Goal: Task Accomplishment & Management: Complete application form

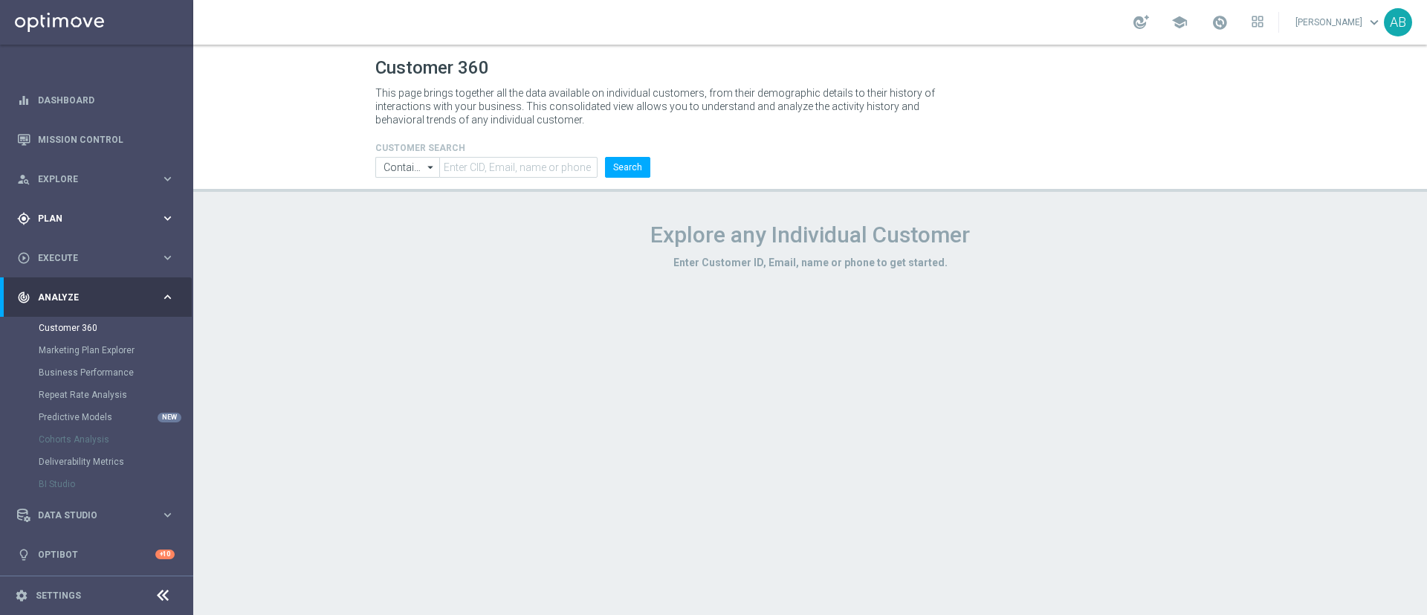
click at [76, 225] on div "gps_fixed Plan keyboard_arrow_right" at bounding box center [96, 218] width 192 height 39
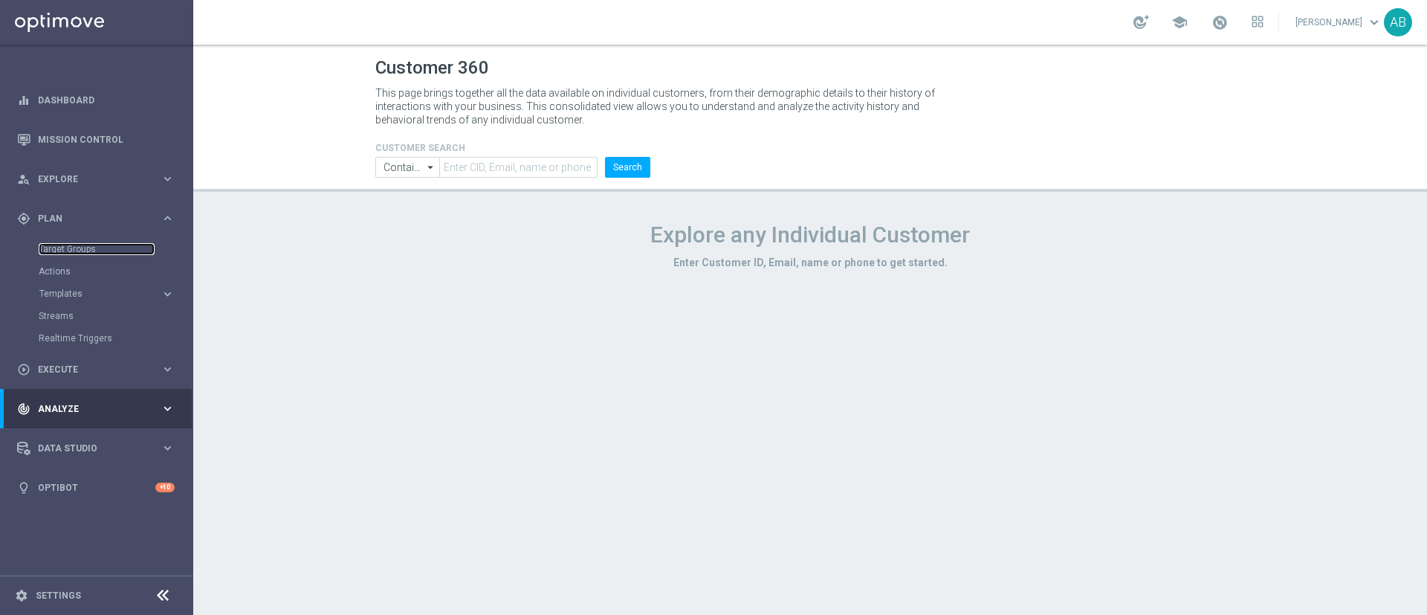
drag, startPoint x: 74, startPoint y: 246, endPoint x: 103, endPoint y: 237, distance: 30.3
click at [74, 247] on link "Target Groups" at bounding box center [97, 249] width 116 height 12
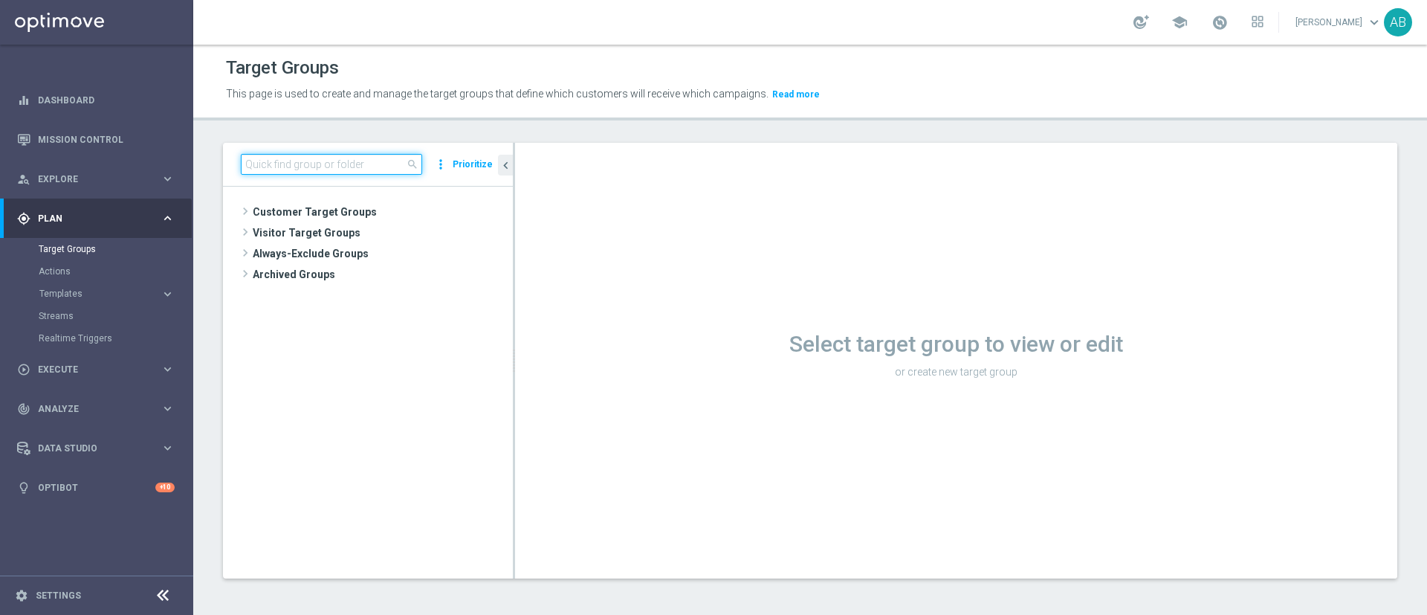
click at [361, 161] on input at bounding box center [331, 164] width 181 height 21
paste input "E_ALL_TARGET_ZBR_1DEPO 200 PLN_120925"
type input "E_ALL_TARGET_ZBR_1DEPO 200 PLN_120925"
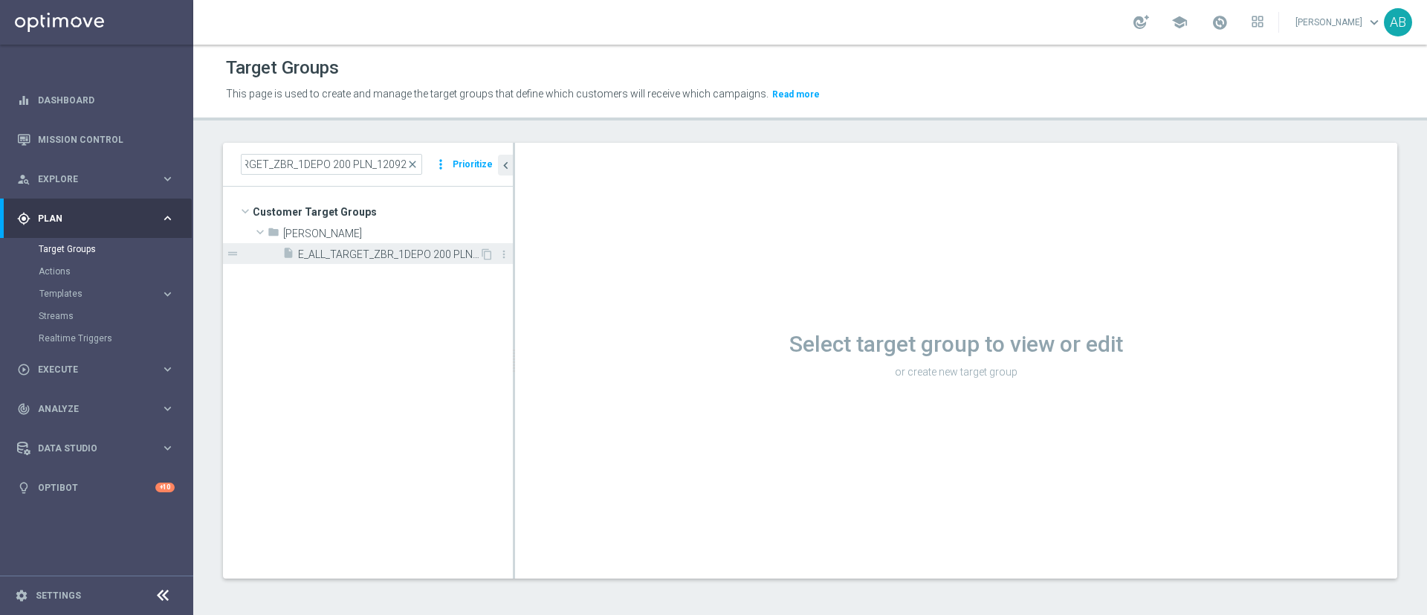
click at [386, 251] on span "E_ALL_TARGET_ZBR_1DEPO 200 PLN_120925" at bounding box center [388, 254] width 181 height 13
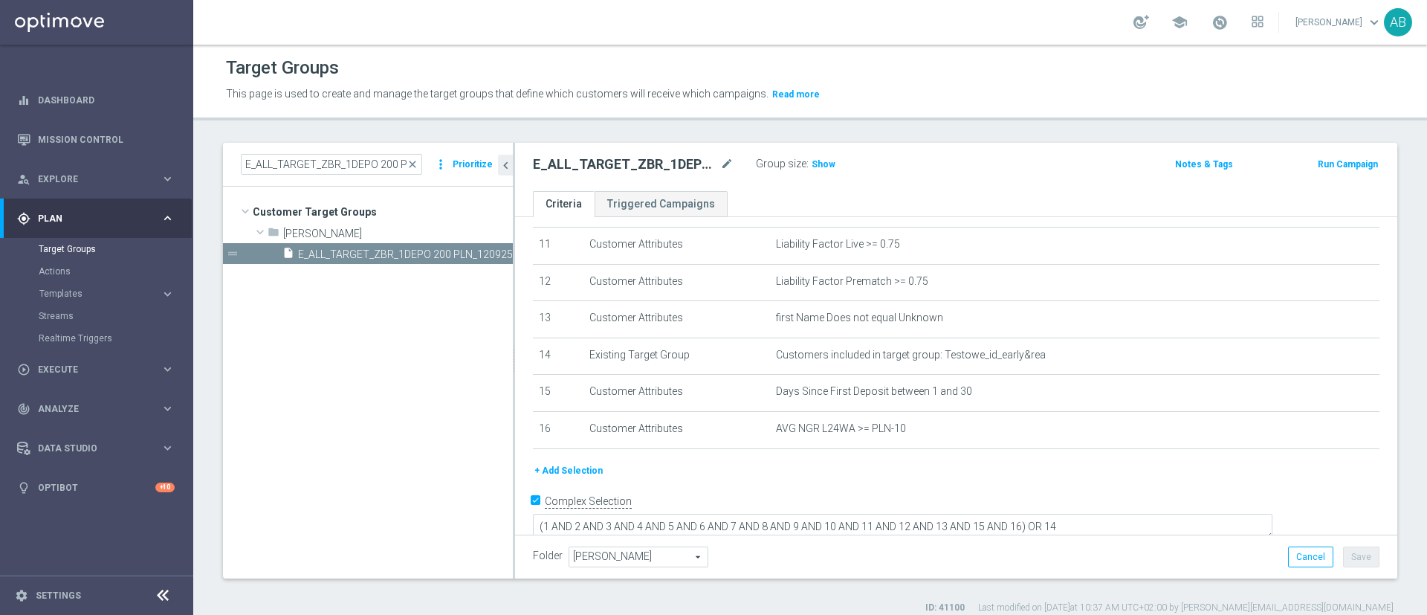
scroll to position [422, 0]
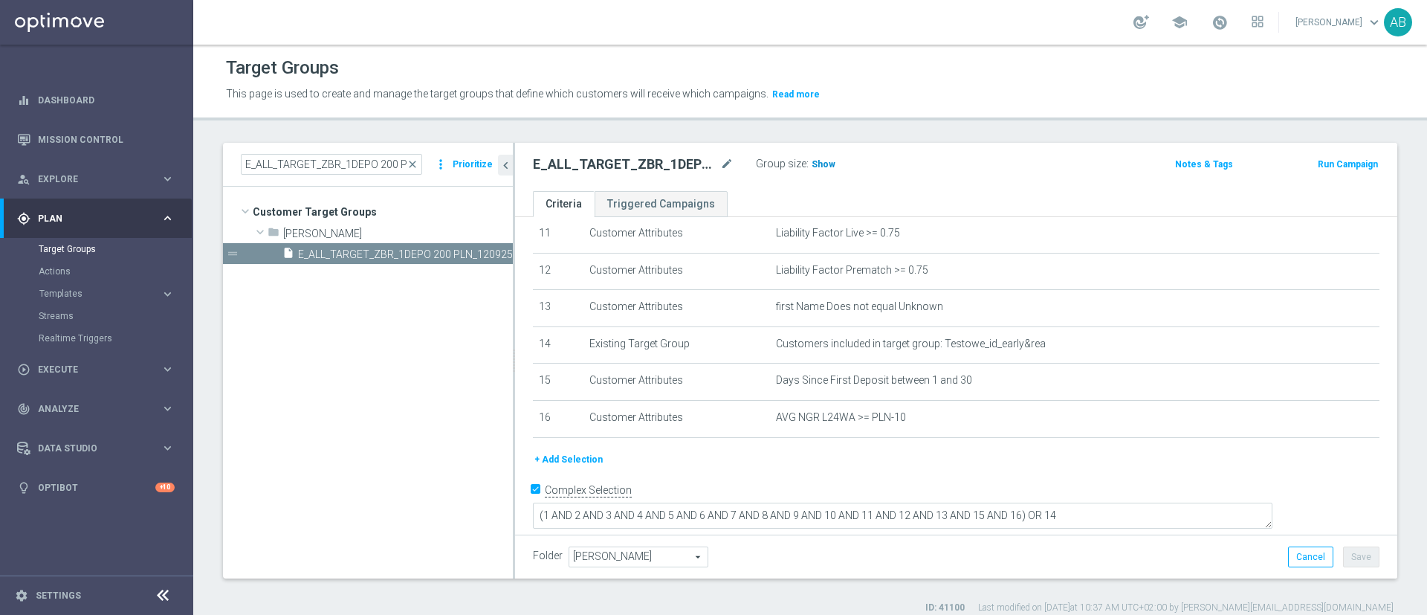
click at [830, 166] on span "Show" at bounding box center [824, 164] width 24 height 10
click at [570, 468] on button "+ Add Selection" at bounding box center [568, 459] width 71 height 16
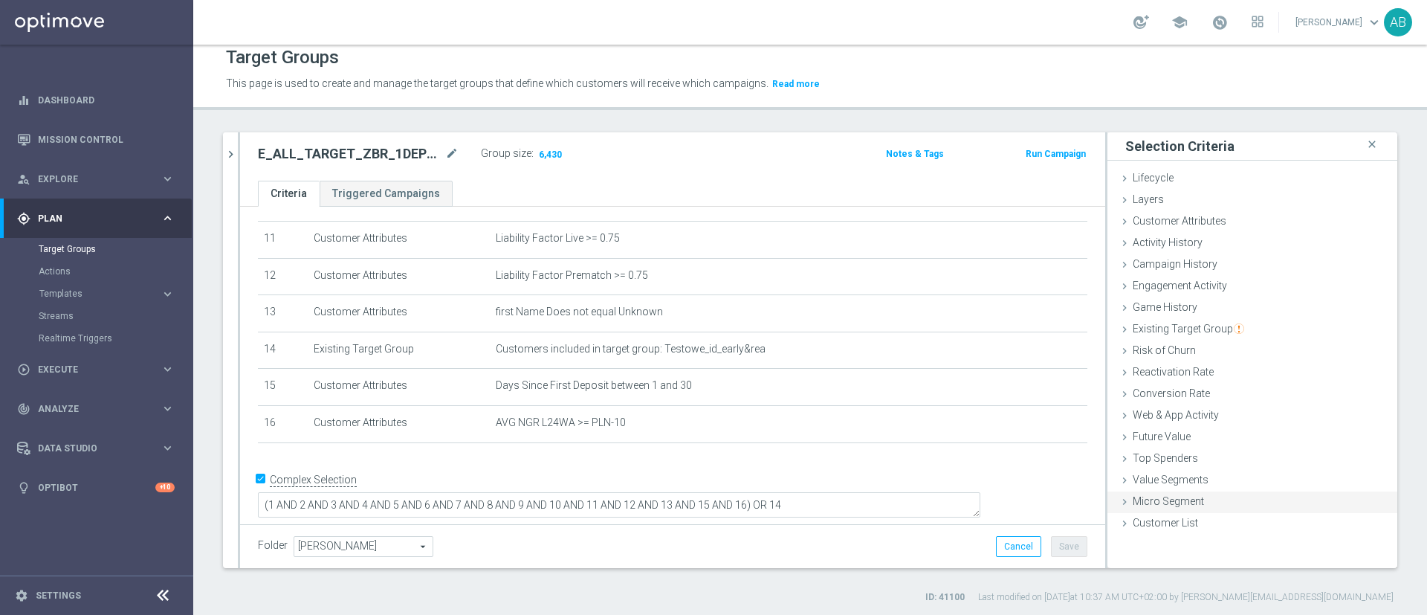
scroll to position [13, 0]
click at [1146, 520] on span "Customer List" at bounding box center [1165, 520] width 65 height 12
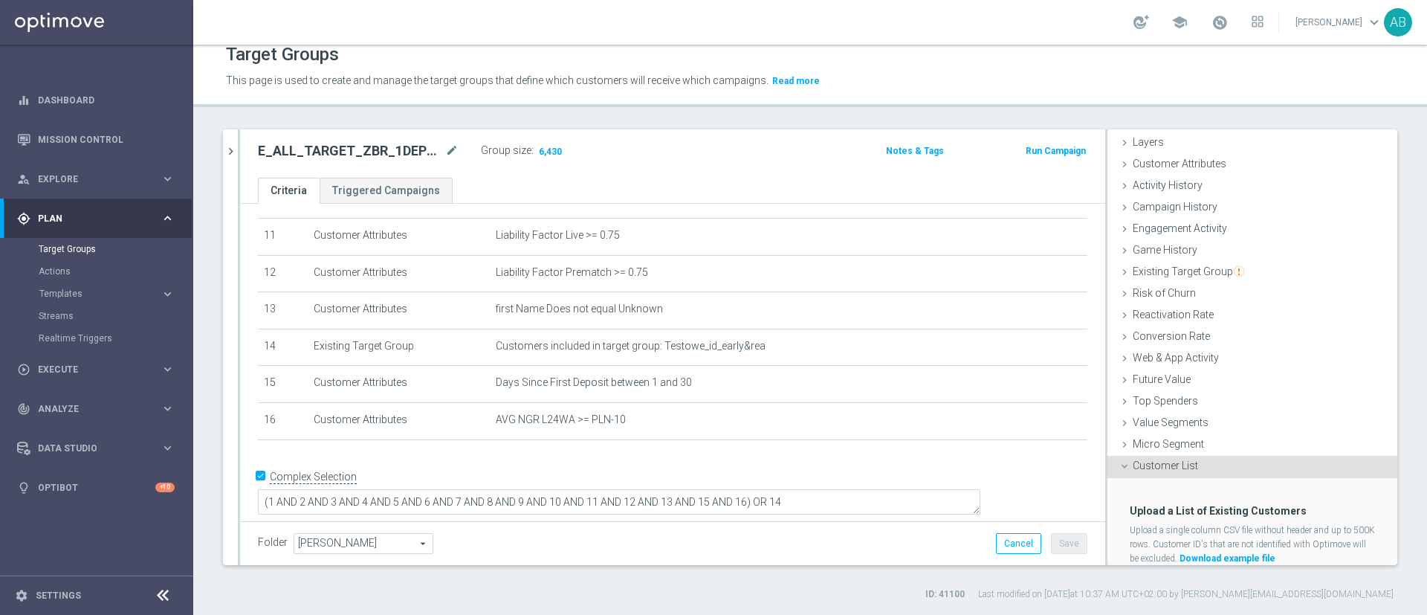
scroll to position [100, 0]
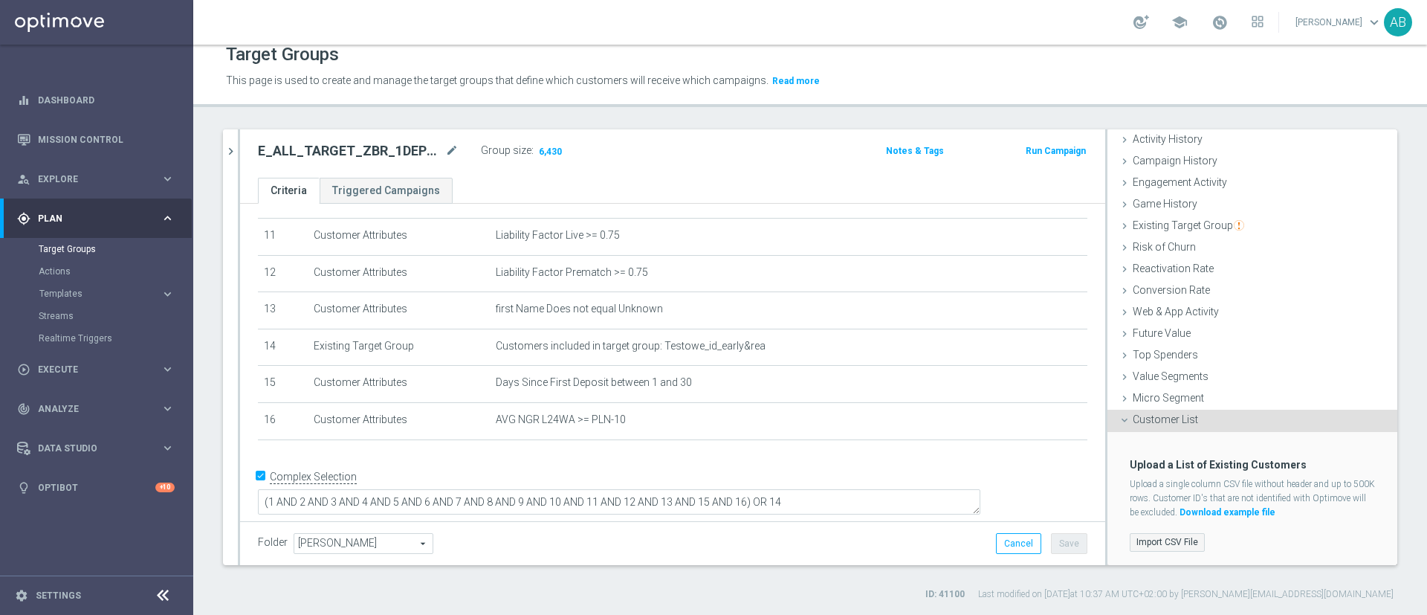
click at [1181, 539] on label "Import CSV File" at bounding box center [1167, 542] width 75 height 19
click at [0, 0] on input "Import CSV File" at bounding box center [0, 0] width 0 height 0
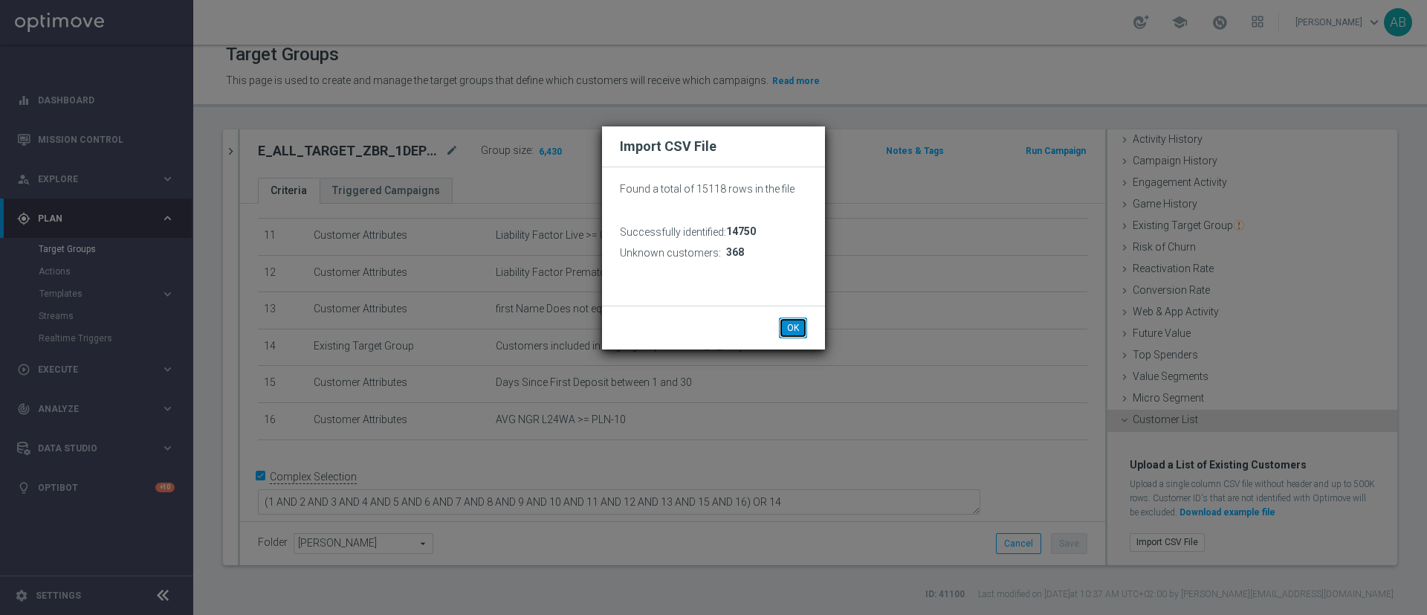
click at [796, 323] on button "OK" at bounding box center [793, 327] width 28 height 21
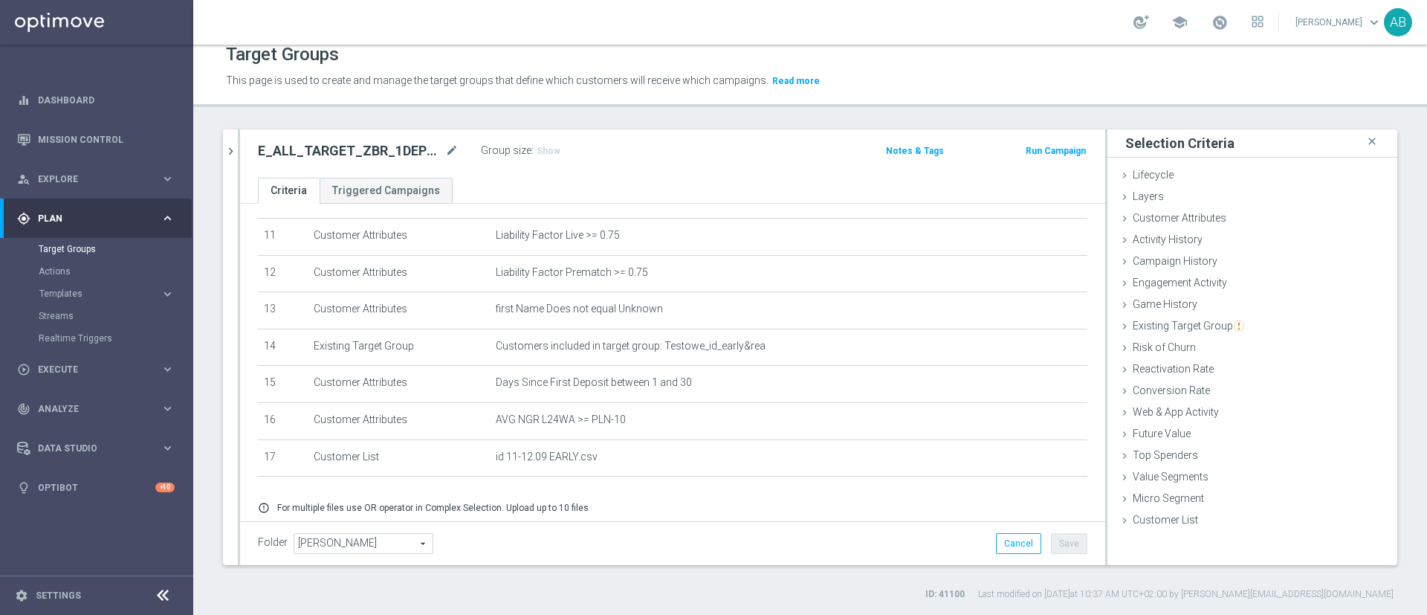
scroll to position [468, 0]
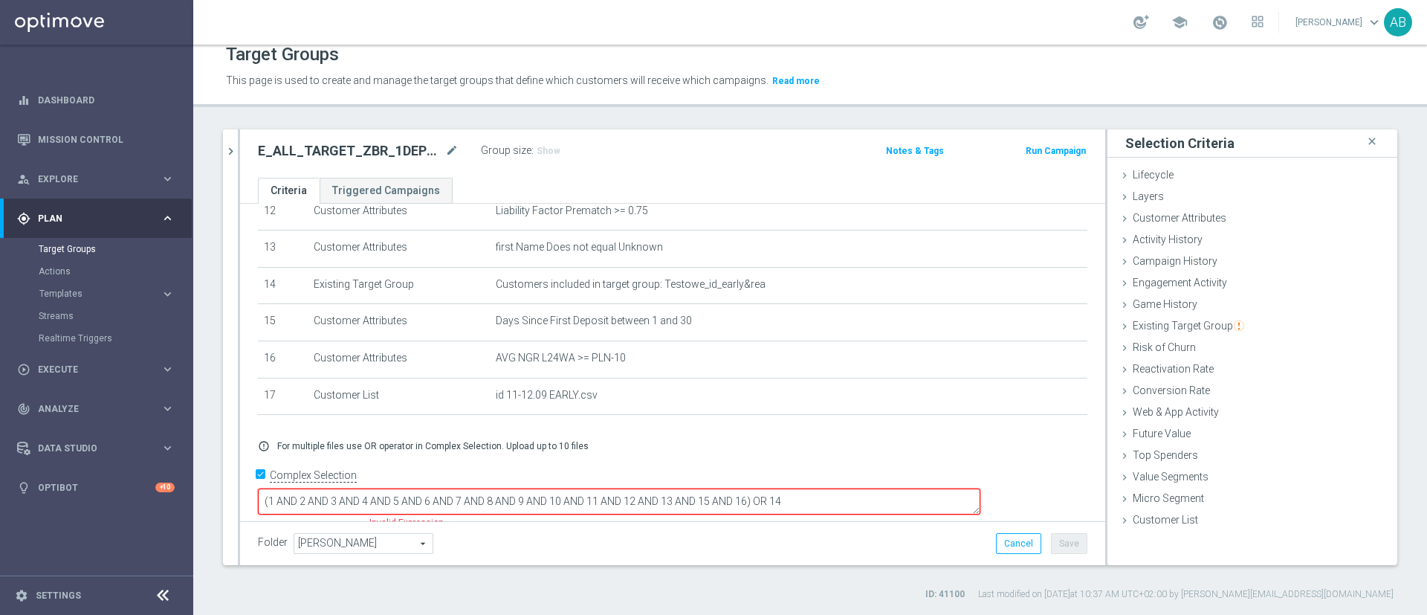
click at [857, 490] on textarea "(1 AND 2 AND 3 AND 4 AND 5 AND 6 AND 7 AND 8 AND 9 AND 10 AND 11 AND 12 AND 13 …" at bounding box center [619, 501] width 723 height 26
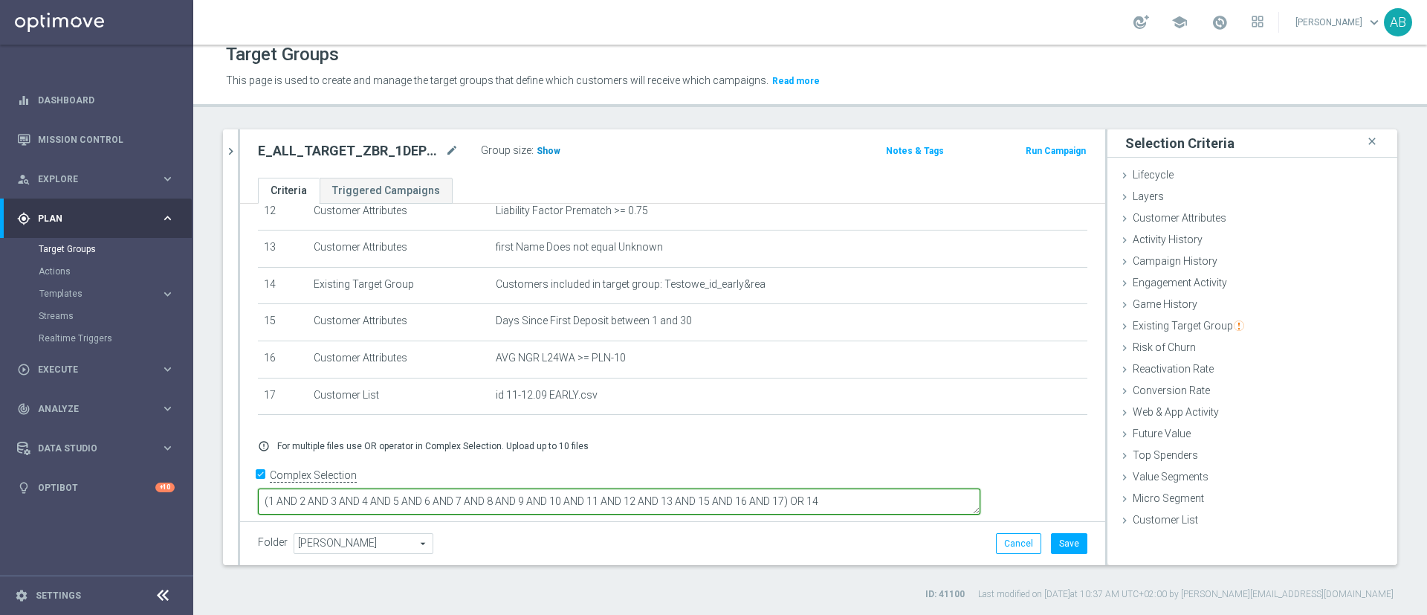
type textarea "(1 AND 2 AND 3 AND 4 AND 5 AND 6 AND 7 AND 8 AND 9 AND 10 AND 11 AND 12 AND 13 …"
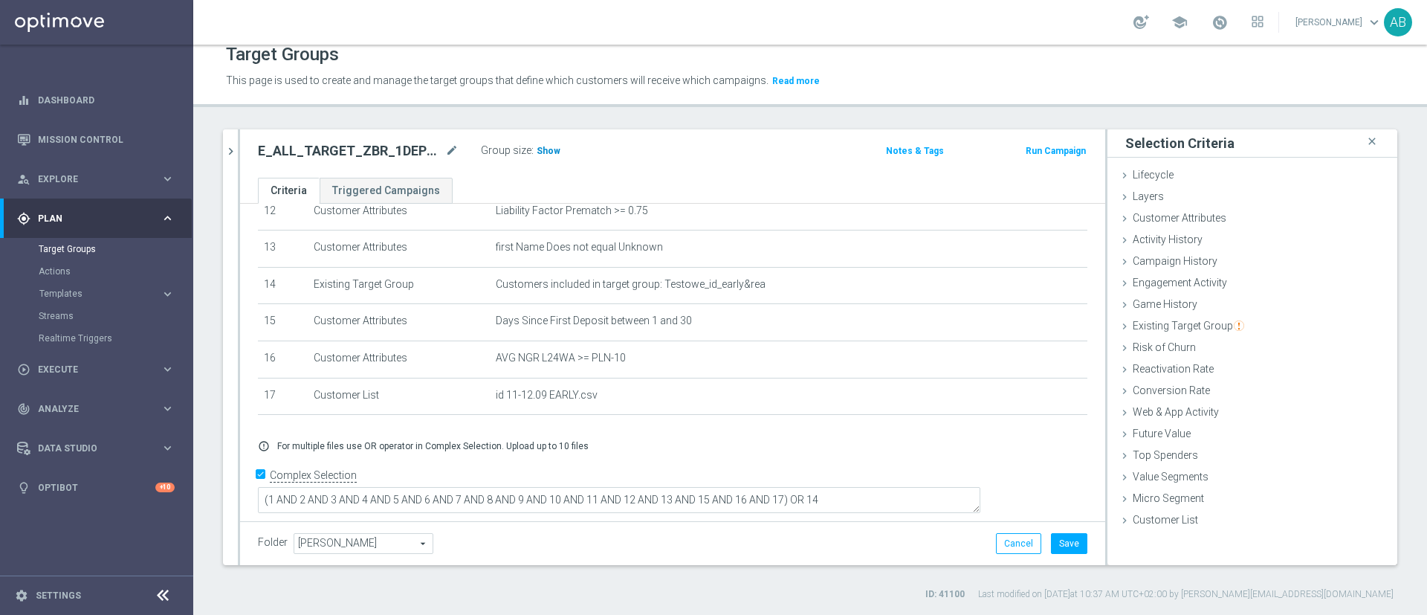
click at [548, 149] on span "Show" at bounding box center [549, 151] width 24 height 10
click at [1051, 546] on button "Save" at bounding box center [1069, 543] width 36 height 21
click at [373, 142] on h2 "E_ALL_TARGET_ZBR_1DEPO 200 PLN_120925" at bounding box center [350, 151] width 184 height 18
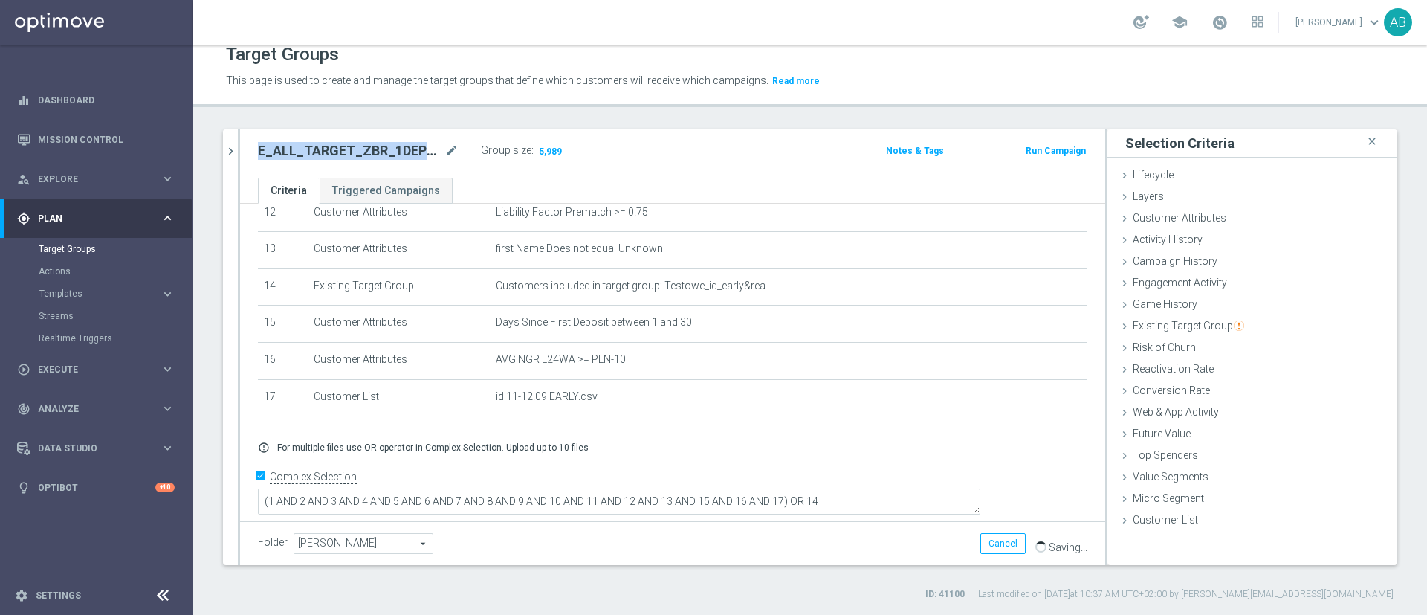
click at [373, 142] on h2 "E_ALL_TARGET_ZBR_1DEPO 200 PLN_120925" at bounding box center [350, 151] width 184 height 18
copy div "E_ALL_TARGET_ZBR_1DEPO 200 PLN_120925"
click at [230, 138] on button "chevron_right" at bounding box center [230, 151] width 15 height 44
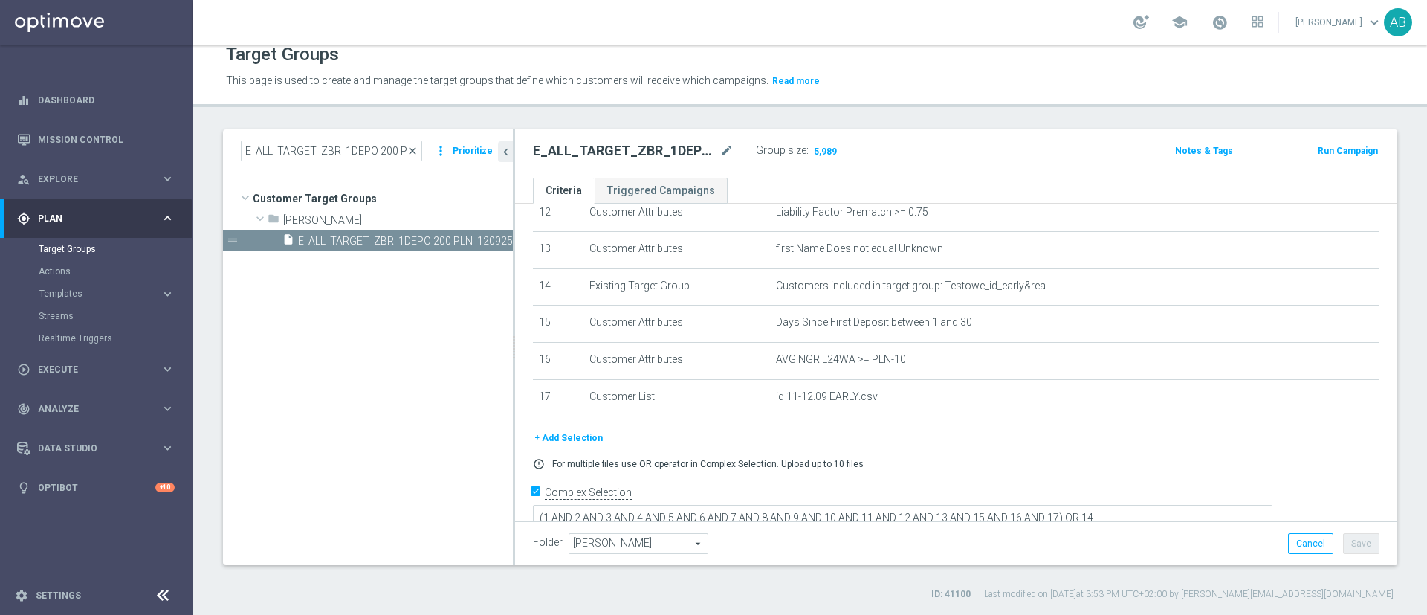
click at [419, 150] on span "close" at bounding box center [413, 151] width 12 height 12
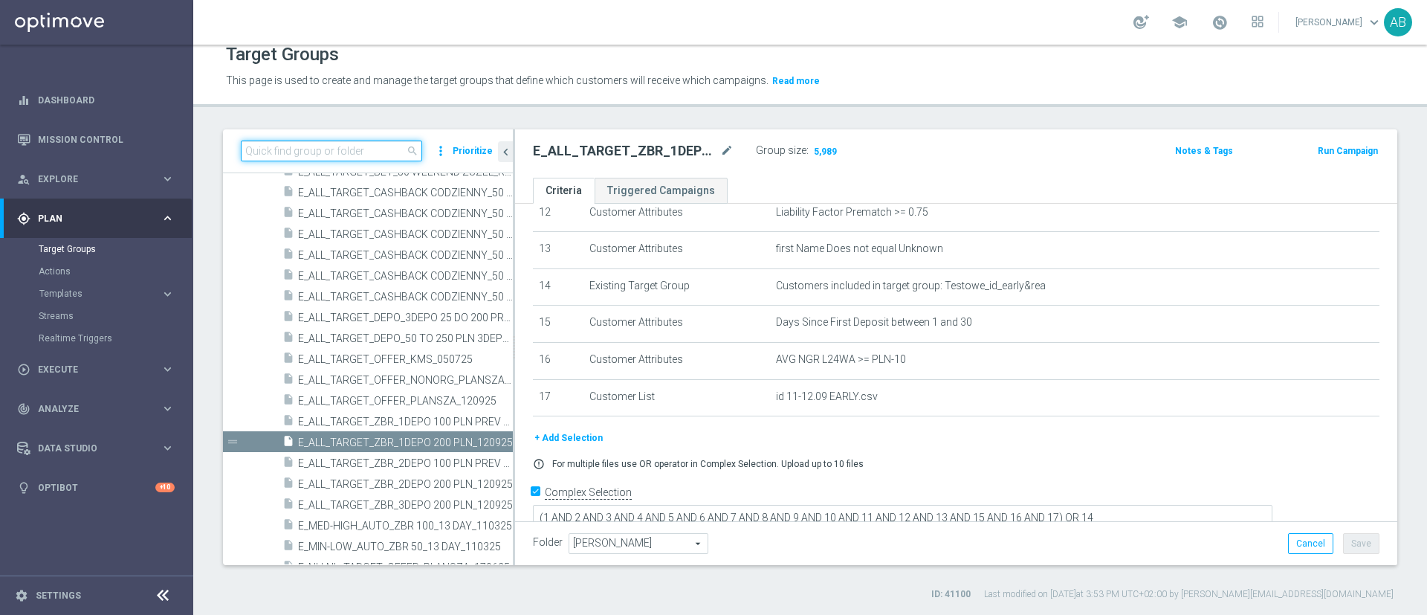
click at [361, 150] on input at bounding box center [331, 151] width 181 height 21
paste input "E_ALL_TARGET_ZBR_2DEPO 200 PLN_120925"
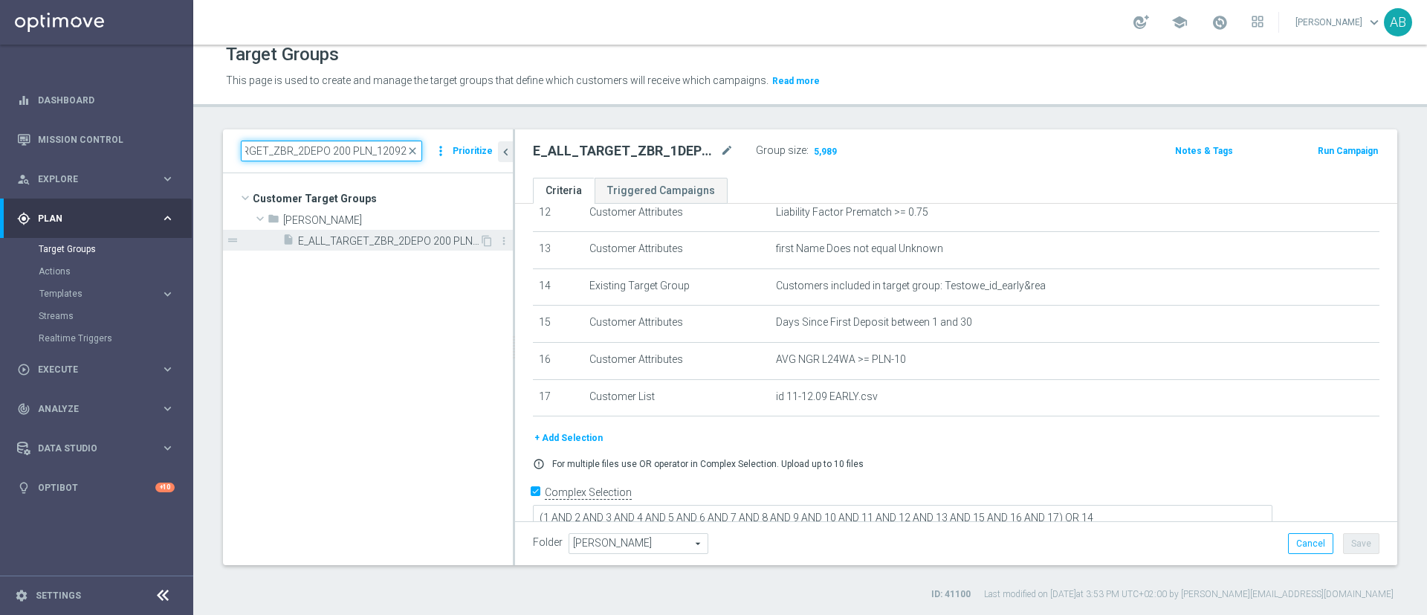
type input "E_ALL_TARGET_ZBR_2DEPO 200 PLN_120925"
click at [376, 242] on span "E_ALL_TARGET_ZBR_2DEPO 200 PLN_120925" at bounding box center [388, 241] width 181 height 13
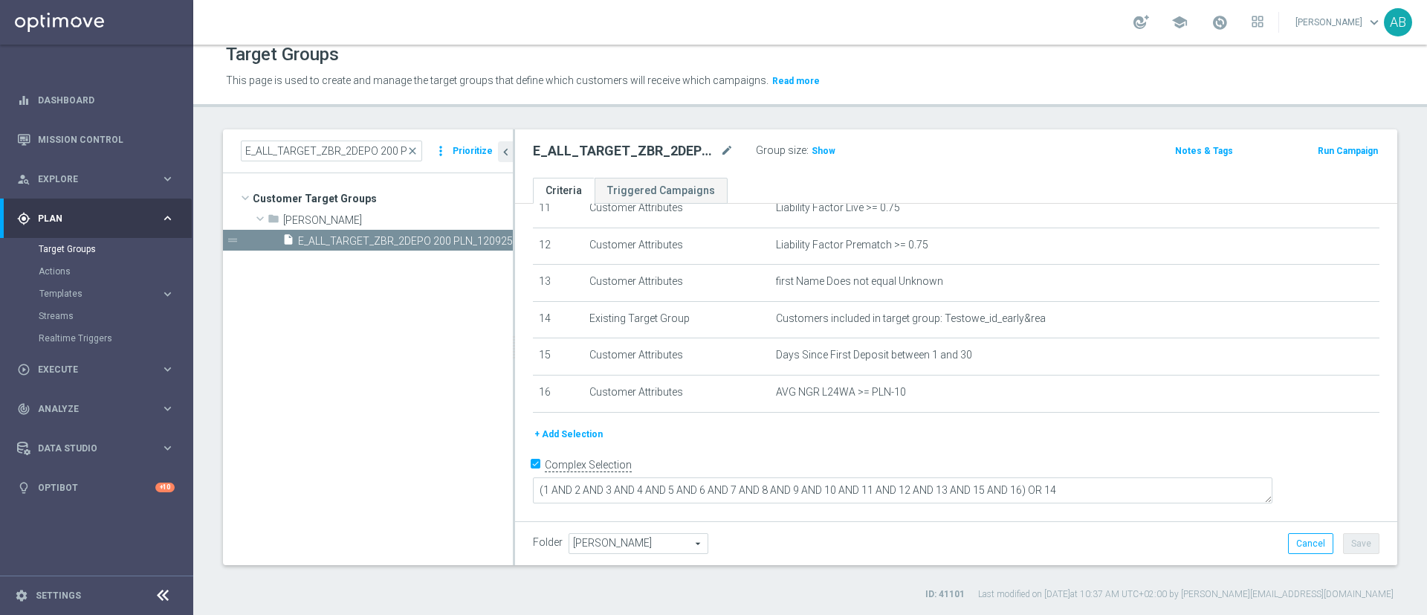
scroll to position [422, 0]
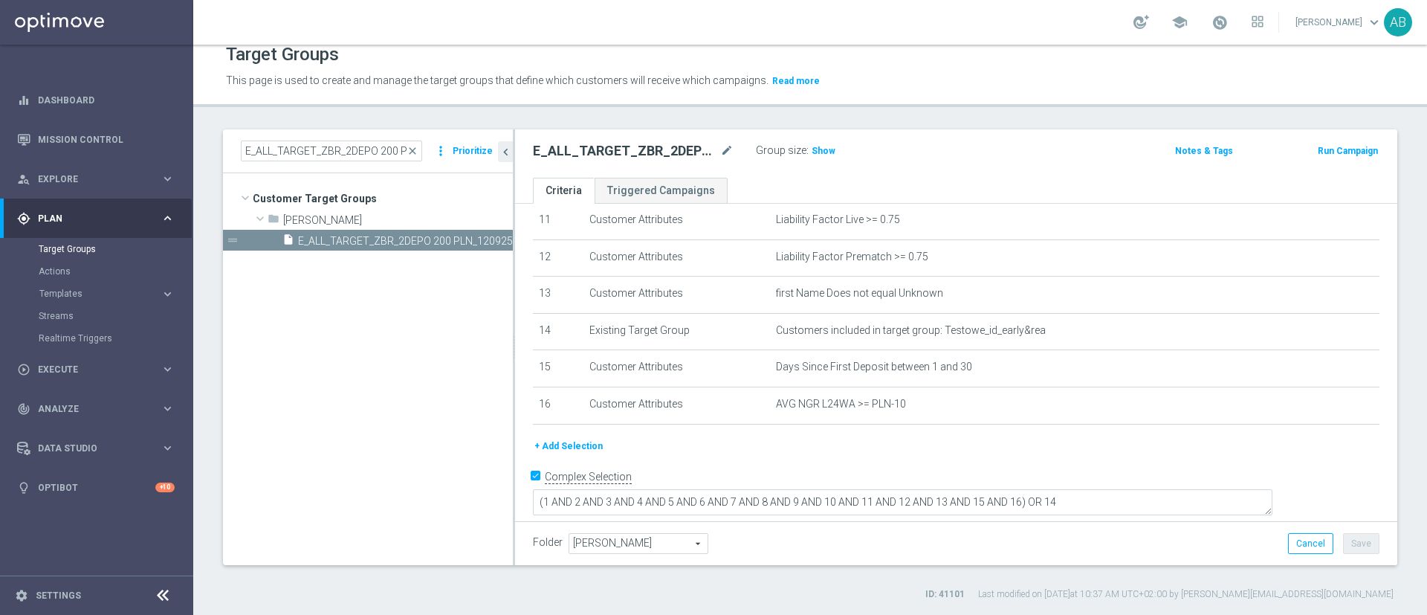
click at [590, 453] on button "+ Add Selection" at bounding box center [568, 446] width 71 height 16
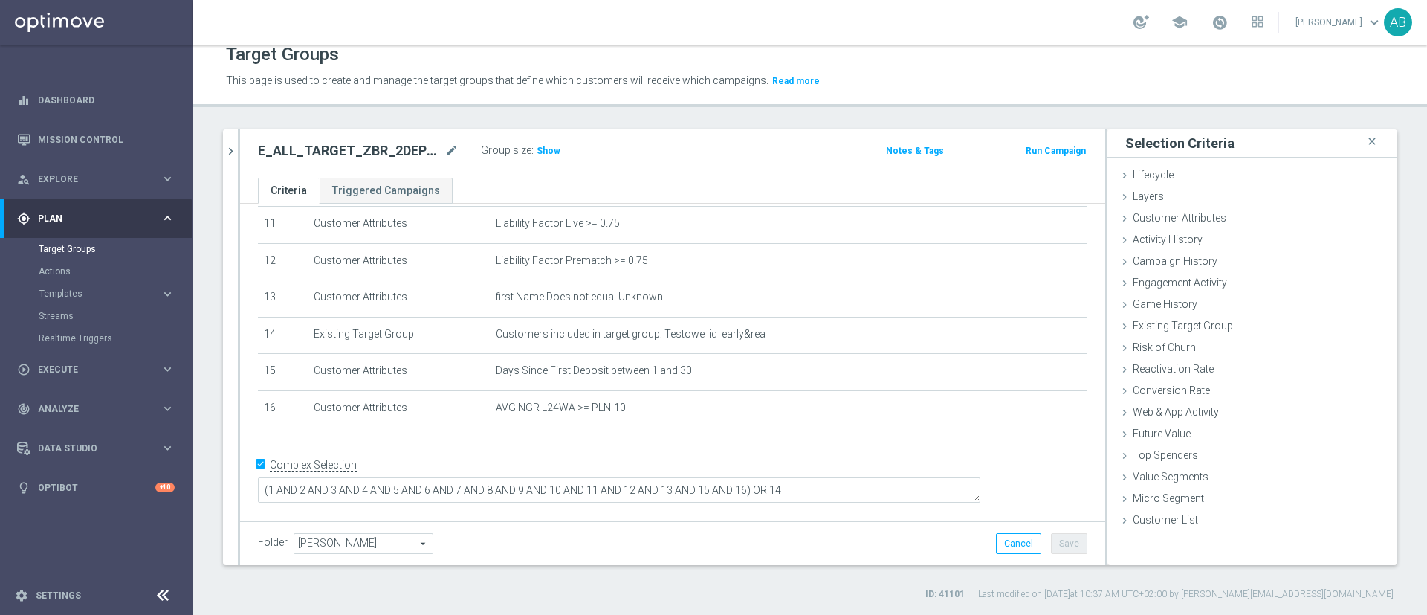
scroll to position [407, 0]
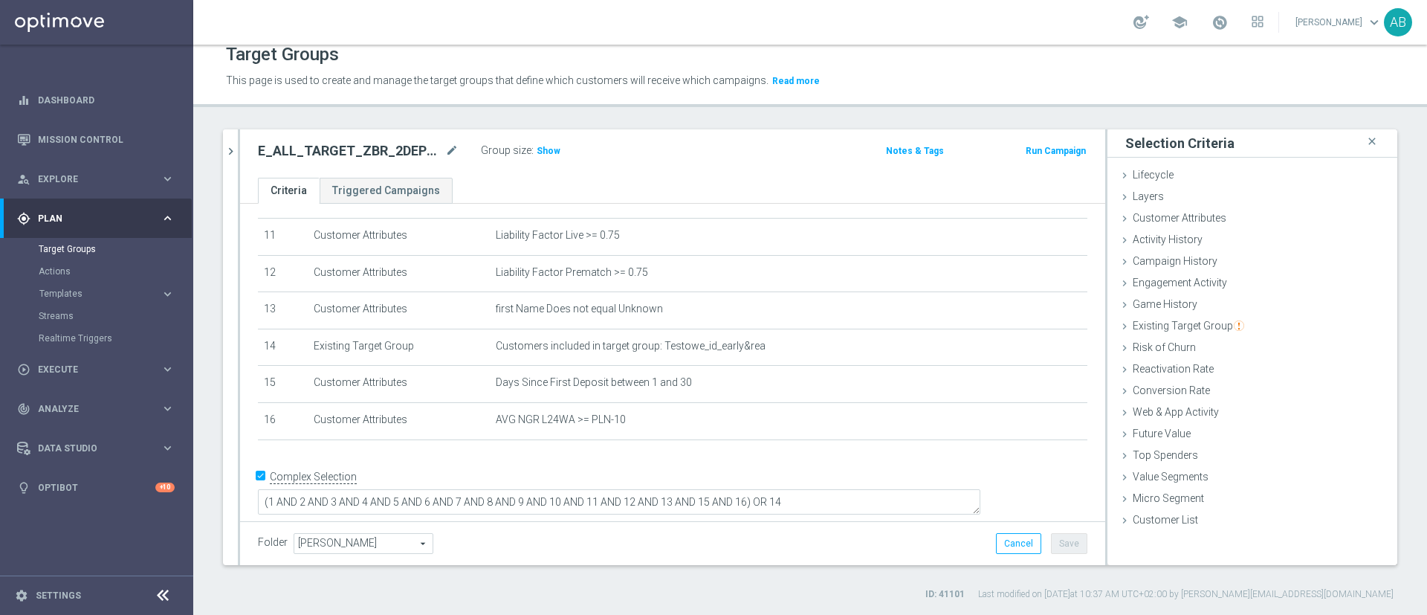
click at [561, 153] on div "Group size : Show" at bounding box center [555, 150] width 149 height 18
click at [558, 151] on div "Group size : Show" at bounding box center [555, 150] width 149 height 18
click at [549, 151] on span "Show" at bounding box center [549, 151] width 24 height 10
click at [1145, 521] on span "Customer List" at bounding box center [1165, 520] width 65 height 12
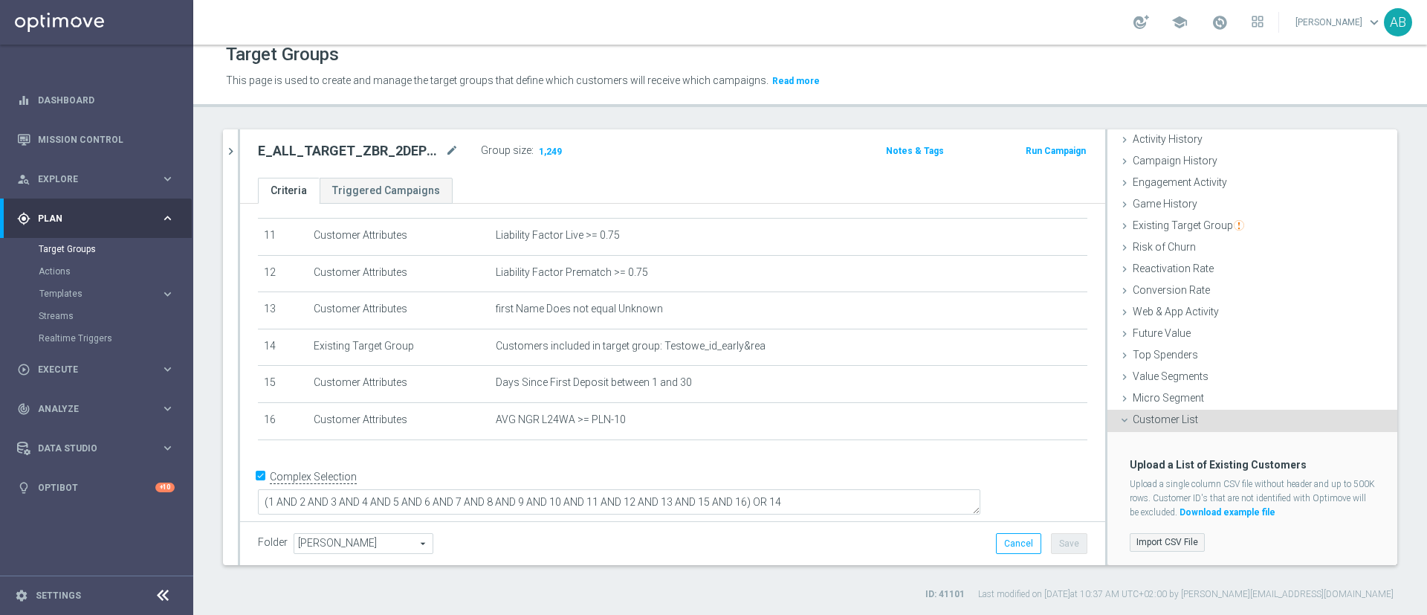
click at [1151, 536] on label "Import CSV File" at bounding box center [1167, 542] width 75 height 19
click at [0, 0] on input "Import CSV File" at bounding box center [0, 0] width 0 height 0
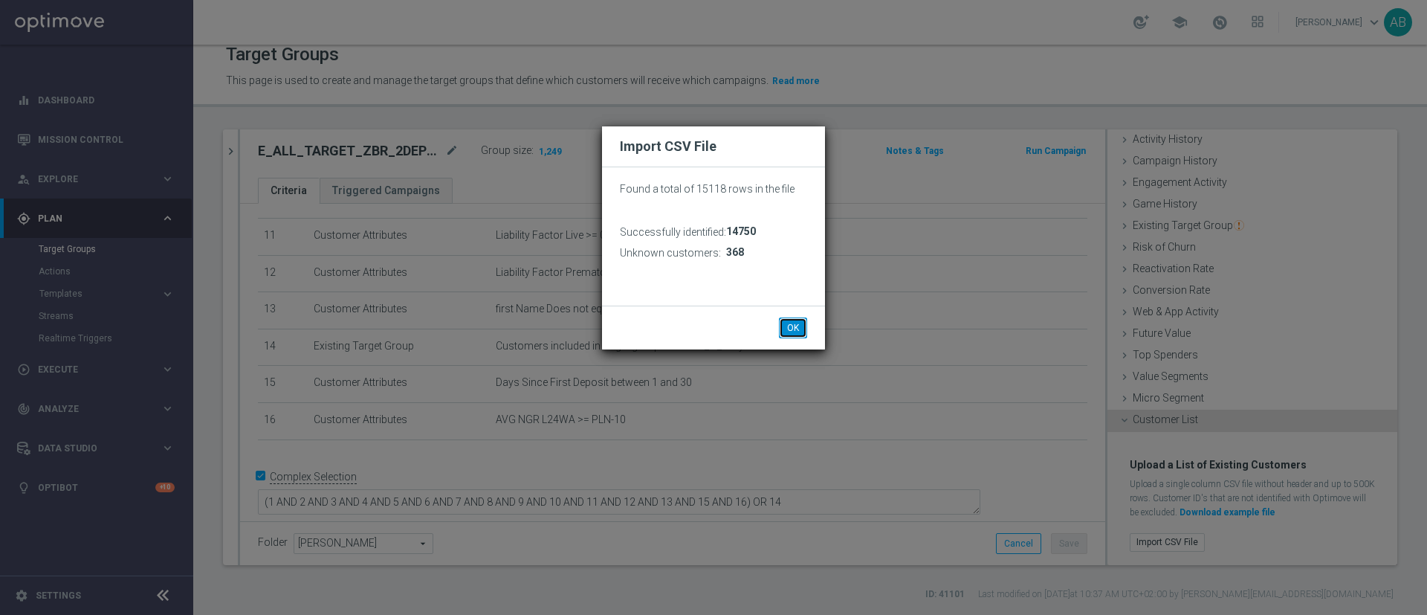
click at [801, 329] on button "OK" at bounding box center [793, 327] width 28 height 21
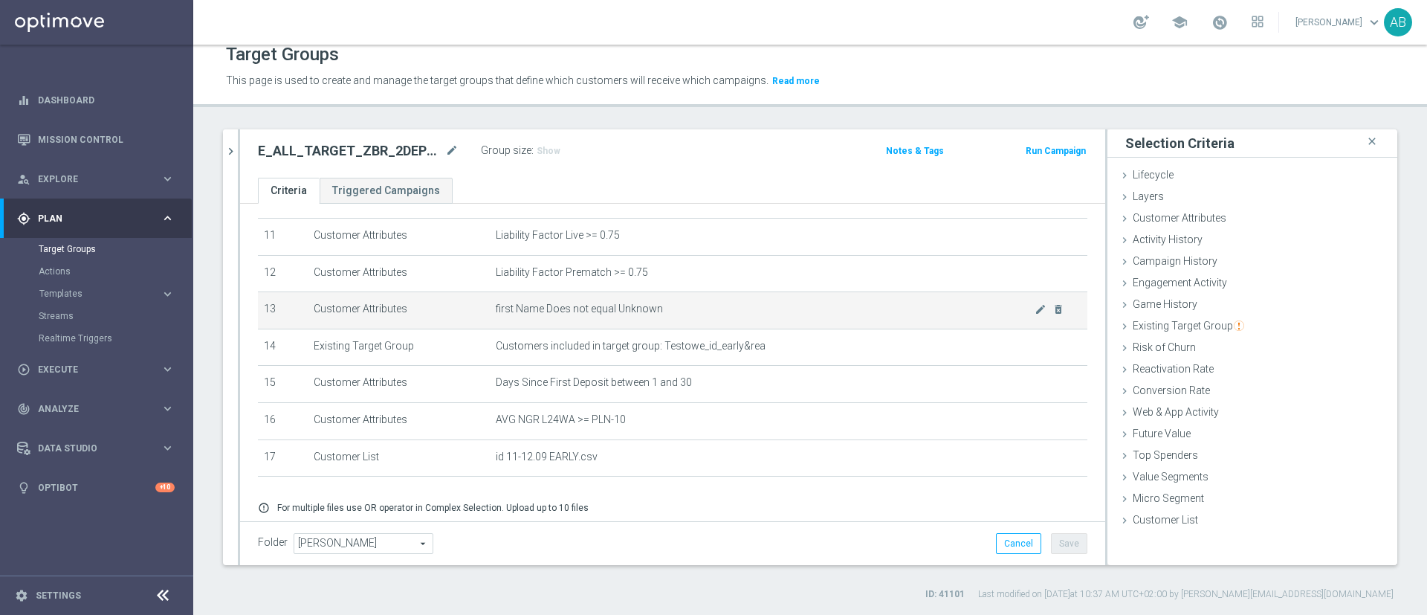
scroll to position [468, 0]
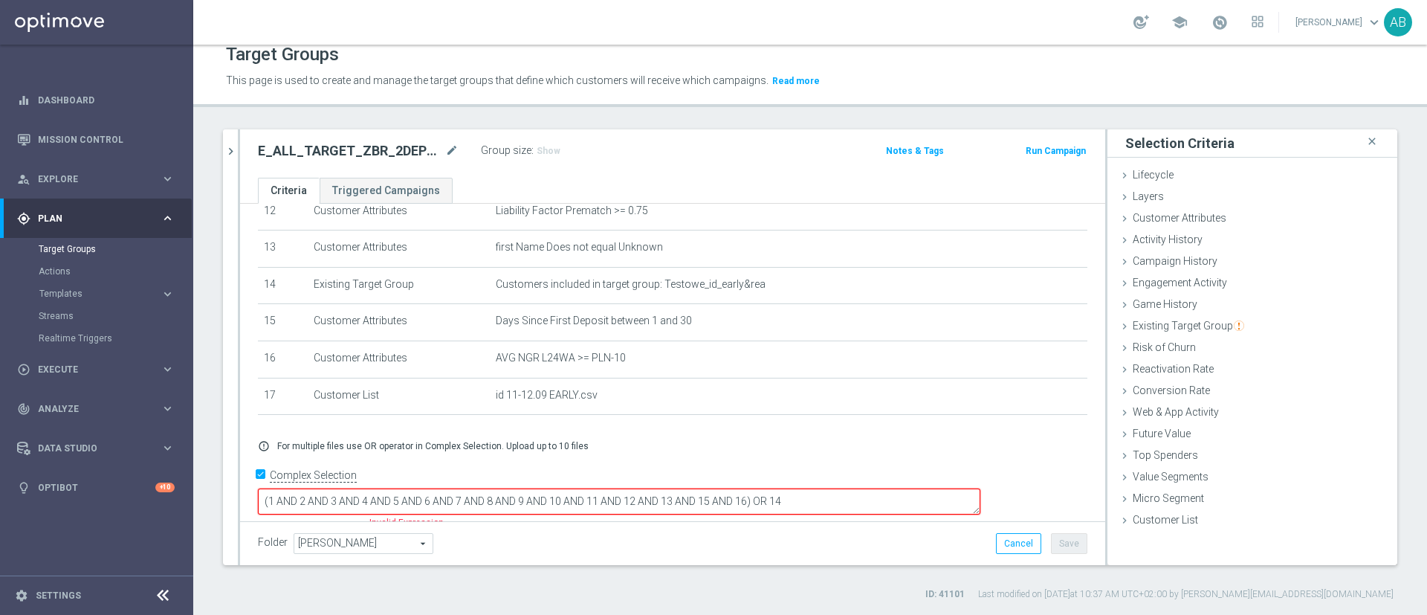
click at [857, 488] on textarea "(1 AND 2 AND 3 AND 4 AND 5 AND 6 AND 7 AND 8 AND 9 AND 10 AND 11 AND 12 AND 13 …" at bounding box center [619, 501] width 723 height 26
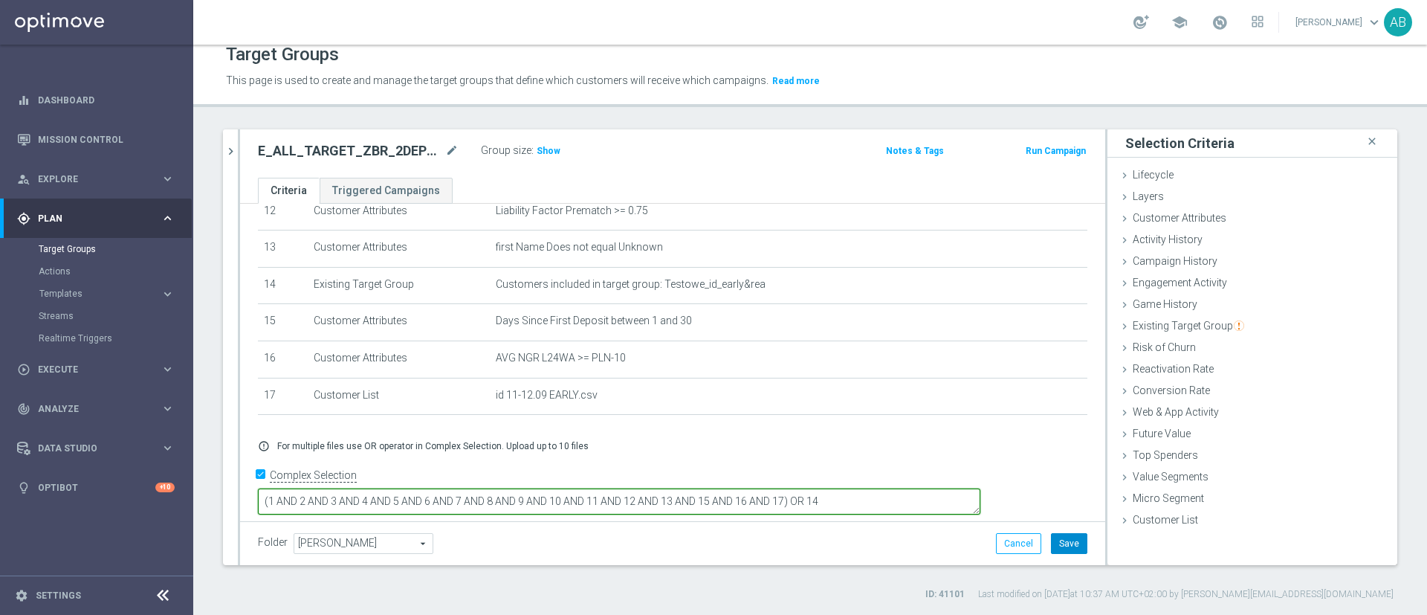
type textarea "(1 AND 2 AND 3 AND 4 AND 5 AND 6 AND 7 AND 8 AND 9 AND 10 AND 11 AND 12 AND 13 …"
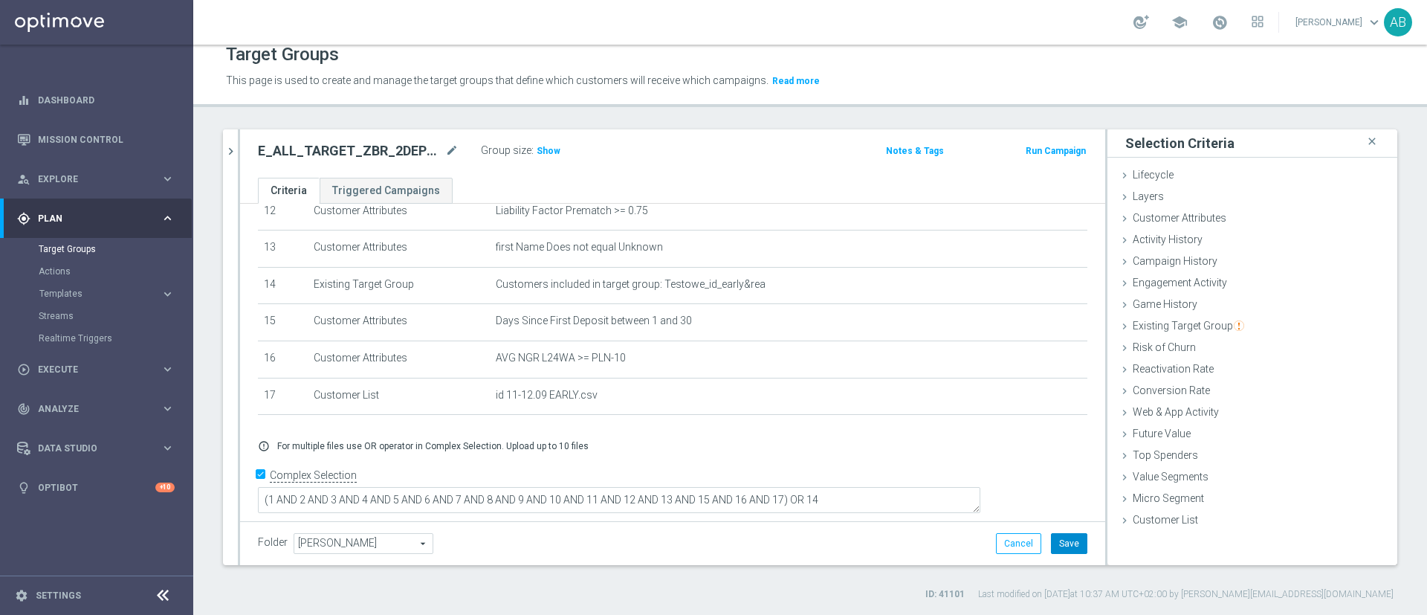
click at [1051, 541] on button "Save" at bounding box center [1069, 543] width 36 height 21
click at [546, 152] on span "Show" at bounding box center [549, 151] width 24 height 10
click at [226, 146] on icon "chevron_right" at bounding box center [231, 151] width 14 height 14
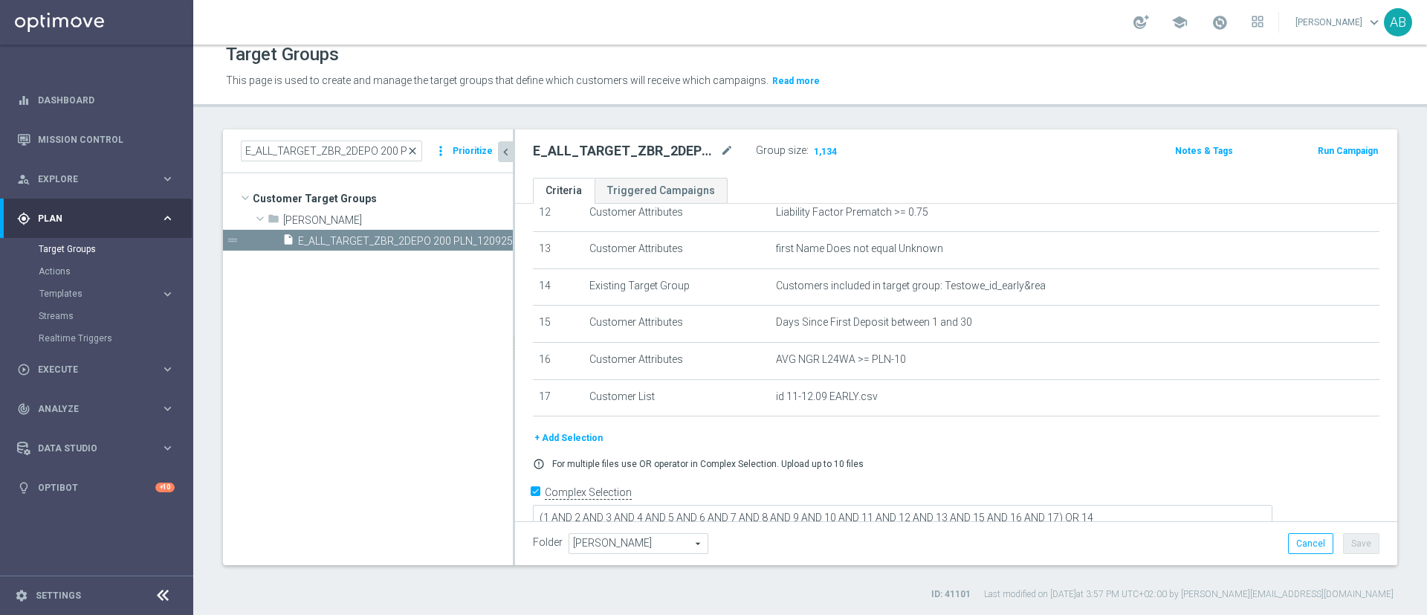
click at [414, 148] on span "close" at bounding box center [413, 151] width 12 height 12
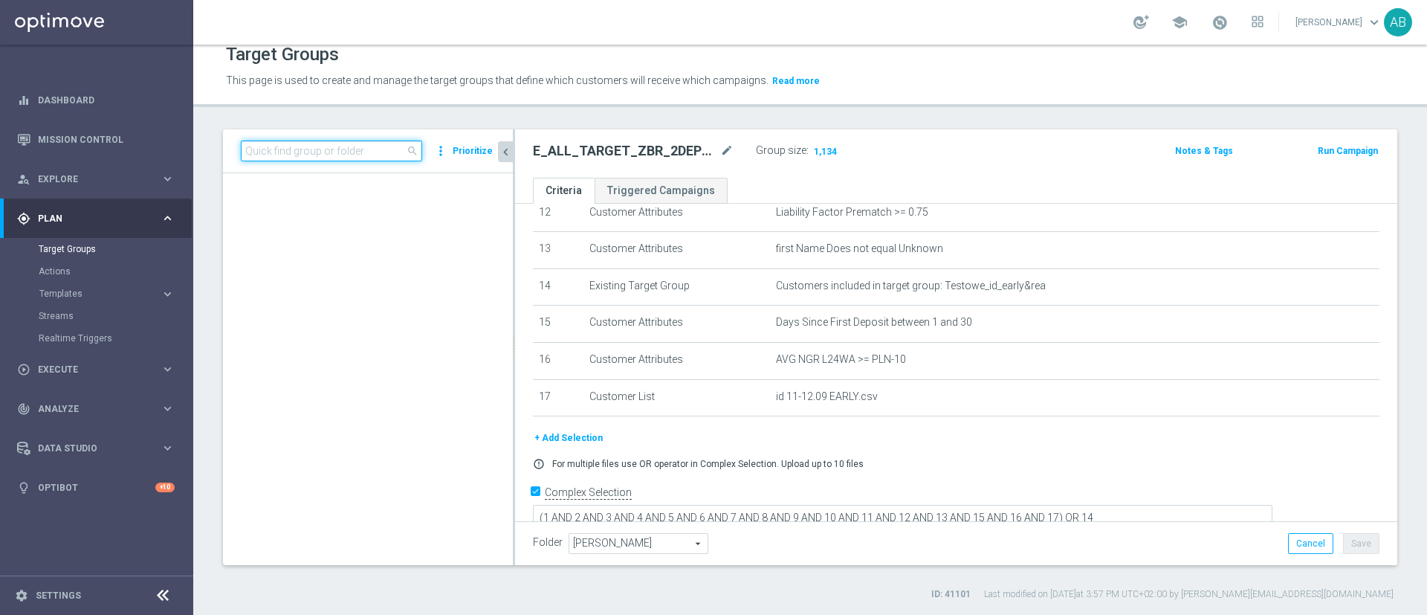
click at [349, 149] on input at bounding box center [331, 151] width 181 height 21
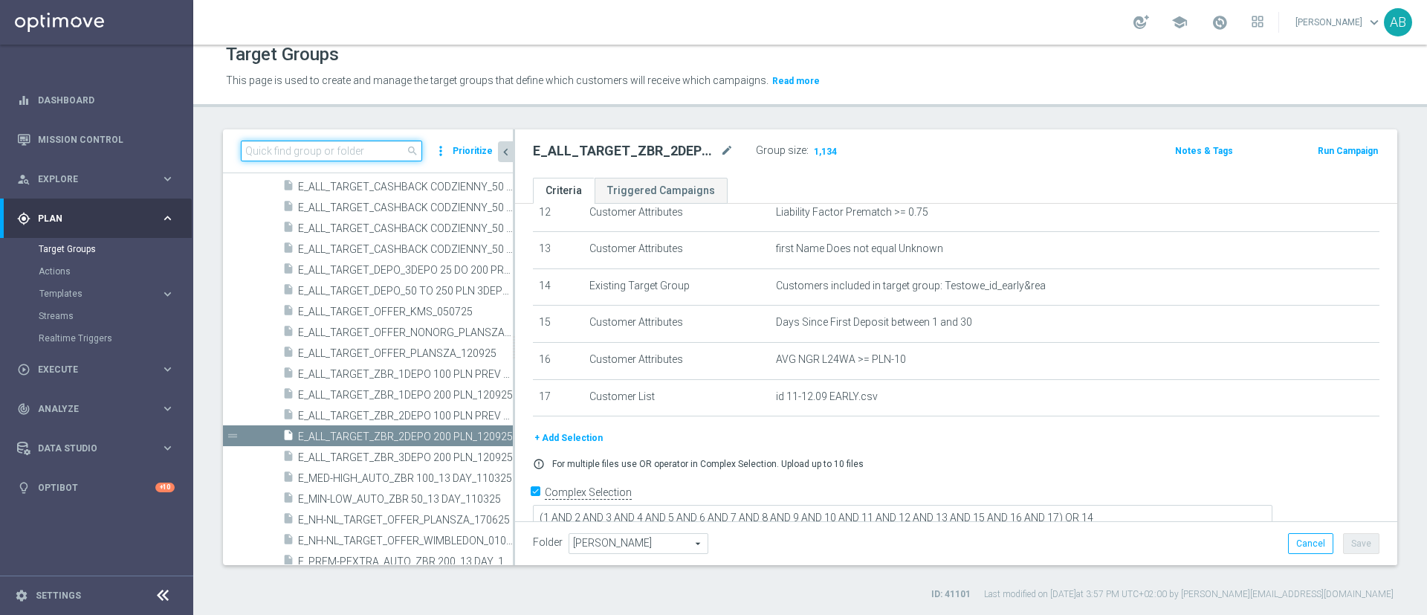
paste input "E_ALL_TARGET_ZBR_3DEPO 200 PLN_120925"
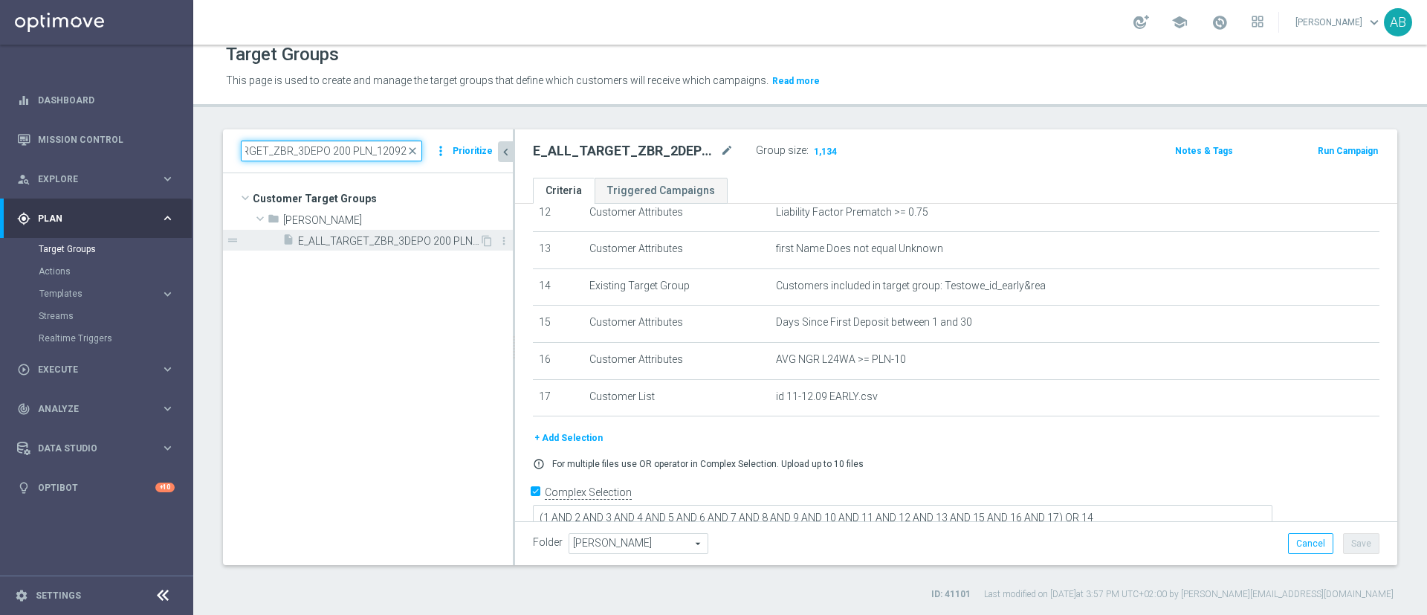
scroll to position [0, 0]
type input "E_ALL_TARGET_ZBR_3DEPO 200 PLN_120925"
click at [378, 239] on span "E_ALL_TARGET_ZBR_3DEPO 200 PLN_120925" at bounding box center [388, 241] width 181 height 13
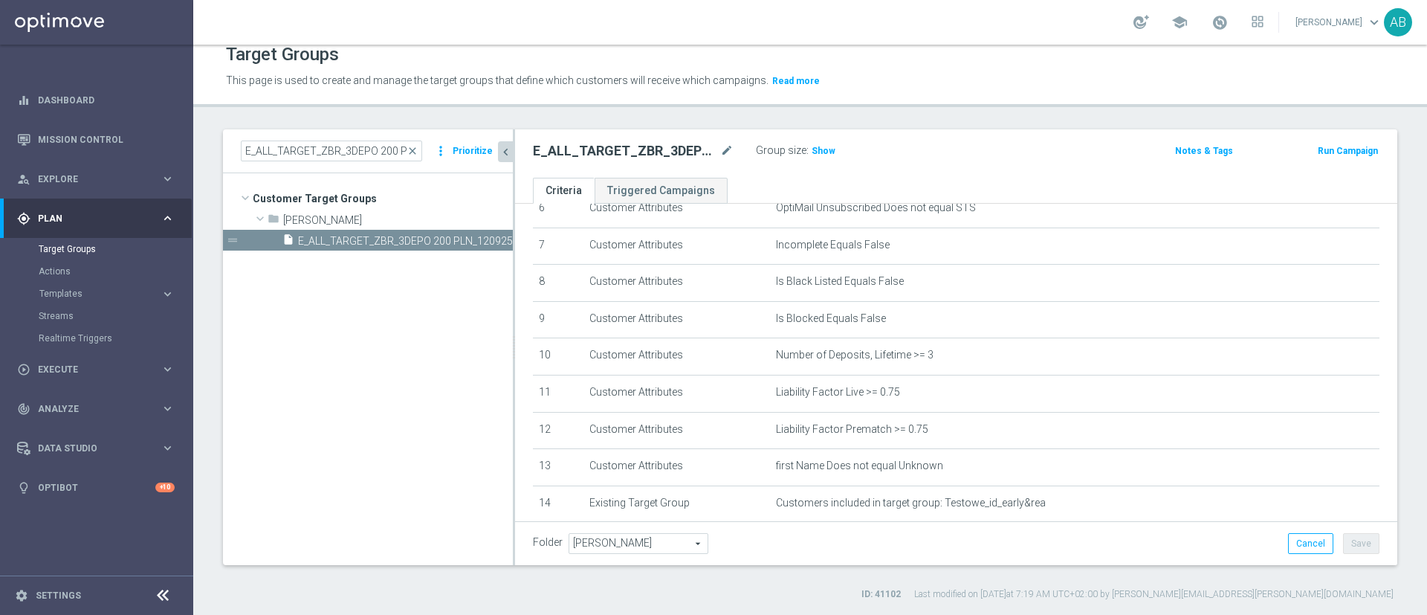
scroll to position [422, 0]
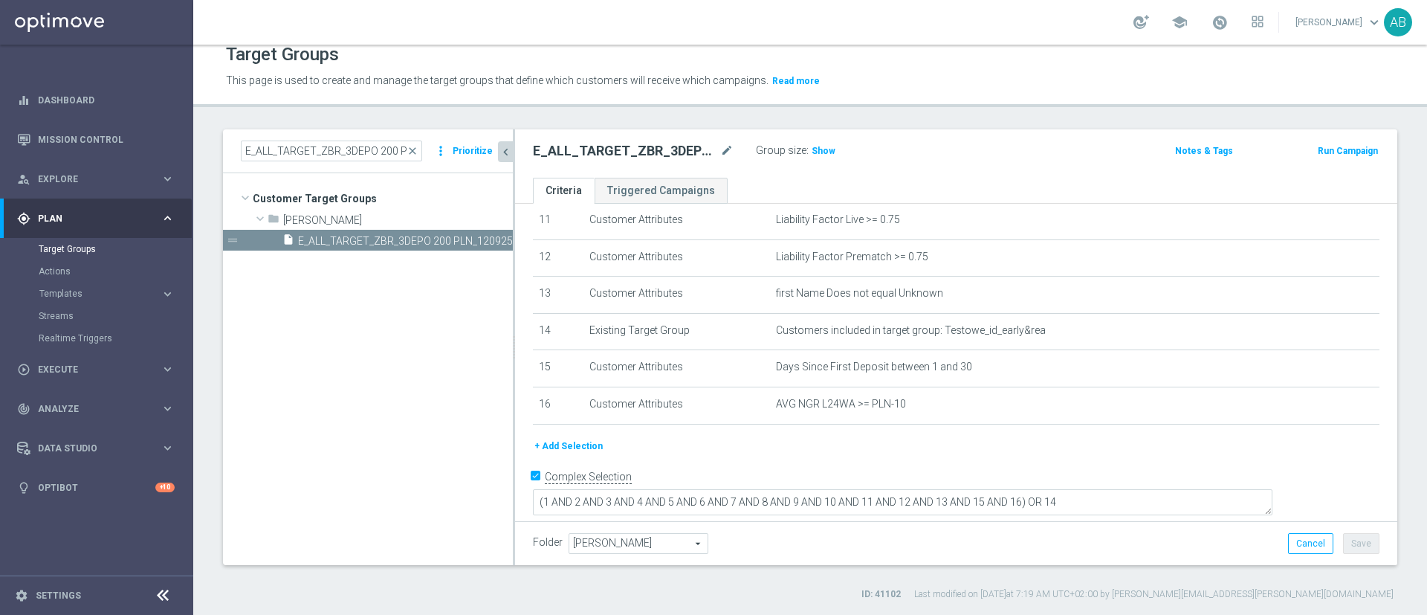
click at [577, 453] on button "+ Add Selection" at bounding box center [568, 446] width 71 height 16
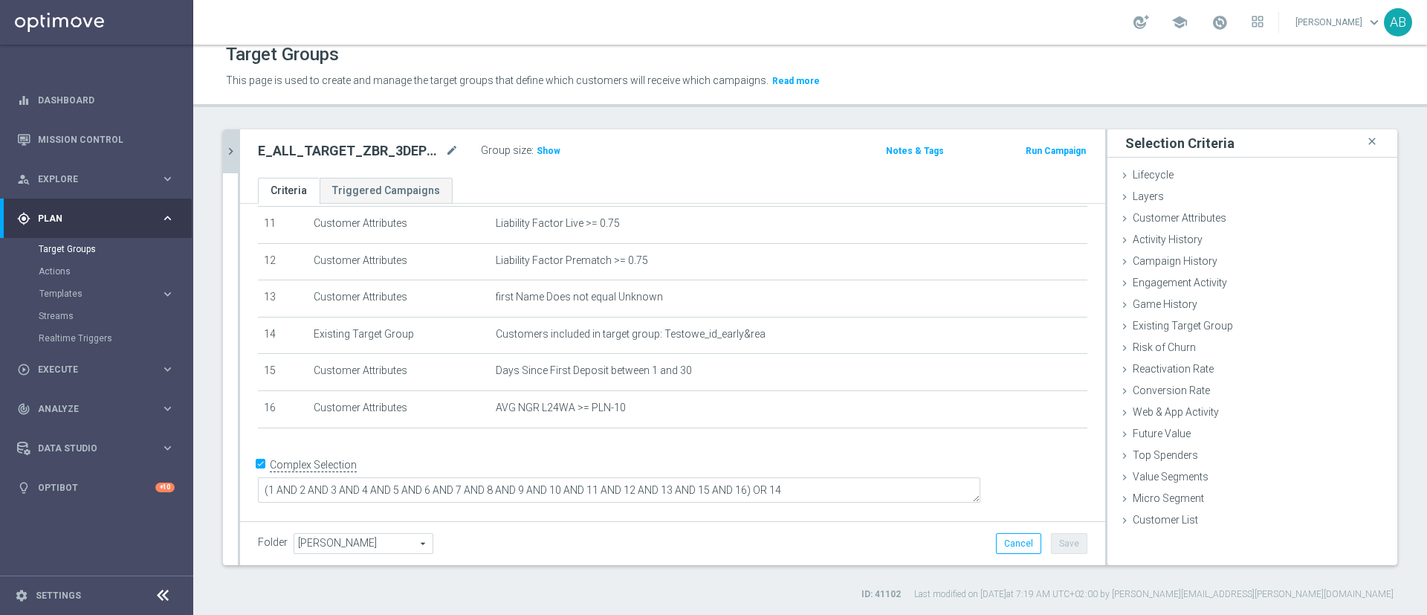
scroll to position [407, 0]
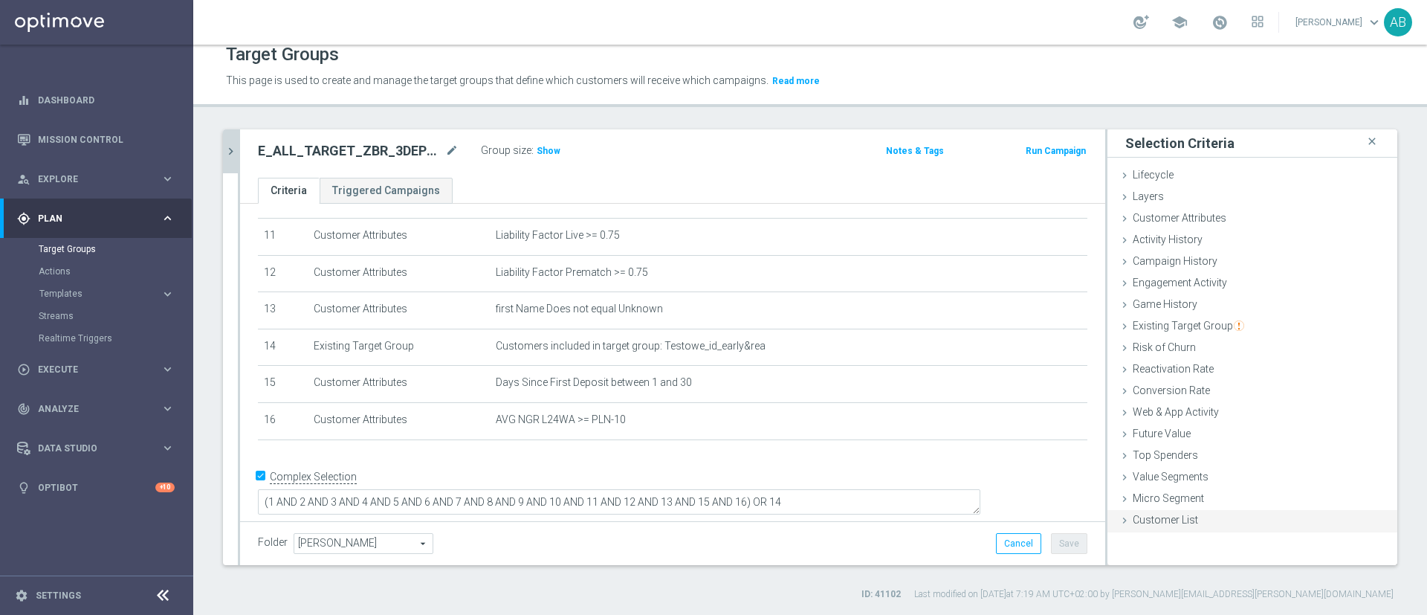
click at [1175, 524] on span "Customer List" at bounding box center [1165, 520] width 65 height 12
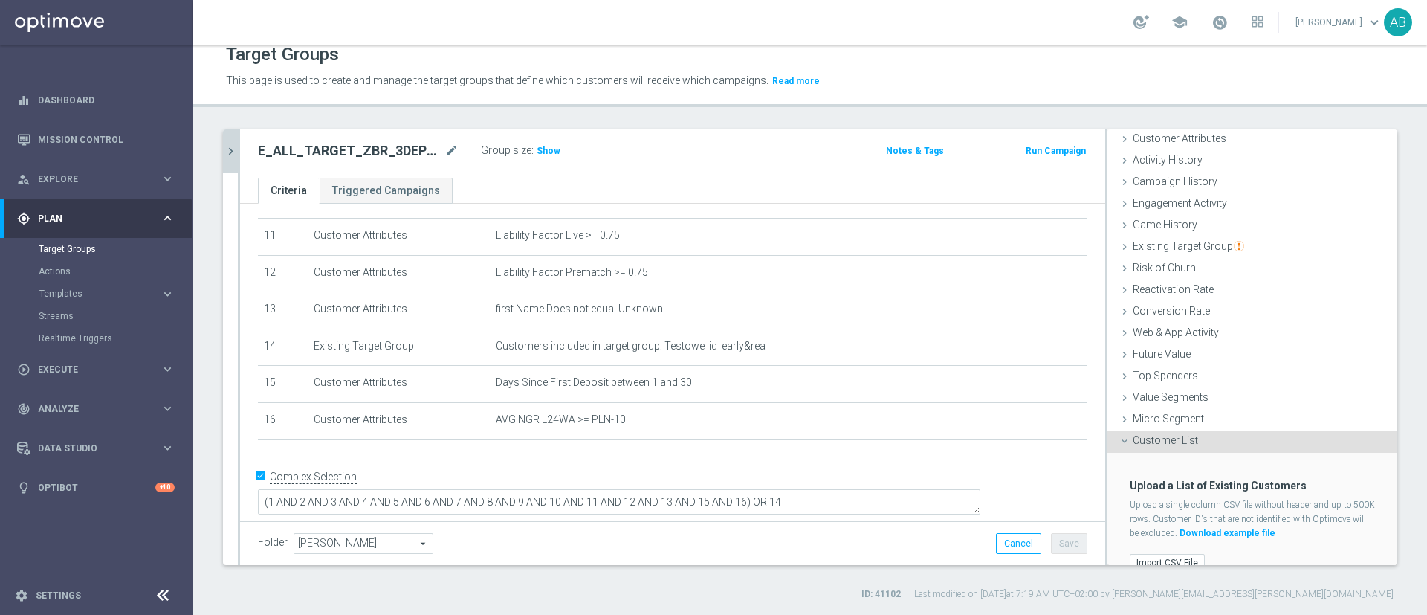
scroll to position [100, 0]
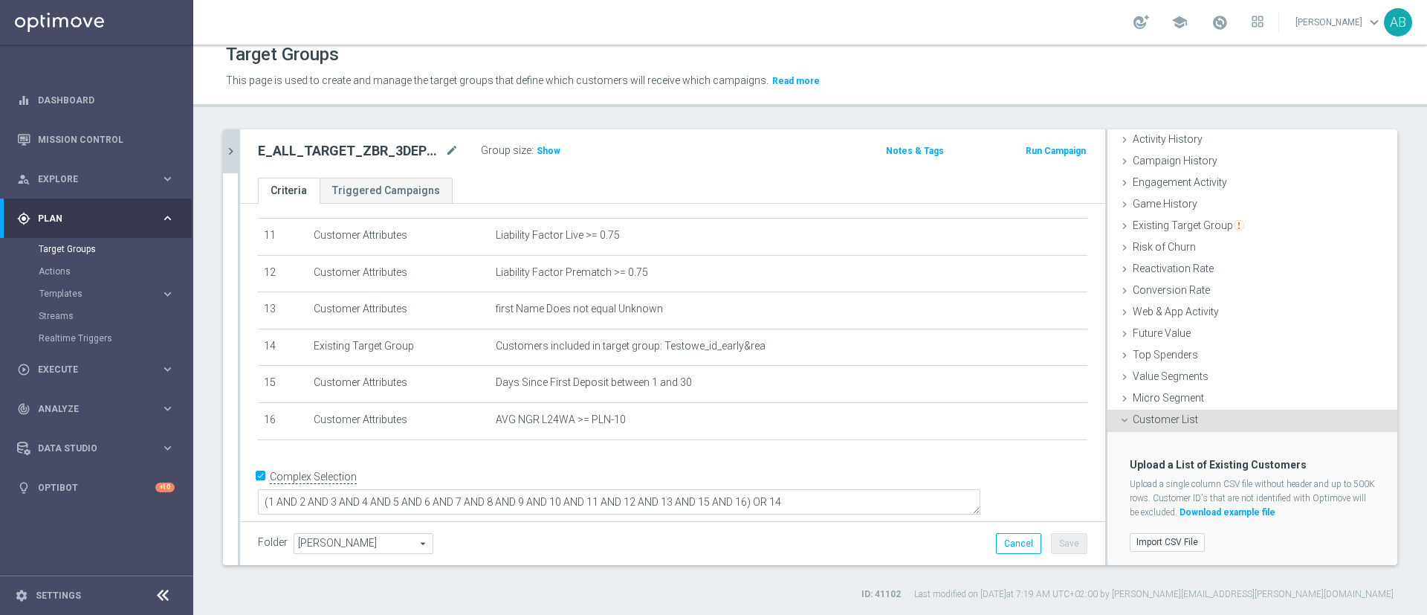
click at [1184, 530] on div "Import CSV File" at bounding box center [1253, 542] width 268 height 25
click at [1173, 538] on label "Import CSV File" at bounding box center [1167, 542] width 75 height 19
click at [0, 0] on input "Import CSV File" at bounding box center [0, 0] width 0 height 0
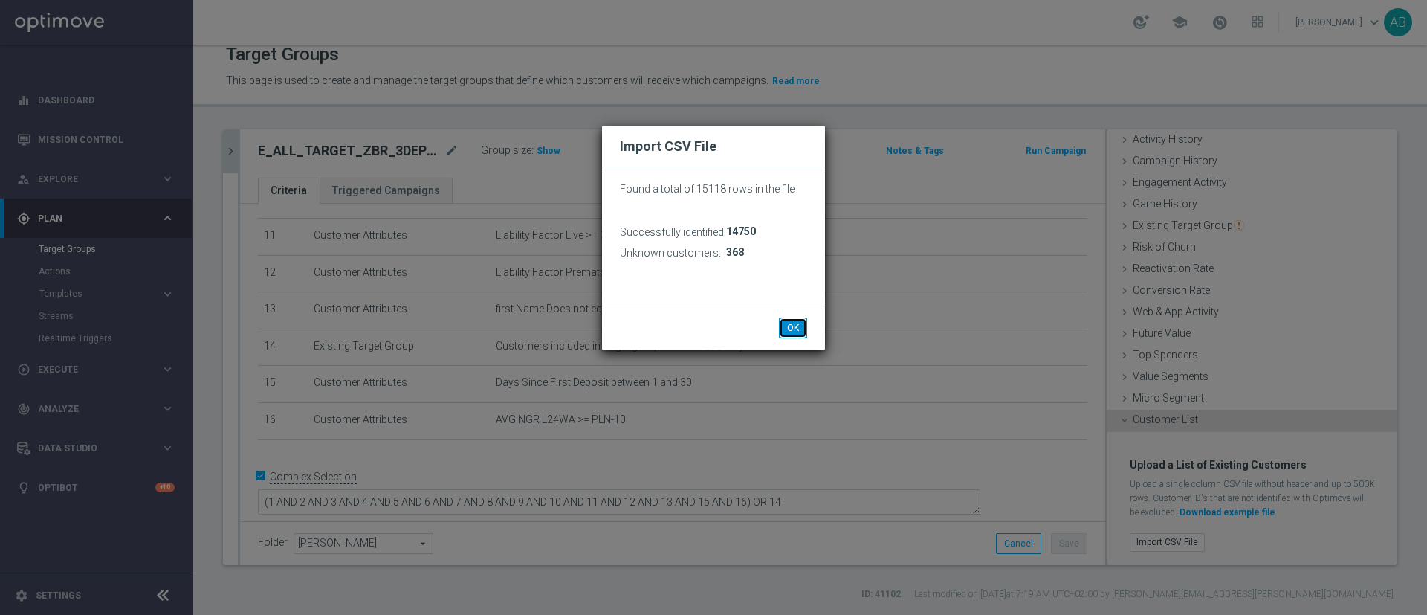
click at [804, 324] on button "OK" at bounding box center [793, 327] width 28 height 21
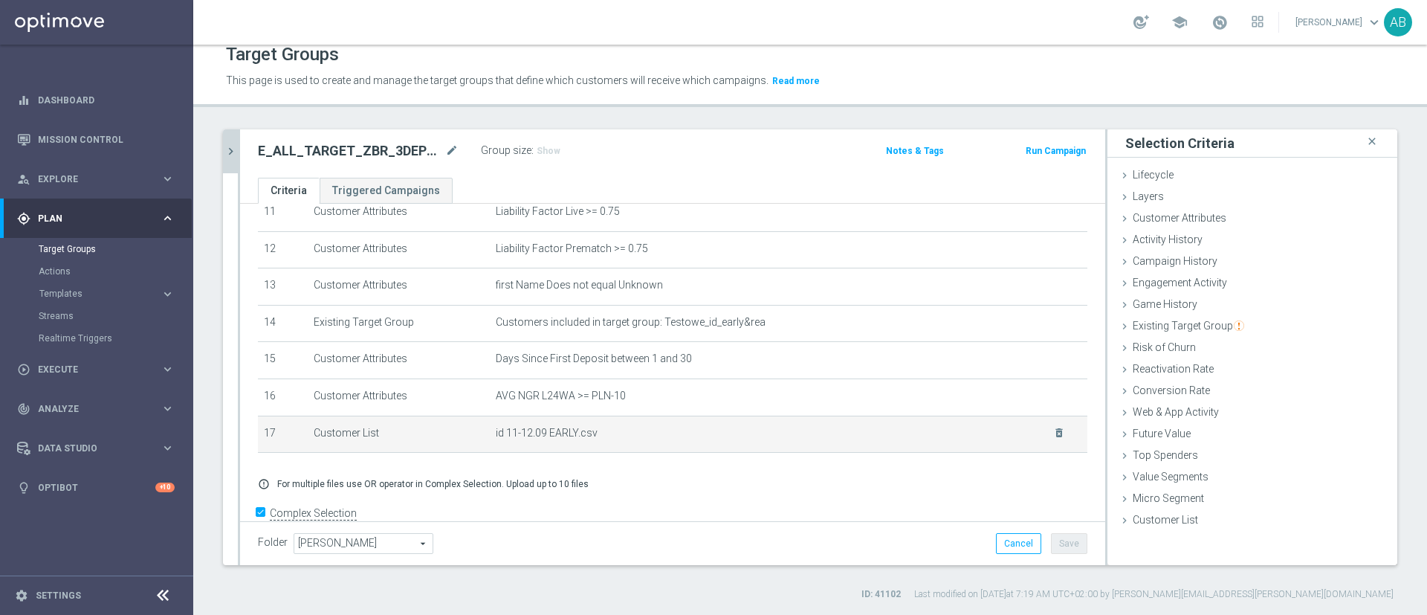
scroll to position [468, 0]
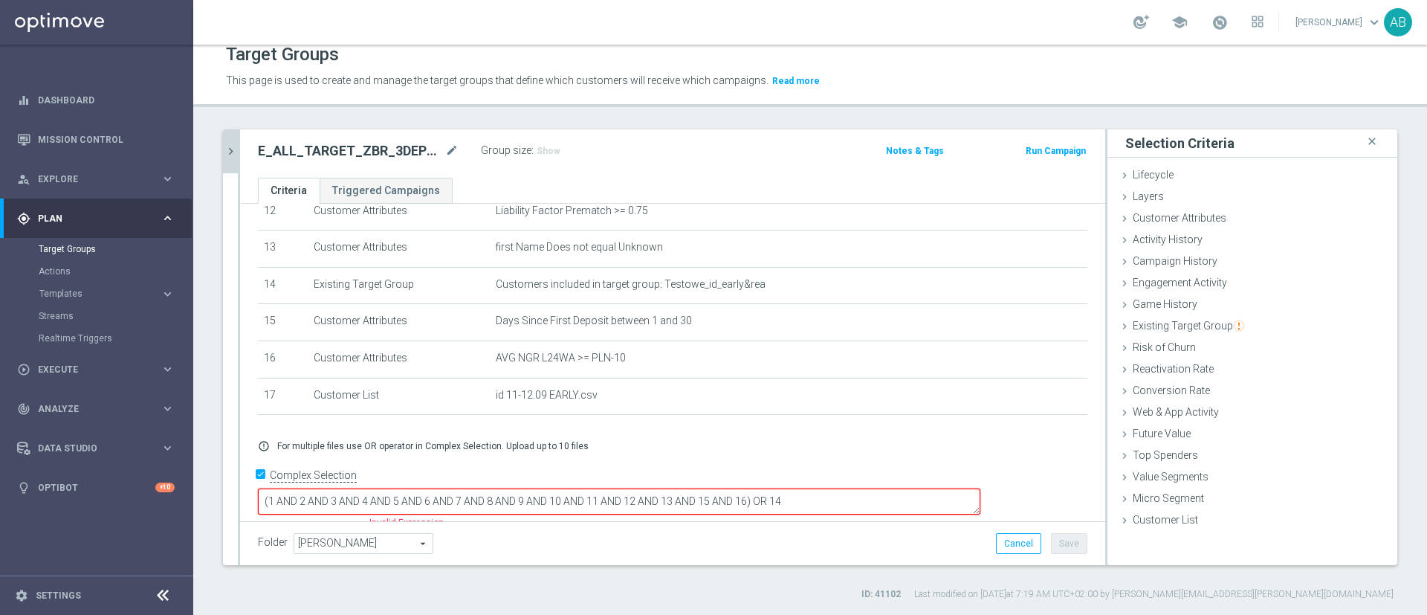
click at [859, 488] on textarea "(1 AND 2 AND 3 AND 4 AND 5 AND 6 AND 7 AND 8 AND 9 AND 10 AND 11 AND 12 AND 13 …" at bounding box center [619, 501] width 723 height 26
click at [855, 488] on textarea "(1 AND 2 AND 3 AND 4 AND 5 AND 6 AND 7 AND 8 AND 9 AND 10 AND 11 AND 12 AND 13 …" at bounding box center [619, 501] width 723 height 26
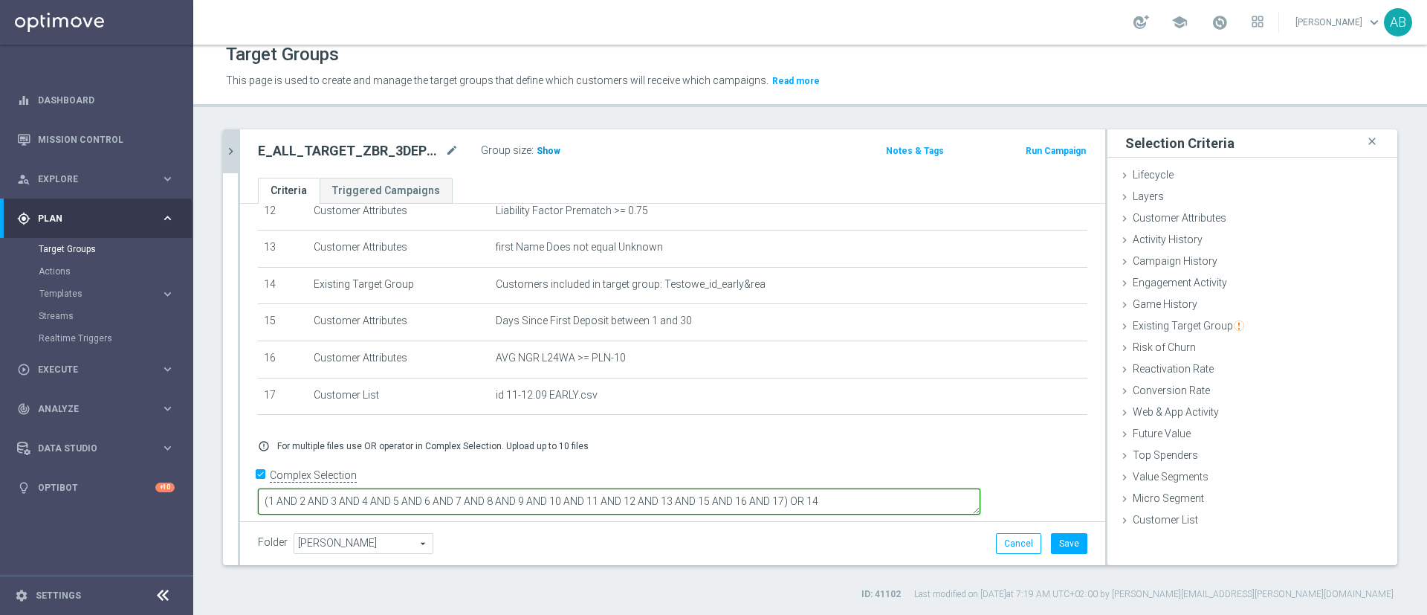
type textarea "(1 AND 2 AND 3 AND 4 AND 5 AND 6 AND 7 AND 8 AND 9 AND 10 AND 11 AND 12 AND 13 …"
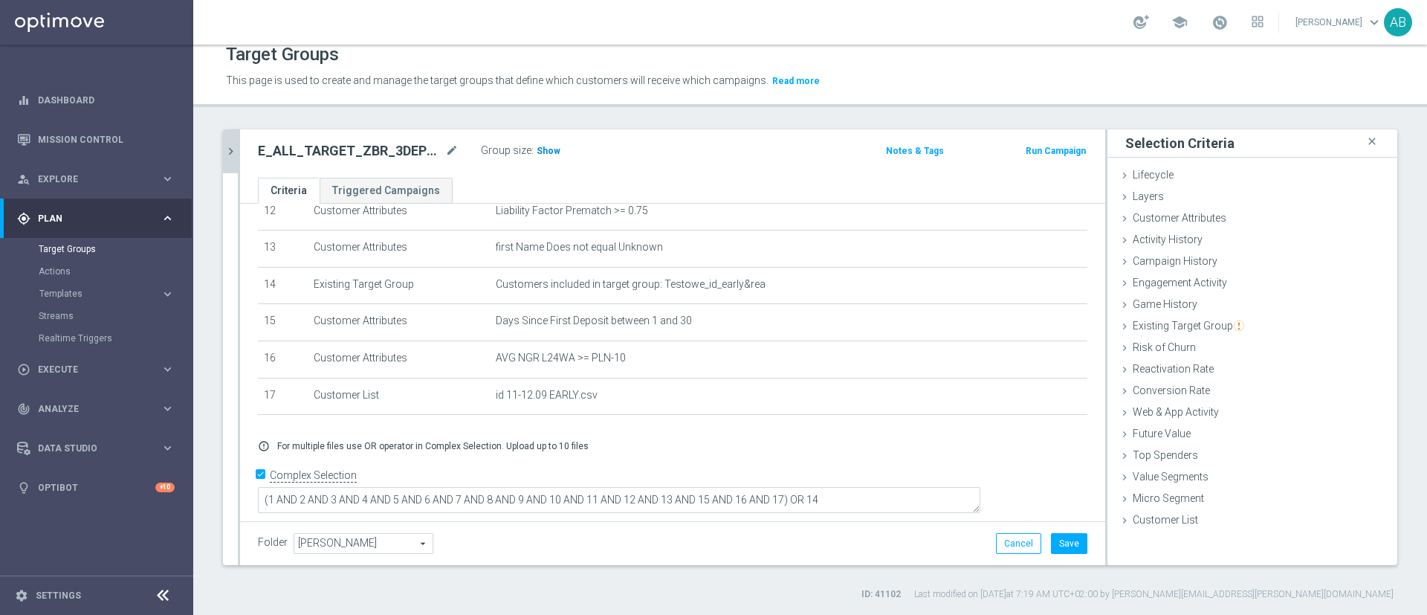
click at [552, 151] on span "Show" at bounding box center [549, 151] width 24 height 10
click at [1057, 552] on button "Save" at bounding box center [1069, 543] width 36 height 21
click at [227, 144] on icon "chevron_right" at bounding box center [231, 151] width 14 height 14
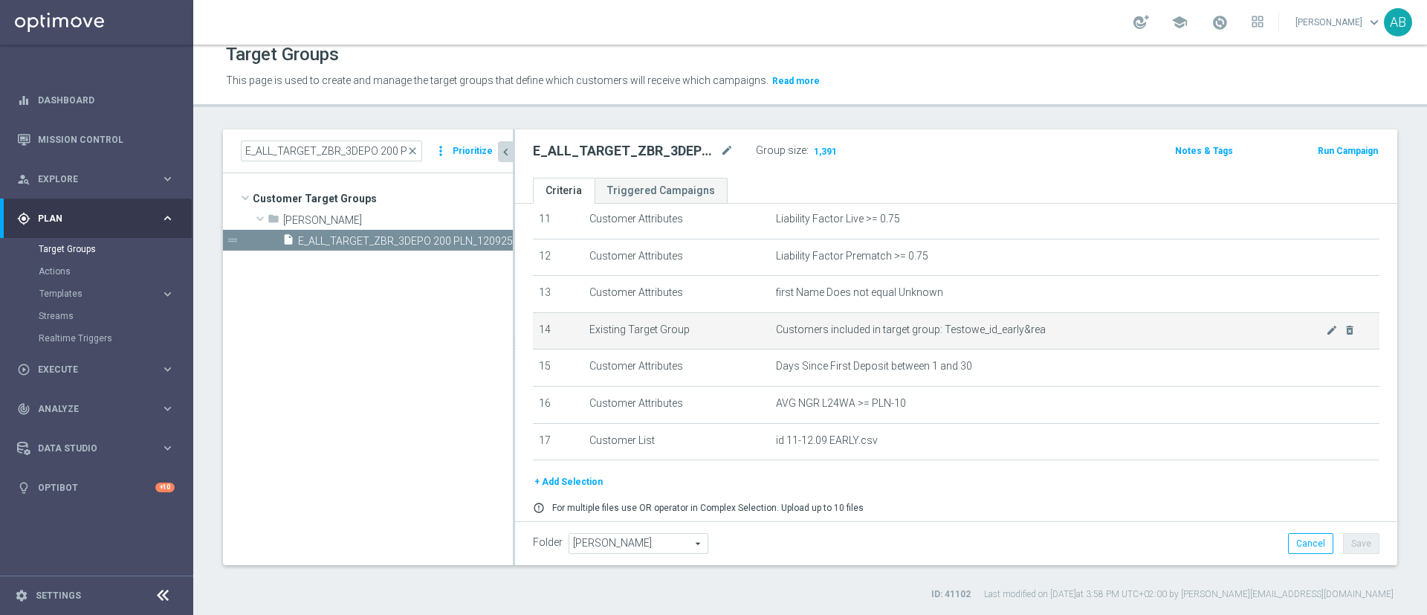
scroll to position [483, 0]
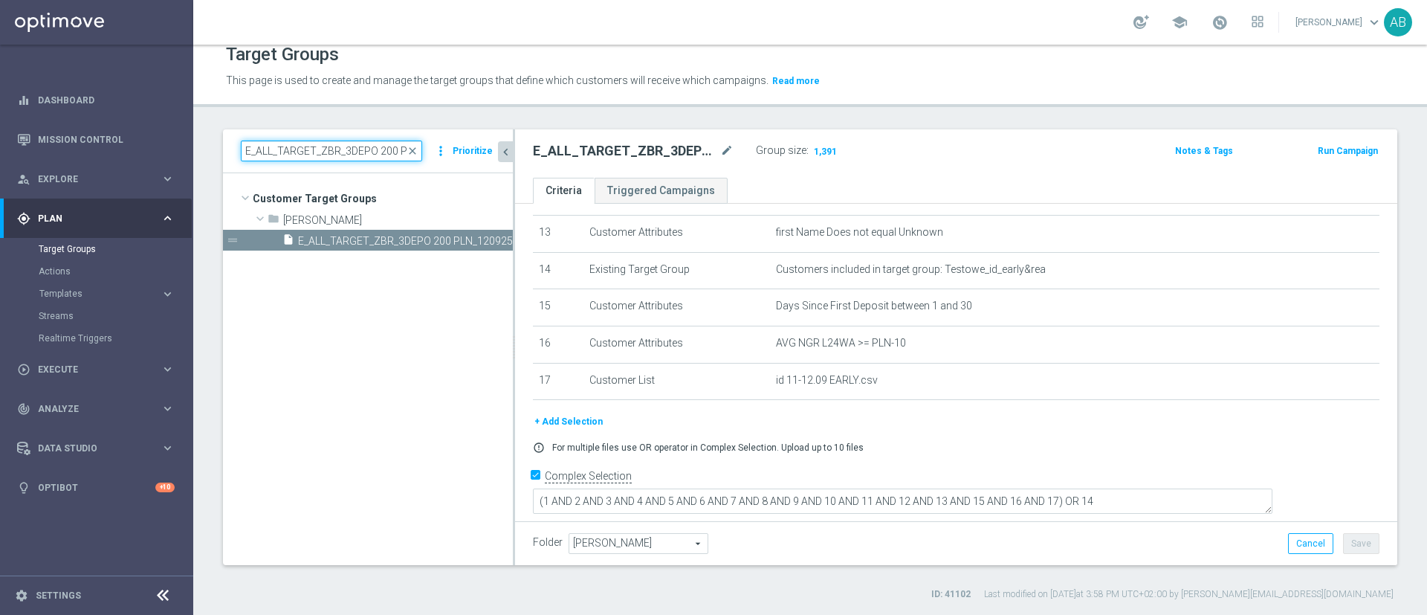
click at [386, 151] on input "E_ALL_TARGET_ZBR_3DEPO 200 PLN_120925" at bounding box center [331, 151] width 181 height 21
paste input "E_ALL_TARGET_OFFER_PLANSZA_120925"
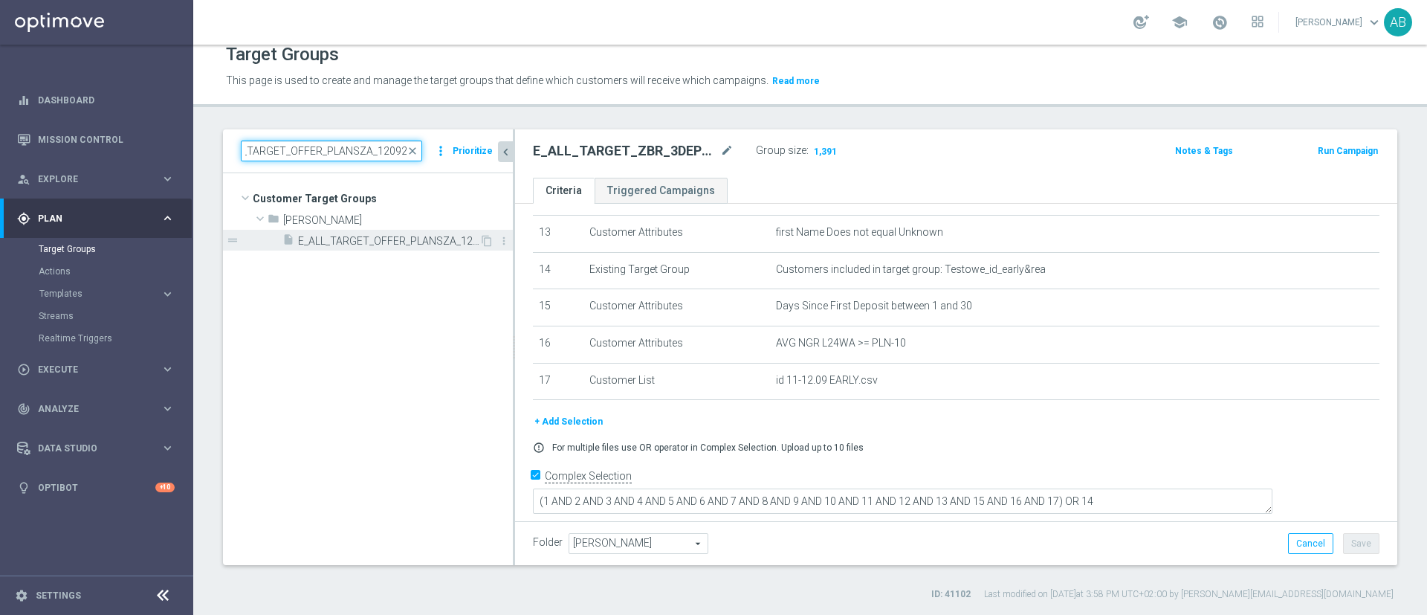
type input "E_ALL_TARGET_OFFER_PLANSZA_120925"
click at [346, 233] on div "insert_drive_file E_ALL_TARGET_OFFER_PLANSZA_120925" at bounding box center [381, 240] width 197 height 21
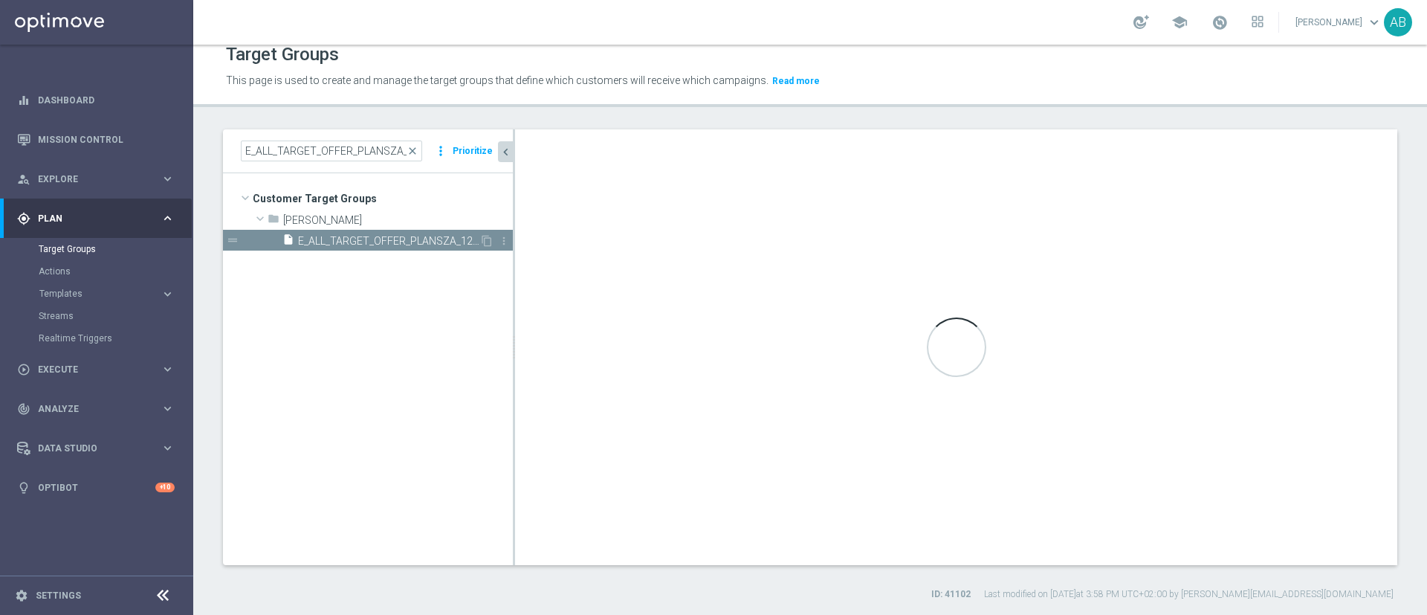
scroll to position [385, 0]
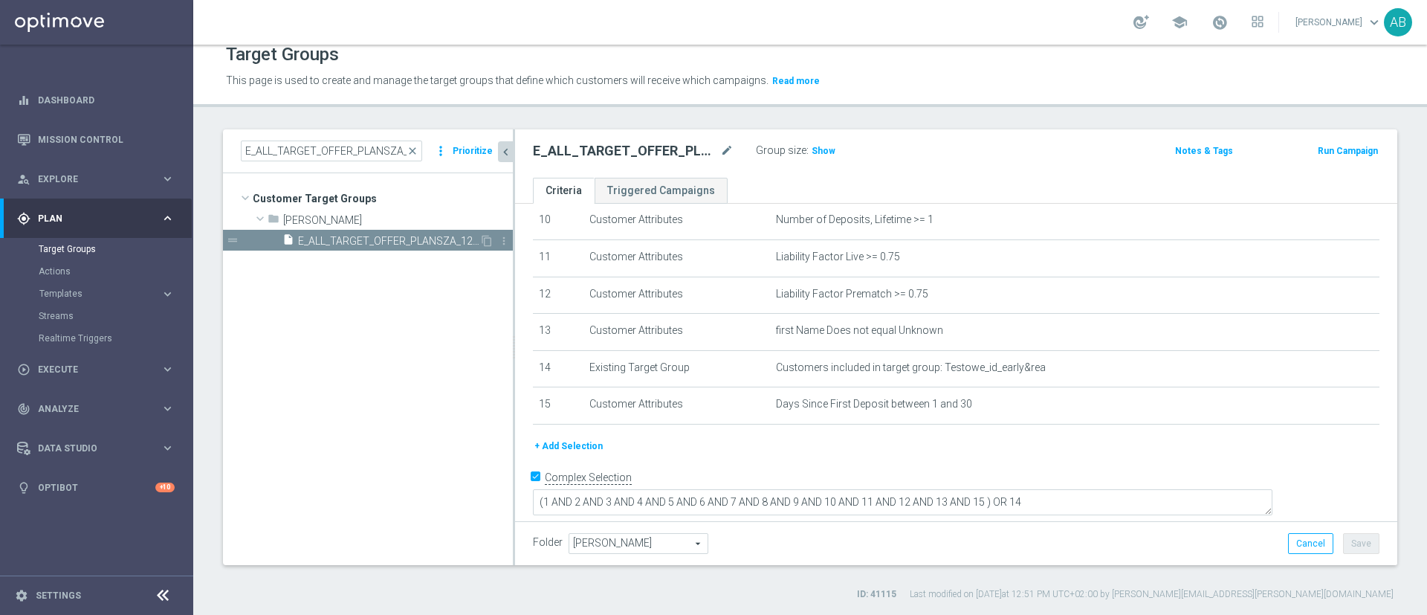
click at [426, 242] on span "E_ALL_TARGET_OFFER_PLANSZA_120925" at bounding box center [388, 241] width 181 height 13
click at [554, 454] on button "+ Add Selection" at bounding box center [568, 446] width 71 height 16
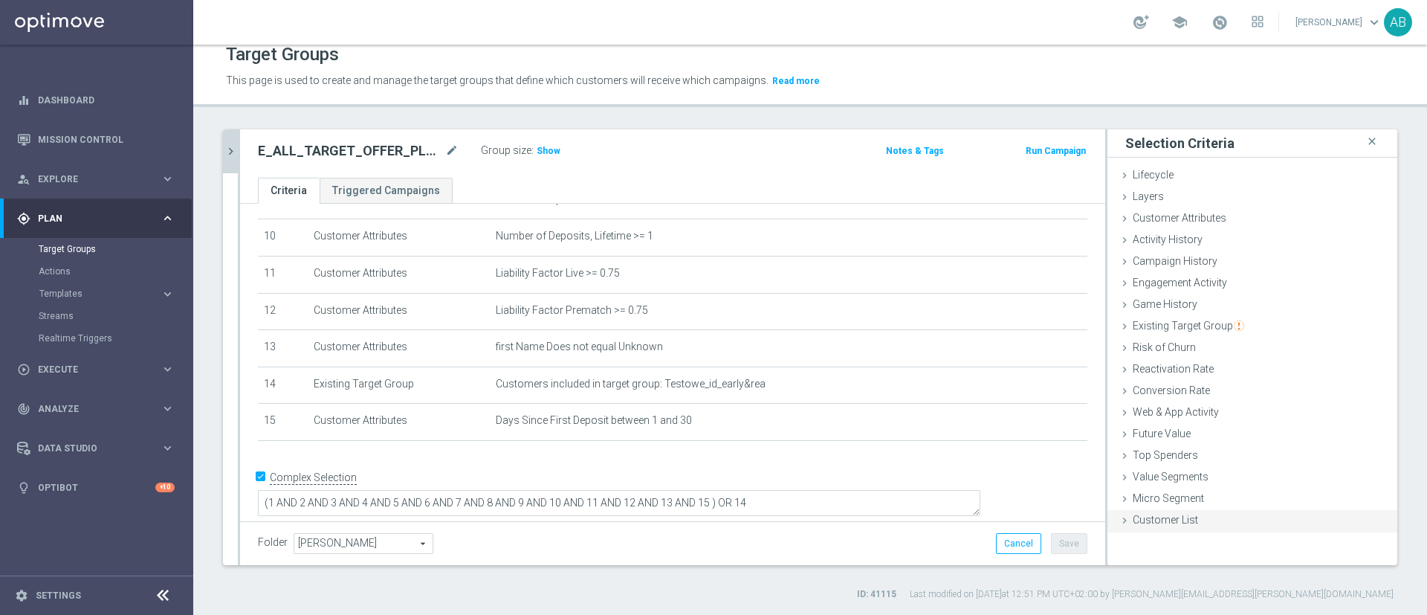
click at [1171, 520] on span "Customer List" at bounding box center [1165, 520] width 65 height 12
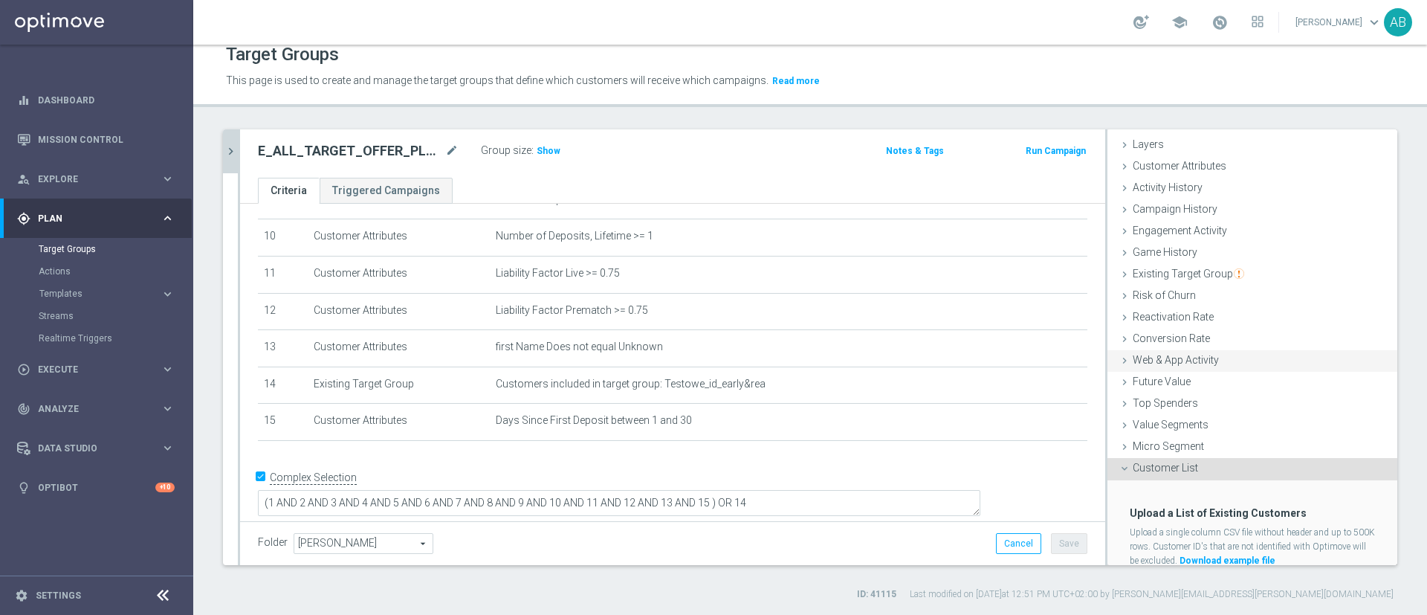
scroll to position [100, 0]
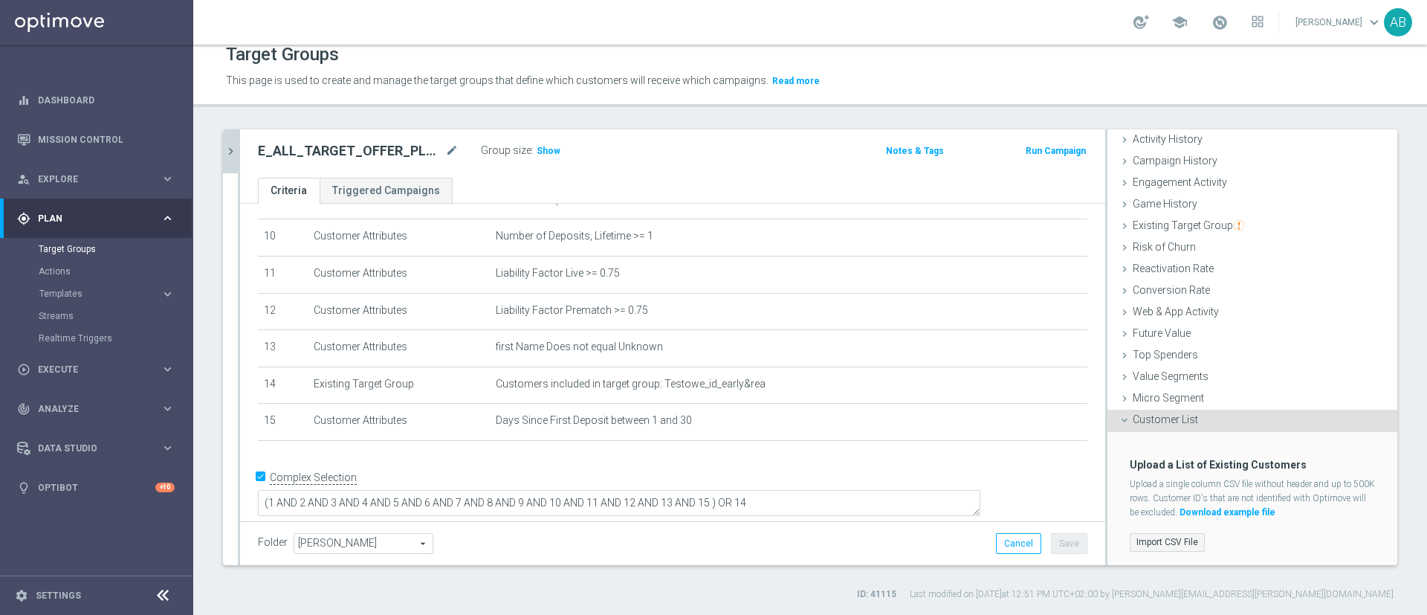
click at [1151, 533] on label "Import CSV File" at bounding box center [1167, 542] width 75 height 19
click at [0, 0] on input "Import CSV File" at bounding box center [0, 0] width 0 height 0
click at [535, 143] on h3 "Show" at bounding box center [548, 151] width 27 height 16
click at [1161, 535] on label "Import CSV File" at bounding box center [1167, 542] width 75 height 19
click at [0, 0] on input "Import CSV File" at bounding box center [0, 0] width 0 height 0
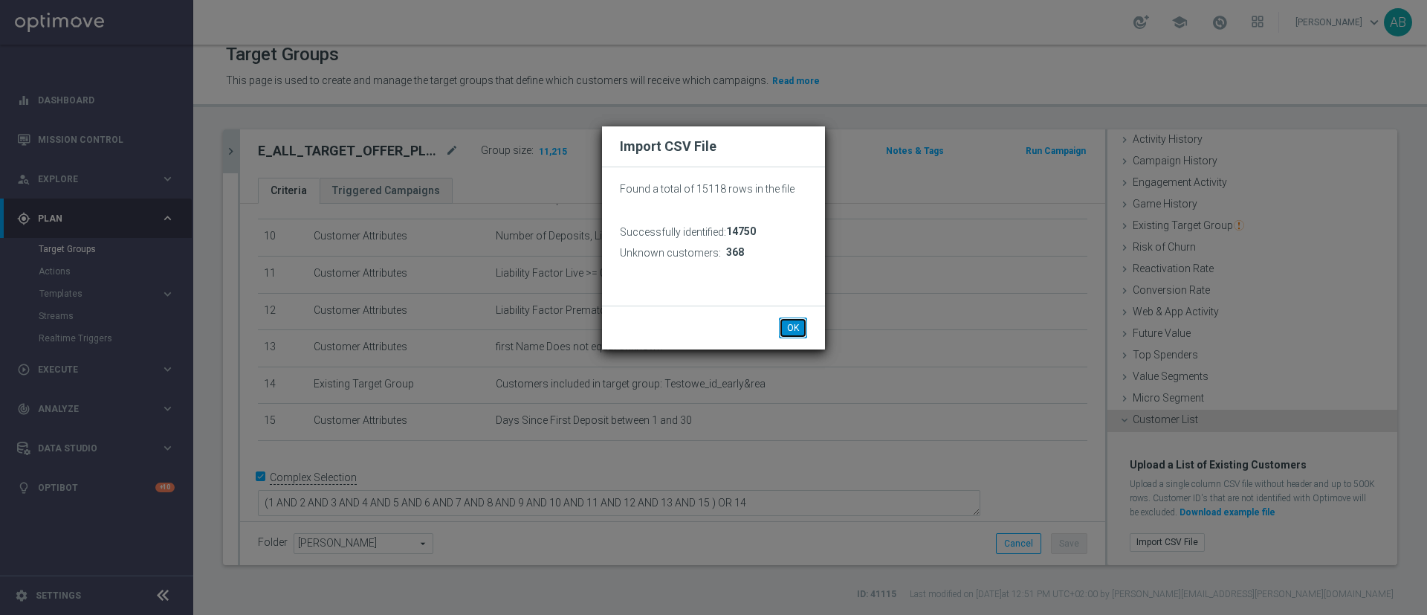
click at [793, 330] on button "OK" at bounding box center [793, 327] width 28 height 21
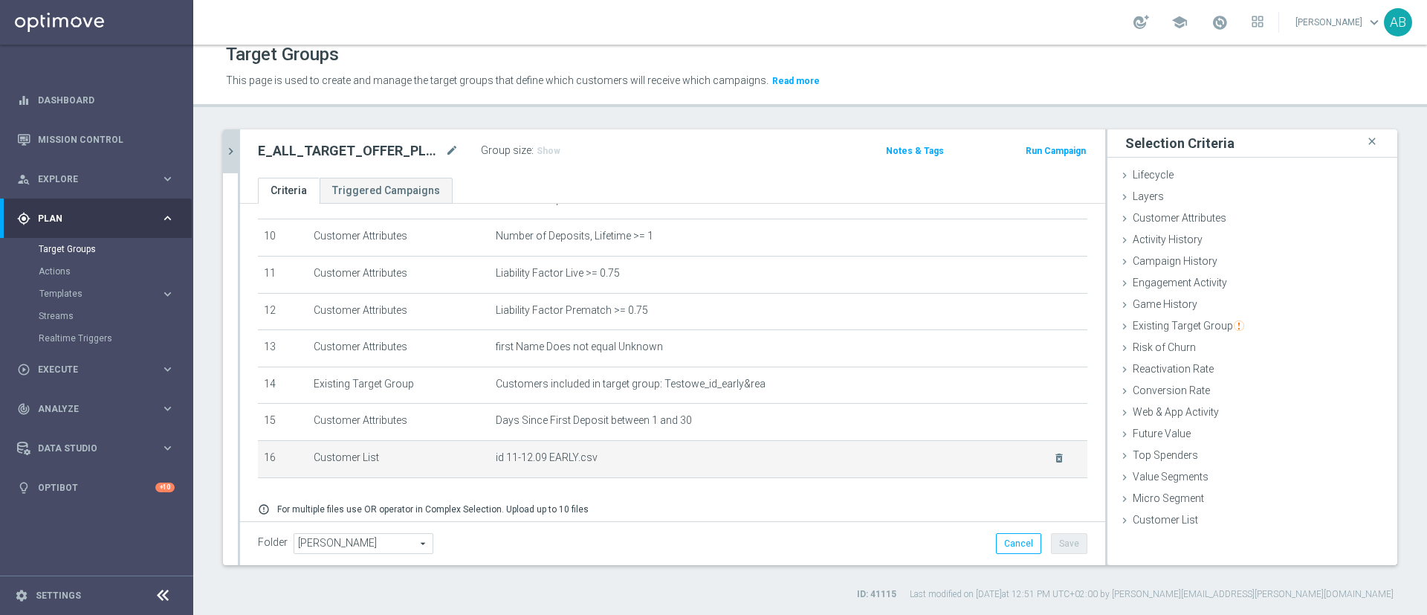
scroll to position [431, 0]
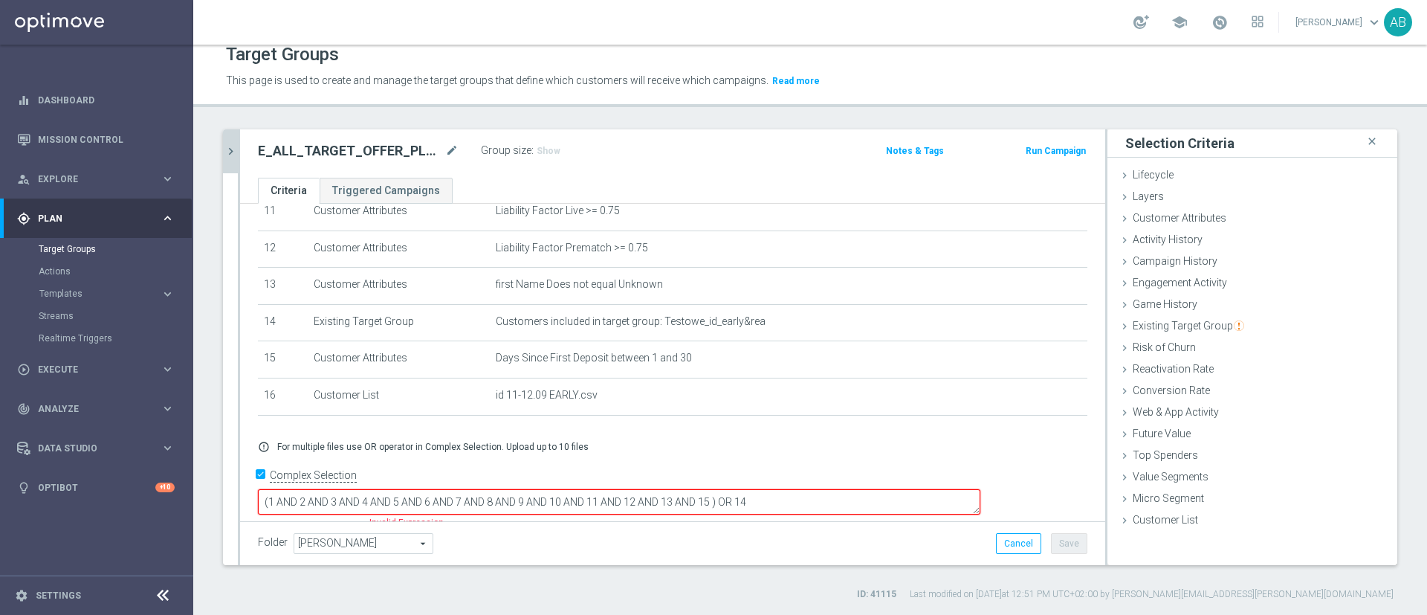
click at [817, 489] on textarea "(1 AND 2 AND 3 AND 4 AND 5 AND 6 AND 7 AND 8 AND 9 AND 10 AND 11 AND 12 AND 13 …" at bounding box center [619, 502] width 723 height 26
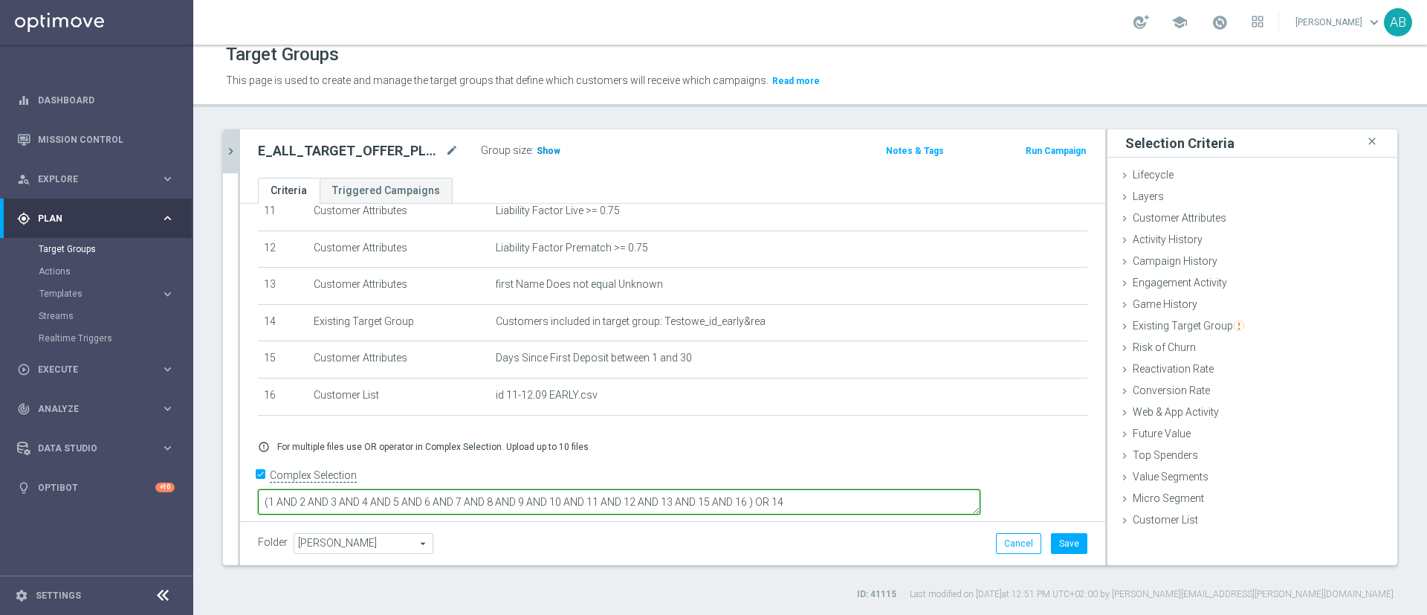
type textarea "(1 AND 2 AND 3 AND 4 AND 5 AND 6 AND 7 AND 8 AND 9 AND 10 AND 11 AND 12 AND 13 …"
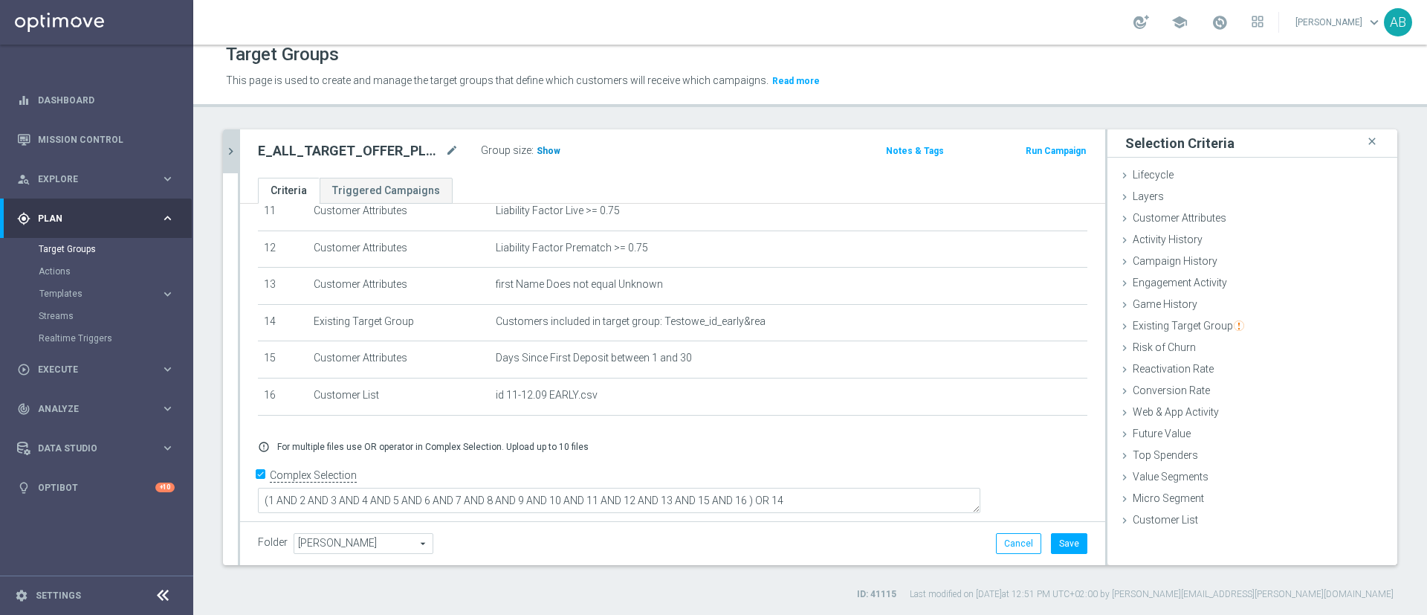
click at [552, 146] on span "Show" at bounding box center [549, 151] width 24 height 10
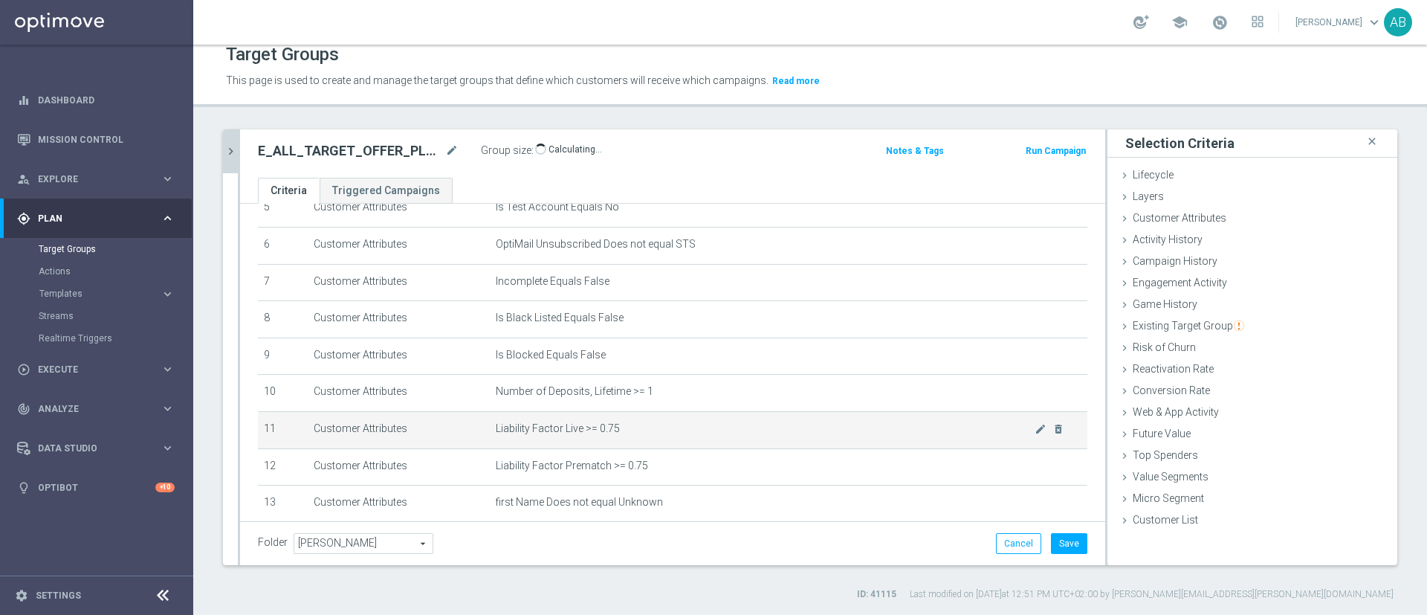
scroll to position [430, 0]
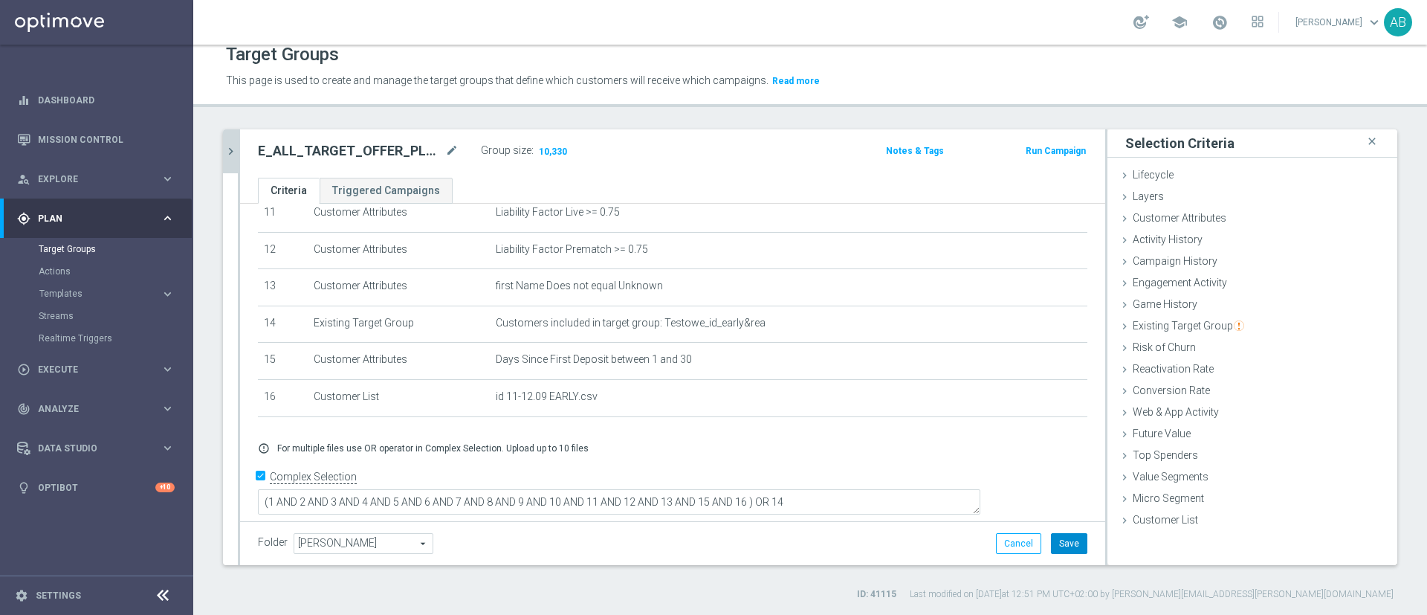
click at [1056, 540] on button "Save" at bounding box center [1069, 543] width 36 height 21
click at [235, 154] on icon "chevron_right" at bounding box center [231, 151] width 14 height 14
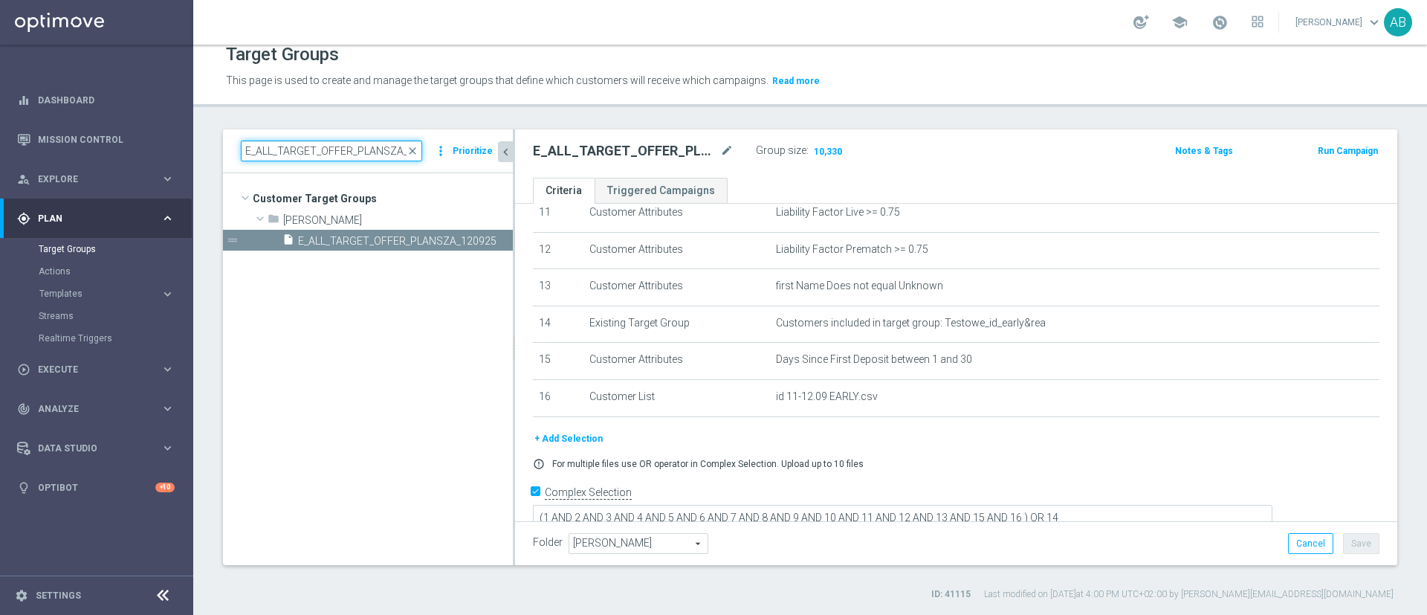
click at [327, 146] on input "E_ALL_TARGET_OFFER_PLANSZA_120925" at bounding box center [331, 151] width 181 height 21
paste input "REACQ_ALL_TARGET_ZBR DO 200 PLN_120925"
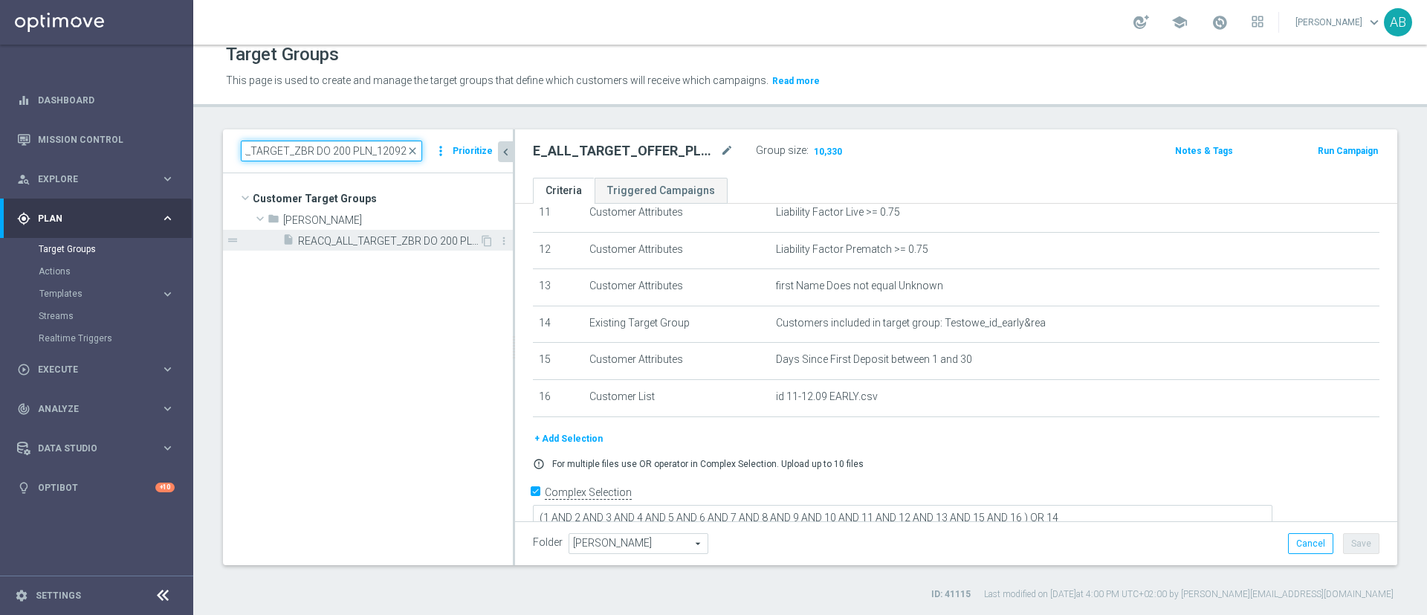
type input "REACQ_ALL_TARGET_ZBR DO 200 PLN_120925"
click at [371, 239] on span "REACQ_ALL_TARGET_ZBR DO 200 PLN_120925" at bounding box center [388, 241] width 181 height 13
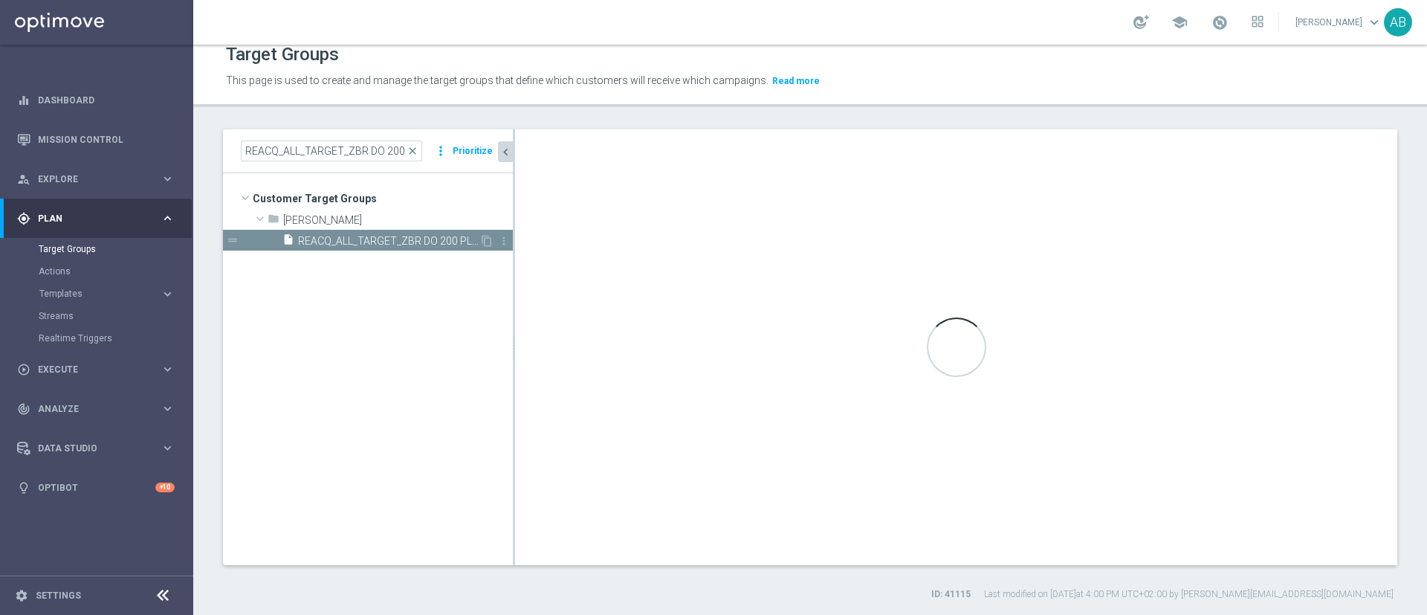
type textarea "(1 AND 2 AND 3 AND 4 AND 5 AND 6 AND 7 AND 8 AND 9 AND 10 AND 11 AND 12 AND 13 …"
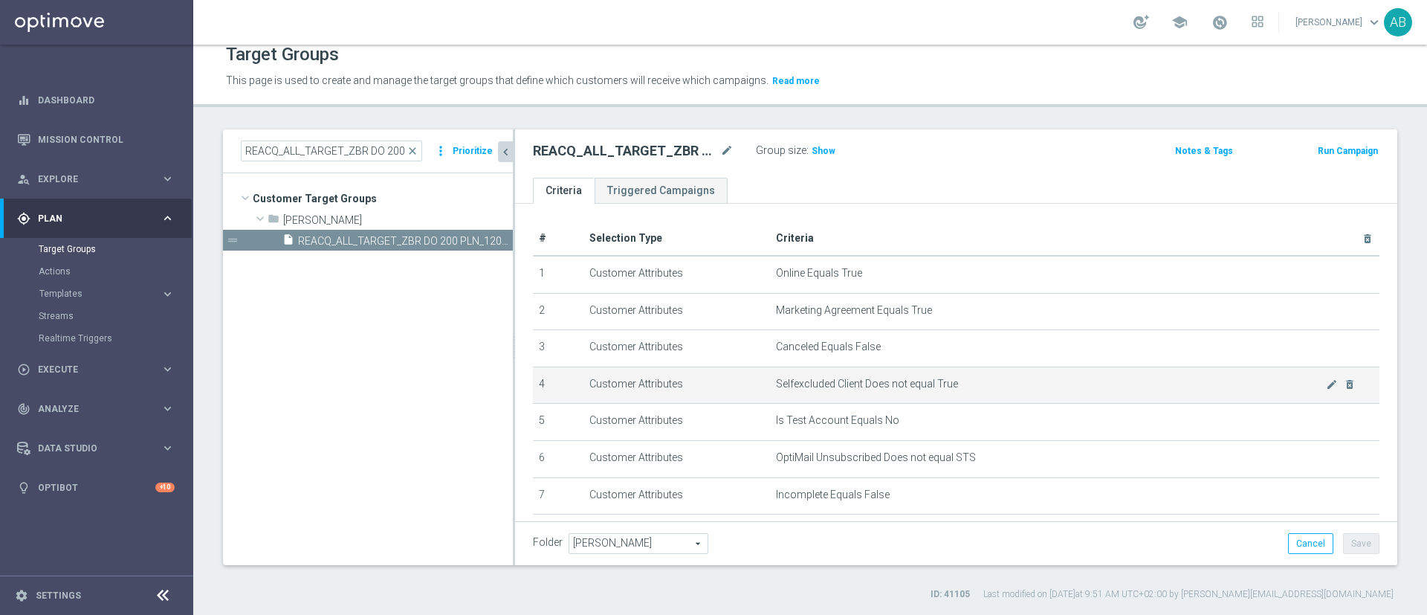
scroll to position [422, 0]
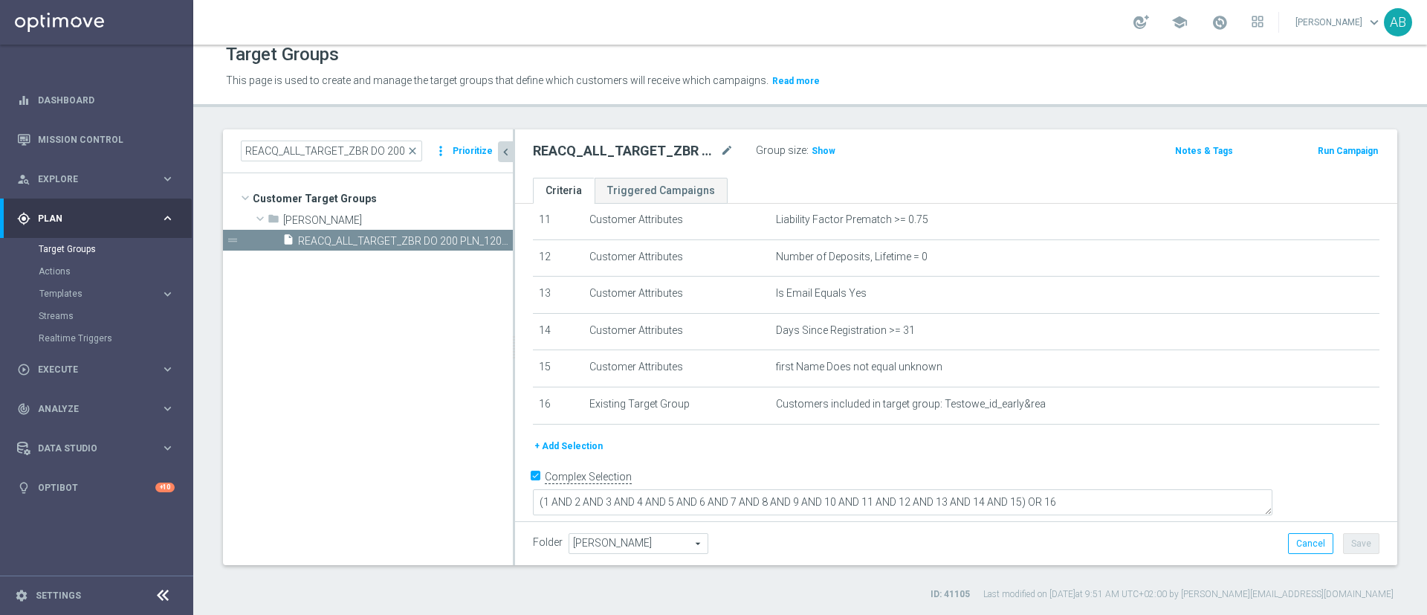
click at [579, 454] on button "+ Add Selection" at bounding box center [568, 446] width 71 height 16
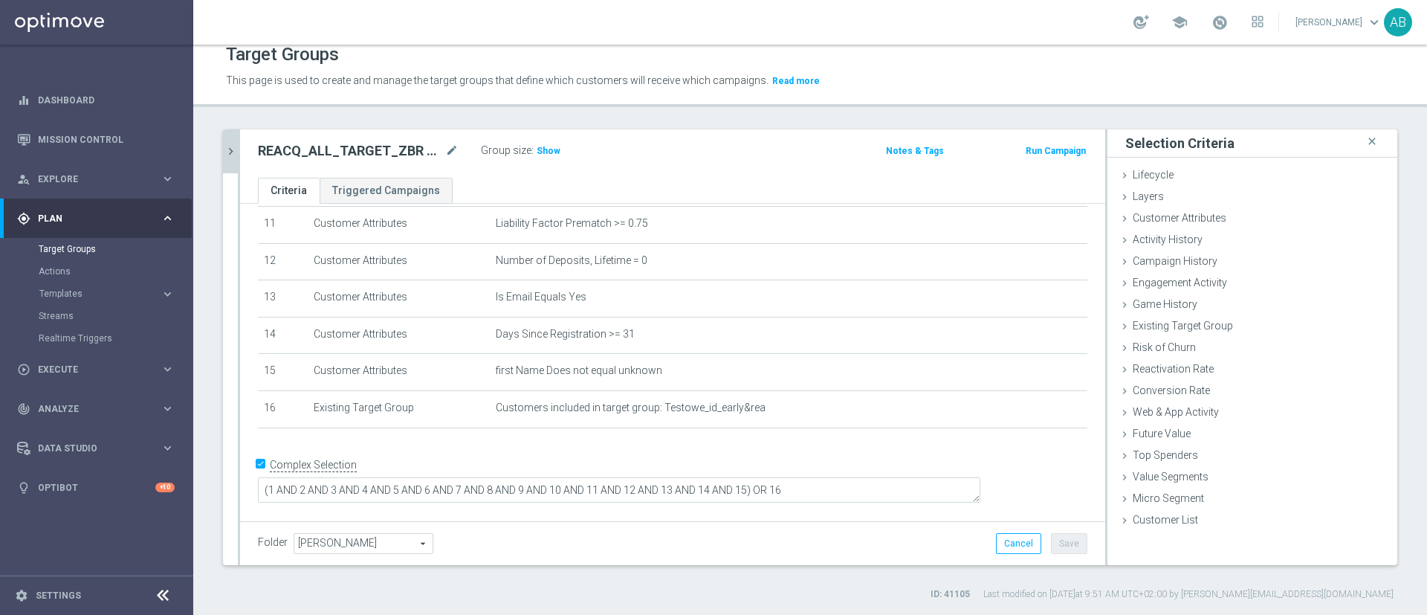
scroll to position [407, 0]
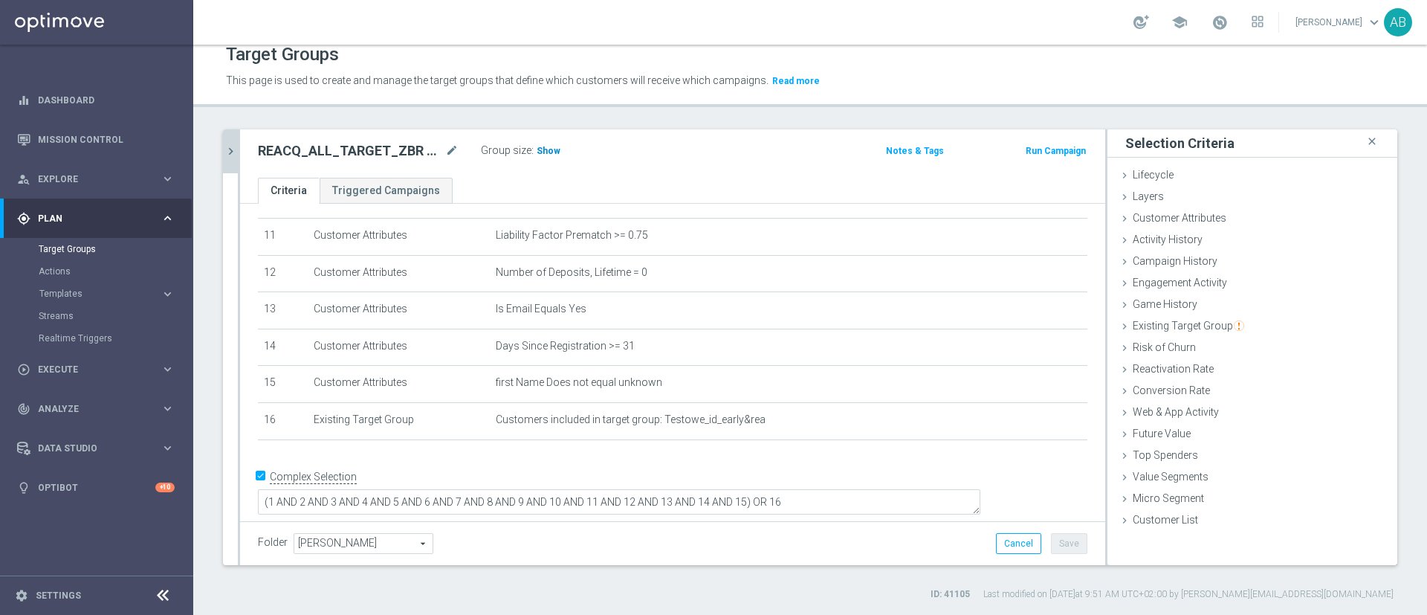
click at [546, 146] on span "Show" at bounding box center [549, 151] width 24 height 10
click at [1163, 520] on span "Customer List" at bounding box center [1165, 520] width 65 height 12
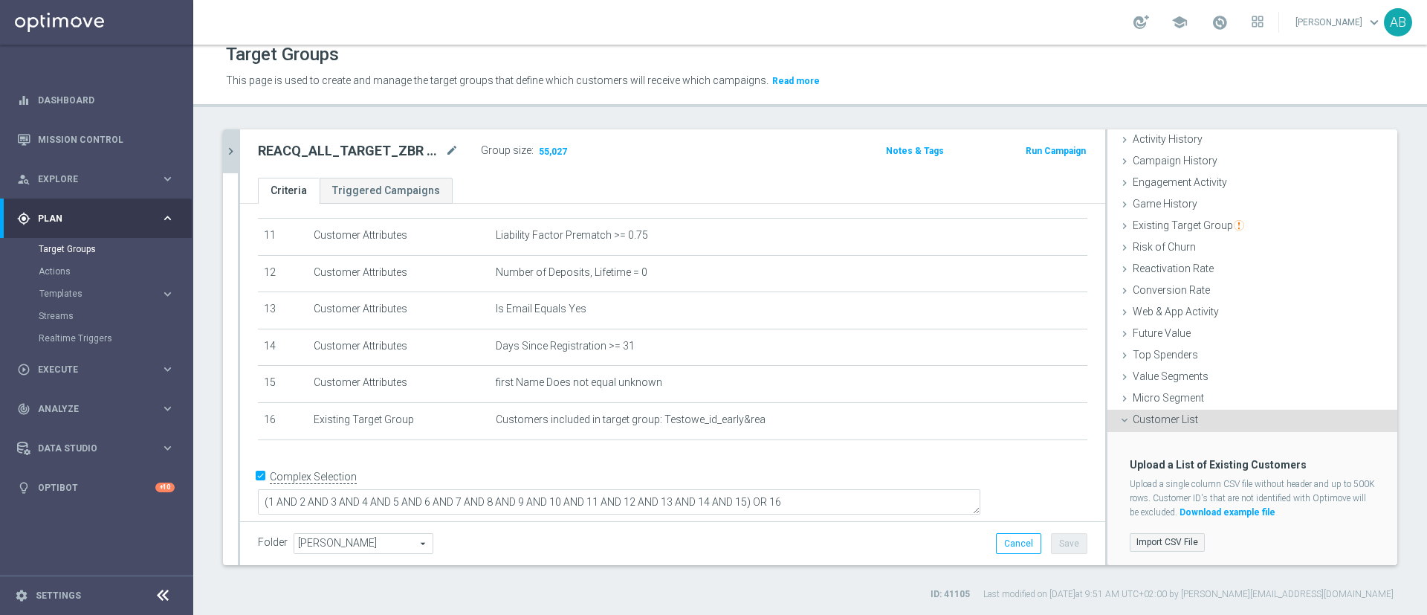
click at [1172, 533] on label "Import CSV File" at bounding box center [1167, 542] width 75 height 19
click at [0, 0] on input "Import CSV File" at bounding box center [0, 0] width 0 height 0
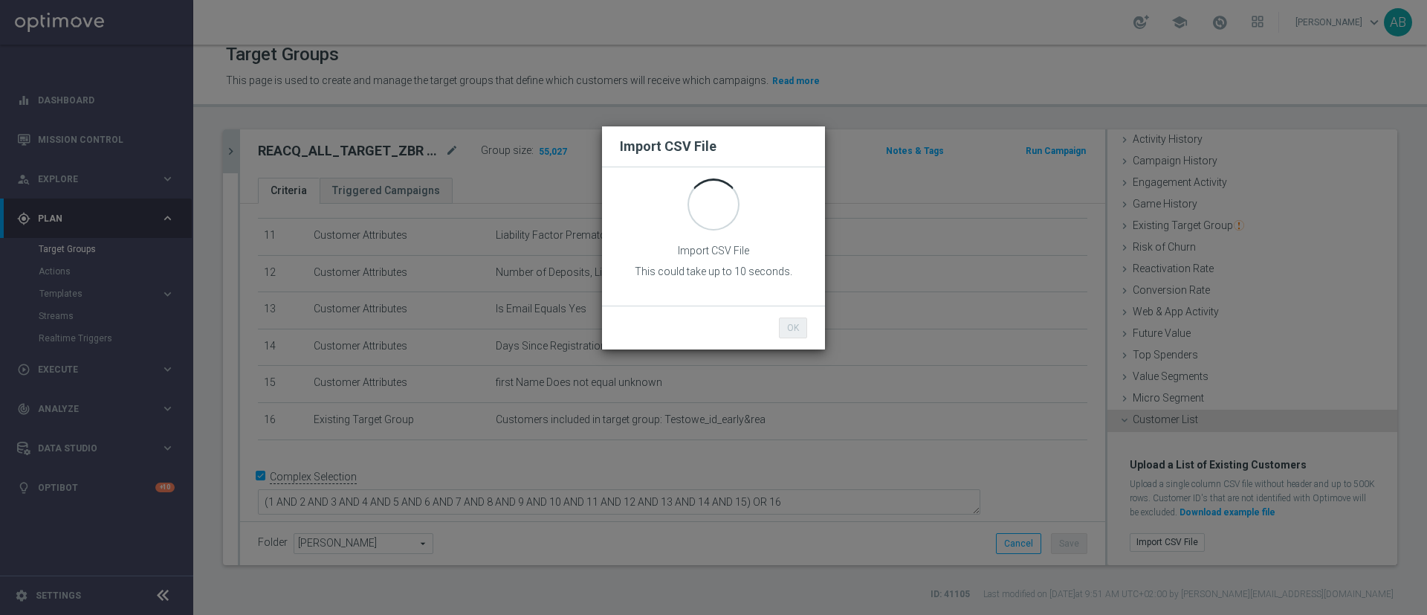
click at [943, 107] on div "Import CSV File Import CSV File This could take up to 10 seconds. OK Cancel" at bounding box center [713, 307] width 1427 height 615
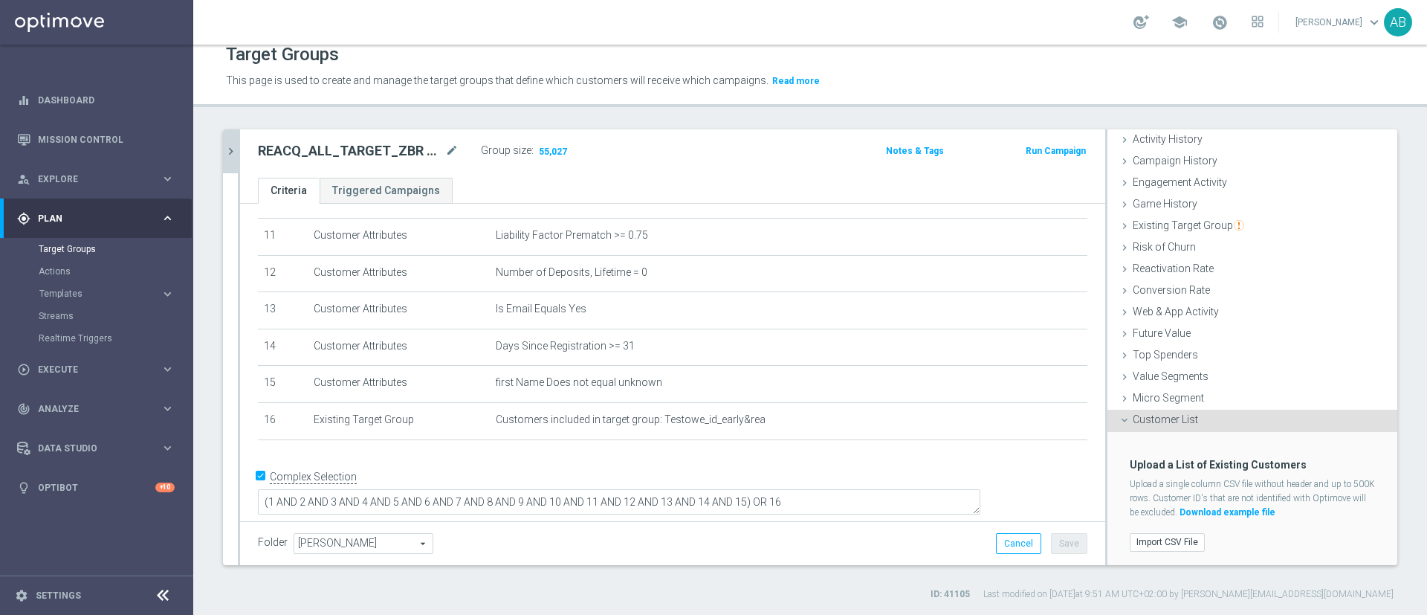
click at [832, 142] on div "Notes & Tags" at bounding box center [886, 150] width 142 height 19
click at [1148, 540] on label "Import CSV File" at bounding box center [1167, 542] width 75 height 19
click at [0, 0] on input "Import CSV File" at bounding box center [0, 0] width 0 height 0
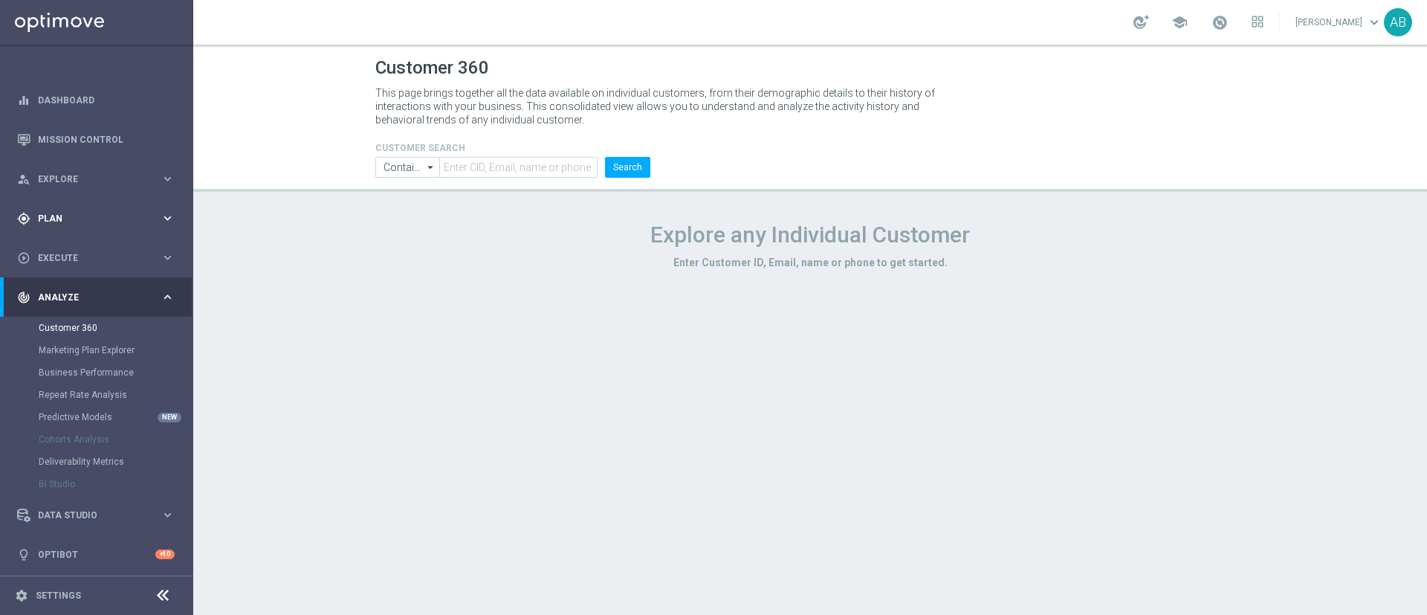
click at [140, 219] on span "Plan" at bounding box center [99, 218] width 123 height 9
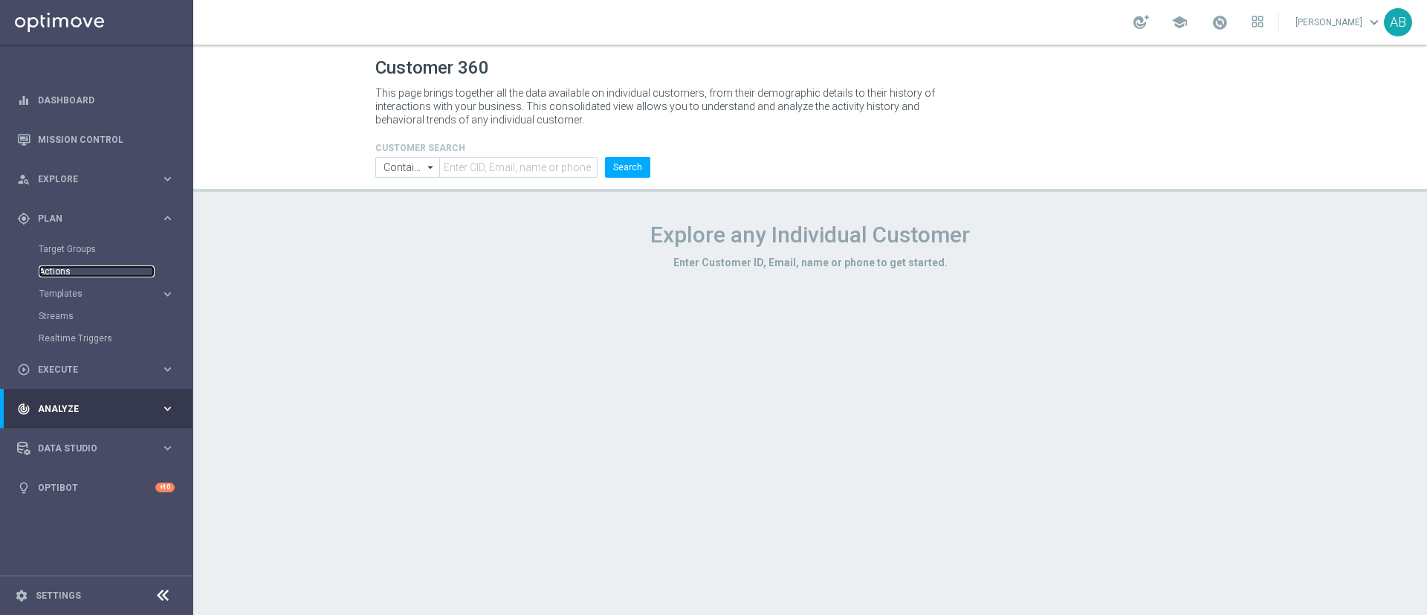
click at [83, 270] on link "Actions" at bounding box center [97, 271] width 116 height 12
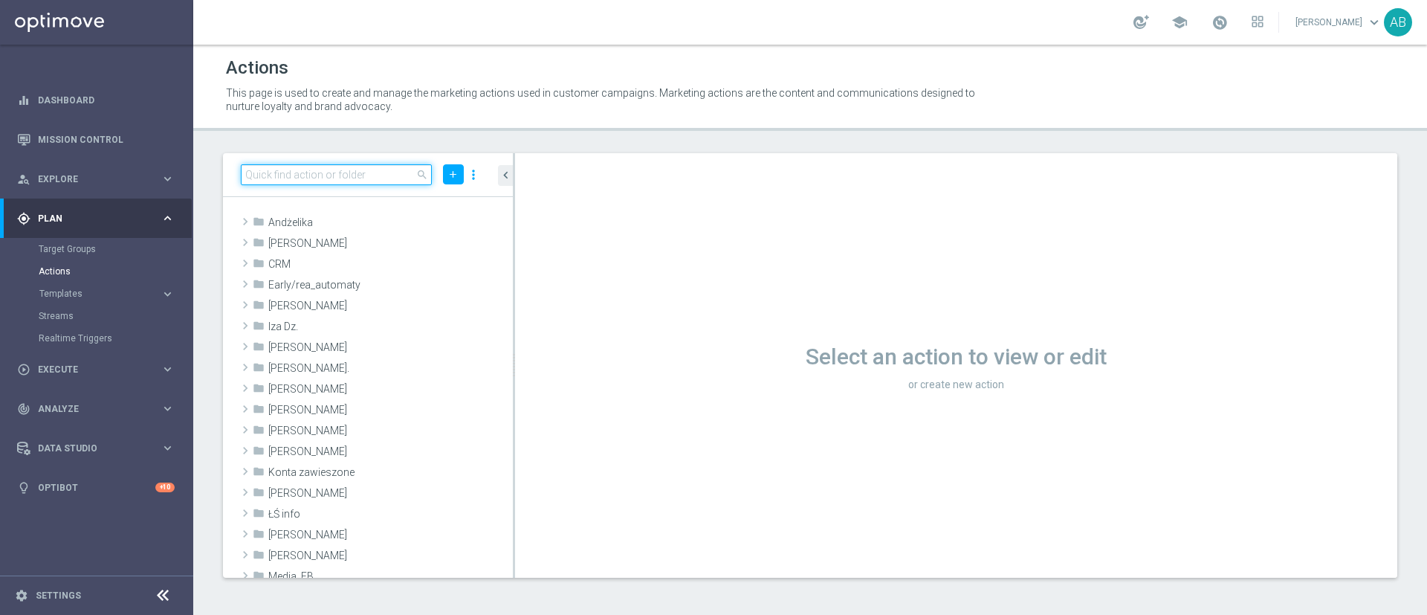
click at [381, 172] on input at bounding box center [336, 174] width 191 height 21
paste input "E_ALL_TARGET_ZBR_1DEPO 200 PLN_120925"
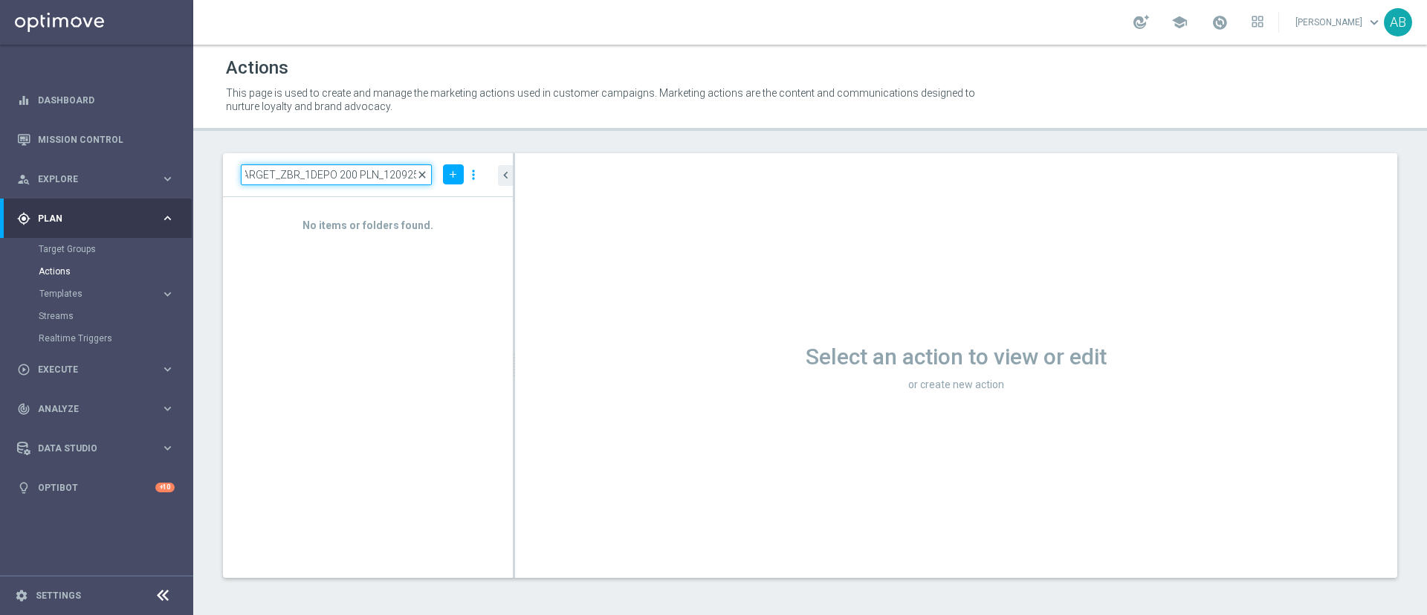
type input "E_ALL_TARGET_ZBR_1DEPO 200 PLN_120925"
click at [421, 173] on span "close" at bounding box center [422, 175] width 12 height 12
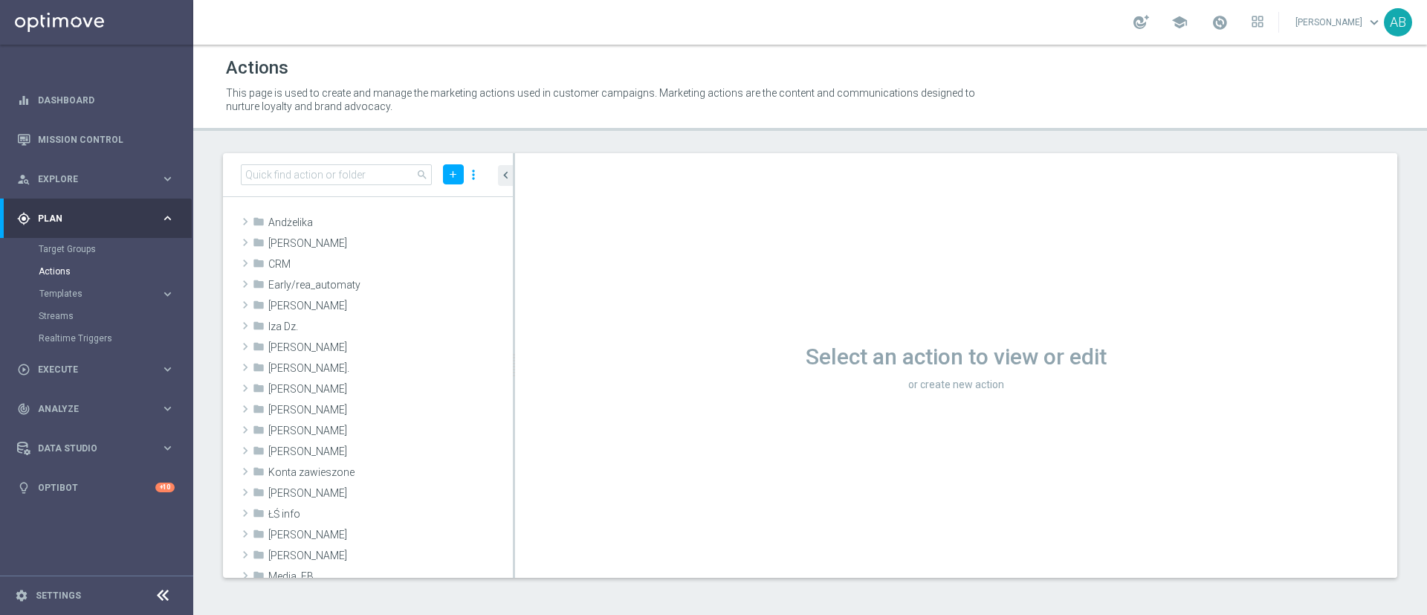
scroll to position [0, 0]
click at [445, 223] on icon "library_add" at bounding box center [451, 223] width 12 height 12
drag, startPoint x: 432, startPoint y: 223, endPoint x: 475, endPoint y: 204, distance: 47.3
click at [0, 0] on icon "library_add" at bounding box center [0, 0] width 0 height 0
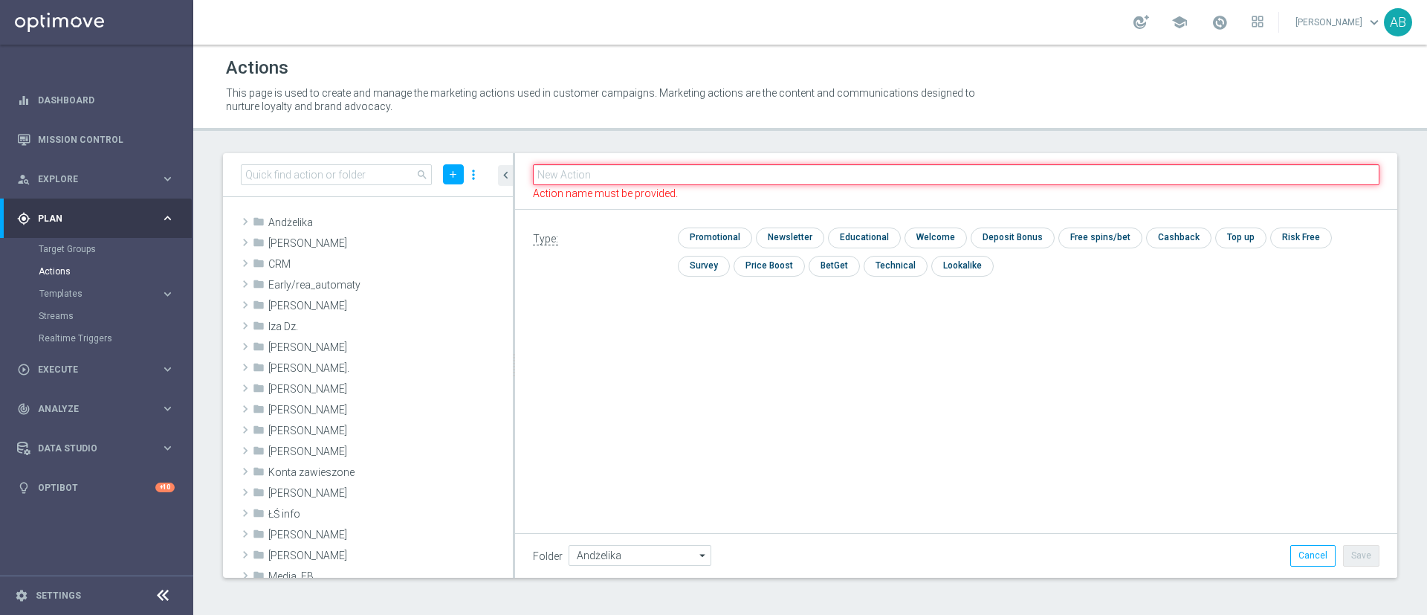
click at [587, 175] on input "text" at bounding box center [956, 174] width 847 height 21
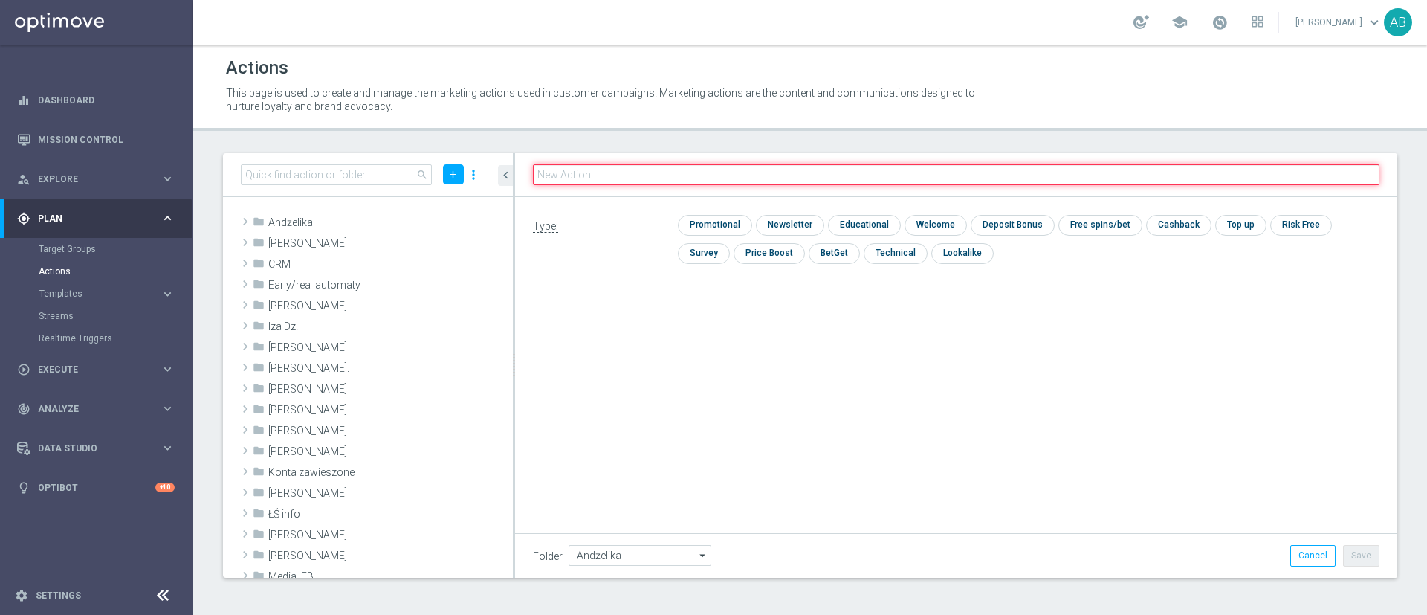
paste input "E_ALL_TARGET_ZBR_1DEPO 200 PLN_120925"
type input "E_ALL_TARGET_ZBR_1DEPO 200 PLN_120925"
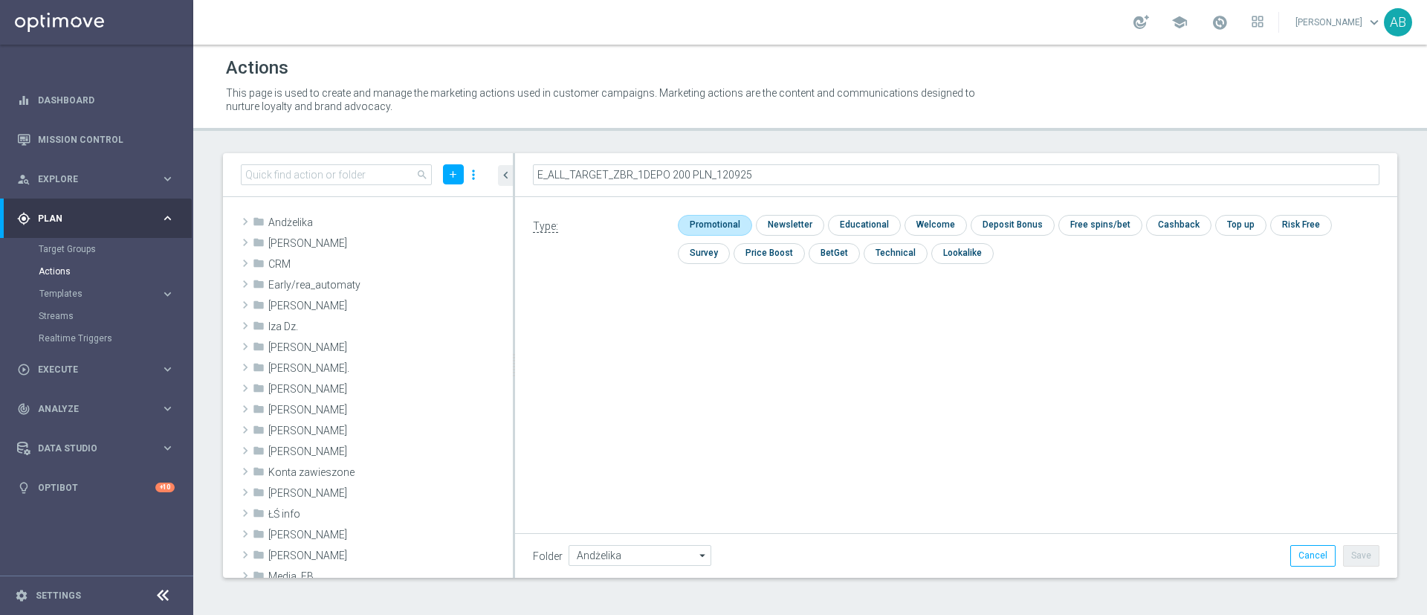
click at [717, 225] on input "checkbox" at bounding box center [713, 225] width 71 height 20
checkbox input "true"
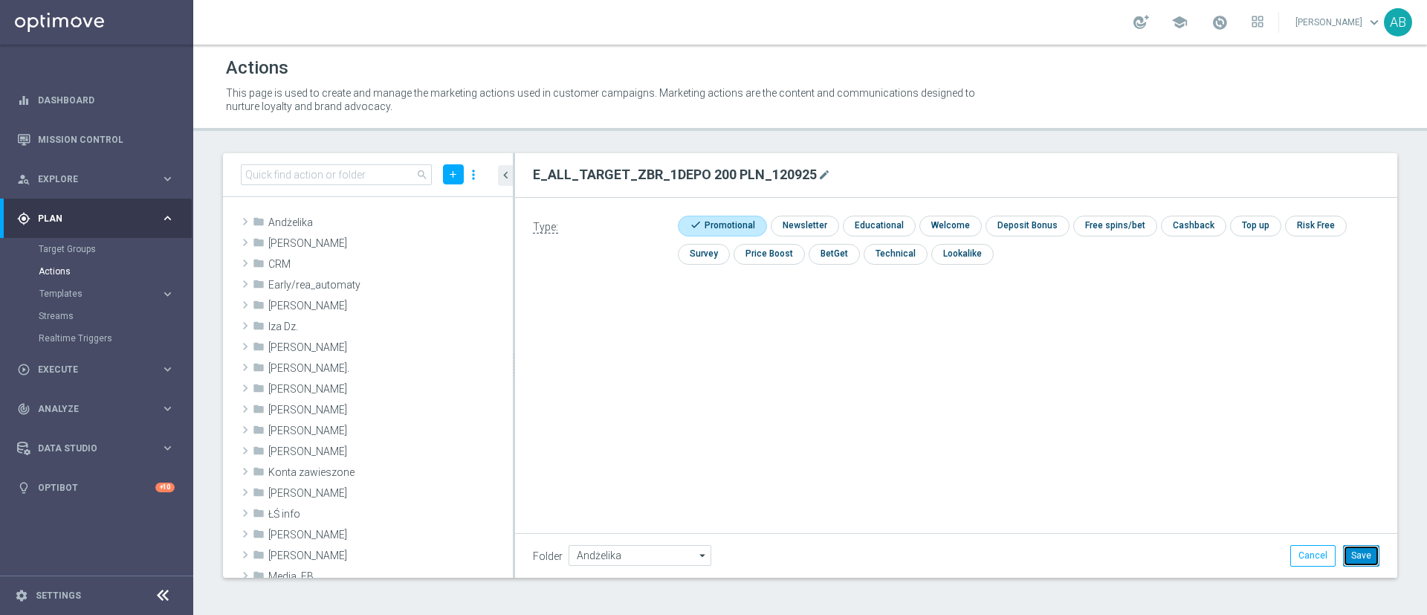
click at [1367, 555] on button "Save" at bounding box center [1361, 555] width 36 height 21
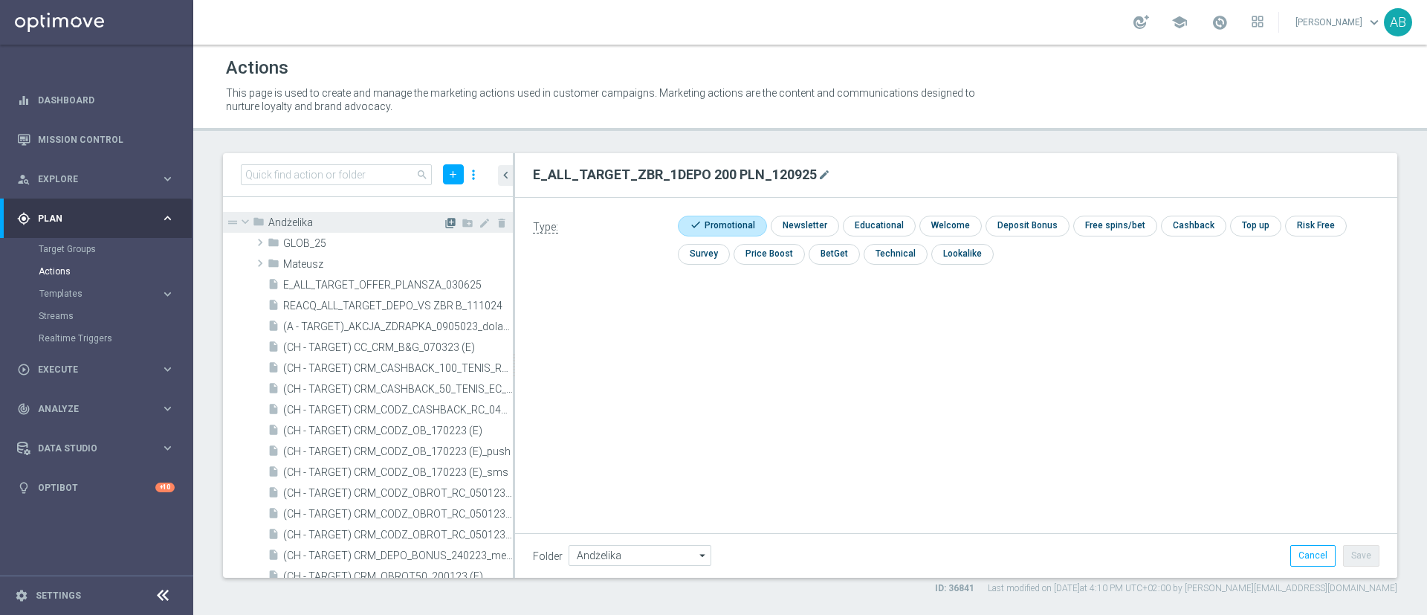
click at [445, 222] on icon "library_add" at bounding box center [451, 223] width 12 height 12
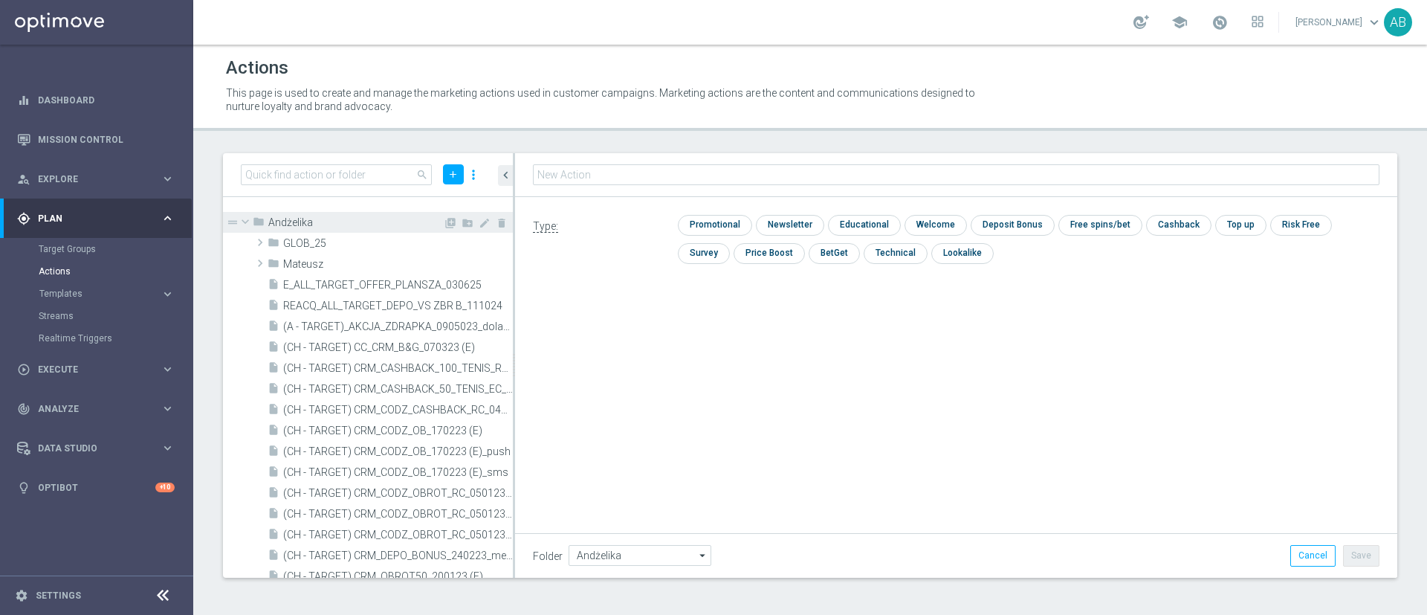
type input "E_ALL_TARGET_ZBR_2DEPO 200 PLN_120925"
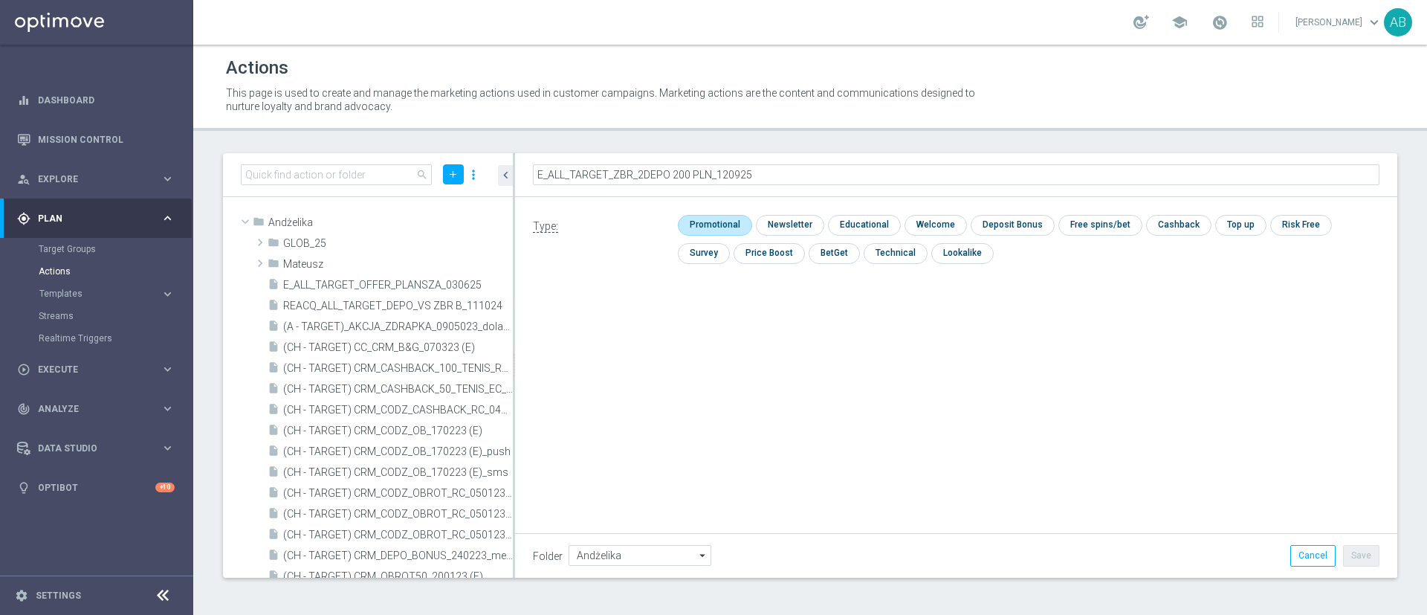
click at [692, 228] on input "checkbox" at bounding box center [713, 225] width 71 height 20
checkbox input "true"
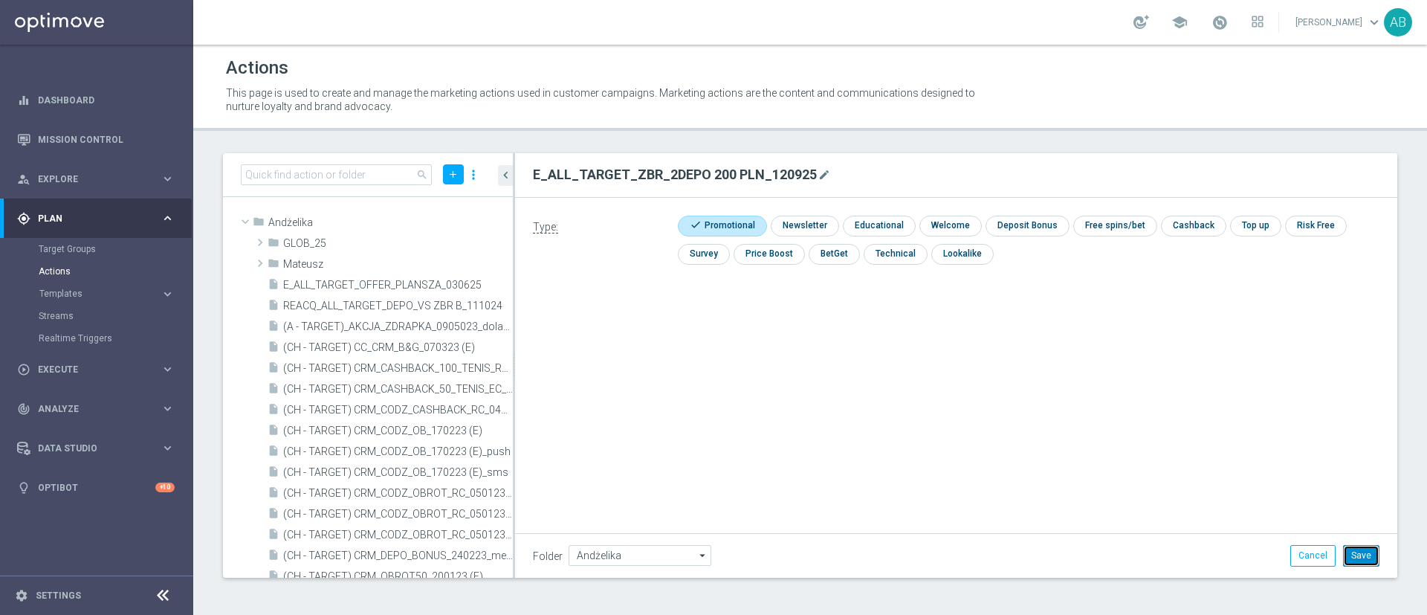
click at [1369, 559] on button "Save" at bounding box center [1361, 555] width 36 height 21
click at [445, 222] on icon "library_add" at bounding box center [451, 223] width 12 height 12
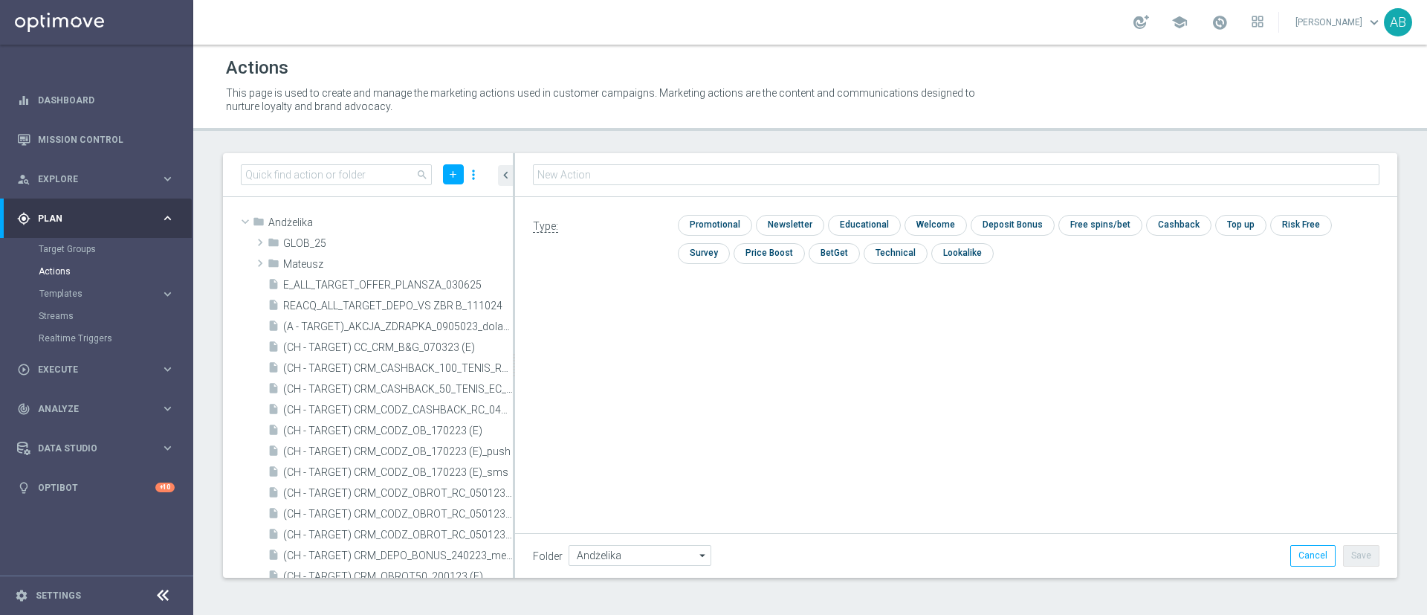
click at [686, 179] on input "text" at bounding box center [956, 174] width 847 height 21
type input "E_ALL_TARGET_ZBR_3DEPO 200 PLN_120925"
drag, startPoint x: 703, startPoint y: 224, endPoint x: 1011, endPoint y: 413, distance: 361.7
click at [705, 225] on input "checkbox" at bounding box center [713, 226] width 71 height 20
checkbox input "true"
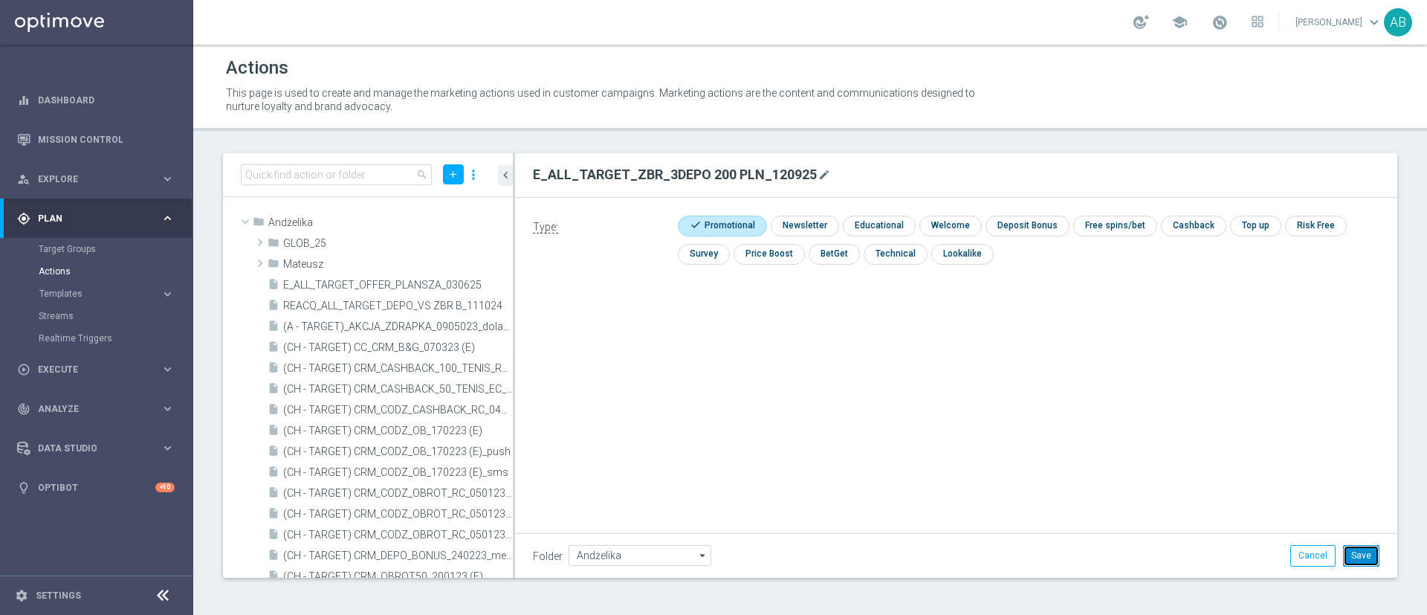
click at [1376, 561] on button "Save" at bounding box center [1361, 555] width 36 height 21
click at [445, 221] on icon "library_add" at bounding box center [451, 223] width 12 height 12
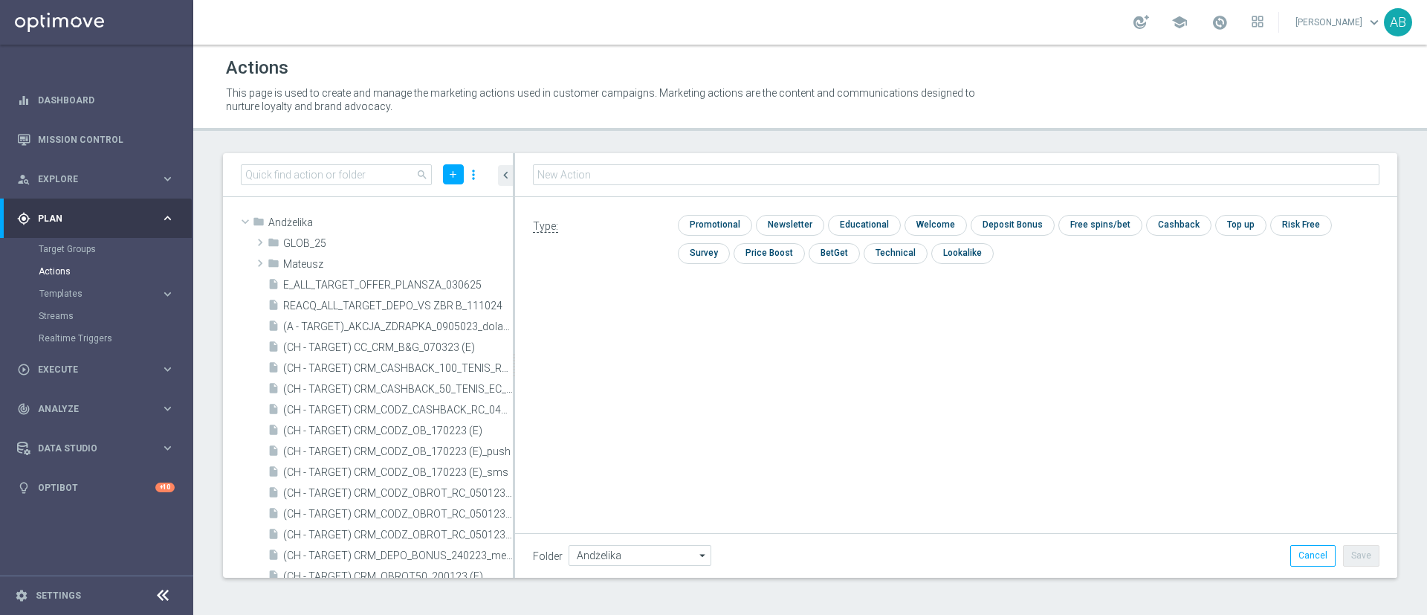
type input "E_ALL_TARGET_OFFER_PLANSZA_120925"
click at [792, 227] on input "checkbox" at bounding box center [788, 225] width 65 height 20
checkbox input "true"
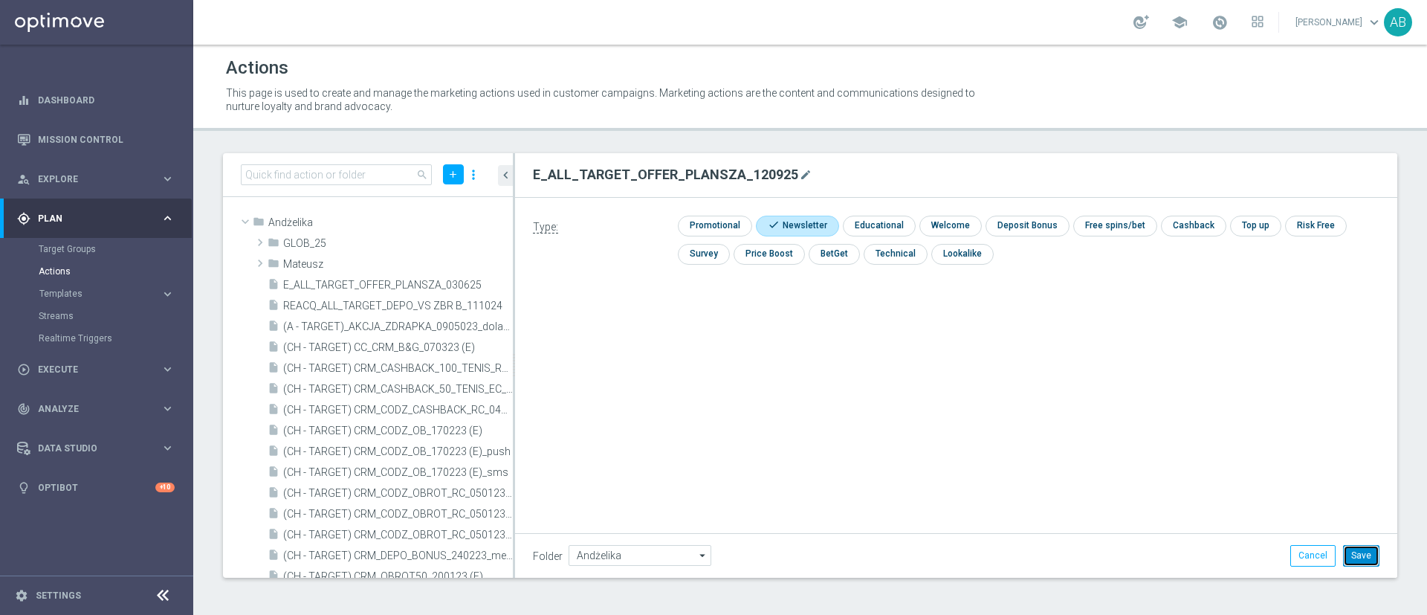
click at [1373, 558] on button "Save" at bounding box center [1361, 555] width 36 height 21
click at [445, 222] on icon "library_add" at bounding box center [451, 223] width 12 height 12
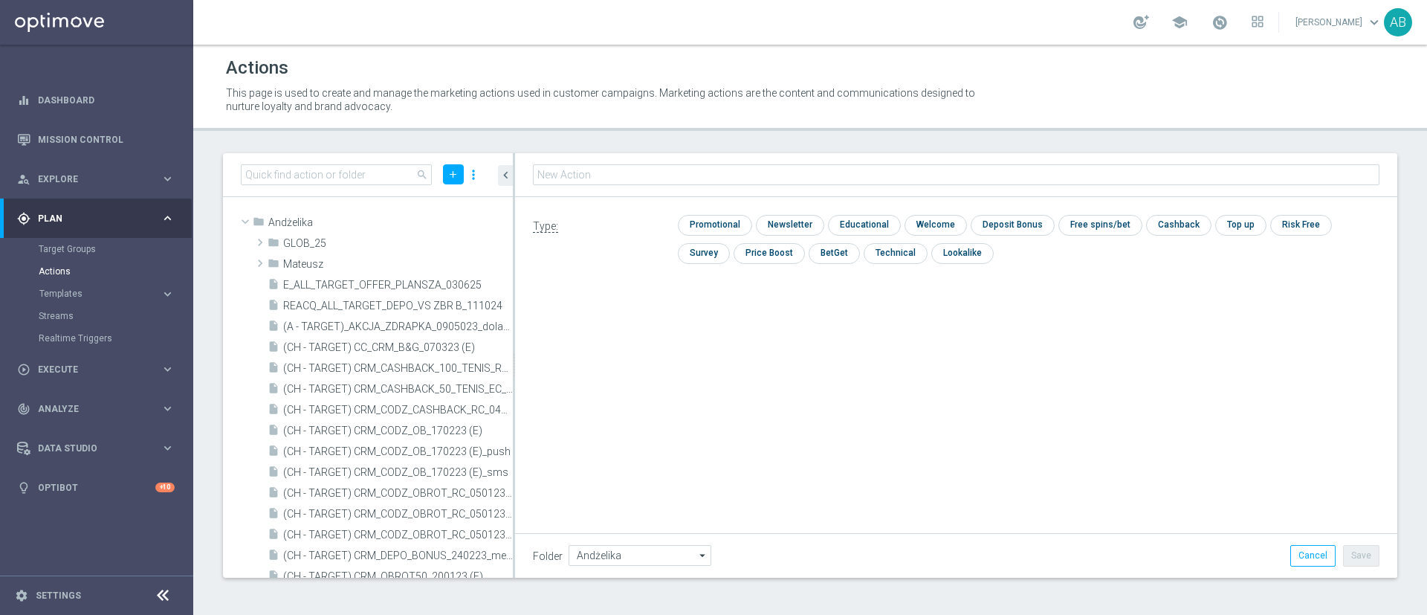
type input "REACQ_ALL_TARGET_ZBR DO 200 PLN_120925"
click at [718, 226] on input "checkbox" at bounding box center [713, 225] width 71 height 20
checkbox input "true"
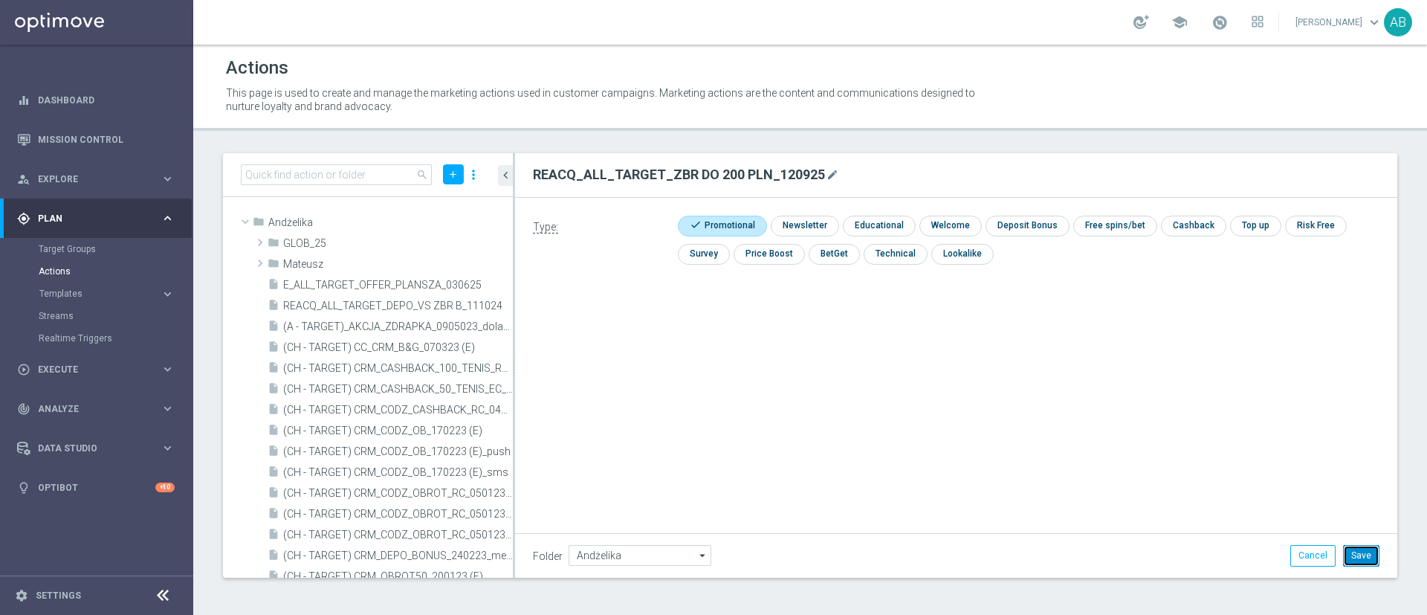
click at [1369, 548] on button "Save" at bounding box center [1361, 555] width 36 height 21
click at [57, 371] on span "Execute" at bounding box center [99, 369] width 123 height 9
click at [96, 288] on link "Campaign Builder" at bounding box center [97, 289] width 116 height 12
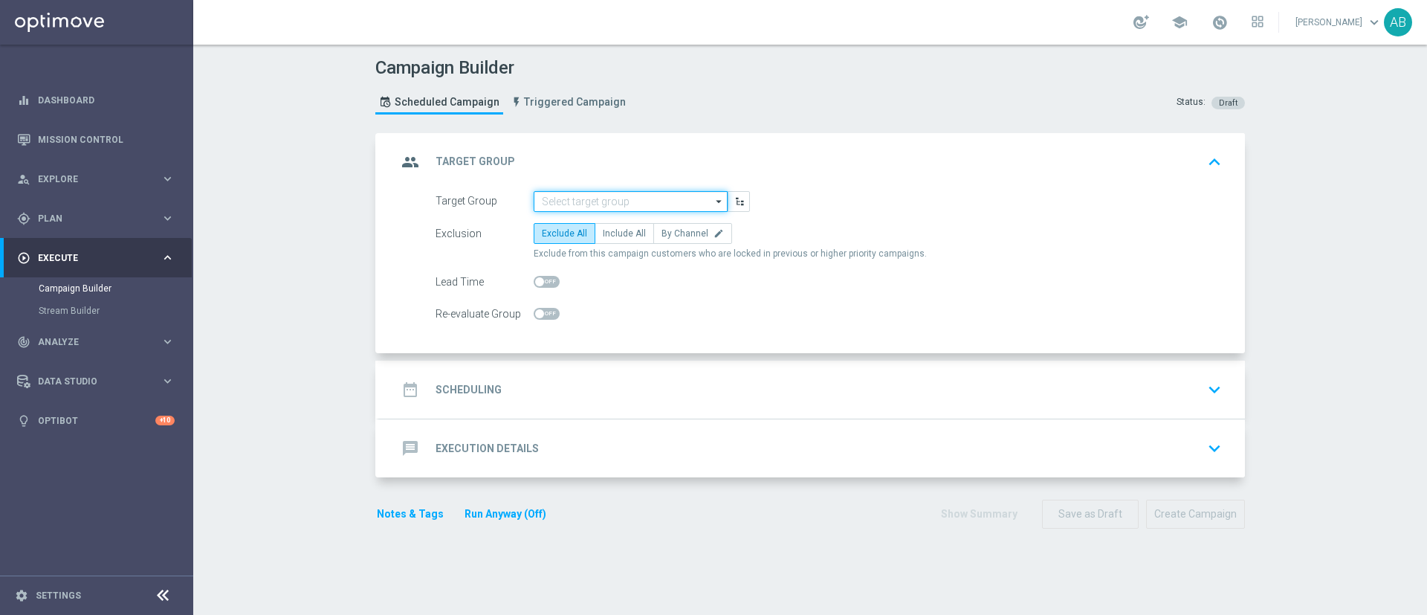
click at [560, 201] on input at bounding box center [631, 201] width 194 height 21
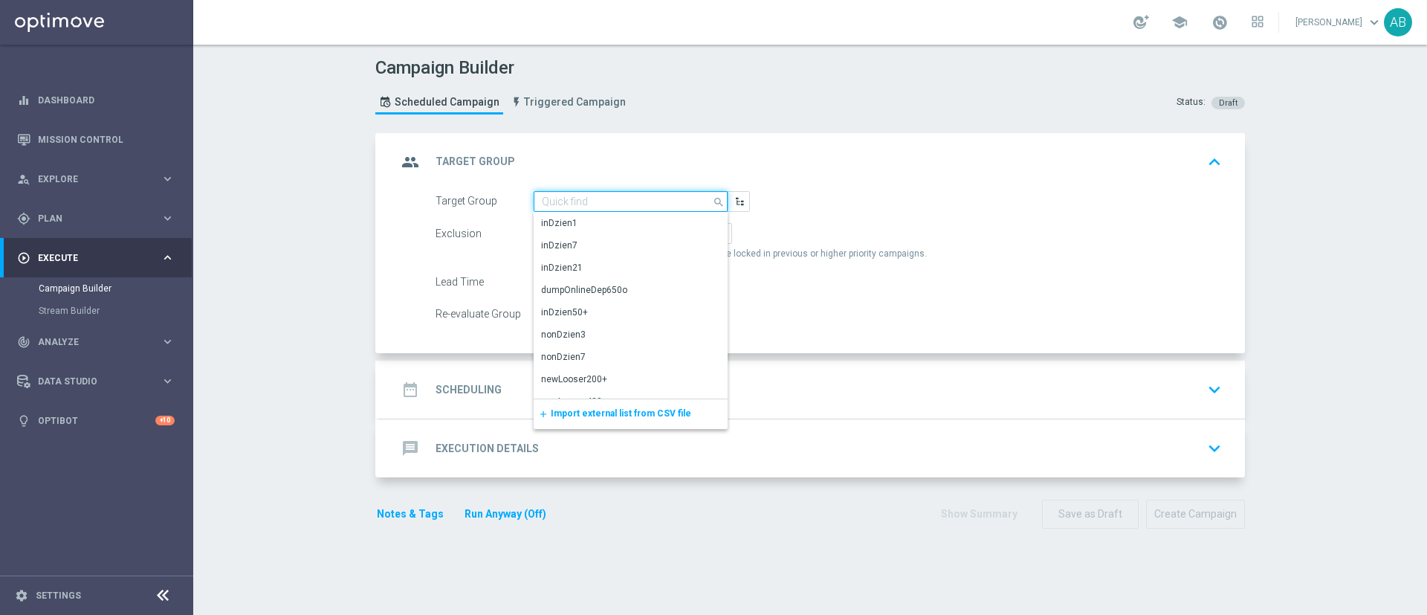
paste input "E_ALL_TARGET_ZBR_1DEPO 200 PLN_120925"
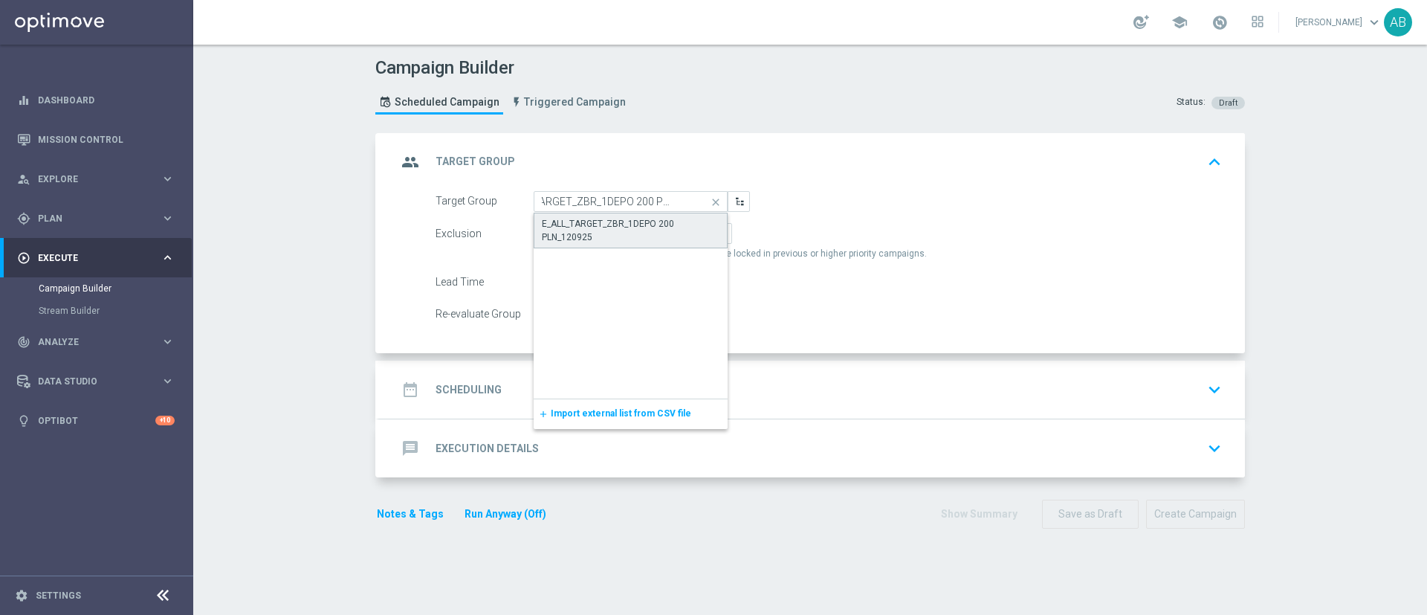
click at [597, 222] on div "E_ALL_TARGET_ZBR_1DEPO 200 PLN_120925" at bounding box center [631, 230] width 178 height 27
type input "E_ALL_TARGET_ZBR_1DEPO 200 PLN_120925"
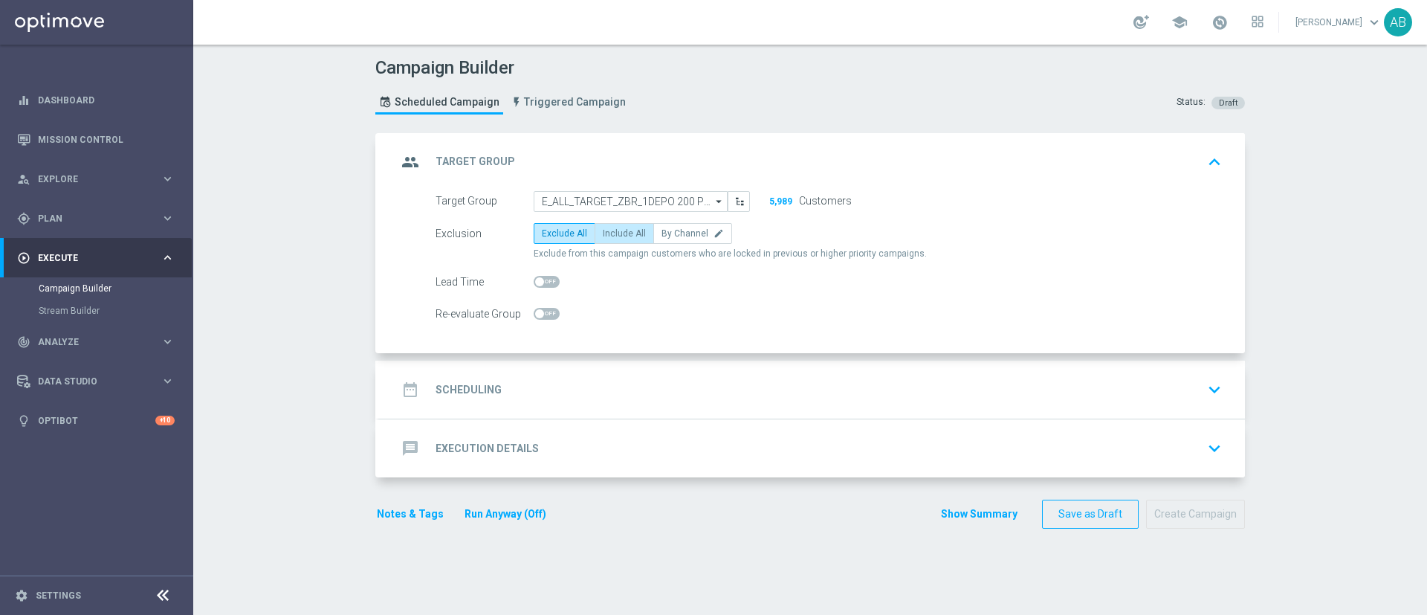
click at [616, 227] on label "Include All" at bounding box center [624, 233] width 59 height 21
click at [613, 231] on input "Include All" at bounding box center [608, 236] width 10 height 10
radio input "true"
click at [544, 386] on div "date_range Scheduling keyboard_arrow_down" at bounding box center [812, 389] width 830 height 28
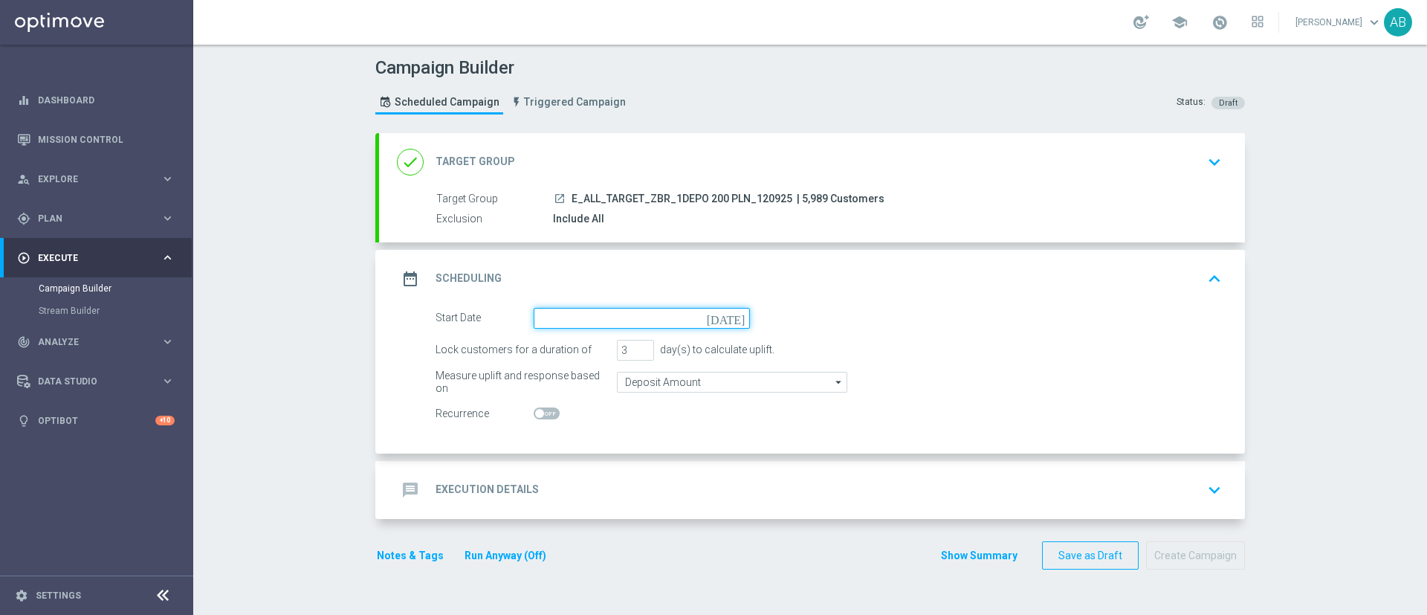
click at [561, 323] on input at bounding box center [642, 318] width 216 height 21
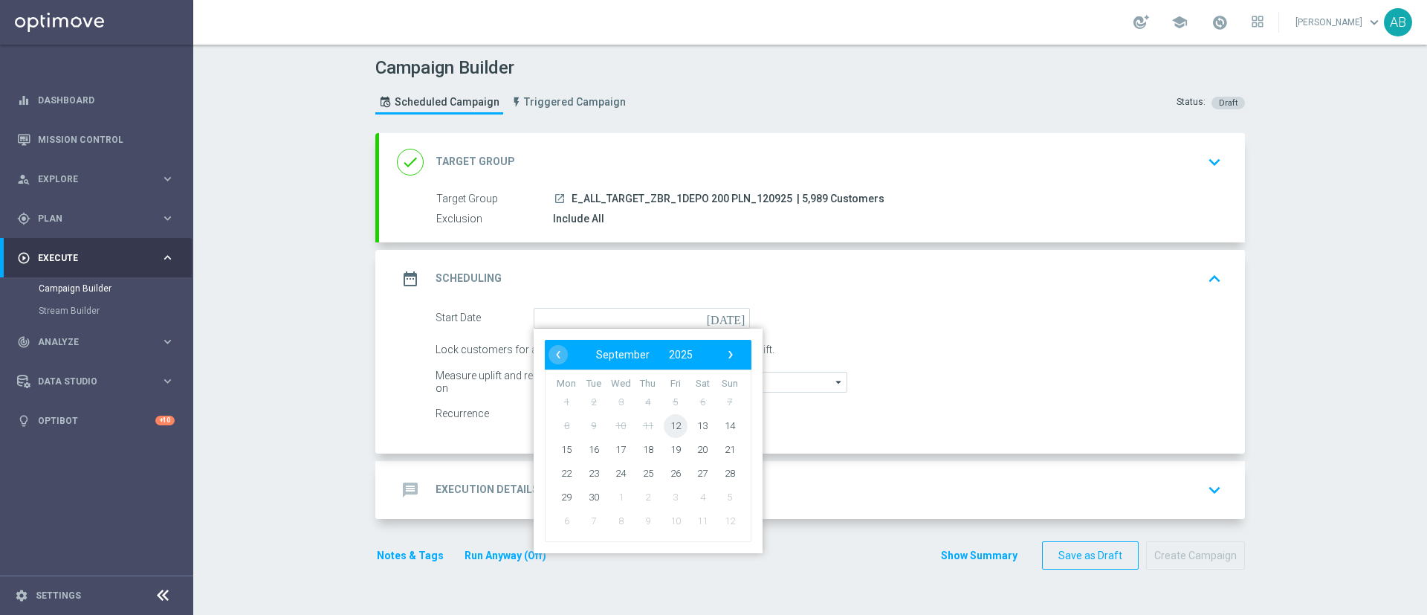
click at [665, 424] on span "12" at bounding box center [676, 425] width 24 height 24
type input "12 Sep 2025"
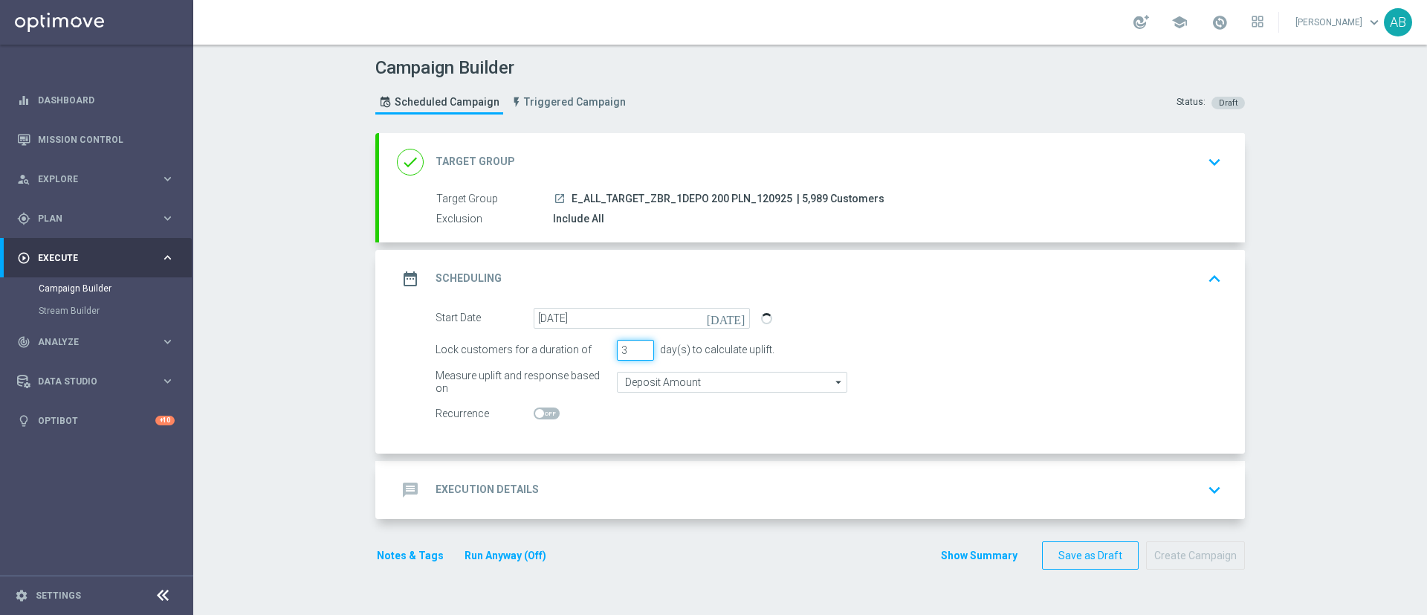
drag, startPoint x: 620, startPoint y: 343, endPoint x: 613, endPoint y: 352, distance: 12.2
click at [617, 352] on input "3" at bounding box center [635, 350] width 37 height 21
type input "1"
click at [611, 498] on div "message Execution Details keyboard_arrow_down" at bounding box center [812, 490] width 830 height 28
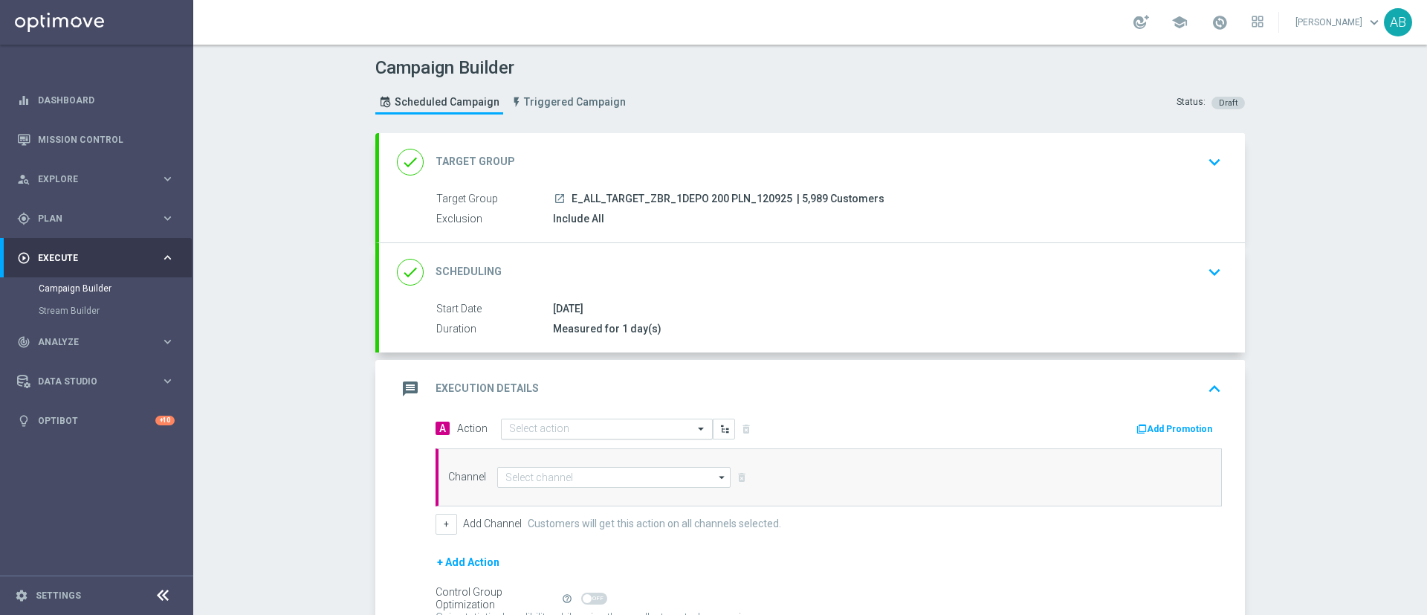
click at [615, 427] on input "text" at bounding box center [592, 429] width 166 height 13
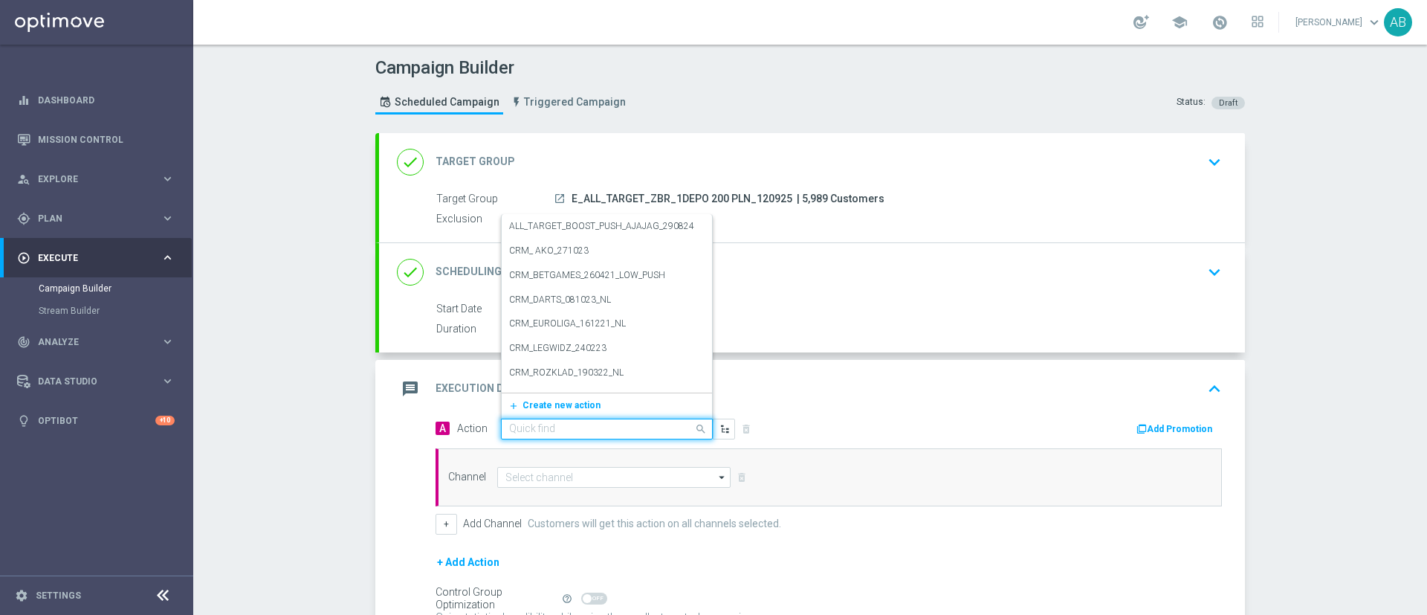
paste input "E_ALL_TARGET_ZBR_1DEPO 200 PLN_120925"
type input "E_ALL_TARGET_ZBR_1DEPO 200 PLN_120925"
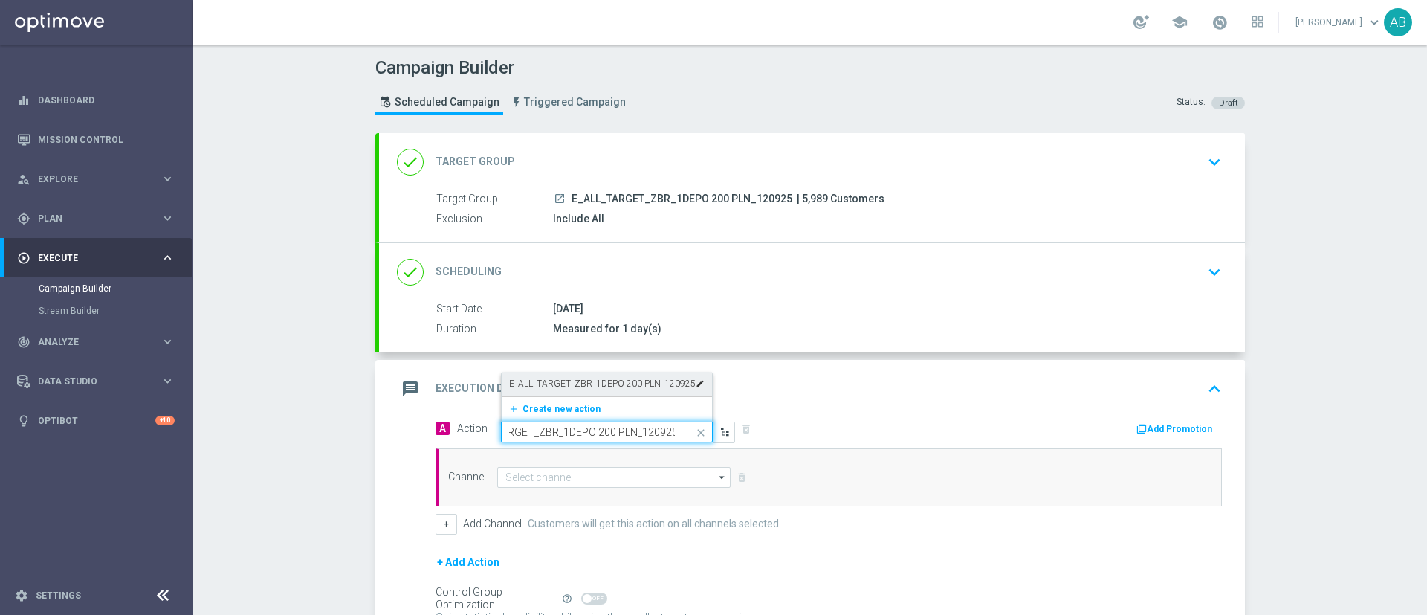
click at [617, 387] on label "E_ALL_TARGET_ZBR_1DEPO 200 PLN_120925" at bounding box center [602, 384] width 187 height 13
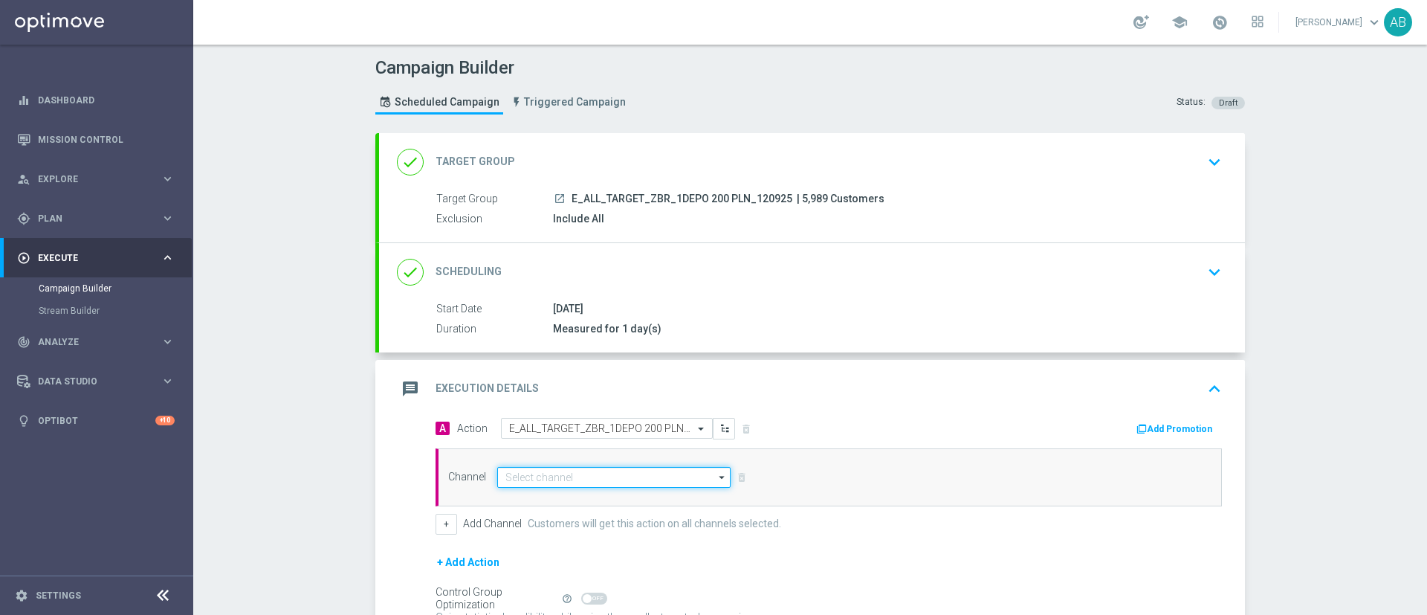
click at [568, 474] on input at bounding box center [613, 477] width 233 height 21
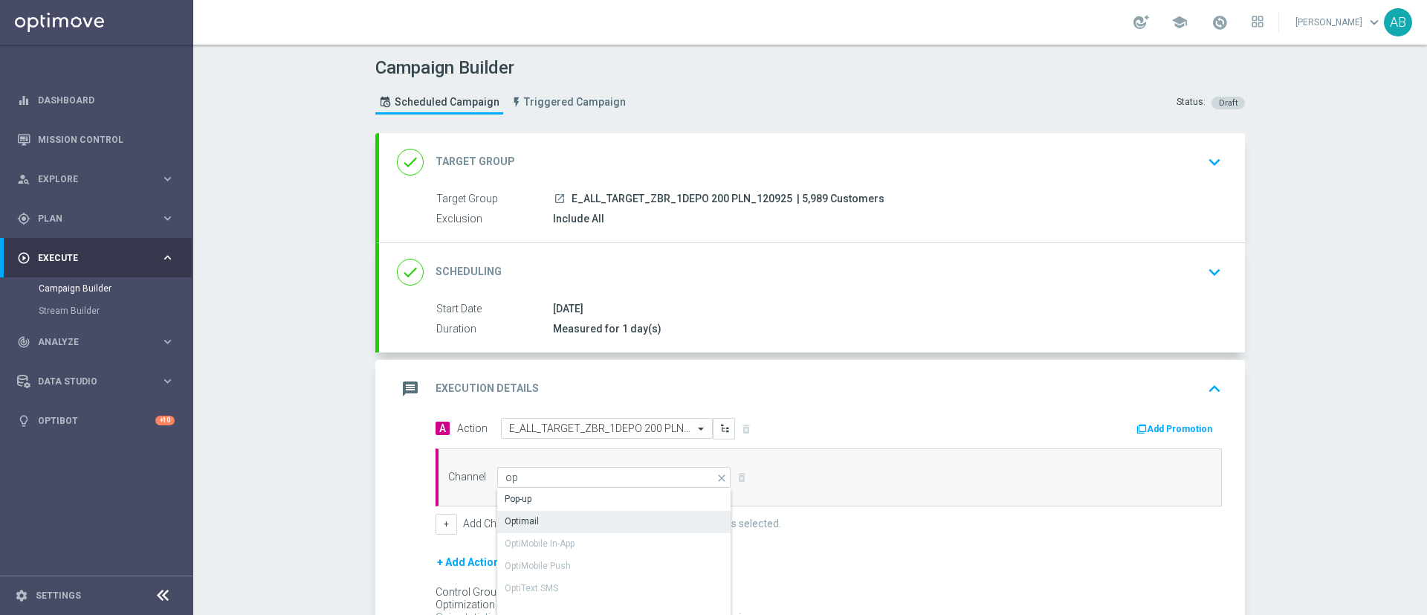
click at [559, 518] on div "Optimail" at bounding box center [614, 521] width 234 height 21
type input "Optimail"
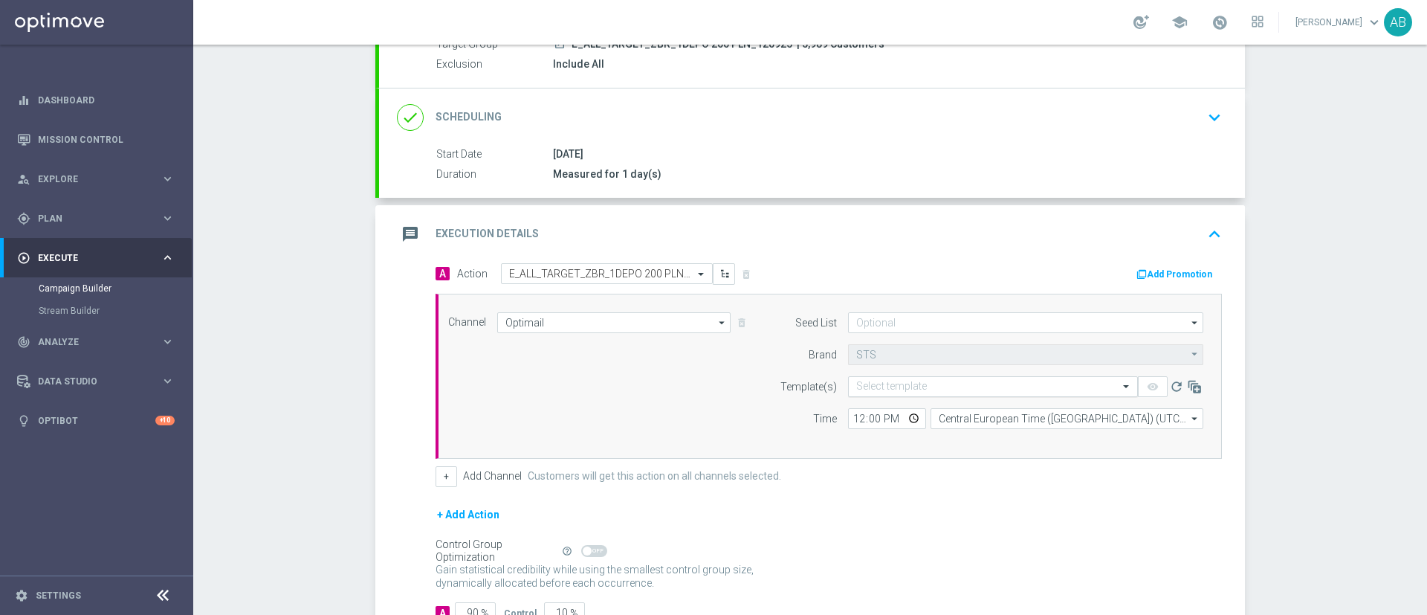
click at [858, 391] on input "text" at bounding box center [978, 387] width 244 height 13
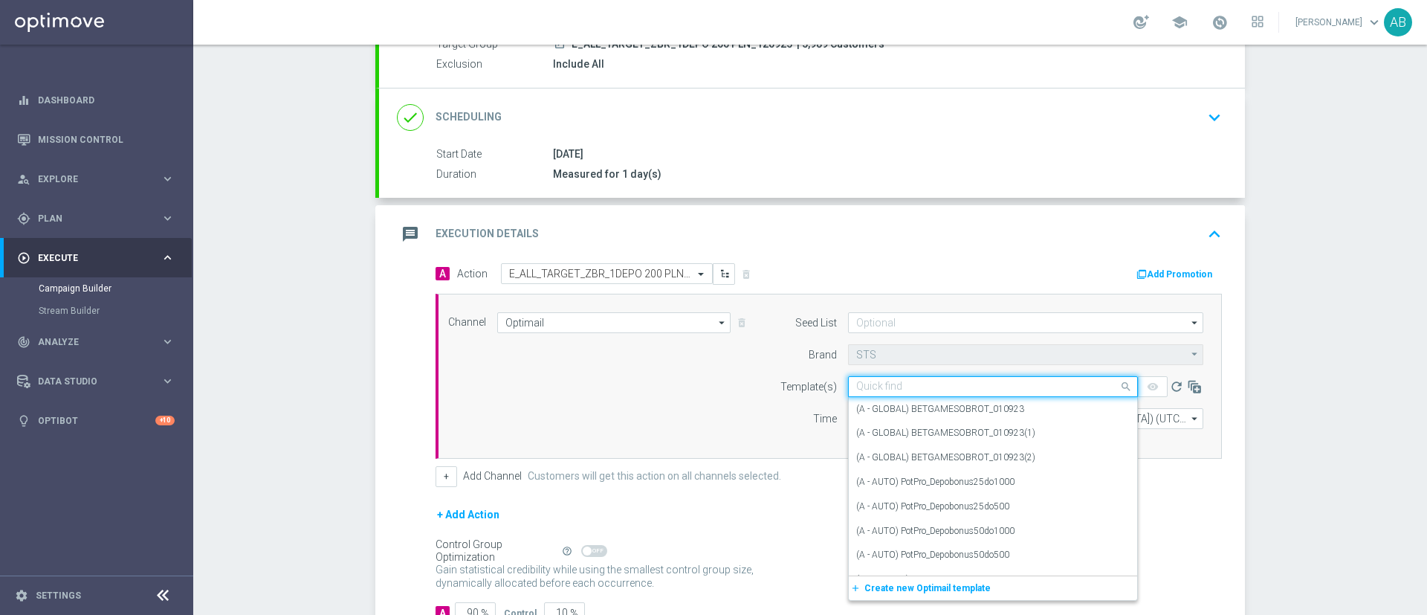
paste input "E_ALL_TARGET_ZBR_1DEPO 200 PLN_120925"
type input "E_ALL_TARGET_ZBR_1DEPO 200 PLN_120925"
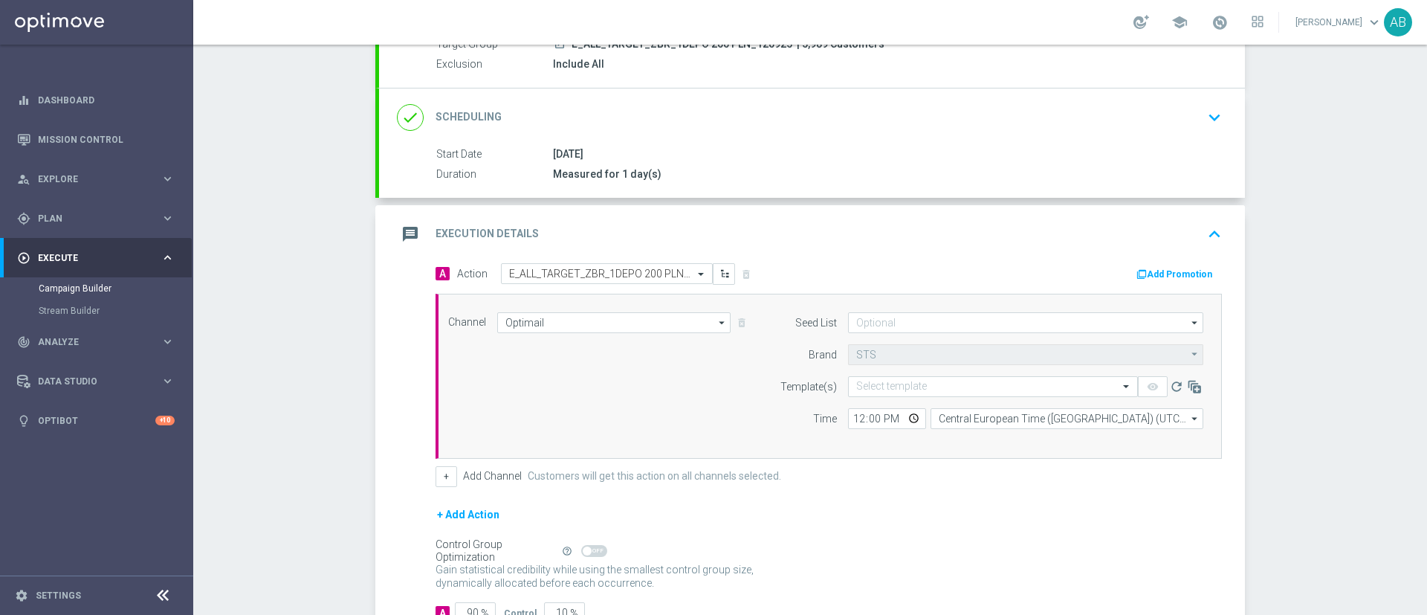
click at [721, 386] on div "Channel Optimail Optimail arrow_drop_down Show Selected 1 of 22 Target group on…" at bounding box center [826, 376] width 778 height 128
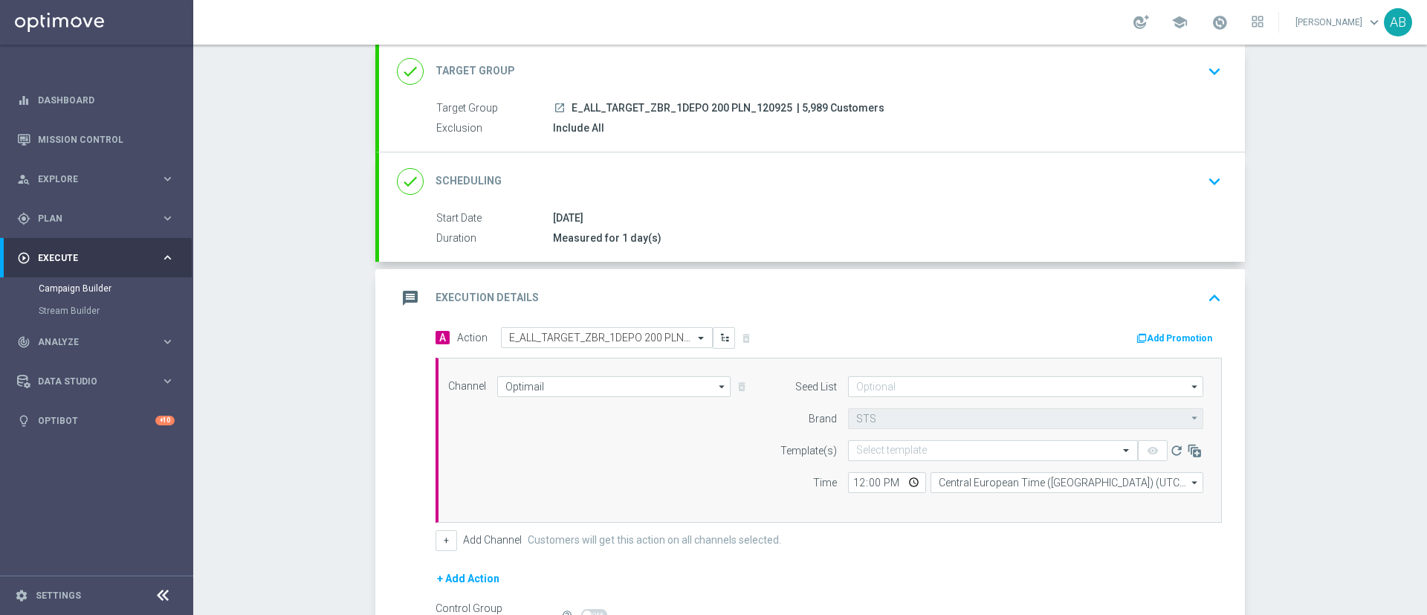
scroll to position [43, 0]
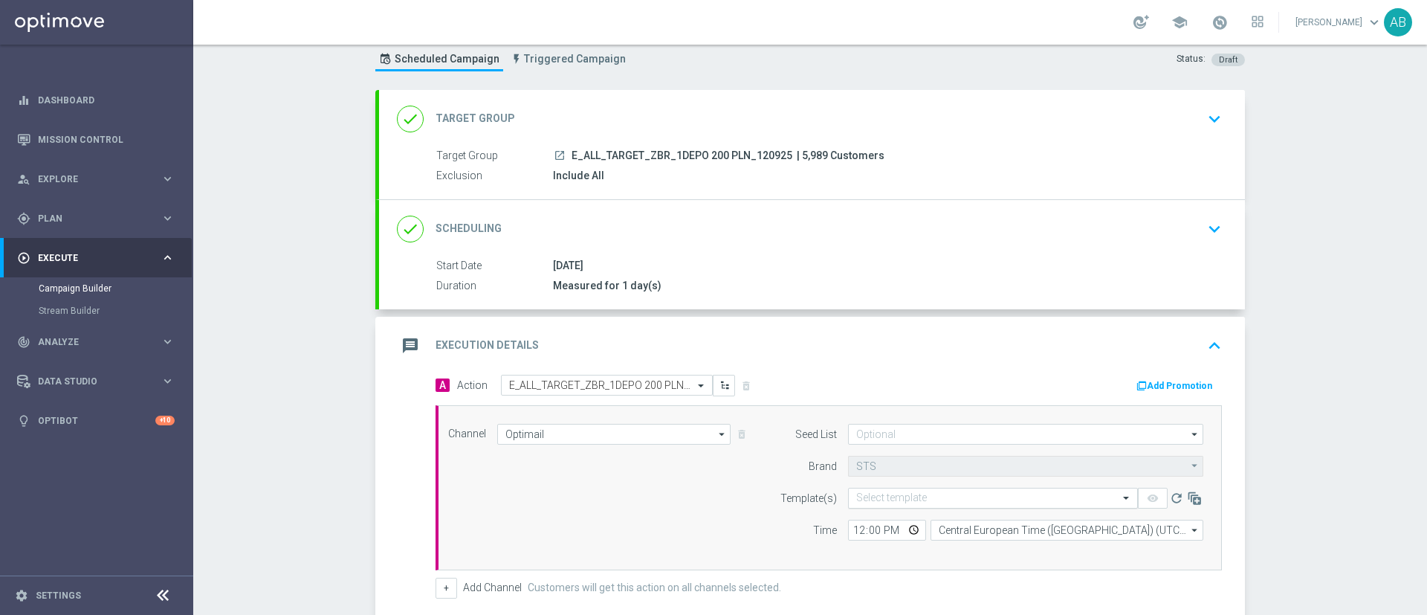
click at [906, 501] on input "text" at bounding box center [978, 498] width 244 height 13
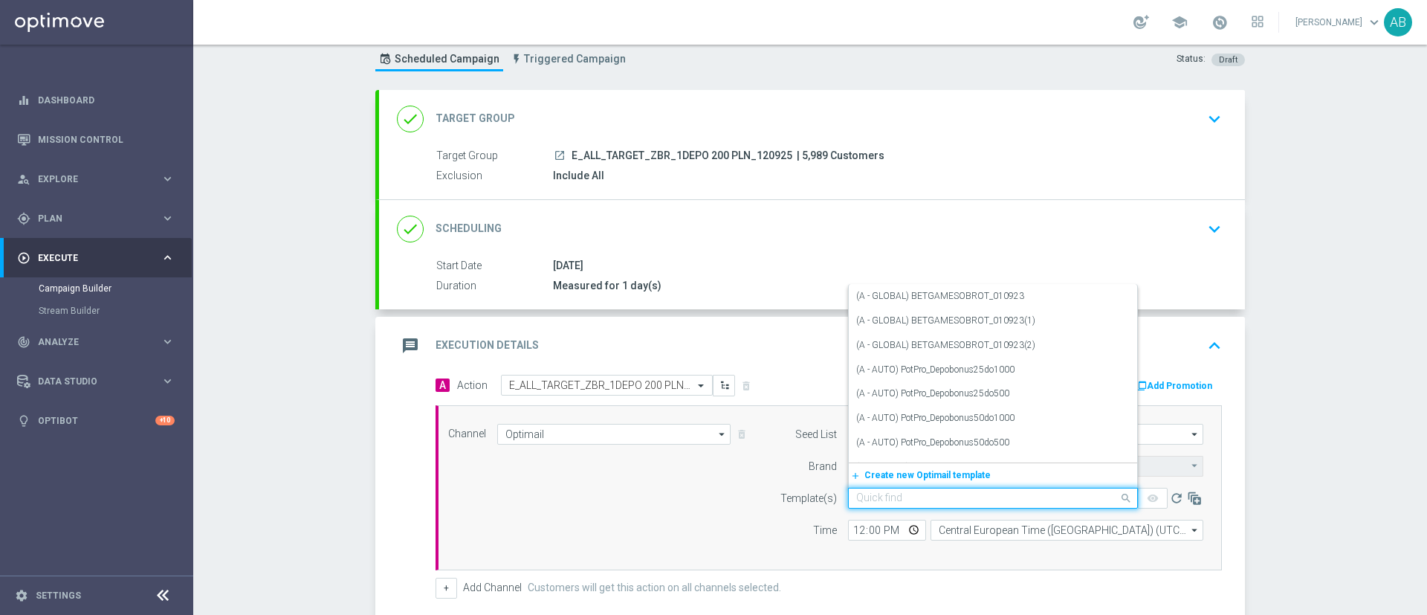
paste input "E_ALL_TARGET_ZBR_1DEPO 200 PLN_120925"
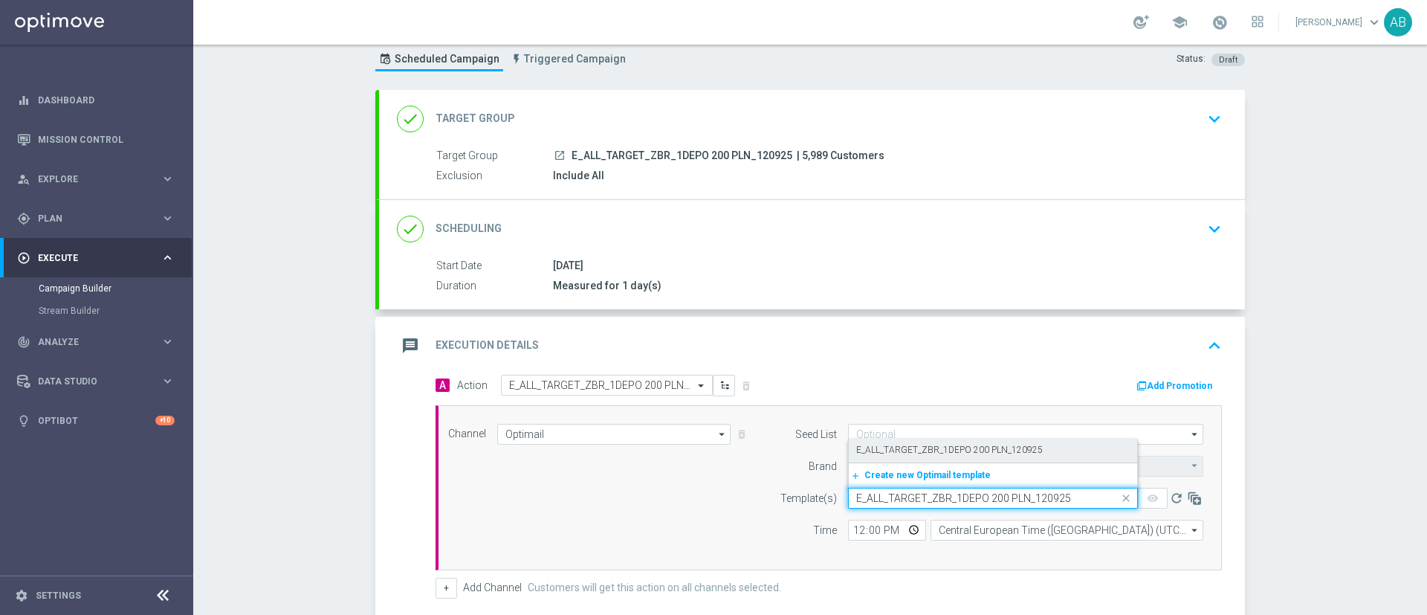
click at [906, 456] on div "E_ALL_TARGET_ZBR_1DEPO 200 PLN_120925" at bounding box center [993, 450] width 274 height 25
type input "E_ALL_TARGET_ZBR_1DEPO 200 PLN_120925"
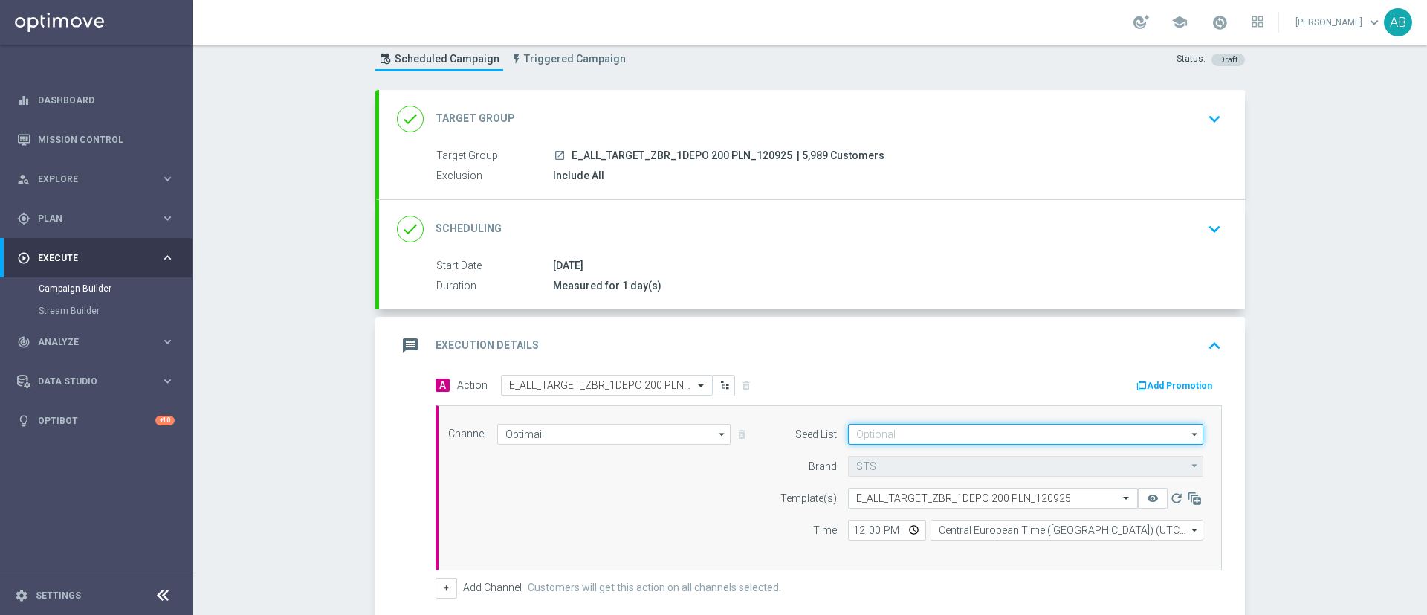
click at [874, 433] on input at bounding box center [1025, 434] width 355 height 21
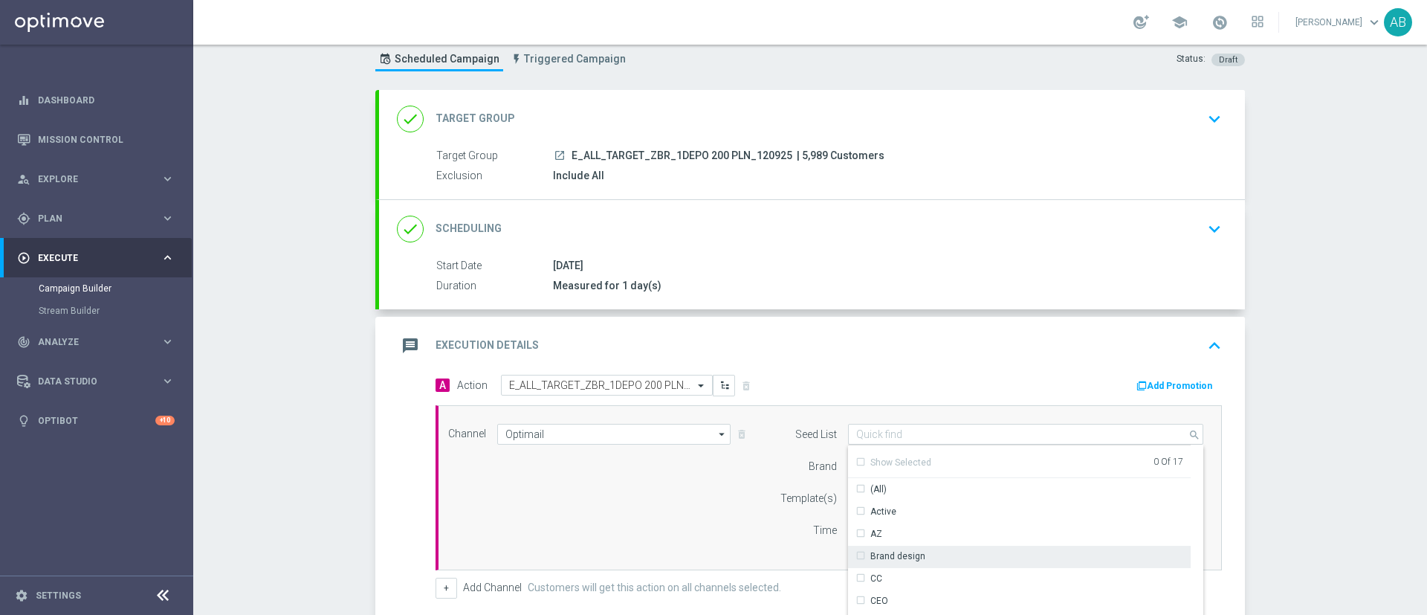
click at [907, 558] on div "Brand design" at bounding box center [898, 555] width 55 height 13
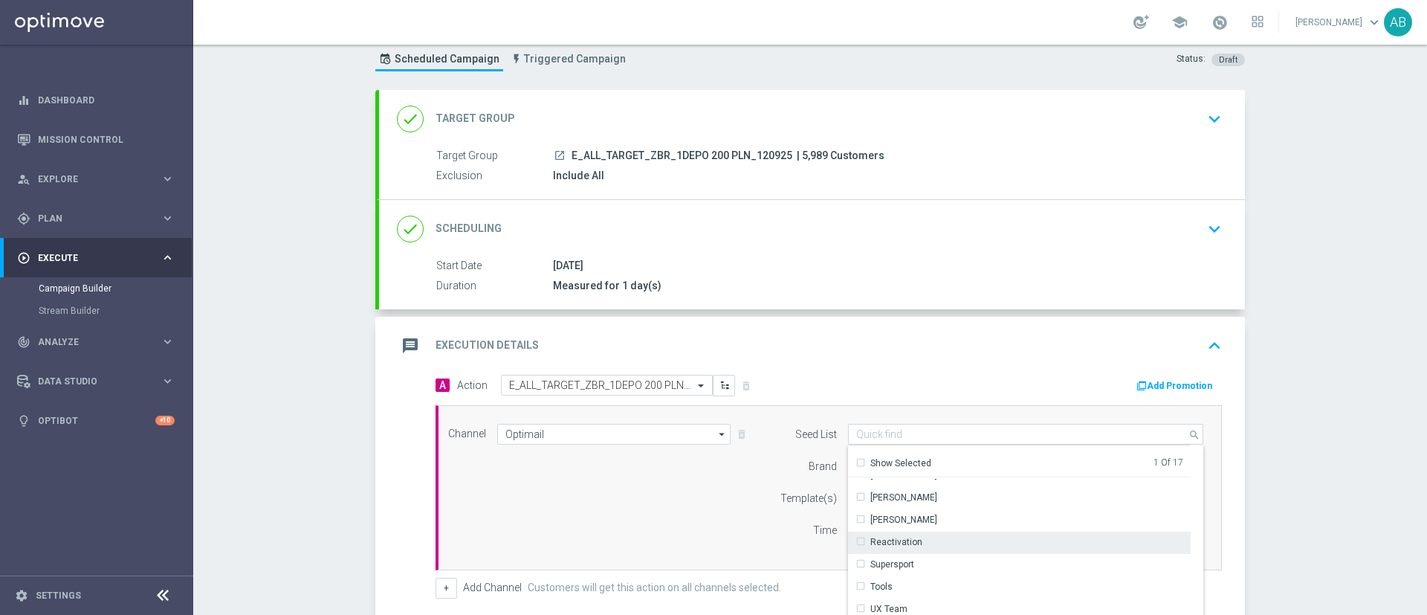
click at [916, 545] on div "Reactivation" at bounding box center [1019, 542] width 343 height 21
drag, startPoint x: 685, startPoint y: 537, endPoint x: 804, endPoint y: 479, distance: 131.7
click at [685, 535] on div "Channel Optimail Optimail arrow_drop_down Show Selected 1 of 22 Target group on…" at bounding box center [826, 488] width 778 height 128
type input "Selected 2 of 17"
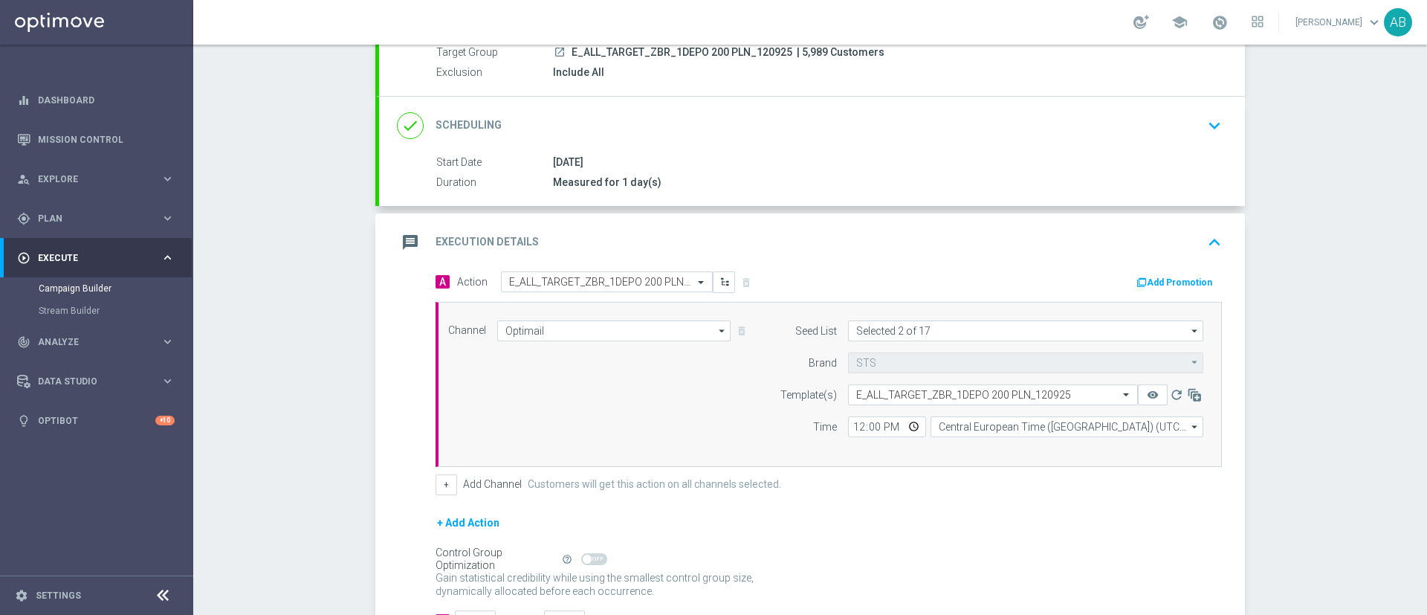
scroll to position [262, 0]
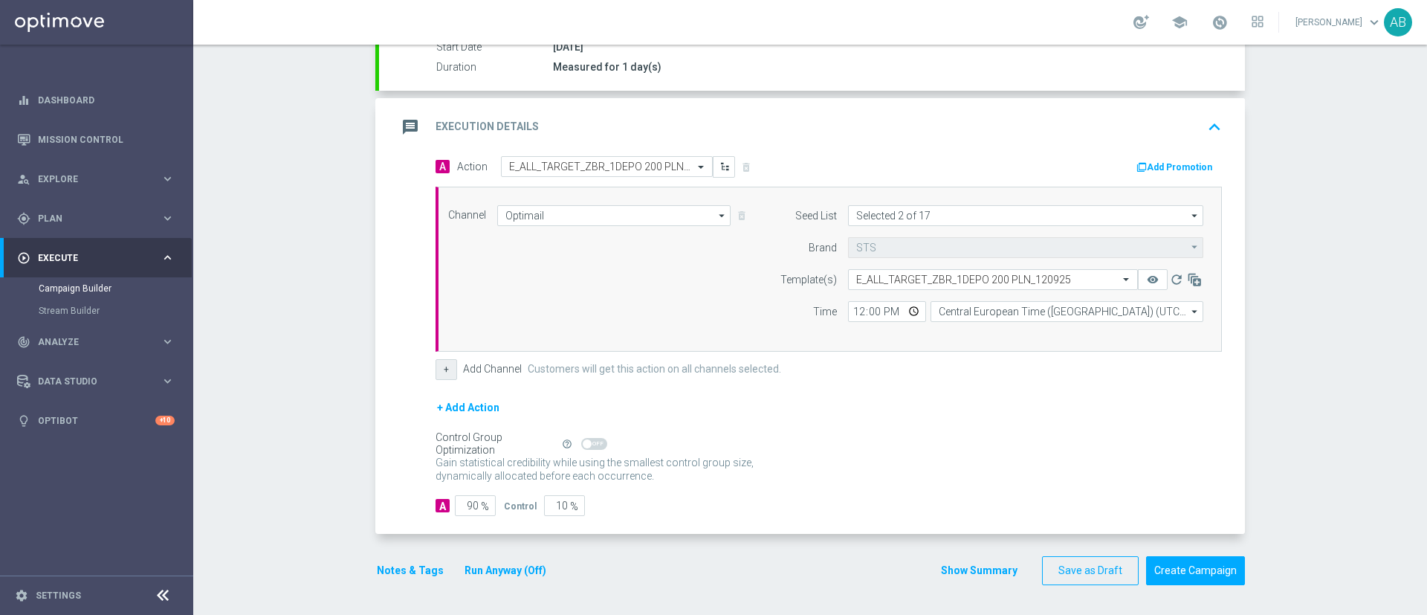
click at [436, 367] on button "+" at bounding box center [447, 369] width 22 height 21
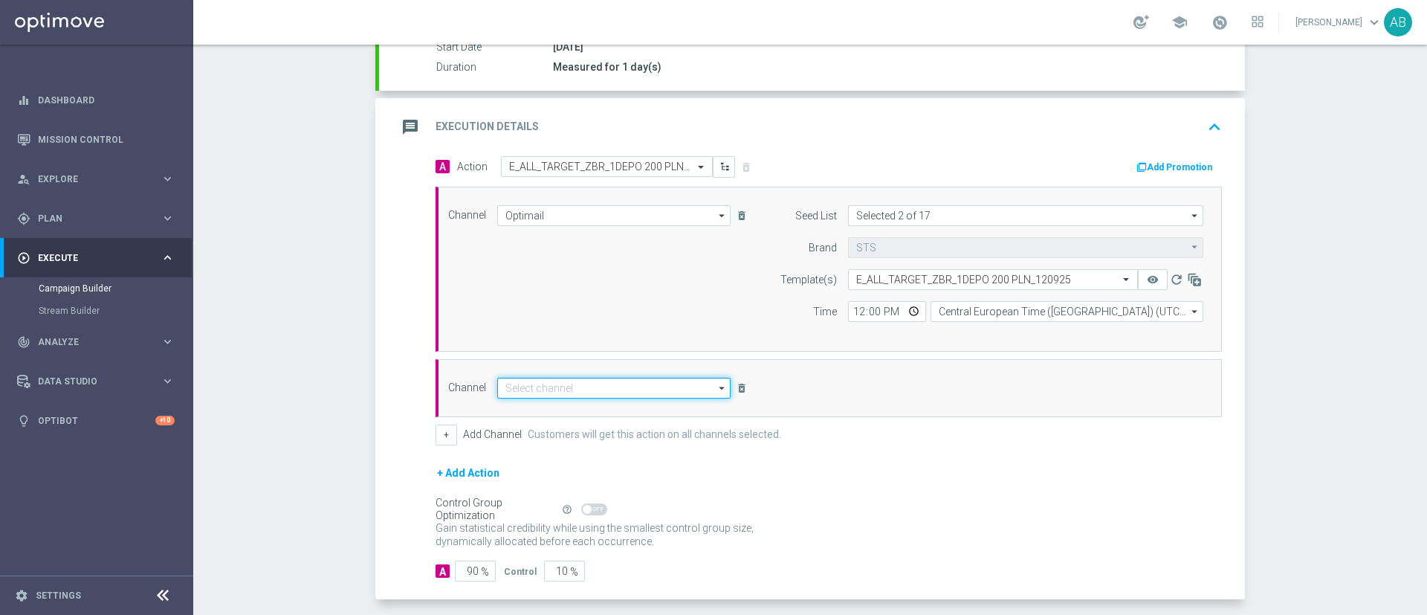
click at [531, 385] on input at bounding box center [613, 388] width 233 height 21
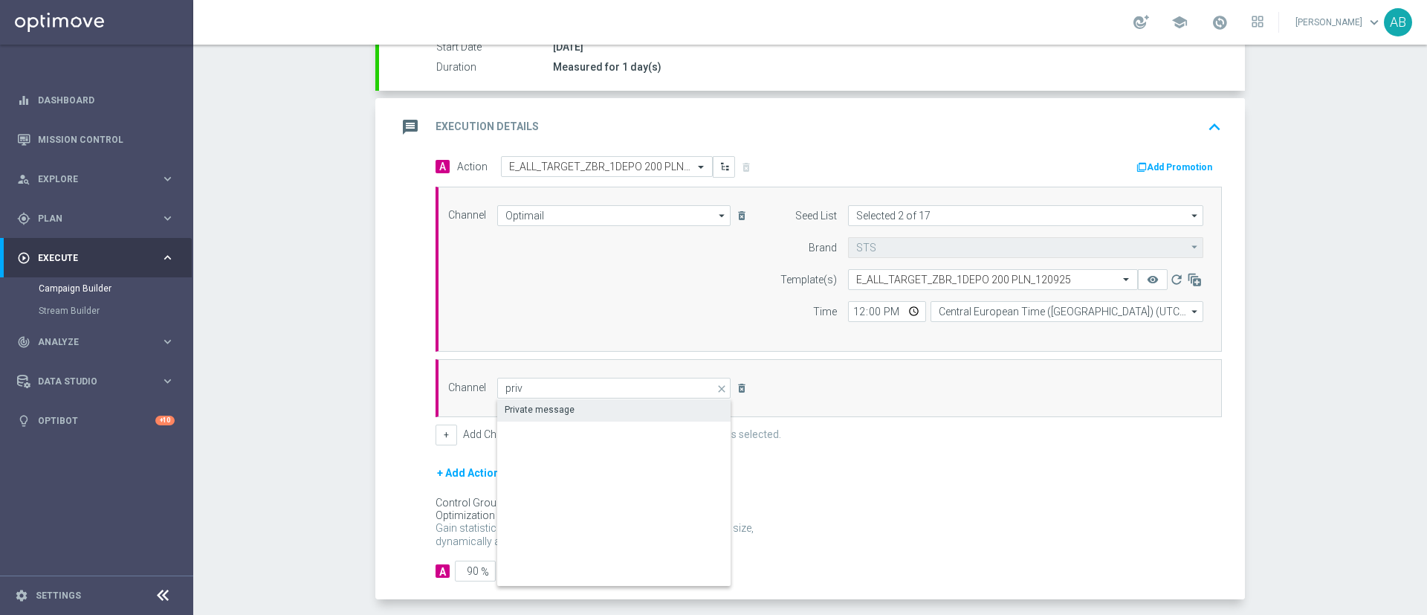
click at [534, 405] on div "Private message" at bounding box center [540, 409] width 70 height 13
type input "Private message"
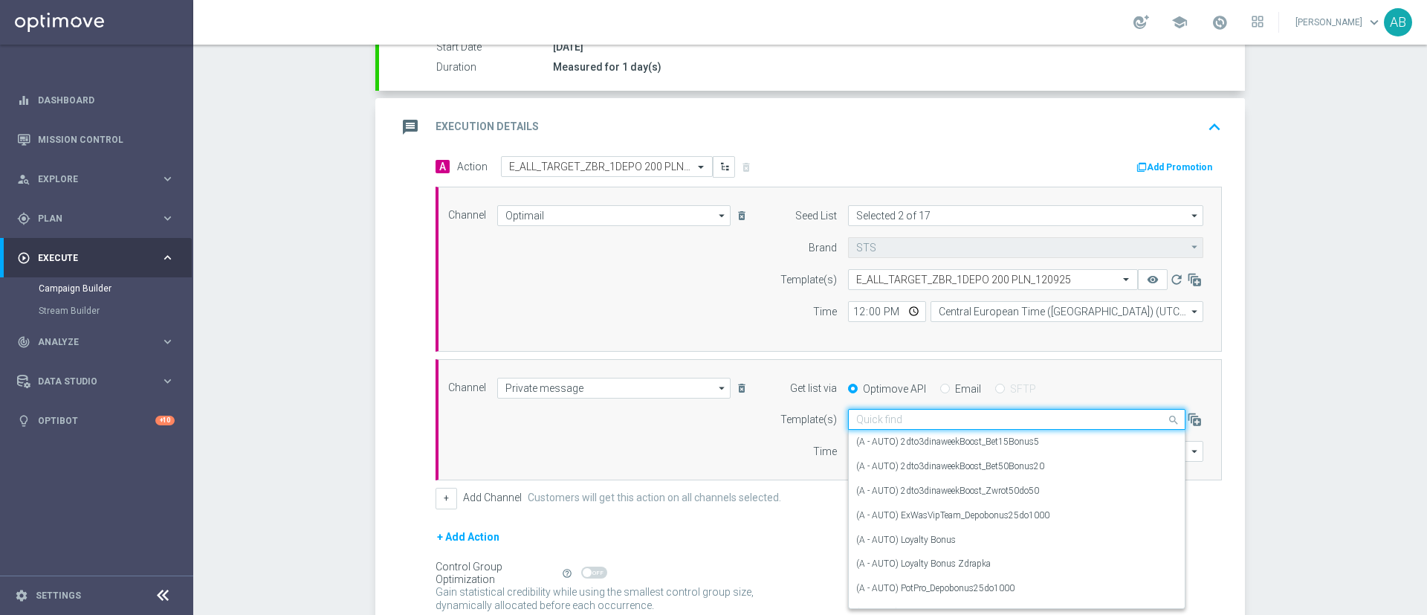
click at [894, 424] on input "text" at bounding box center [1001, 419] width 291 height 13
paste input "E_ALL_TARGET_ZBR_1DEPO 200 PLN_120925"
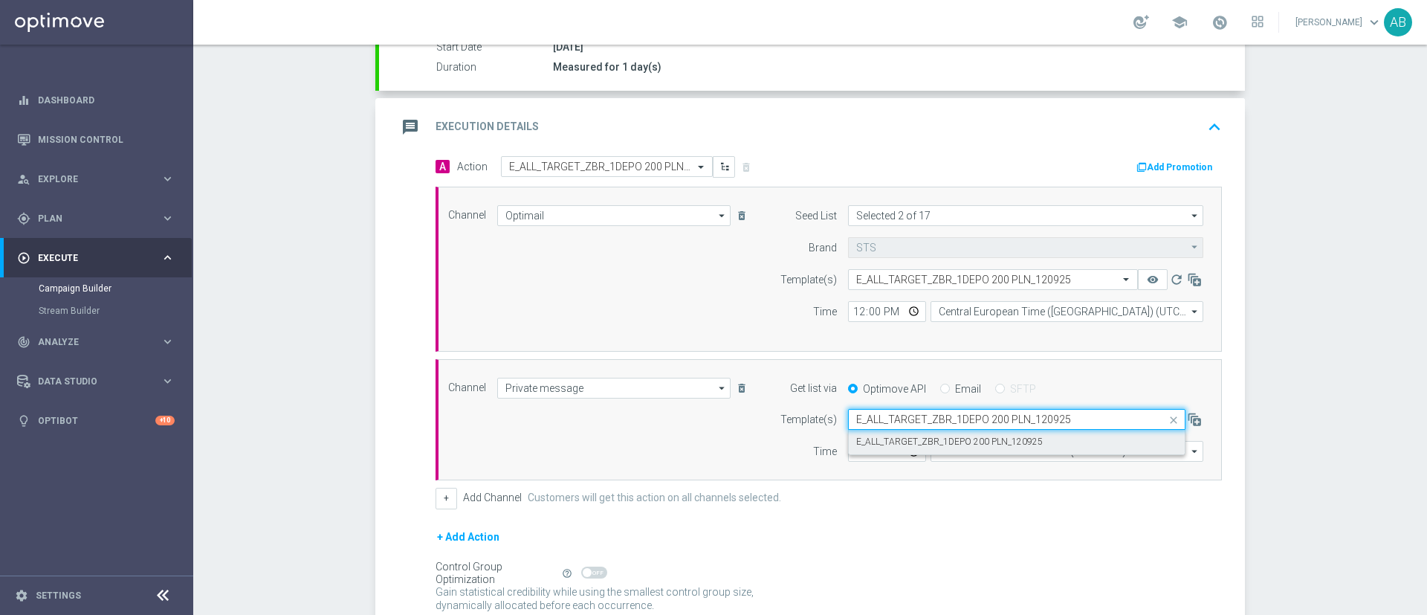
click at [891, 444] on label "E_ALL_TARGET_ZBR_1DEPO 200 PLN_120925" at bounding box center [949, 442] width 187 height 13
type input "E_ALL_TARGET_ZBR_1DEPO 200 PLN_120925"
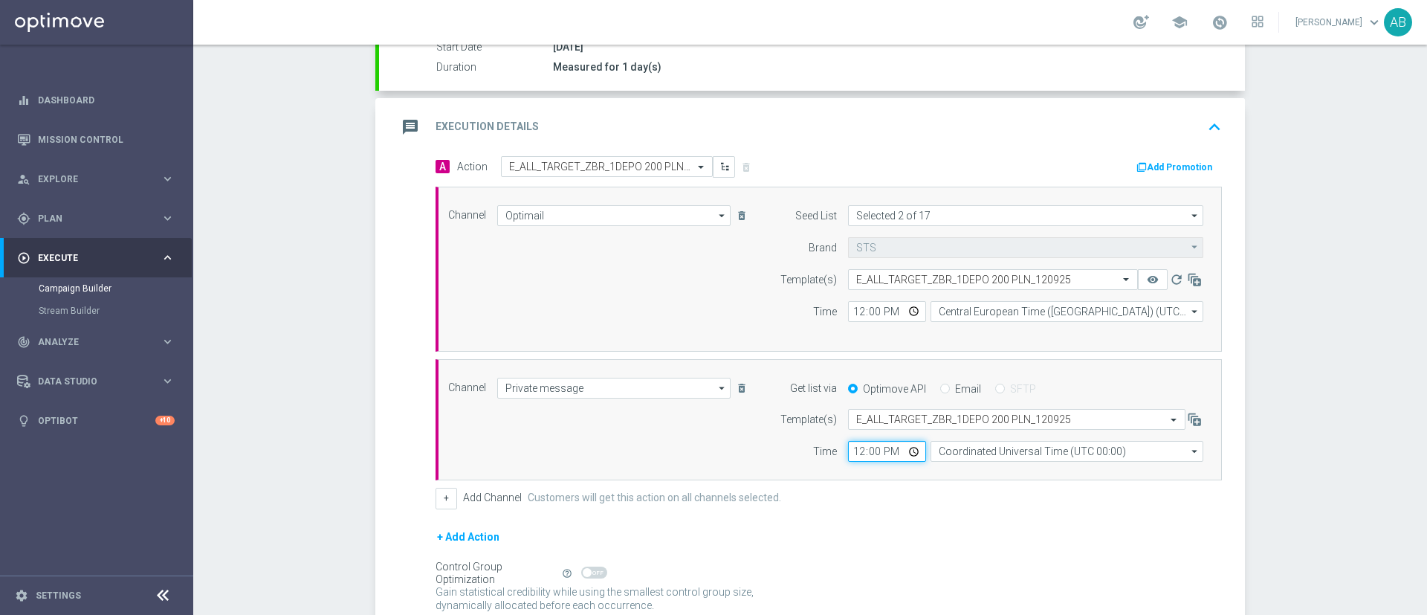
click at [853, 455] on input "12:00" at bounding box center [887, 451] width 78 height 21
click at [853, 312] on input "12:00" at bounding box center [887, 311] width 78 height 21
type input "17:03"
click at [851, 445] on input "12:00" at bounding box center [887, 451] width 78 height 21
type input "17:03"
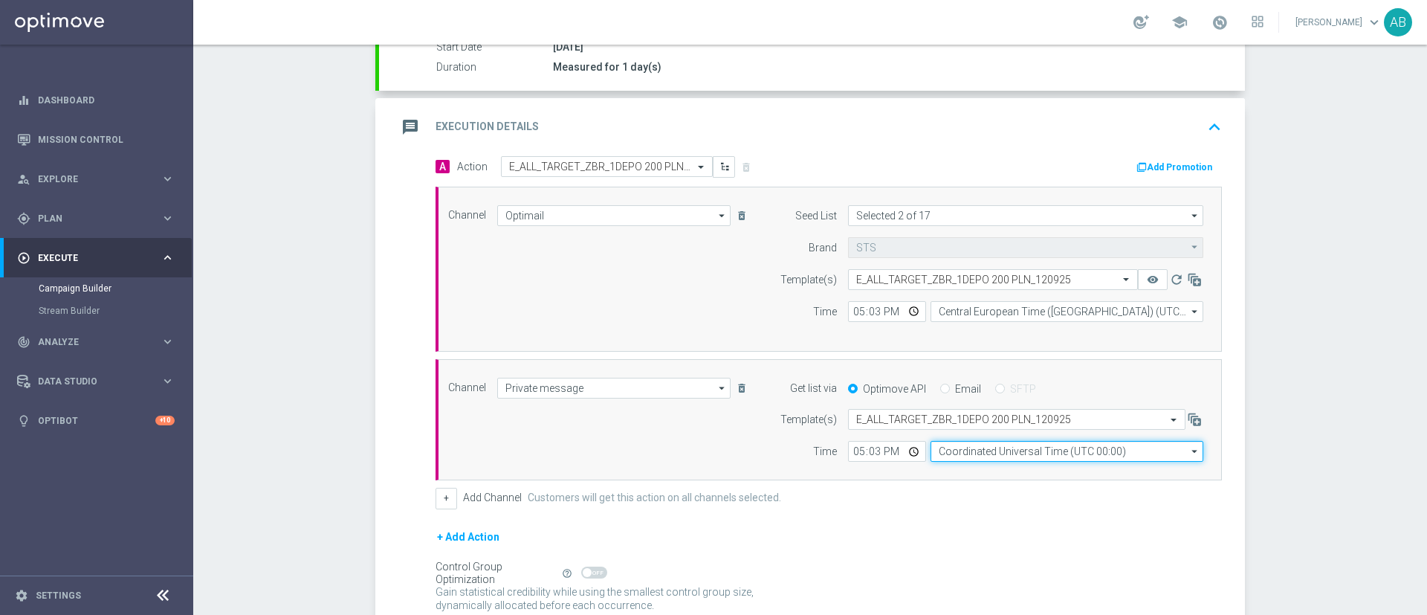
click at [944, 454] on input "Coordinated Universal Time (UTC 00:00)" at bounding box center [1067, 451] width 273 height 21
drag, startPoint x: 952, startPoint y: 474, endPoint x: 942, endPoint y: 455, distance: 22.0
click at [953, 475] on div "Central European Time ([GEOGRAPHIC_DATA]) (UTC +02:00)" at bounding box center [1059, 472] width 243 height 13
type input "Central European Time ([GEOGRAPHIC_DATA]) (UTC +02:00)"
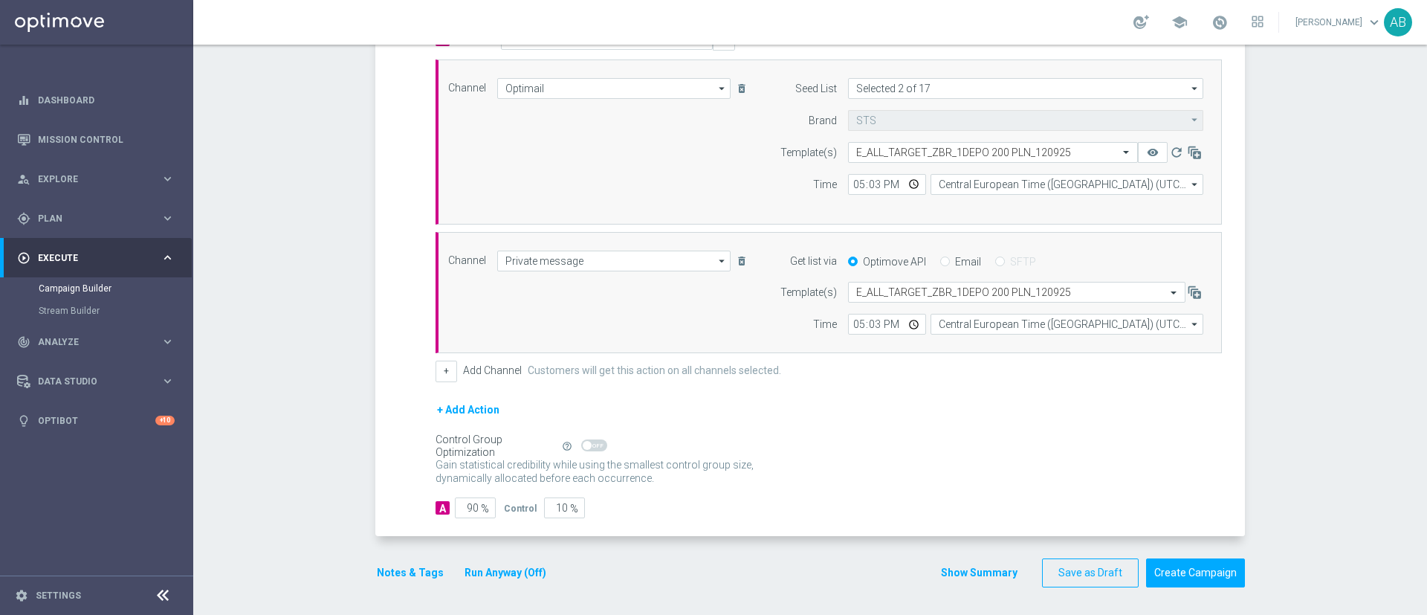
scroll to position [391, 0]
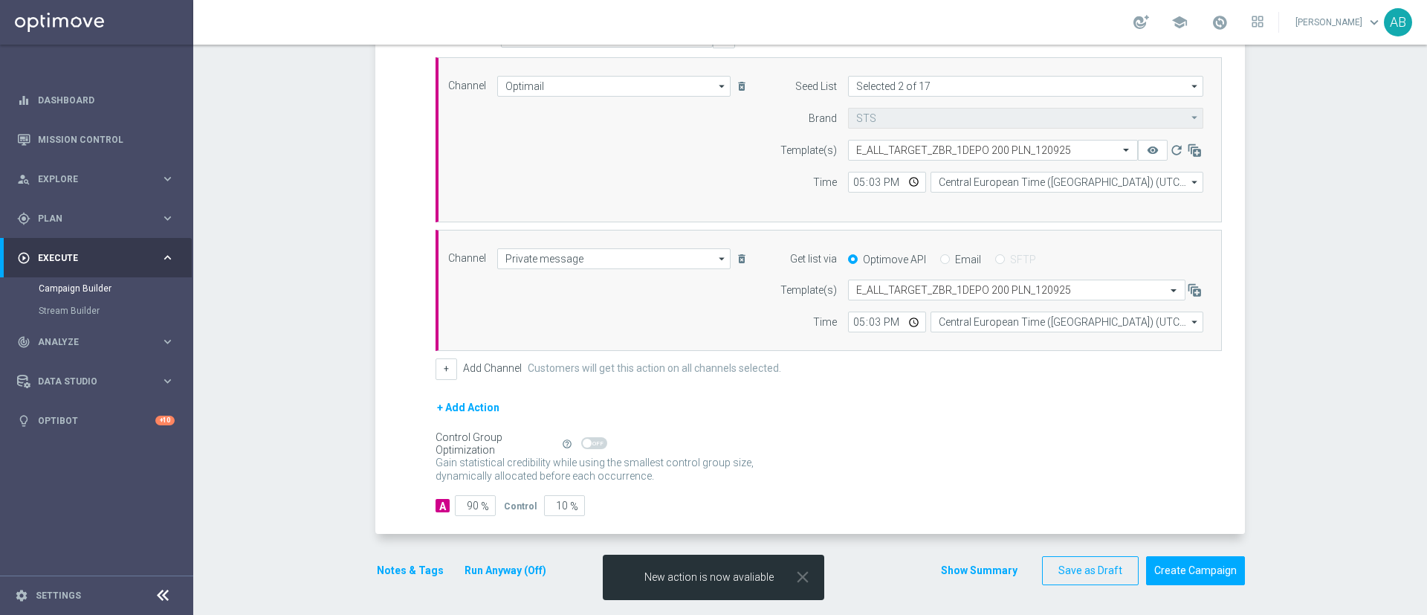
click at [416, 563] on button "Notes & Tags" at bounding box center [410, 570] width 70 height 19
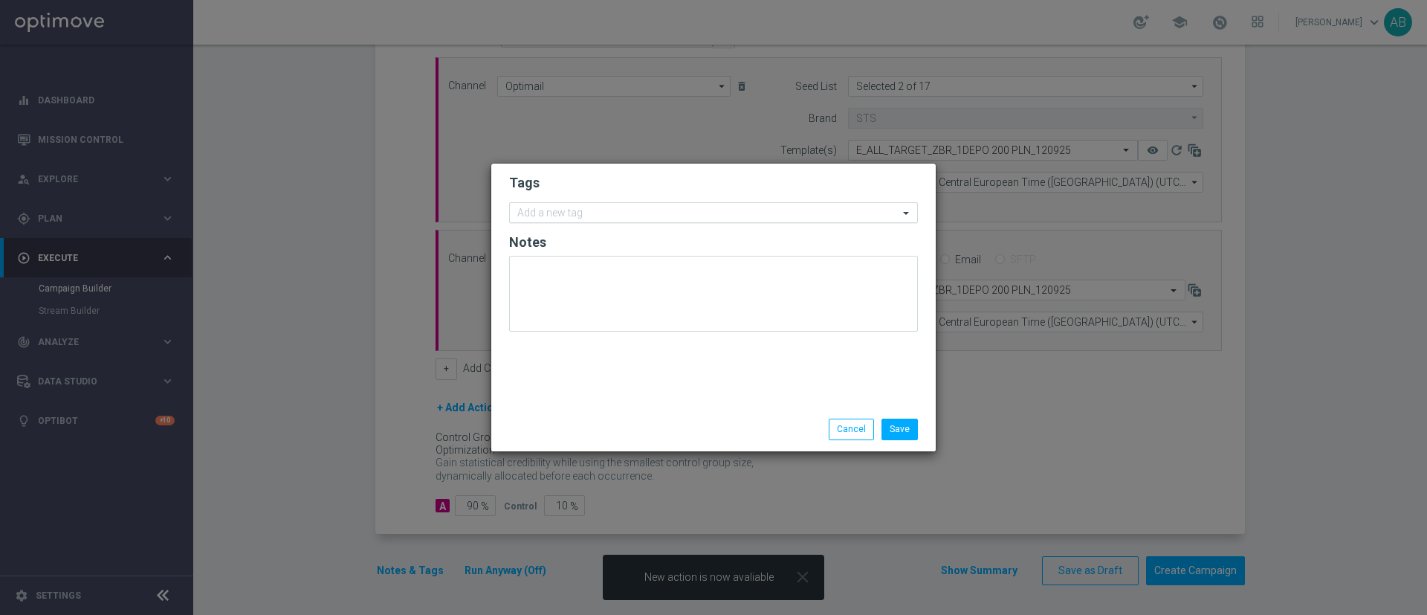
click at [620, 218] on input "text" at bounding box center [707, 213] width 381 height 13
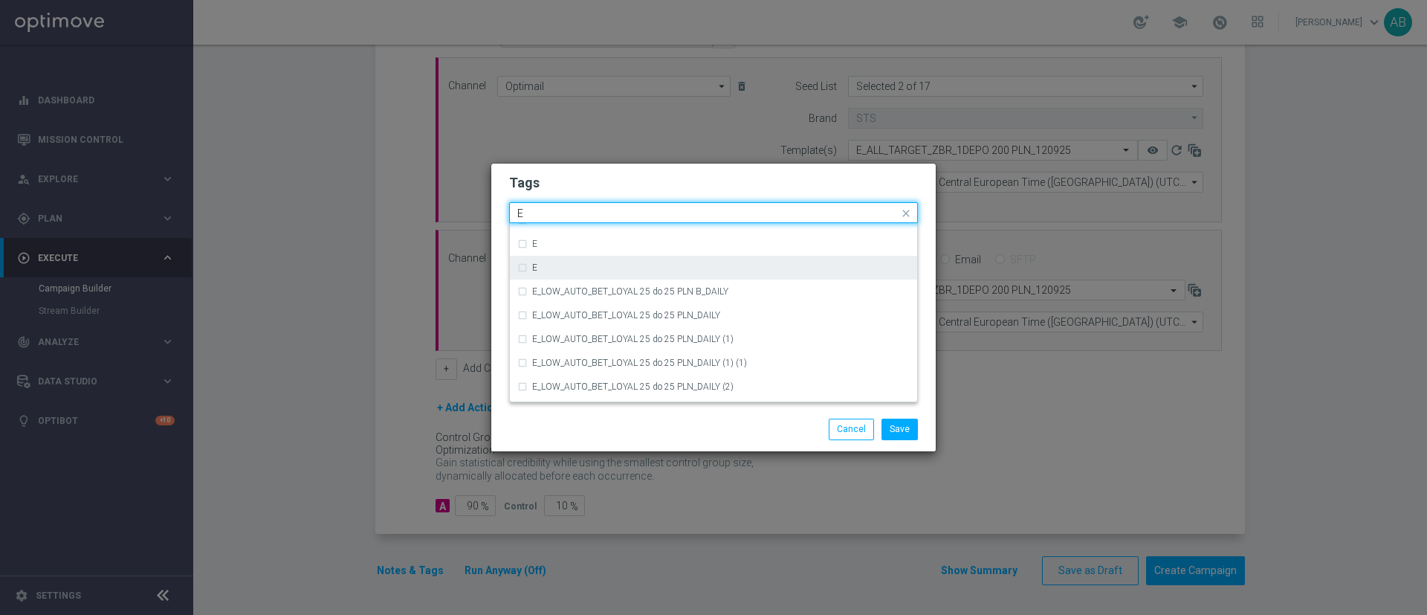
scroll to position [2119, 0]
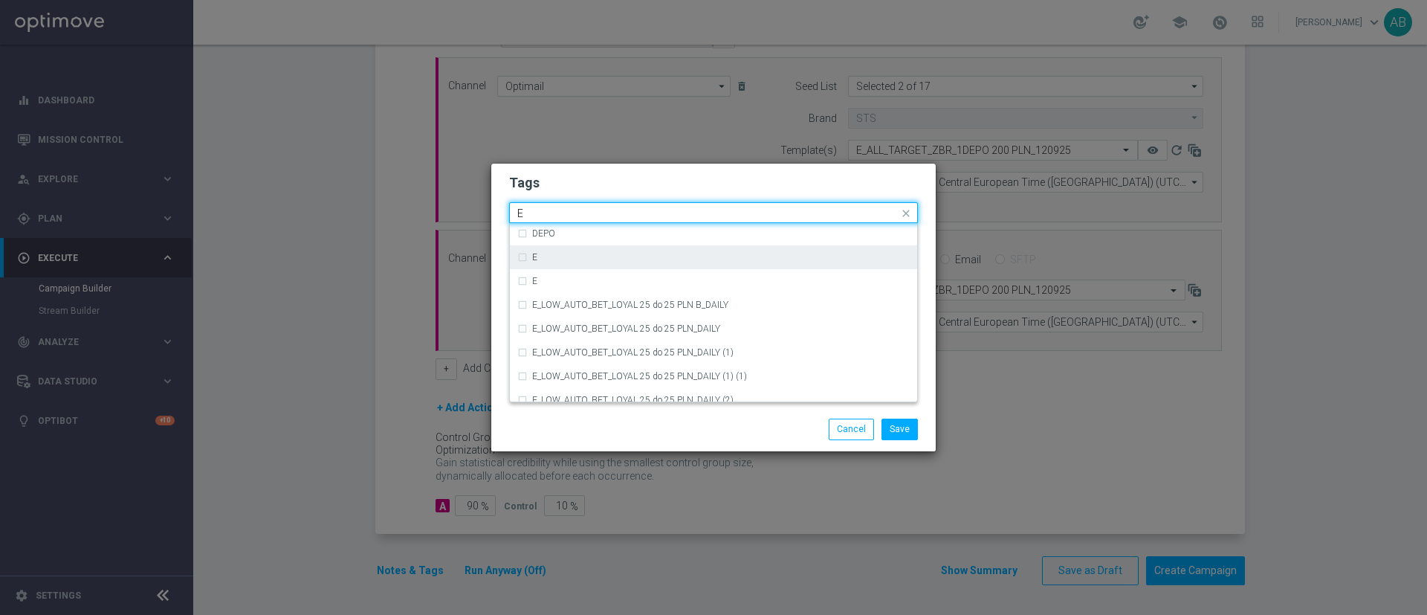
click at [585, 248] on div "E" at bounding box center [713, 257] width 393 height 24
type input "E"
click at [570, 207] on input "E" at bounding box center [707, 213] width 381 height 13
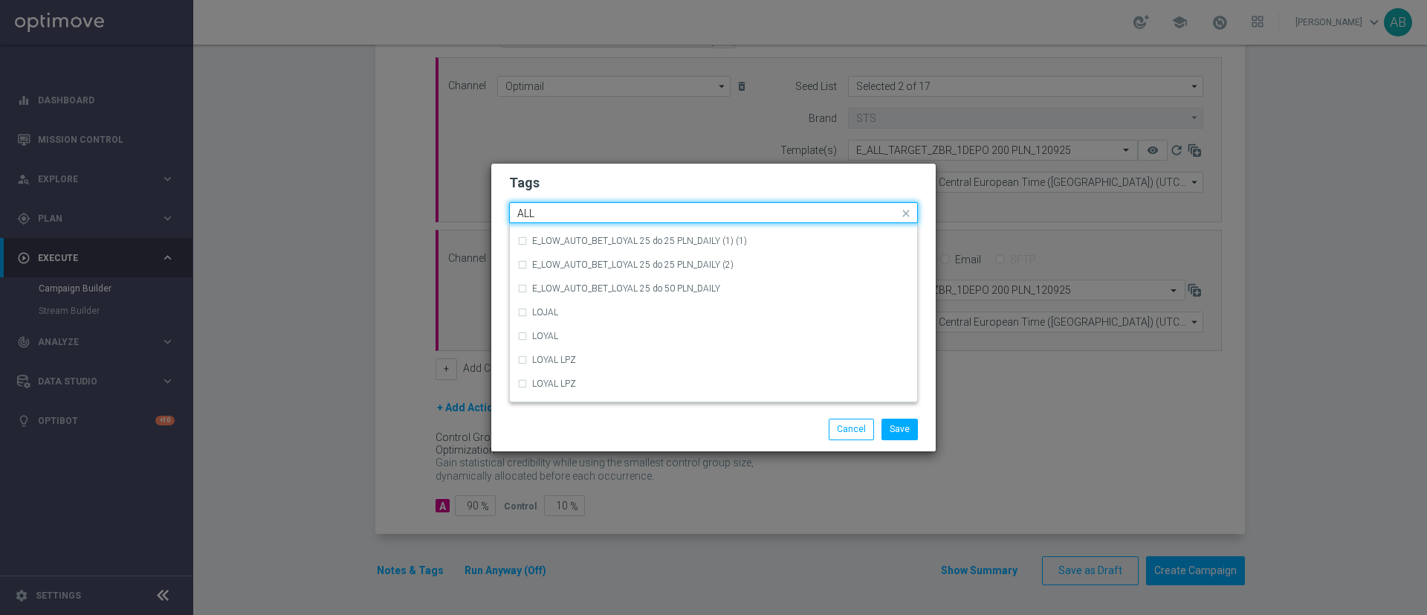
scroll to position [0, 0]
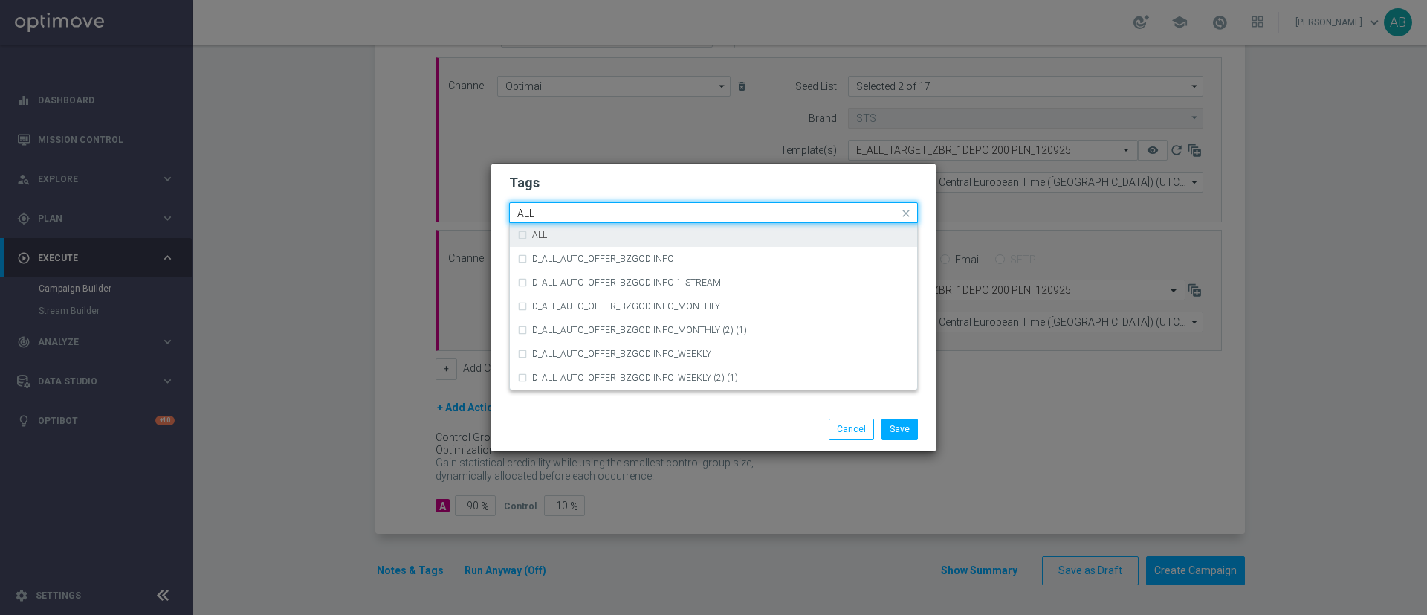
click at [569, 236] on div "ALL" at bounding box center [721, 234] width 378 height 9
click at [567, 216] on input "ALL" at bounding box center [707, 213] width 381 height 13
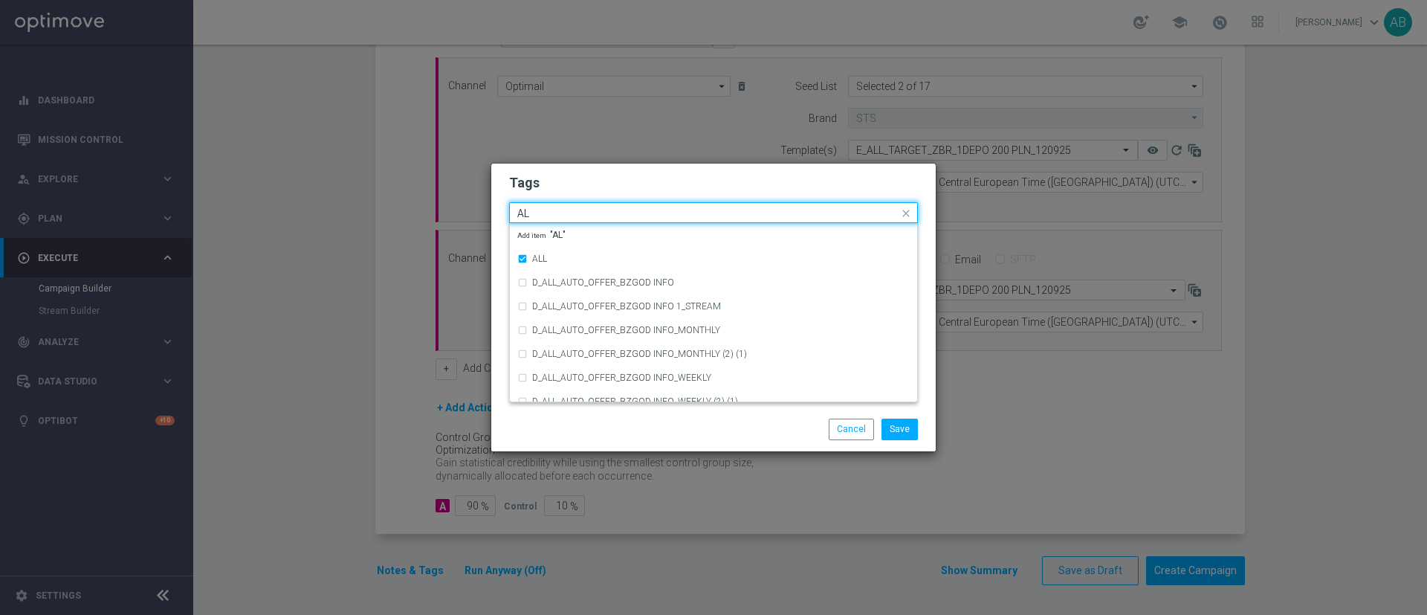
type input "A"
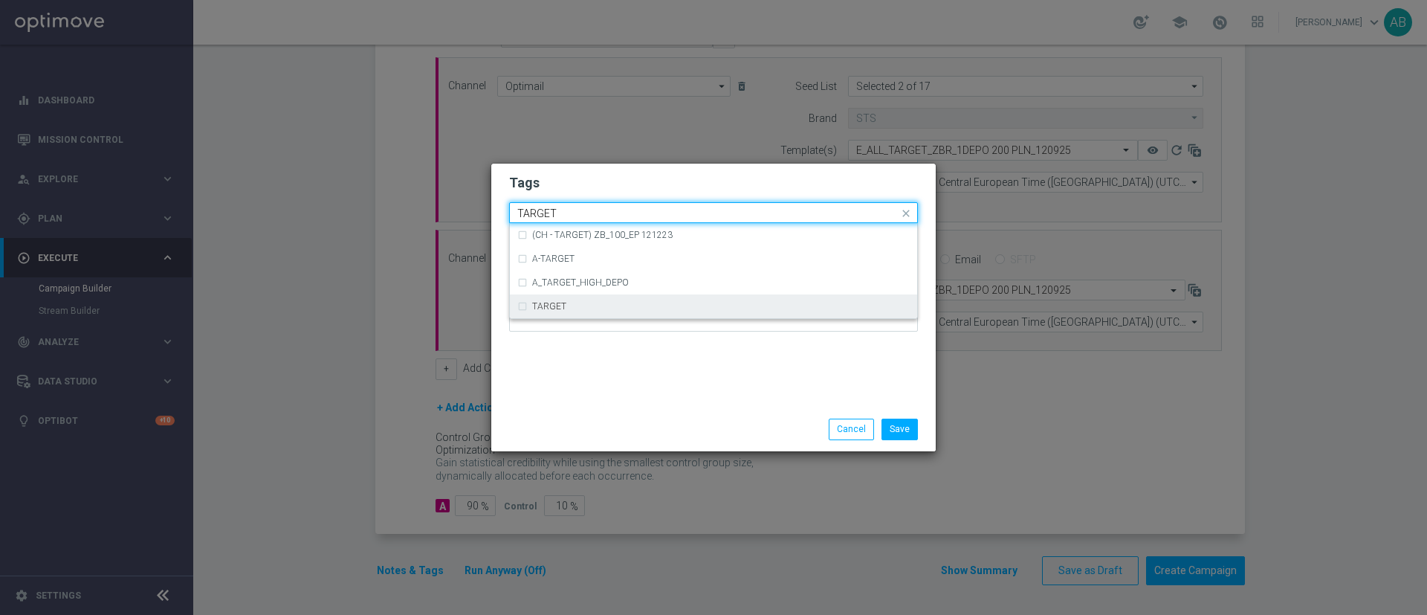
click at [570, 304] on div "TARGET" at bounding box center [721, 306] width 378 height 9
type input "TARGET"
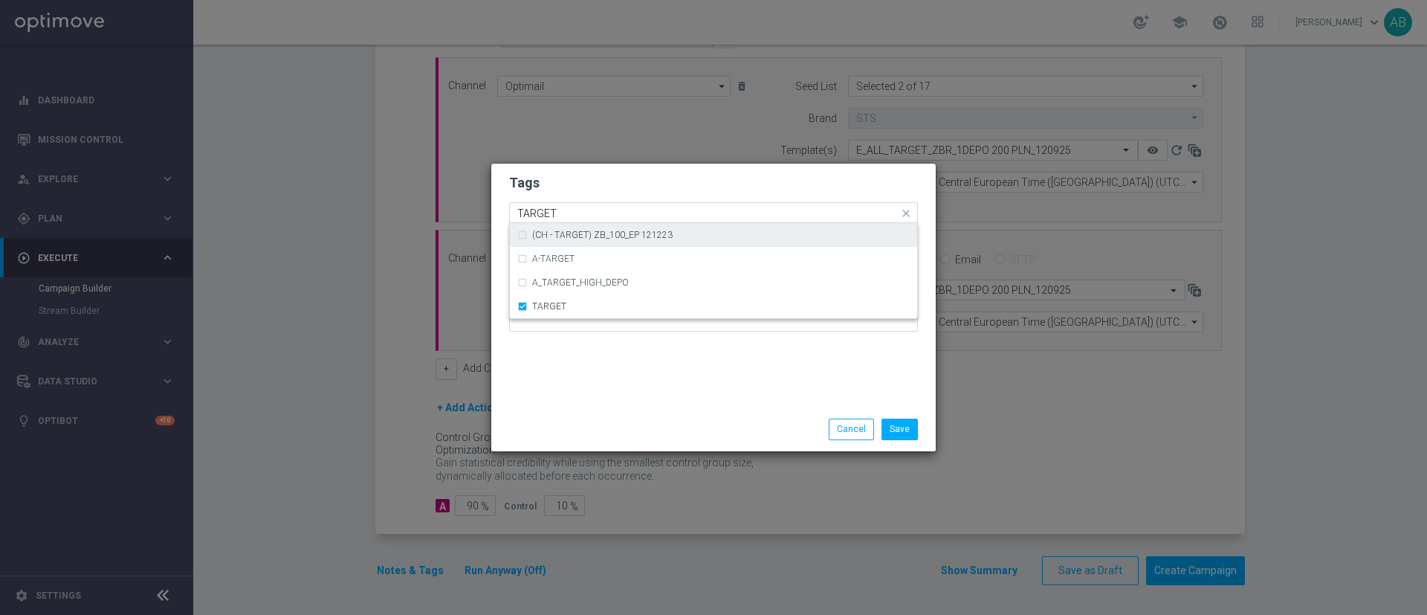
click at [572, 214] on input "TARGET" at bounding box center [707, 213] width 381 height 13
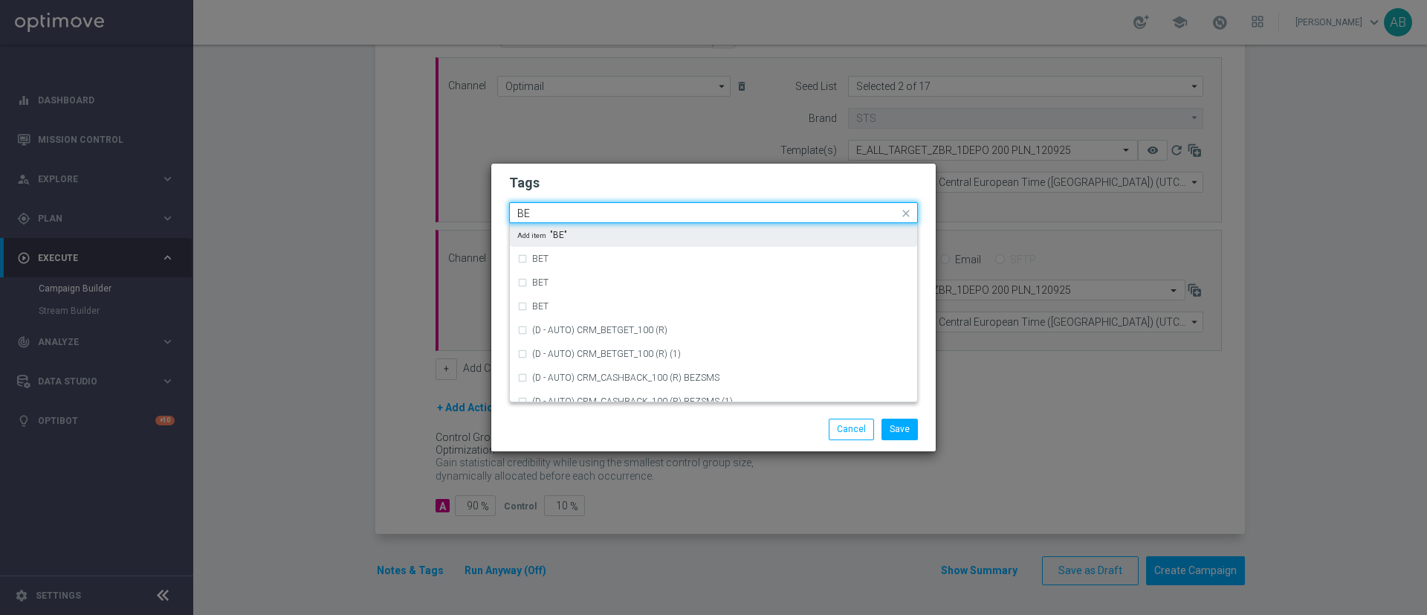
type input "B"
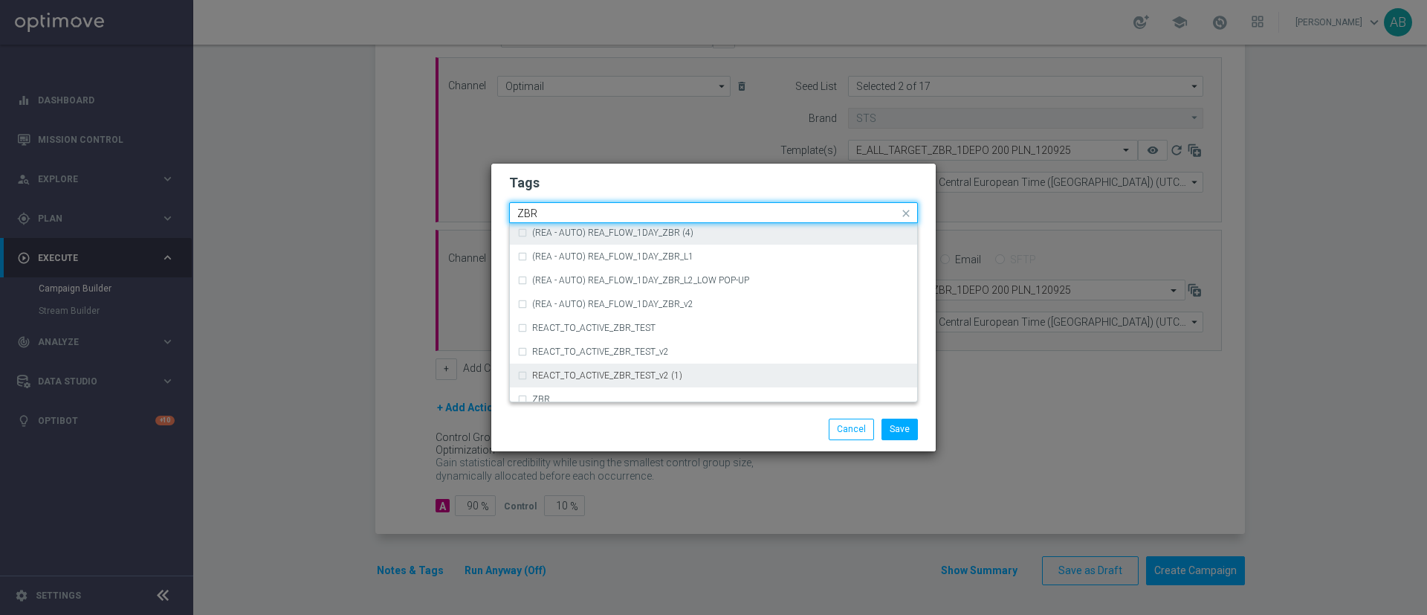
scroll to position [155, 0]
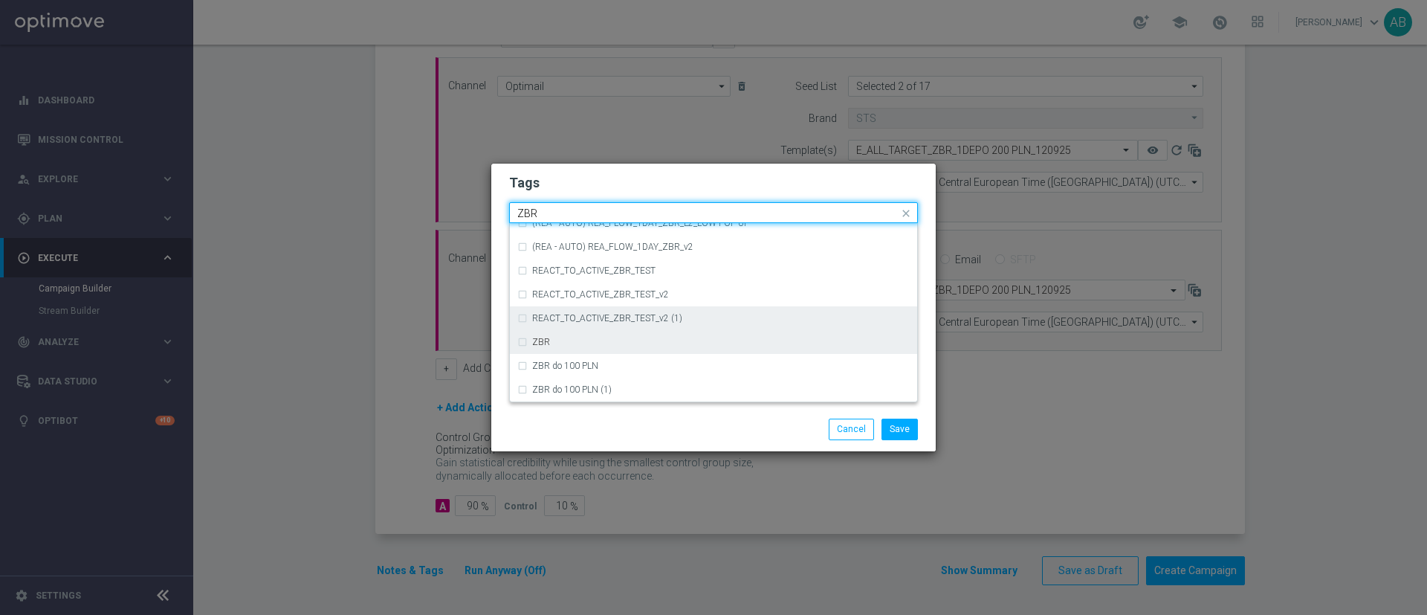
drag, startPoint x: 580, startPoint y: 335, endPoint x: 581, endPoint y: 324, distance: 11.3
click at [580, 336] on div "ZBR" at bounding box center [713, 342] width 393 height 24
type input "ZBR"
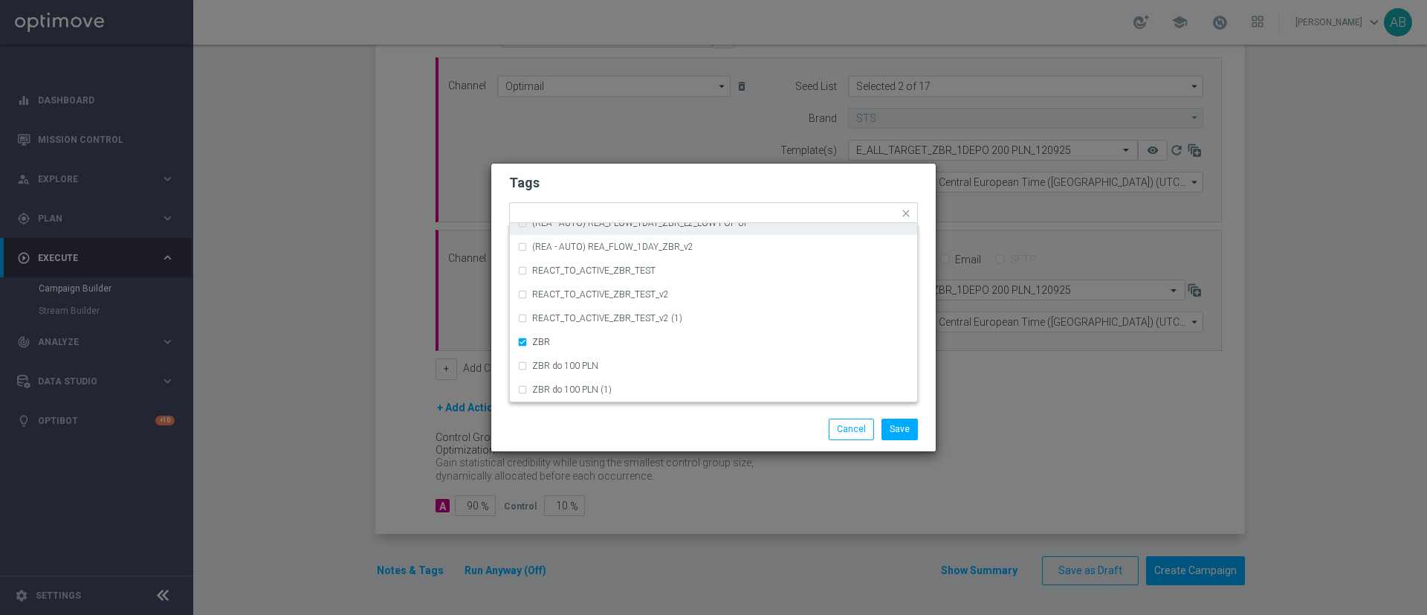
click at [596, 198] on form "Tags Quick find × E × ALL × TARGET × ZBR (REA - AUTO) REA_FLOW_1DAY_ZBR (REA - …" at bounding box center [713, 256] width 409 height 172
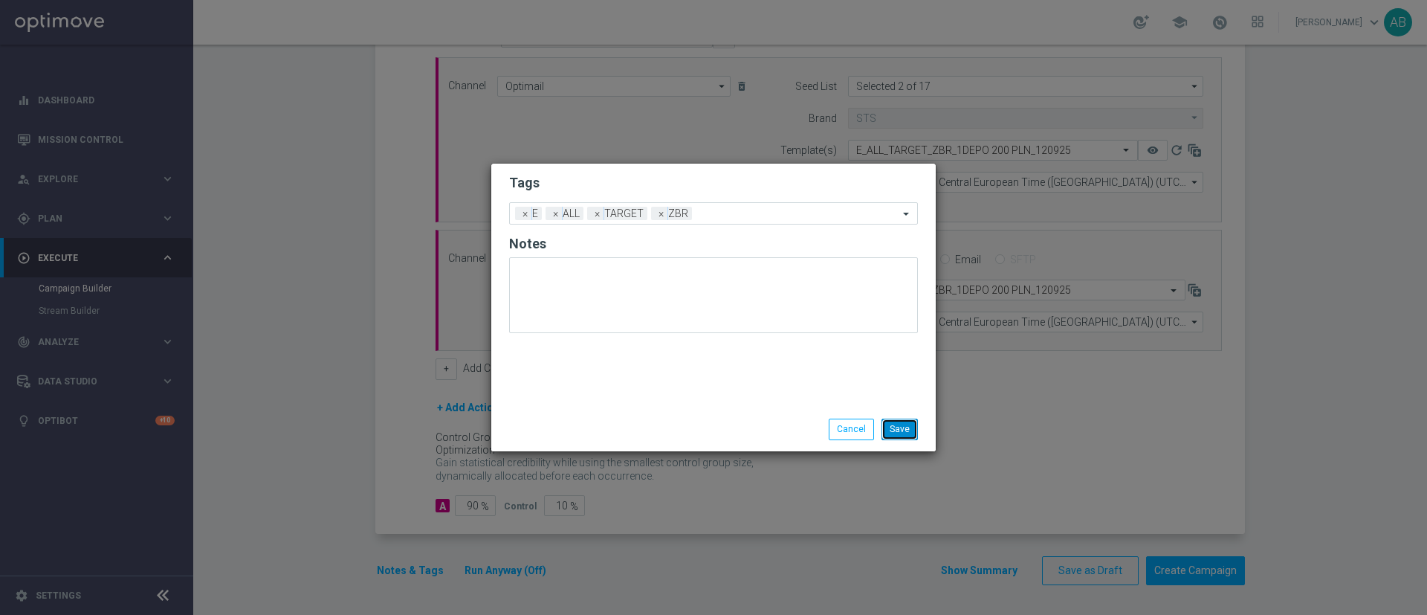
click at [917, 422] on button "Save" at bounding box center [900, 429] width 36 height 21
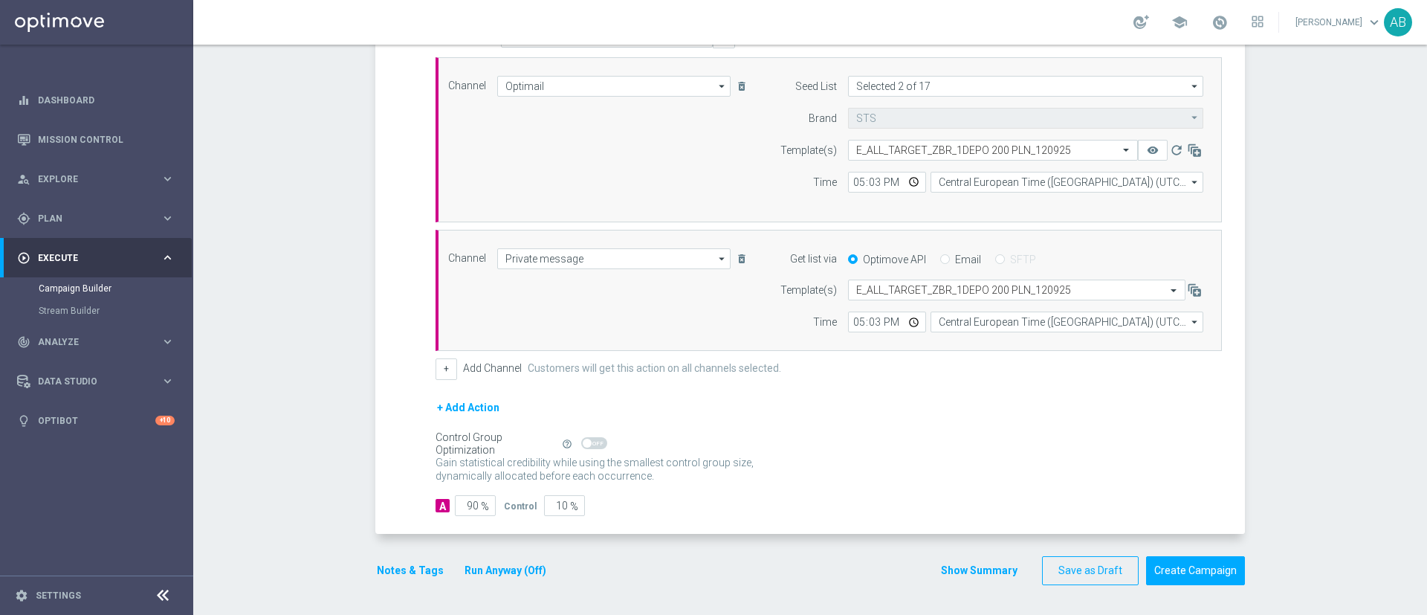
click at [393, 568] on button "Notes & Tags" at bounding box center [410, 570] width 70 height 19
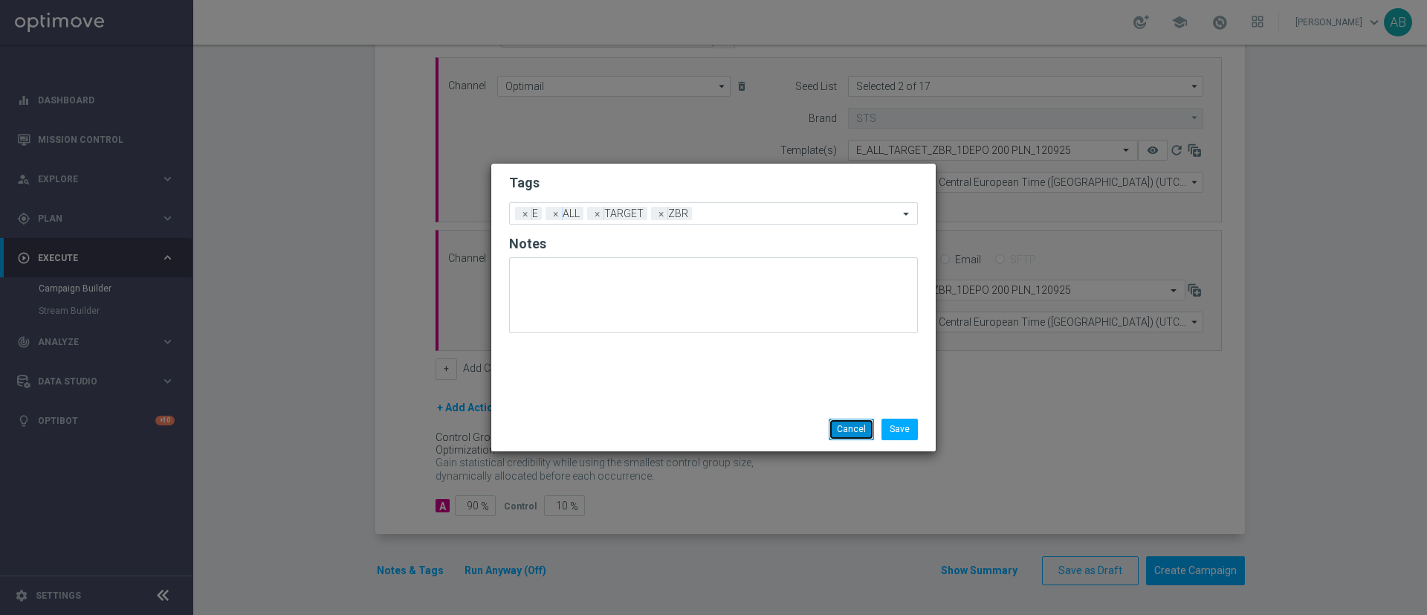
click at [842, 427] on button "Cancel" at bounding box center [851, 429] width 45 height 21
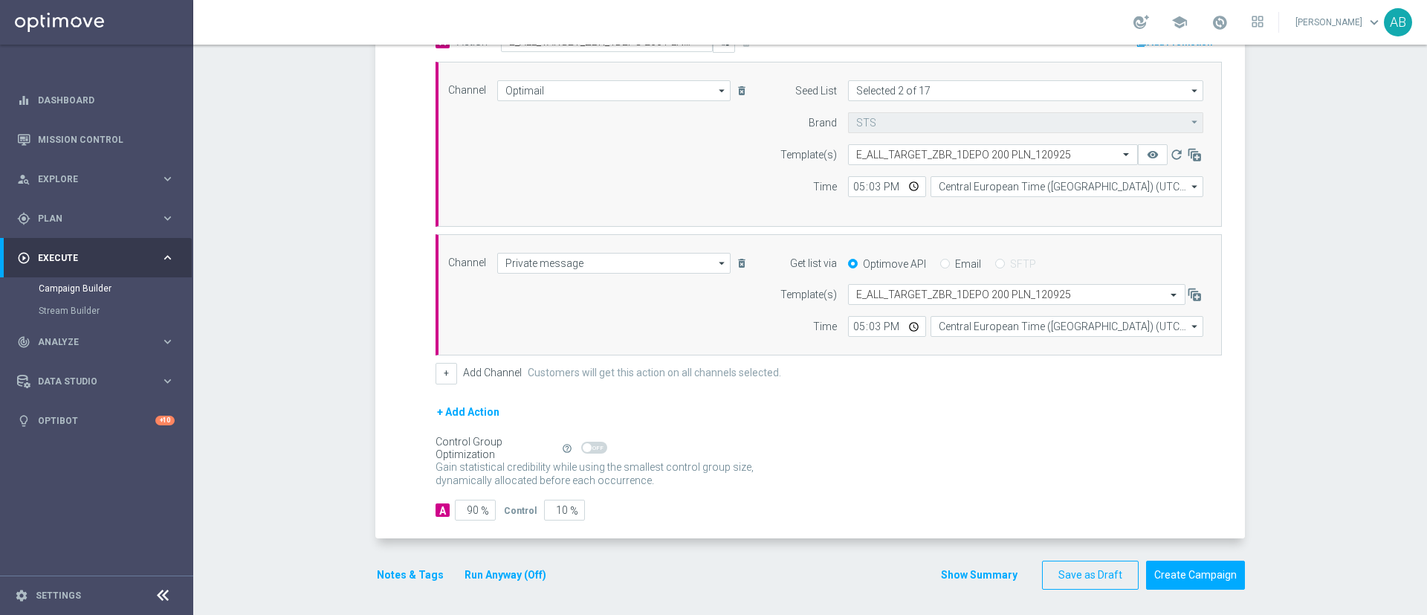
scroll to position [391, 0]
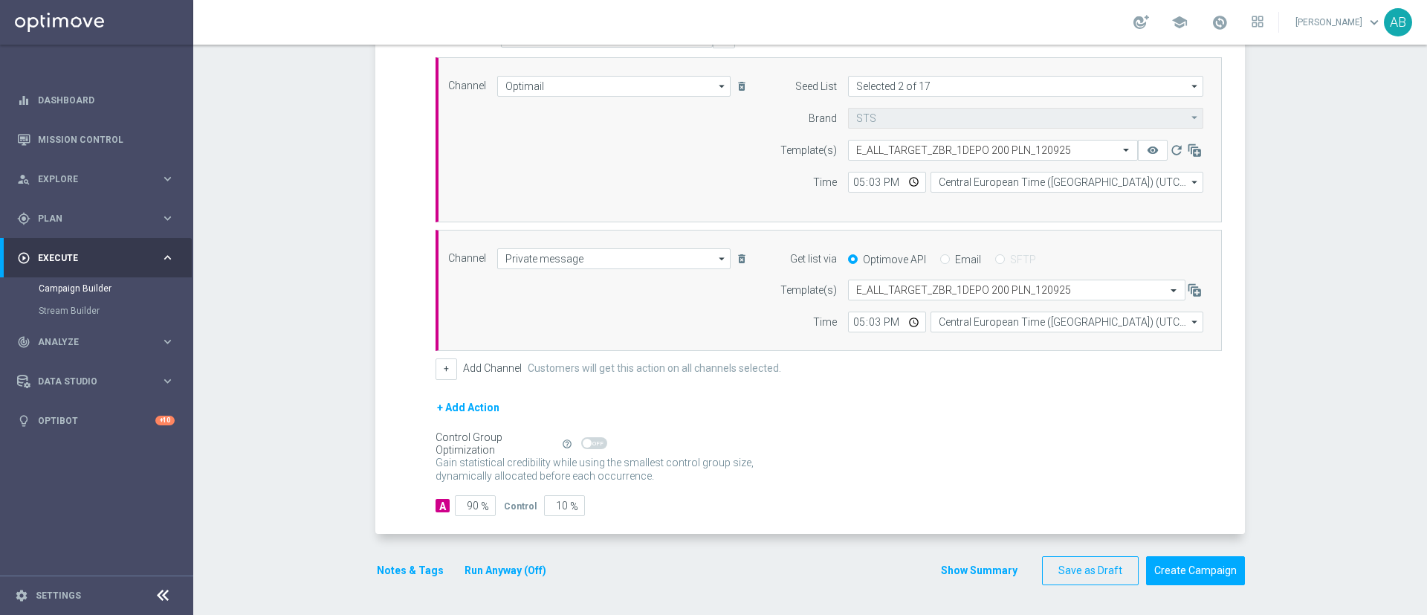
click at [503, 578] on button "Run Anyway (Off)" at bounding box center [505, 570] width 85 height 19
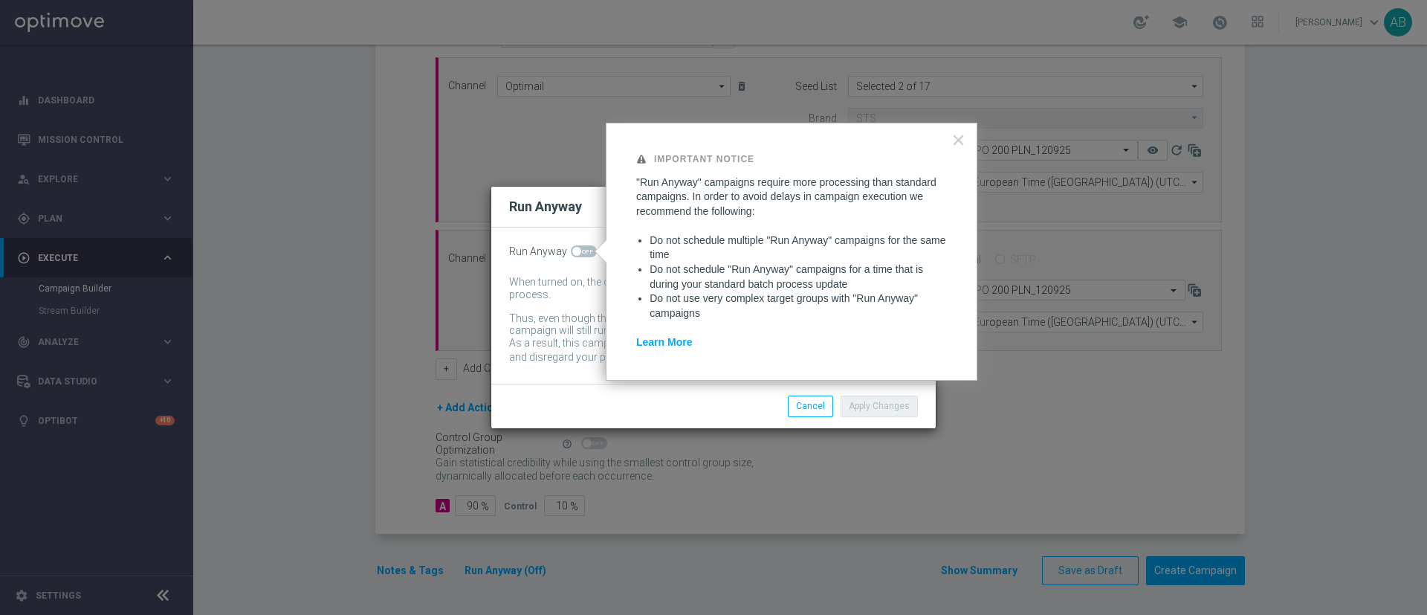
click at [577, 248] on span at bounding box center [576, 251] width 9 height 9
click at [577, 248] on input "checkbox" at bounding box center [584, 251] width 26 height 12
checkbox input "true"
click at [868, 401] on button "Apply Changes" at bounding box center [879, 406] width 77 height 21
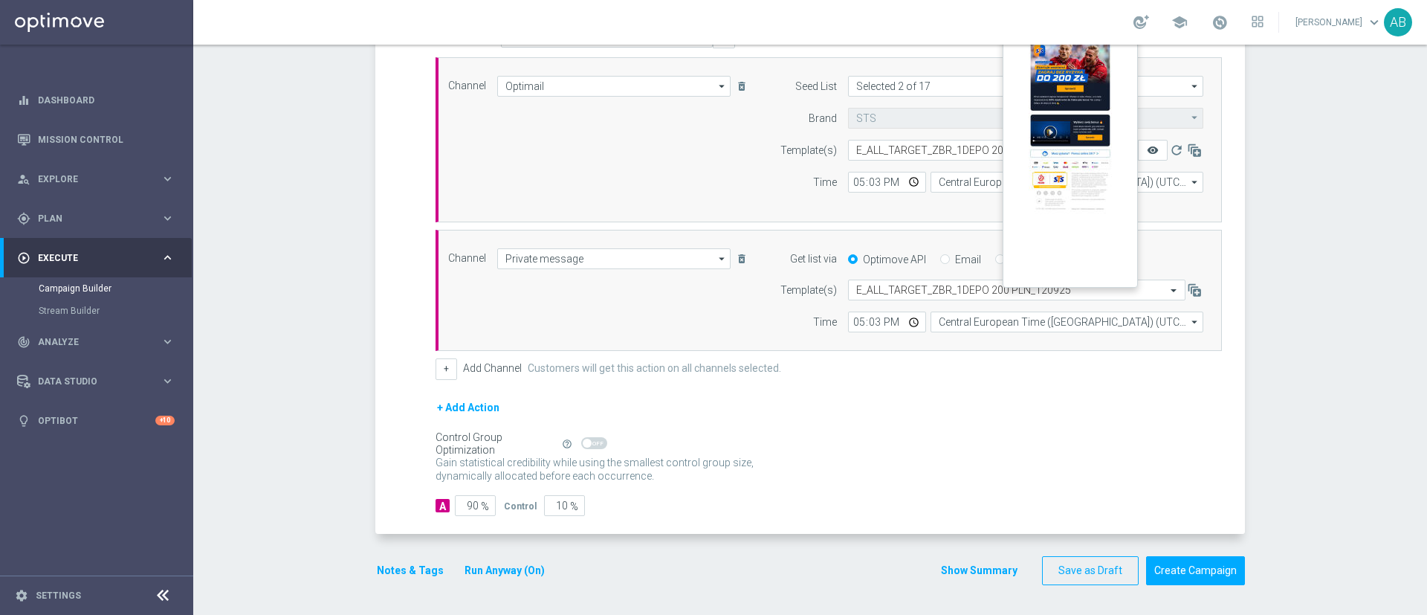
click at [1147, 146] on icon "remove_red_eye" at bounding box center [1153, 150] width 12 height 12
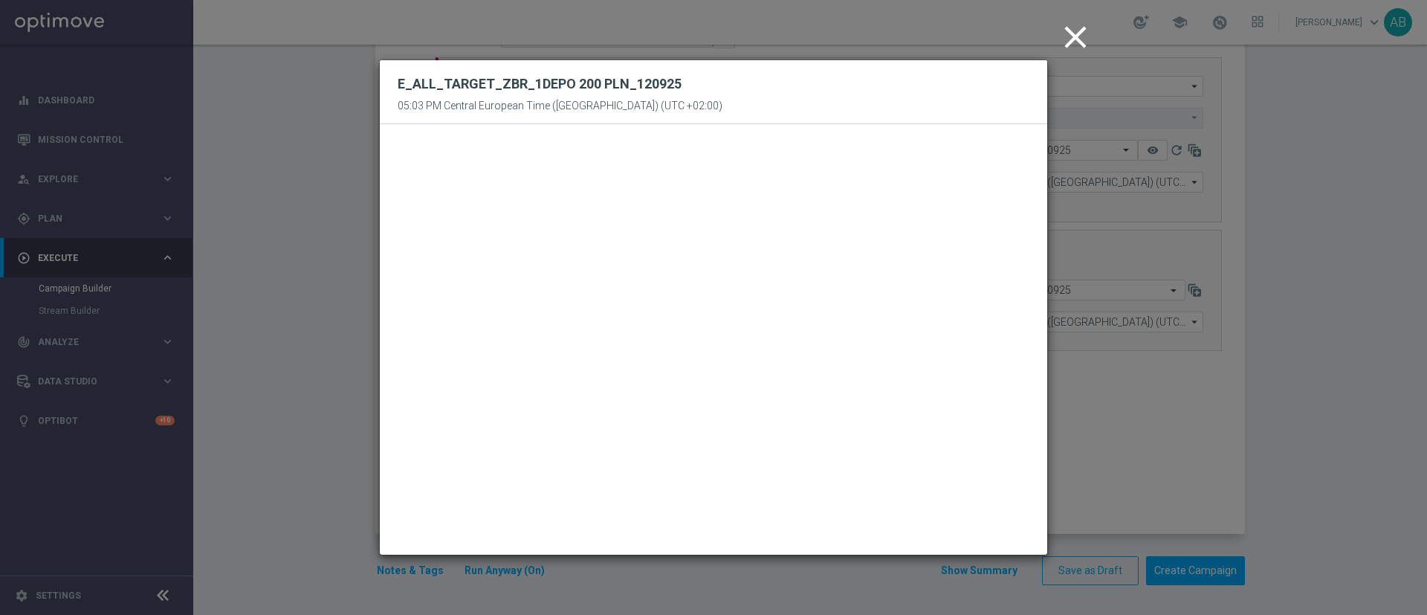
click at [1081, 42] on icon "close" at bounding box center [1075, 37] width 37 height 37
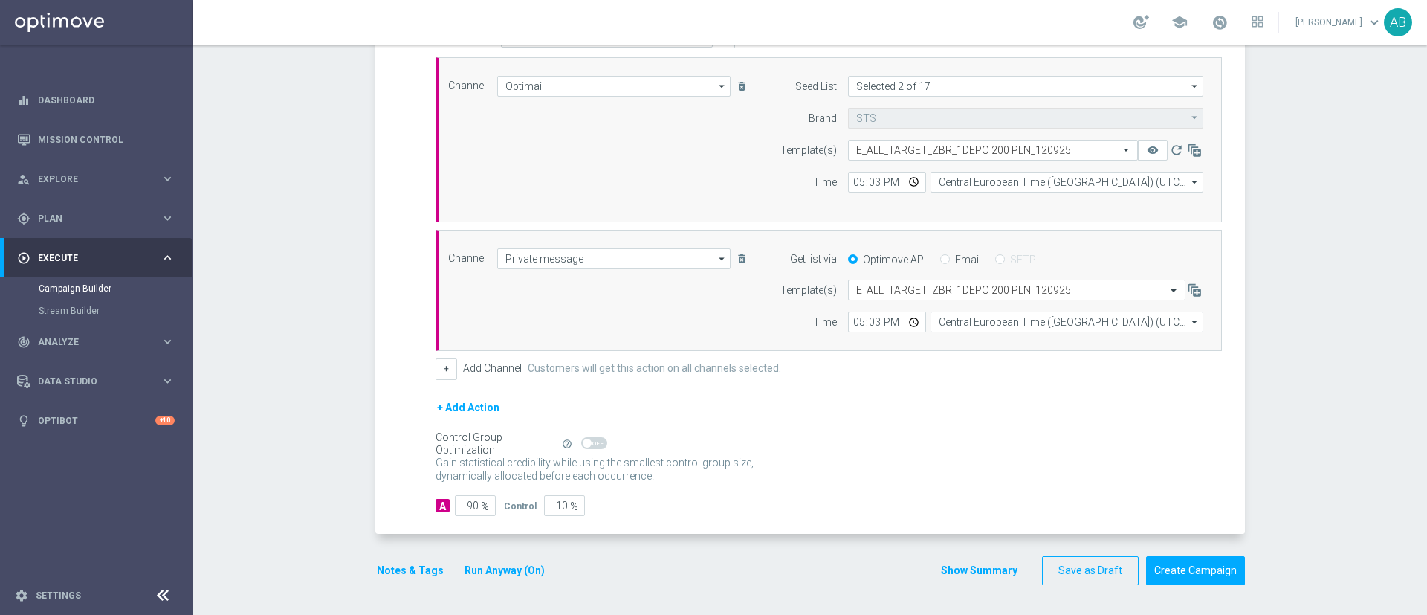
click at [1351, 230] on div "Campaign Builder Scheduled Campaign Triggered Campaign Status: Draft done Targe…" at bounding box center [810, 330] width 1234 height 570
click at [405, 573] on button "Notes & Tags" at bounding box center [410, 570] width 70 height 19
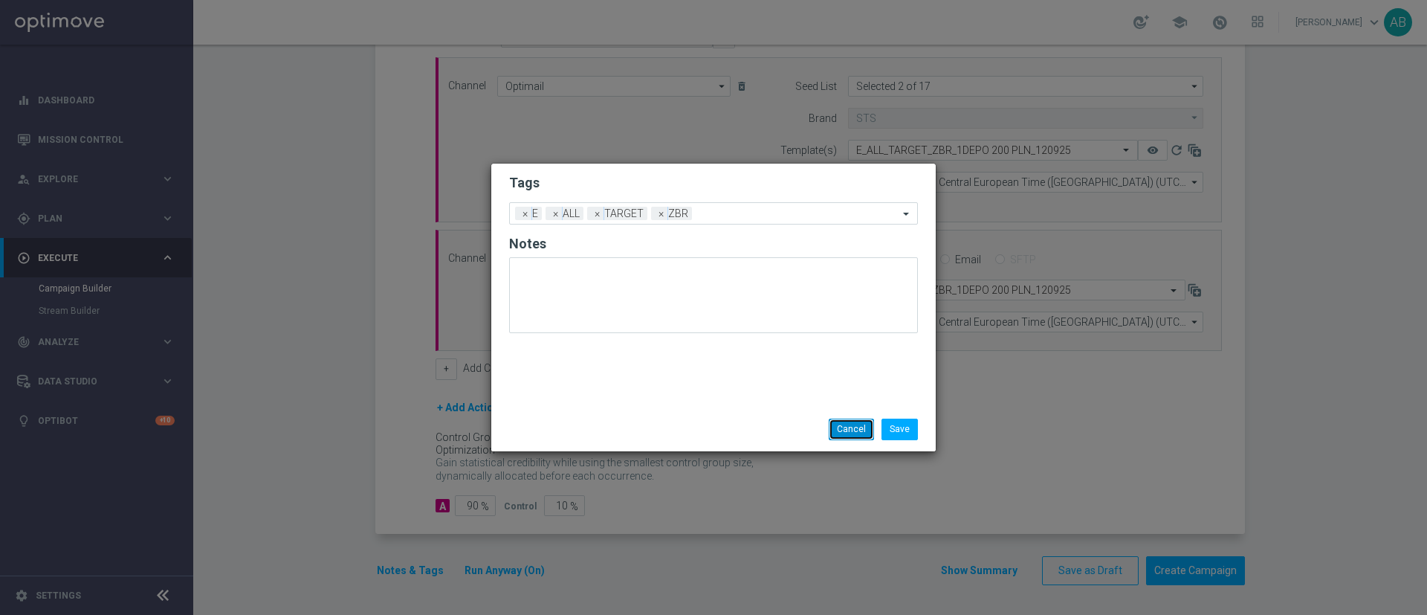
click at [846, 429] on button "Cancel" at bounding box center [851, 429] width 45 height 21
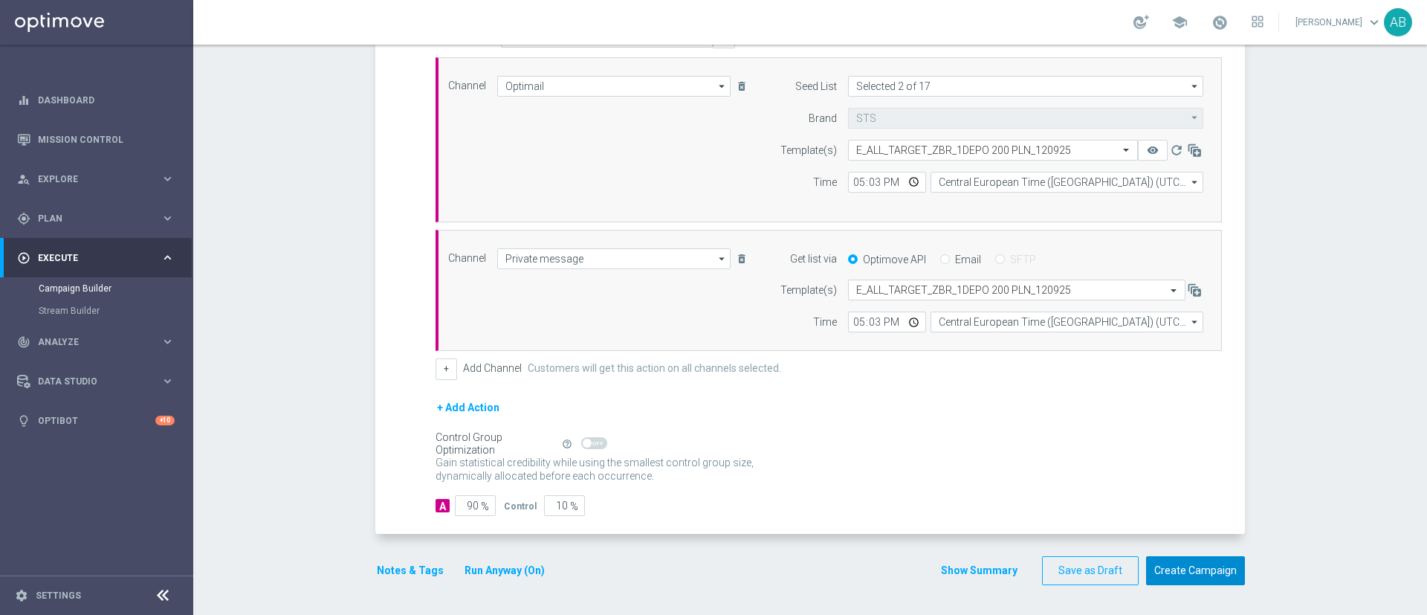
click at [1204, 578] on button "Create Campaign" at bounding box center [1195, 570] width 99 height 29
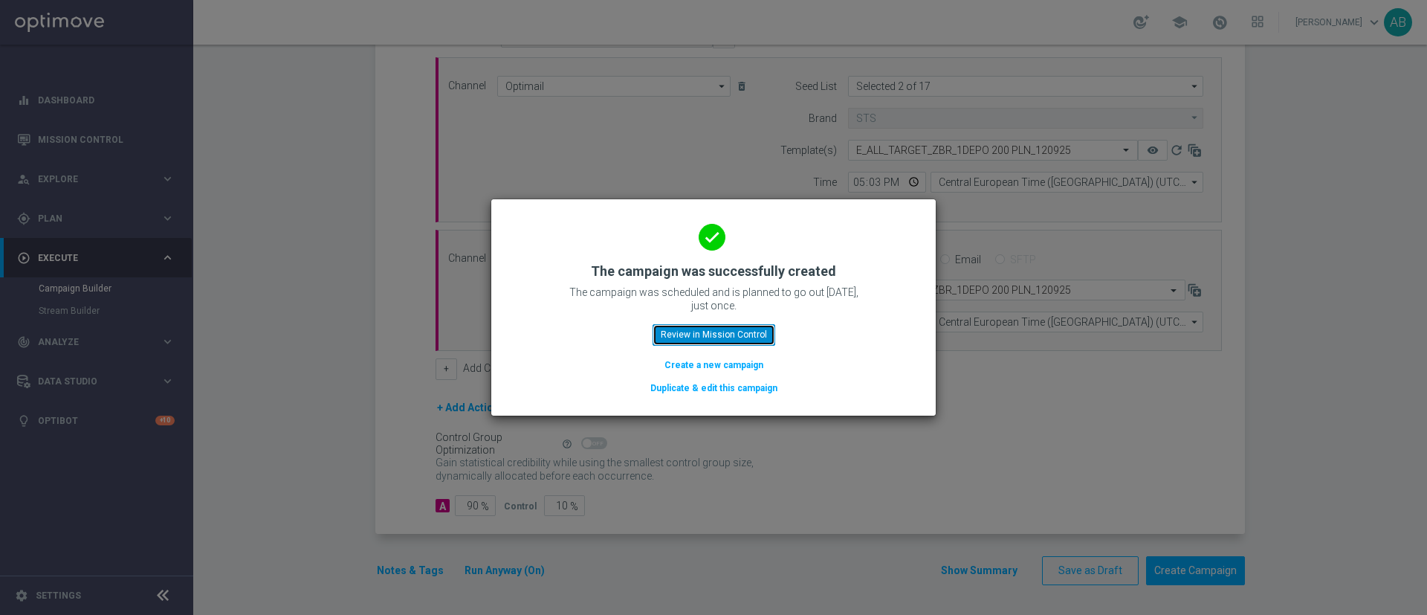
click at [749, 332] on button "Review in Mission Control" at bounding box center [714, 334] width 123 height 21
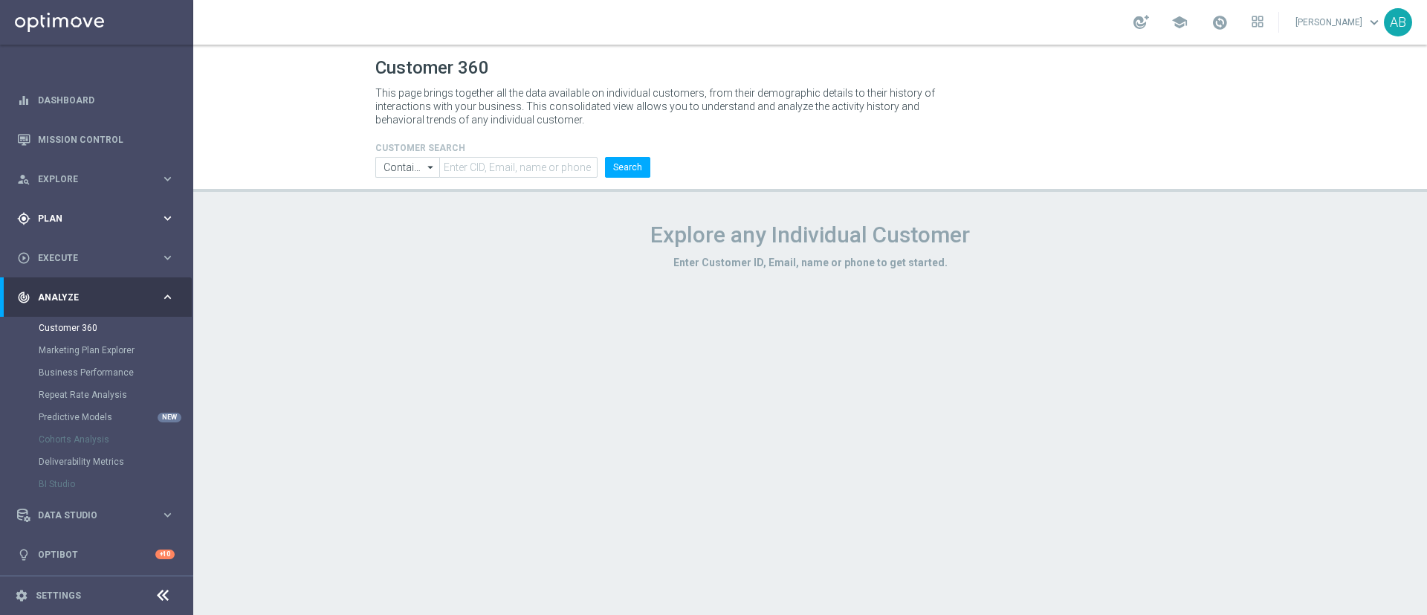
click at [30, 216] on div "gps_fixed Plan" at bounding box center [88, 218] width 143 height 13
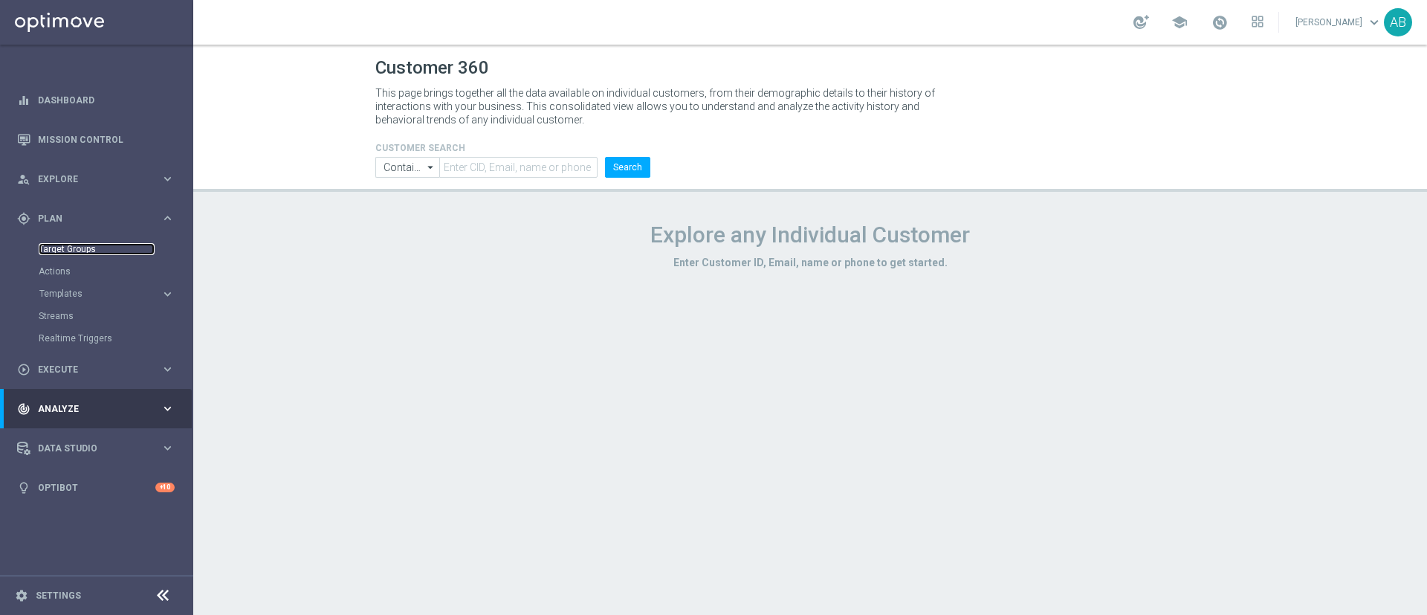
click at [59, 253] on link "Target Groups" at bounding box center [97, 249] width 116 height 12
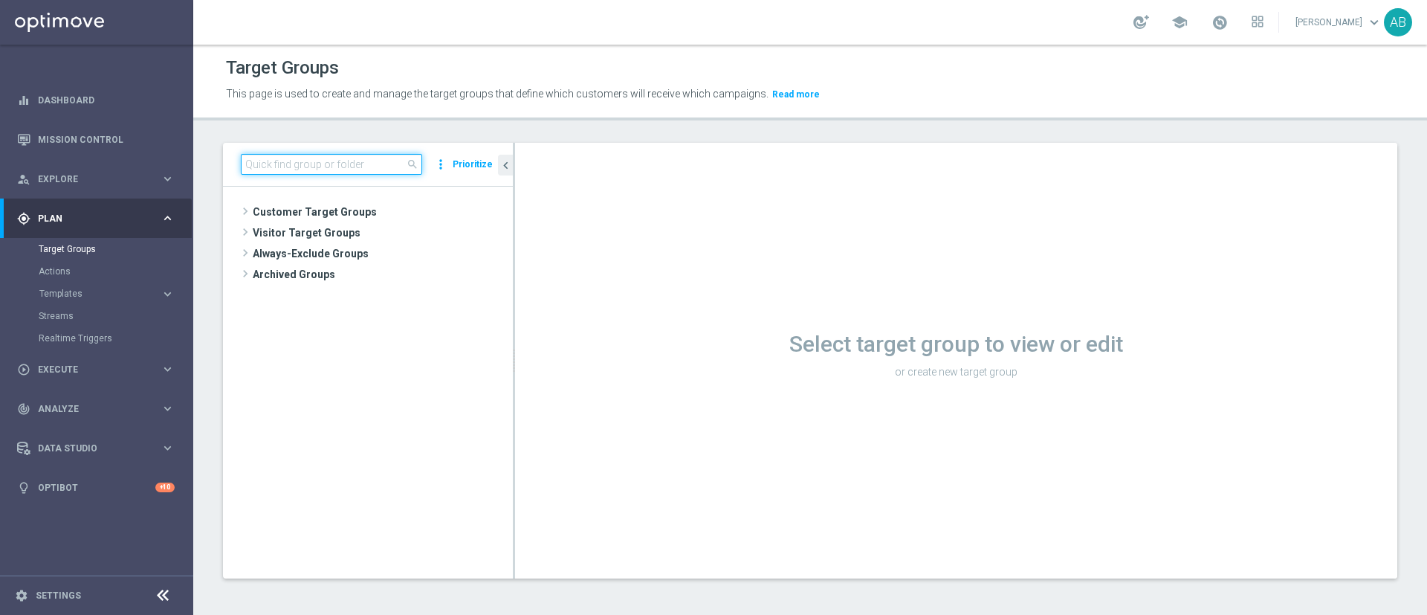
click at [367, 165] on input at bounding box center [331, 164] width 181 height 21
paste input "E_ALL_TARGET_ZBR_1DEPO 200 PLN_120925"
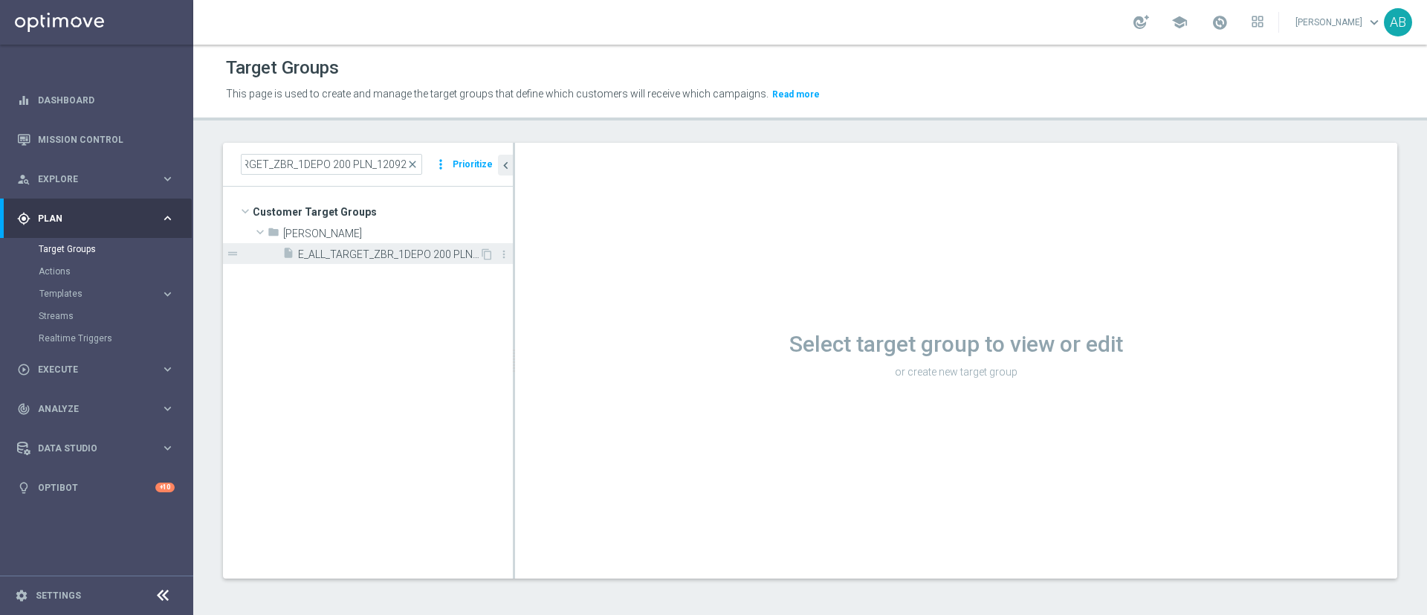
click at [372, 256] on span "E_ALL_TARGET_ZBR_1DEPO 200 PLN_120925" at bounding box center [388, 254] width 181 height 13
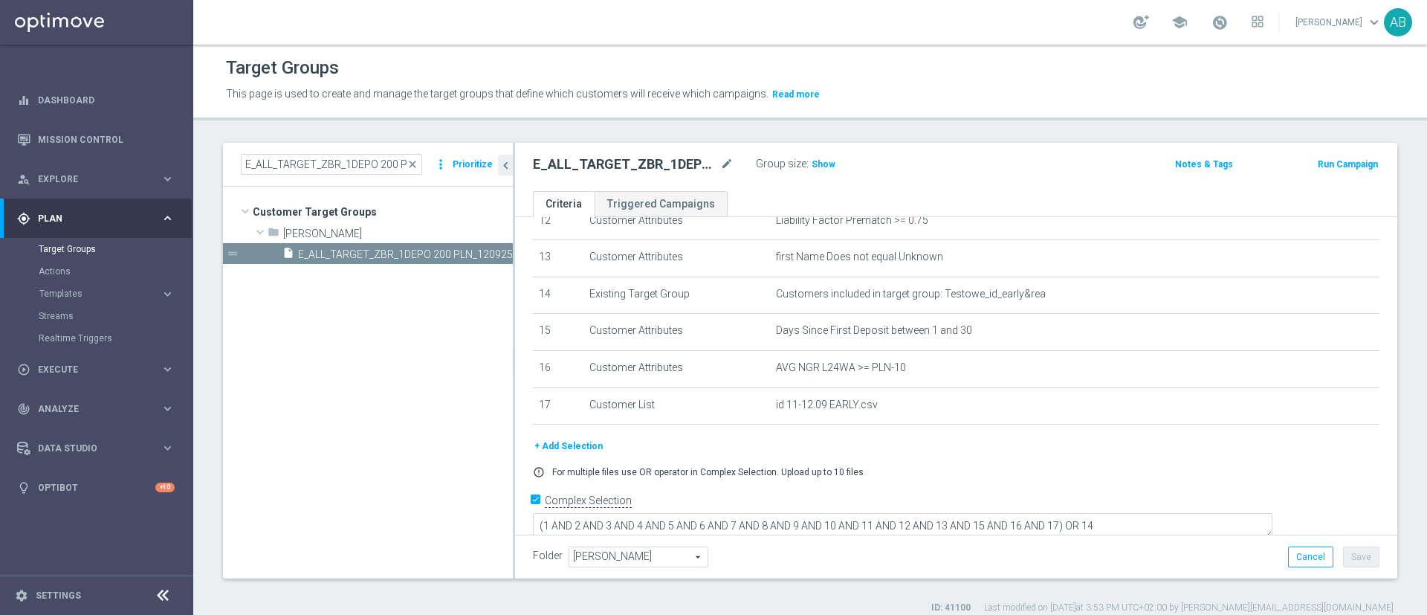
scroll to position [483, 0]
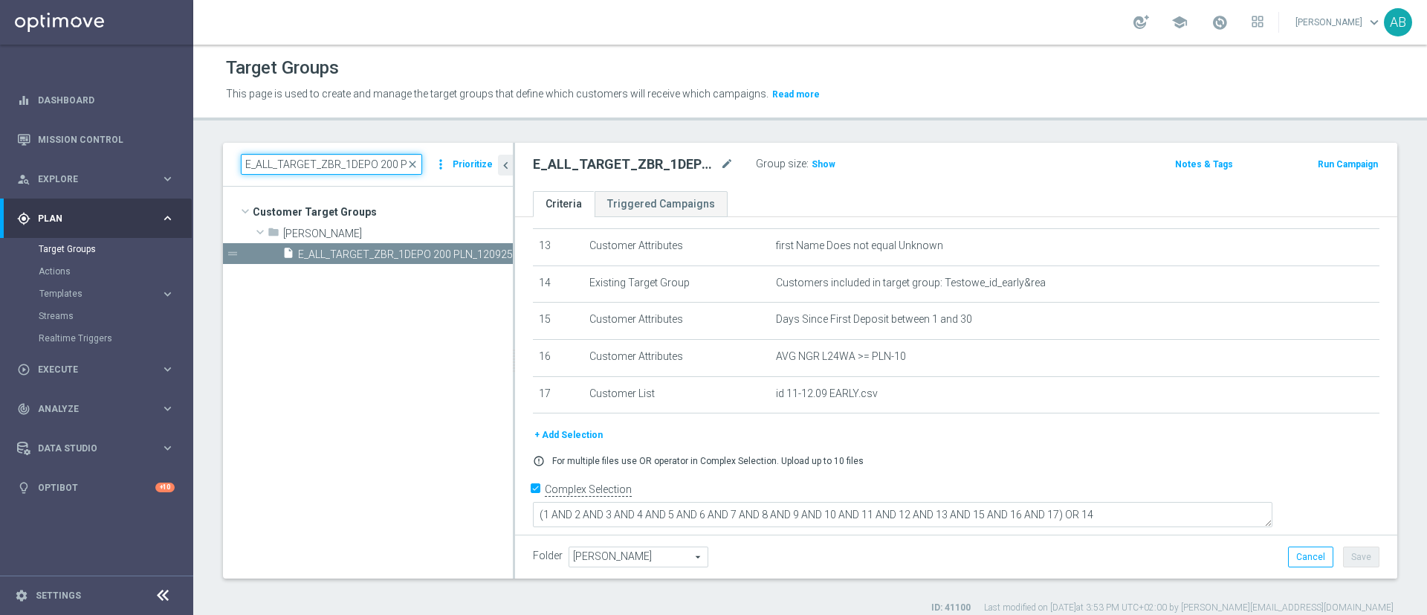
click at [366, 163] on input "E_ALL_TARGET_ZBR_1DEPO 200 PLN_120925" at bounding box center [331, 164] width 181 height 21
click at [366, 162] on input "E_ALL_TARGET_ZBR_1DEPO 200 PLN_120925" at bounding box center [331, 164] width 181 height 21
paste input "ORG"
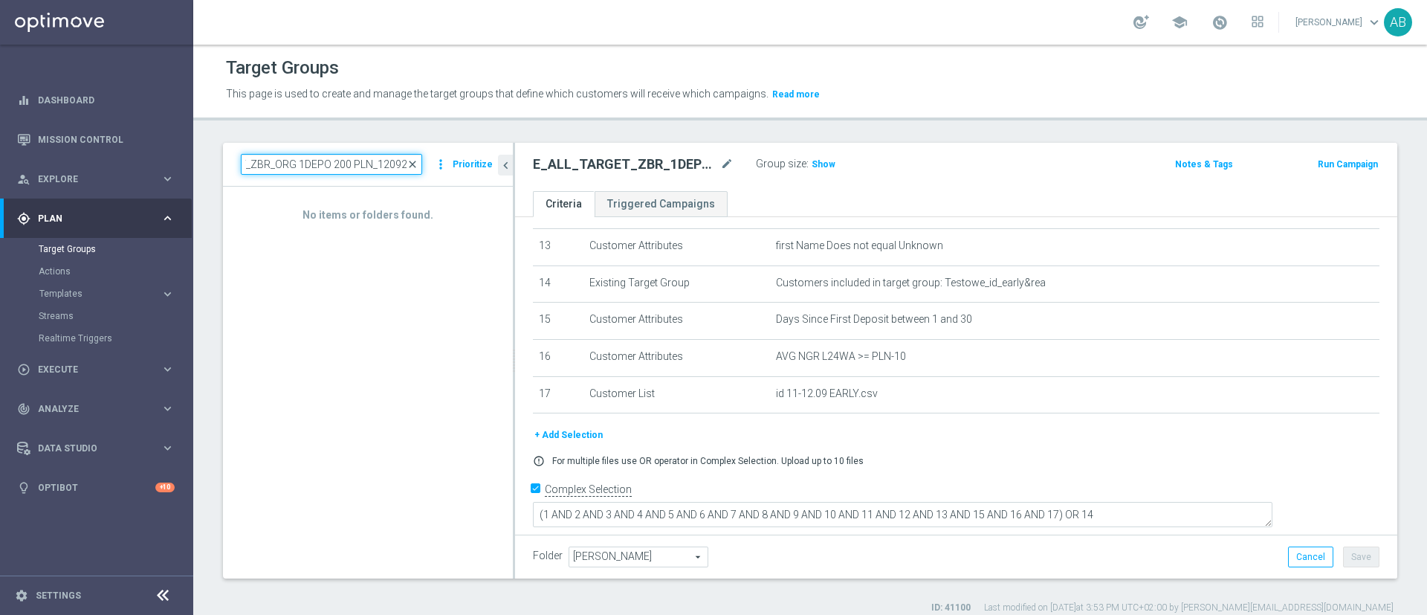
type input "E_ALL_TARGET_ZBR_ORG 1DEPO 200 PLN_120925"
click at [416, 164] on span "close" at bounding box center [413, 164] width 12 height 12
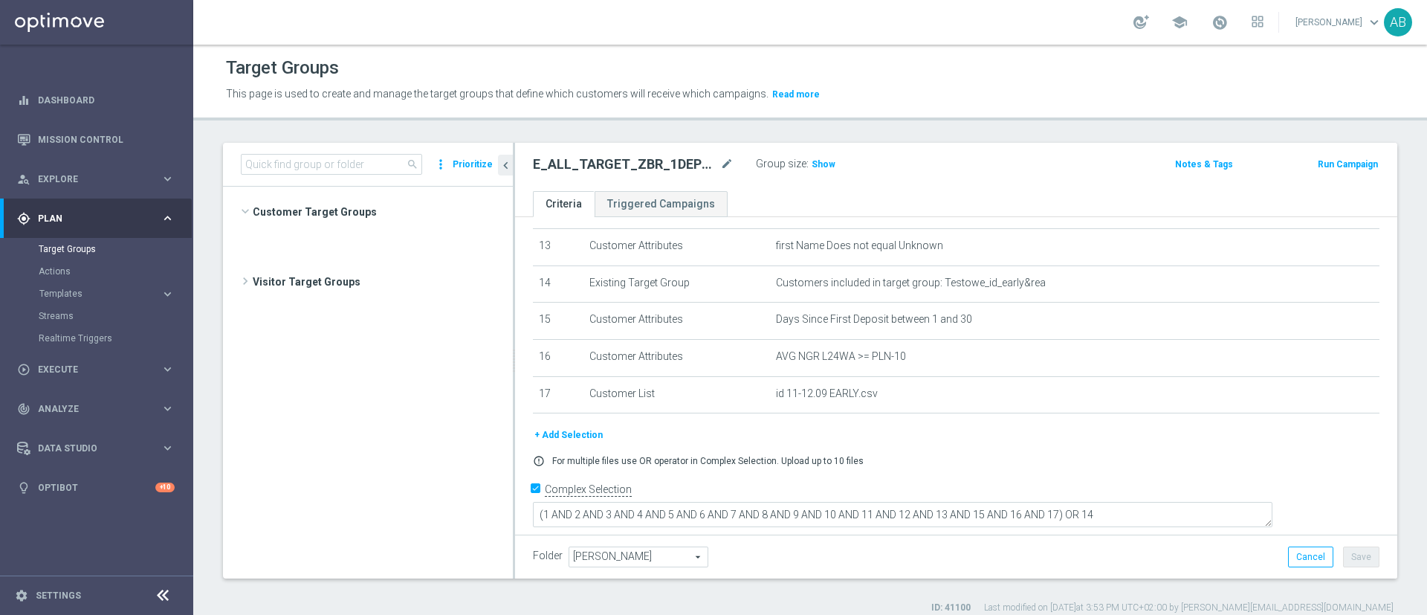
scroll to position [1022, 0]
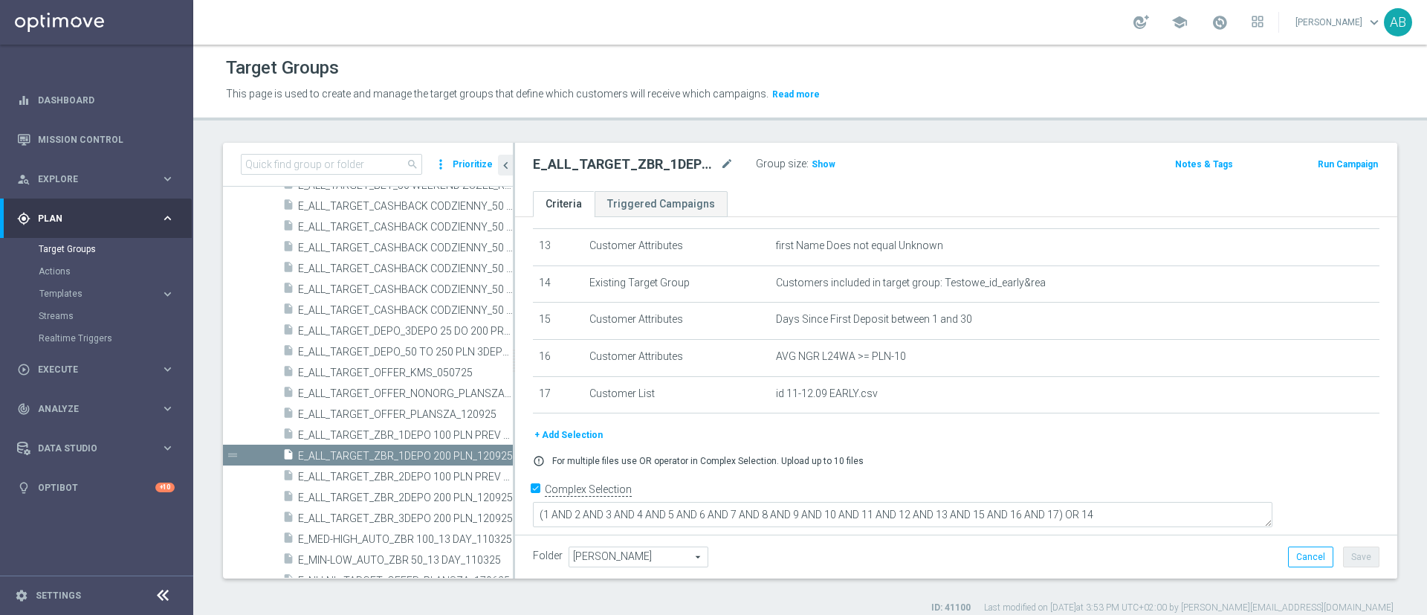
click at [370, 152] on div "search more_vert Prioritize" at bounding box center [368, 165] width 290 height 44
click at [365, 164] on input at bounding box center [331, 164] width 181 height 21
paste input "E_ALL_TARGET_ZBR_1DEPO 200 PLN_120925"
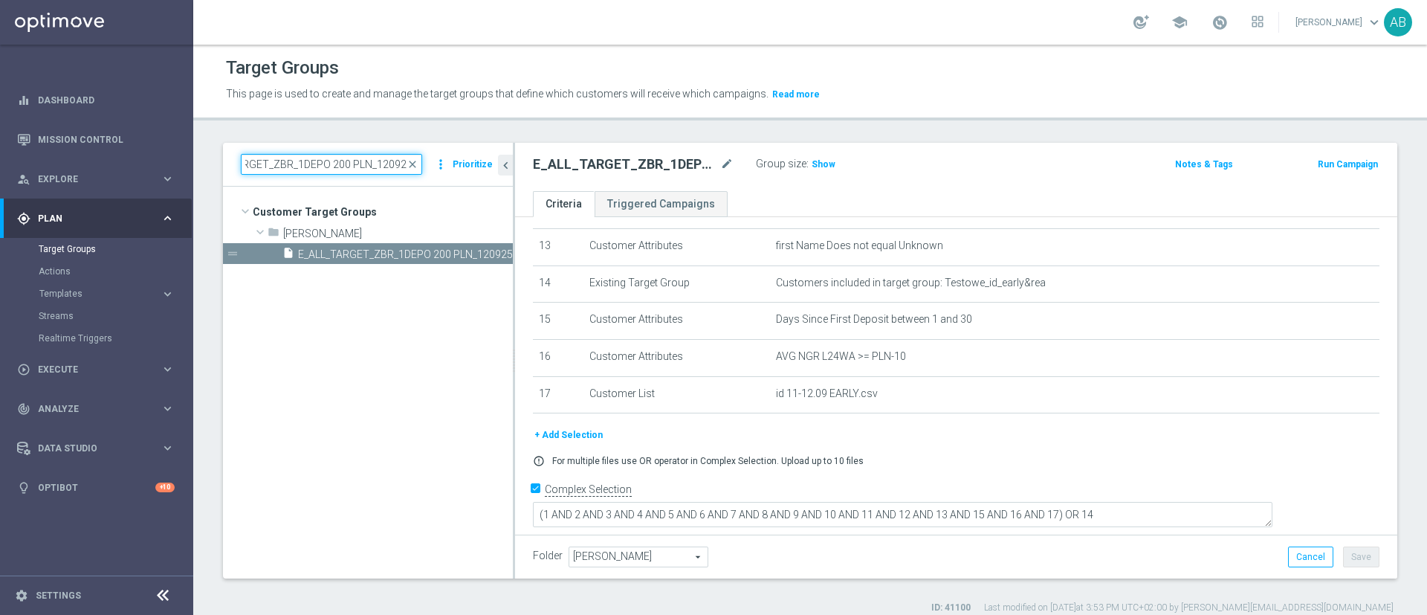
scroll to position [0, 0]
type input "E_ALL_TARGET_ZBR_1DEPO 200 PLN_120925"
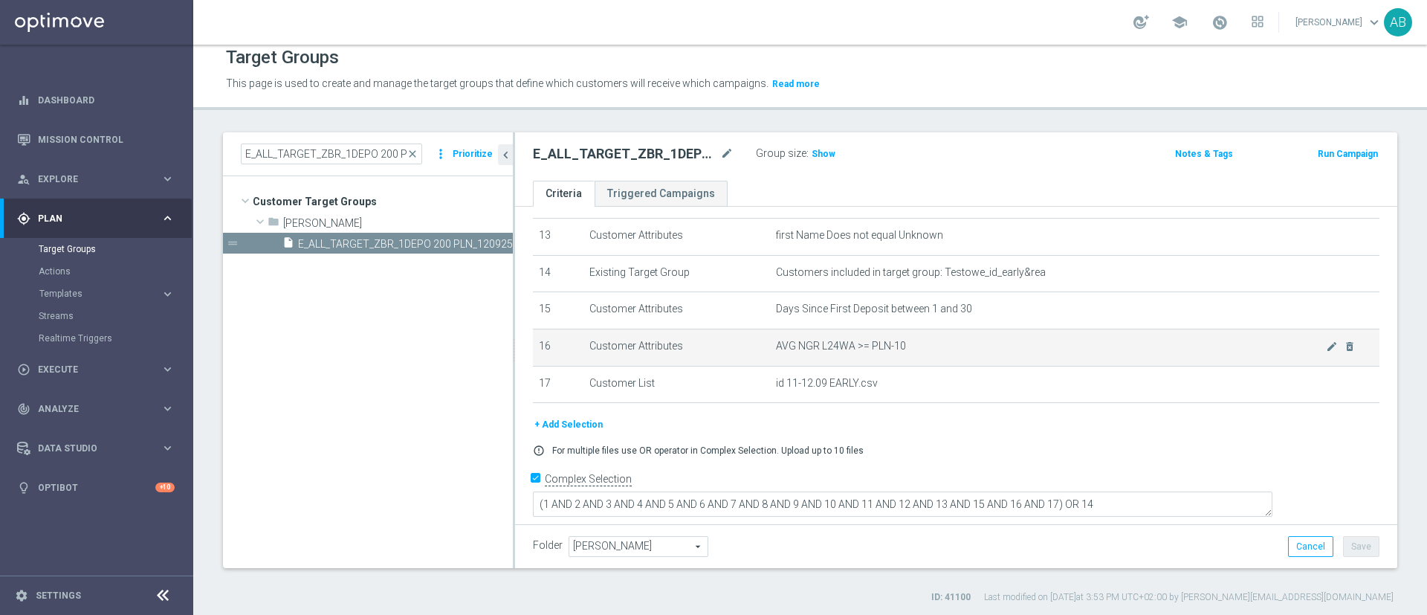
scroll to position [13, 0]
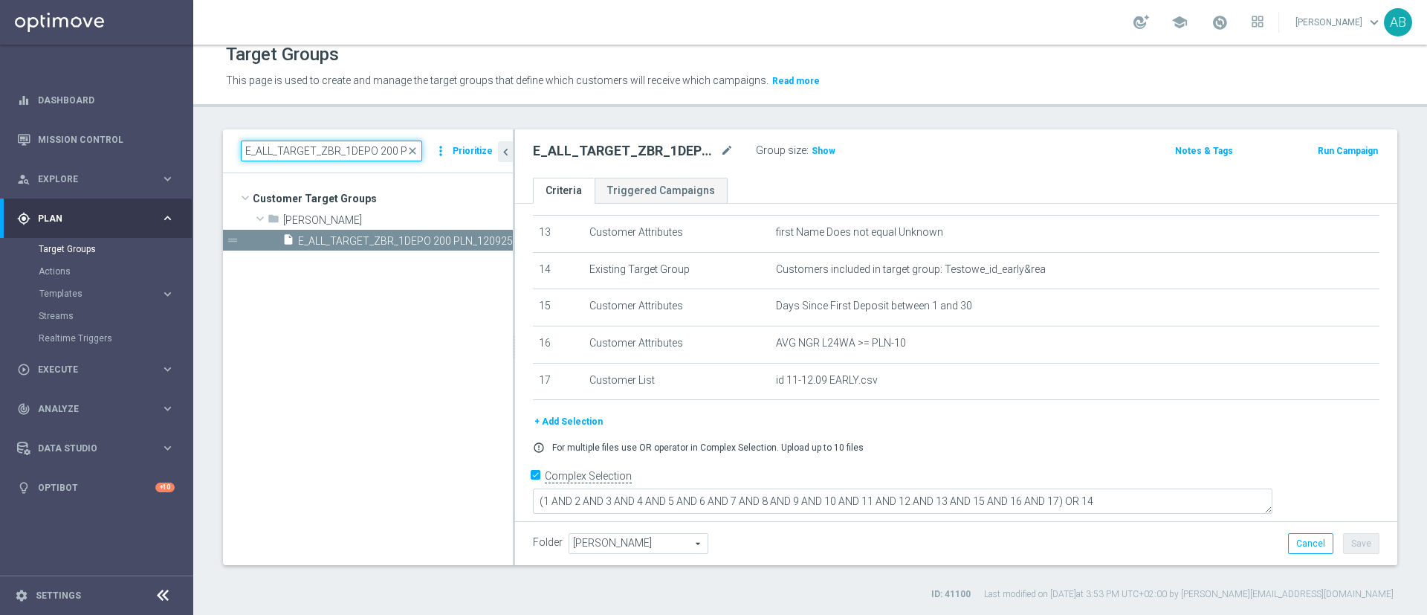
click at [339, 148] on input "E_ALL_TARGET_ZBR_1DEPO 200 PLN_120925" at bounding box center [331, 151] width 181 height 21
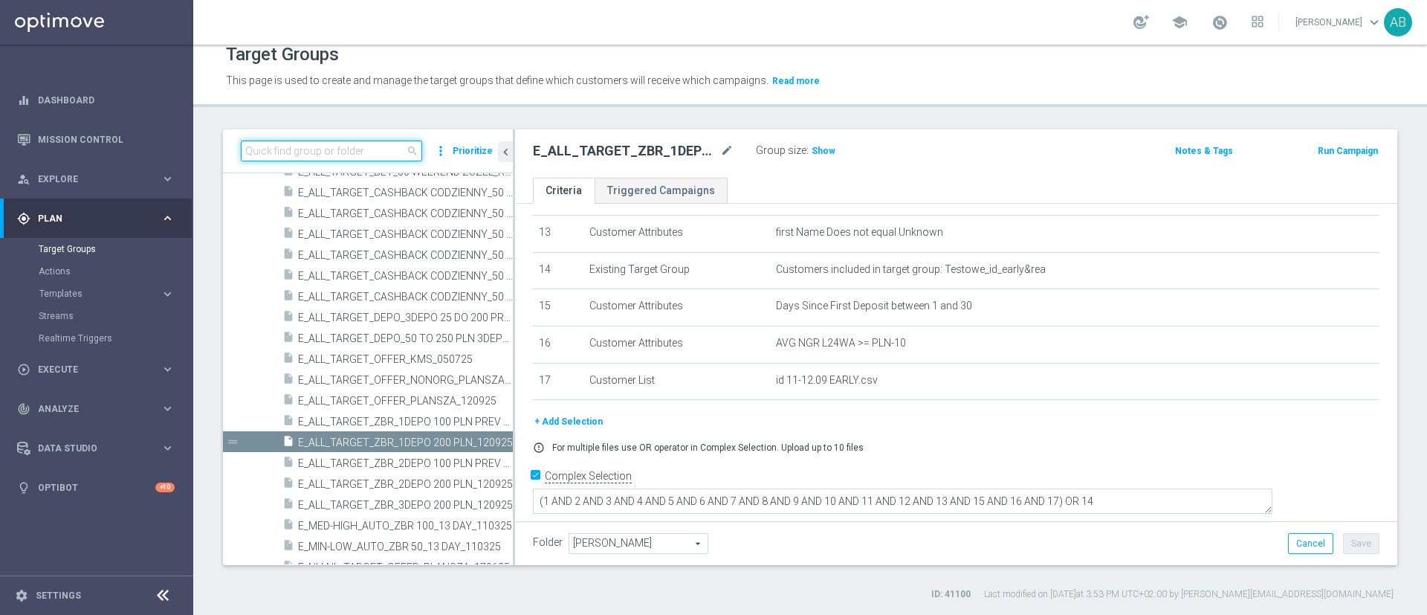
paste input "E_ALL_TARGET_ZBR_2DEPO 200 PLN_120925"
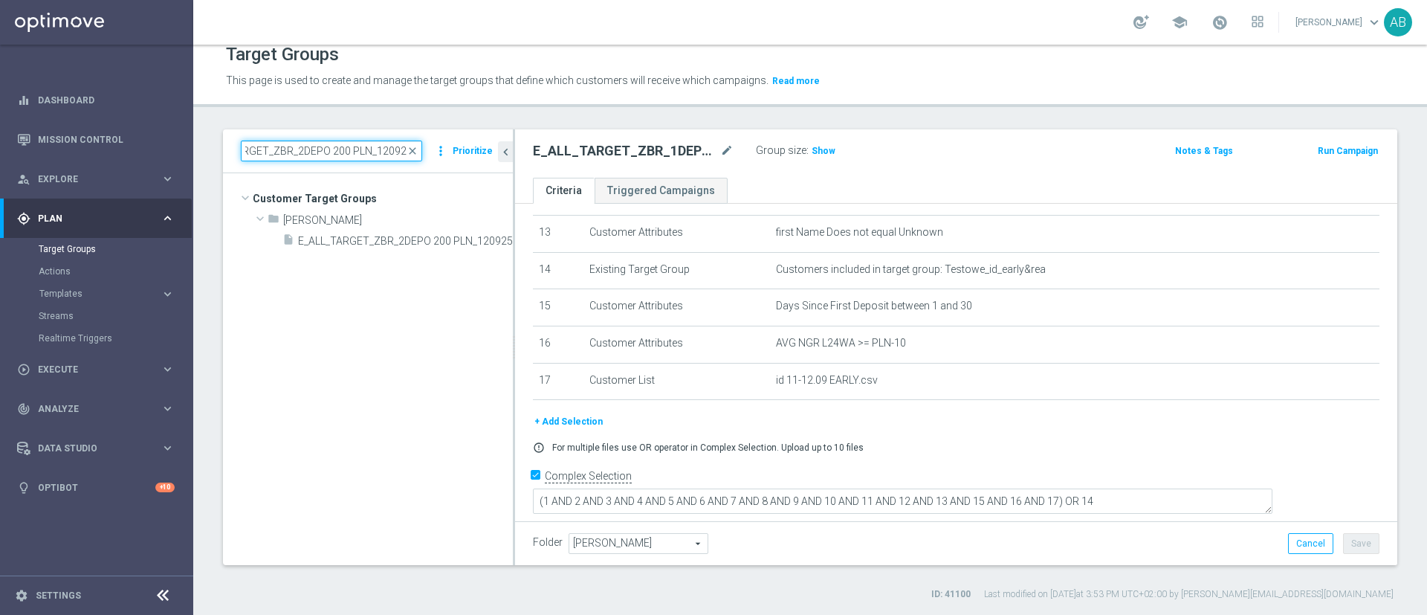
scroll to position [0, 0]
type input "E_ALL_TARGET_ZBR_2DEPO 200 PLN_120925"
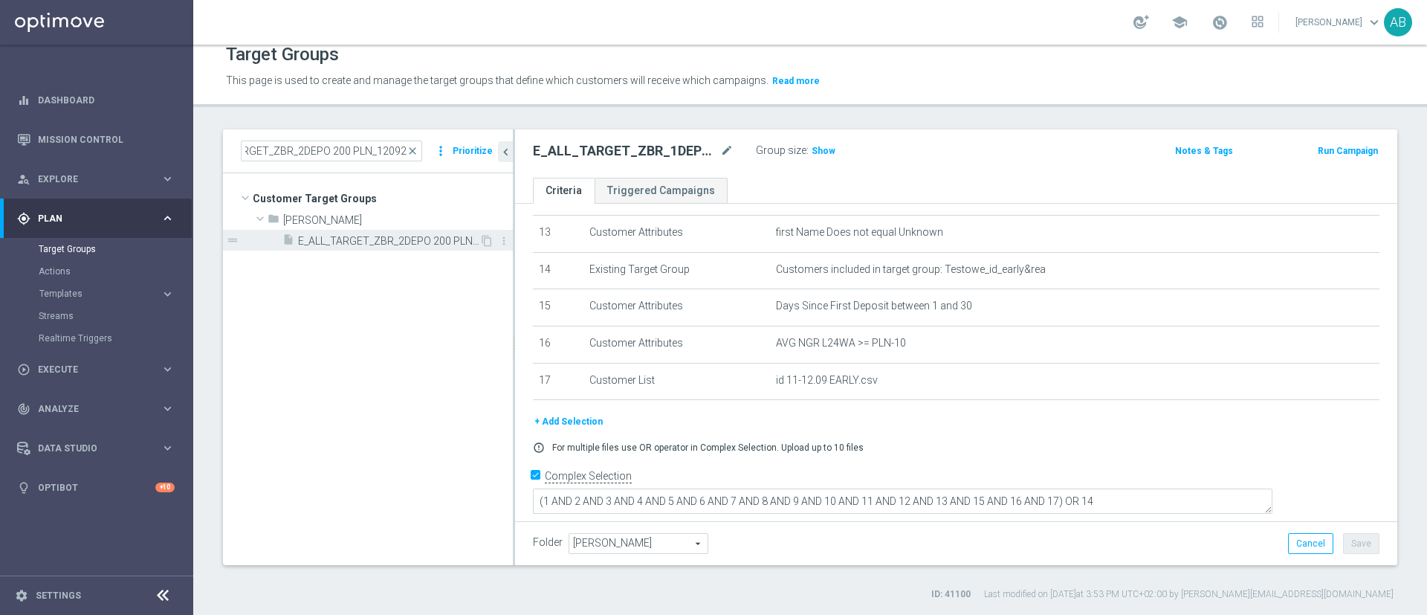
click at [399, 239] on span "E_ALL_TARGET_ZBR_2DEPO 200 PLN_120925" at bounding box center [388, 241] width 181 height 13
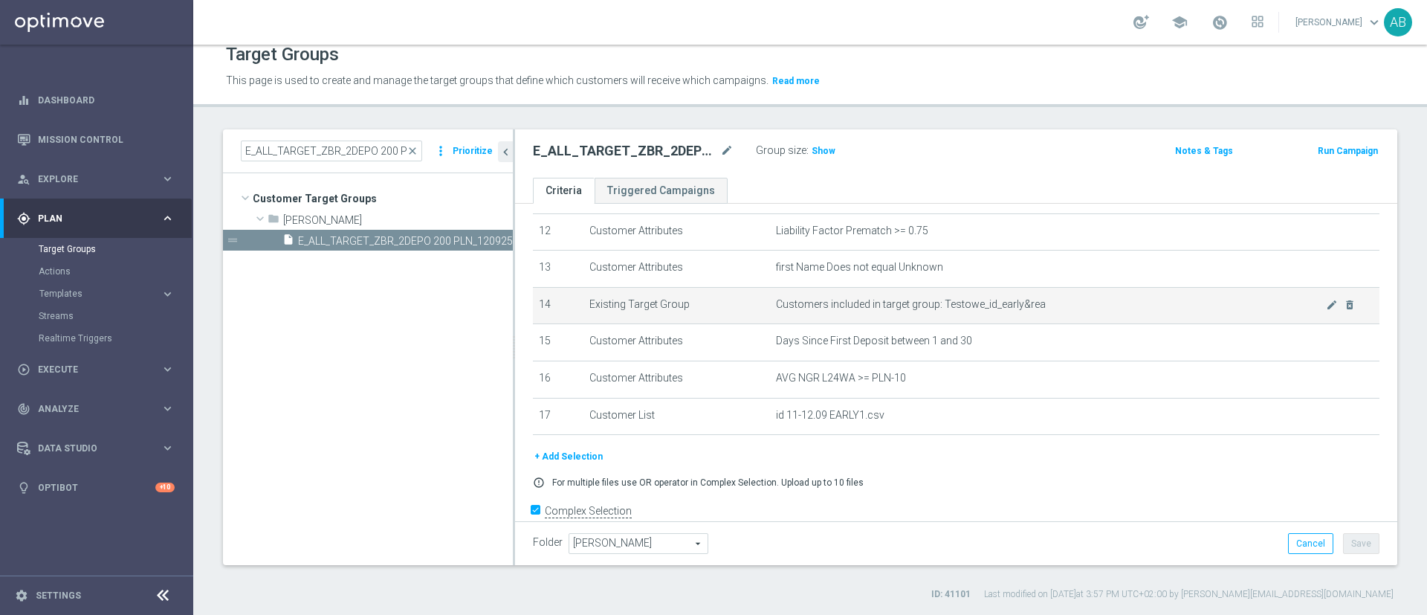
scroll to position [483, 0]
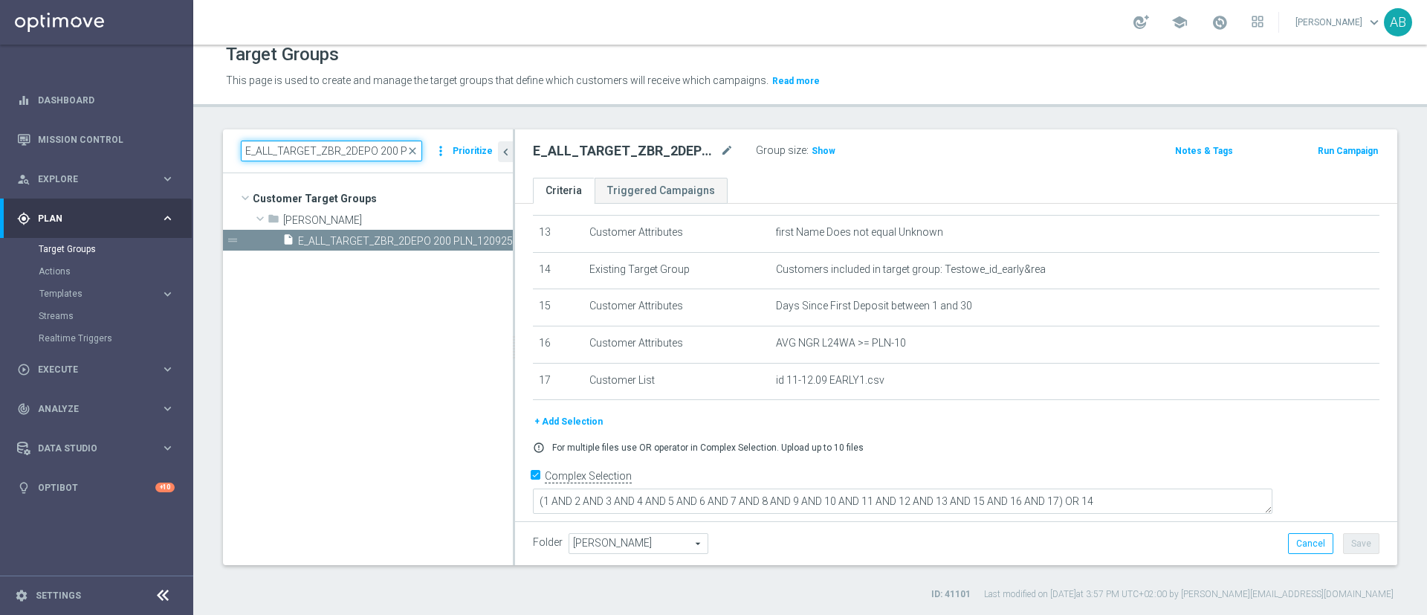
click at [372, 152] on input "E_ALL_TARGET_ZBR_2DEPO 200 PLN_120925" at bounding box center [331, 151] width 181 height 21
paste input "E_ALL_TARGET_ZBR_3DEPO 200 PLN_120925"
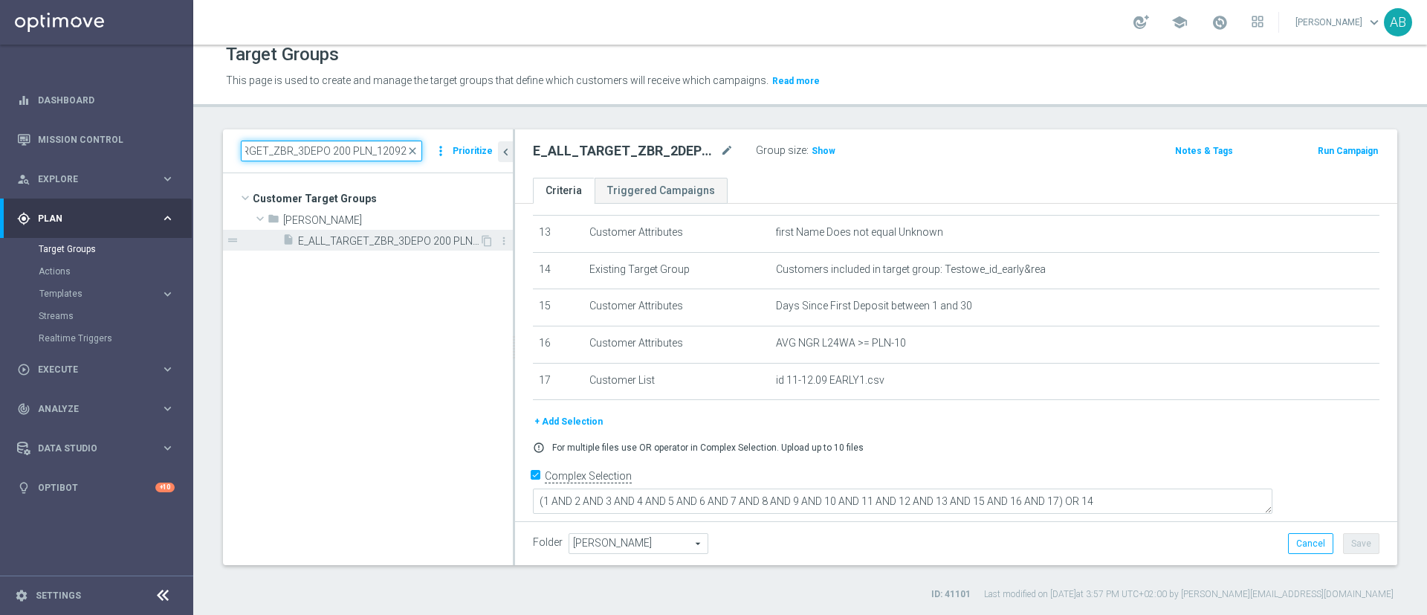
type input "E_ALL_TARGET_ZBR_3DEPO 200 PLN_120925"
click at [358, 246] on span "E_ALL_TARGET_ZBR_3DEPO 200 PLN_120925" at bounding box center [388, 241] width 181 height 13
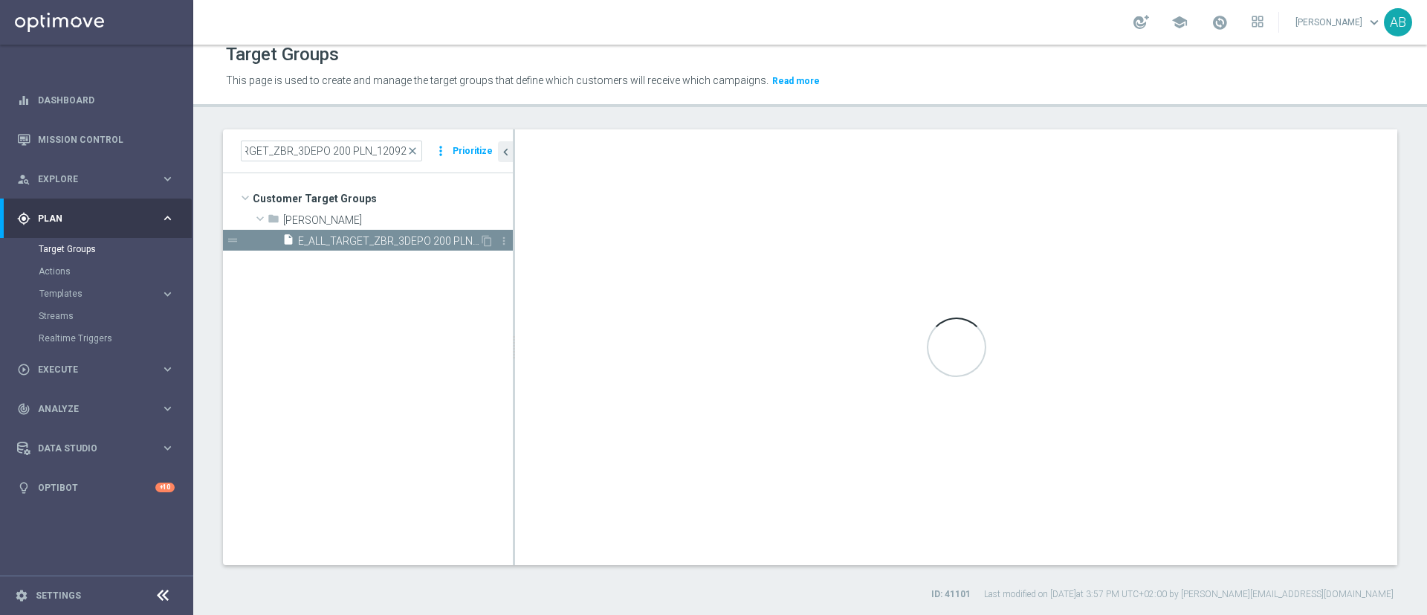
scroll to position [0, 0]
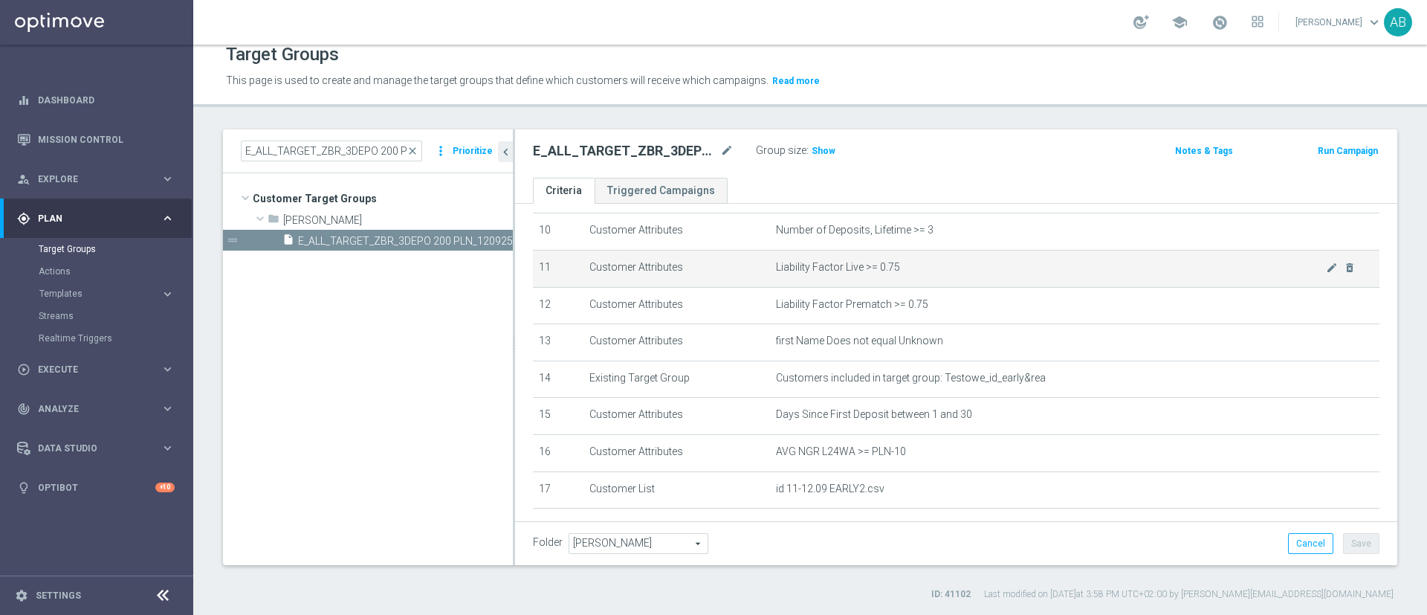
scroll to position [483, 0]
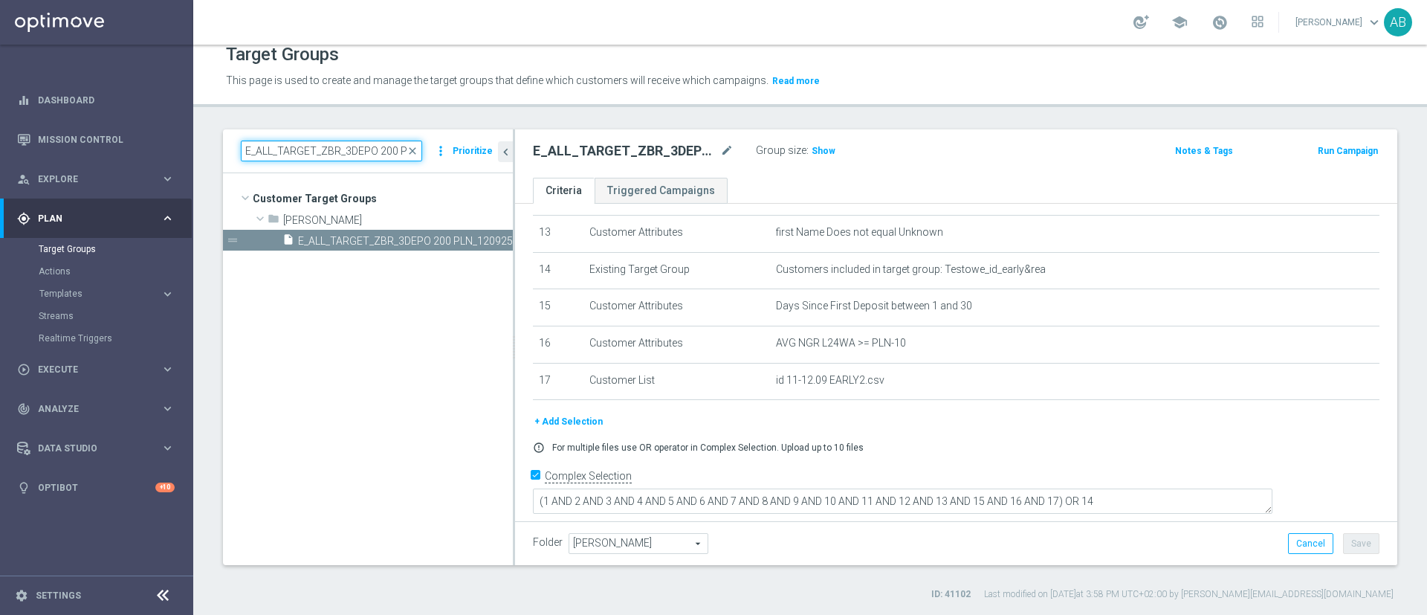
click at [383, 153] on input "E_ALL_TARGET_ZBR_3DEPO 200 PLN_120925" at bounding box center [331, 151] width 181 height 21
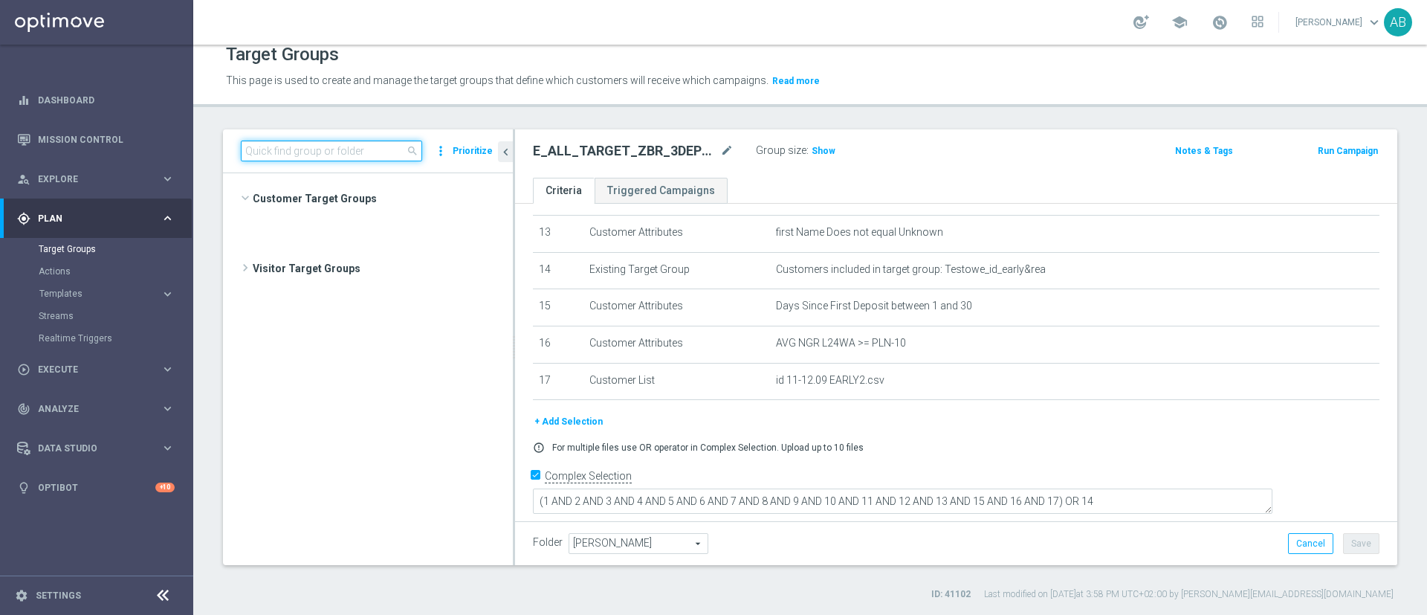
scroll to position [1080, 0]
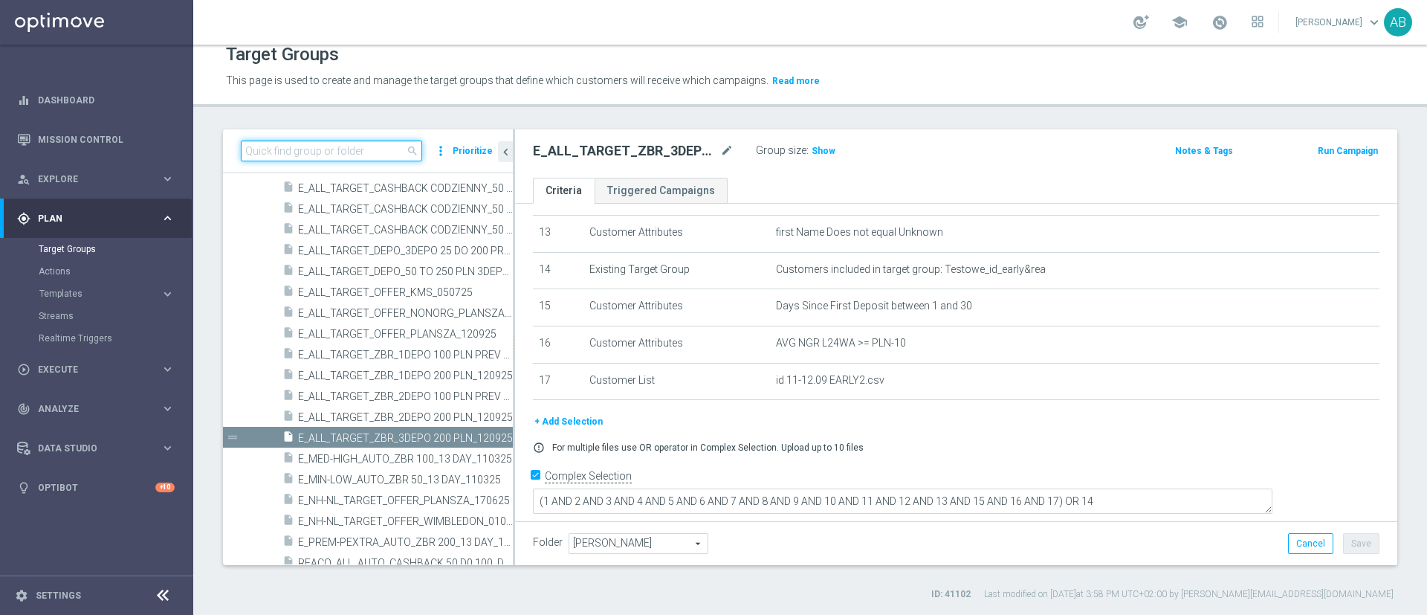
paste input "REACQ_ALL_TARGET_ZBR DO 200 PLN_120925"
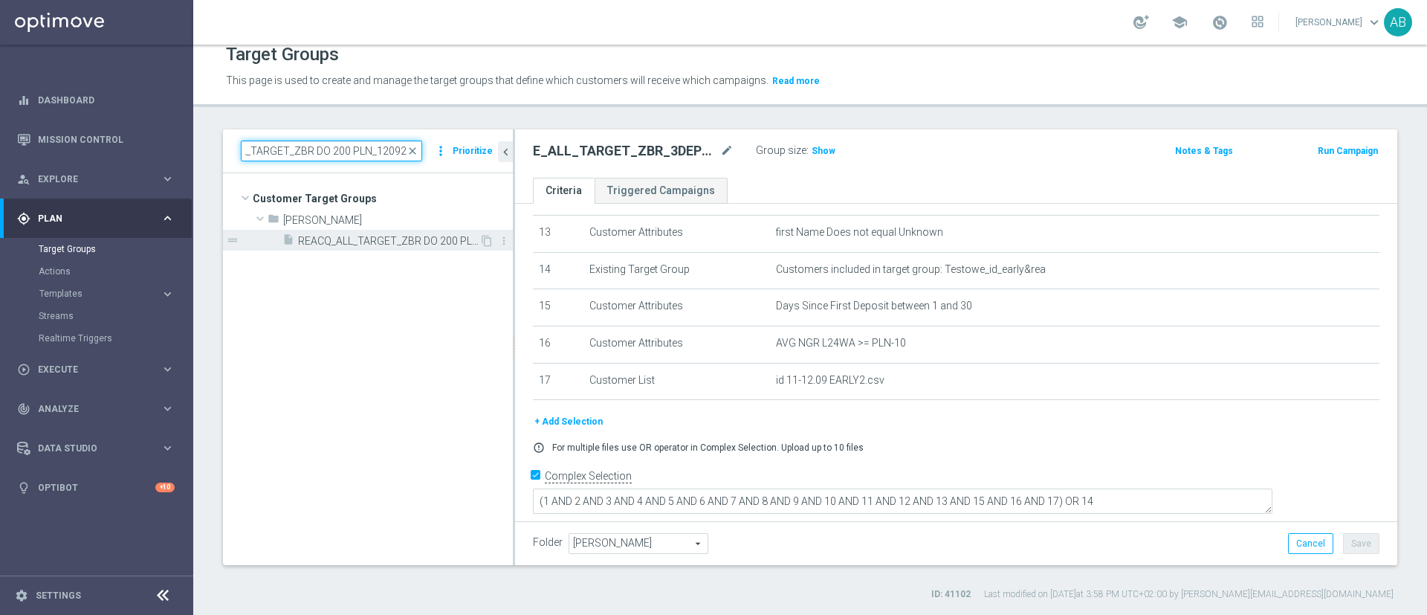
type input "REACQ_ALL_TARGET_ZBR DO 200 PLN_120925"
click at [410, 242] on span "REACQ_ALL_TARGET_ZBR DO 200 PLN_120925" at bounding box center [388, 241] width 181 height 13
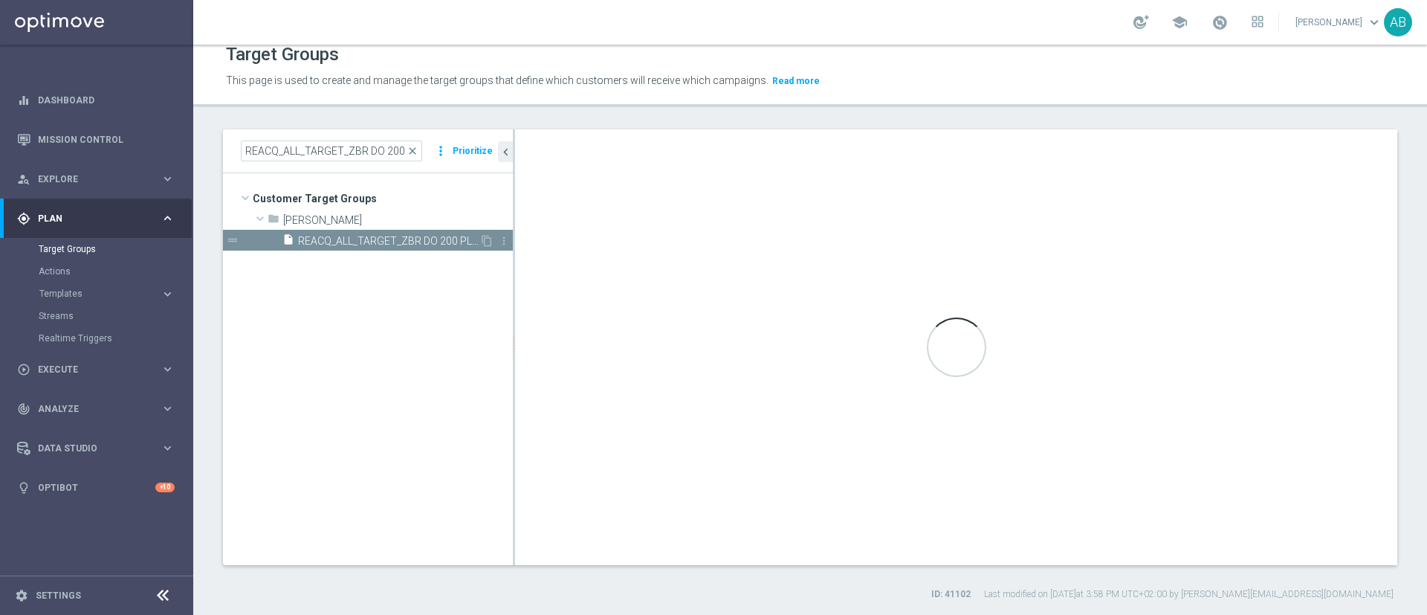
type textarea "(1 AND 2 AND 3 AND 4 AND 5 AND 6 AND 7 AND 8 AND 9 AND 10 AND 11 AND 12 AND 13 …"
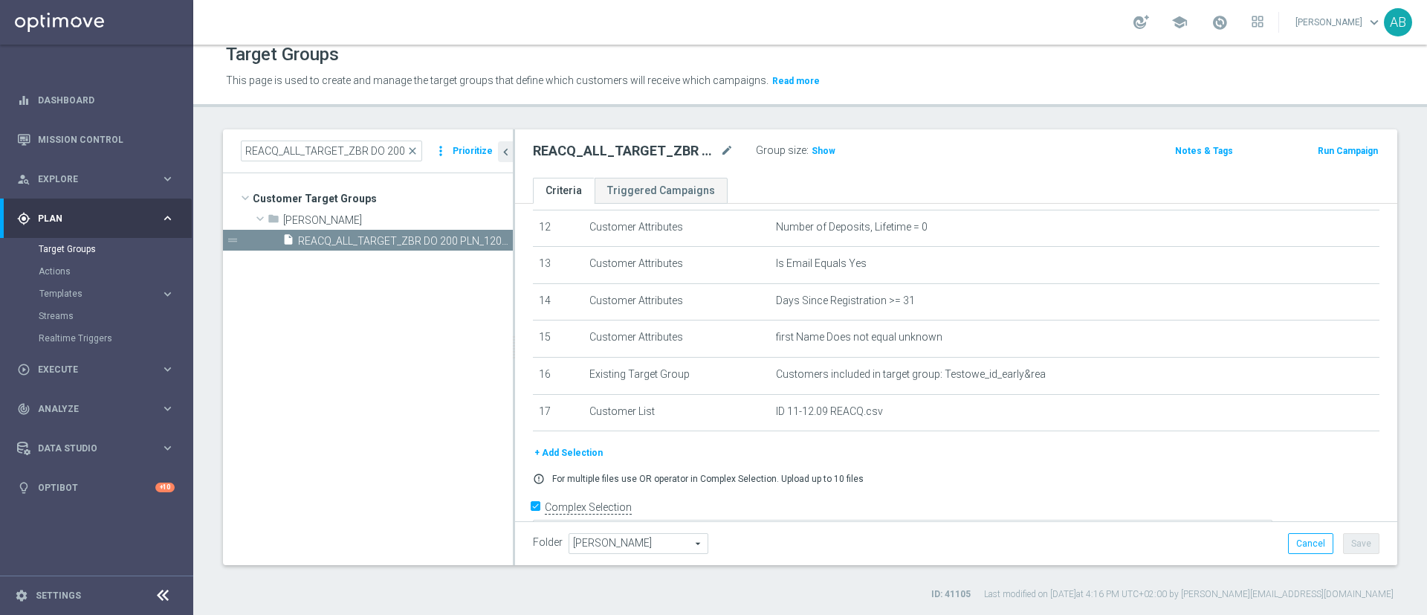
scroll to position [483, 0]
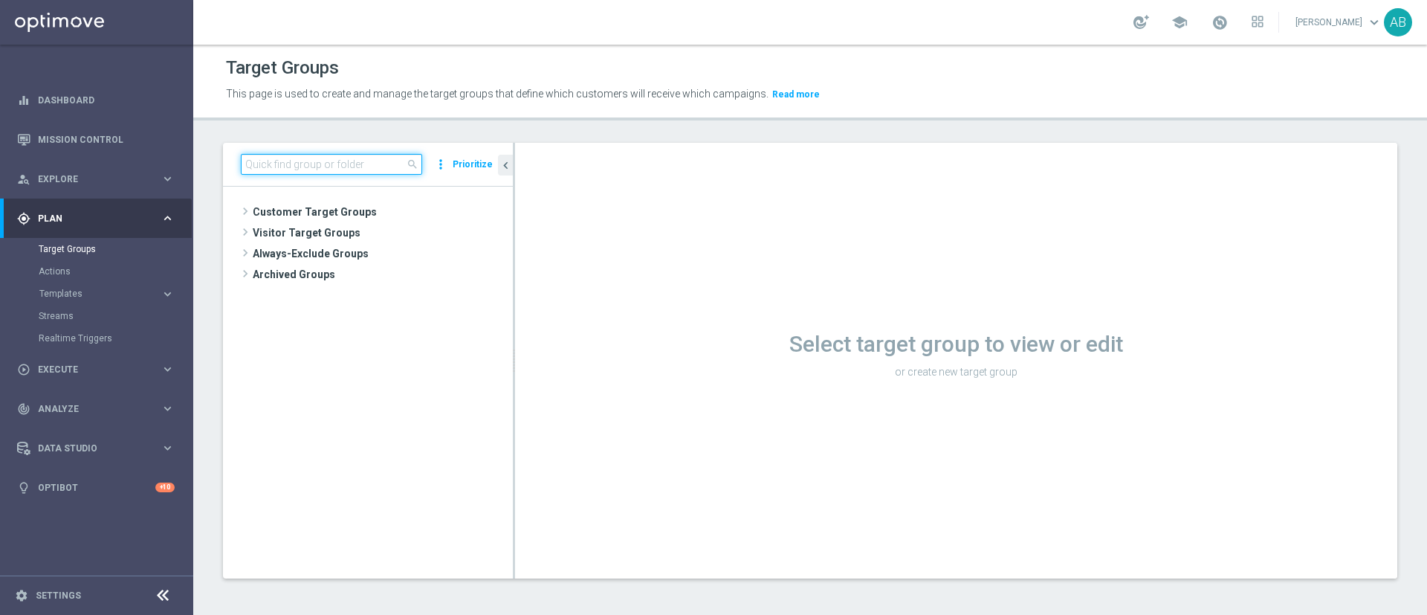
click at [307, 167] on input at bounding box center [331, 164] width 181 height 21
paste input "REACQ_ALL_TARGET_ZBR DO 200 PLN_120925"
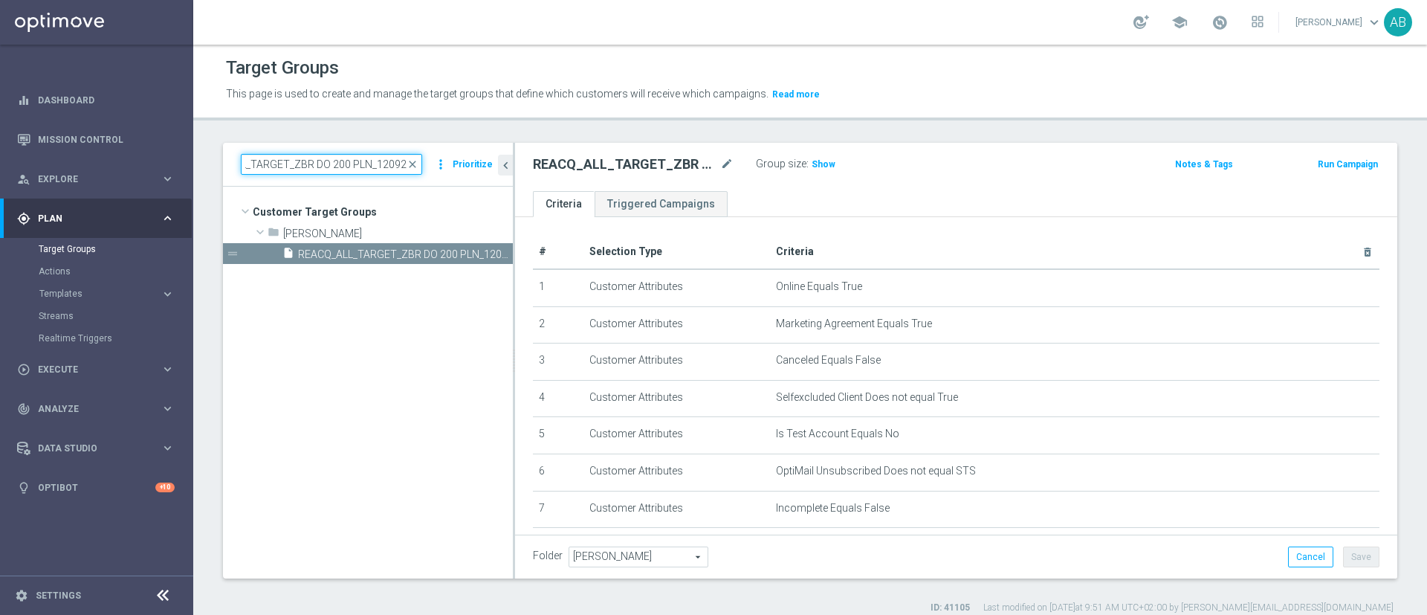
type input "REACQ_ALL_TARGET_ZBR DO 200 PLN_120925"
click at [402, 267] on tree-viewport "Customer Target Groups library_add create_new_folder folder" at bounding box center [368, 382] width 290 height 391
click at [406, 258] on span "REACQ_ALL_TARGET_ZBR DO 200 PLN_120925" at bounding box center [388, 254] width 181 height 13
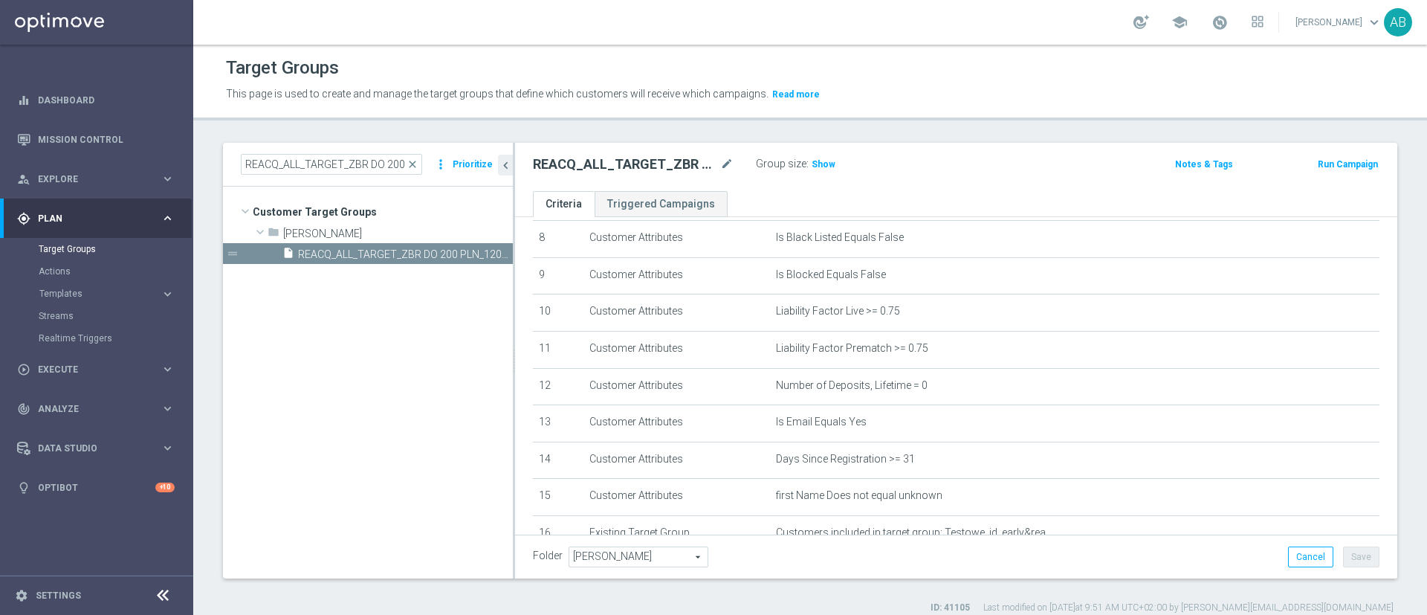
scroll to position [422, 0]
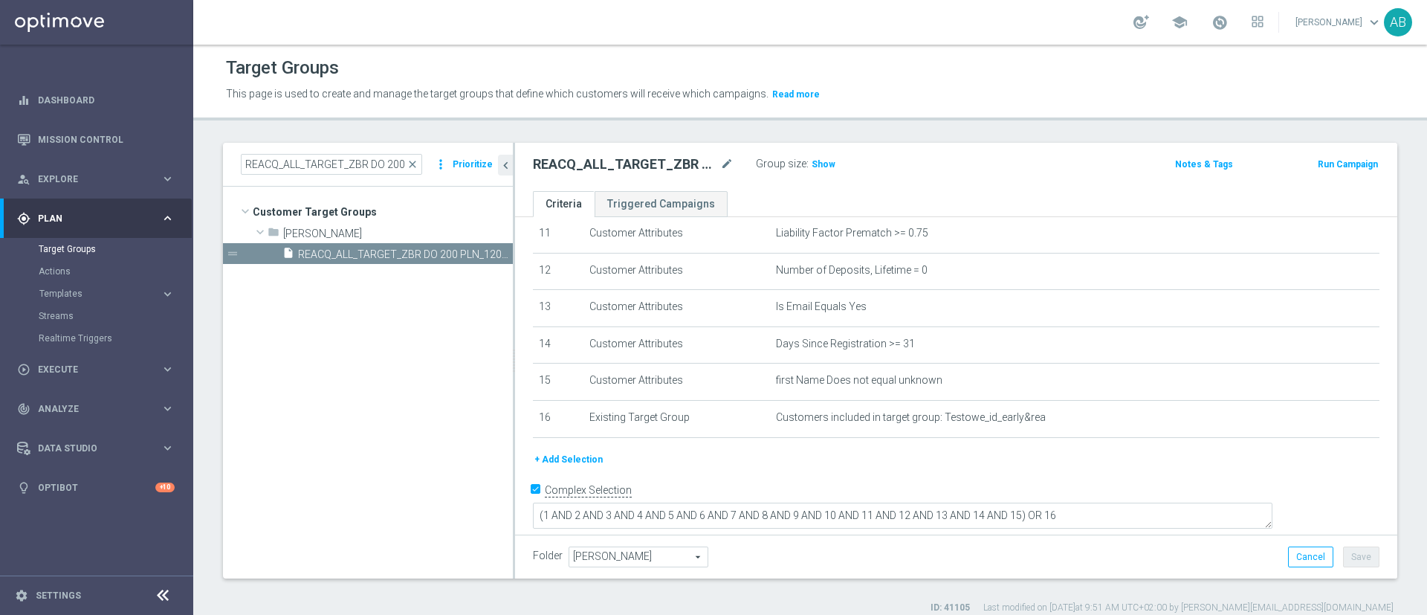
click at [595, 468] on button "+ Add Selection" at bounding box center [568, 459] width 71 height 16
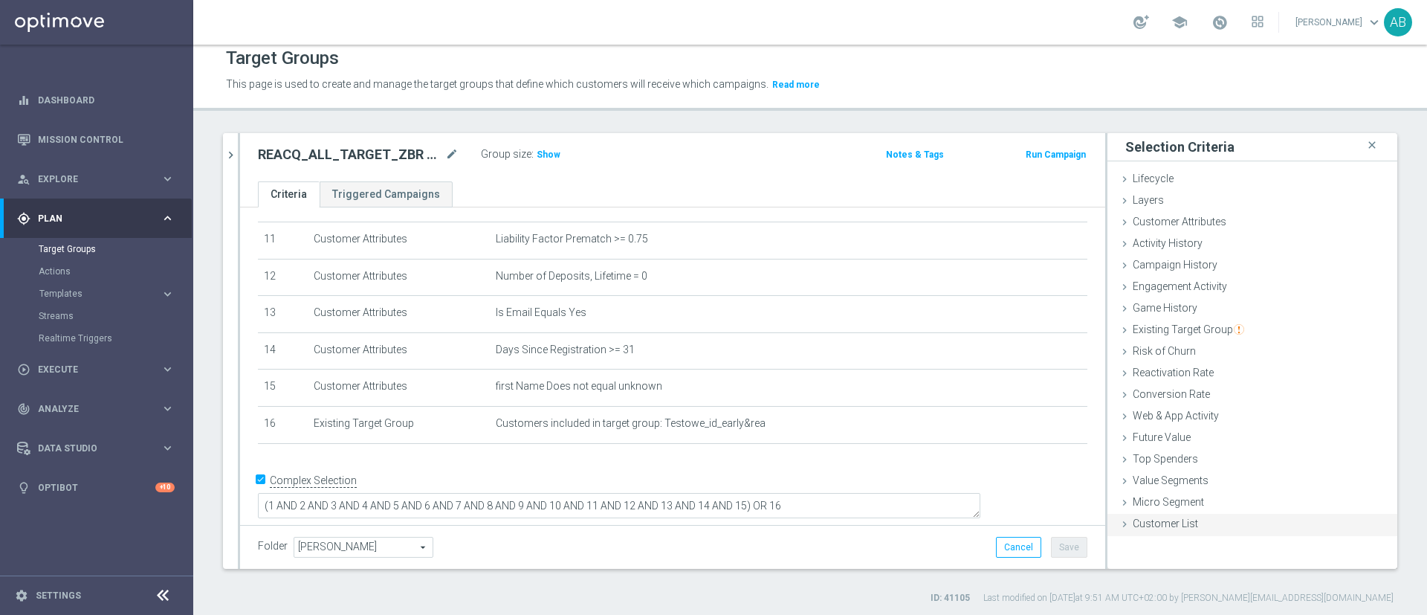
scroll to position [13, 0]
click at [1164, 523] on span "Customer List" at bounding box center [1165, 520] width 65 height 12
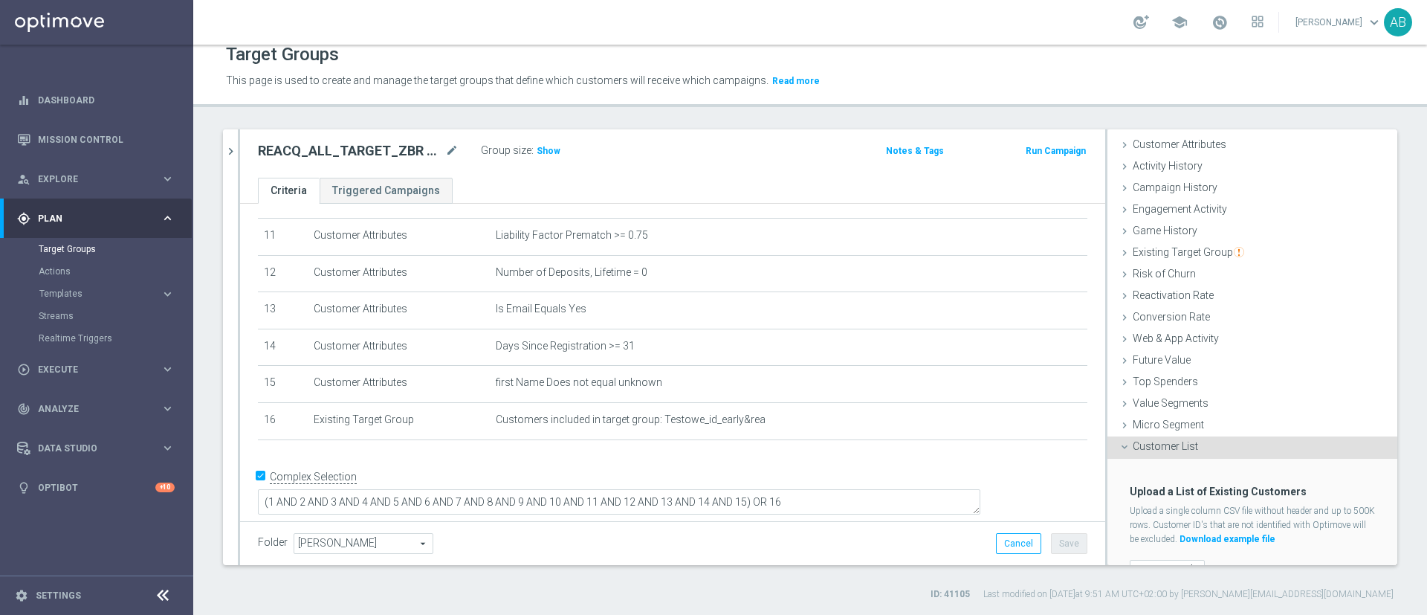
scroll to position [100, 0]
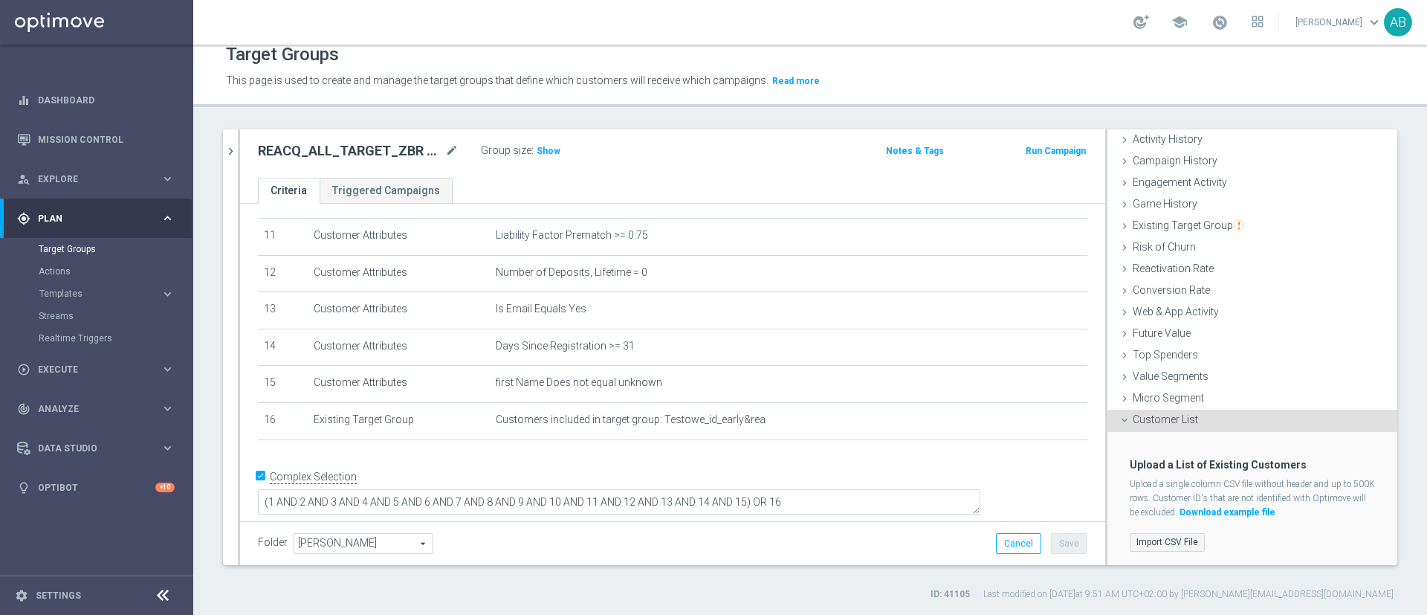
click at [1155, 538] on label "Import CSV File" at bounding box center [1167, 542] width 75 height 19
click at [0, 0] on input "Import CSV File" at bounding box center [0, 0] width 0 height 0
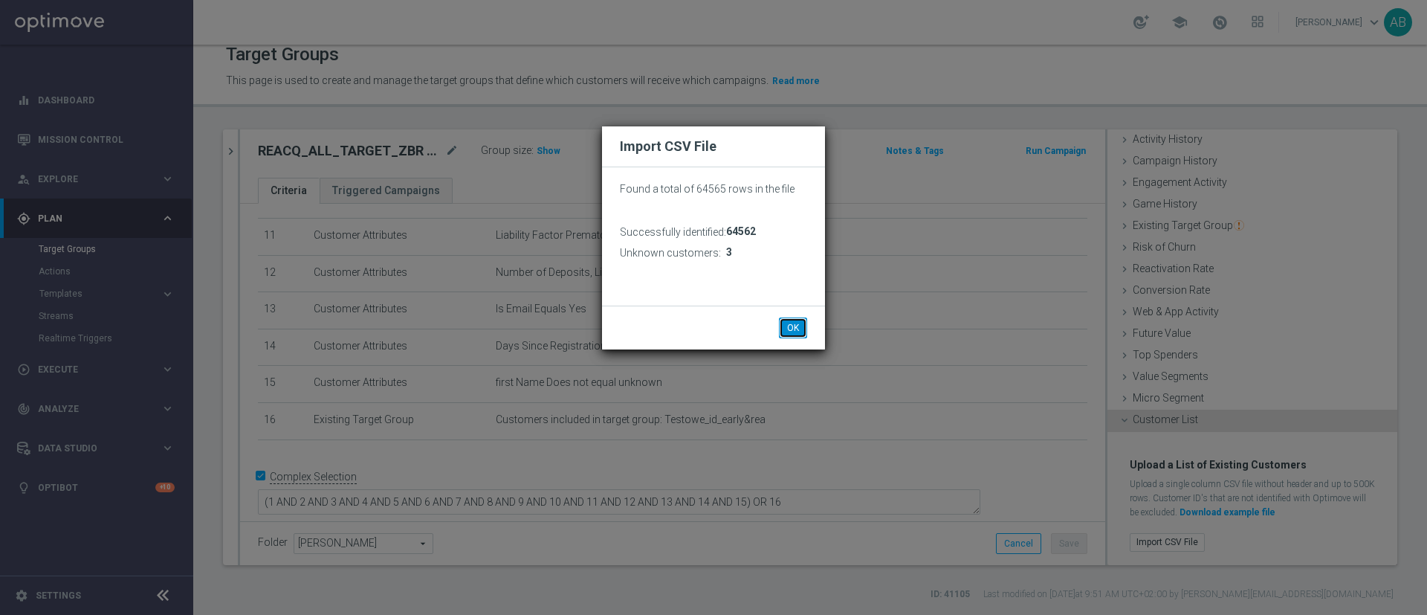
click at [793, 328] on button "OK" at bounding box center [793, 327] width 28 height 21
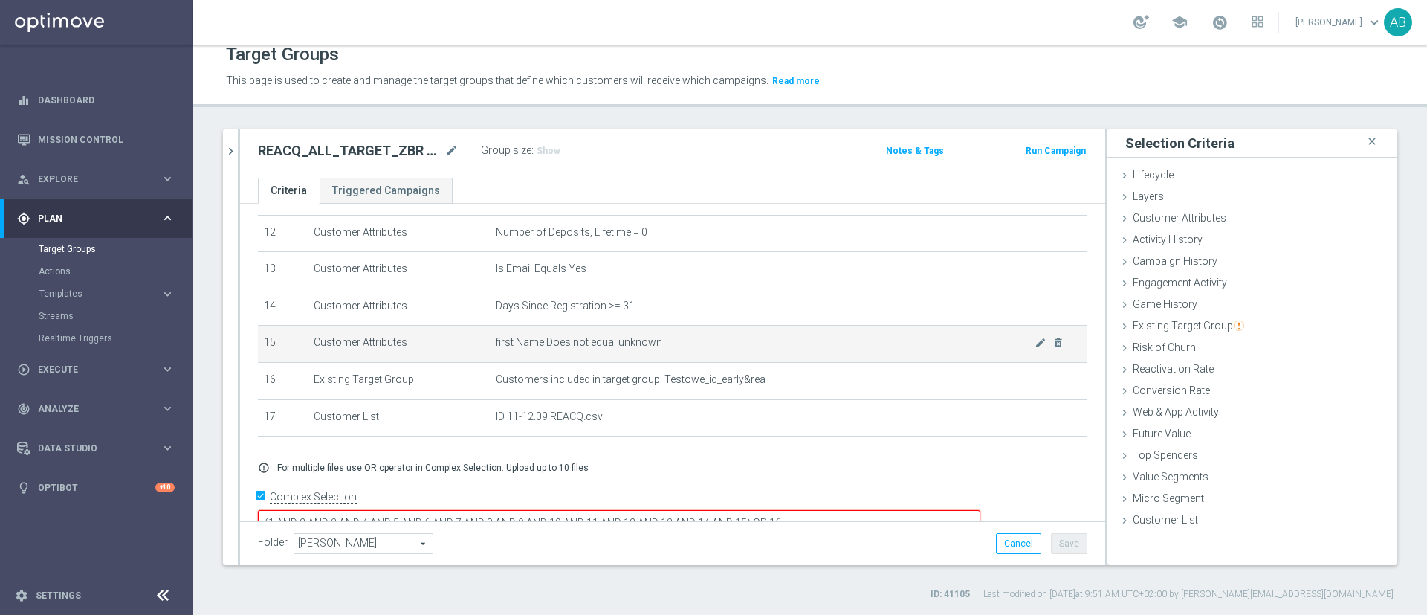
scroll to position [468, 0]
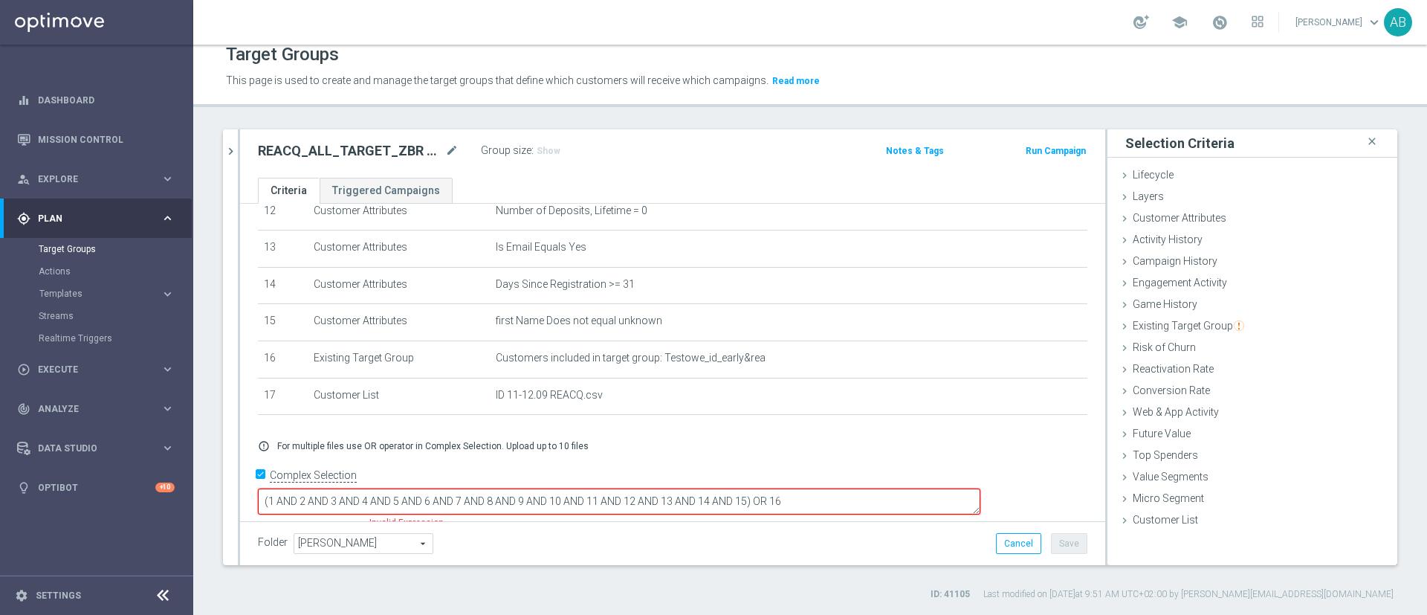
click at [856, 488] on textarea "(1 AND 2 AND 3 AND 4 AND 5 AND 6 AND 7 AND 8 AND 9 AND 10 AND 11 AND 12 AND 13 …" at bounding box center [619, 501] width 723 height 26
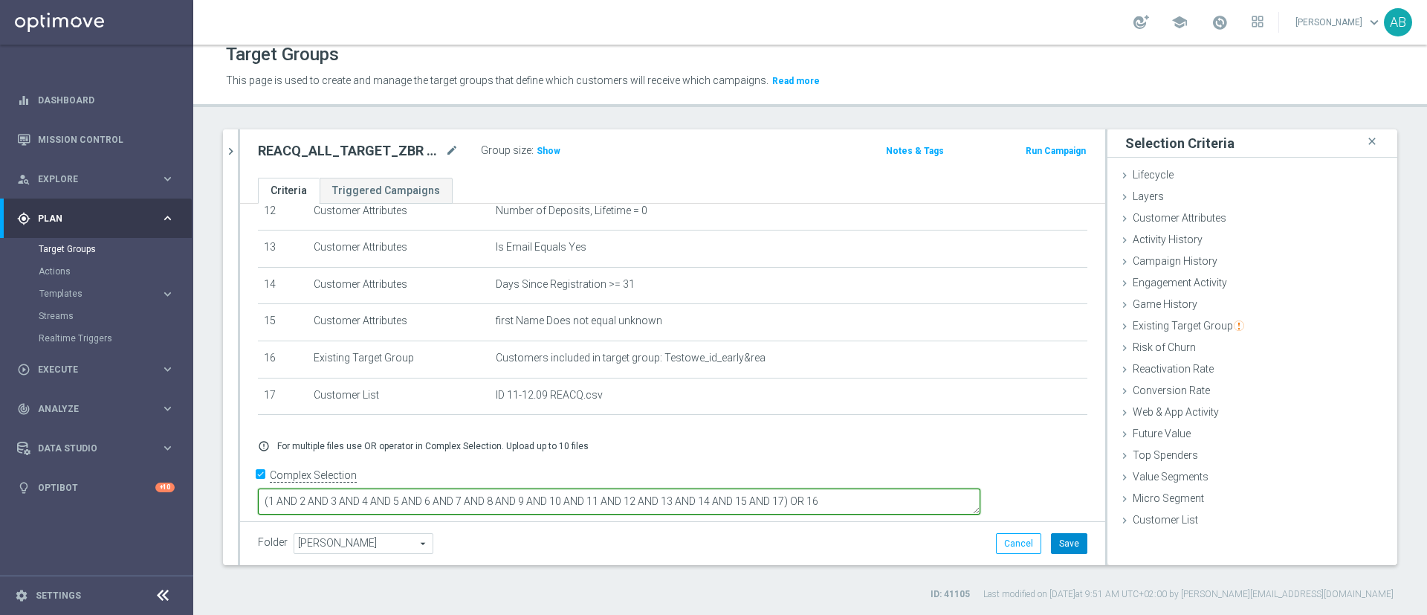
type textarea "(1 AND 2 AND 3 AND 4 AND 5 AND 6 AND 7 AND 8 AND 9 AND 10 AND 11 AND 12 AND 13 …"
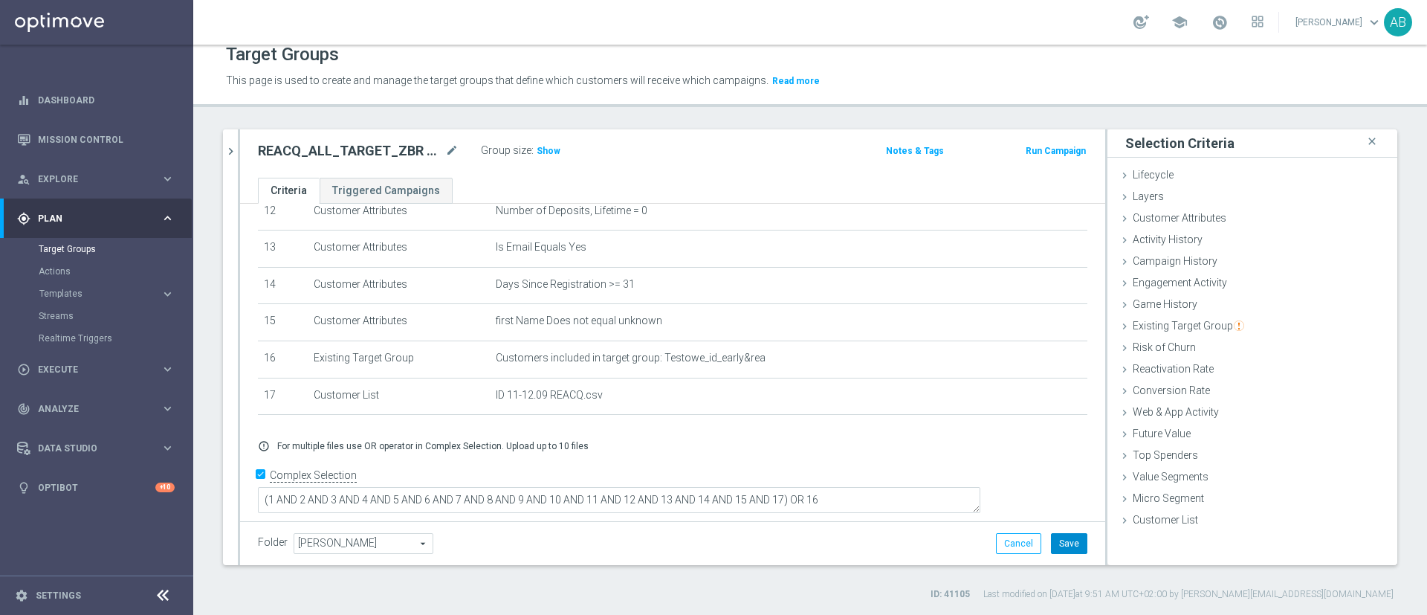
click at [1051, 543] on button "Save" at bounding box center [1069, 543] width 36 height 21
click at [544, 146] on span "Show" at bounding box center [549, 151] width 24 height 10
click at [1141, 523] on span "Customer List" at bounding box center [1165, 520] width 65 height 12
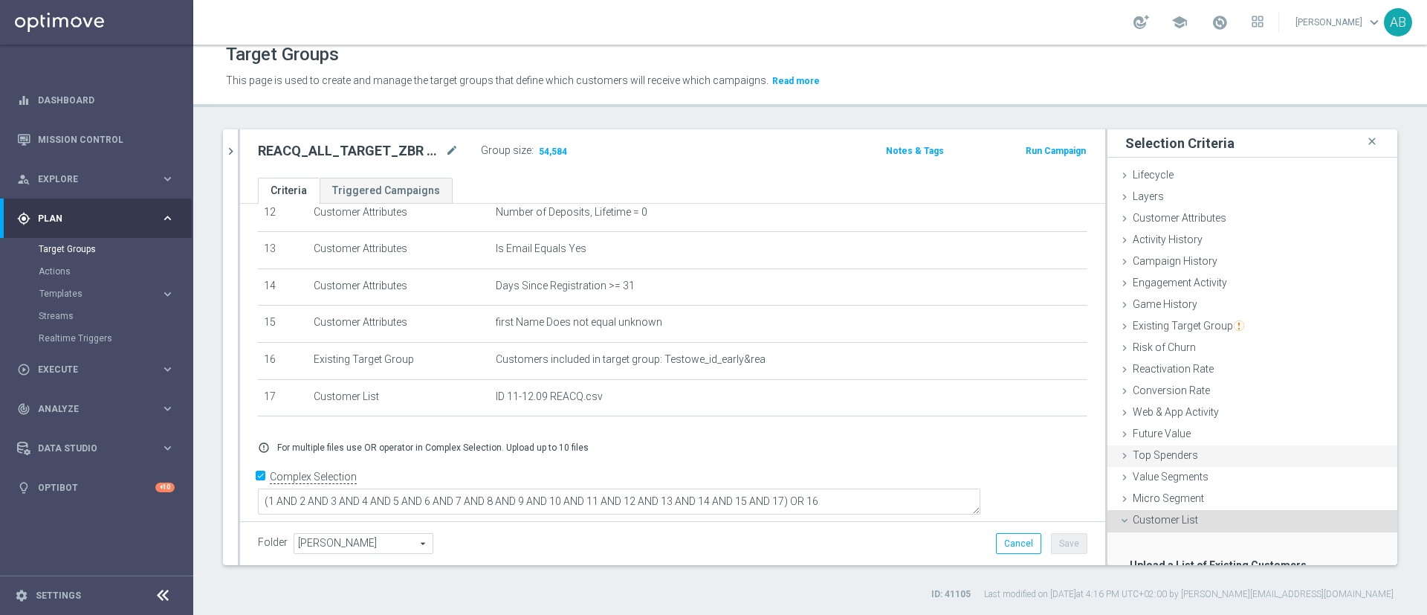
scroll to position [100, 0]
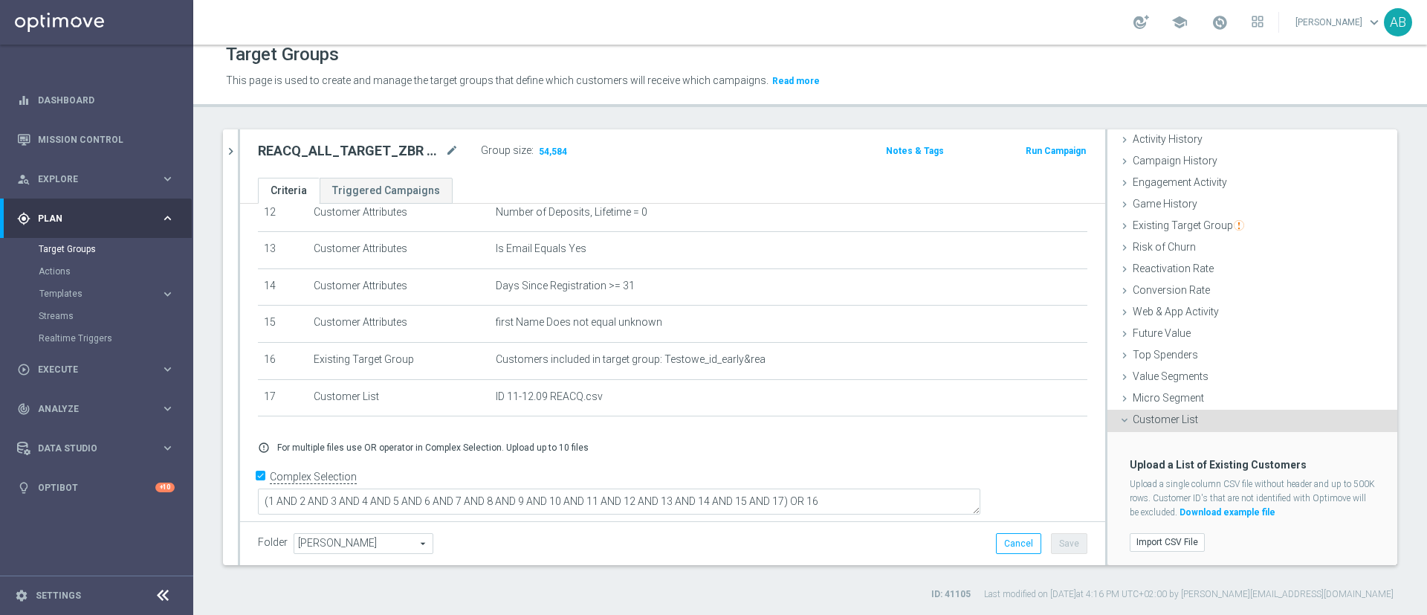
click at [1174, 417] on span "Customer List" at bounding box center [1165, 419] width 65 height 12
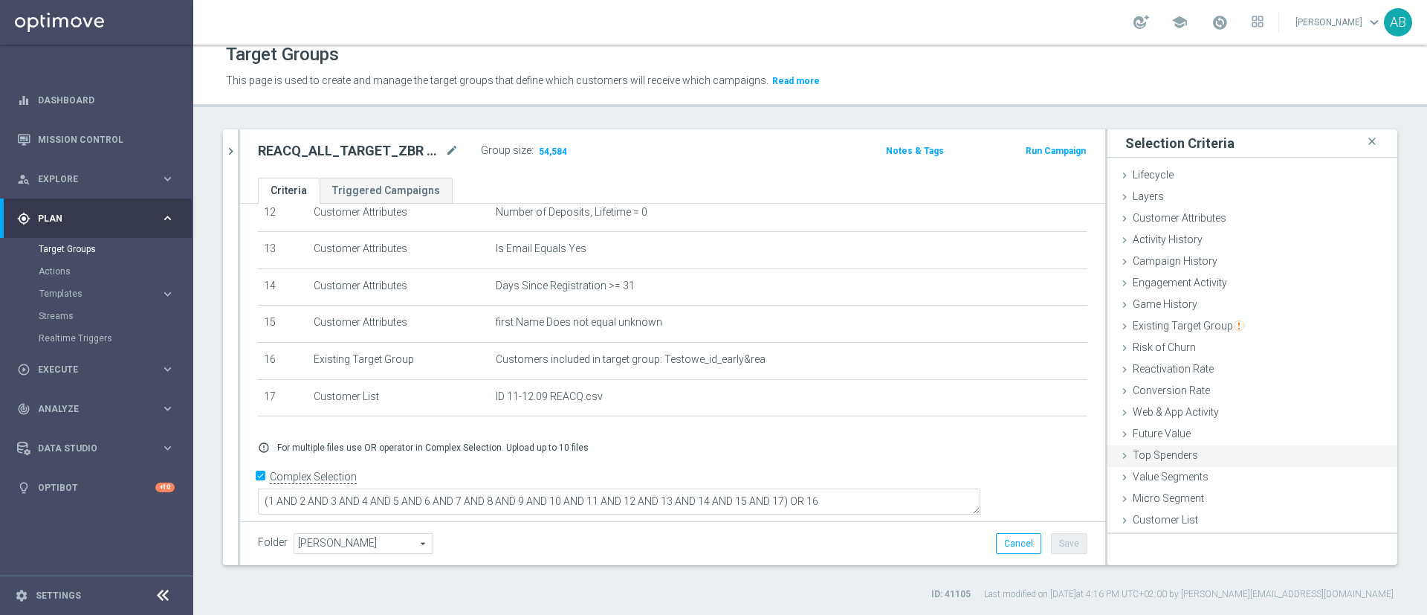
scroll to position [0, 0]
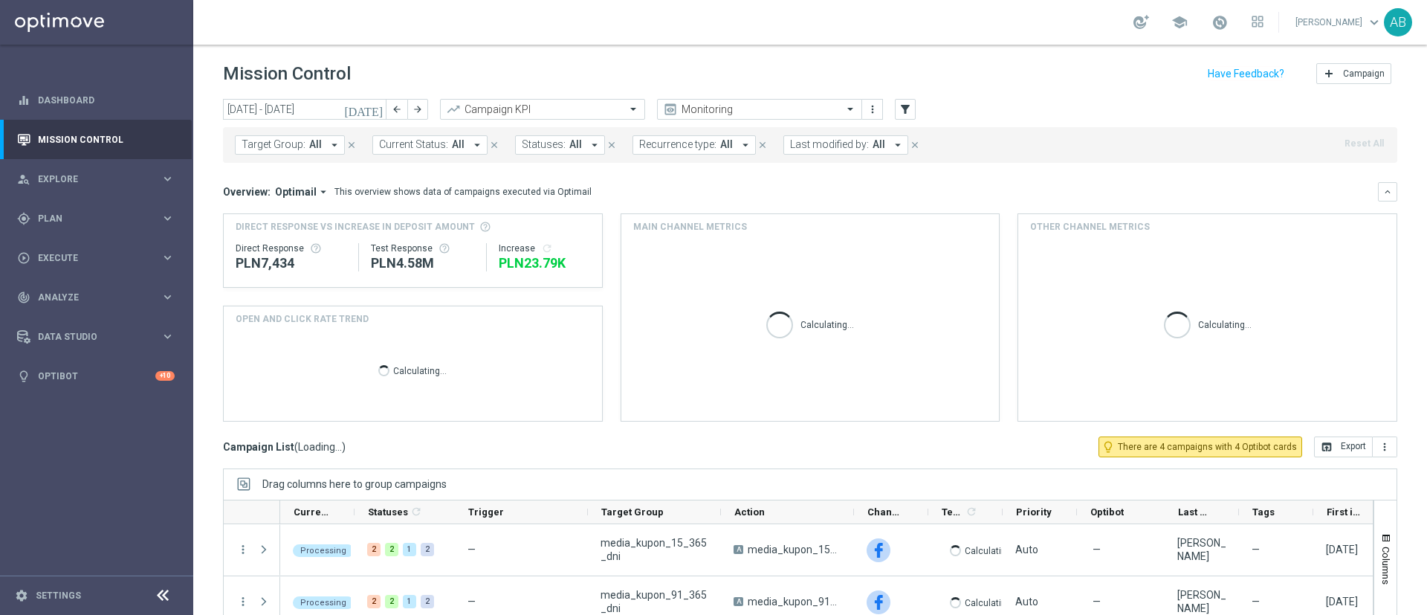
click at [332, 145] on icon "arrow_drop_down" at bounding box center [334, 144] width 13 height 13
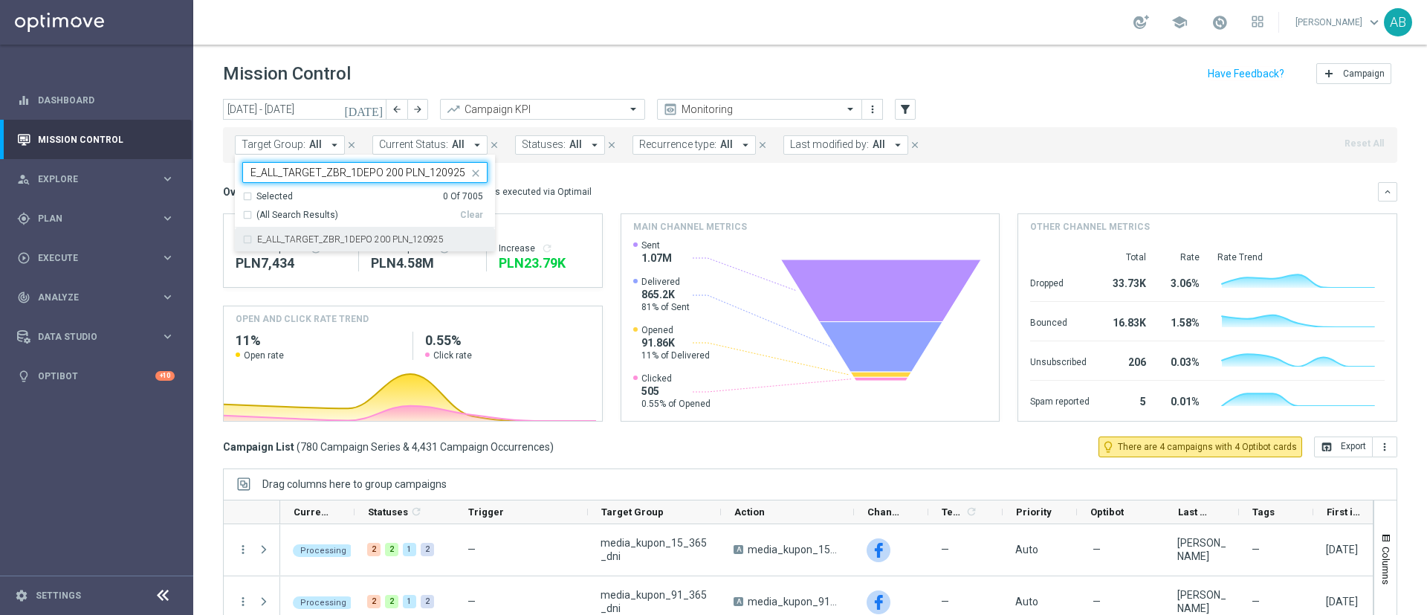
click at [345, 240] on label "E_ALL_TARGET_ZBR_1DEPO 200 PLN_120925" at bounding box center [350, 239] width 187 height 9
type input "E_ALL_TARGET_ZBR_1DEPO 200 PLN_120925"
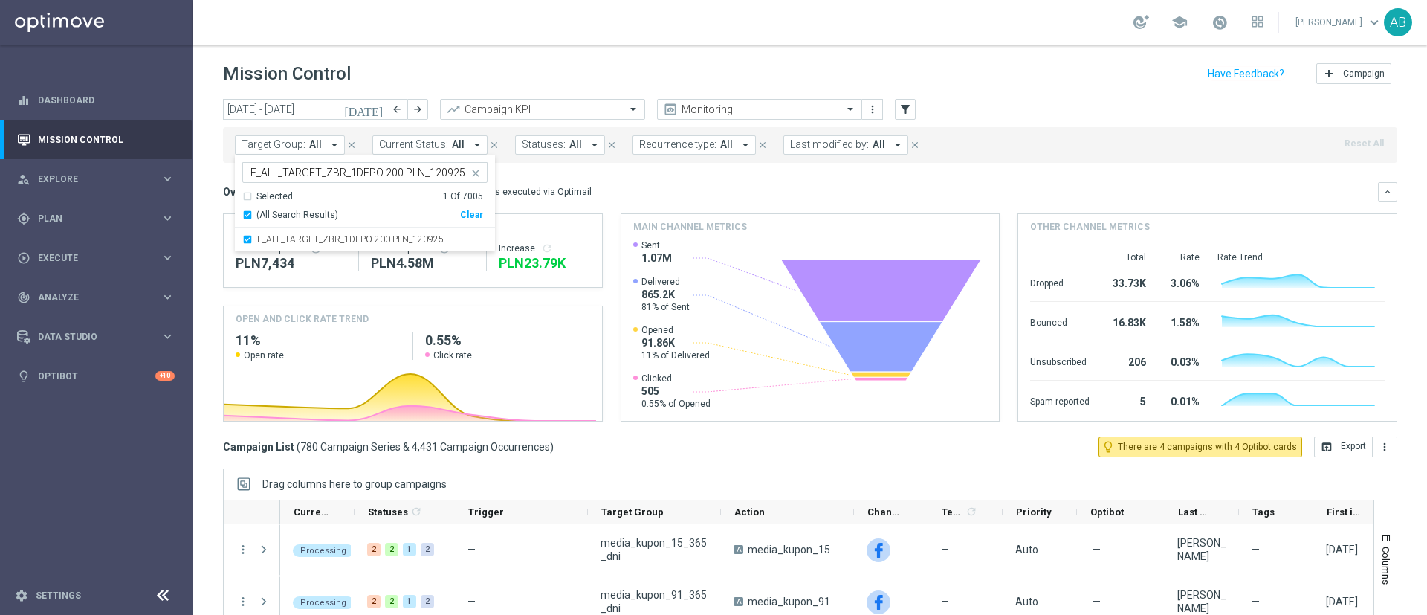
click at [590, 194] on div "Overview: Optimail arrow_drop_down This overview shows data of campaigns execut…" at bounding box center [800, 191] width 1155 height 13
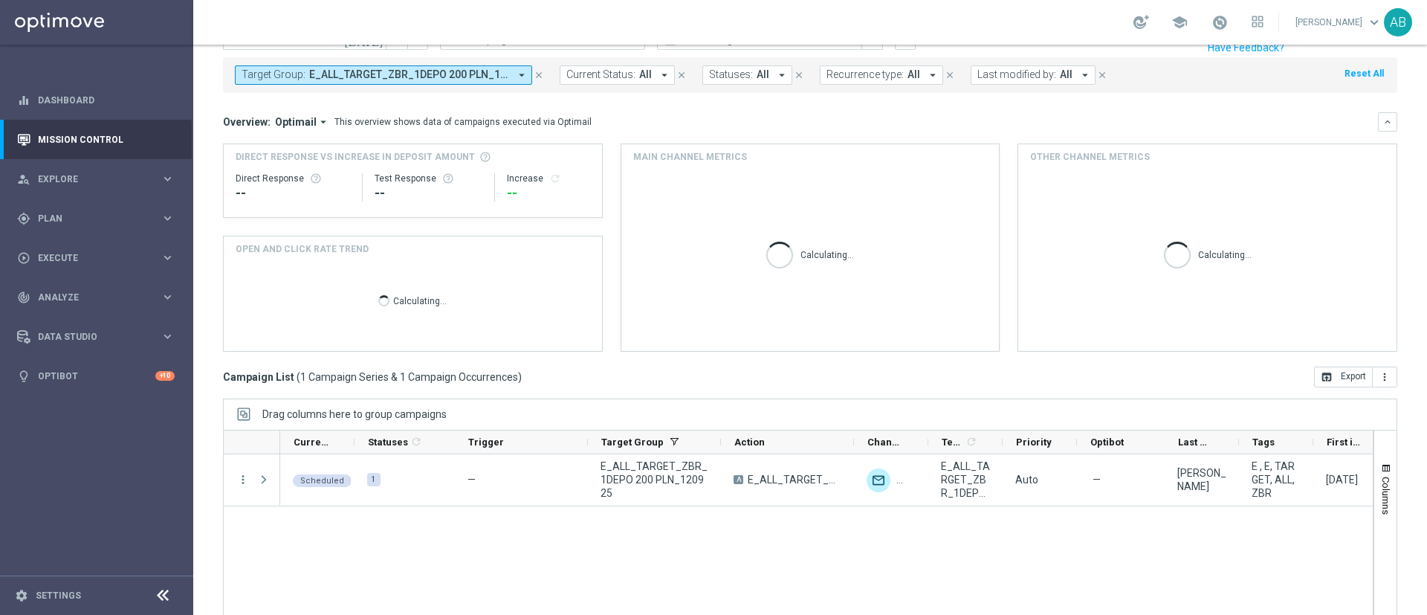
scroll to position [129, 0]
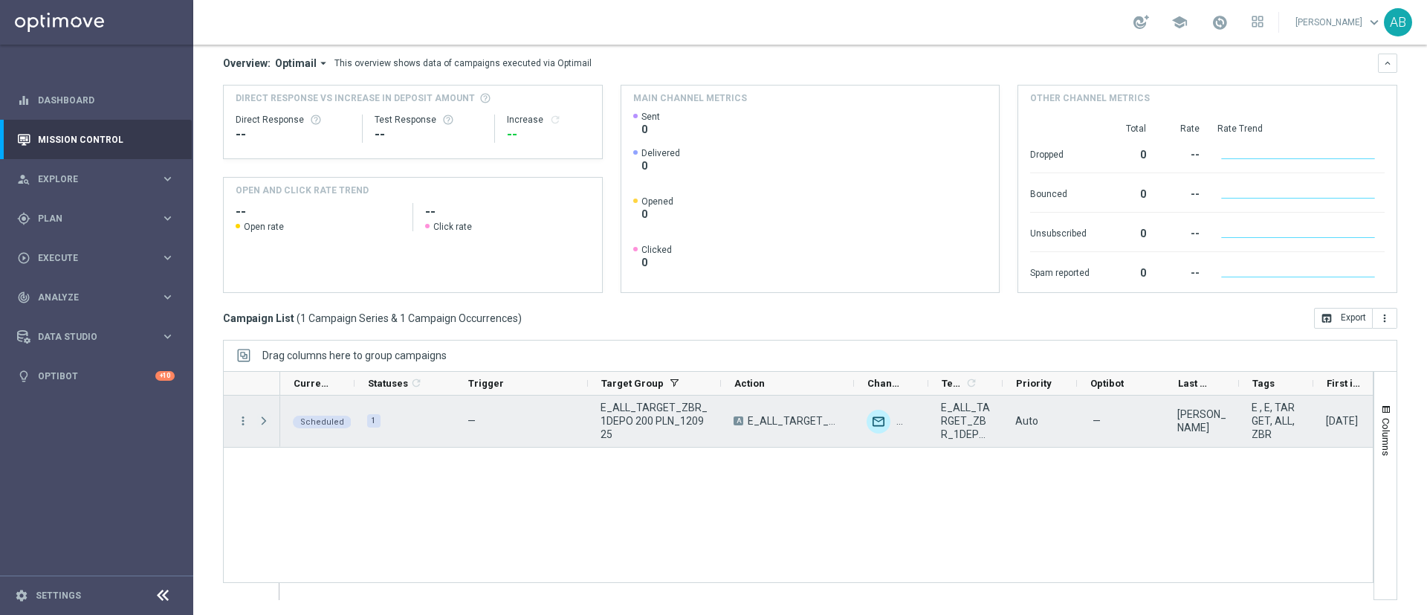
click at [264, 424] on span "Press SPACE to select this row." at bounding box center [263, 421] width 13 height 12
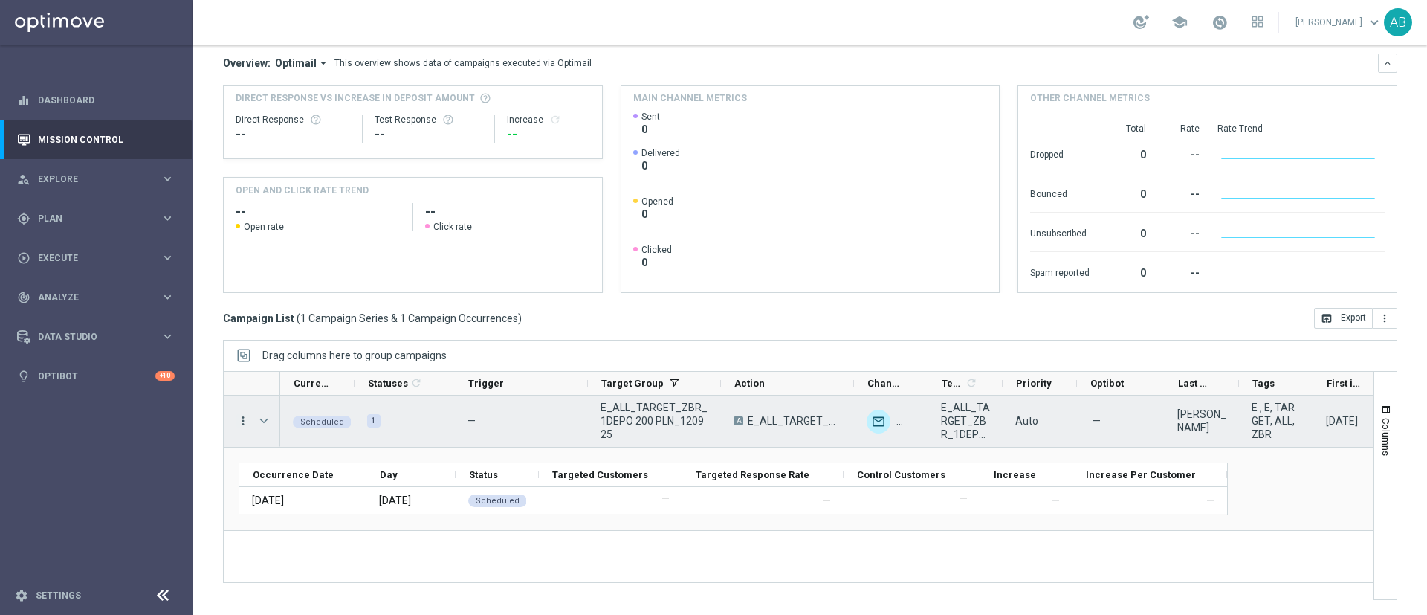
click at [244, 420] on icon "more_vert" at bounding box center [242, 420] width 13 height 13
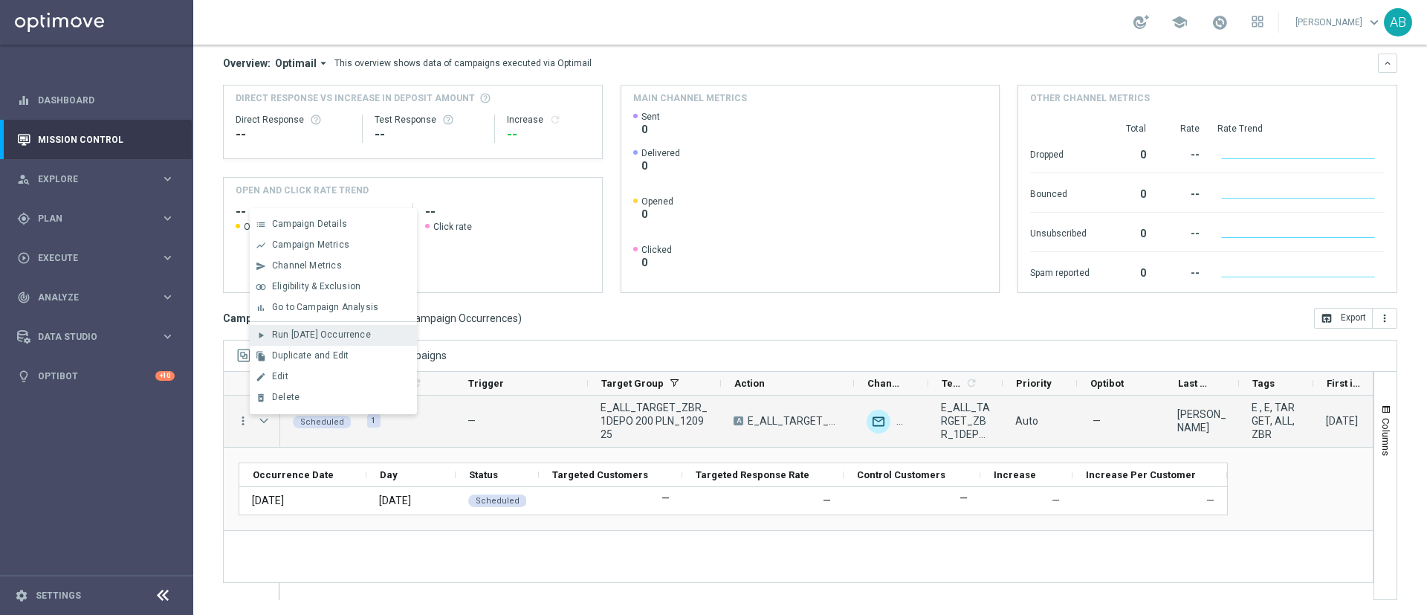
click at [329, 337] on span "Run [DATE] Occurrence" at bounding box center [321, 334] width 99 height 10
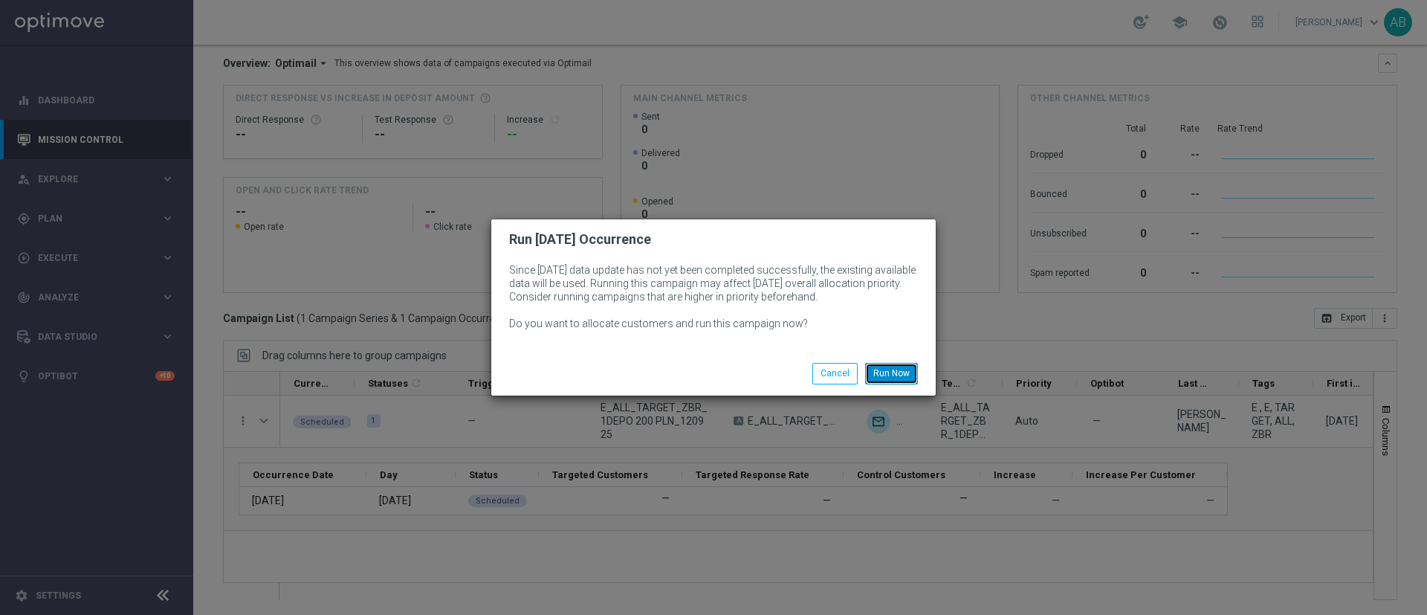
click at [889, 374] on button "Run Now" at bounding box center [891, 373] width 53 height 21
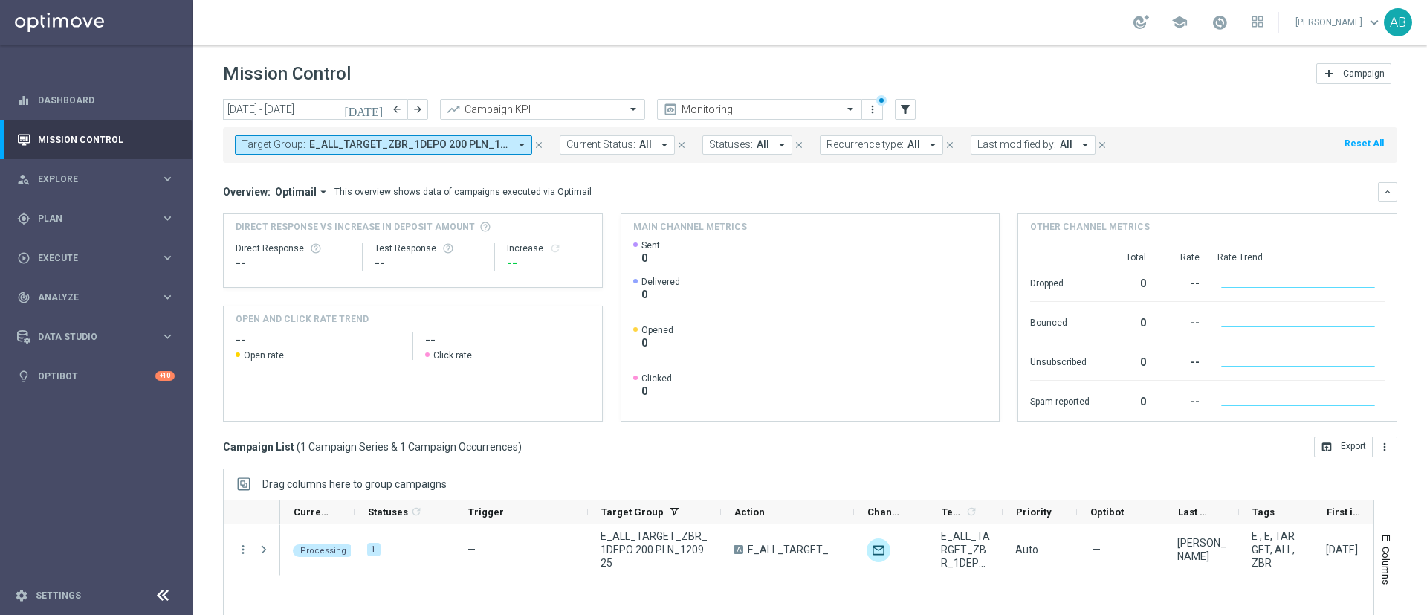
scroll to position [129, 0]
click at [65, 254] on span "Execute" at bounding box center [99, 258] width 123 height 9
click at [70, 290] on link "Campaign Builder" at bounding box center [97, 289] width 116 height 12
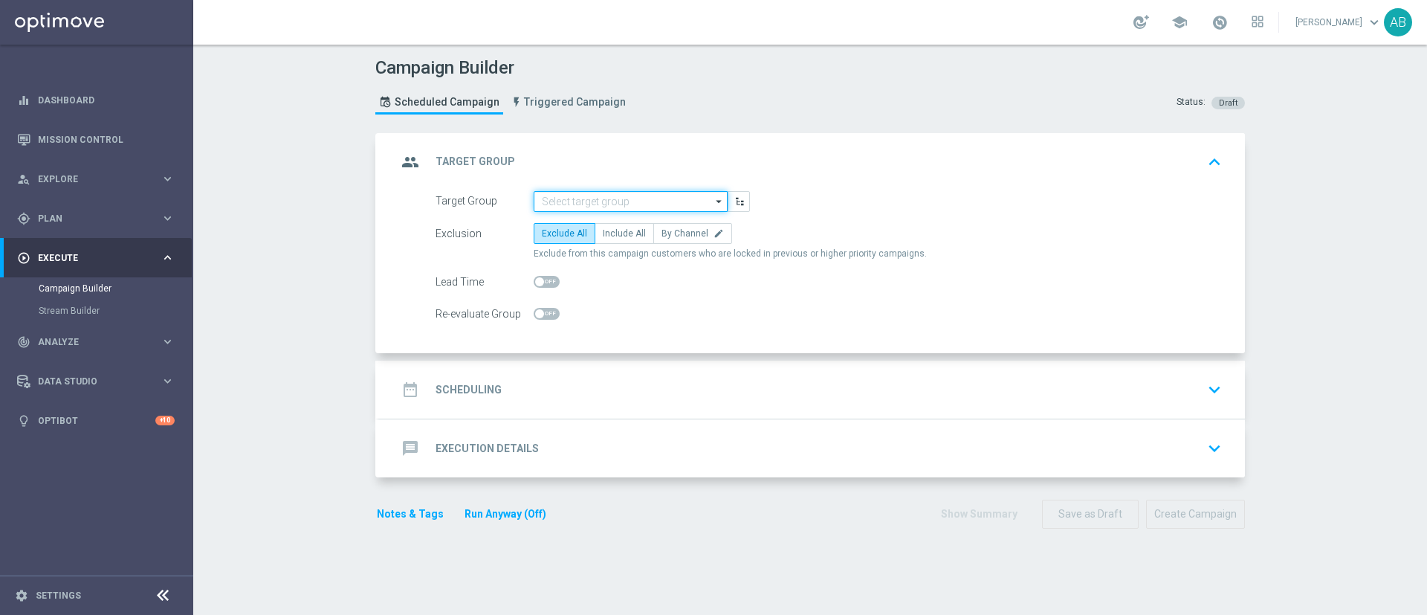
click at [668, 196] on input at bounding box center [631, 201] width 194 height 21
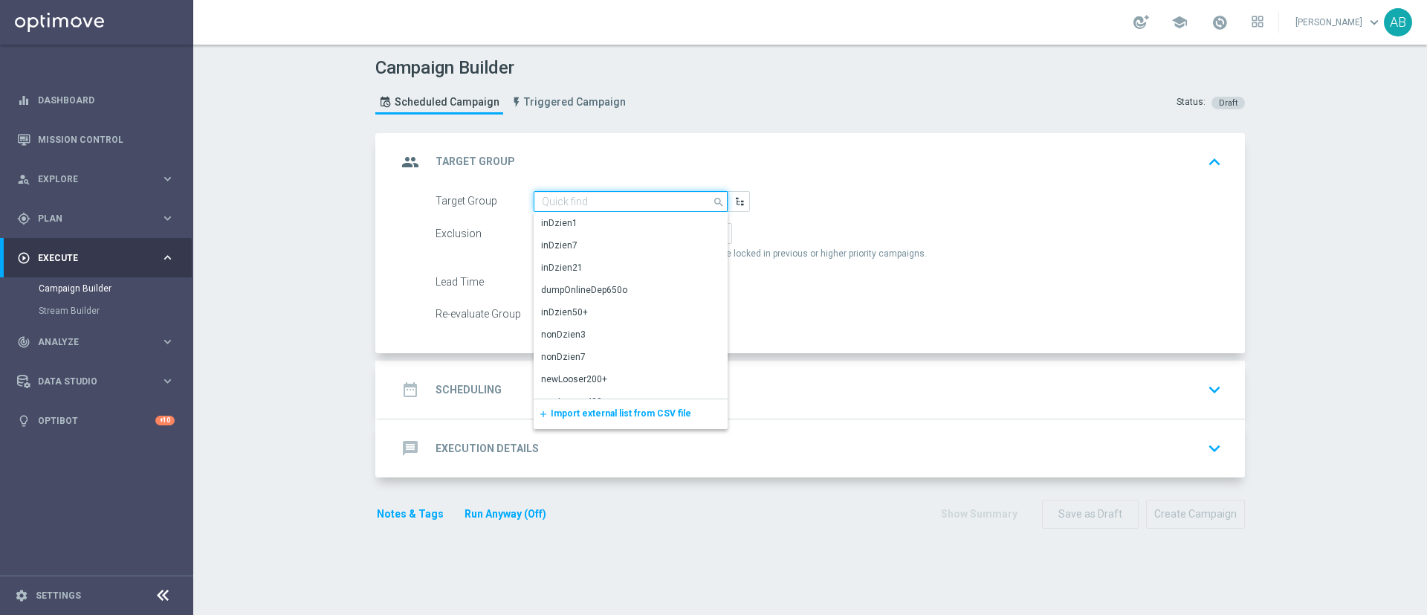
paste input "E_ALL_TARGET_ZBR_2DEPO 200 PLN_120925"
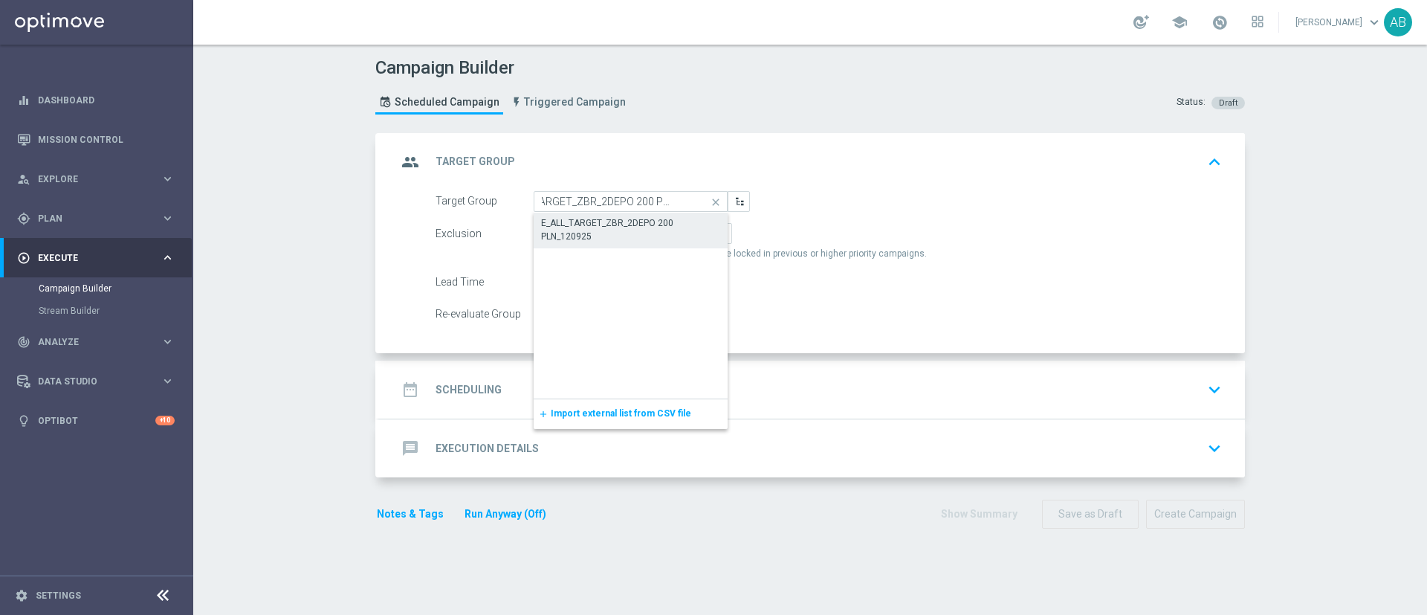
click at [663, 220] on div "E_ALL_TARGET_ZBR_2DEPO 200 PLN_120925" at bounding box center [630, 229] width 179 height 27
type input "E_ALL_TARGET_ZBR_2DEPO 200 PLN_120925"
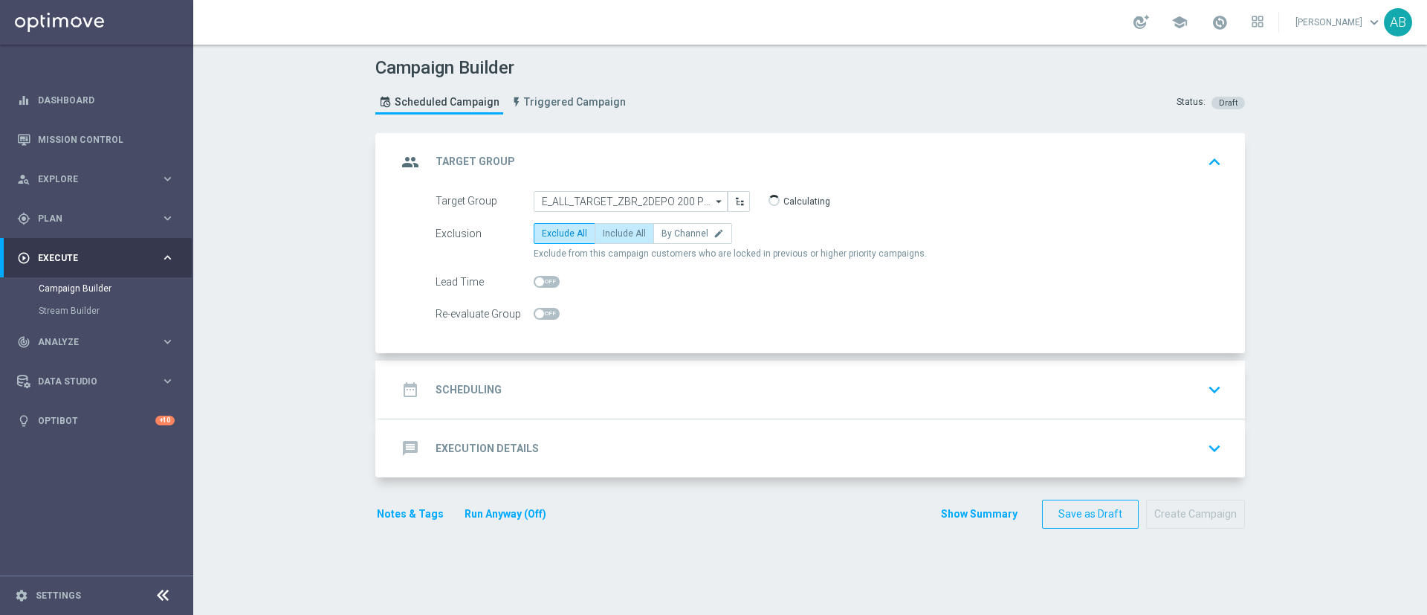
click at [616, 233] on span "Include All" at bounding box center [624, 233] width 43 height 10
click at [613, 233] on input "Include All" at bounding box center [608, 236] width 10 height 10
radio input "true"
click at [542, 377] on div "date_range Scheduling keyboard_arrow_down" at bounding box center [812, 389] width 830 height 28
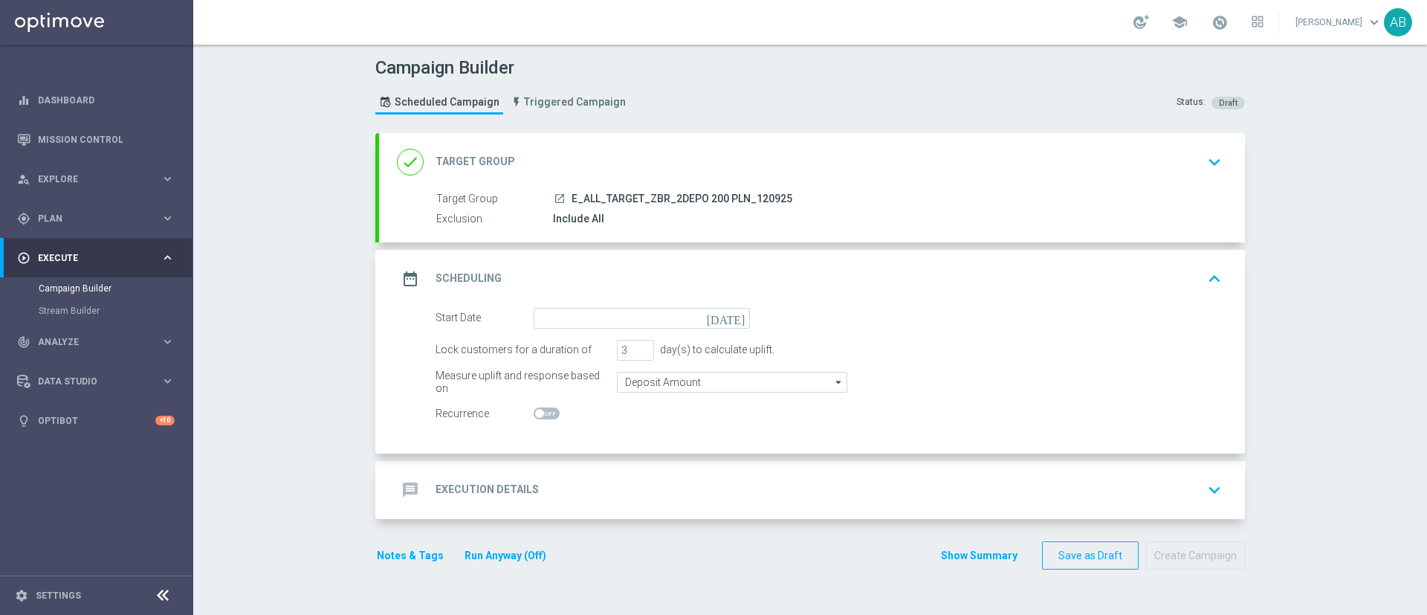
click at [578, 329] on form "Start Date [DATE] Lock customers for a duration of 3 day(s) to calculate uplift…" at bounding box center [829, 366] width 787 height 117
click at [587, 324] on input at bounding box center [642, 318] width 216 height 21
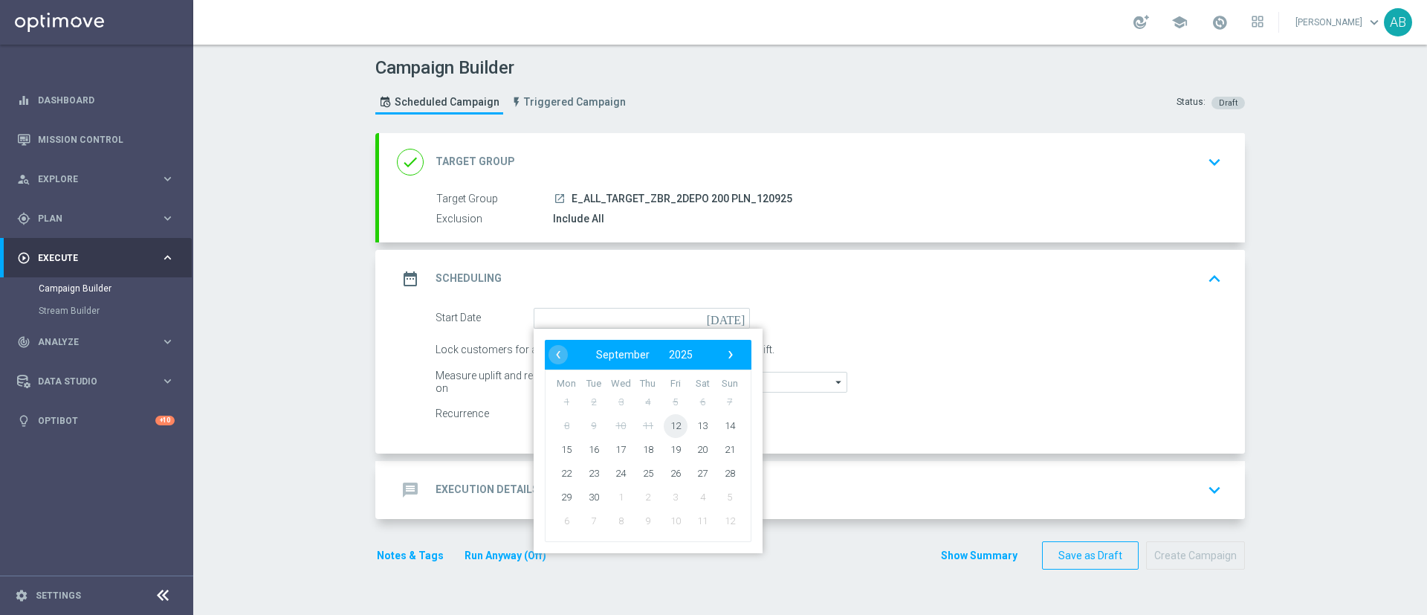
click at [671, 420] on span "12" at bounding box center [676, 425] width 24 height 24
type input "[DATE]"
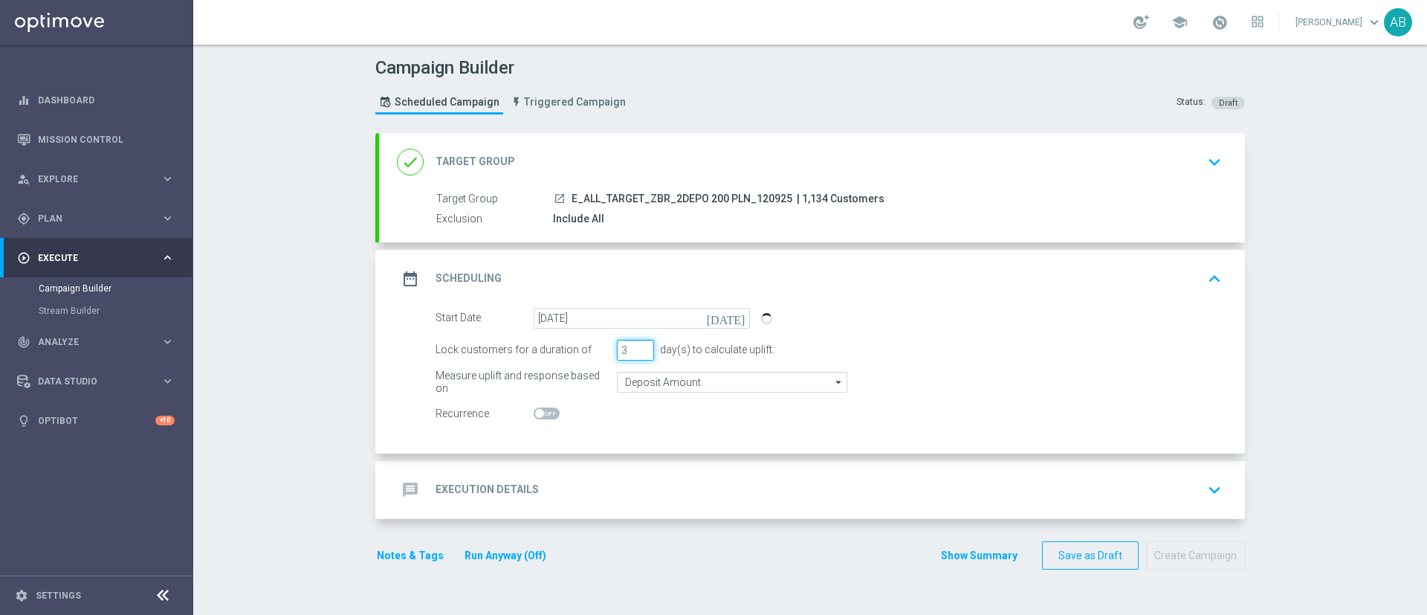
drag, startPoint x: 622, startPoint y: 349, endPoint x: 610, endPoint y: 356, distance: 13.6
click at [617, 356] on input "3" at bounding box center [635, 350] width 37 height 21
type input "1"
click at [563, 471] on div "message Execution Details keyboard_arrow_down" at bounding box center [812, 490] width 866 height 58
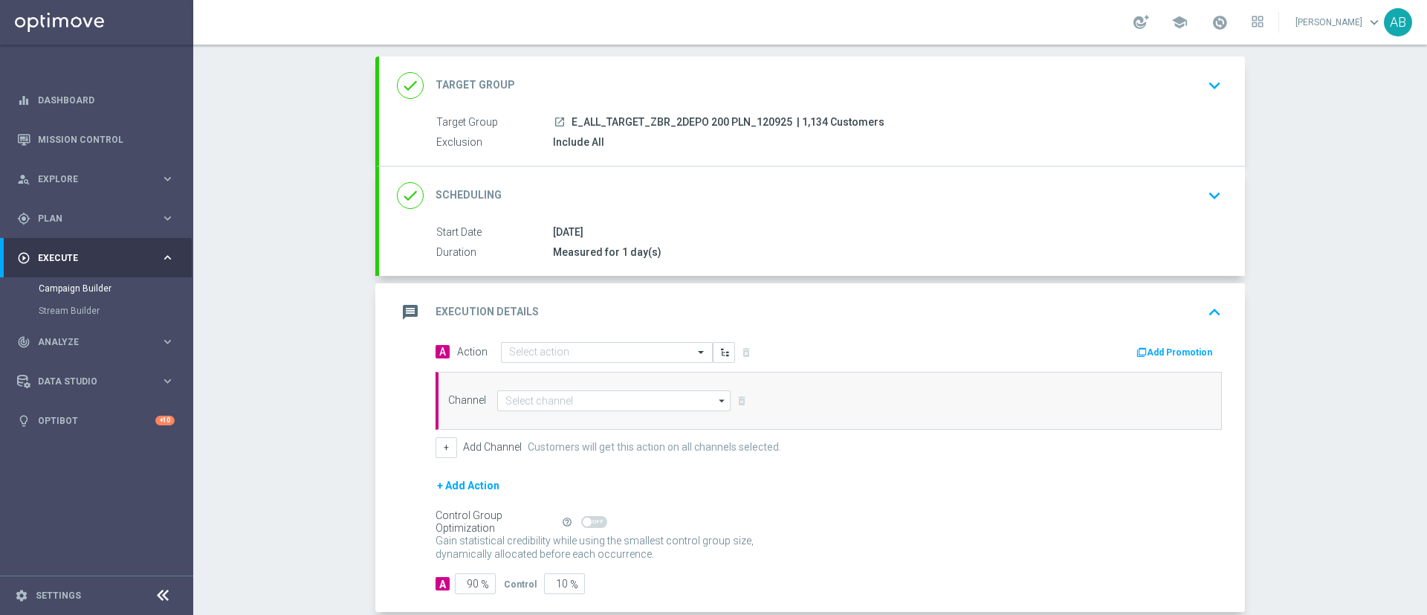
scroll to position [112, 0]
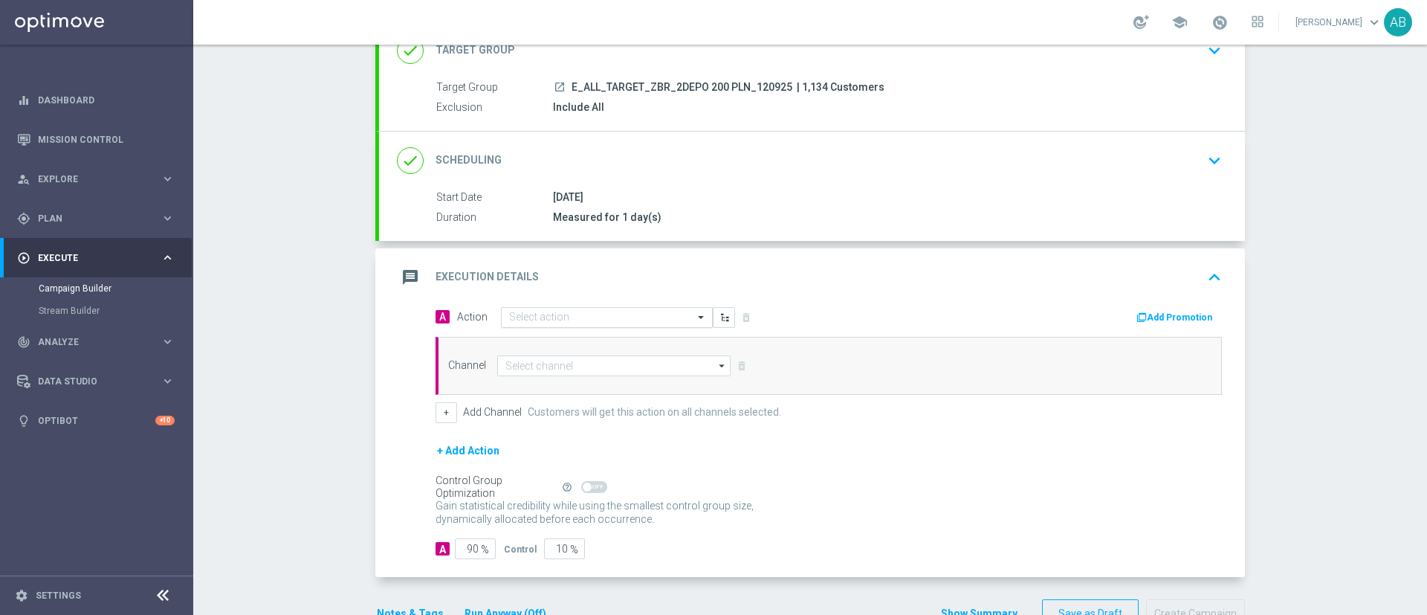
click at [559, 314] on input "text" at bounding box center [592, 318] width 166 height 13
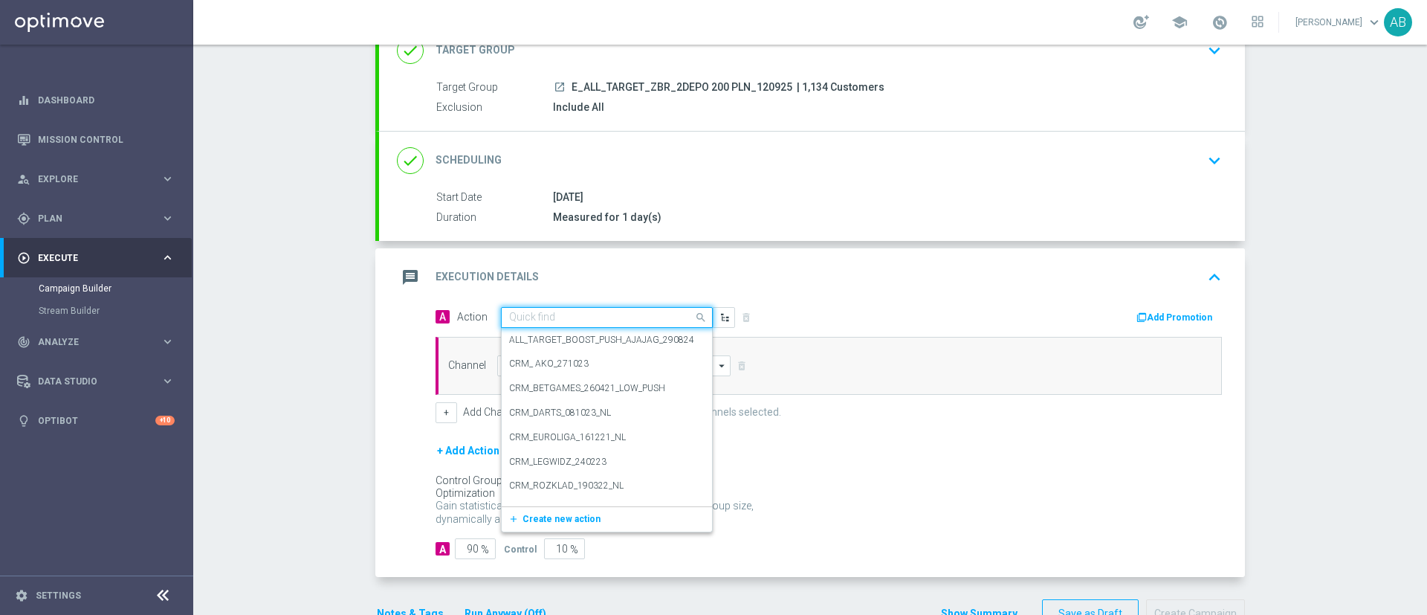
paste input "E_ALL_TARGET_ZBR_2DEPO 200 PLN_120925"
type input "E_ALL_TARGET_ZBR_2DEPO 200 PLN_120925"
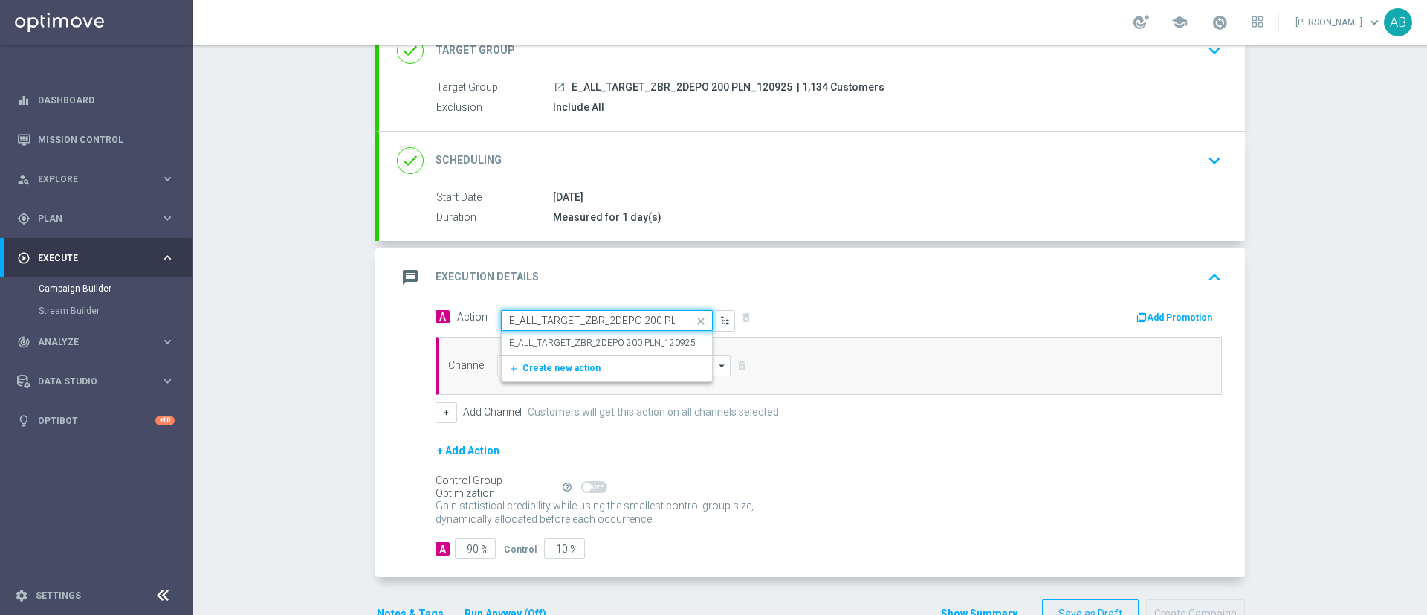
scroll to position [0, 46]
click at [561, 335] on div "E_ALL_TARGET_ZBR_2DEPO 200 PLN_120925 edit" at bounding box center [607, 343] width 196 height 25
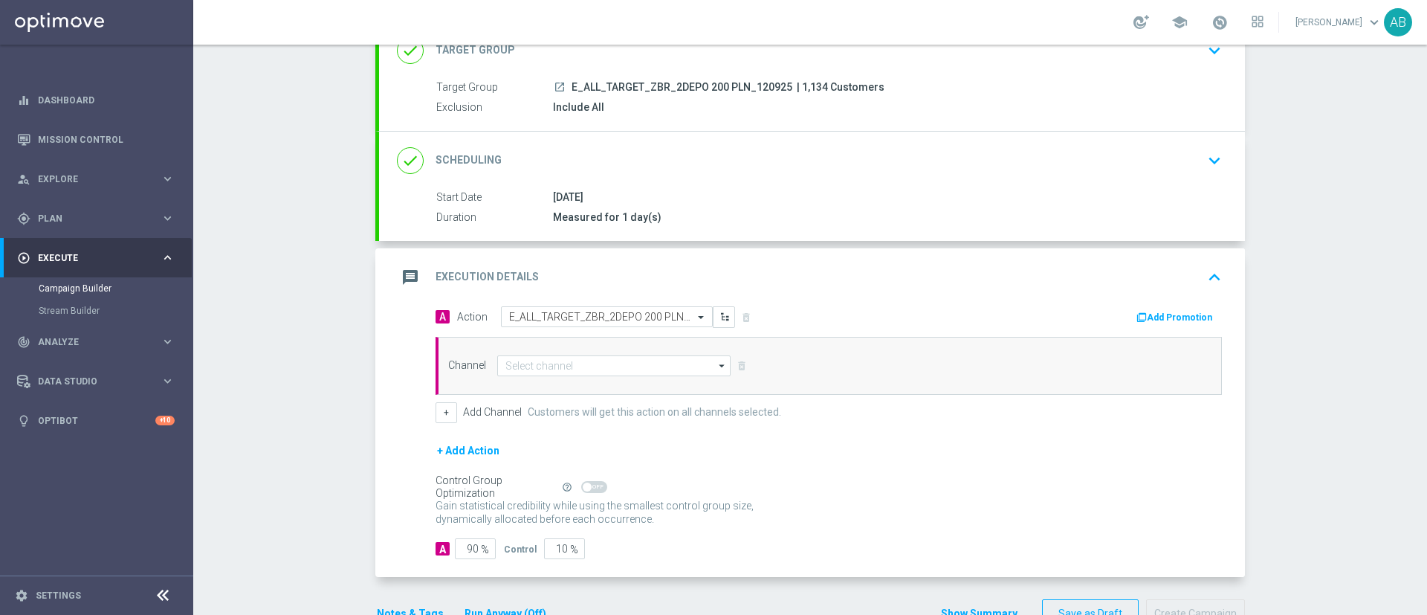
scroll to position [0, 0]
click at [543, 364] on input at bounding box center [613, 365] width 233 height 21
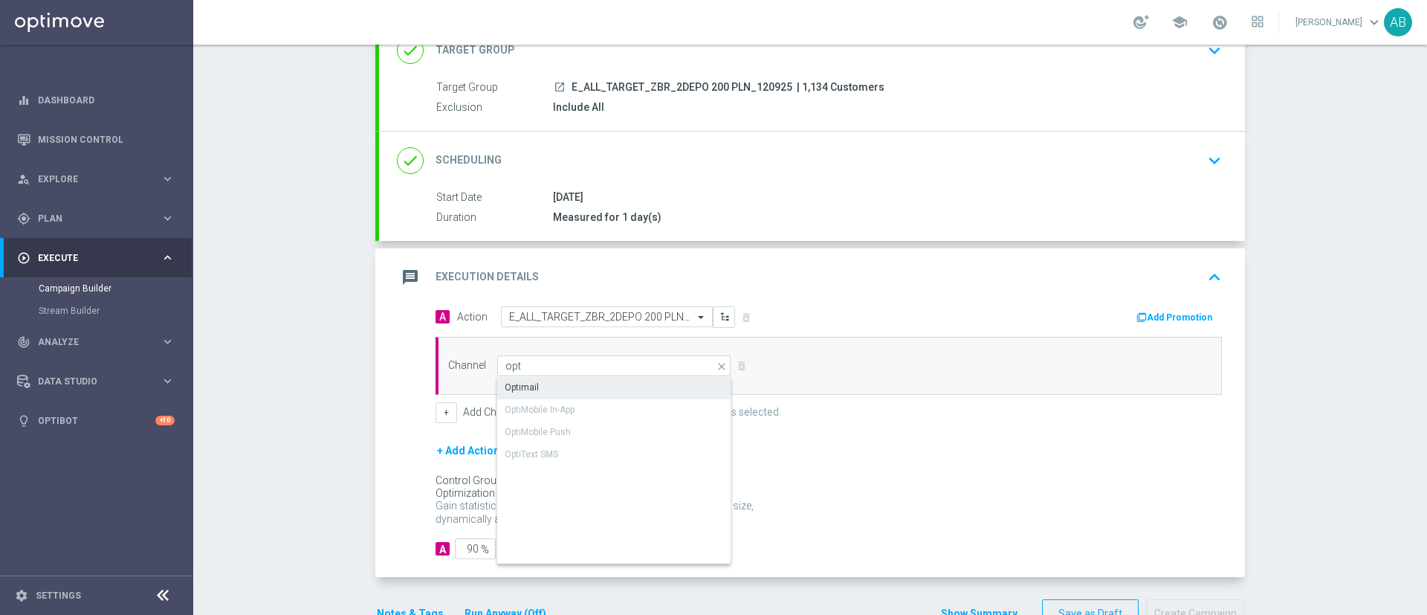
click at [541, 387] on div "Optimail" at bounding box center [614, 387] width 234 height 21
type input "Optimail"
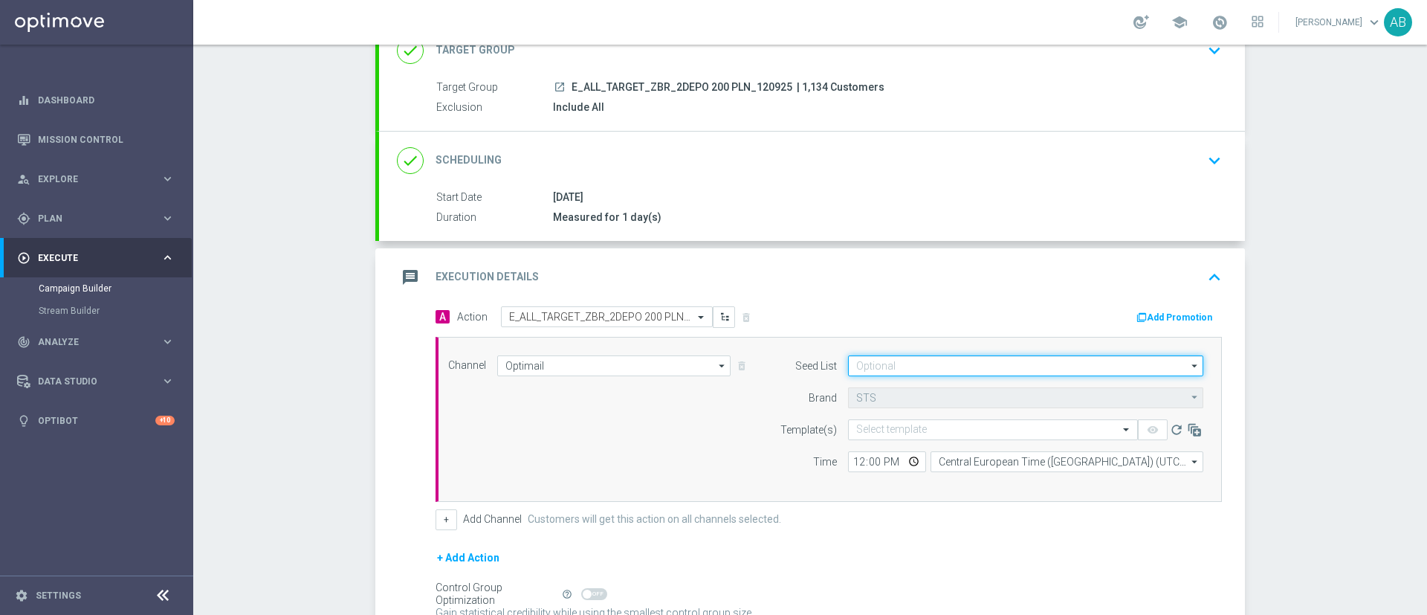
click at [879, 367] on input at bounding box center [1025, 365] width 355 height 21
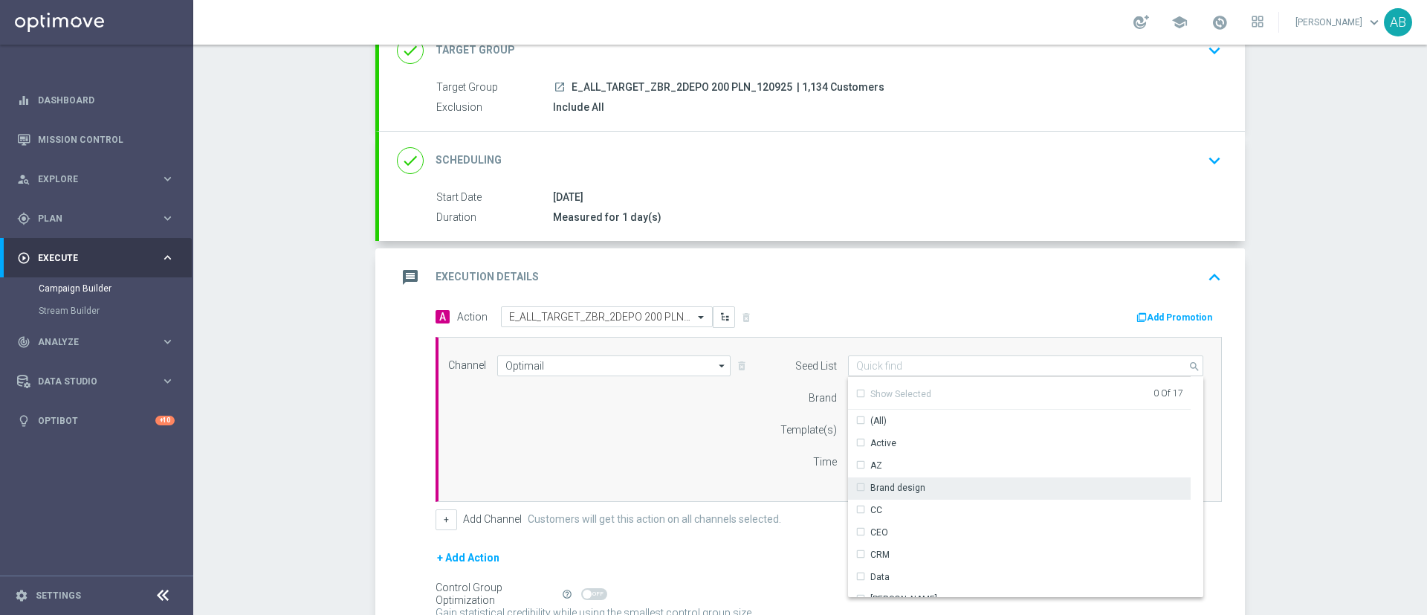
click at [910, 488] on div "Brand design" at bounding box center [898, 487] width 55 height 13
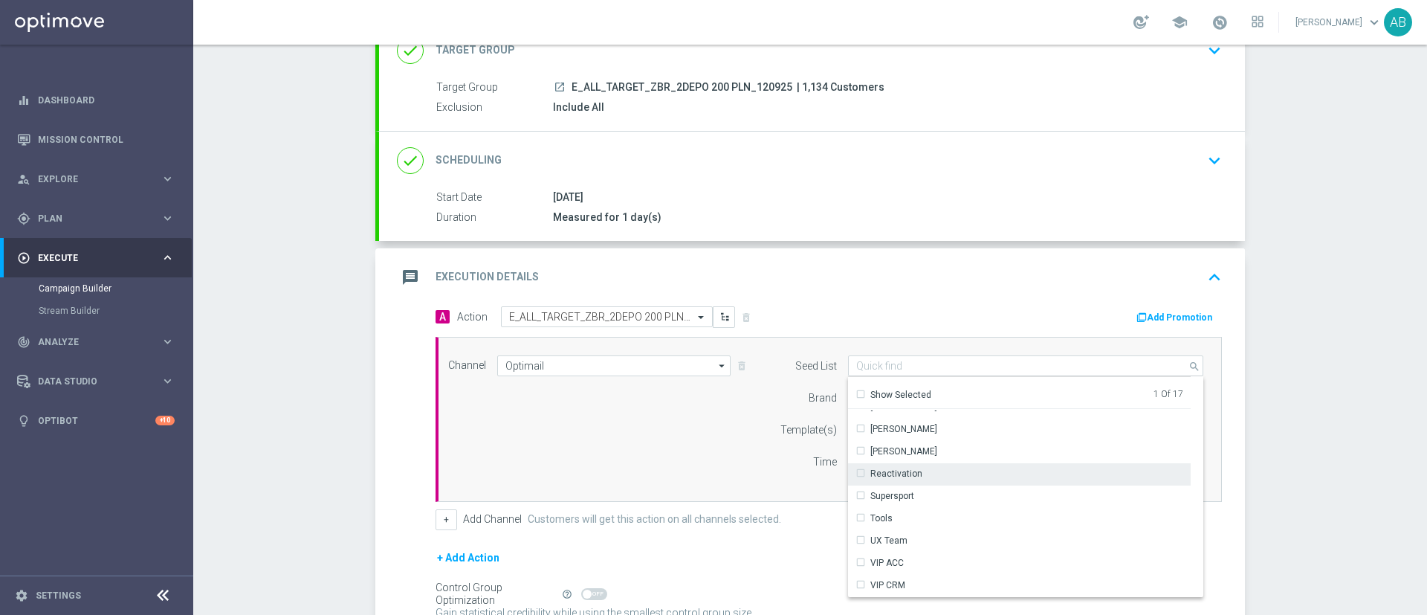
click at [907, 476] on div "Reactivation" at bounding box center [897, 473] width 52 height 13
click at [666, 430] on div "Channel Optimail Optimail arrow_drop_down Drag here to set row groups Drag here…" at bounding box center [826, 419] width 778 height 128
type input "Selected 2 of 17"
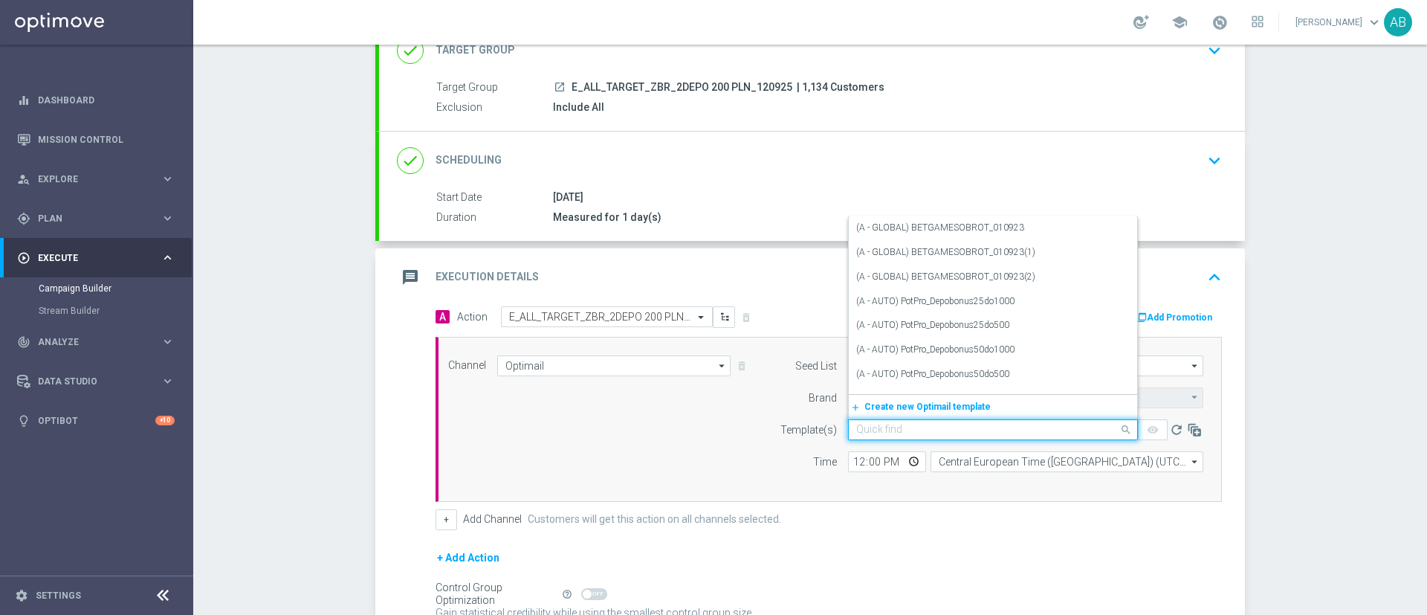
click at [952, 436] on div "Quick find" at bounding box center [993, 429] width 290 height 21
paste input "E_ALL_TARGET_ZBR_2DEPO 200 PLN_120925"
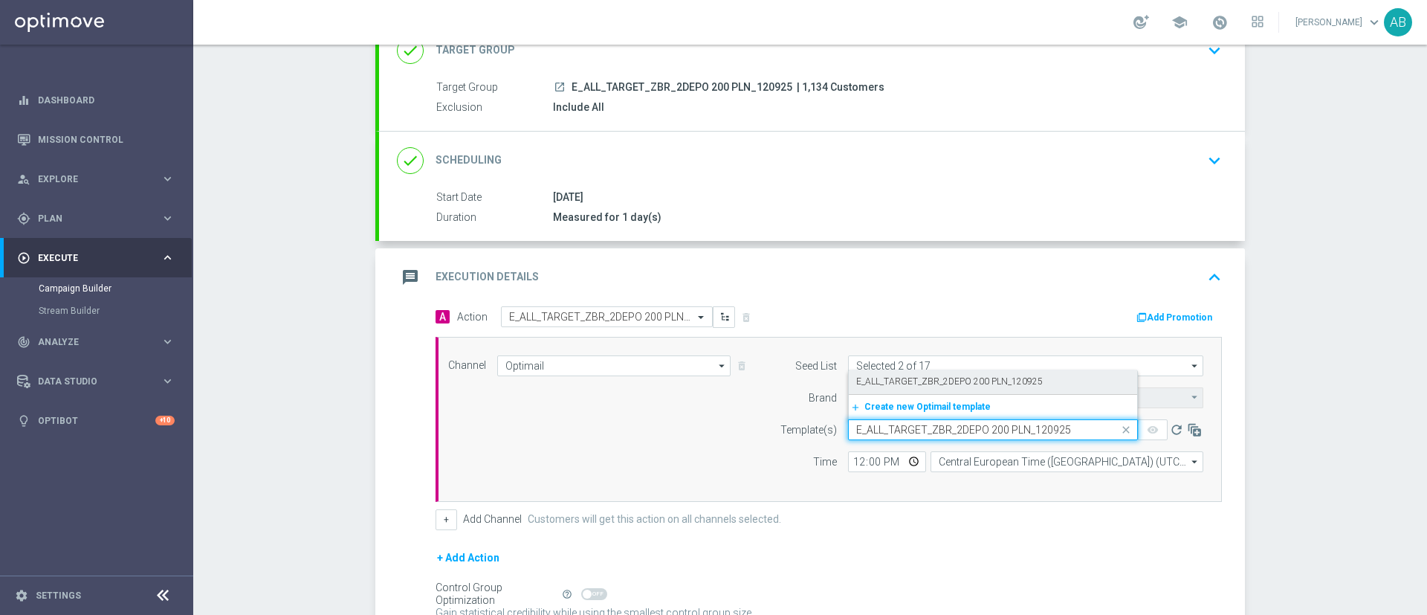
click at [945, 378] on label "E_ALL_TARGET_ZBR_2DEPO 200 PLN_120925" at bounding box center [949, 381] width 187 height 13
type input "E_ALL_TARGET_ZBR_2DEPO 200 PLN_120925"
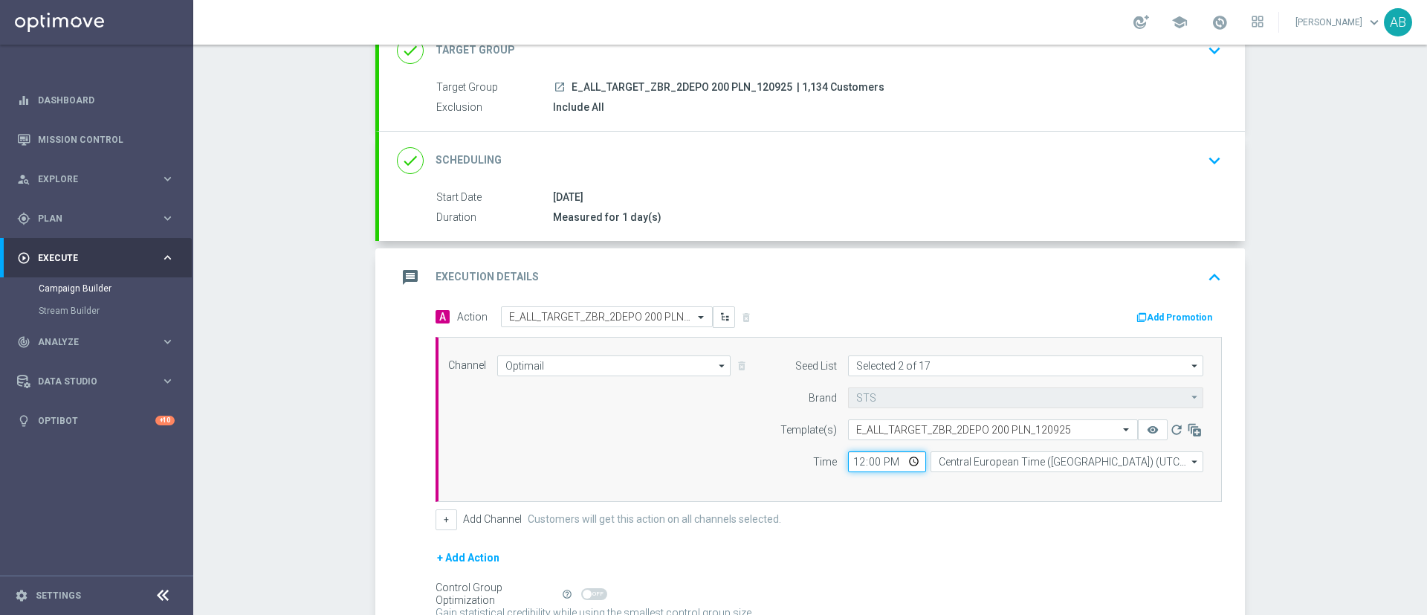
click at [851, 458] on input "12:00" at bounding box center [887, 461] width 78 height 21
type input "17:03"
click at [436, 522] on button "+" at bounding box center [447, 519] width 22 height 21
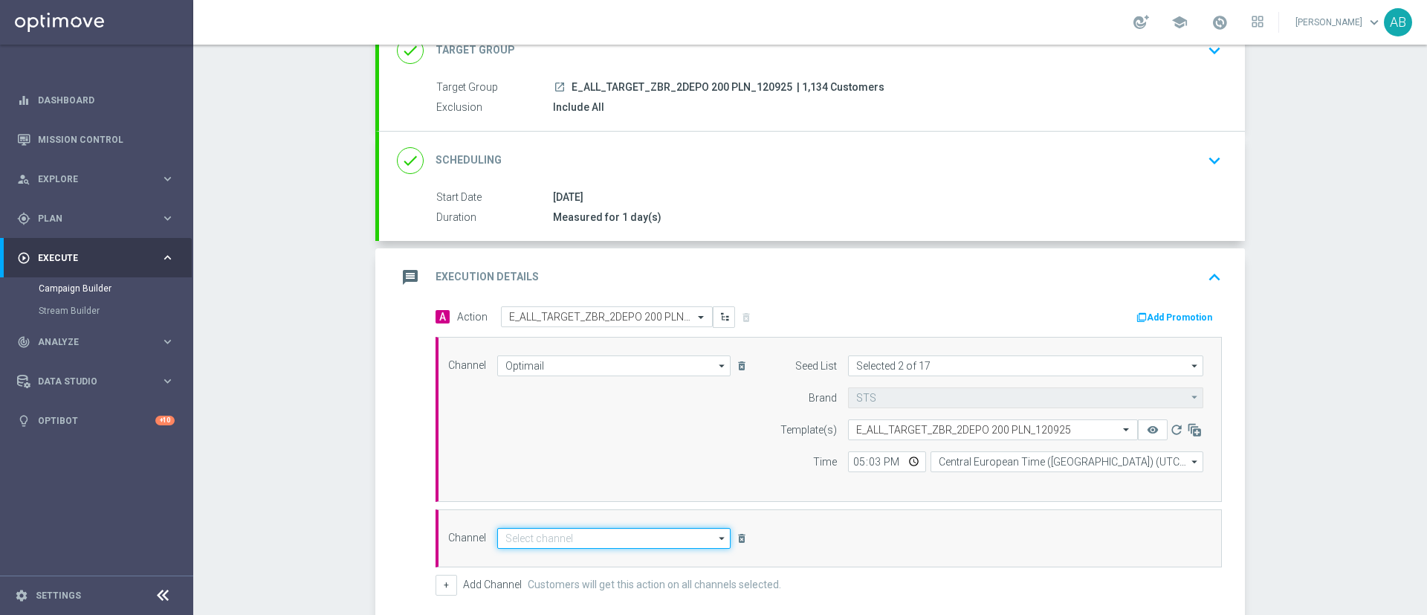
click at [506, 531] on input at bounding box center [613, 538] width 233 height 21
click at [514, 550] on div "Private message" at bounding box center [614, 560] width 234 height 22
type input "Private message"
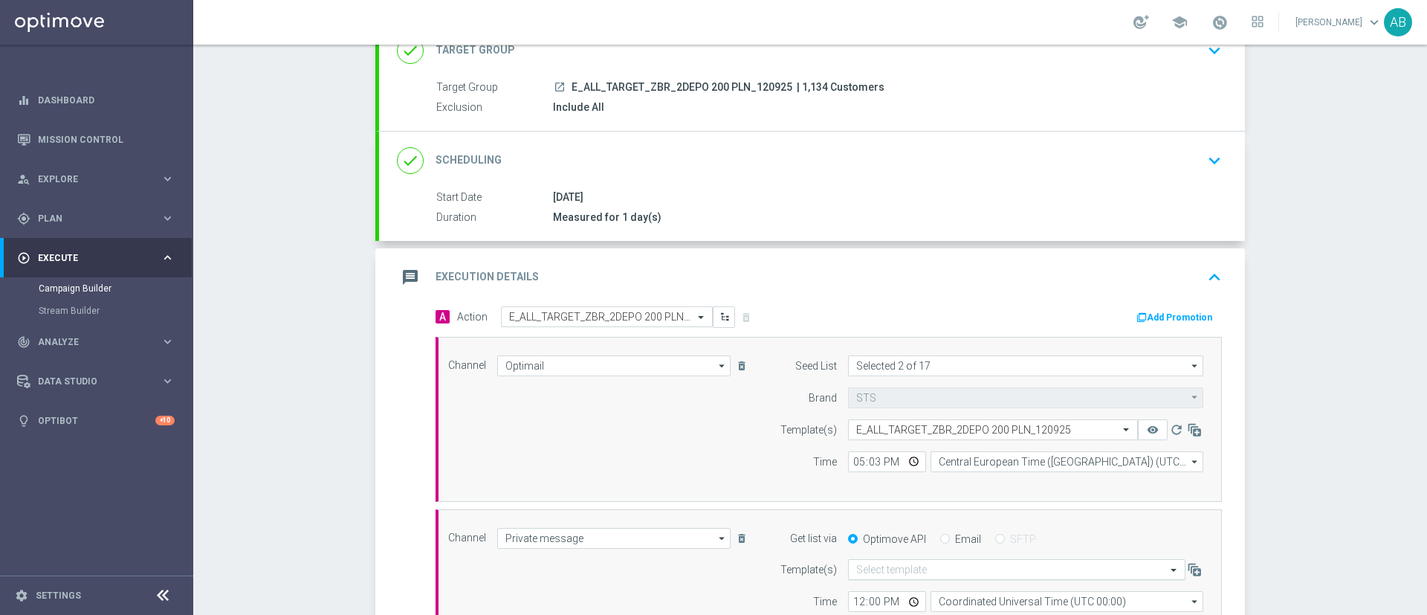
click at [906, 574] on input "text" at bounding box center [1001, 570] width 291 height 13
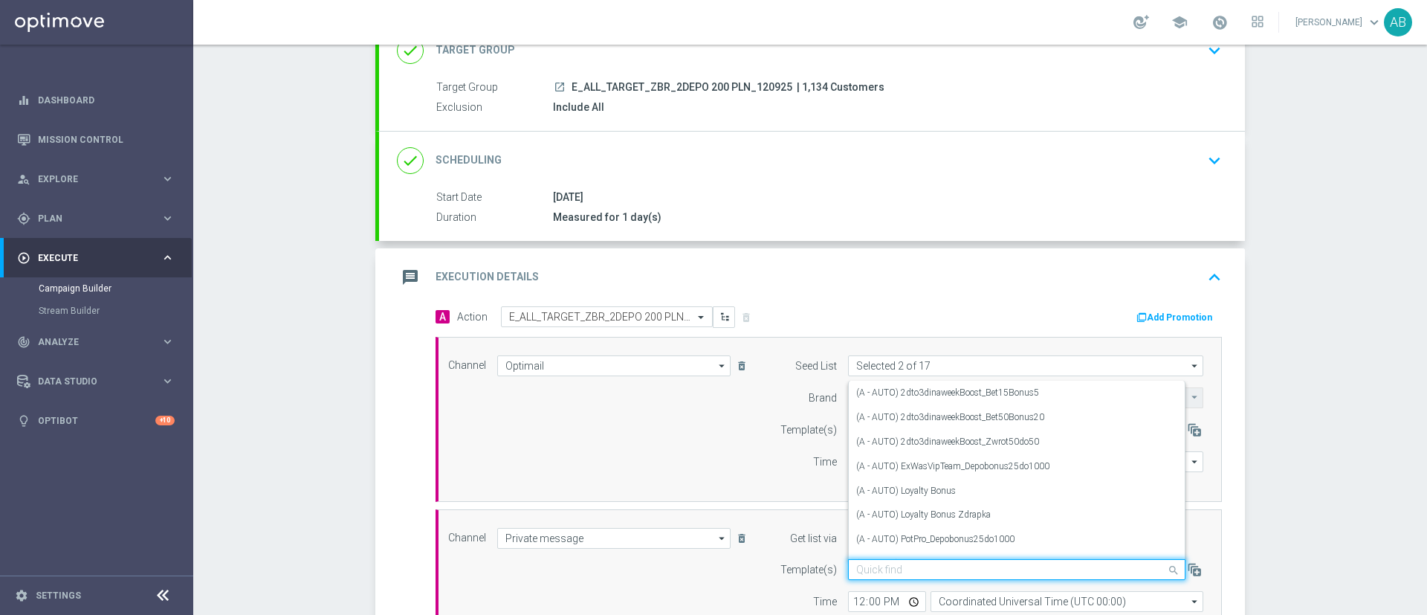
paste input "E_ALL_TARGET_ZBR_2DEPO 200 PLN_120925"
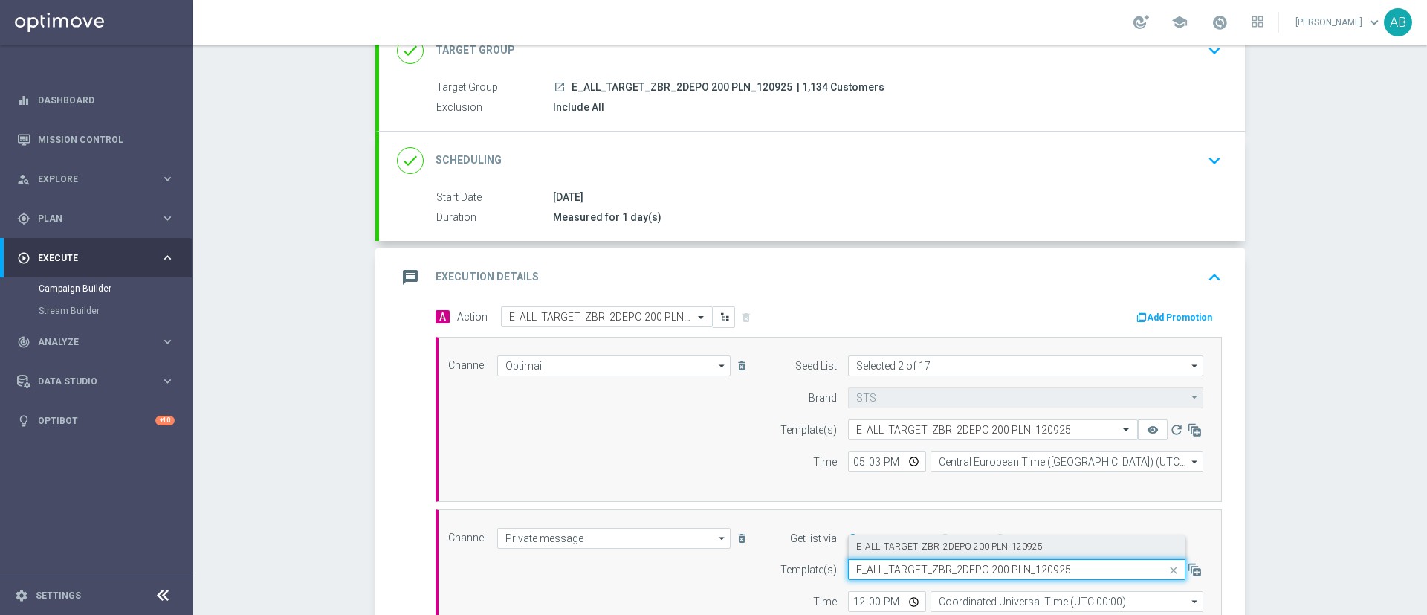
click at [910, 552] on label "E_ALL_TARGET_ZBR_2DEPO 200 PLN_120925" at bounding box center [949, 546] width 187 height 13
type input "E_ALL_TARGET_ZBR_2DEPO 200 PLN_120925"
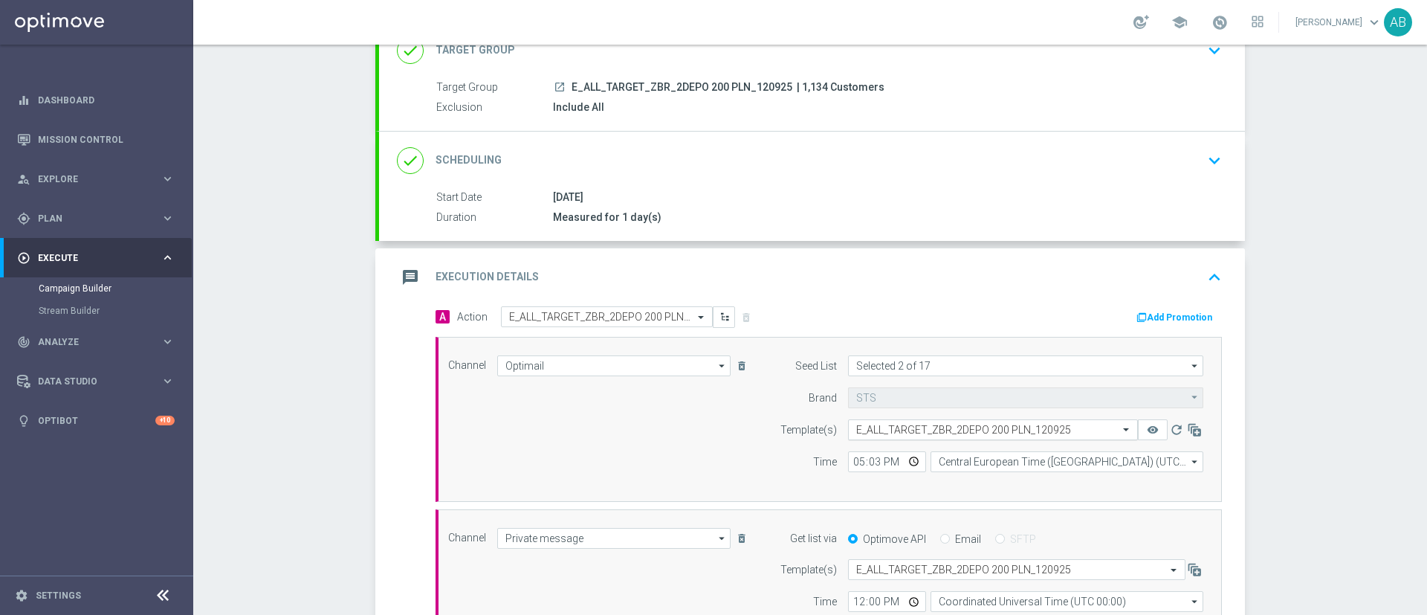
scroll to position [335, 0]
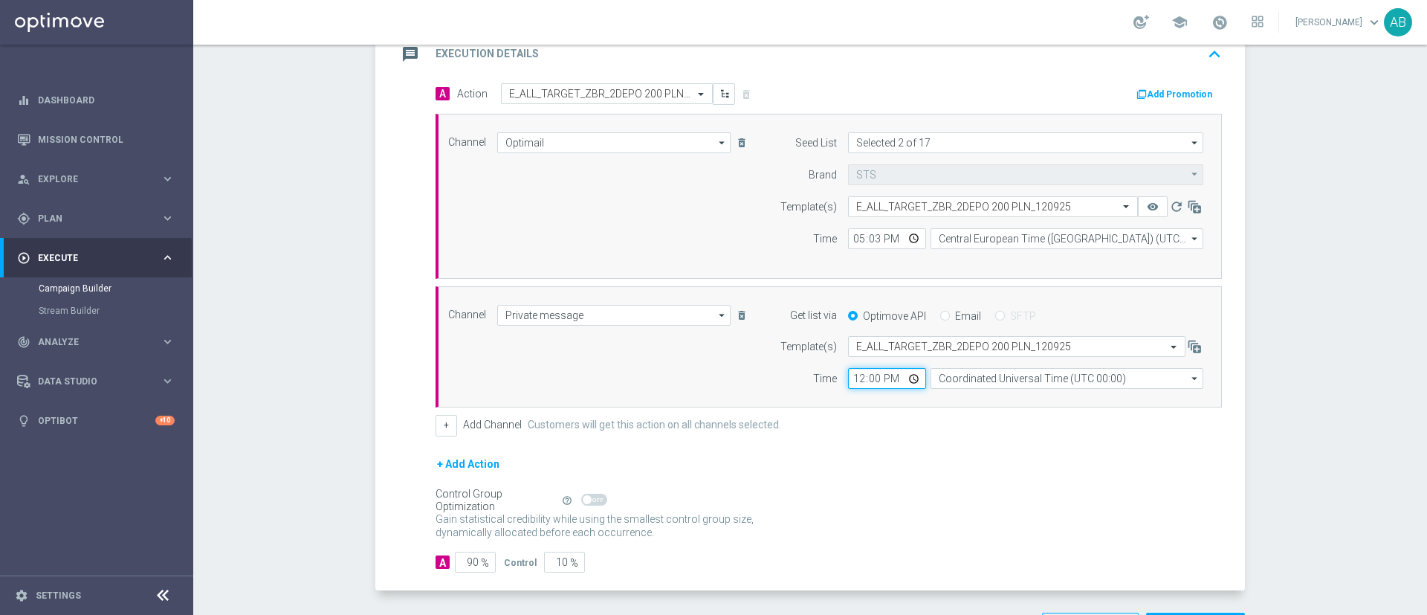
click at [853, 378] on input "12:00" at bounding box center [887, 378] width 78 height 21
type input "17:03"
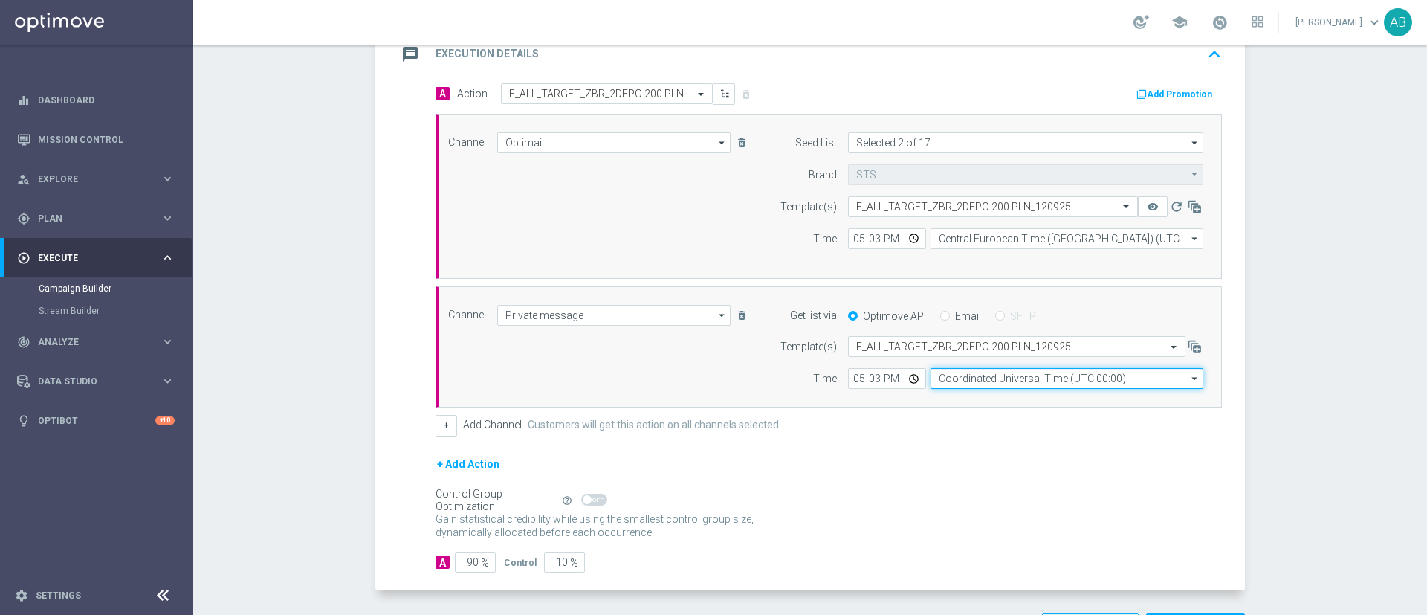
click at [1041, 387] on input "Coordinated Universal Time (UTC 00:00)" at bounding box center [1067, 378] width 273 height 21
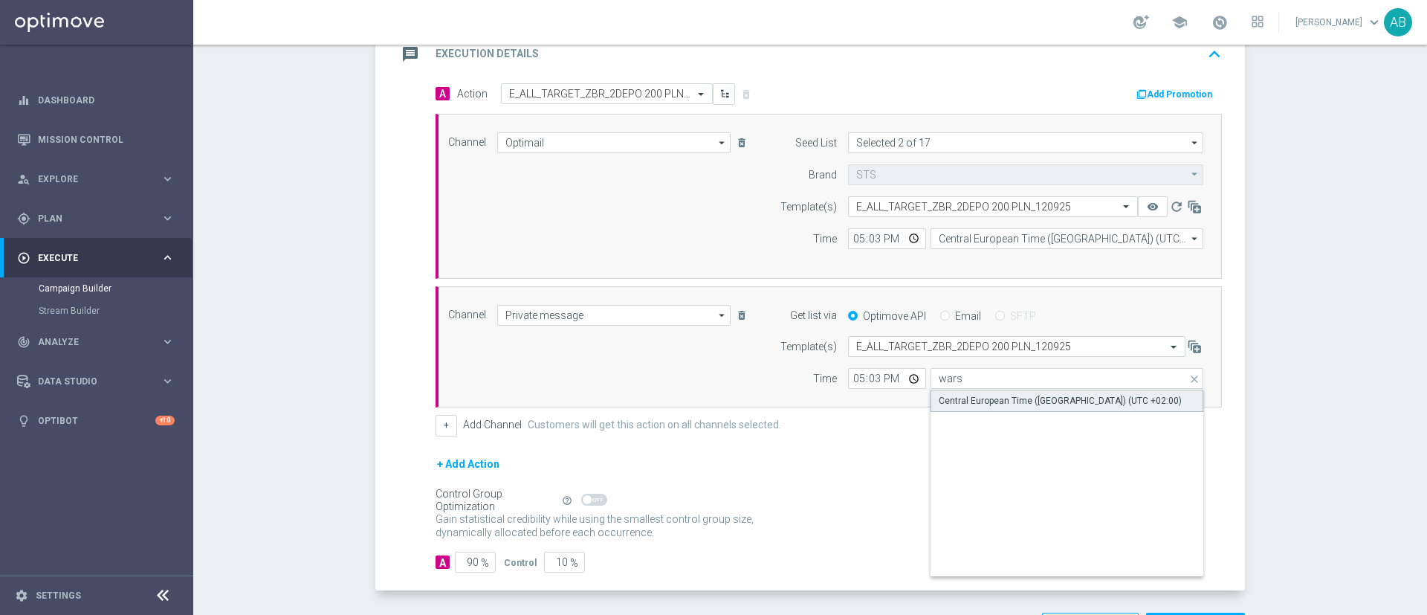
click at [1027, 399] on div "Central European Time (Warsaw) (UTC +02:00)" at bounding box center [1060, 400] width 243 height 13
type input "Central European Time (Warsaw) (UTC +02:00)"
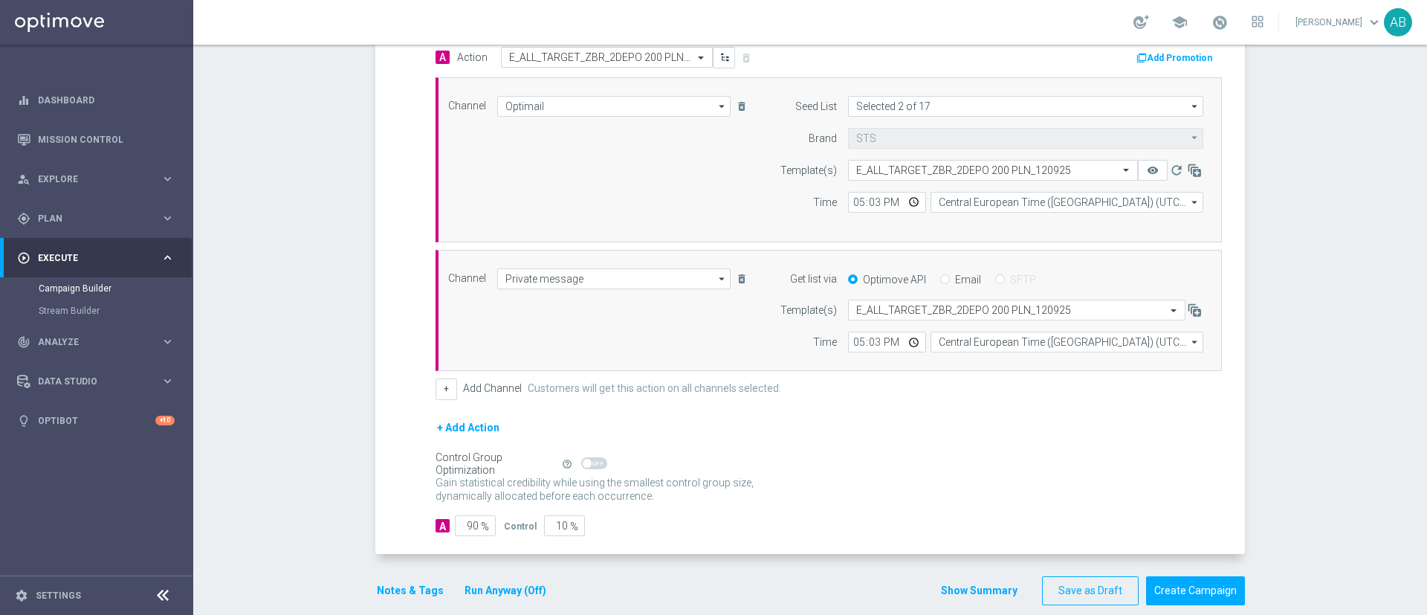
scroll to position [391, 0]
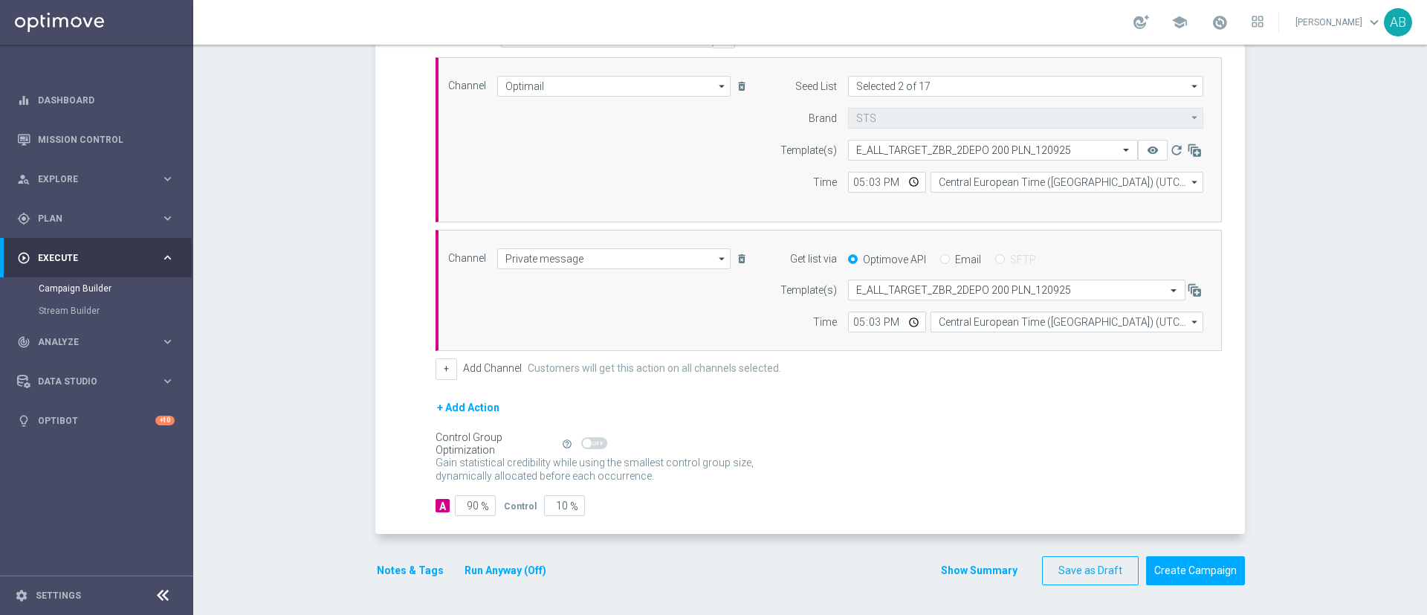
click at [410, 567] on button "Notes & Tags" at bounding box center [410, 570] width 70 height 19
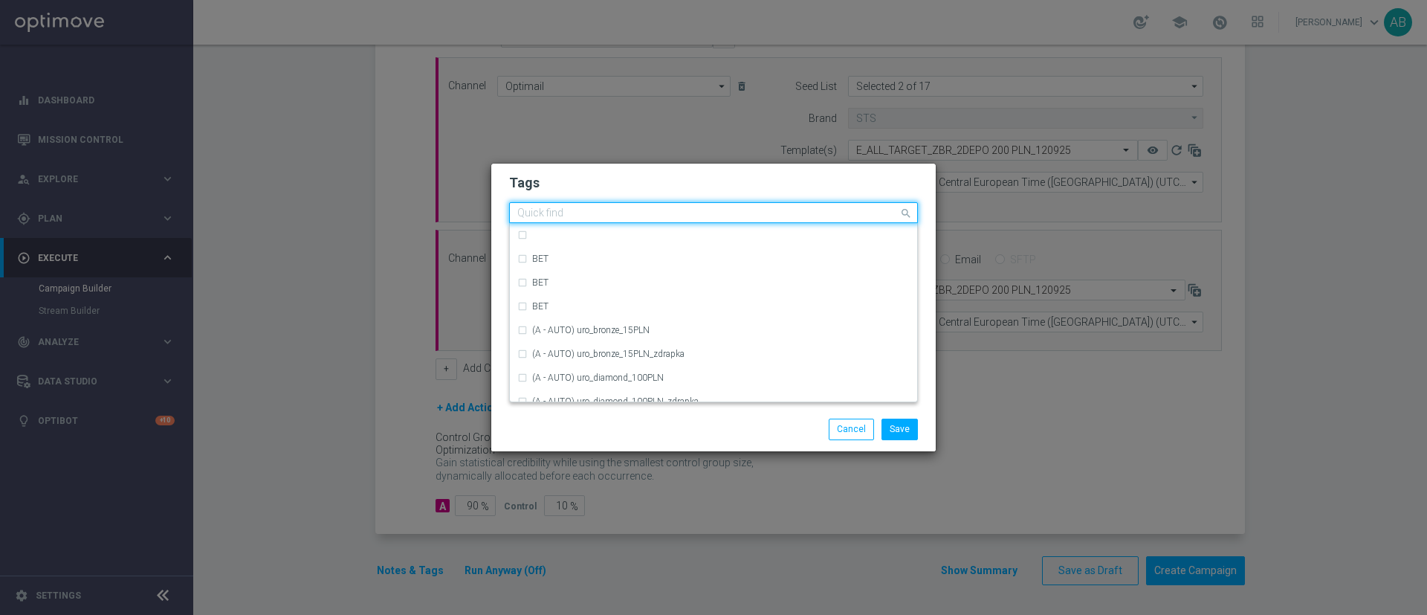
click at [589, 213] on input "text" at bounding box center [707, 213] width 381 height 13
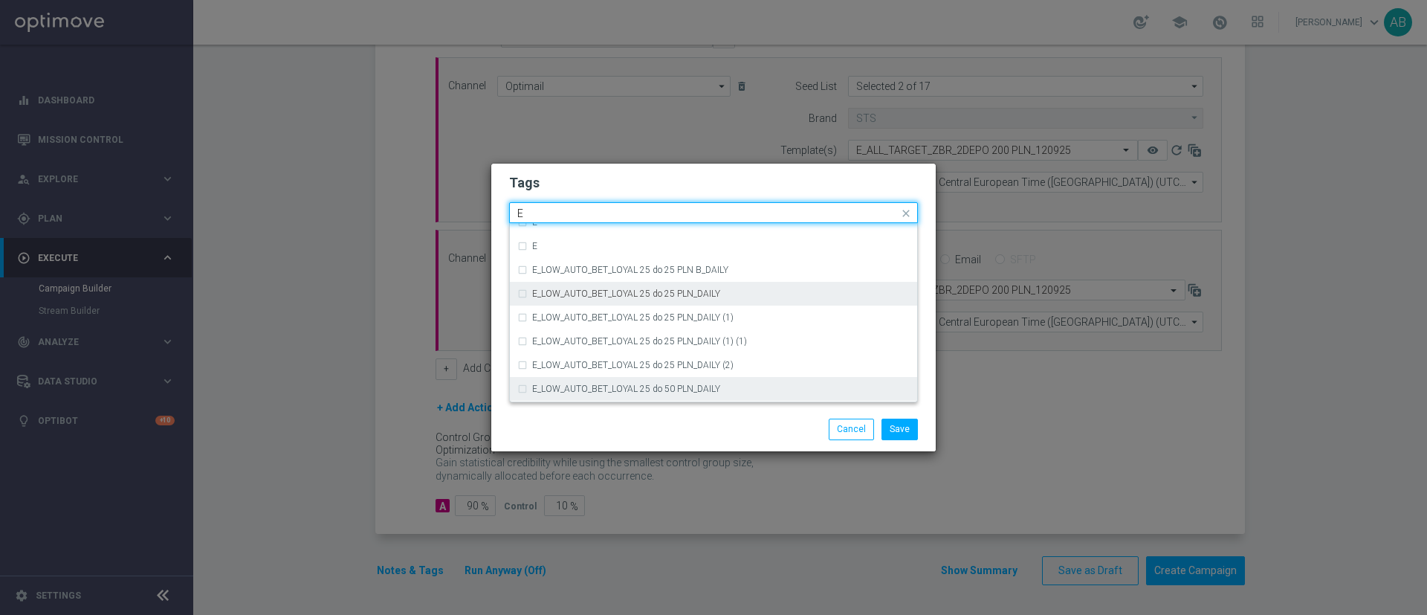
scroll to position [2119, 0]
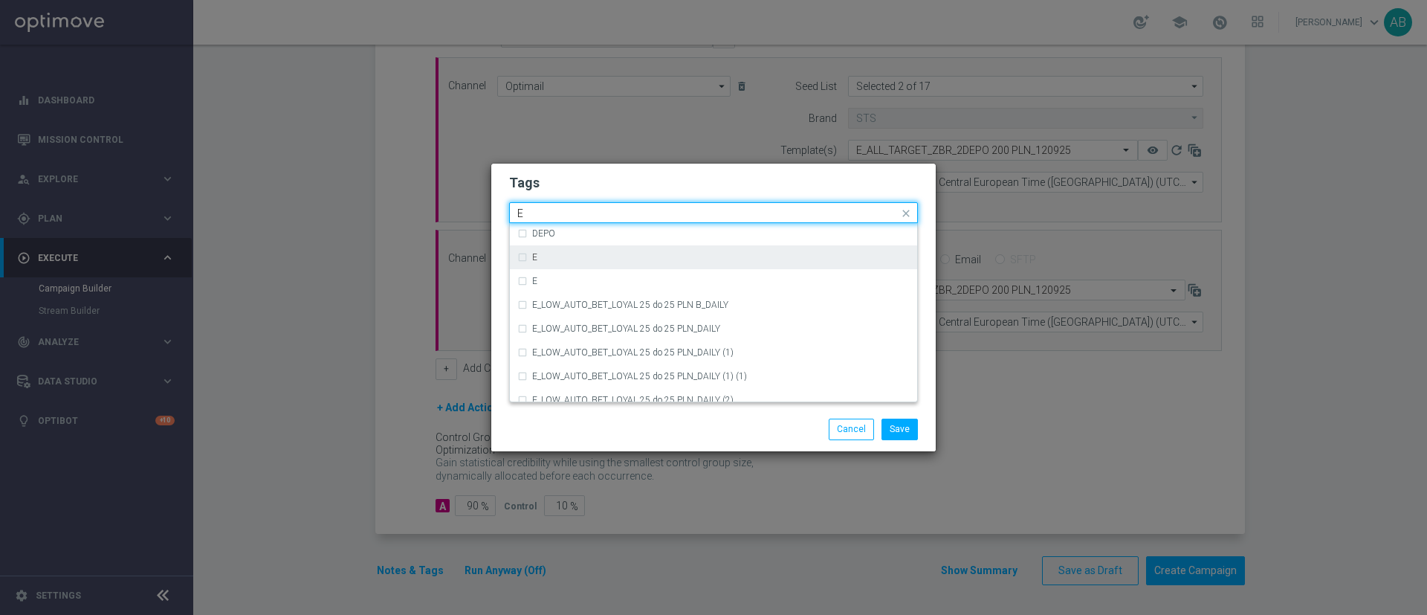
click at [595, 245] on div "E" at bounding box center [713, 257] width 393 height 24
type input "E"
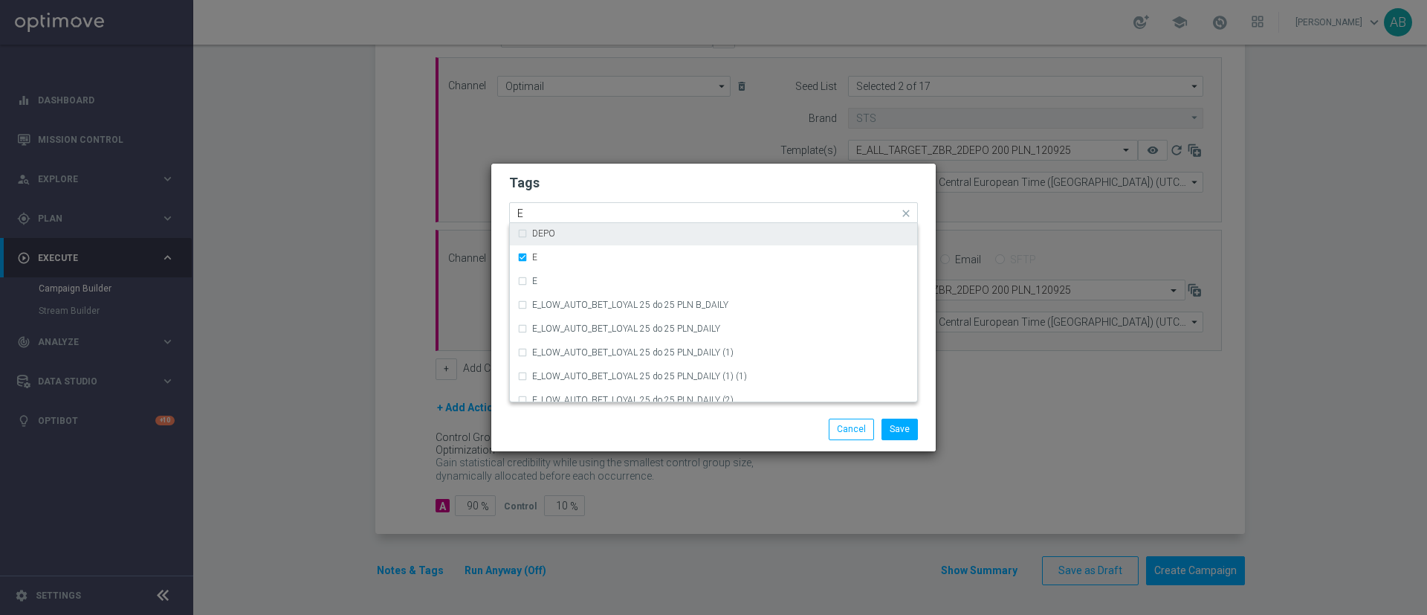
click at [561, 212] on input "E" at bounding box center [707, 213] width 381 height 13
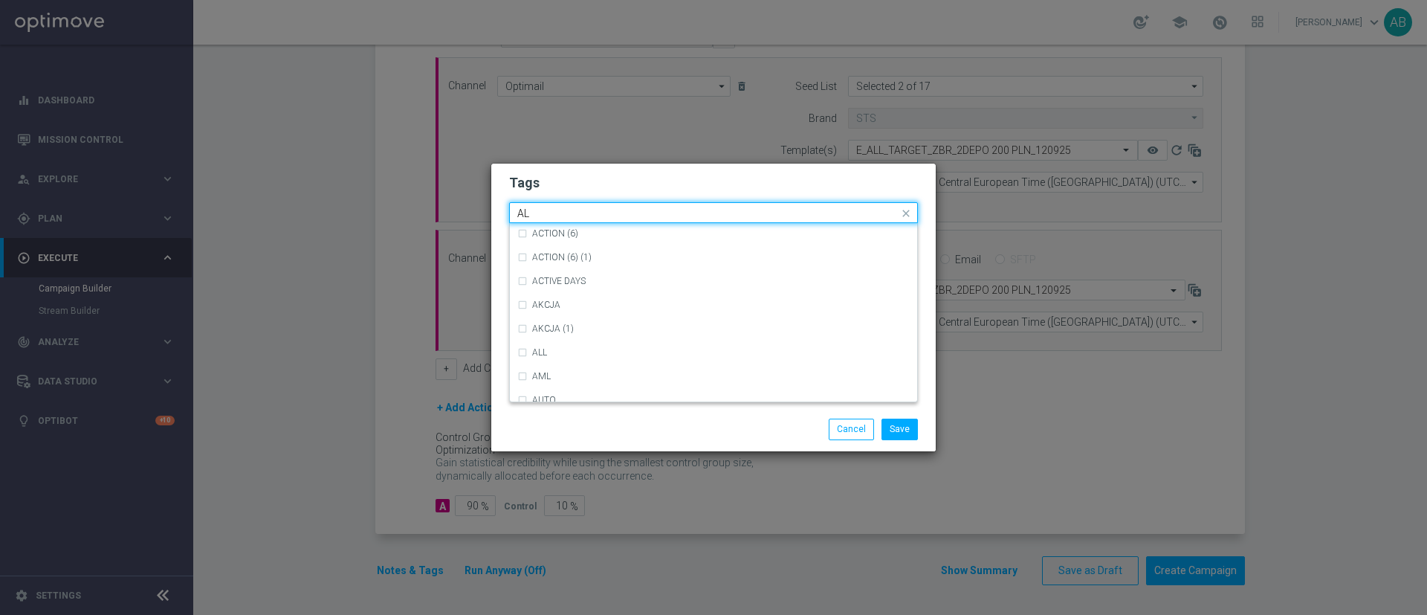
scroll to position [0, 0]
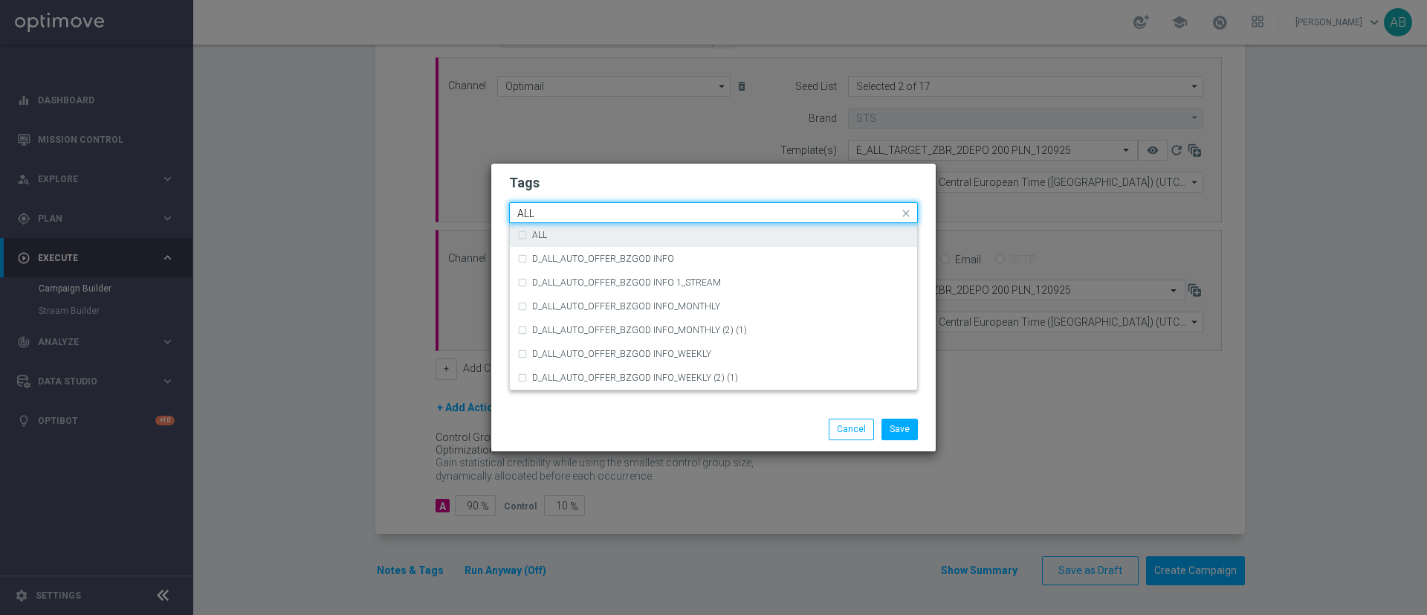
click at [557, 232] on div "ALL" at bounding box center [721, 234] width 378 height 9
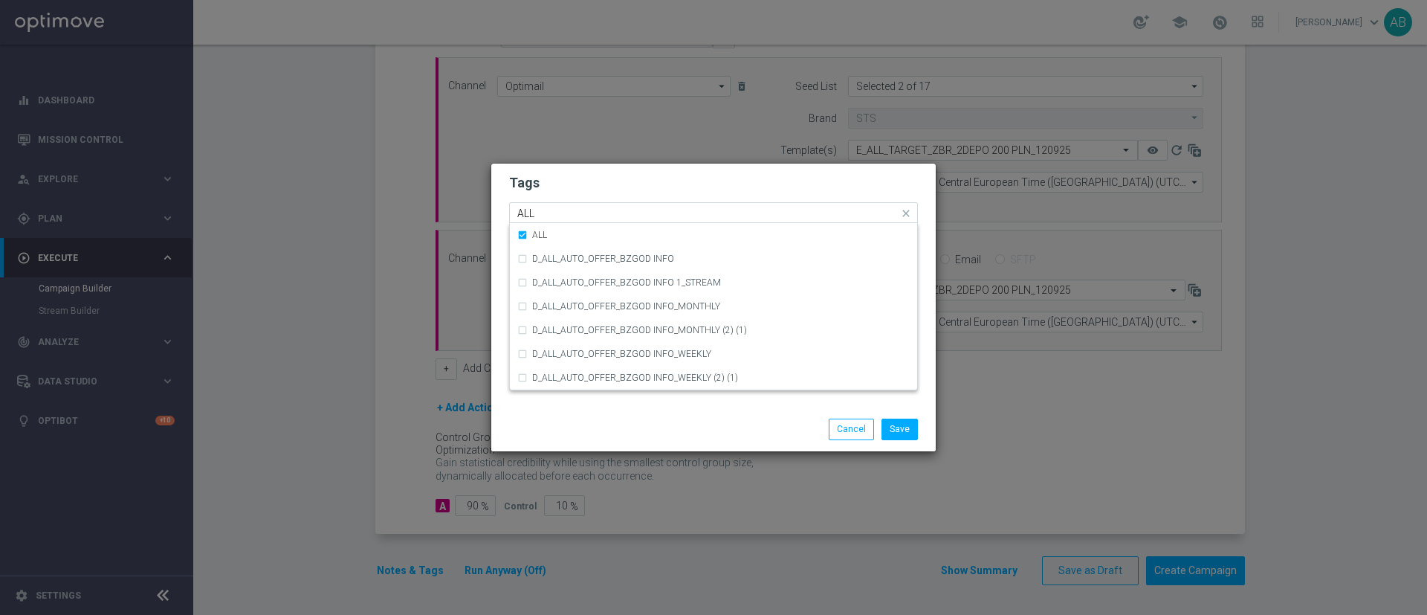
click at [567, 202] on div "Quick find × E × ALL ALL" at bounding box center [713, 212] width 409 height 21
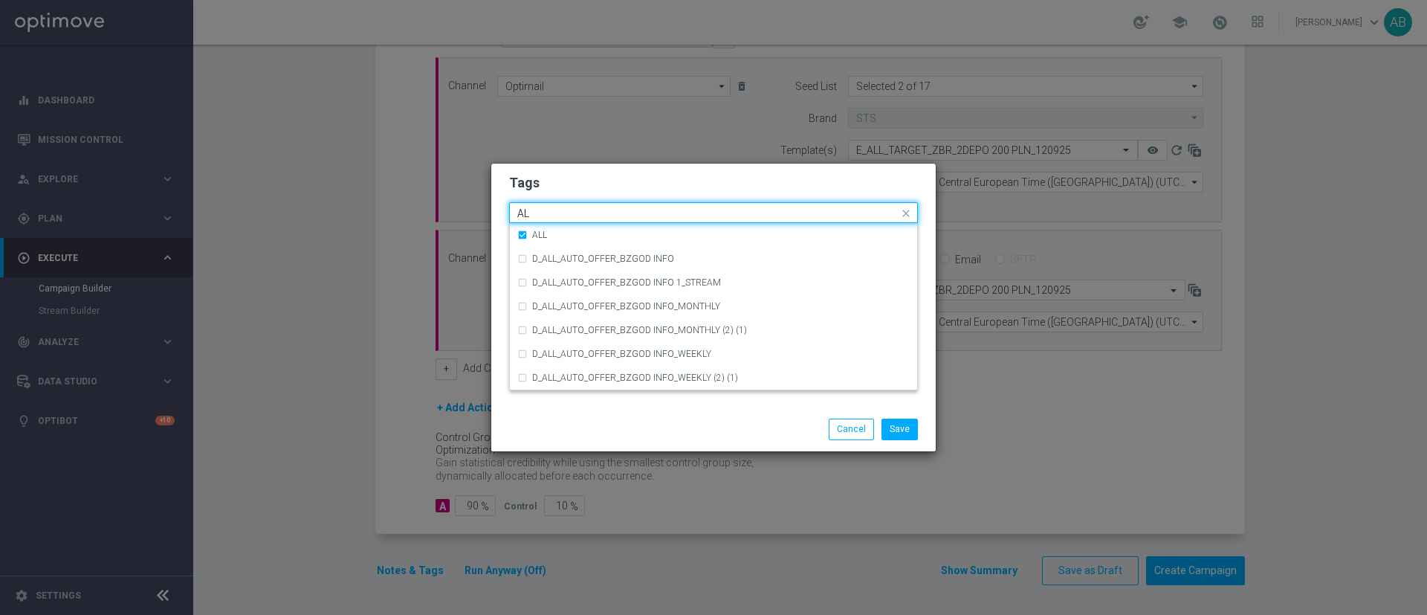
type input "A"
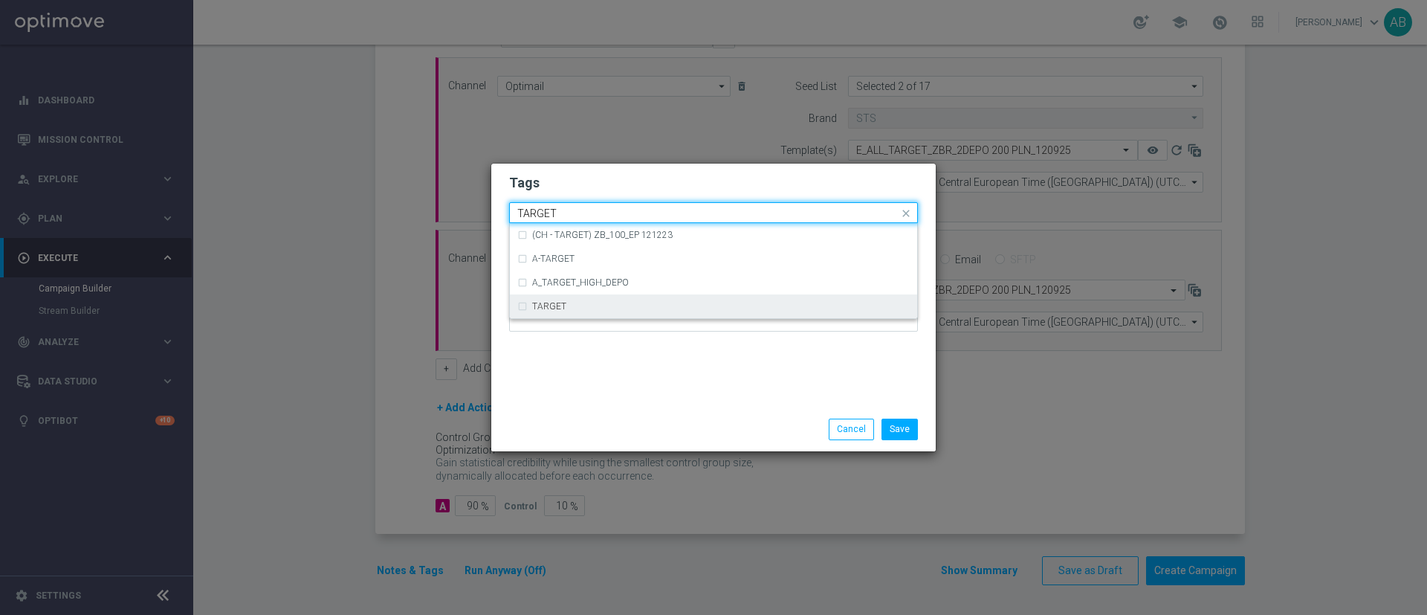
click at [552, 313] on div "TARGET" at bounding box center [713, 306] width 393 height 24
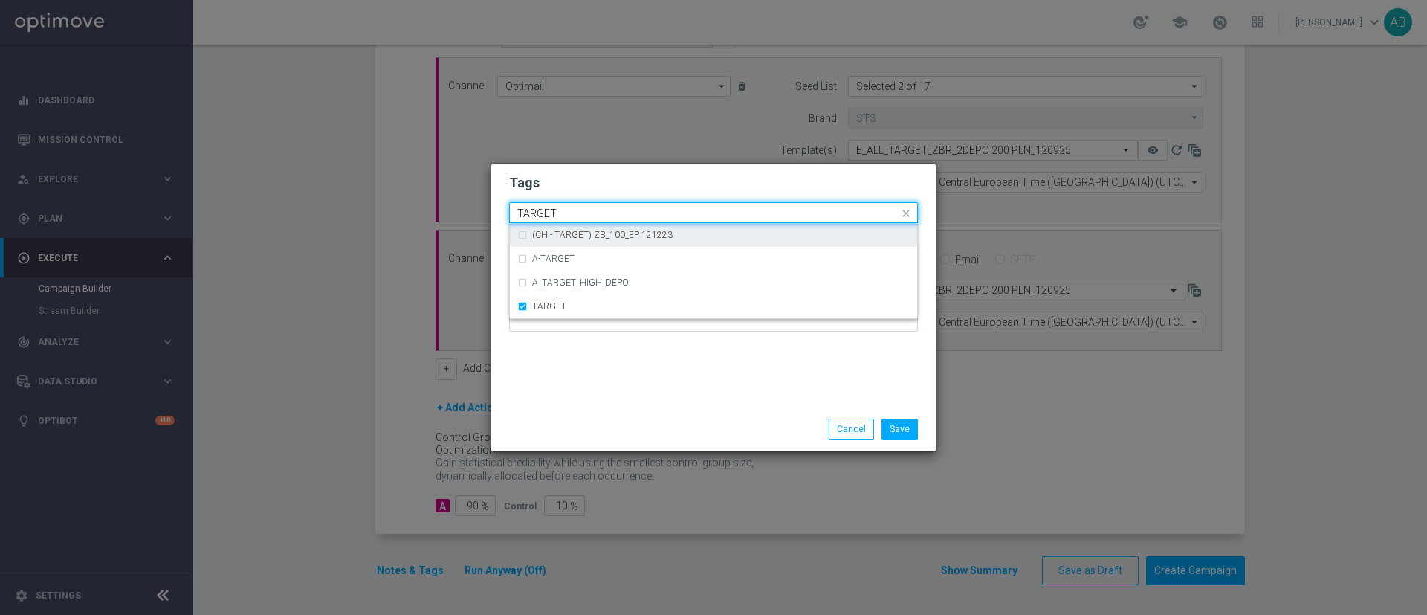
click at [587, 211] on input "TARGET" at bounding box center [707, 213] width 381 height 13
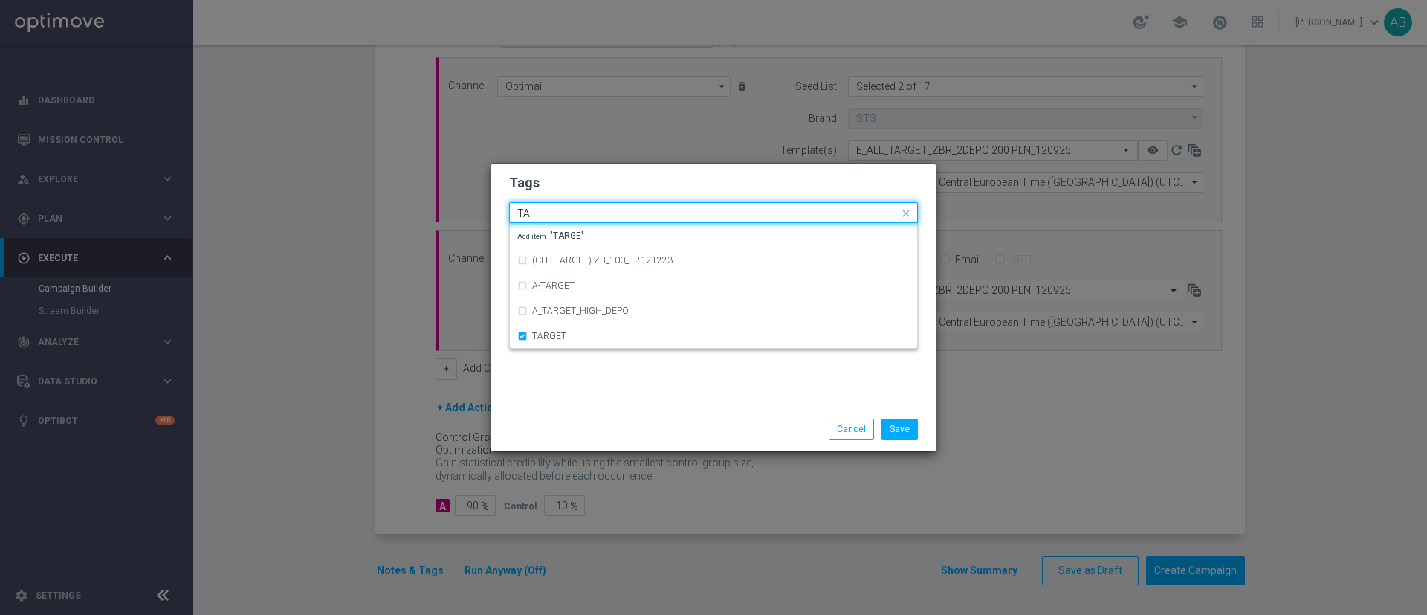
type input "T"
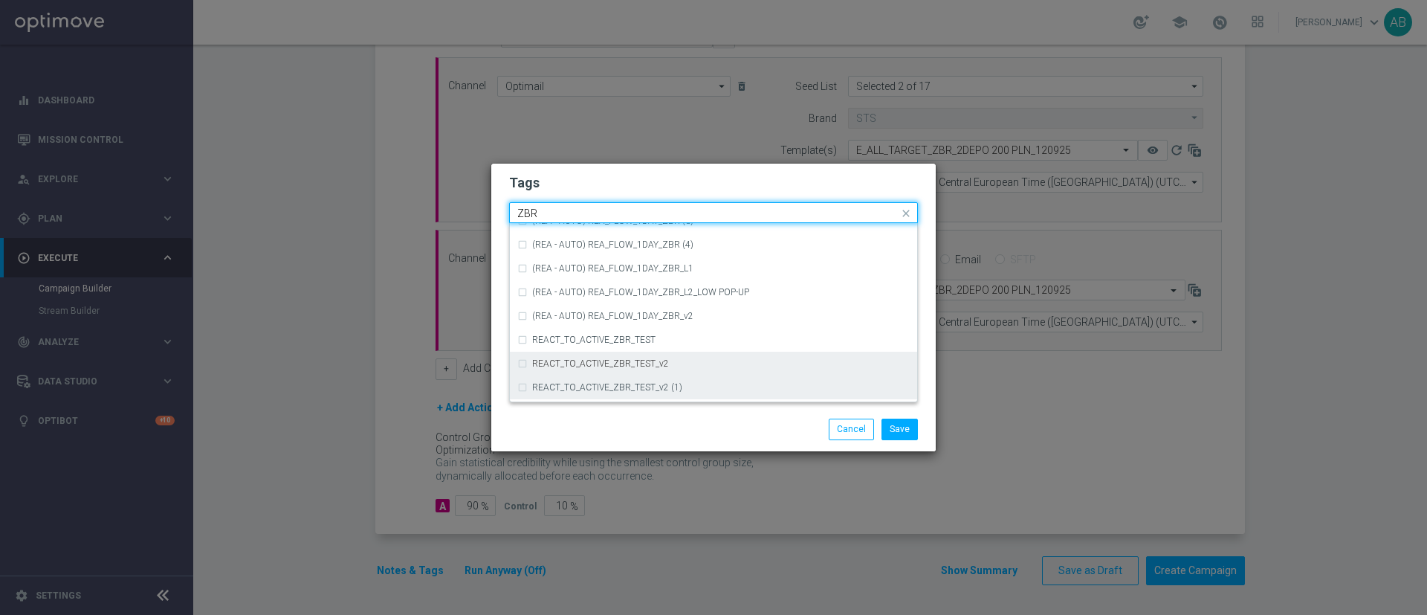
scroll to position [155, 0]
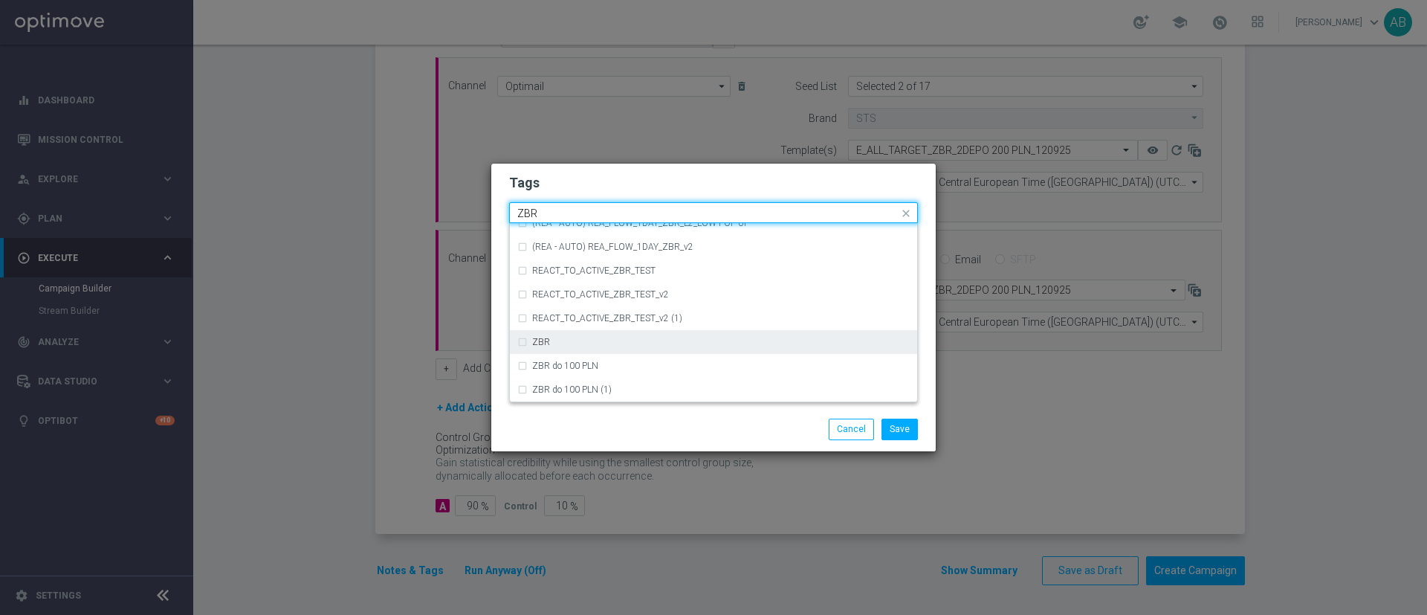
click at [557, 336] on div "ZBR" at bounding box center [713, 342] width 393 height 24
type input "ZBR"
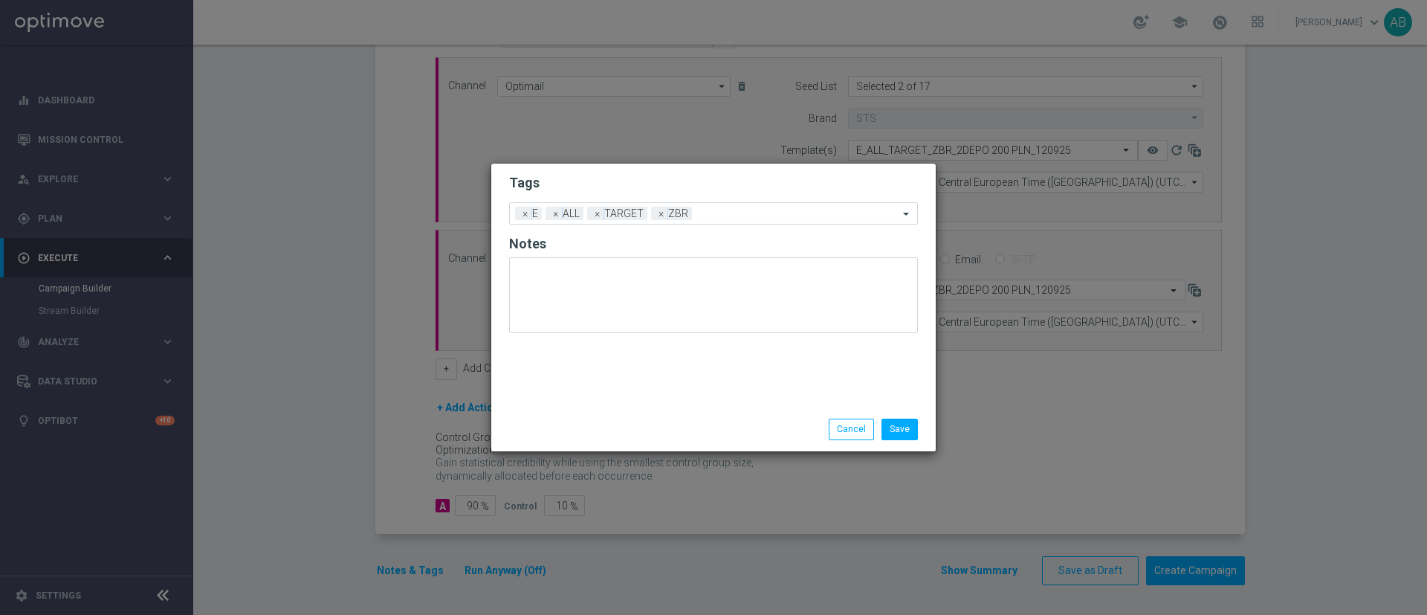
click at [618, 176] on h2 "Tags" at bounding box center [713, 183] width 409 height 18
click at [911, 433] on button "Save" at bounding box center [900, 429] width 36 height 21
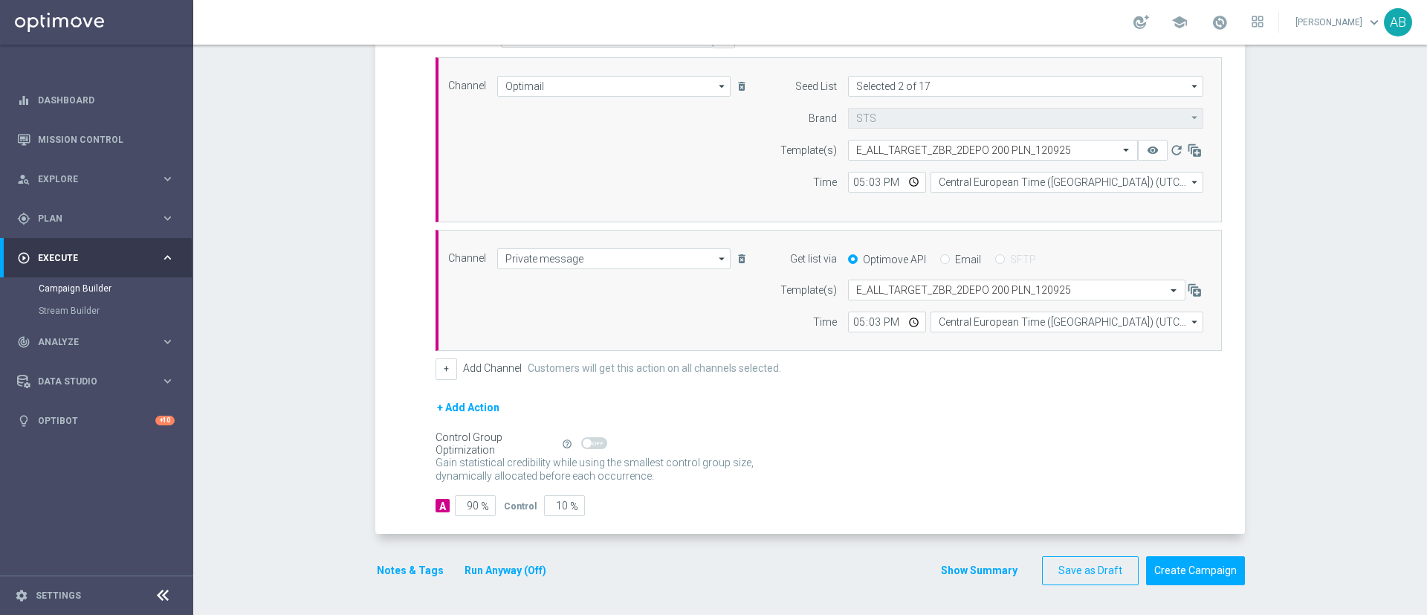
click at [422, 564] on button "Notes & Tags" at bounding box center [410, 570] width 70 height 19
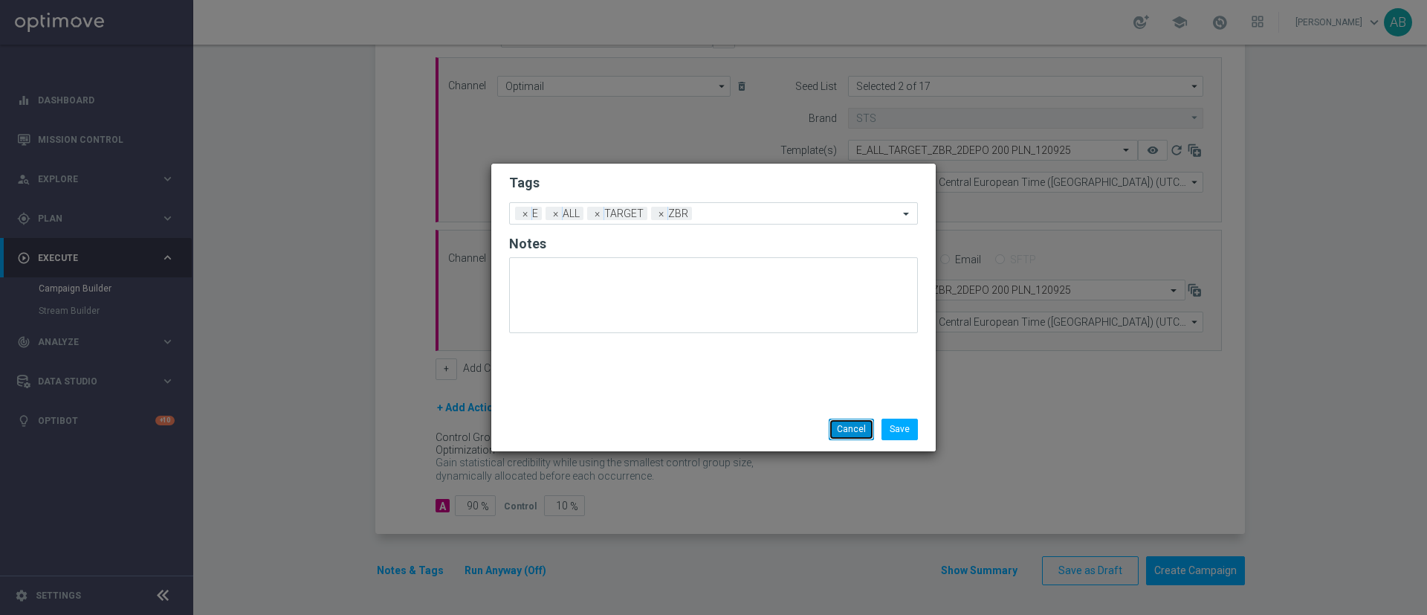
click at [837, 434] on button "Cancel" at bounding box center [851, 429] width 45 height 21
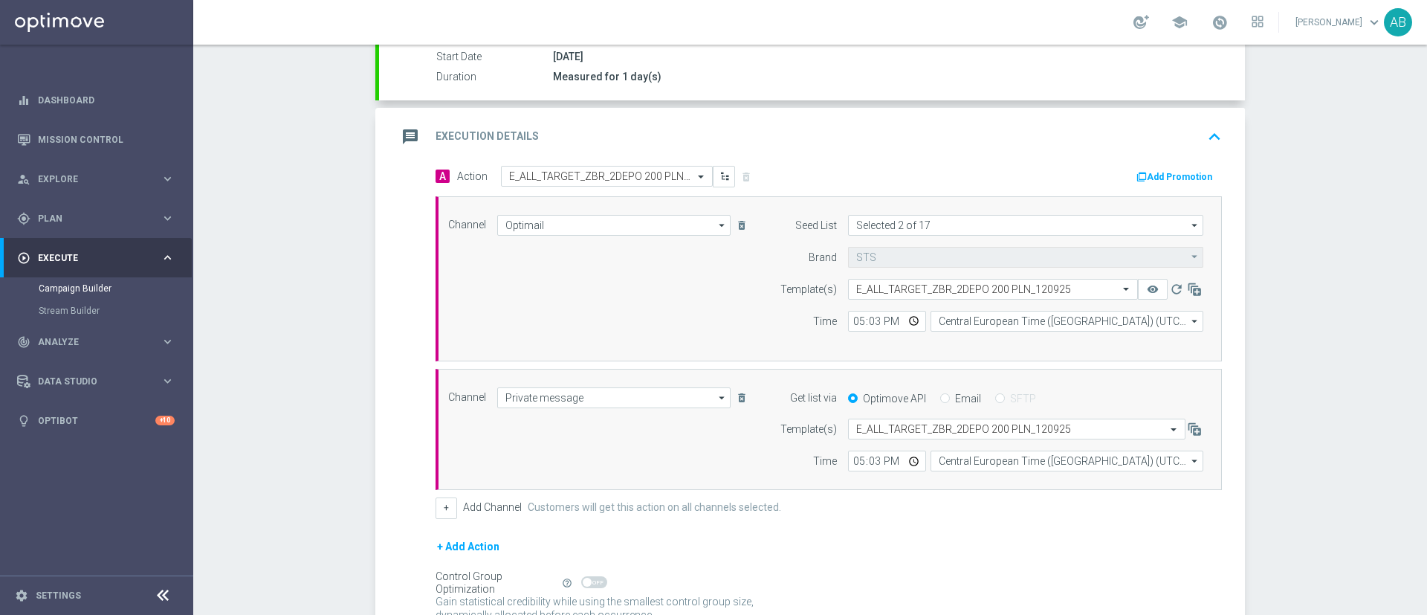
scroll to position [391, 0]
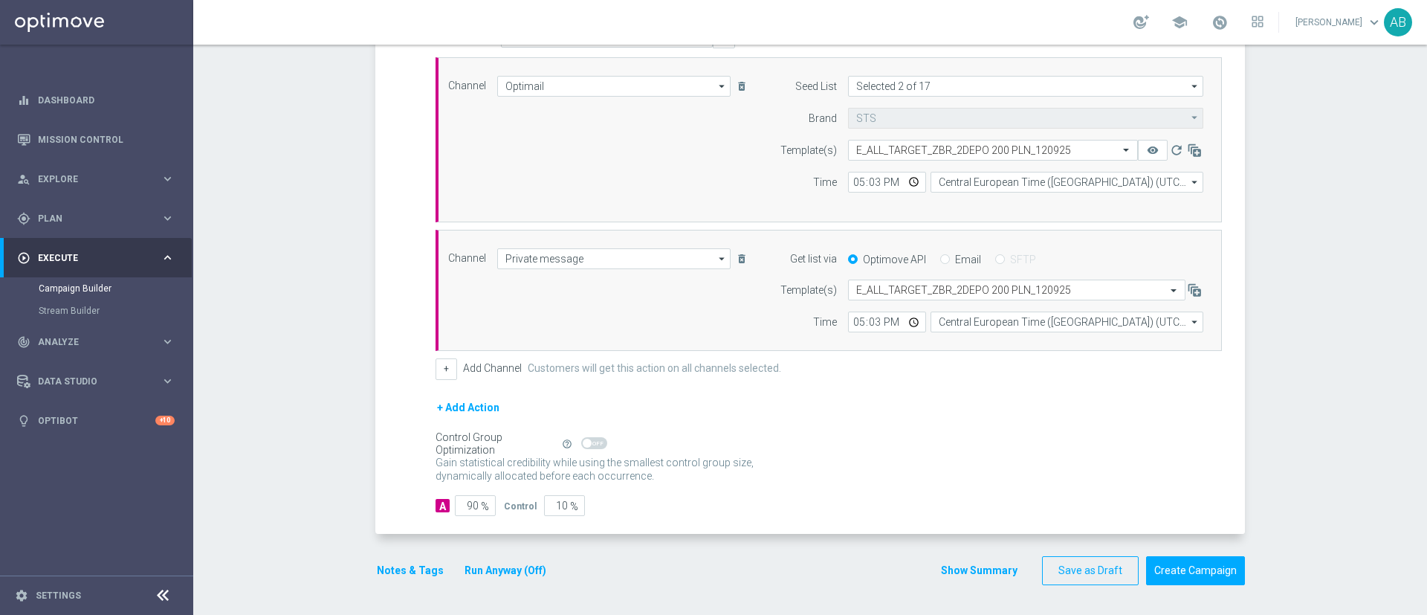
click at [512, 573] on button "Run Anyway (Off)" at bounding box center [505, 570] width 85 height 19
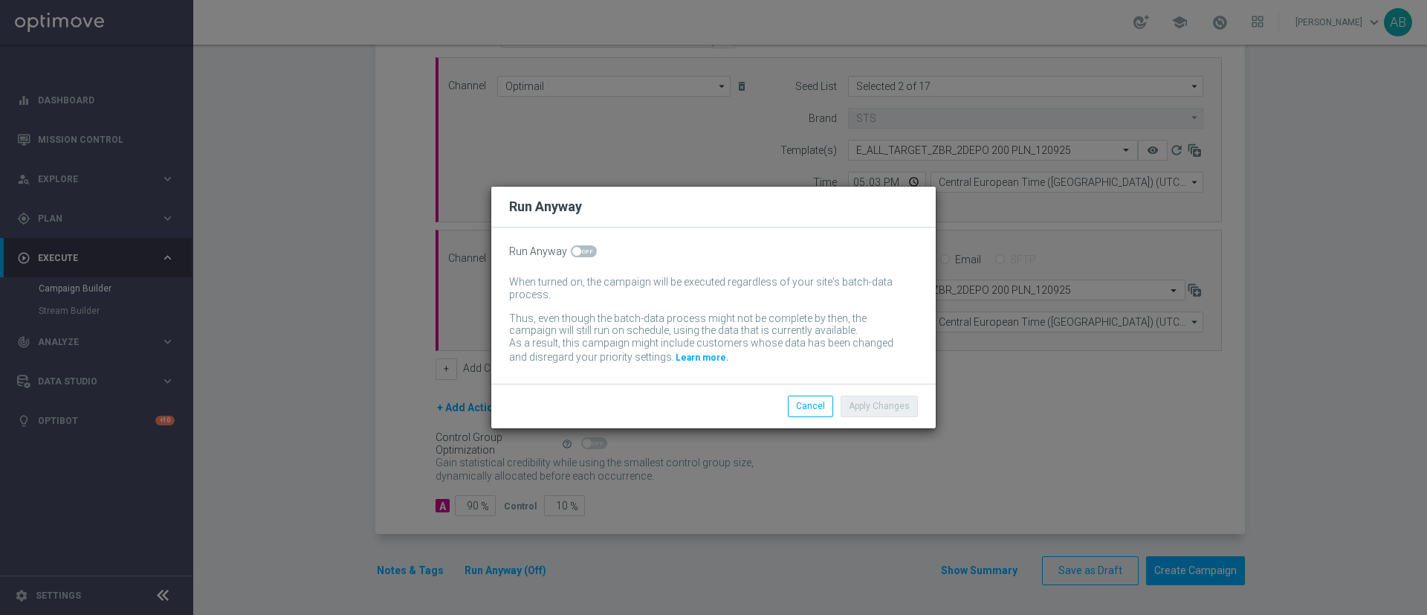
click at [592, 259] on div "Run Anyway When turned on, the campaign will be executed regardless of your sit…" at bounding box center [713, 305] width 445 height 156
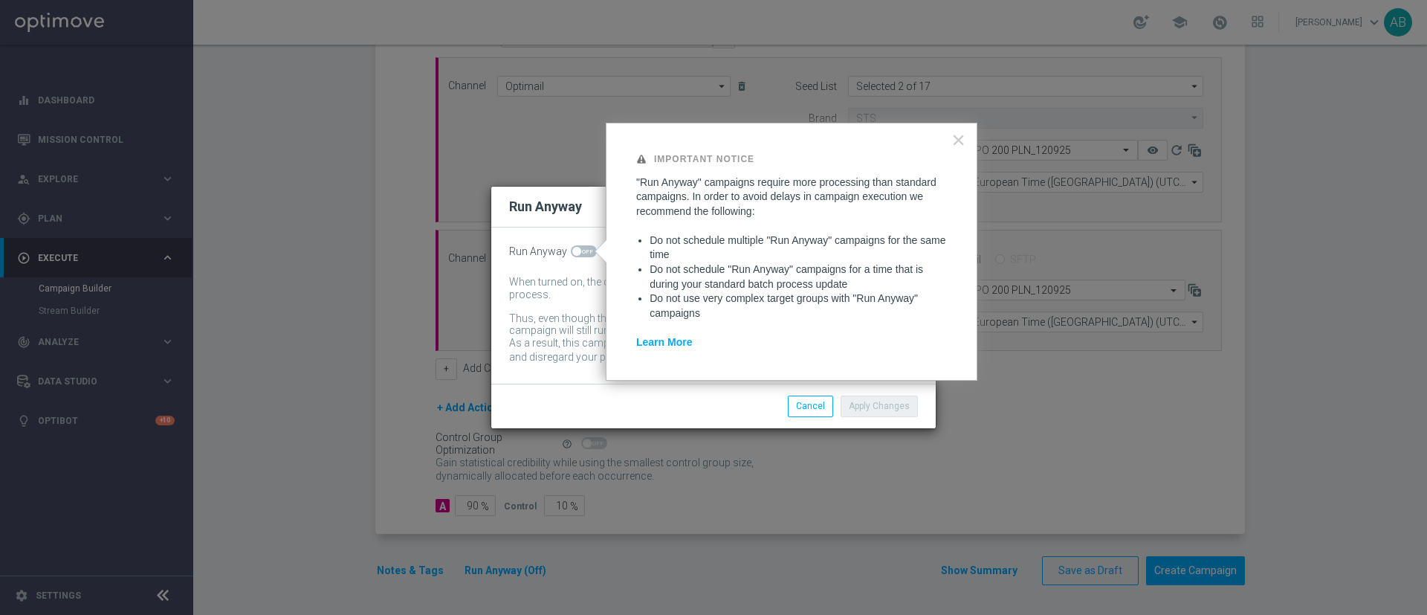
click at [588, 251] on span at bounding box center [584, 251] width 26 height 12
click at [588, 251] on input "checkbox" at bounding box center [584, 251] width 26 height 12
checkbox input "true"
click at [877, 404] on button "Apply Changes" at bounding box center [879, 406] width 77 height 21
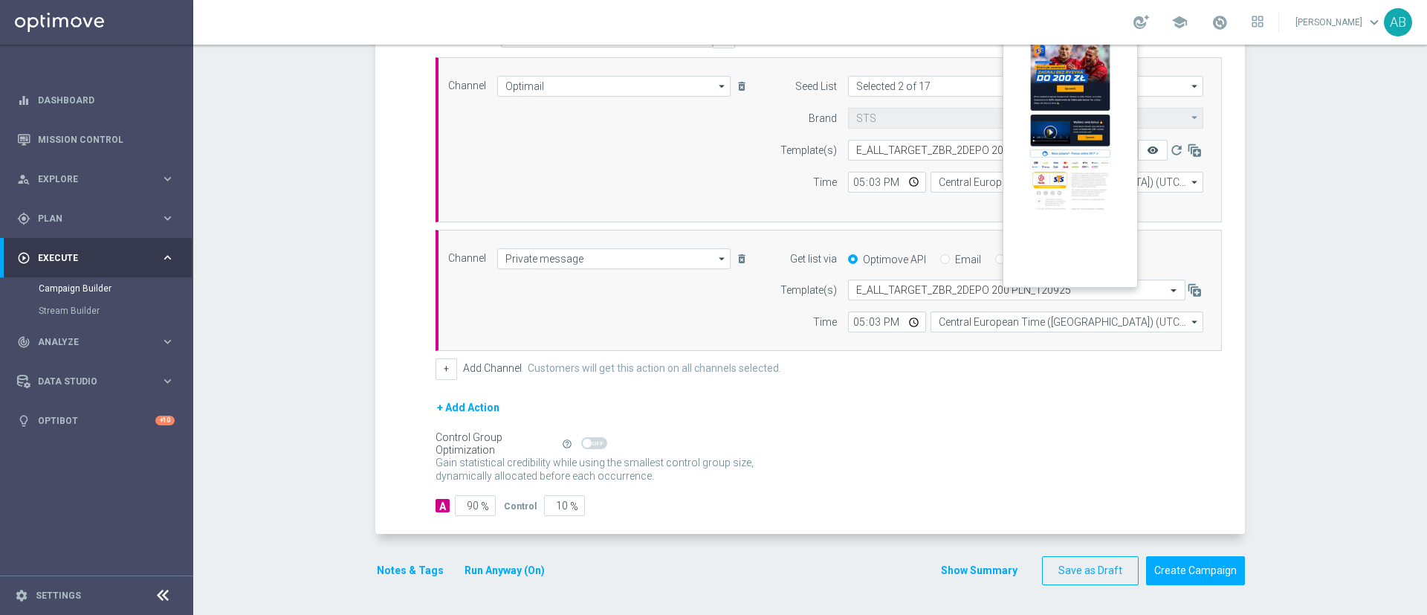
click at [1150, 152] on icon "remove_red_eye" at bounding box center [1153, 150] width 12 height 12
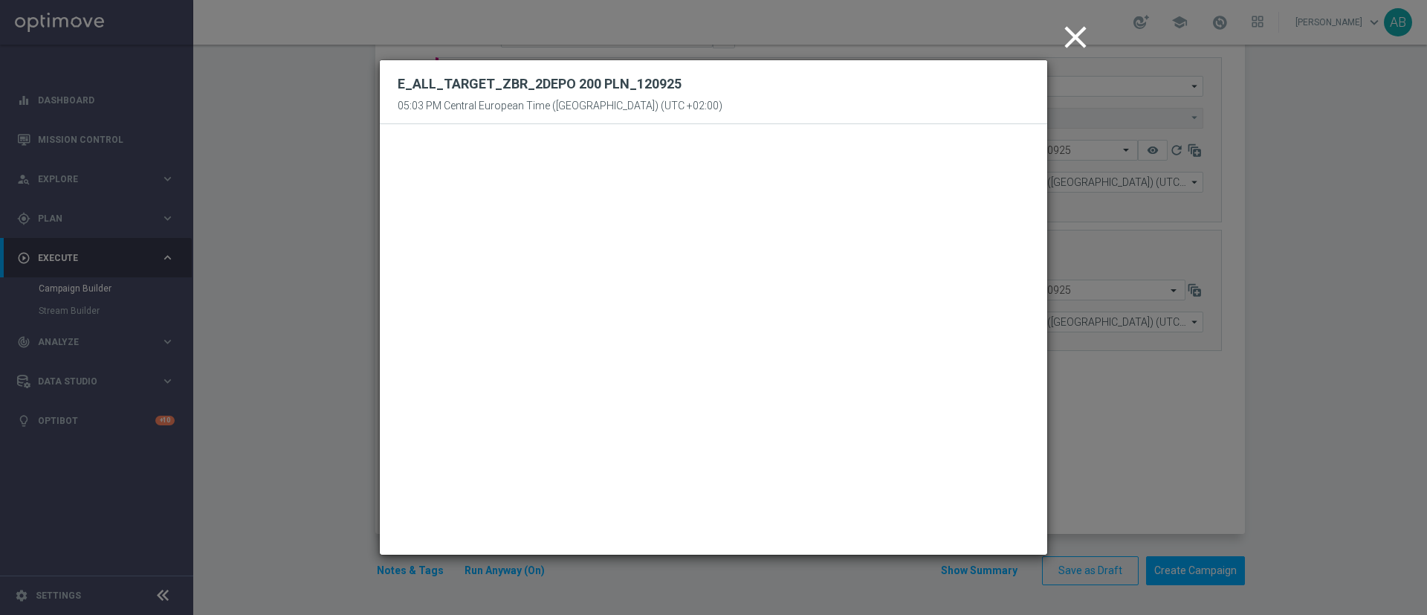
click at [1074, 47] on icon "close" at bounding box center [1075, 37] width 37 height 37
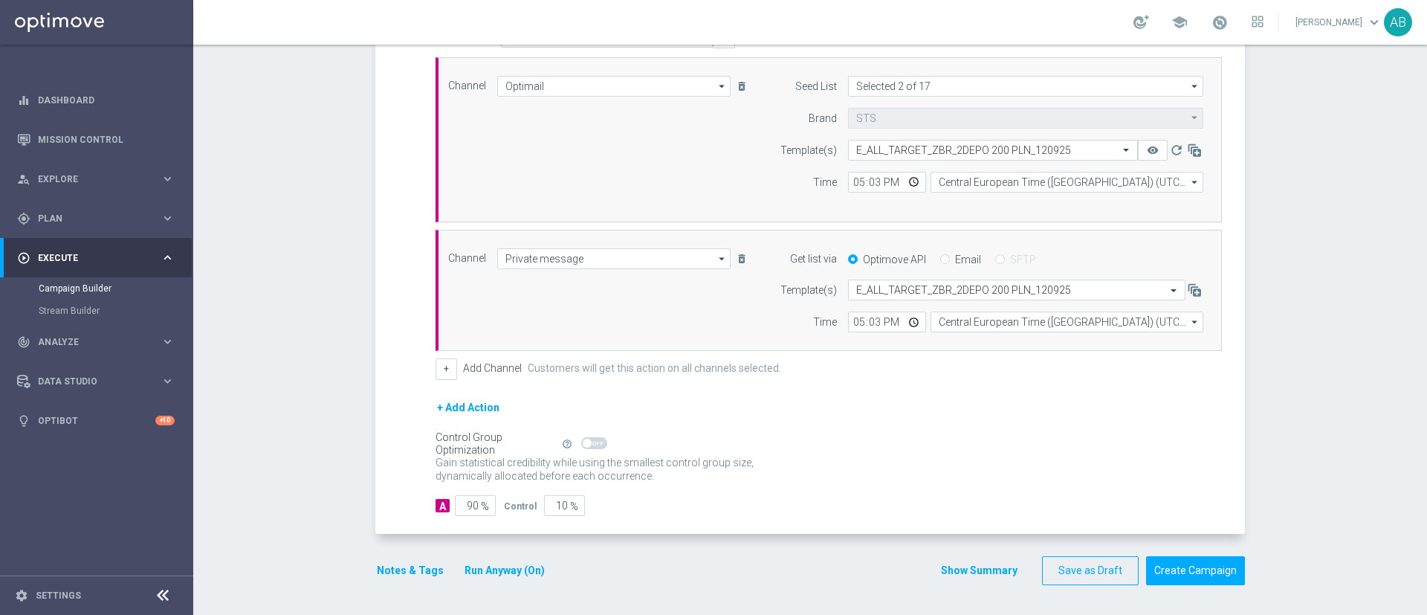
click at [1271, 266] on div "Campaign Builder Scheduled Campaign Triggered Campaign Status: Draft done Targe…" at bounding box center [810, 330] width 1234 height 570
click at [401, 570] on button "Notes & Tags" at bounding box center [410, 570] width 70 height 19
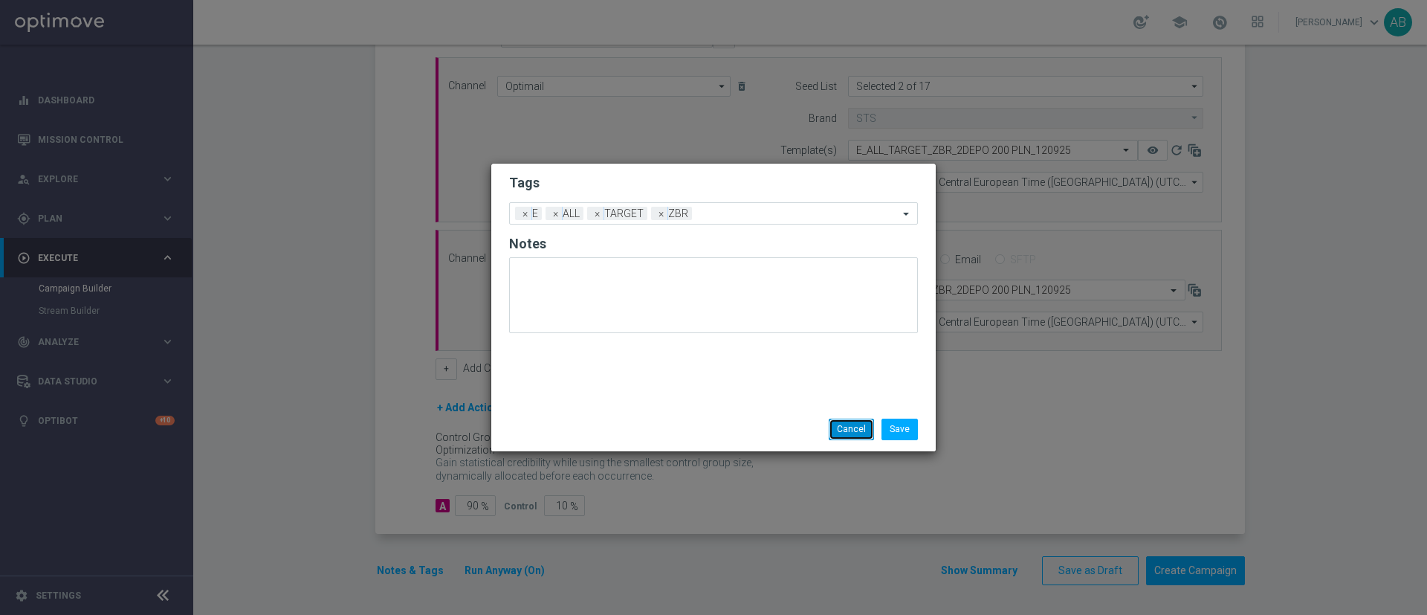
click at [851, 425] on button "Cancel" at bounding box center [851, 429] width 45 height 21
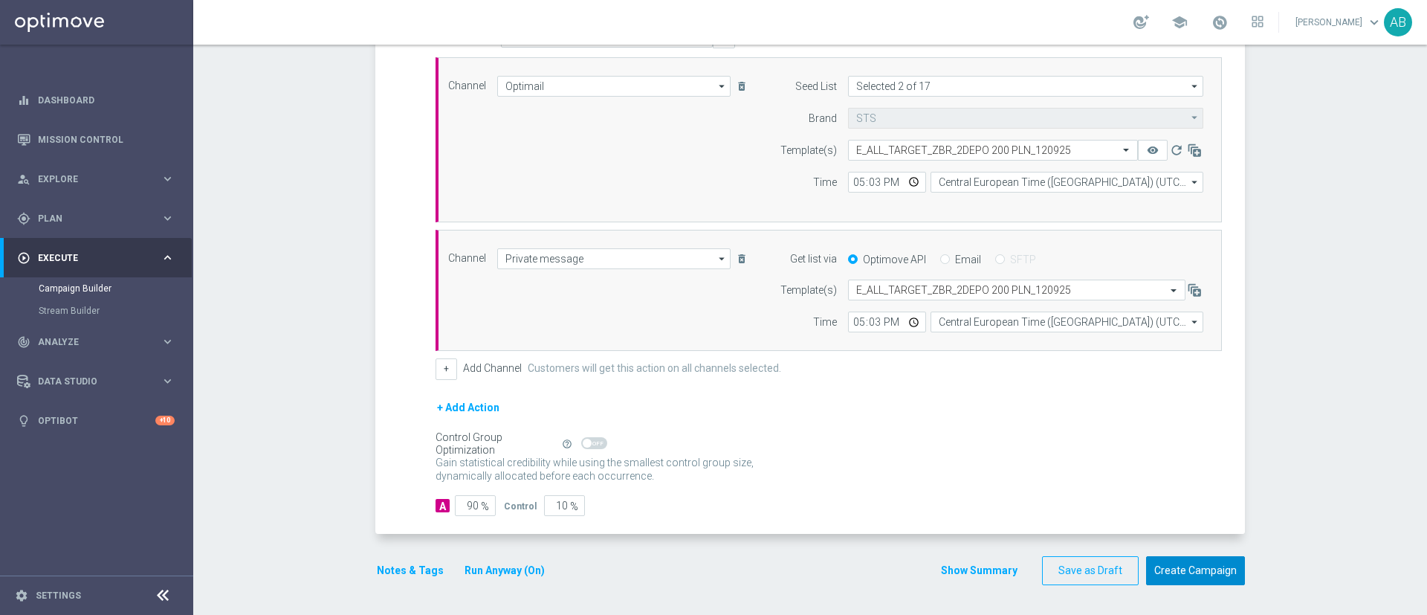
click at [1209, 572] on button "Create Campaign" at bounding box center [1195, 570] width 99 height 29
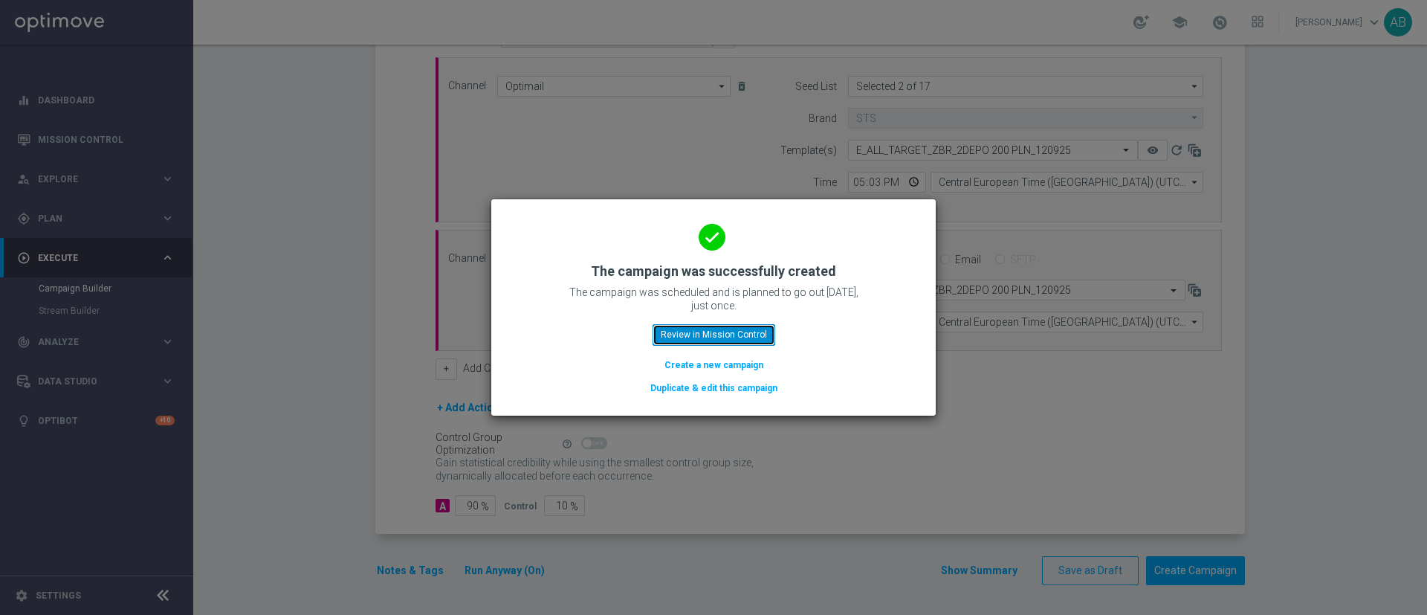
click at [750, 329] on button "Review in Mission Control" at bounding box center [714, 334] width 123 height 21
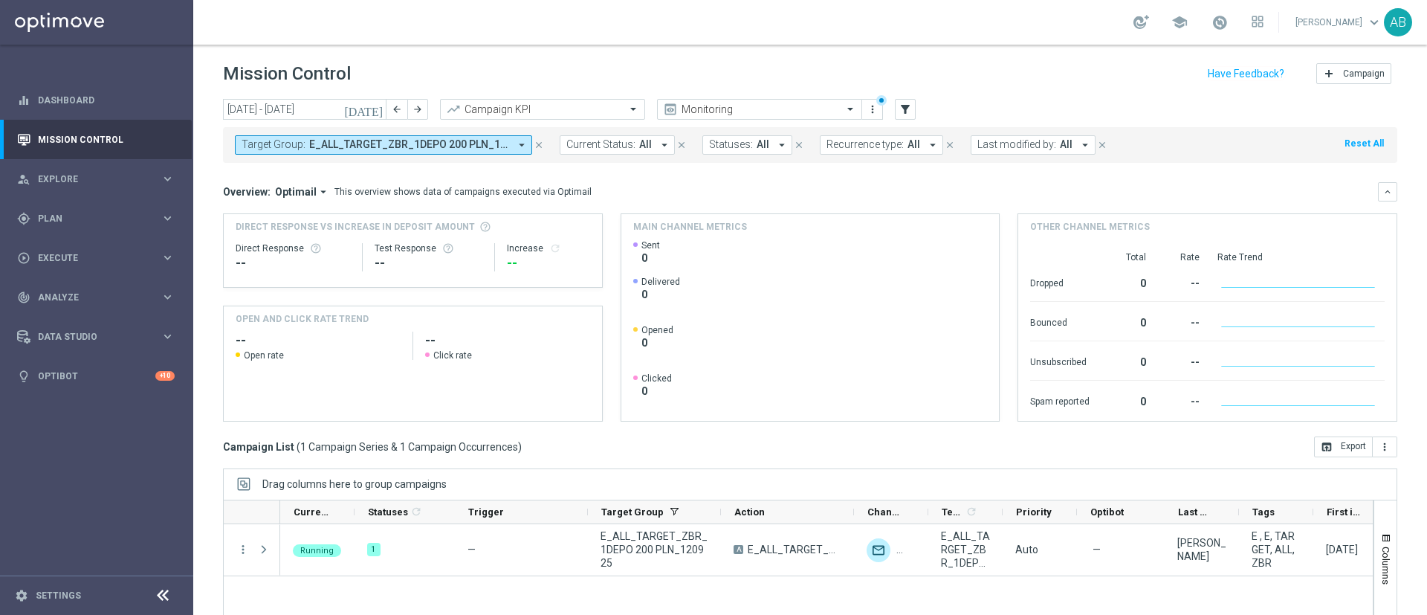
click at [358, 147] on span "E_ALL_TARGET_ZBR_1DEPO 200 PLN_120925" at bounding box center [409, 144] width 200 height 13
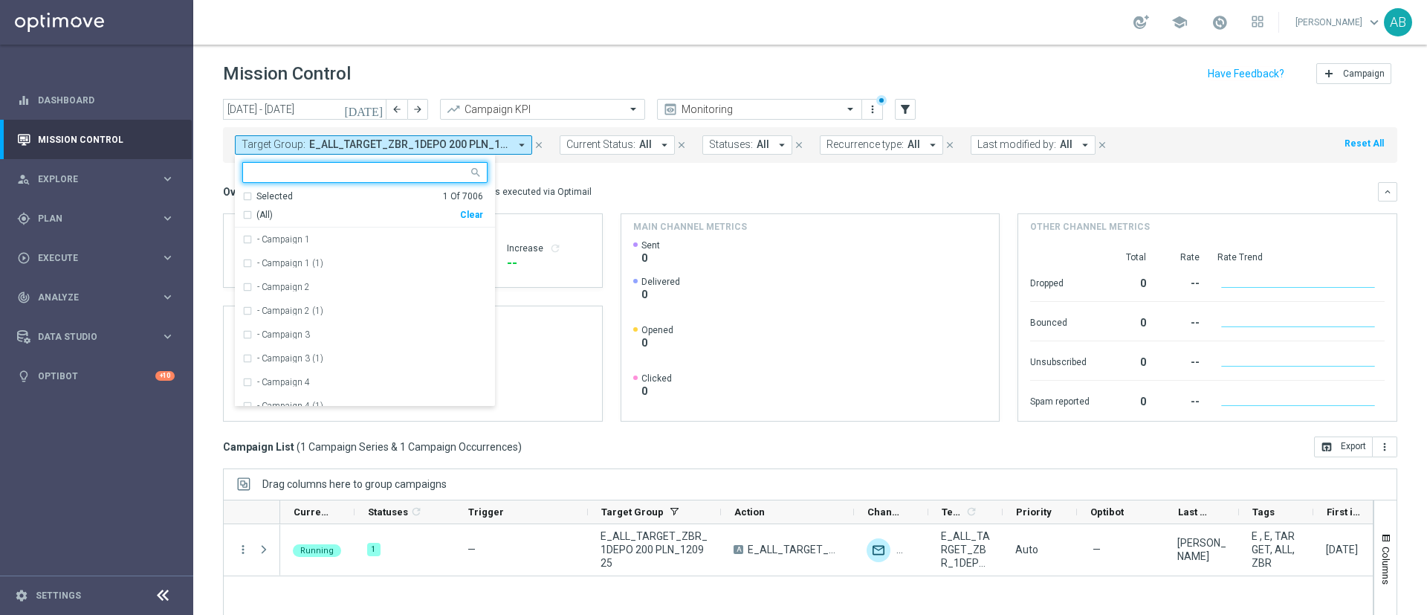
click at [482, 207] on div "(All) Clear" at bounding box center [362, 212] width 241 height 19
click at [0, 0] on div "Clear" at bounding box center [0, 0] width 0 height 0
click at [398, 172] on input "text" at bounding box center [360, 173] width 218 height 13
paste input "E_ALL_TARGET_ZBR_2DEPO 200 PLN_120925"
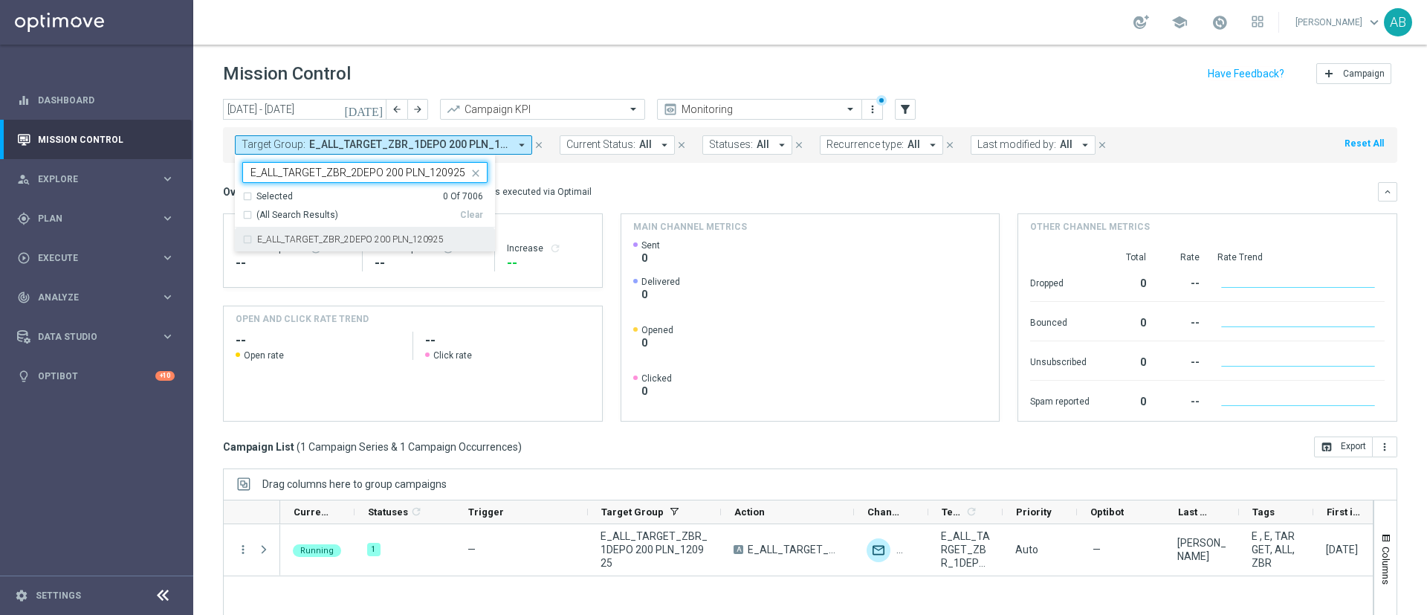
click at [427, 230] on div "E_ALL_TARGET_ZBR_2DEPO 200 PLN_120925" at bounding box center [364, 239] width 245 height 24
type input "E_ALL_TARGET_ZBR_2DEPO 200 PLN_120925"
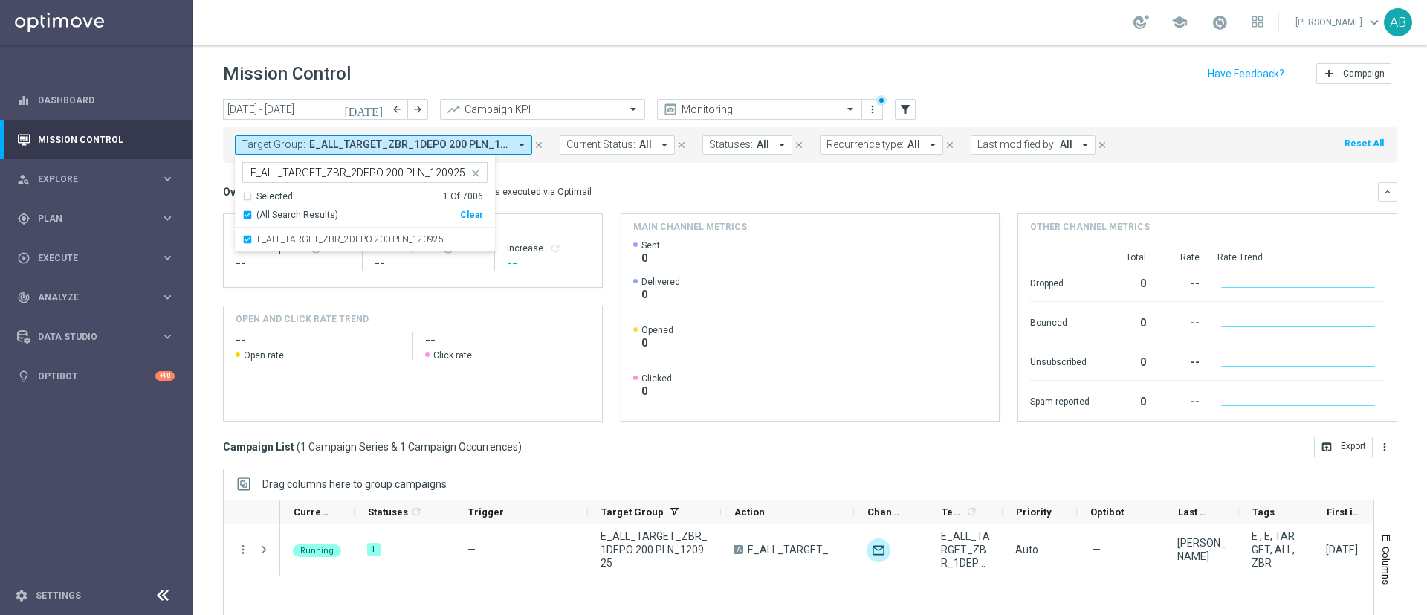
click at [622, 186] on div "Overview: Optimail arrow_drop_down This overview shows data of campaigns execut…" at bounding box center [800, 191] width 1155 height 13
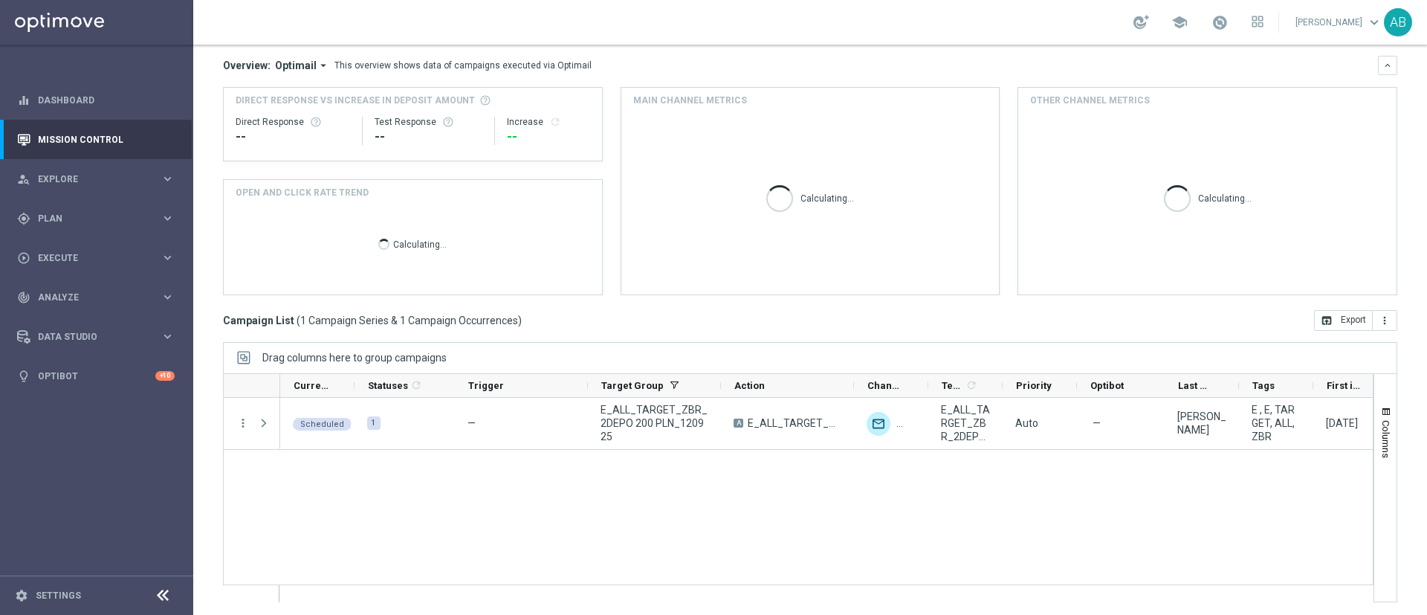
scroll to position [129, 0]
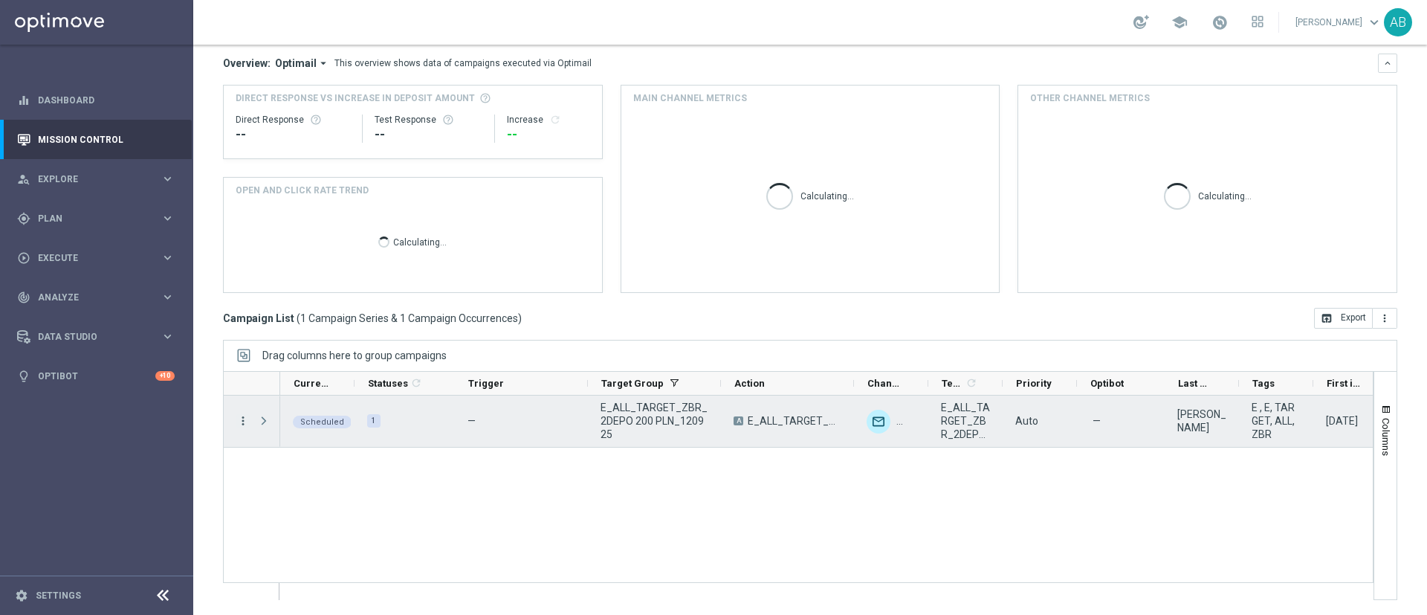
click at [242, 421] on icon "more_vert" at bounding box center [242, 420] width 13 height 13
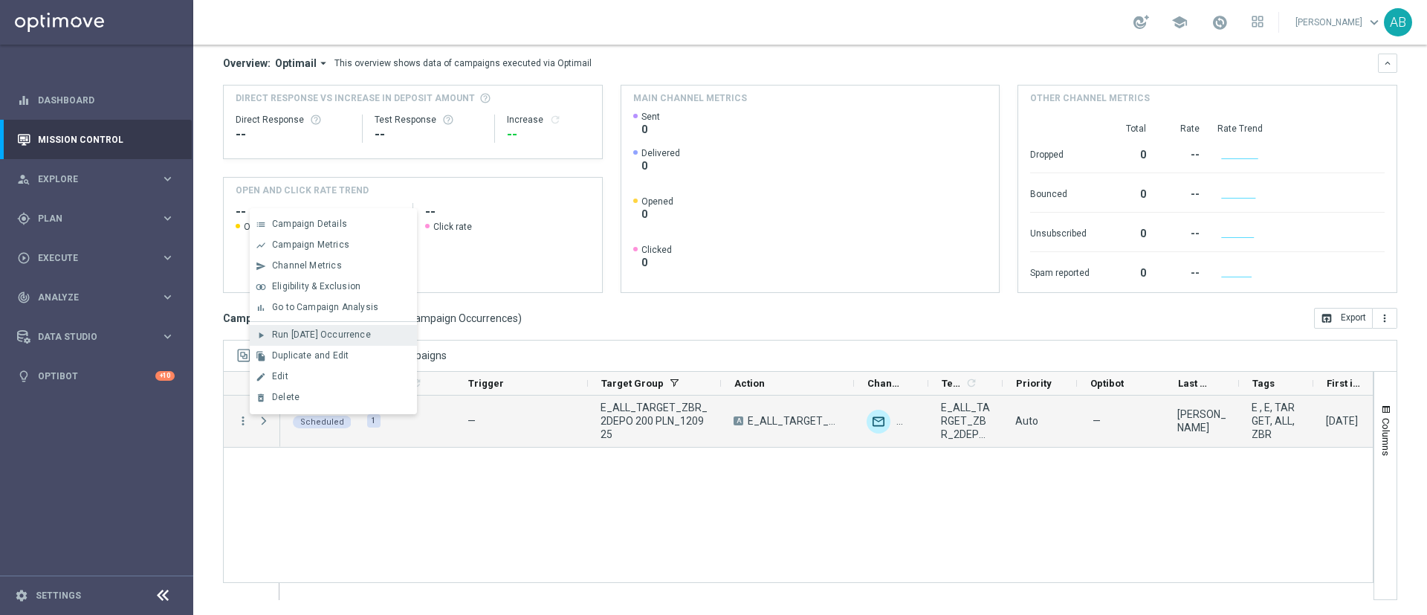
click at [342, 337] on span "Run [DATE] Occurrence" at bounding box center [321, 334] width 99 height 10
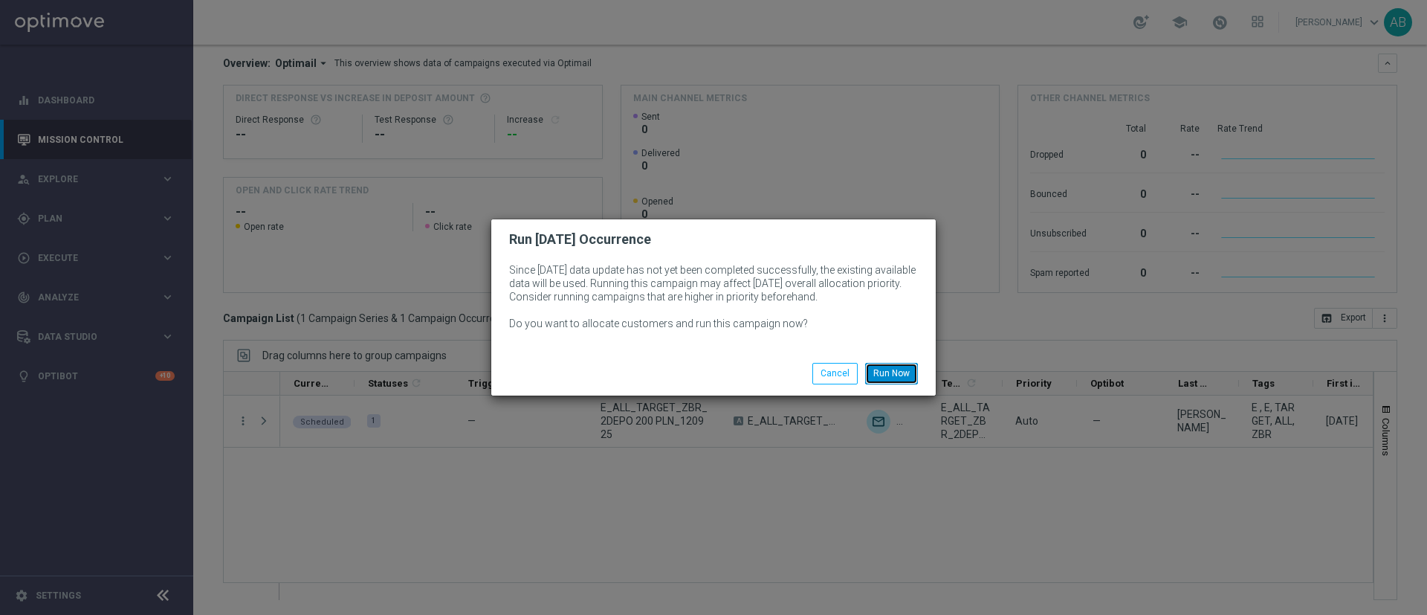
click at [906, 375] on button "Run Now" at bounding box center [891, 373] width 53 height 21
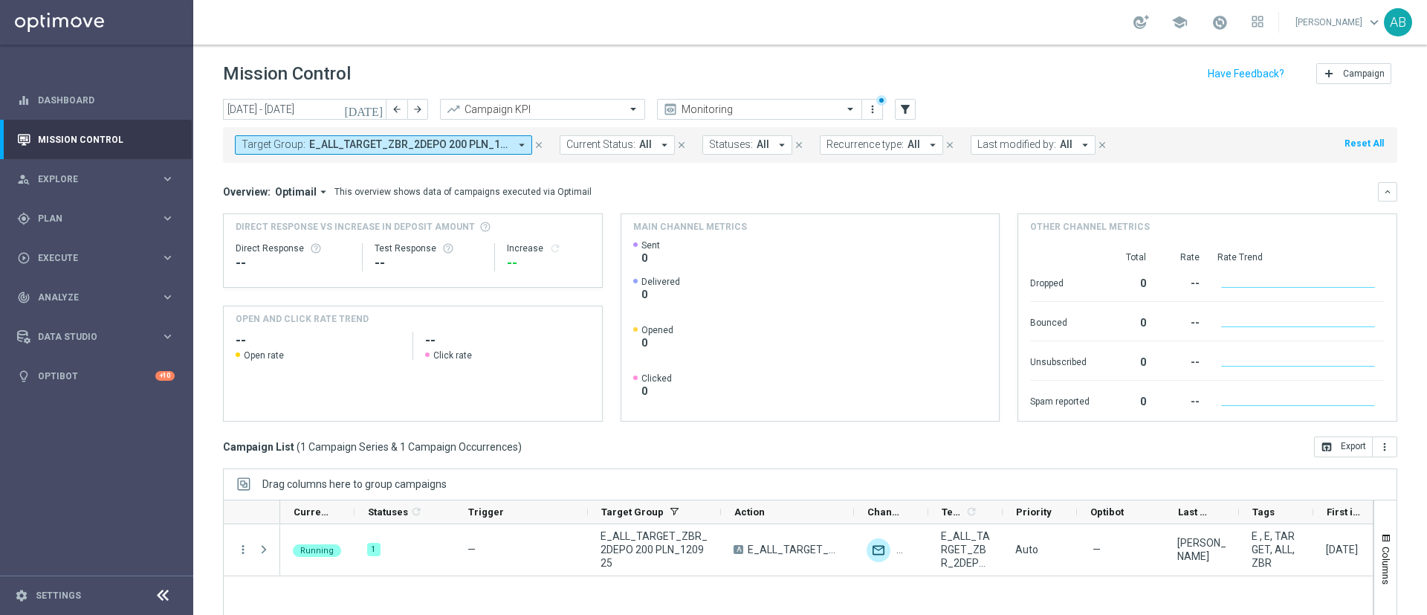
click at [209, 417] on div "[DATE] [DATE] - [DATE] arrow_back arrow_forward Campaign KPI trending_up Monito…" at bounding box center [810, 350] width 1234 height 503
click at [76, 262] on div "play_circle_outline Execute" at bounding box center [88, 257] width 143 height 13
click at [103, 288] on link "Campaign Builder" at bounding box center [97, 289] width 116 height 12
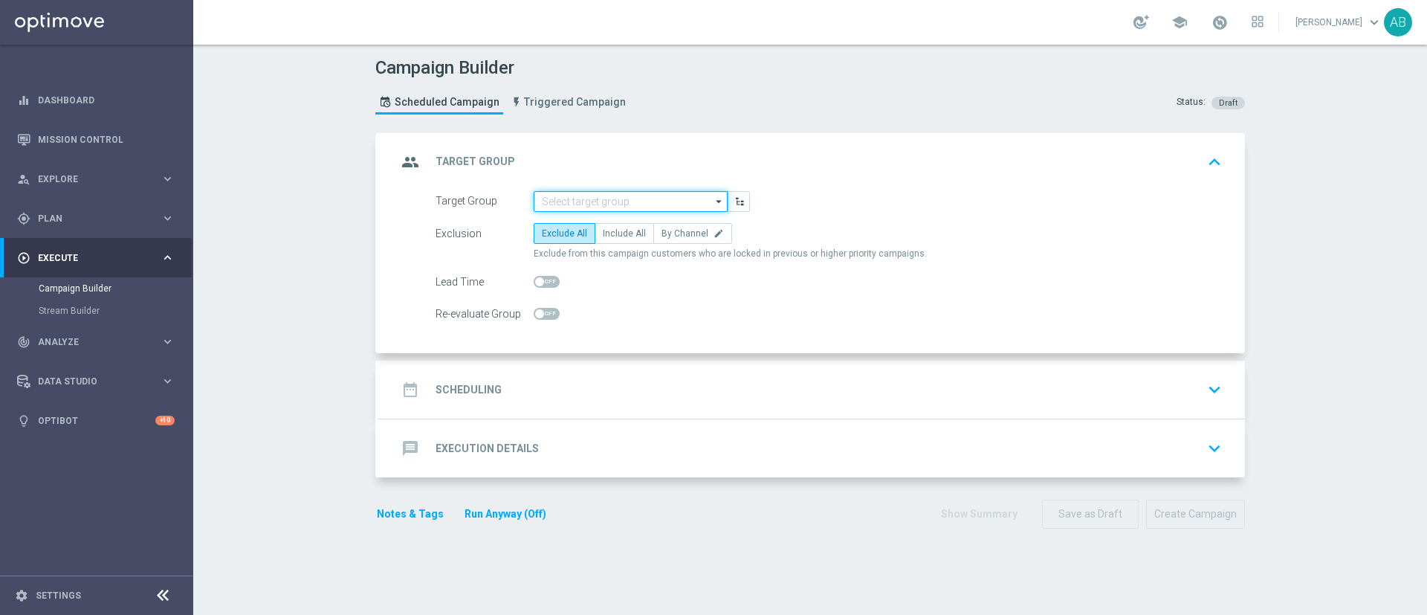
click at [579, 201] on input at bounding box center [631, 201] width 194 height 21
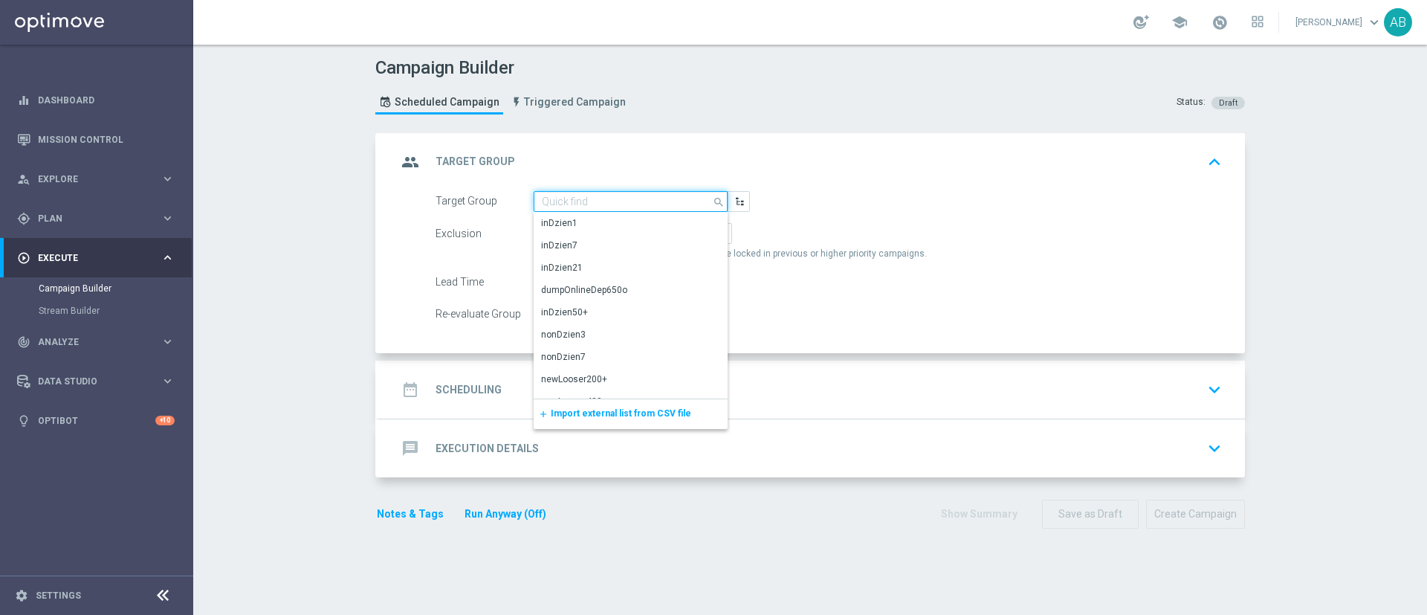
paste input "E_ALL_TARGET_ZBR_3DEPO 200 PLN_120925"
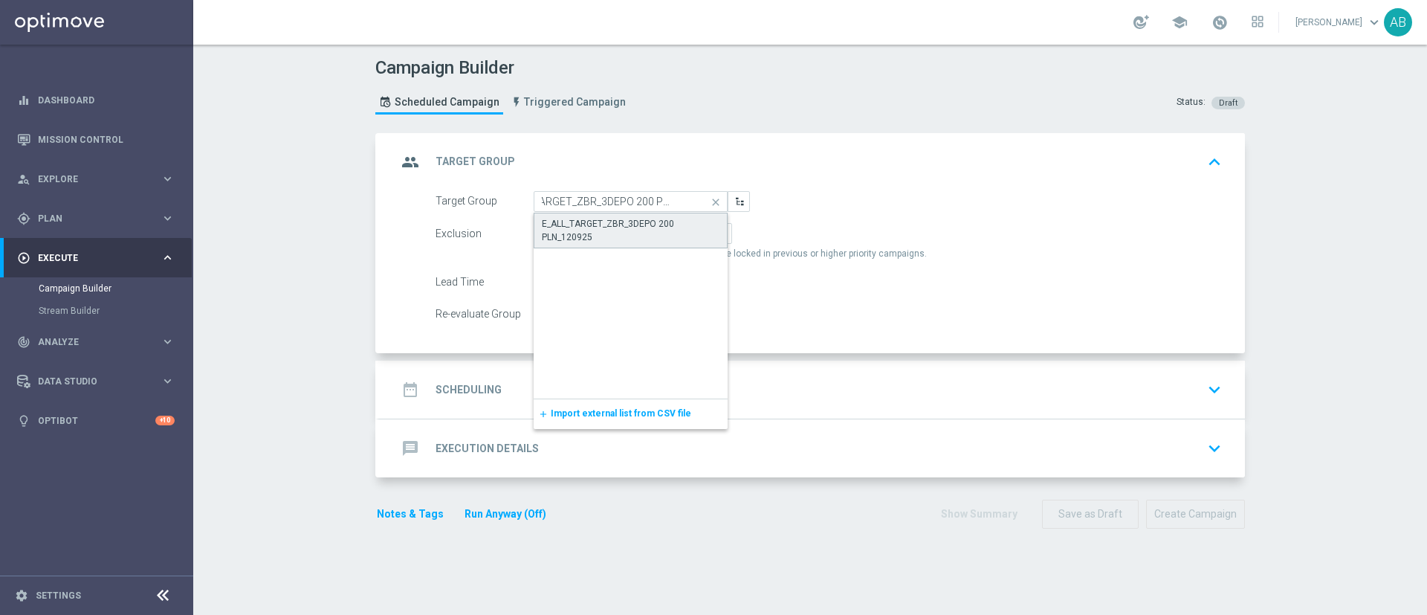
click at [587, 225] on div "E_ALL_TARGET_ZBR_3DEPO 200 PLN_120925" at bounding box center [631, 230] width 178 height 27
type input "E_ALL_TARGET_ZBR_3DEPO 200 PLN_120925"
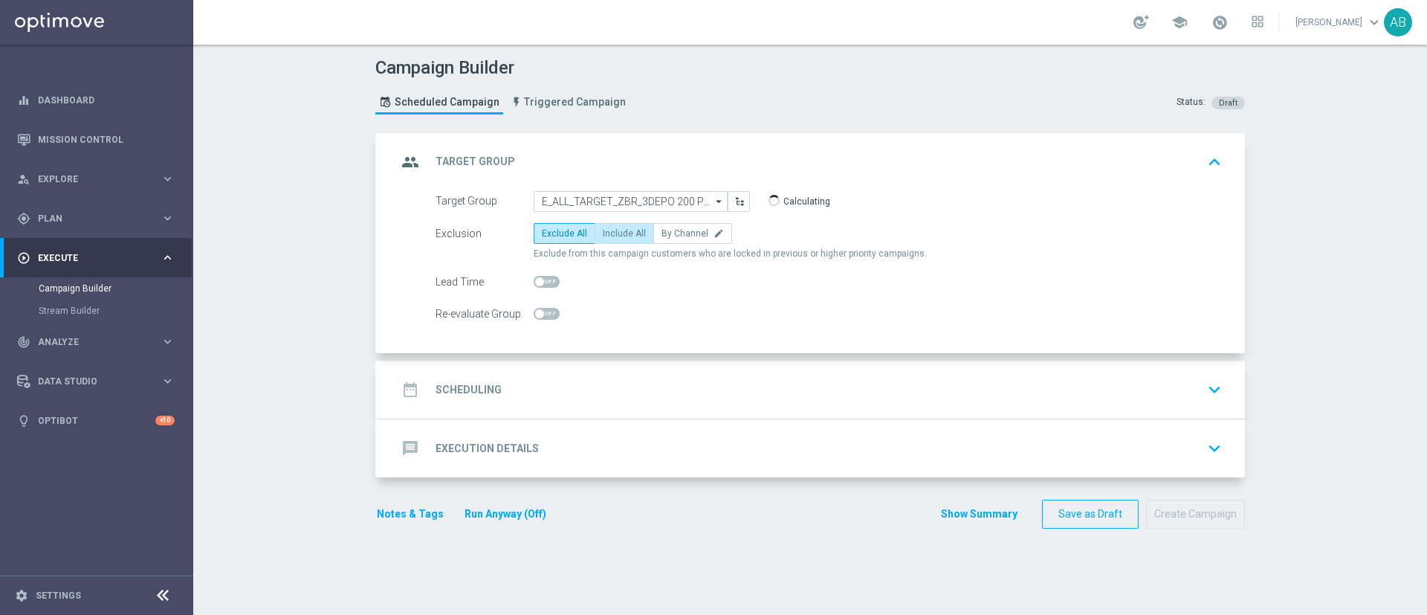
click at [617, 230] on span "Include All" at bounding box center [624, 233] width 43 height 10
click at [613, 231] on input "Include All" at bounding box center [608, 236] width 10 height 10
radio input "true"
click at [553, 380] on div "date_range Scheduling keyboard_arrow_down" at bounding box center [812, 389] width 830 height 28
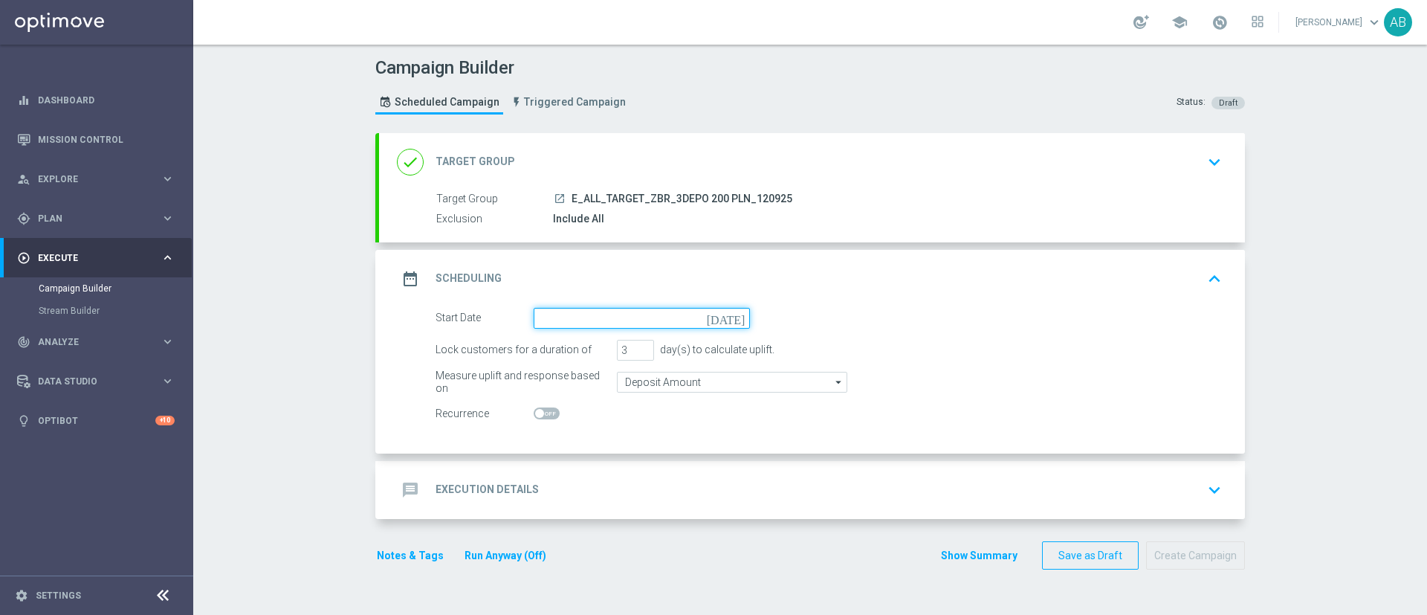
click at [596, 326] on input at bounding box center [642, 318] width 216 height 21
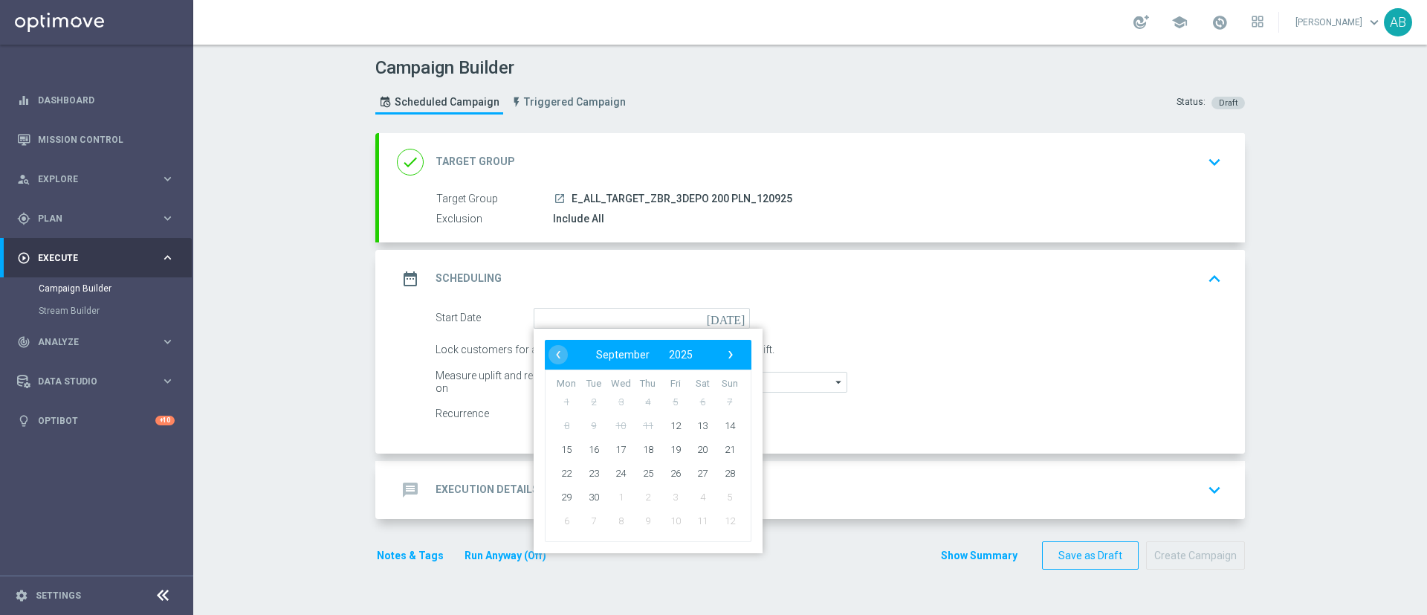
type input "[DATE]"
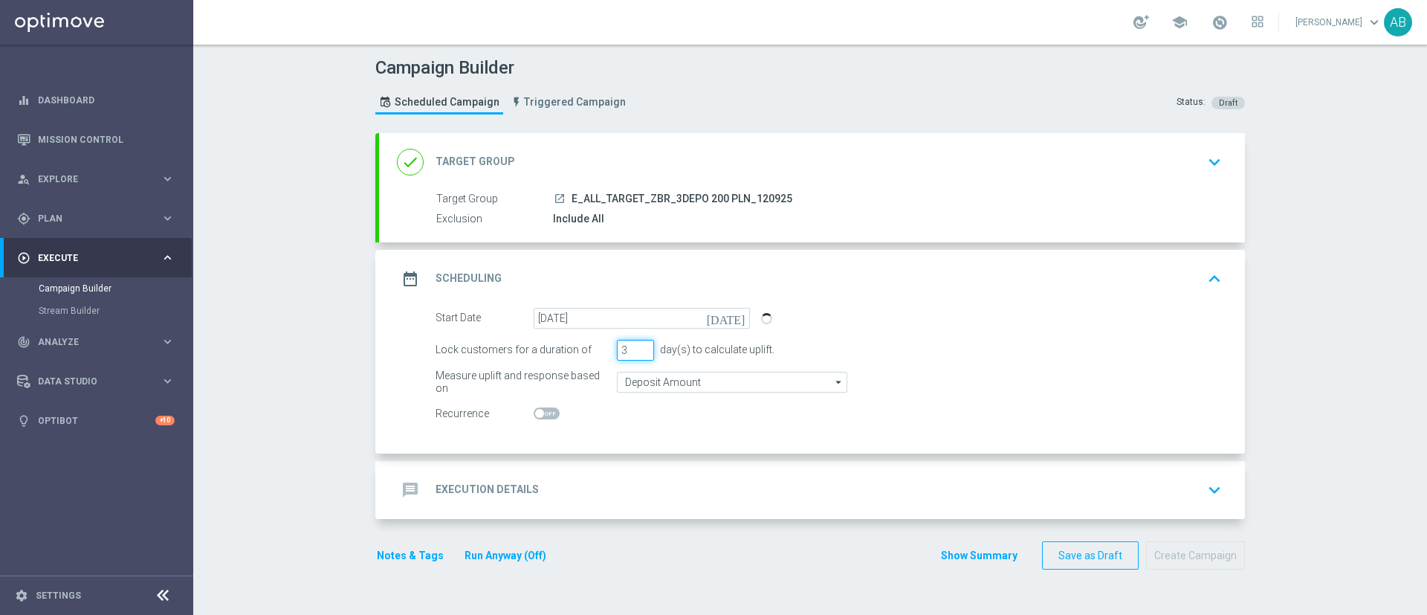
drag, startPoint x: 619, startPoint y: 355, endPoint x: 604, endPoint y: 362, distance: 17.0
click at [607, 361] on form "Start Date [DATE] [DATE] Lock customers for a duration of 3 day(s) to calculate…" at bounding box center [829, 366] width 787 height 117
type input "1"
click at [620, 490] on div "message Execution Details keyboard_arrow_down" at bounding box center [812, 490] width 830 height 28
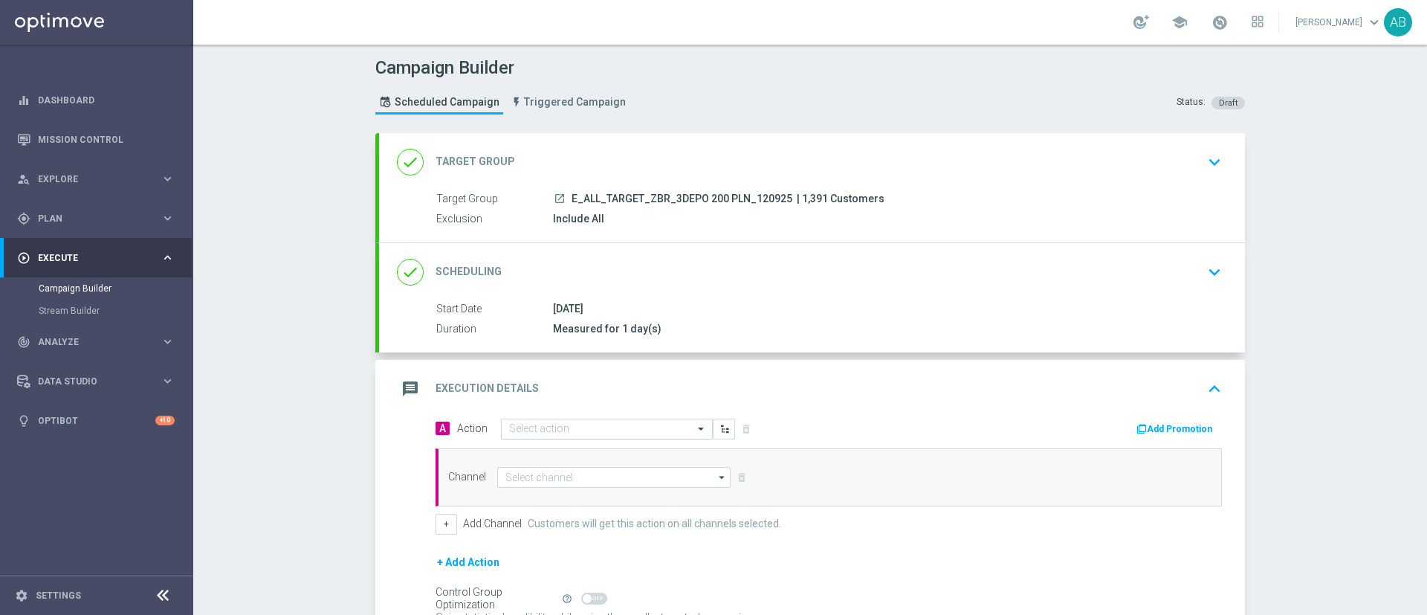
click at [608, 433] on input "text" at bounding box center [592, 429] width 166 height 13
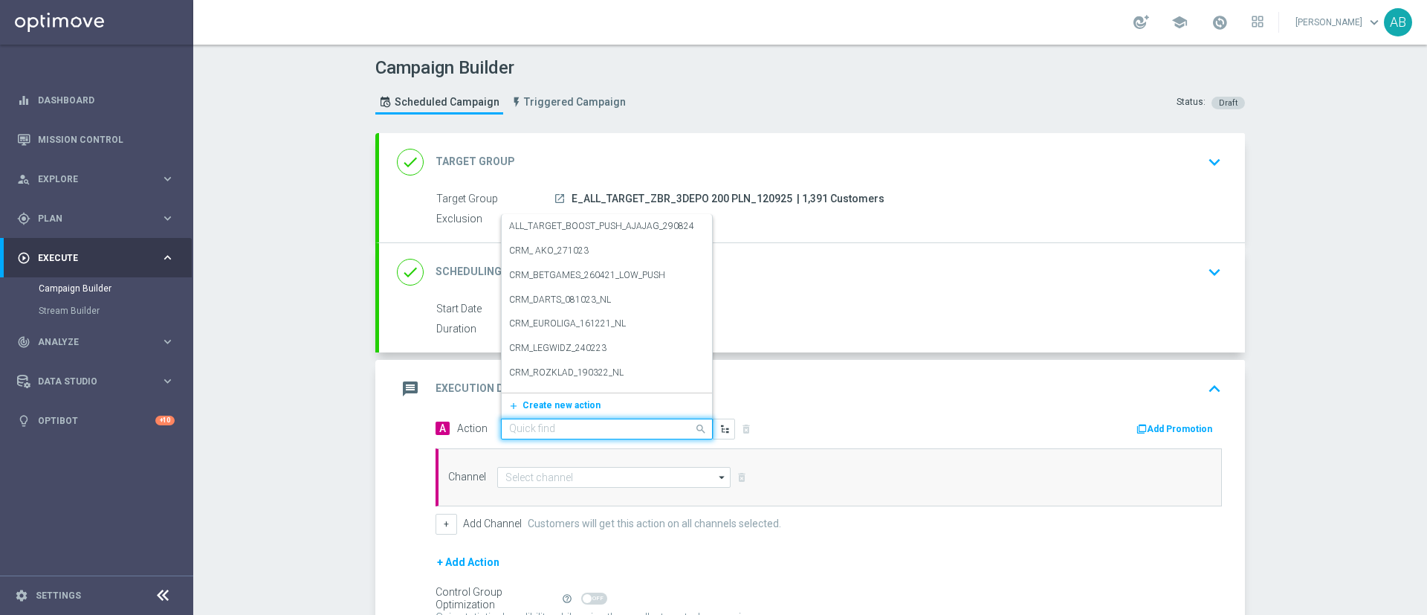
paste input "E_ALL_TARGET_ZBR_3DEPO 200 PLN_120925"
type input "E_ALL_TARGET_ZBR_3DEPO 200 PLN_120925"
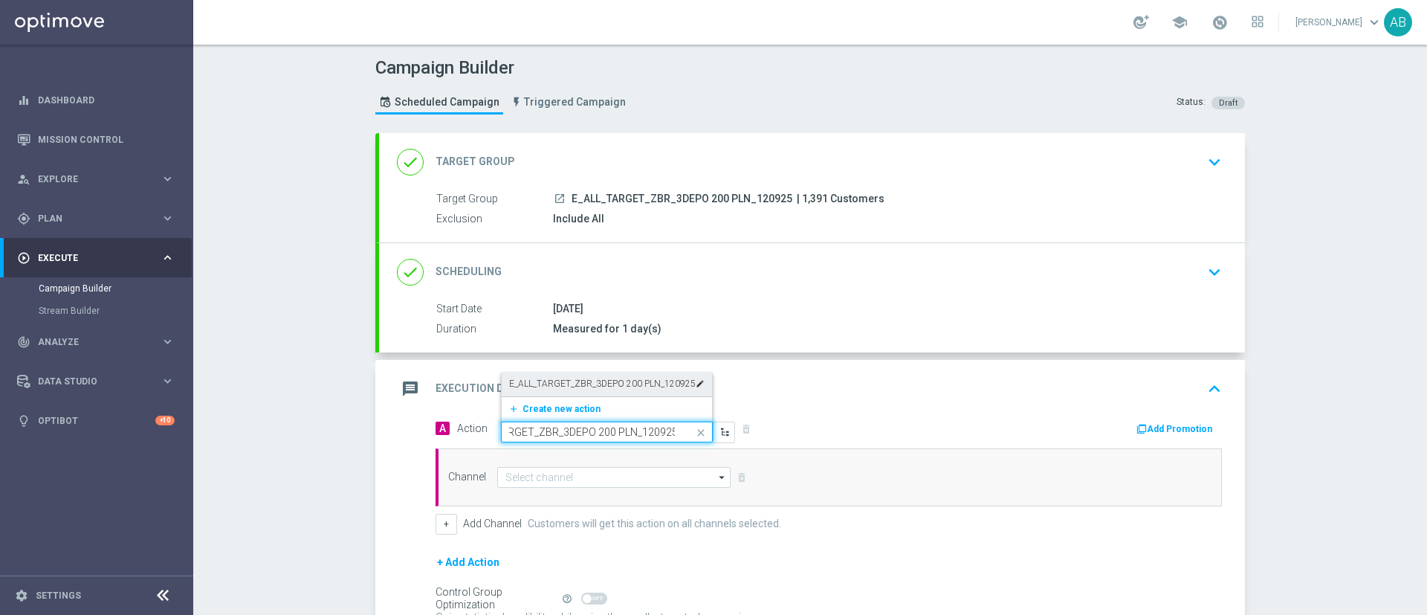
click at [614, 387] on label "E_ALL_TARGET_ZBR_3DEPO 200 PLN_120925" at bounding box center [602, 384] width 187 height 13
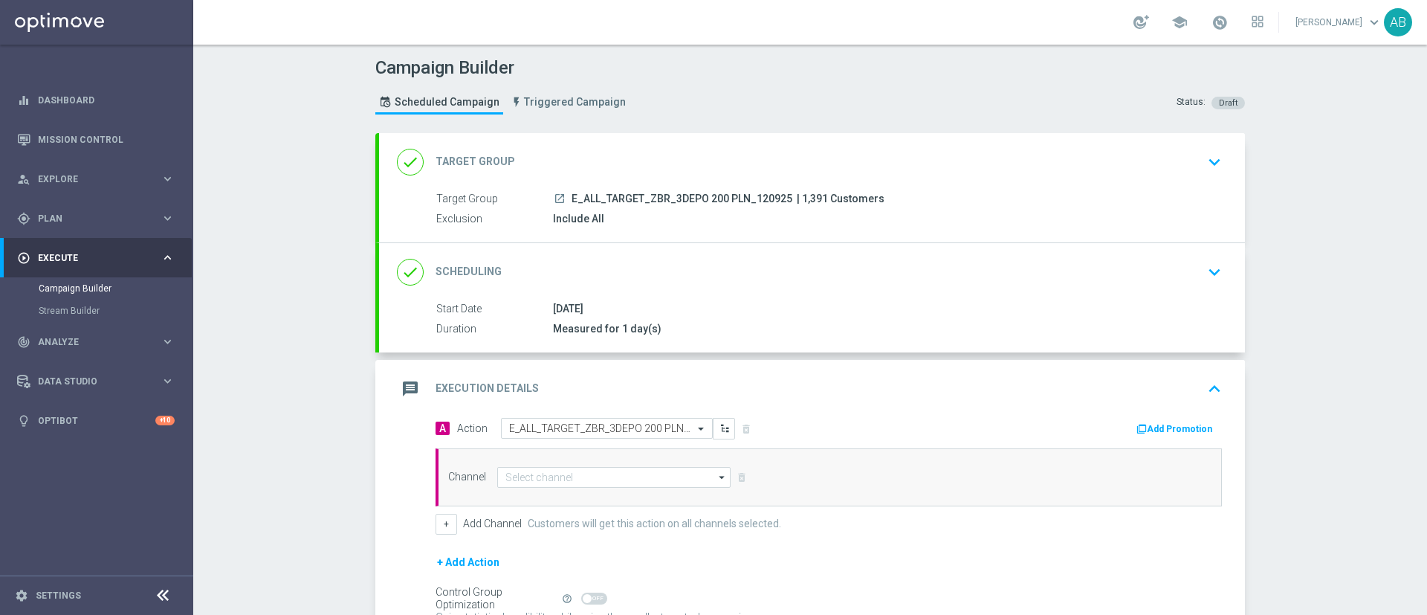
scroll to position [0, 0]
click at [582, 477] on input at bounding box center [613, 477] width 233 height 21
click at [564, 521] on div "Optimail" at bounding box center [614, 521] width 234 height 21
type input "Optimail"
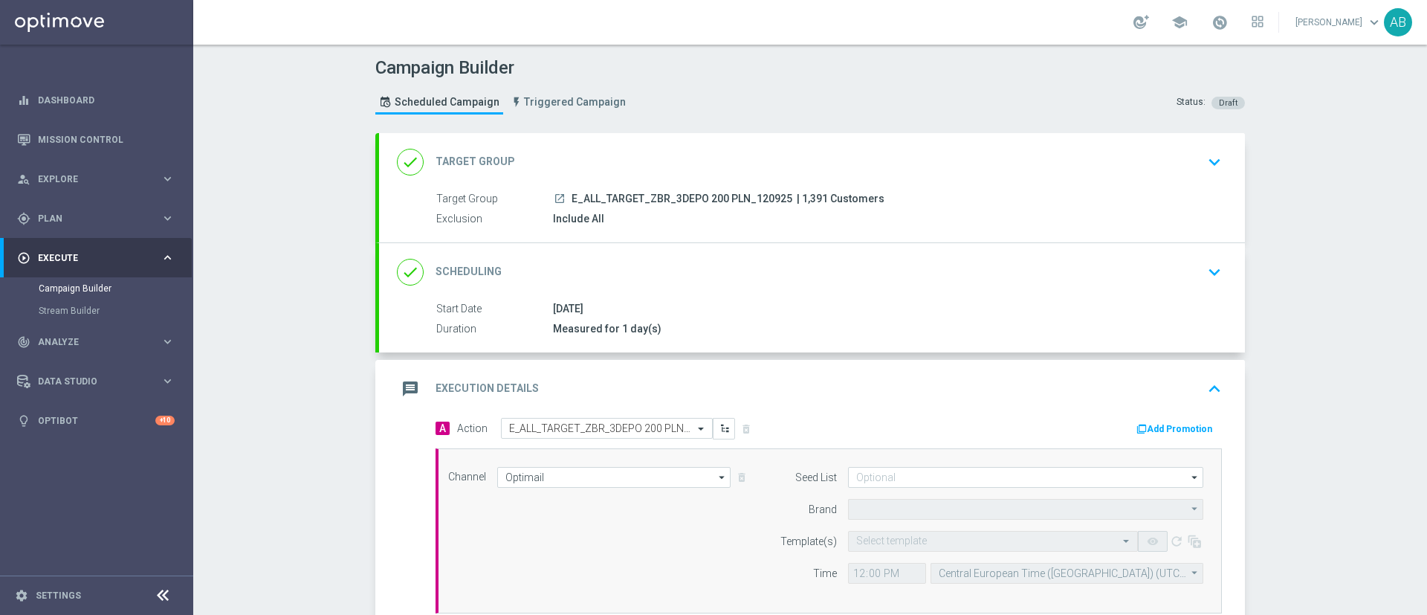
type input "STS"
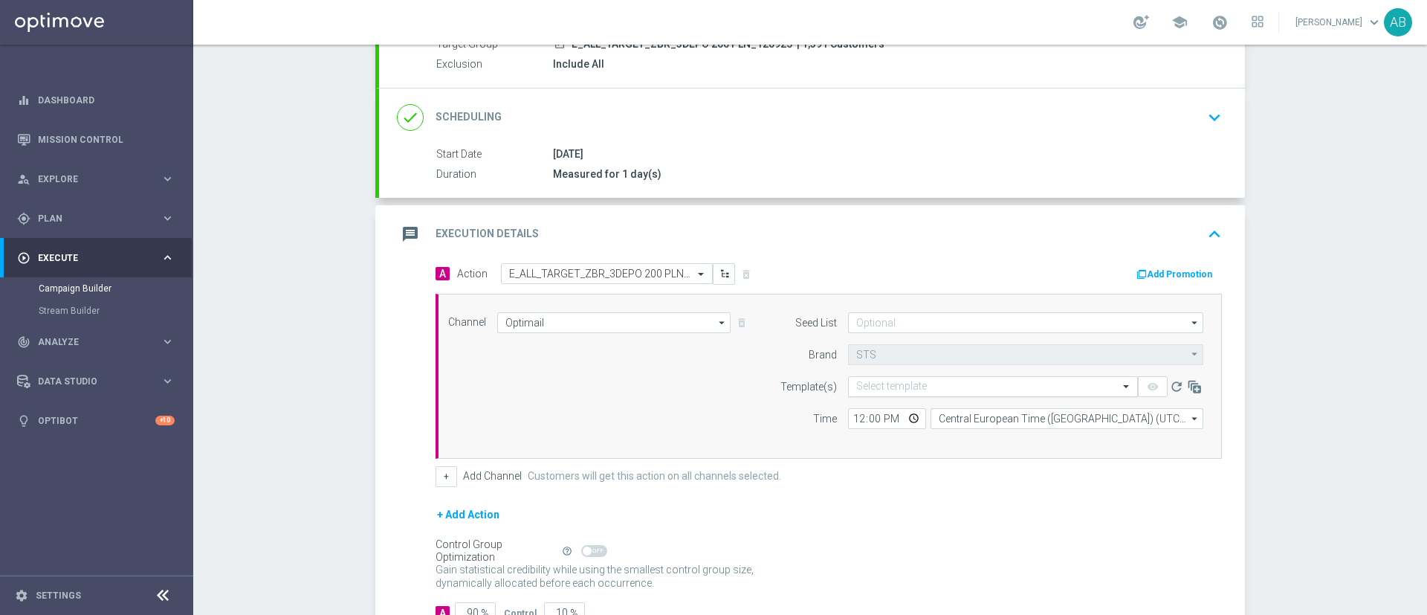
click at [885, 385] on input "text" at bounding box center [978, 387] width 244 height 13
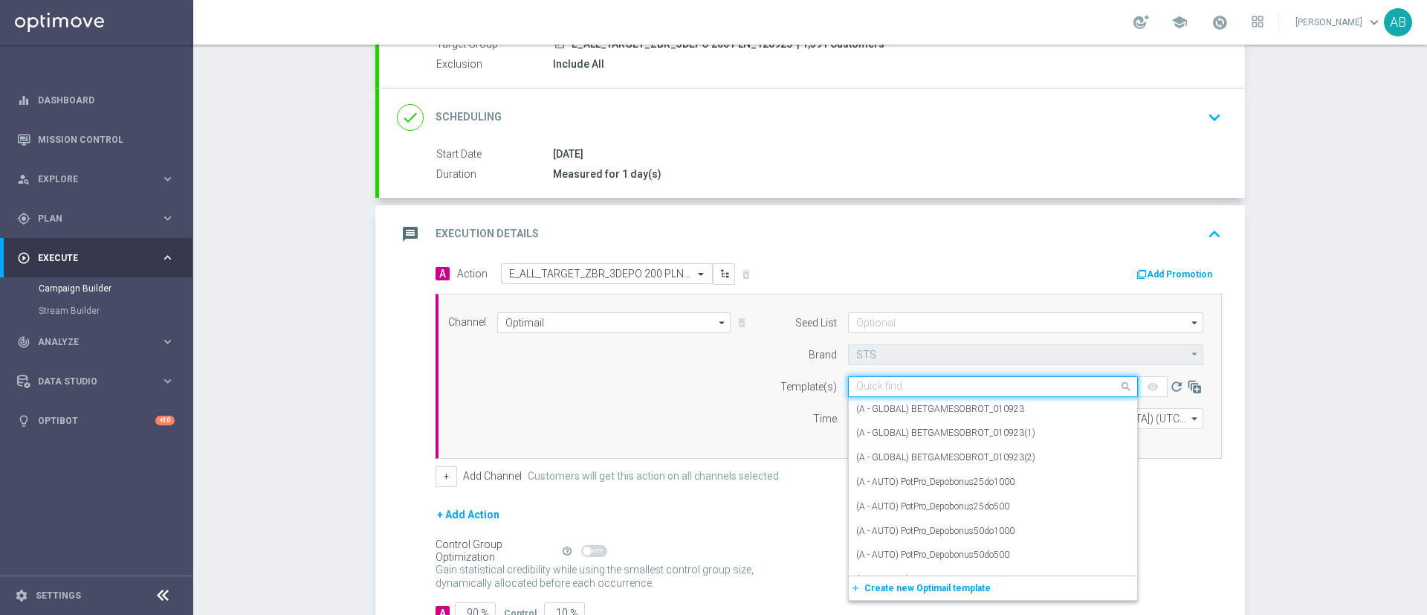
paste input "E_ALL_TARGET_ZBR_3DEPO 200 PLN_120925"
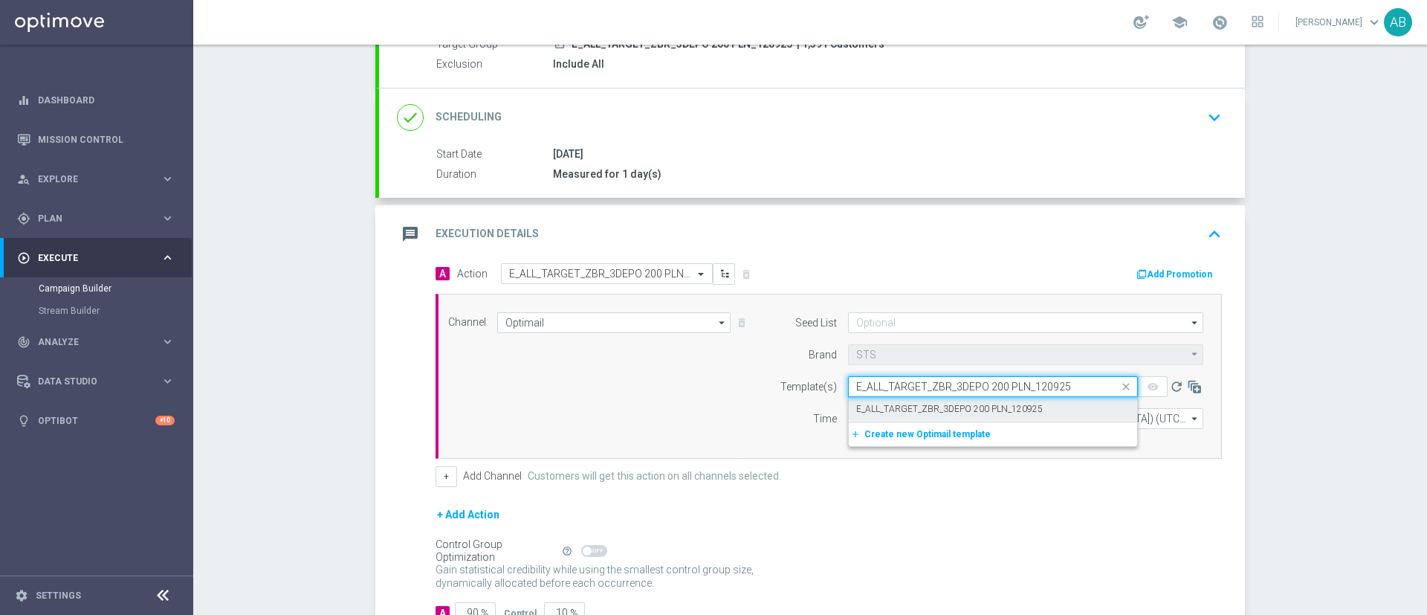
click at [866, 400] on div "E_ALL_TARGET_ZBR_3DEPO 200 PLN_120925" at bounding box center [993, 409] width 274 height 25
type input "E_ALL_TARGET_ZBR_3DEPO 200 PLN_120925"
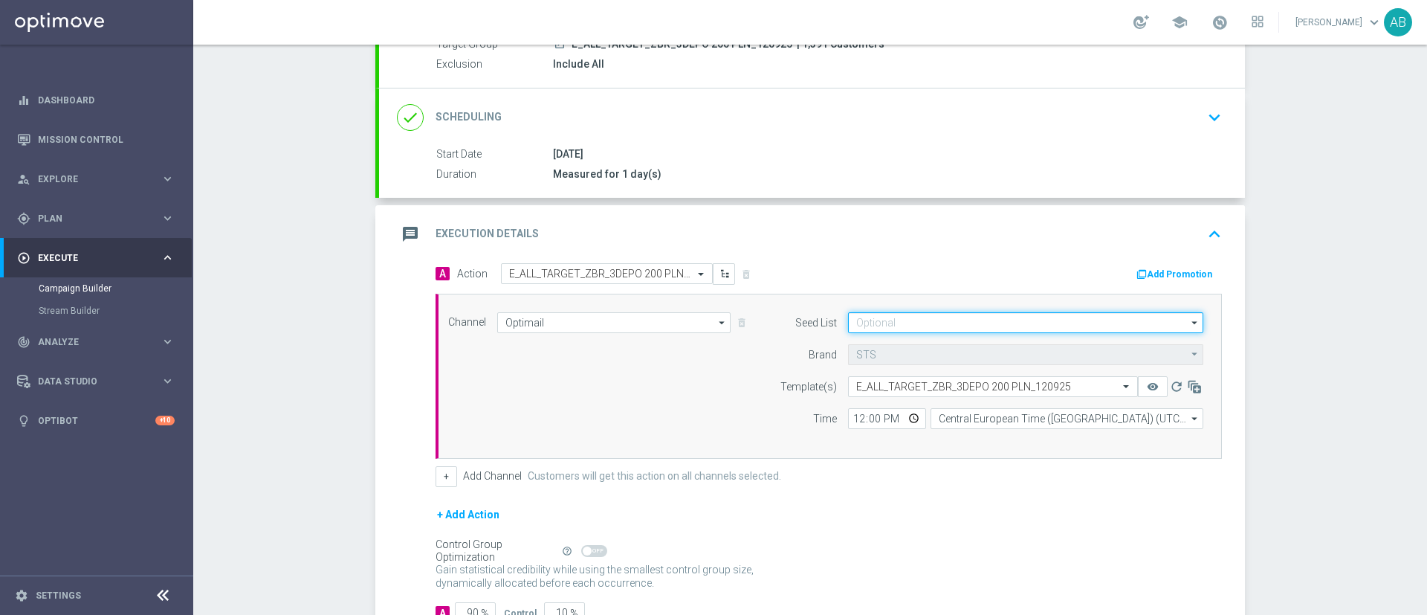
click at [877, 326] on input at bounding box center [1025, 322] width 355 height 21
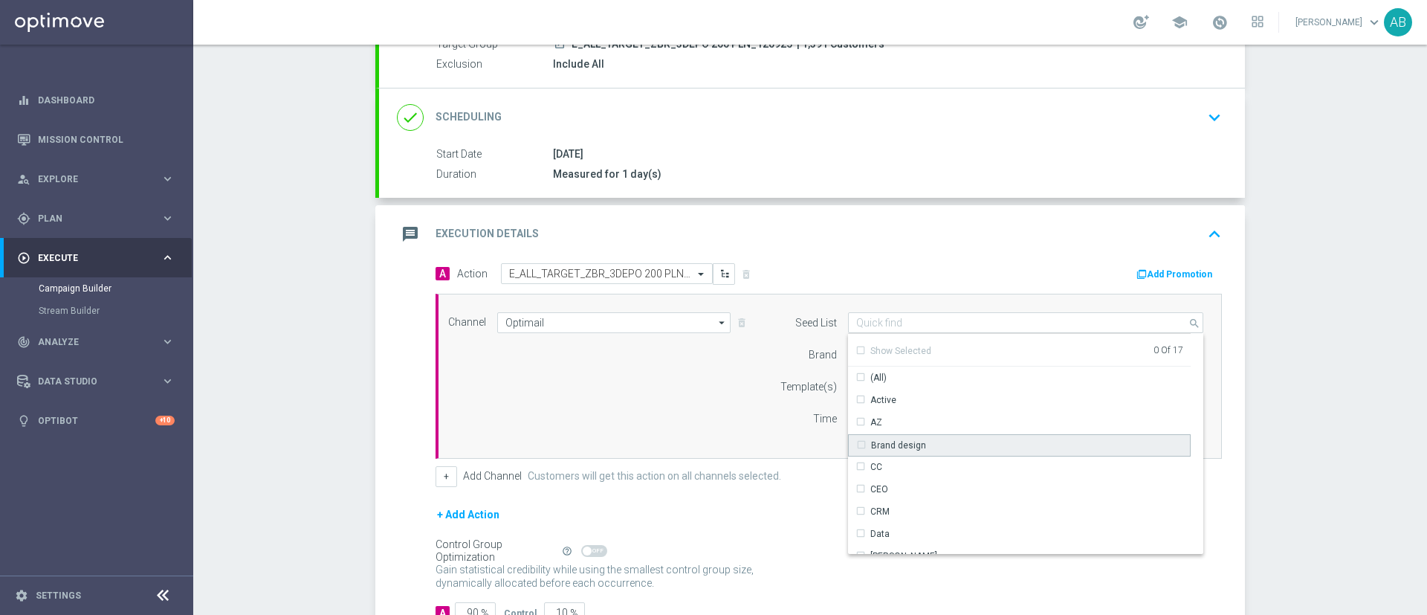
click at [871, 439] on div "Brand design" at bounding box center [898, 445] width 55 height 13
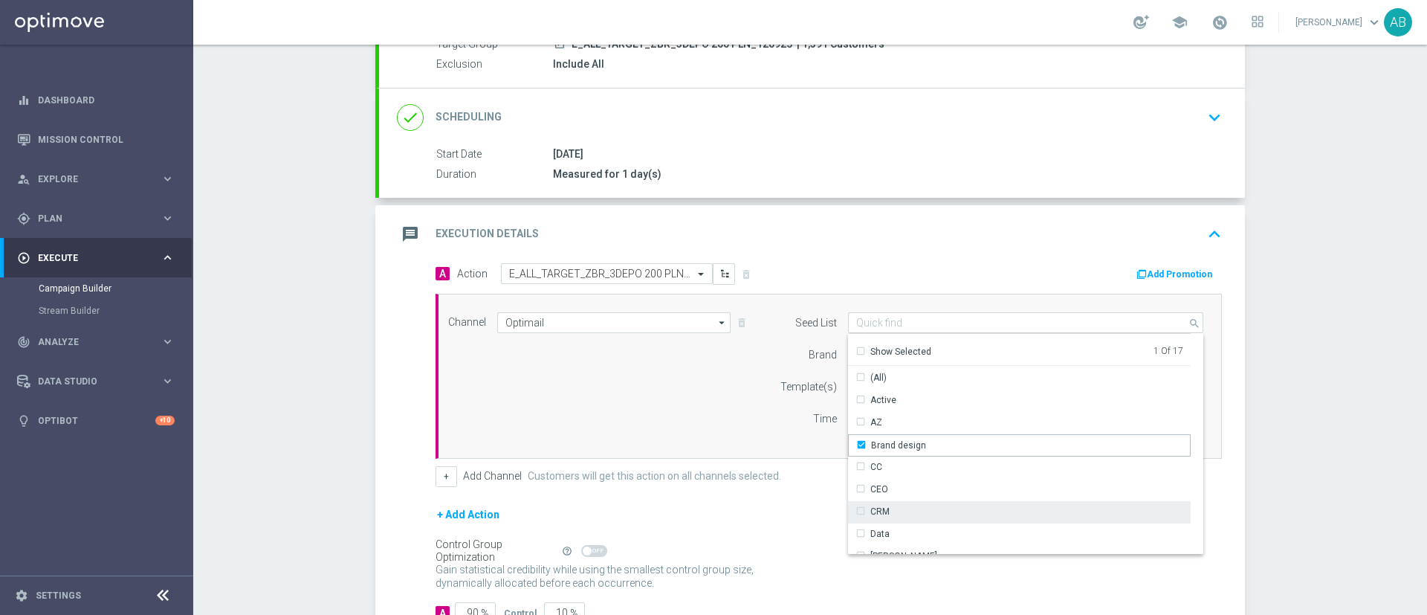
scroll to position [215, 0]
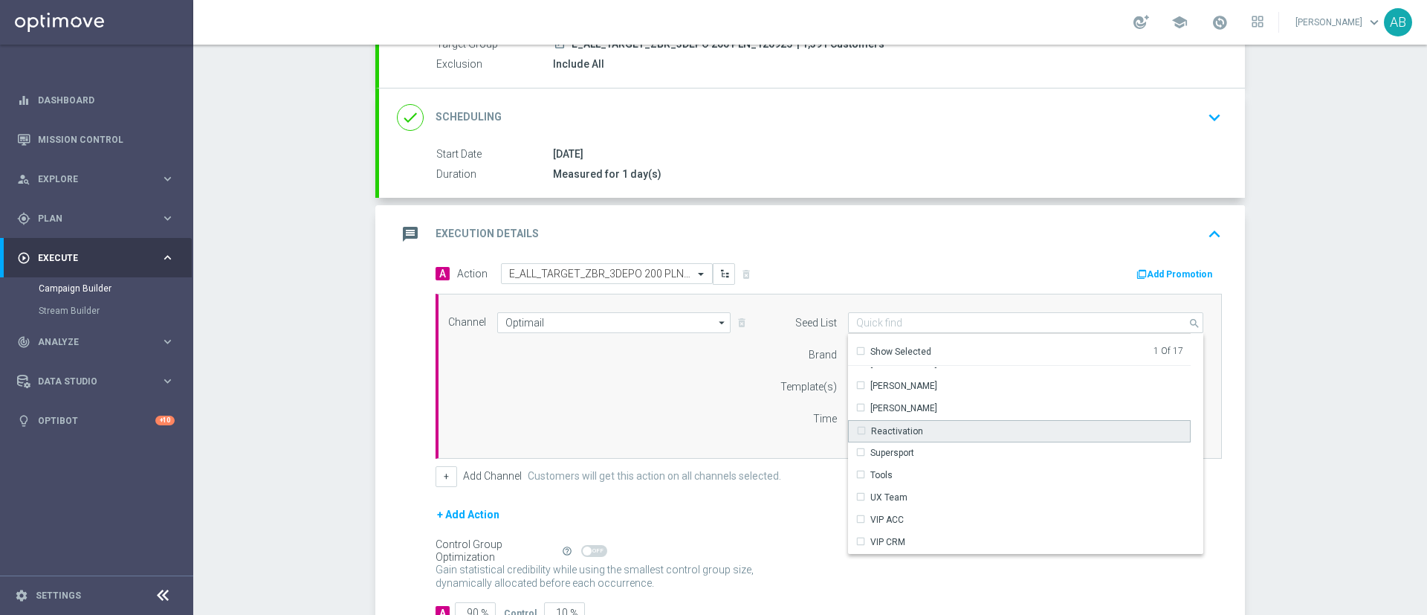
click at [908, 430] on div "Reactivation" at bounding box center [897, 431] width 52 height 13
click at [744, 421] on div "Channel Optimail Optimail arrow_drop_down Drag here to set row groups Drag here…" at bounding box center [826, 376] width 778 height 128
type input "Selected 2 of 17"
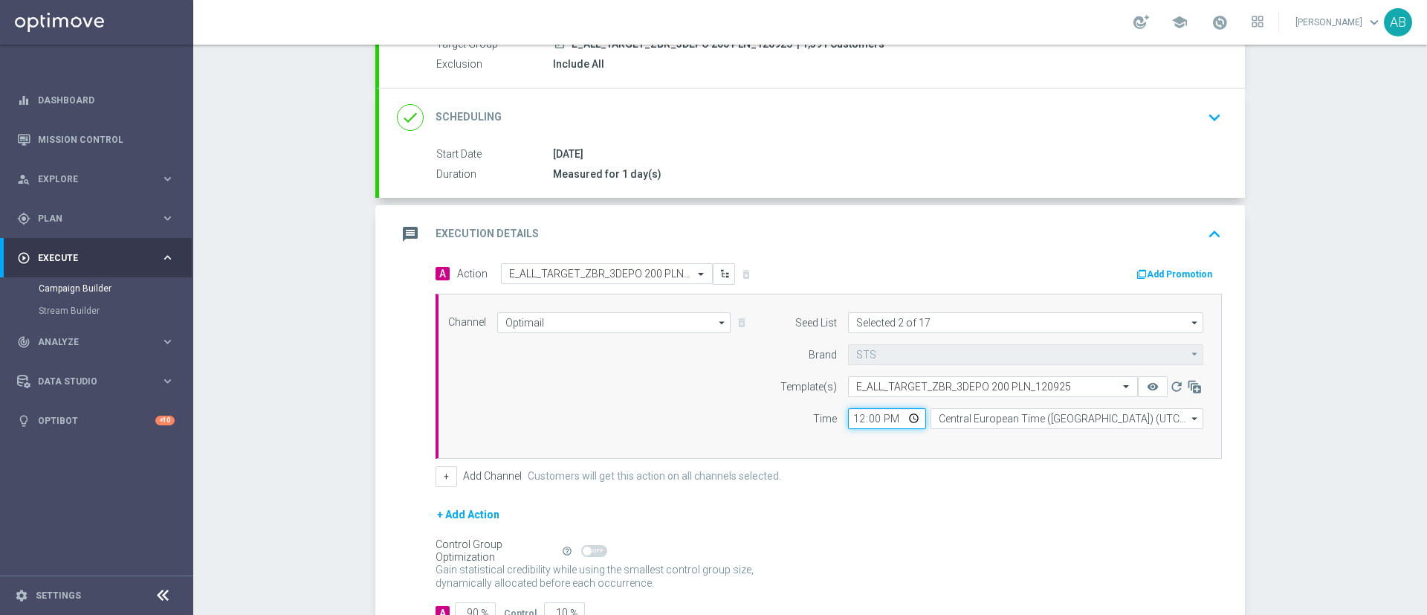
click at [848, 419] on input "12:00" at bounding box center [887, 418] width 78 height 21
type input "17:03"
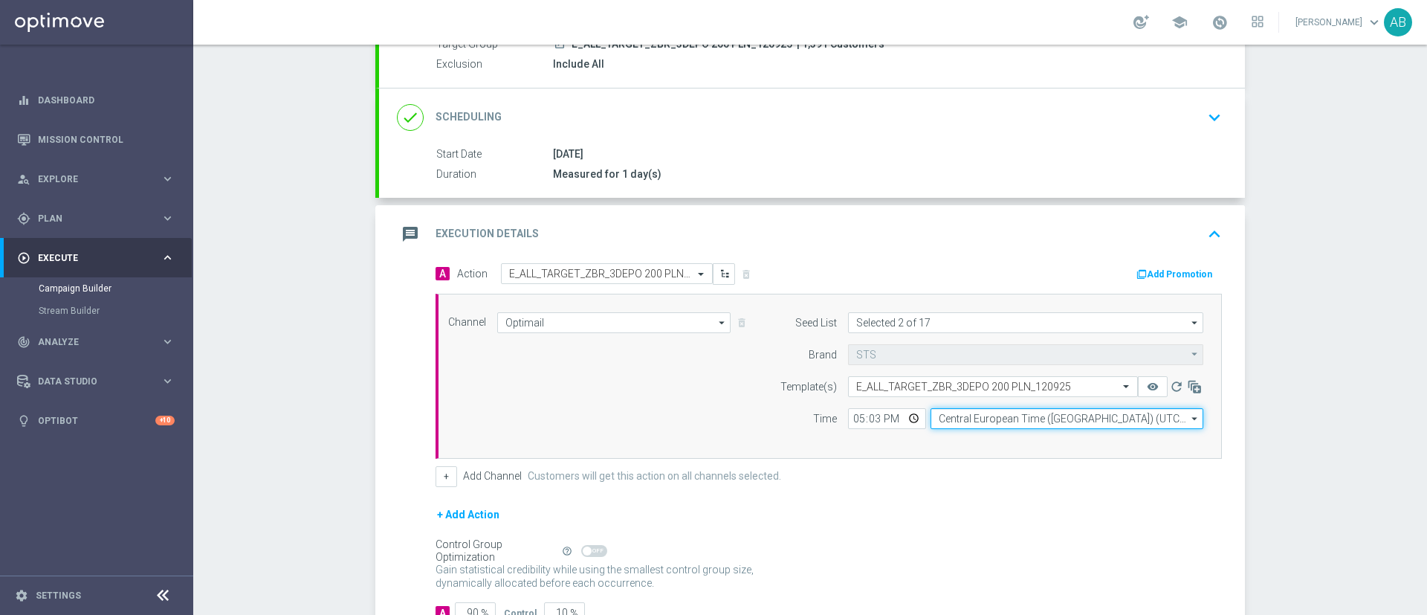
click at [953, 410] on input "Central European Time (Warsaw) (UTC +02:00)" at bounding box center [1067, 418] width 273 height 21
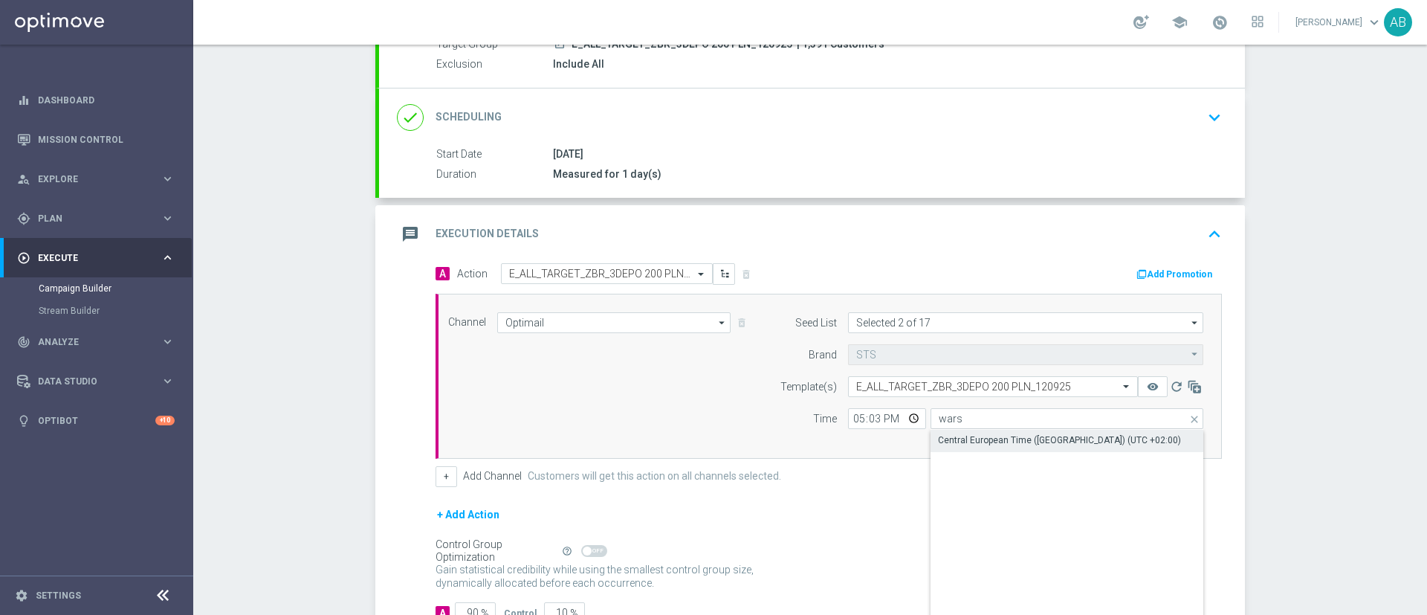
click at [952, 431] on div "Central European Time (Warsaw) (UTC +02:00)" at bounding box center [1067, 440] width 273 height 21
type input "Central European Time (Warsaw) (UTC +02:00)"
click at [443, 480] on button "+" at bounding box center [447, 476] width 22 height 21
drag, startPoint x: 443, startPoint y: 480, endPoint x: 471, endPoint y: 483, distance: 27.6
click at [449, 480] on div "+ Add Channel Customers will get this action on all channels selected." at bounding box center [829, 476] width 787 height 21
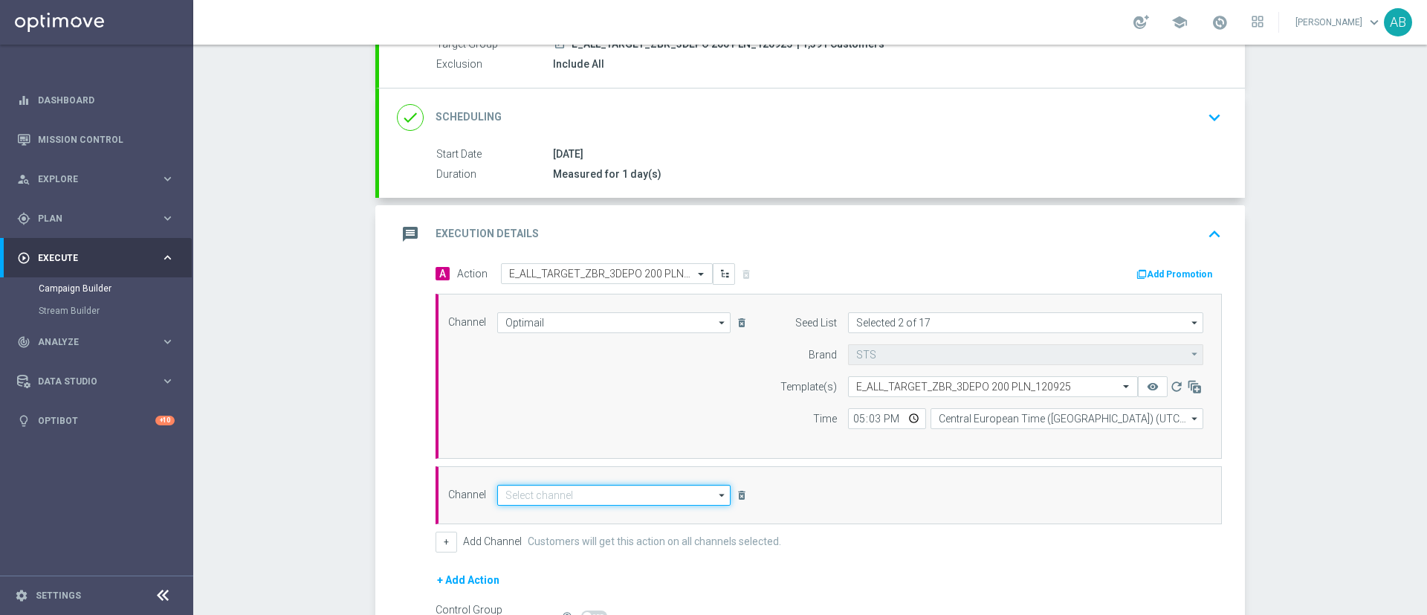
click at [516, 493] on input at bounding box center [613, 495] width 233 height 21
click at [526, 511] on div "Private message" at bounding box center [541, 517] width 70 height 13
type input "Private message"
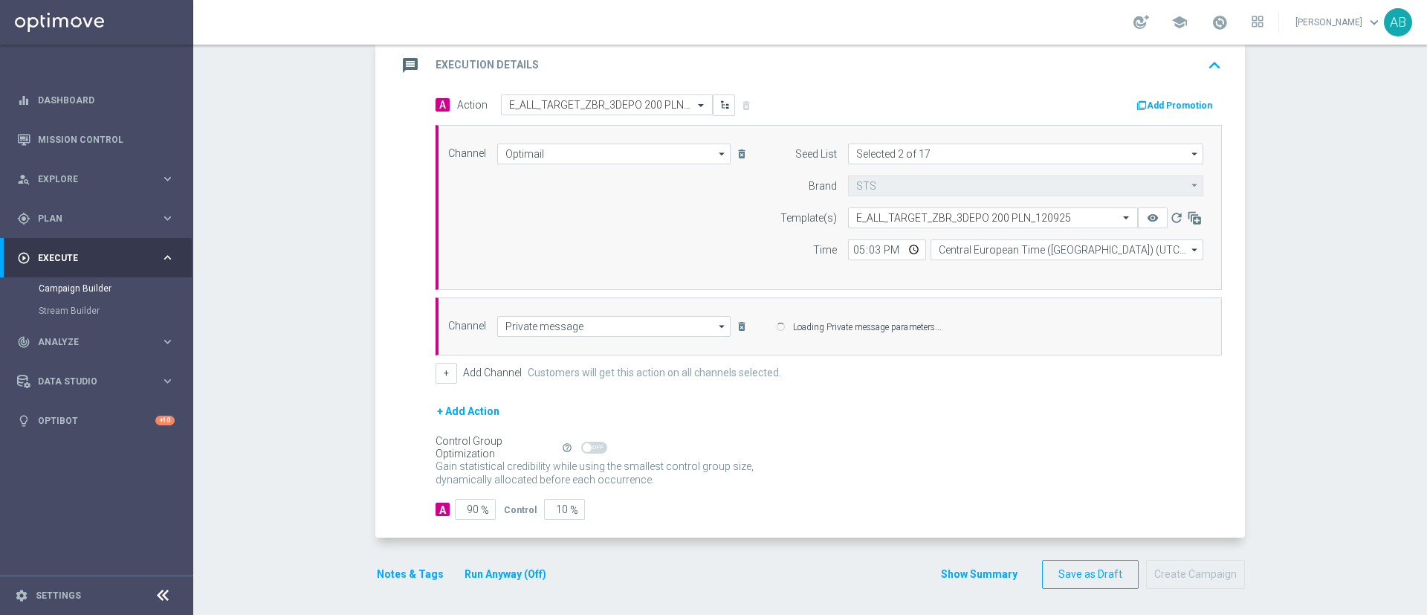
scroll to position [327, 0]
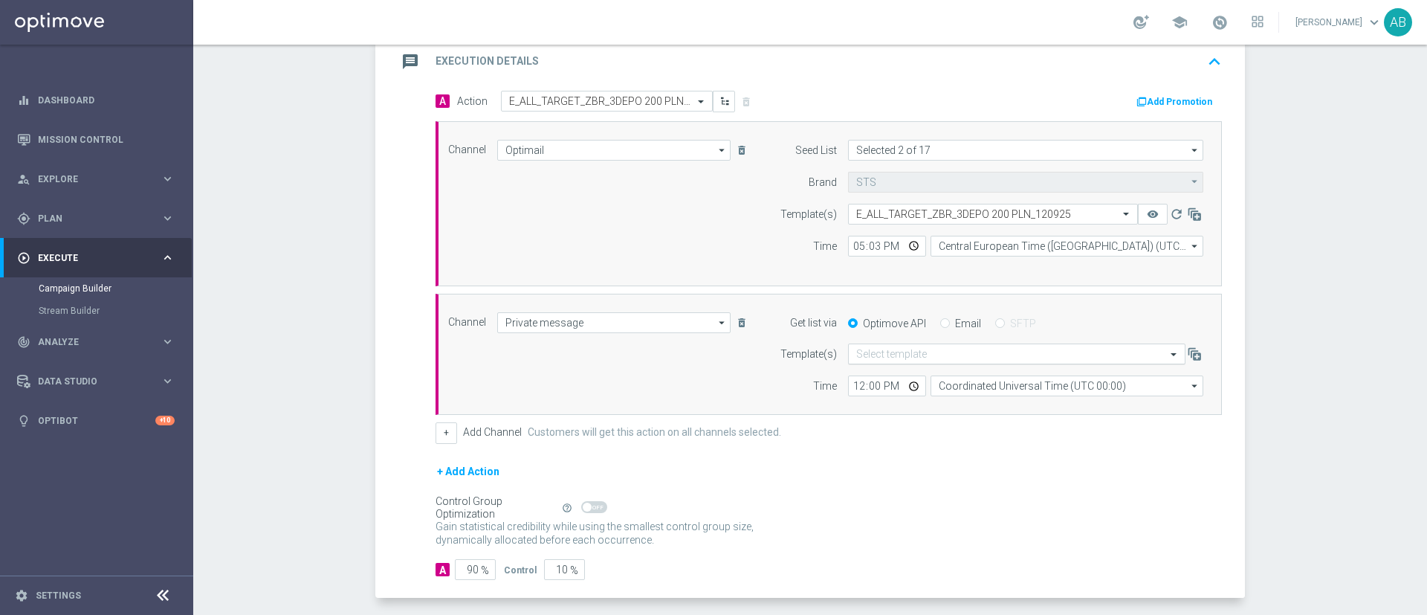
click at [871, 360] on input "text" at bounding box center [1001, 354] width 291 height 13
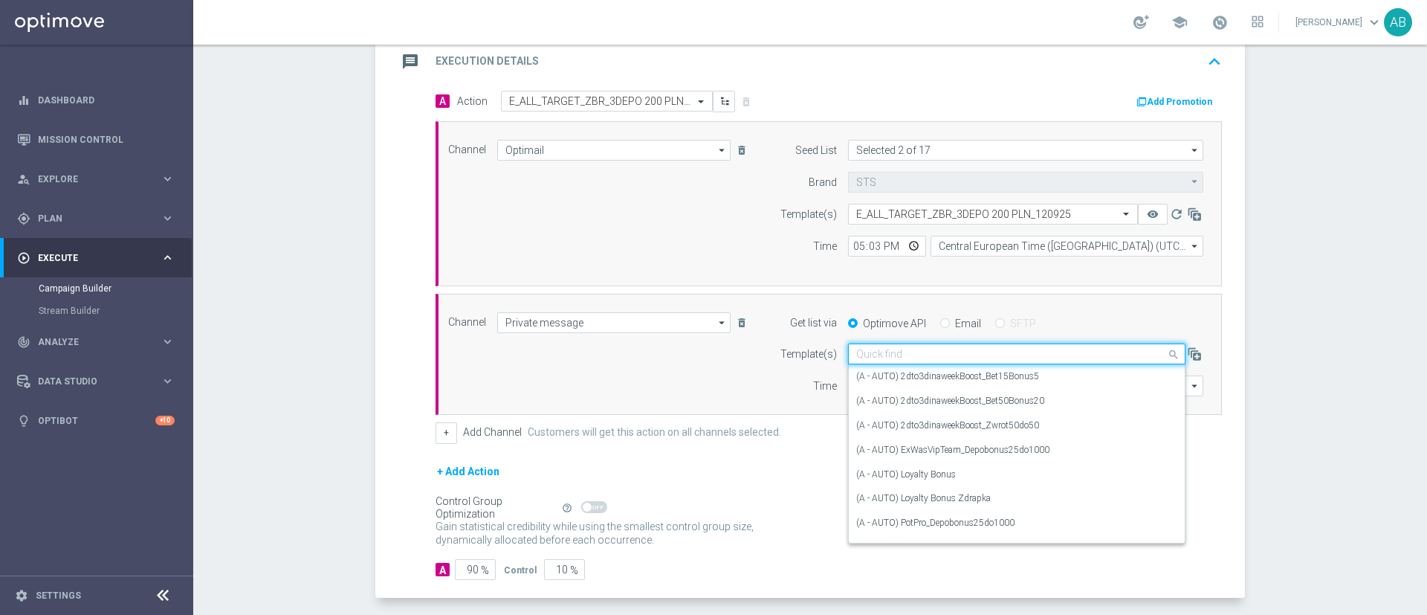
paste input "E_ALL_TARGET_ZBR_3DEPO 200 PLN_120925"
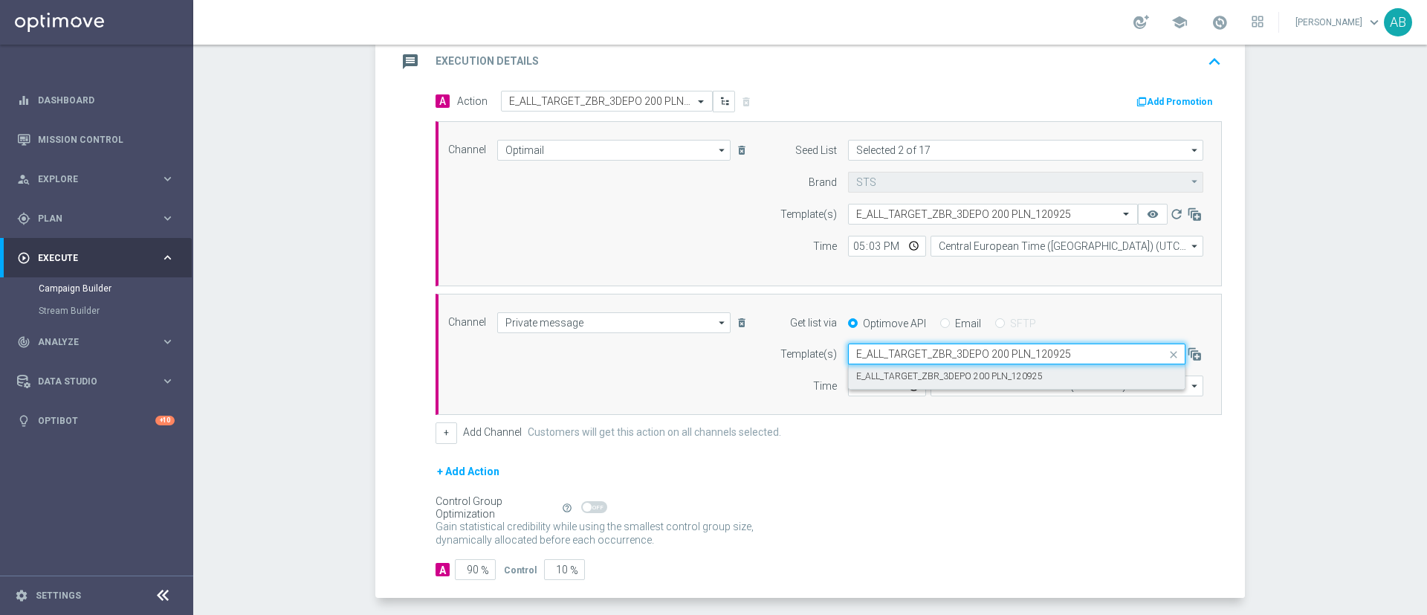
click at [875, 372] on label "E_ALL_TARGET_ZBR_3DEPO 200 PLN_120925" at bounding box center [949, 376] width 187 height 13
type input "E_ALL_TARGET_ZBR_3DEPO 200 PLN_120925"
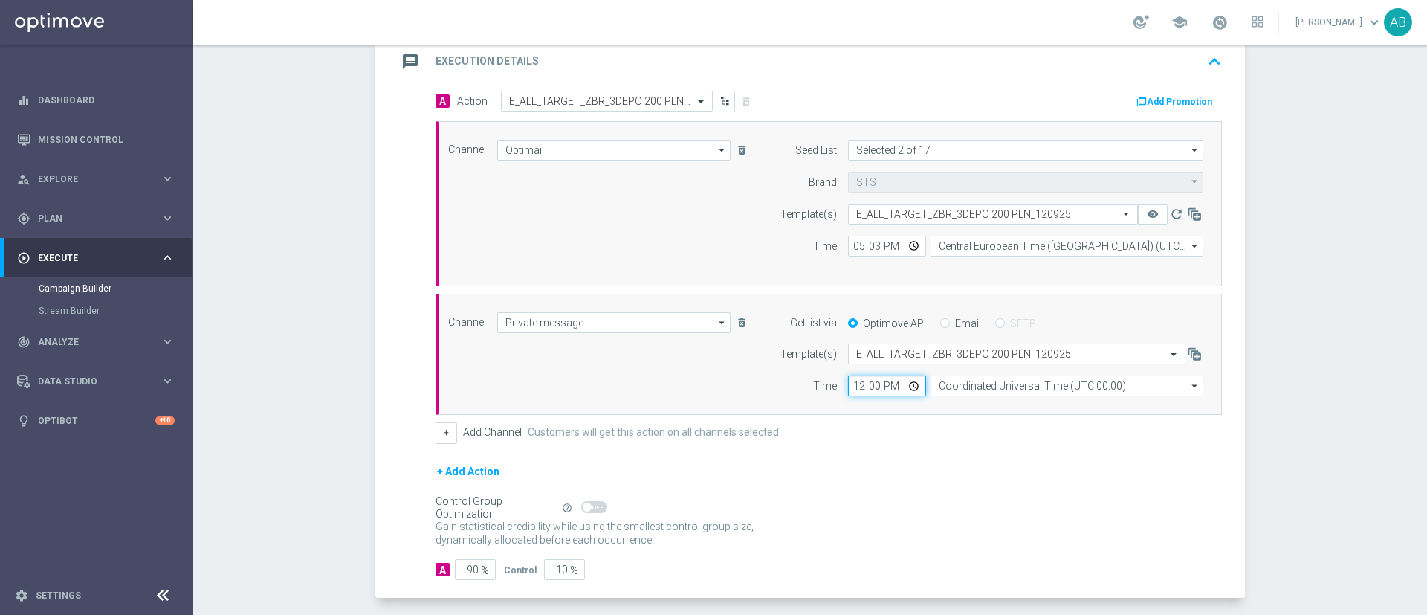
click at [850, 388] on input "12:00" at bounding box center [887, 385] width 78 height 21
type input "17:03"
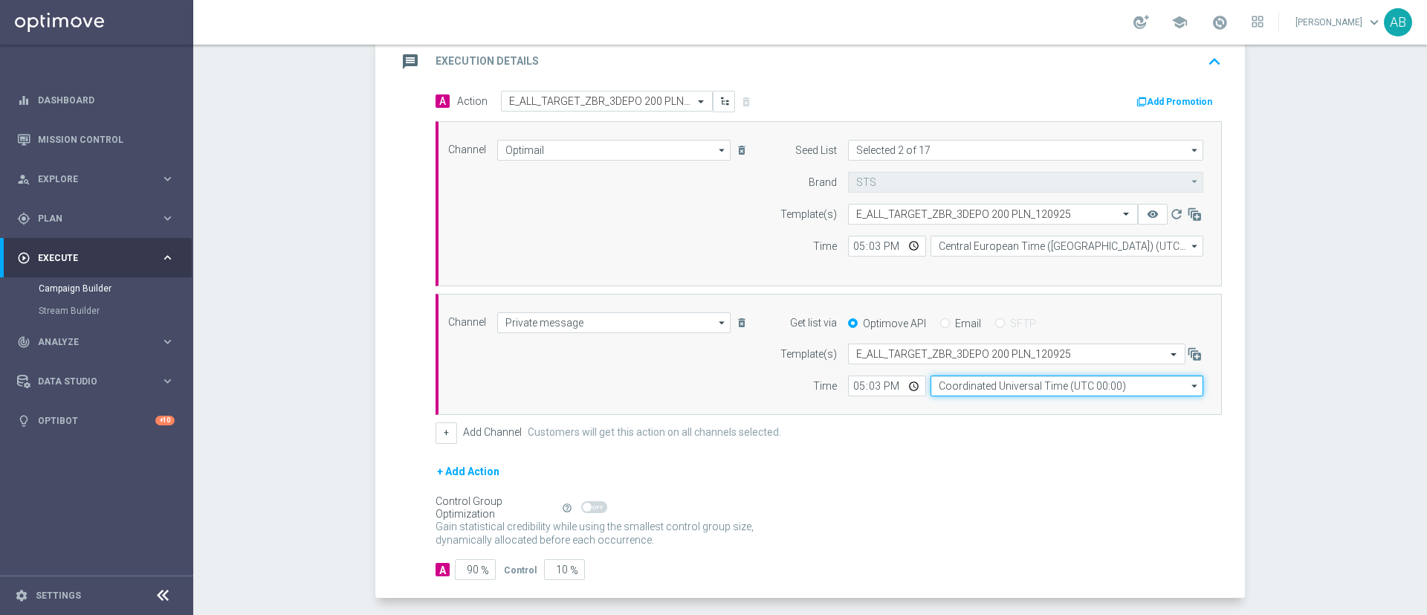
click at [1024, 394] on input "Coordinated Universal Time (UTC 00:00)" at bounding box center [1067, 385] width 273 height 21
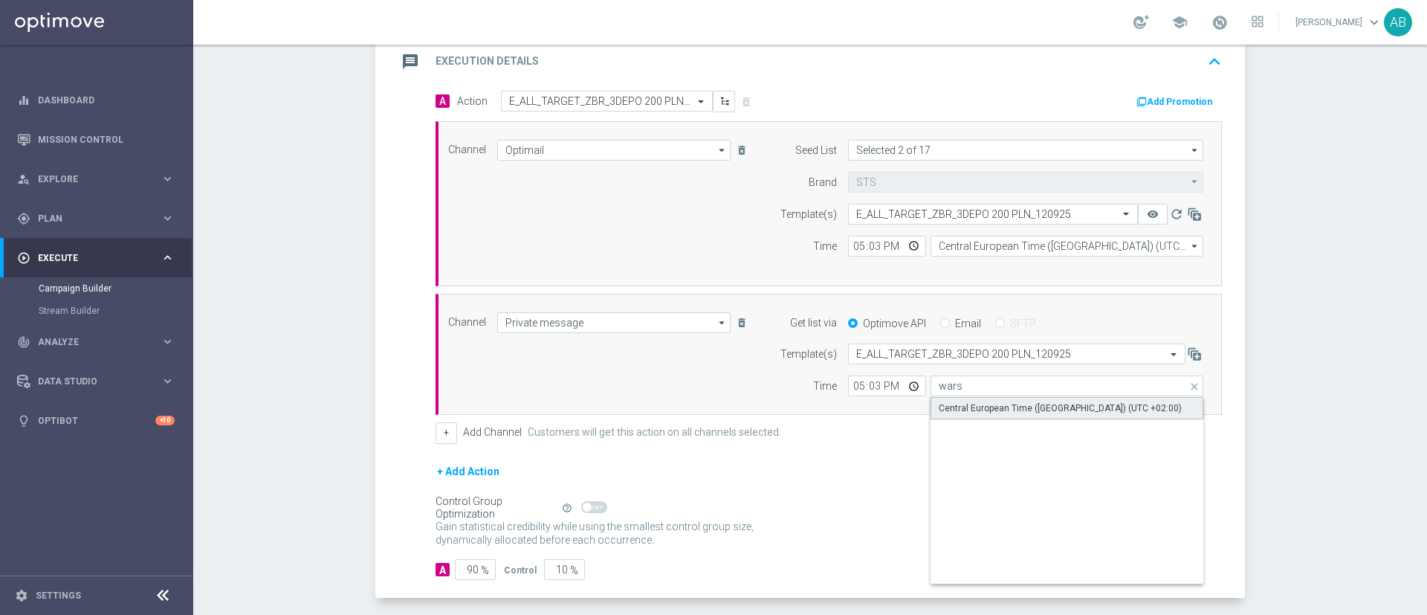
click at [1013, 403] on div "Central European Time (Warsaw) (UTC +02:00)" at bounding box center [1060, 407] width 243 height 13
type input "Central European Time (Warsaw) (UTC +02:00)"
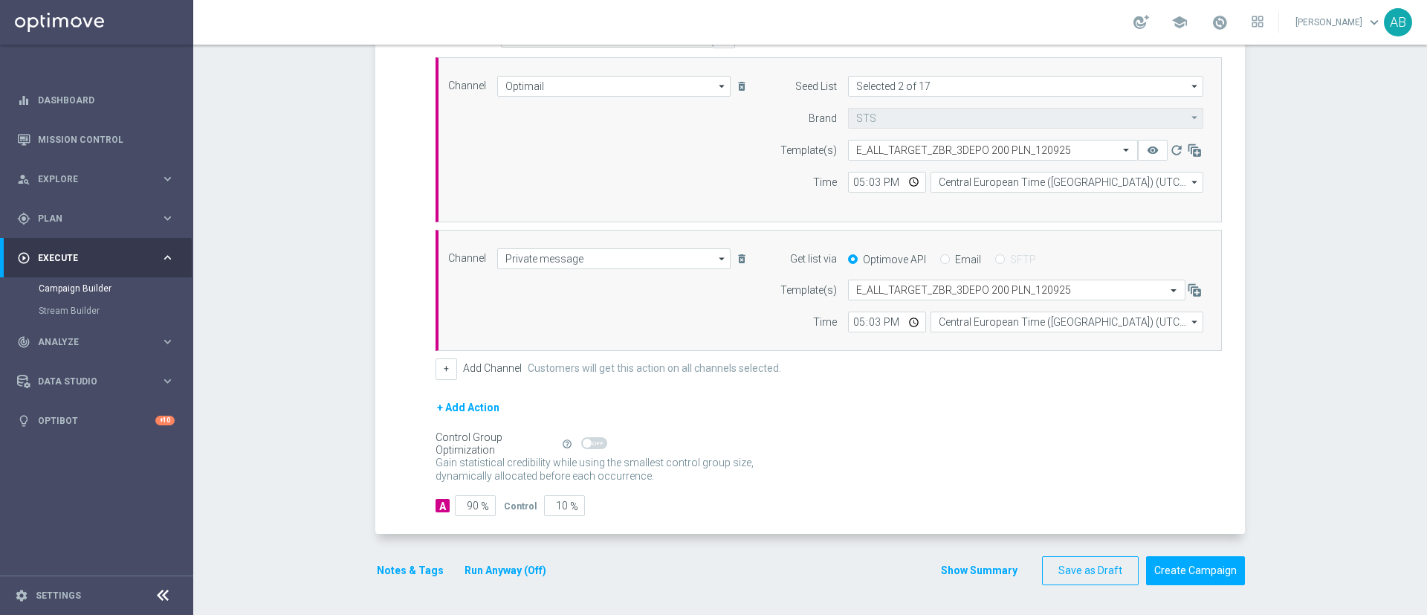
click at [412, 566] on button "Notes & Tags" at bounding box center [410, 570] width 70 height 19
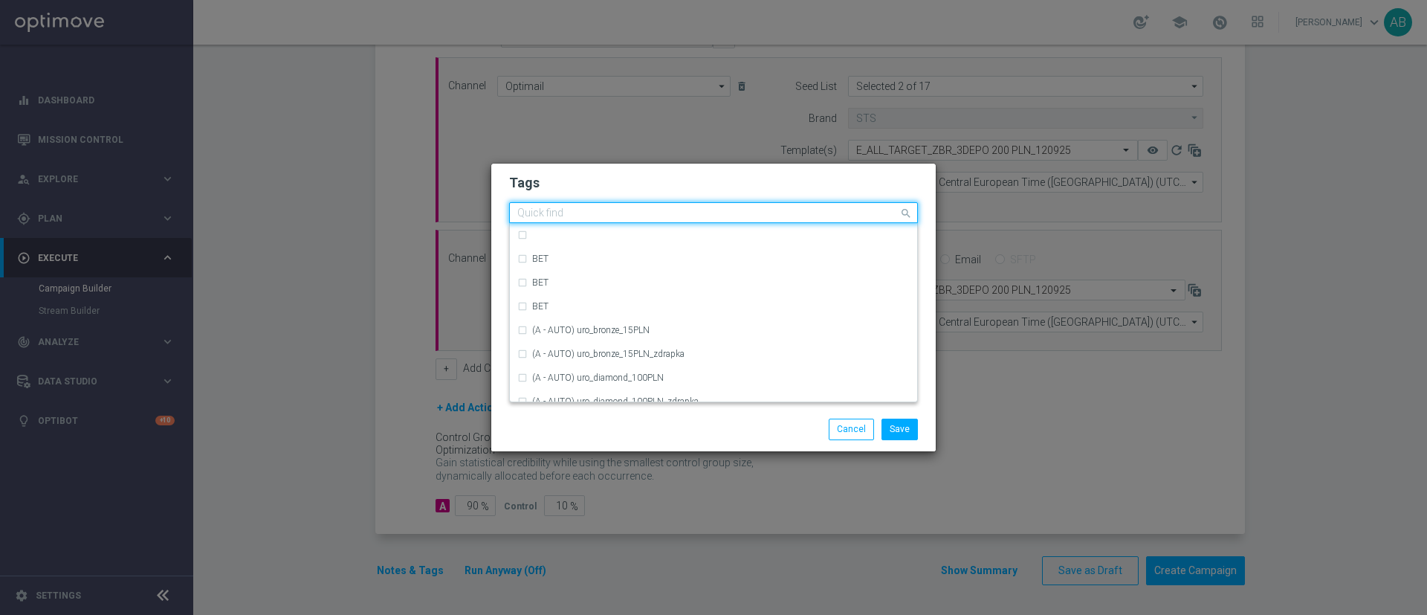
click at [529, 209] on input "text" at bounding box center [707, 213] width 381 height 13
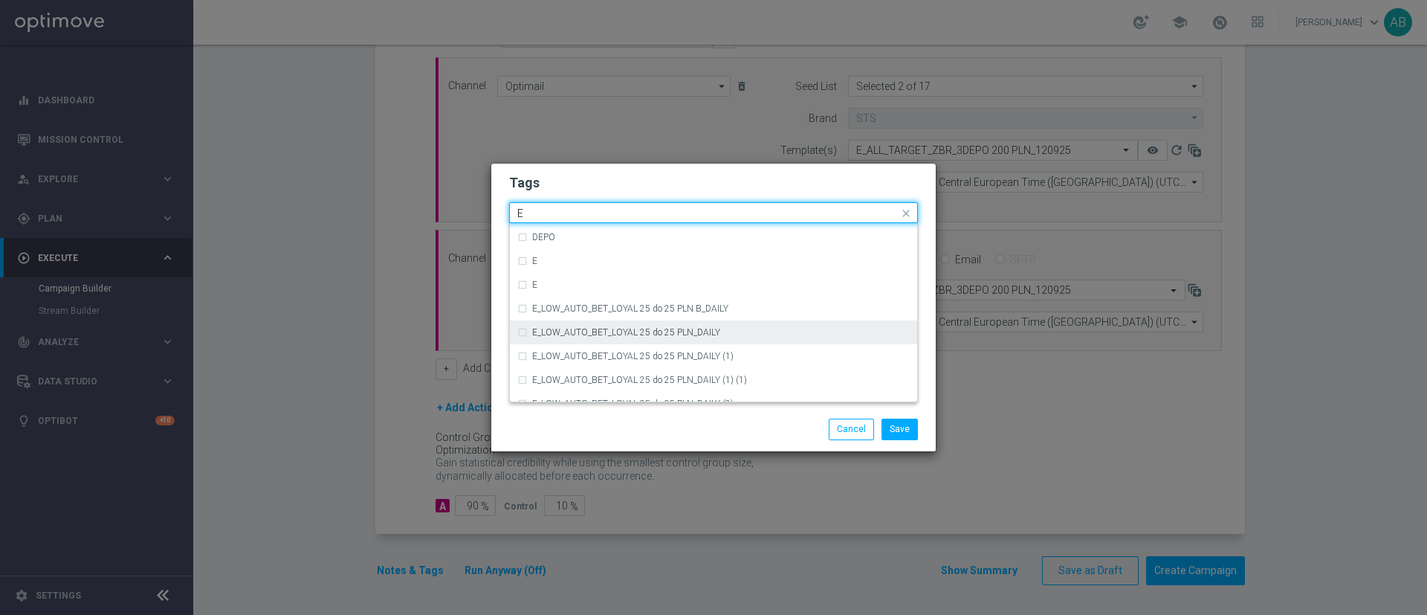
scroll to position [2119, 0]
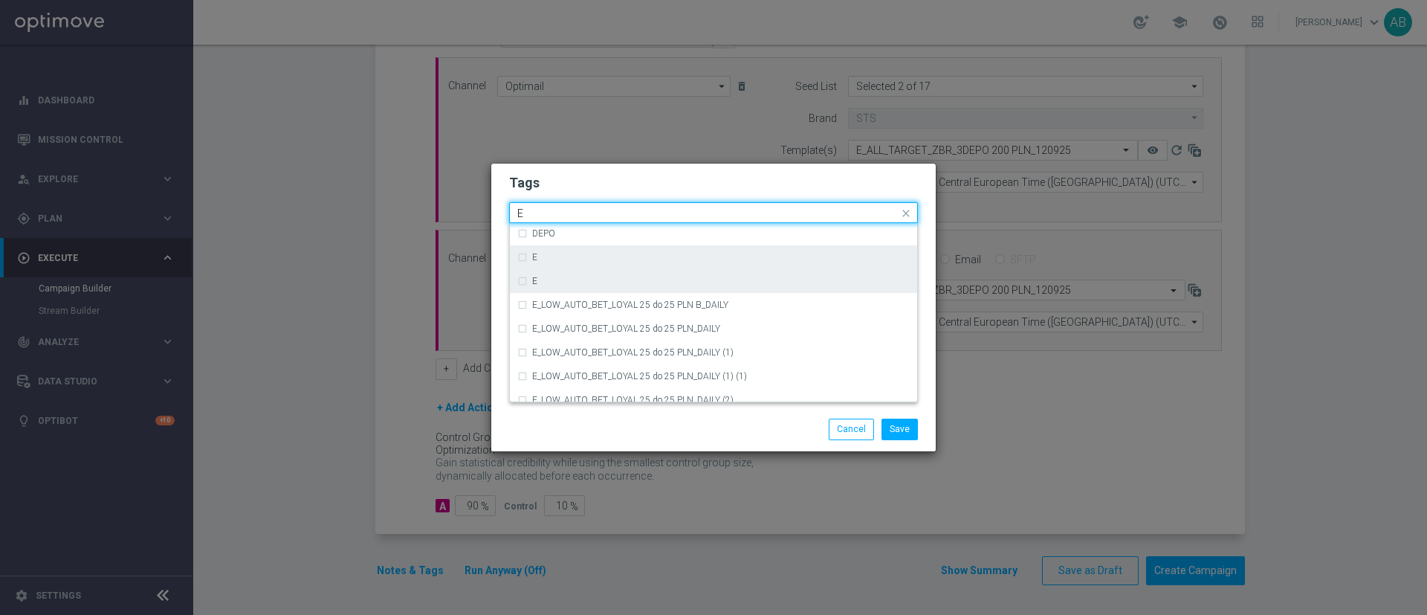
click at [587, 258] on div "E" at bounding box center [721, 257] width 378 height 9
type input "E"
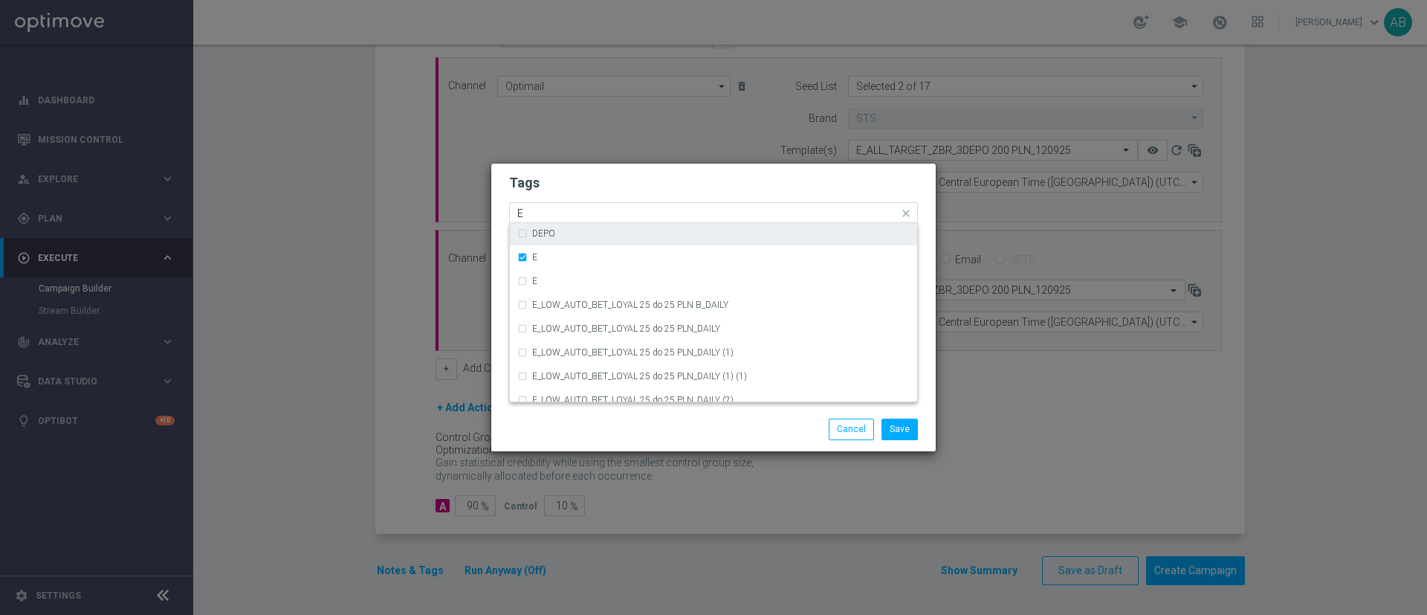
click at [549, 215] on input "E" at bounding box center [707, 213] width 381 height 13
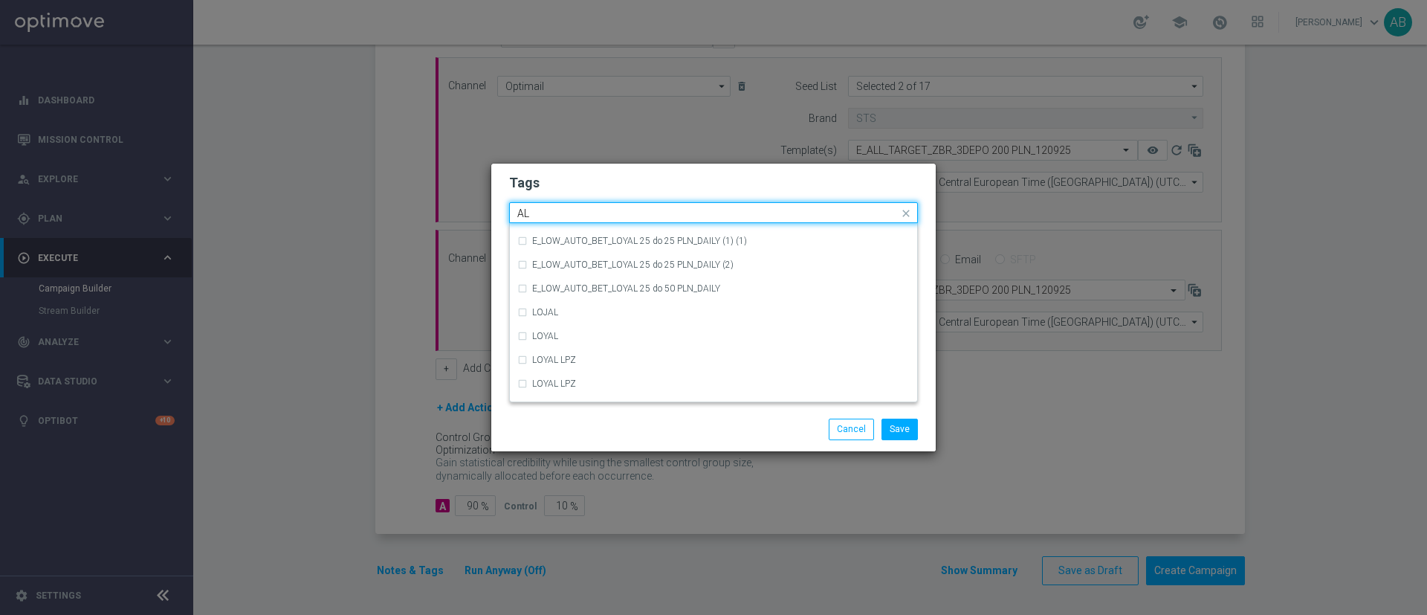
scroll to position [0, 0]
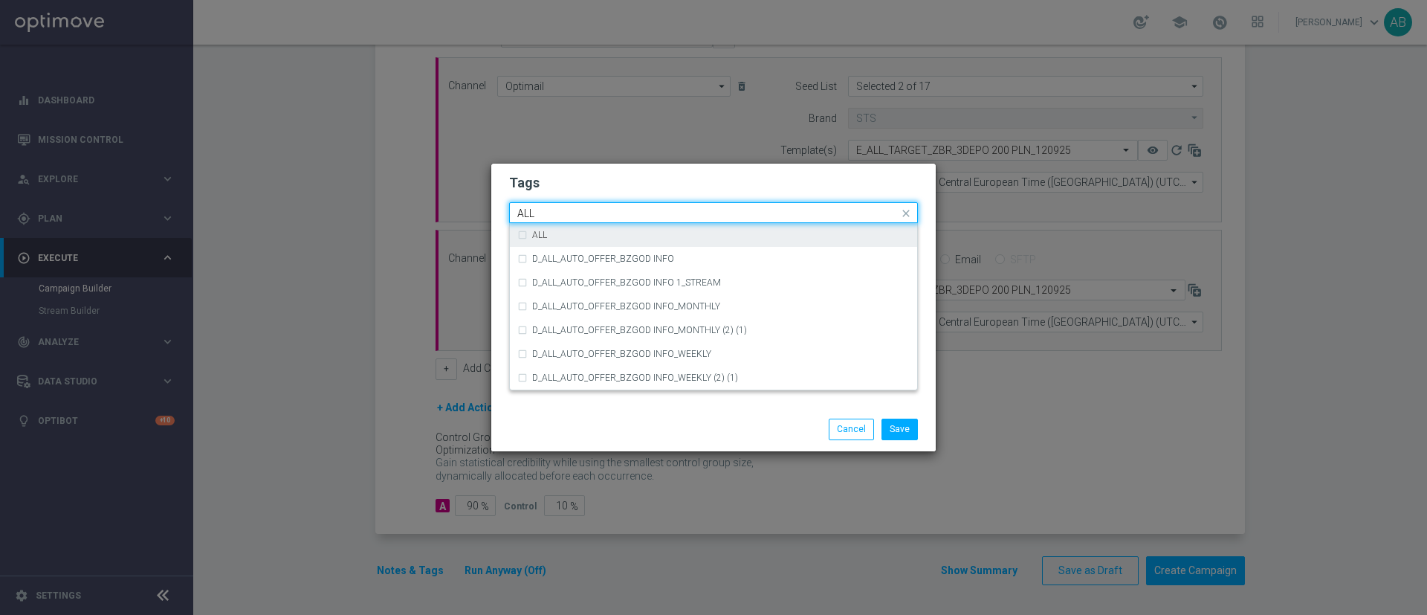
click at [543, 230] on label "ALL" at bounding box center [539, 234] width 15 height 9
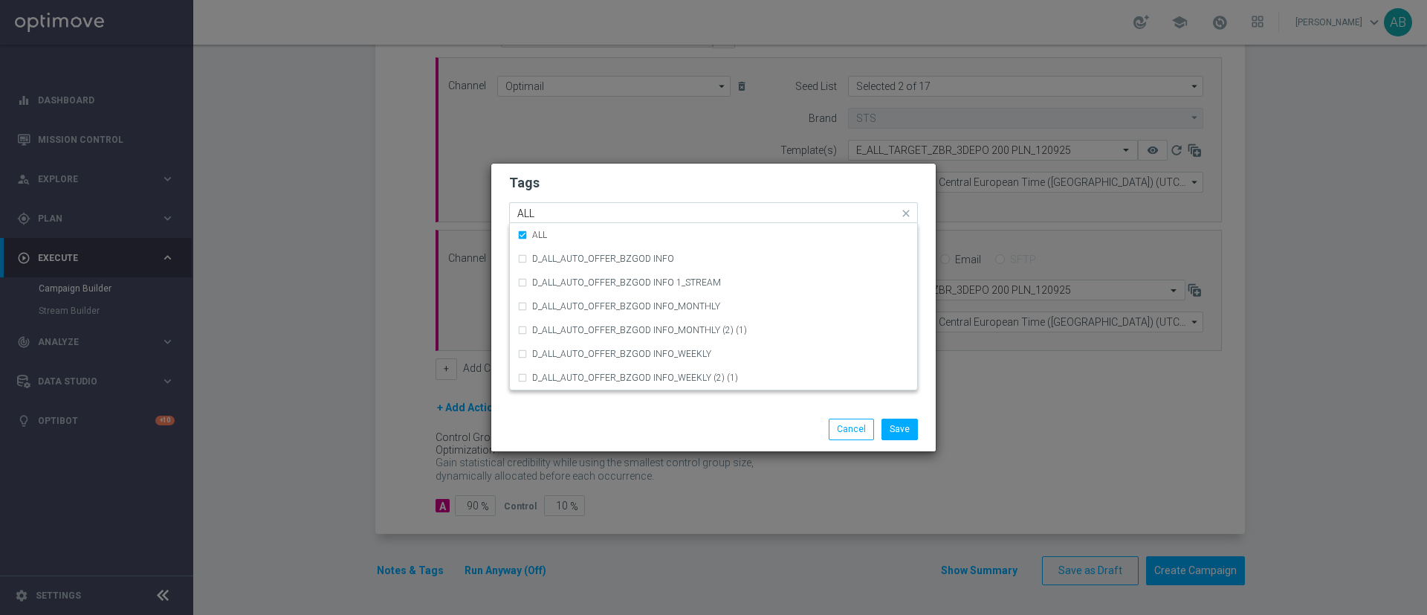
click at [552, 211] on input "ALL" at bounding box center [707, 213] width 381 height 13
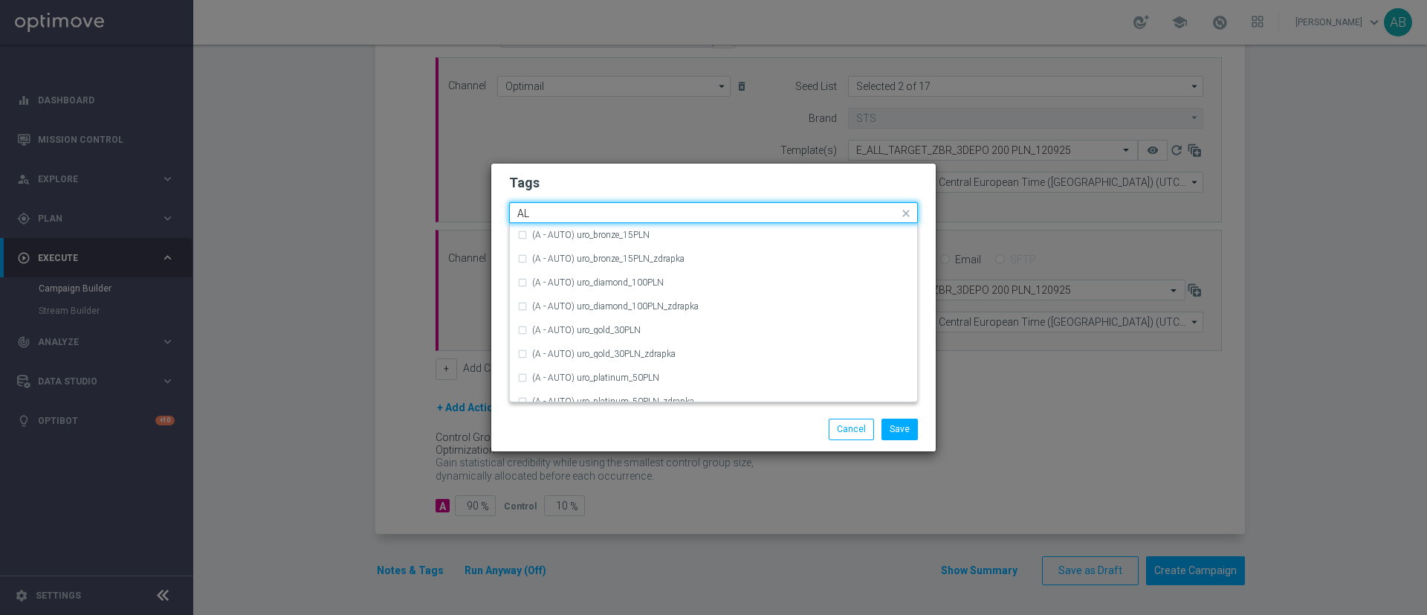
type input "A"
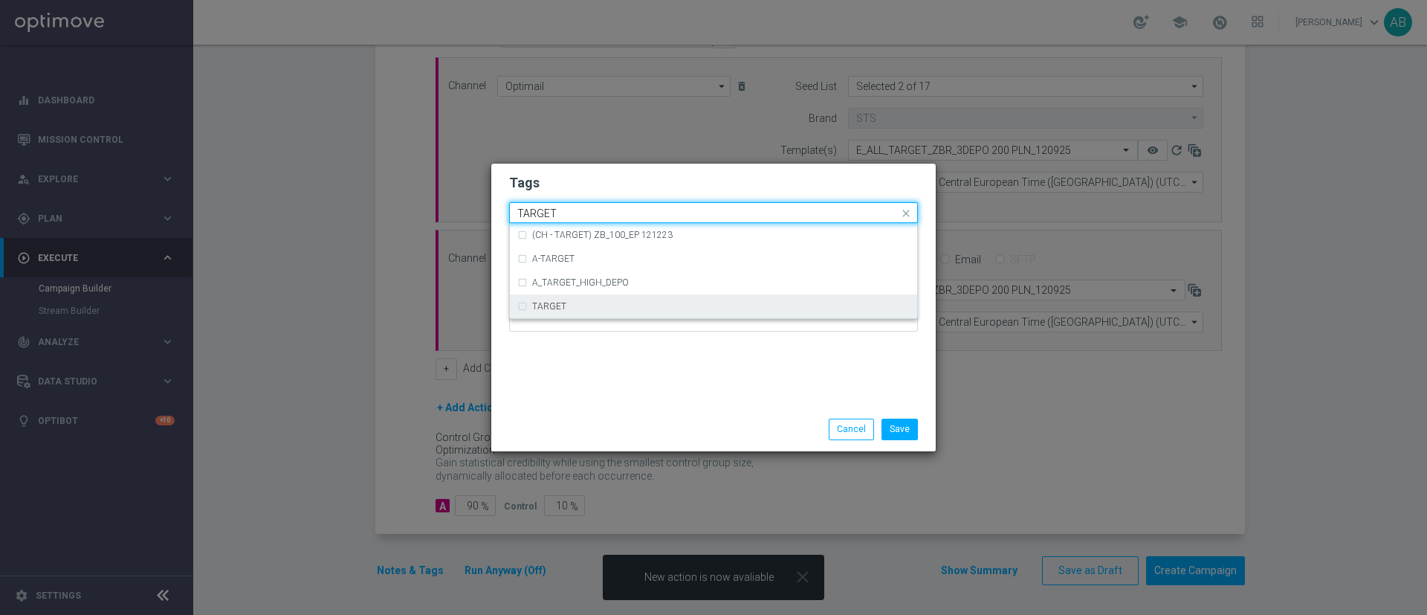
click at [566, 309] on div "TARGET" at bounding box center [721, 306] width 378 height 9
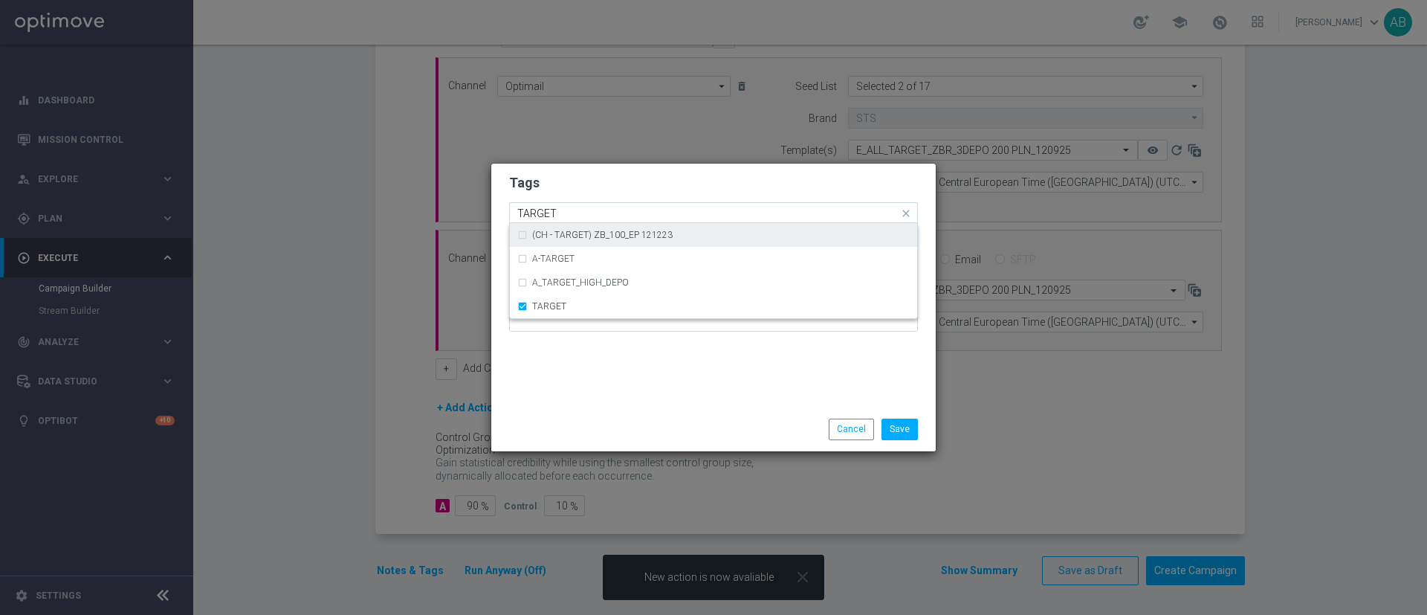
click at [555, 211] on input "TARGET" at bounding box center [707, 213] width 381 height 13
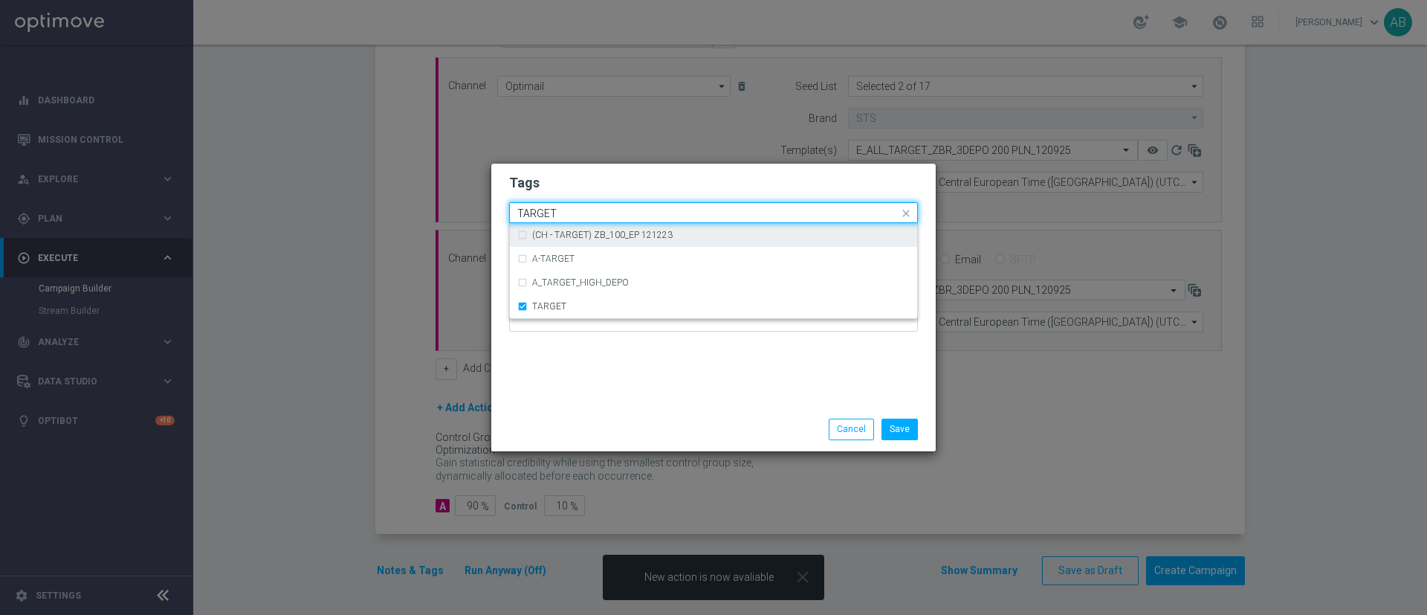
click at [555, 211] on input "TARGET" at bounding box center [707, 213] width 381 height 13
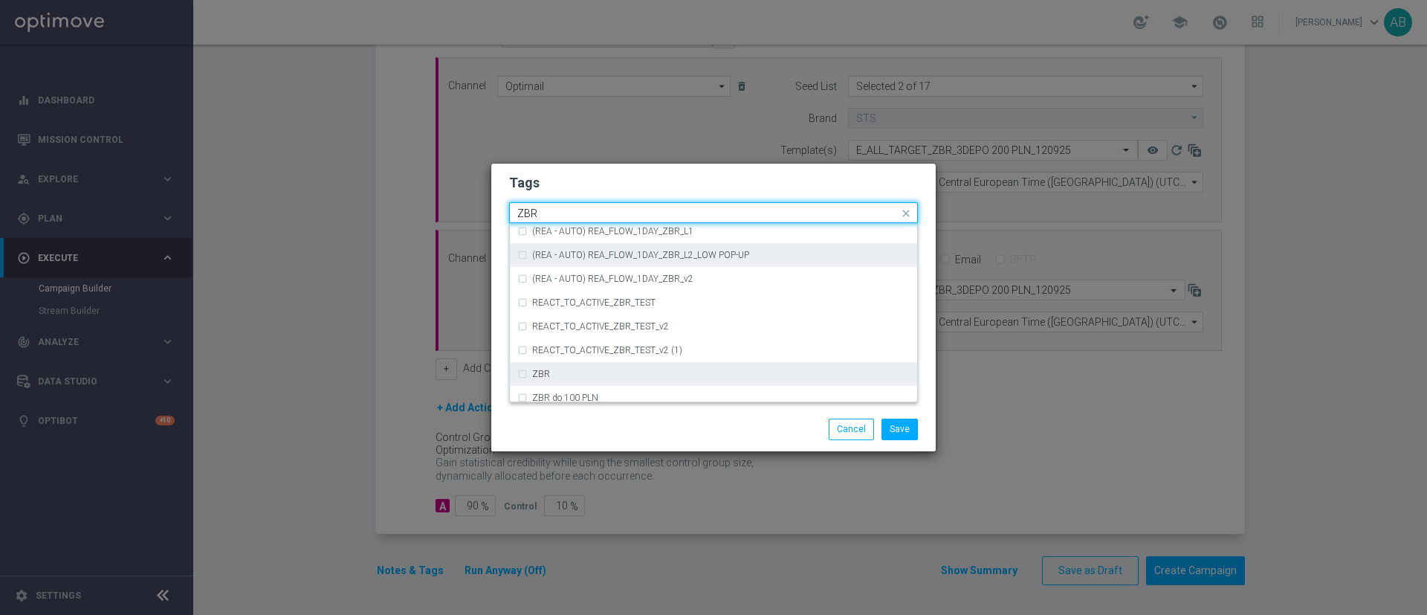
scroll to position [155, 0]
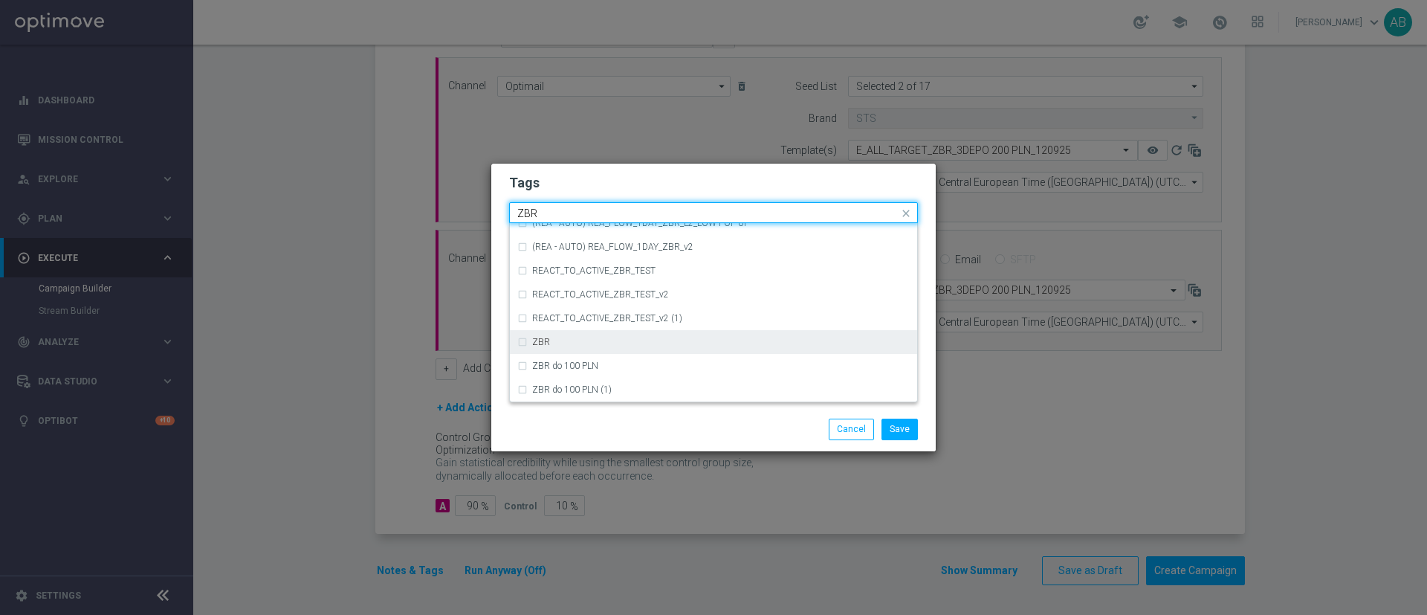
click at [551, 336] on div "ZBR" at bounding box center [713, 342] width 393 height 24
type input "ZBR"
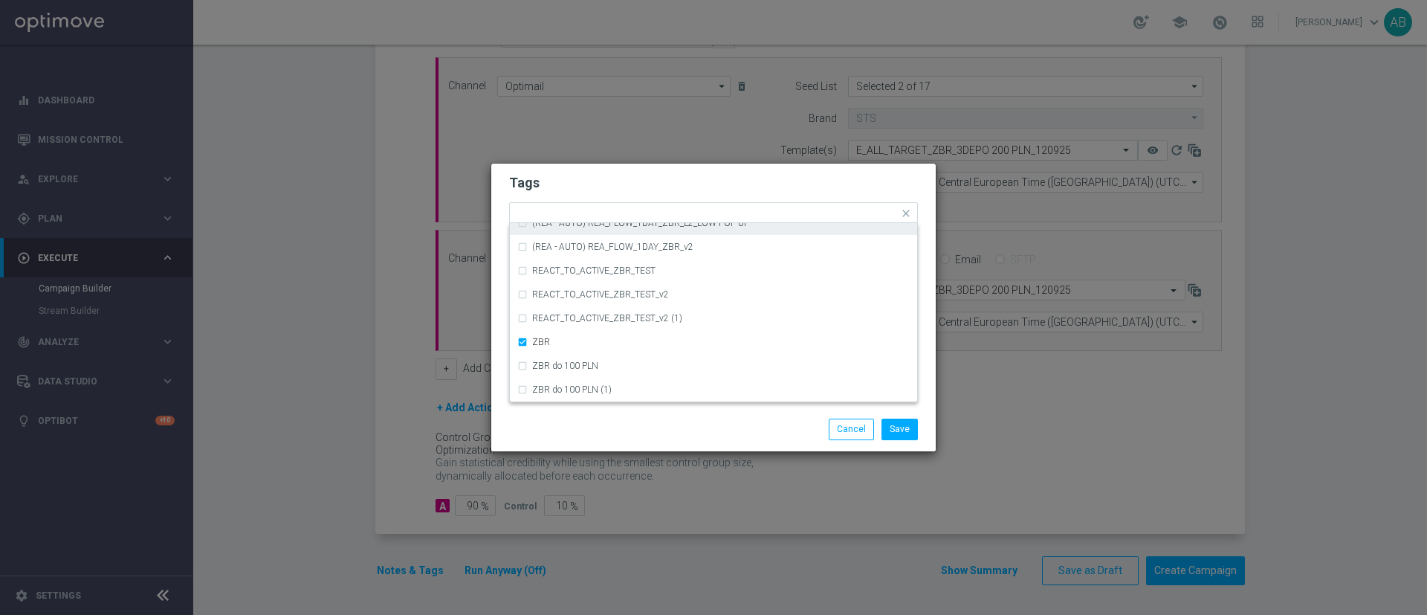
click at [609, 174] on h2 "Tags" at bounding box center [713, 183] width 409 height 18
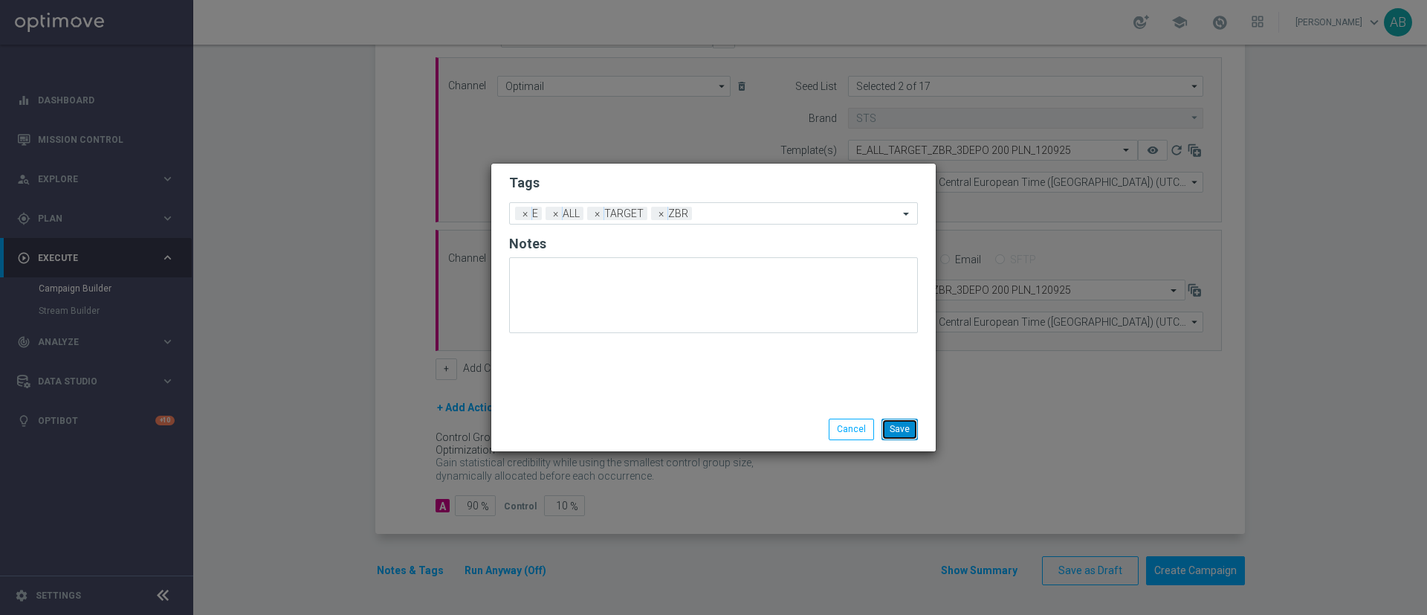
click at [905, 430] on button "Save" at bounding box center [900, 429] width 36 height 21
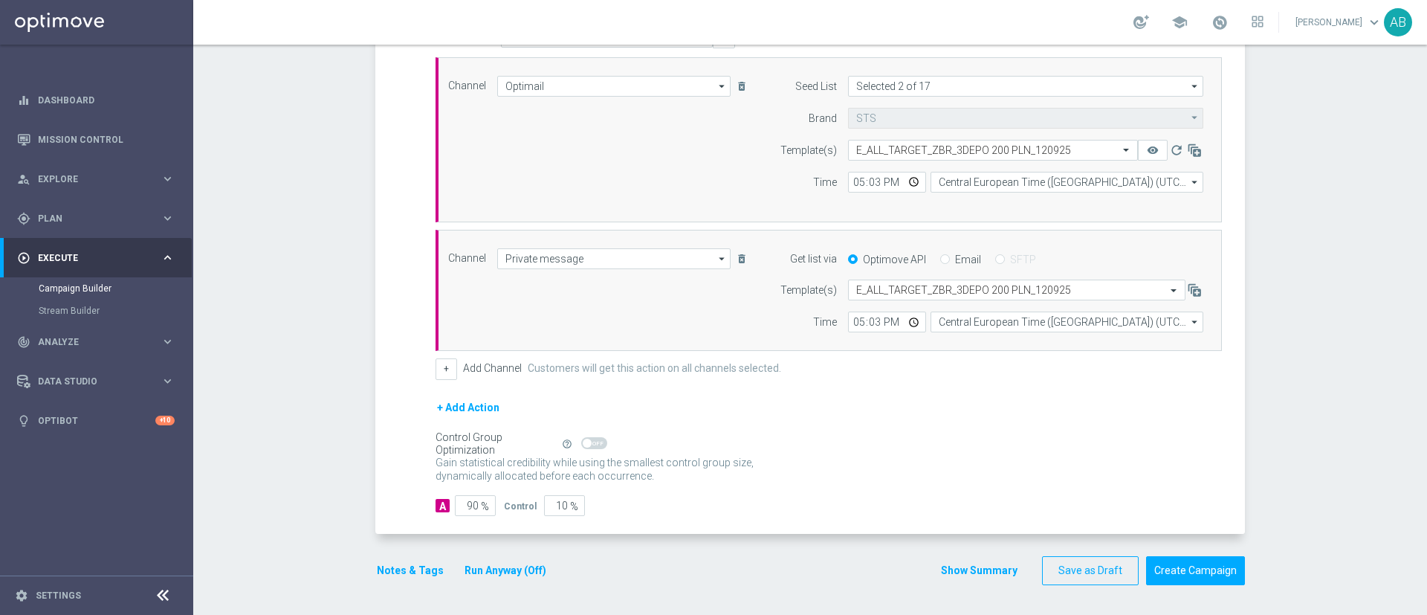
click at [400, 575] on button "Notes & Tags" at bounding box center [410, 570] width 70 height 19
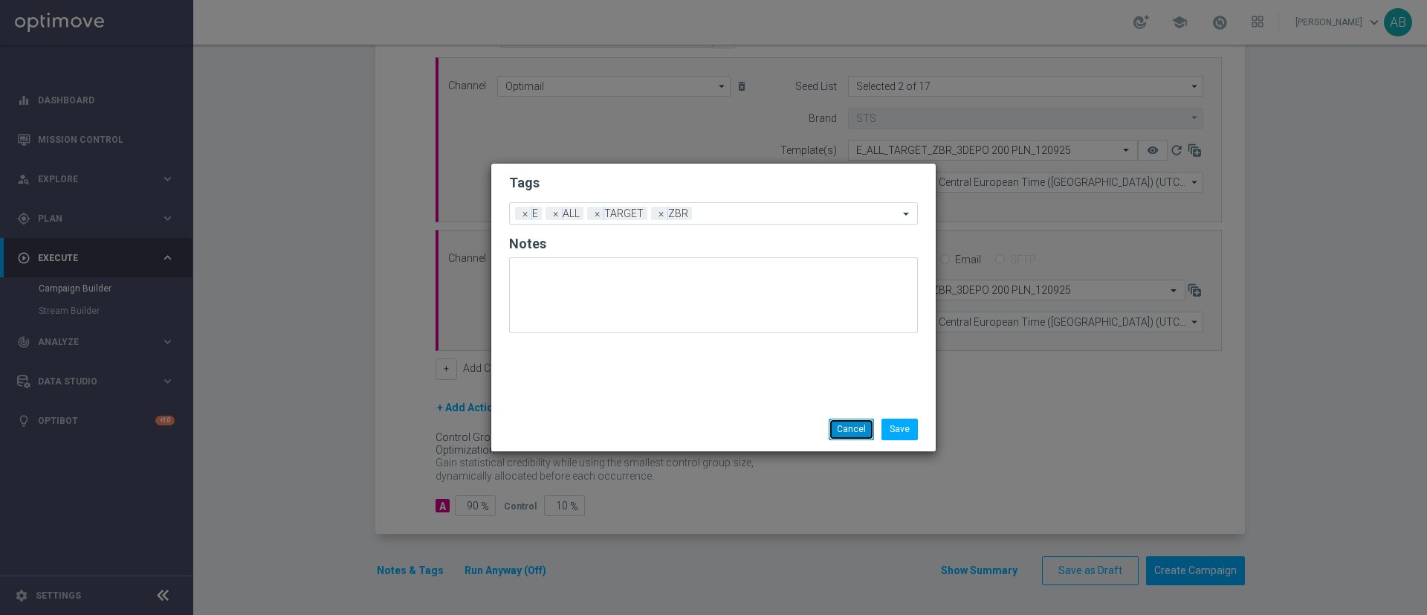
click at [856, 436] on button "Cancel" at bounding box center [851, 429] width 45 height 21
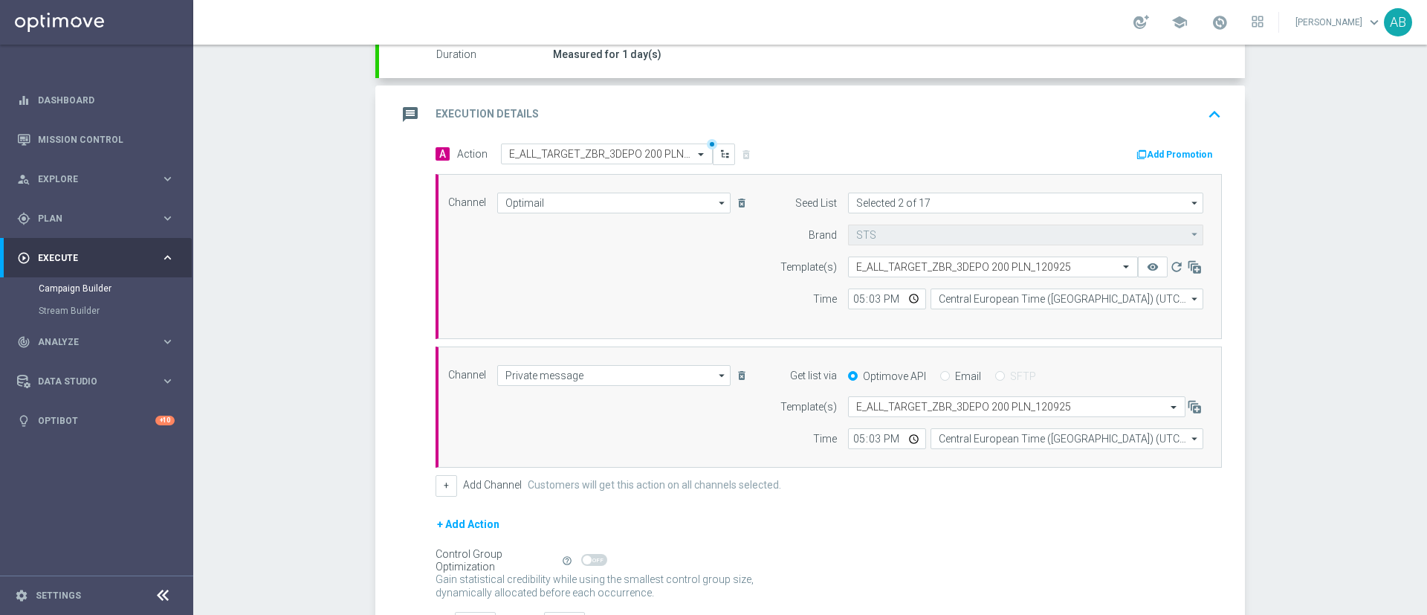
scroll to position [391, 0]
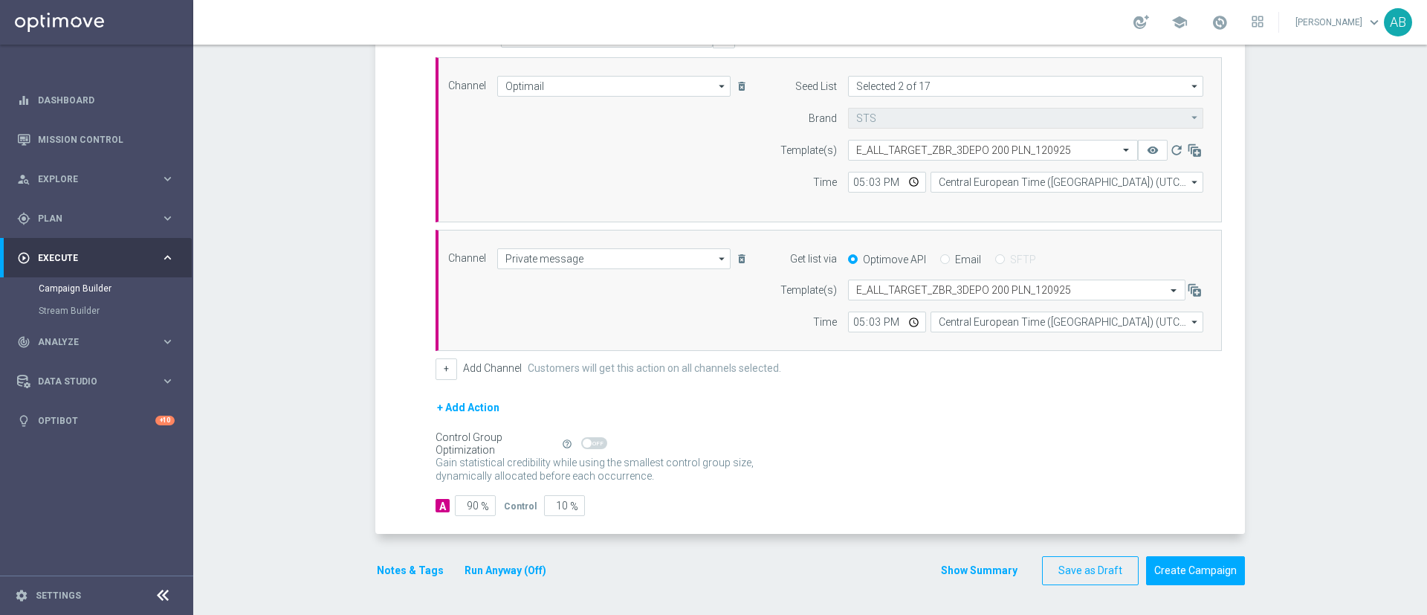
click at [523, 566] on button "Run Anyway (Off)" at bounding box center [505, 570] width 85 height 19
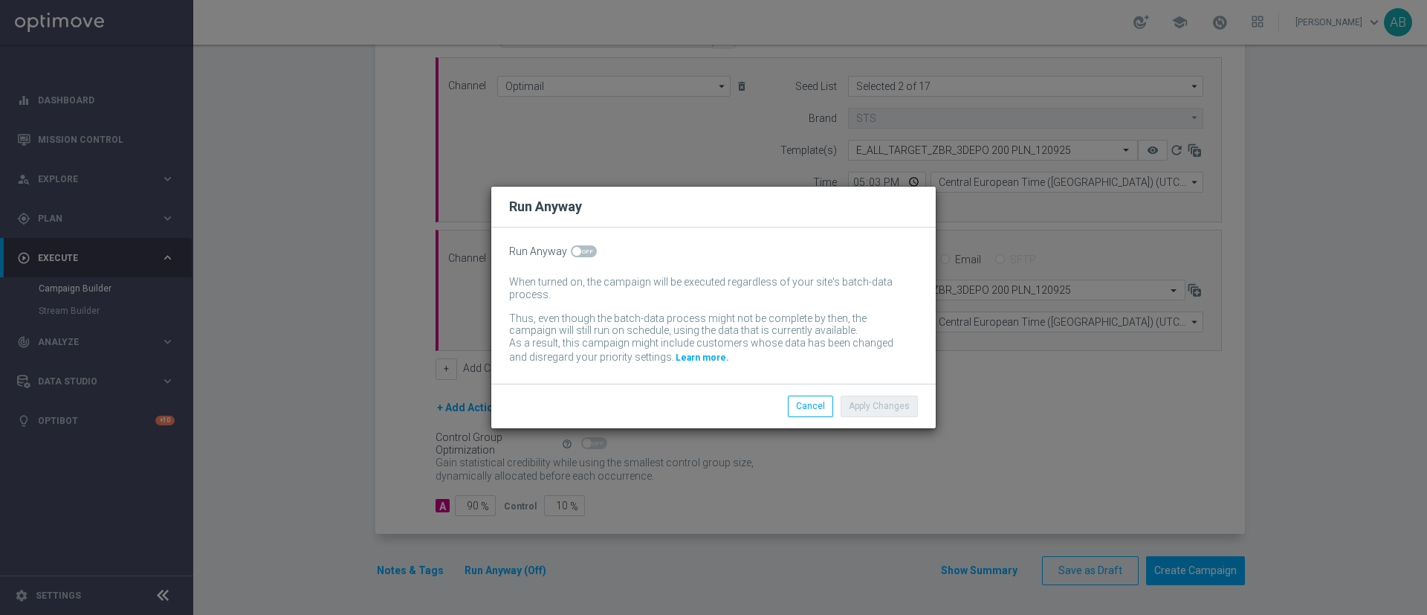
click at [581, 256] on span at bounding box center [584, 251] width 26 height 12
click at [581, 256] on input "checkbox" at bounding box center [584, 251] width 26 height 12
checkbox input "true"
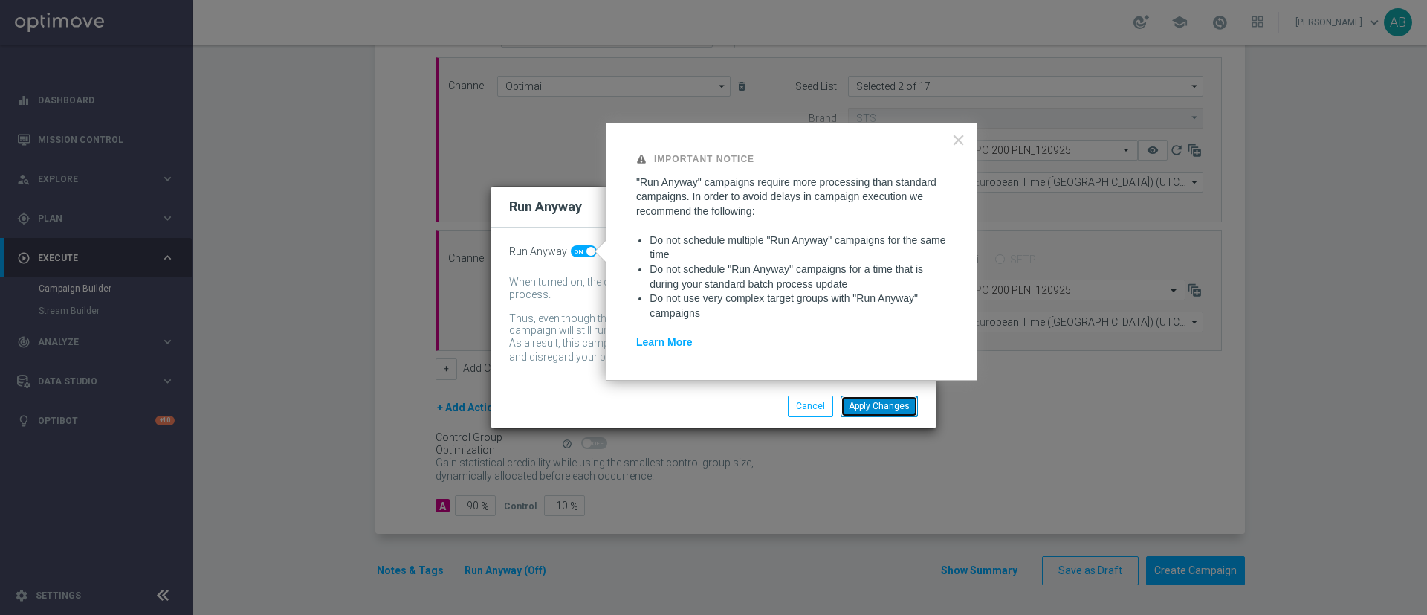
click at [893, 404] on button "Apply Changes" at bounding box center [879, 406] width 77 height 21
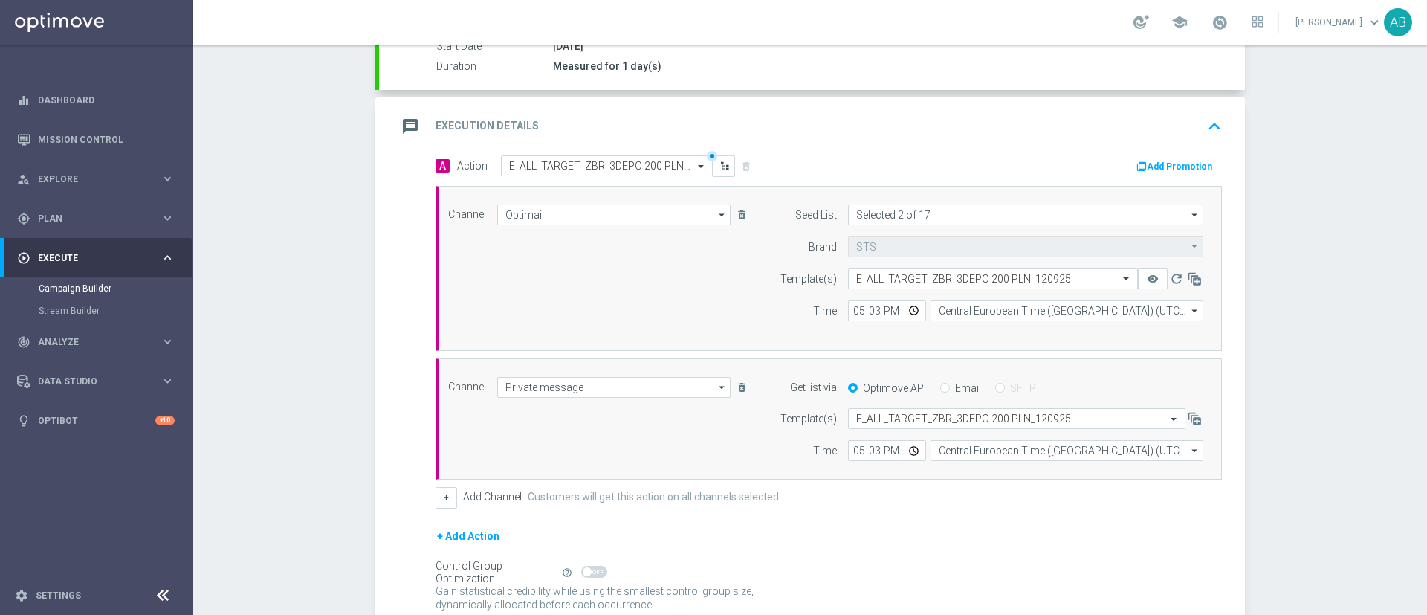
scroll to position [168, 0]
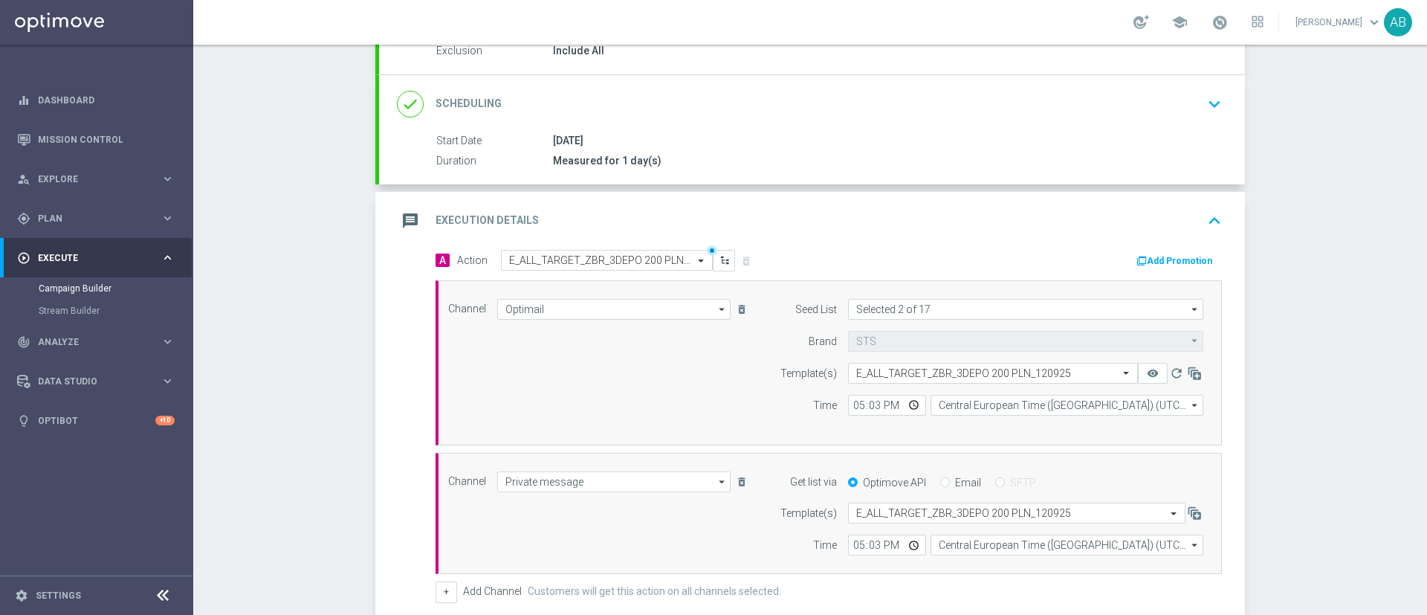
click at [1138, 381] on button "remove_red_eye" at bounding box center [1153, 373] width 30 height 21
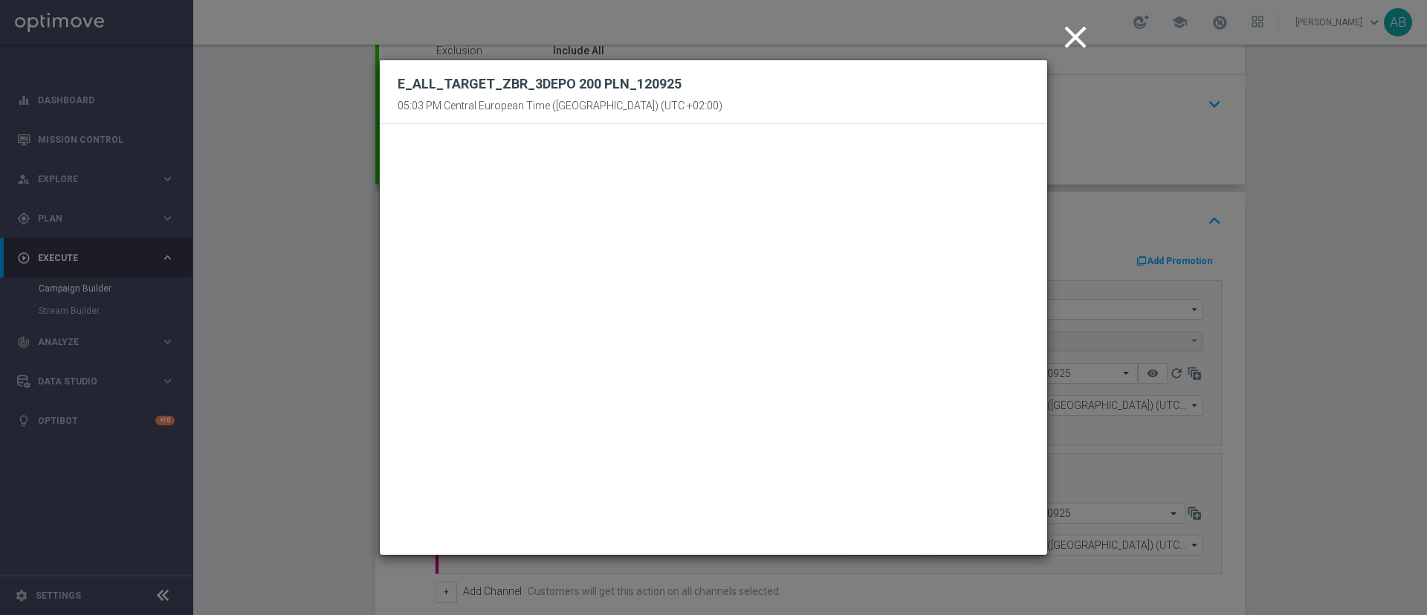
click at [1074, 40] on icon "close" at bounding box center [1075, 37] width 37 height 37
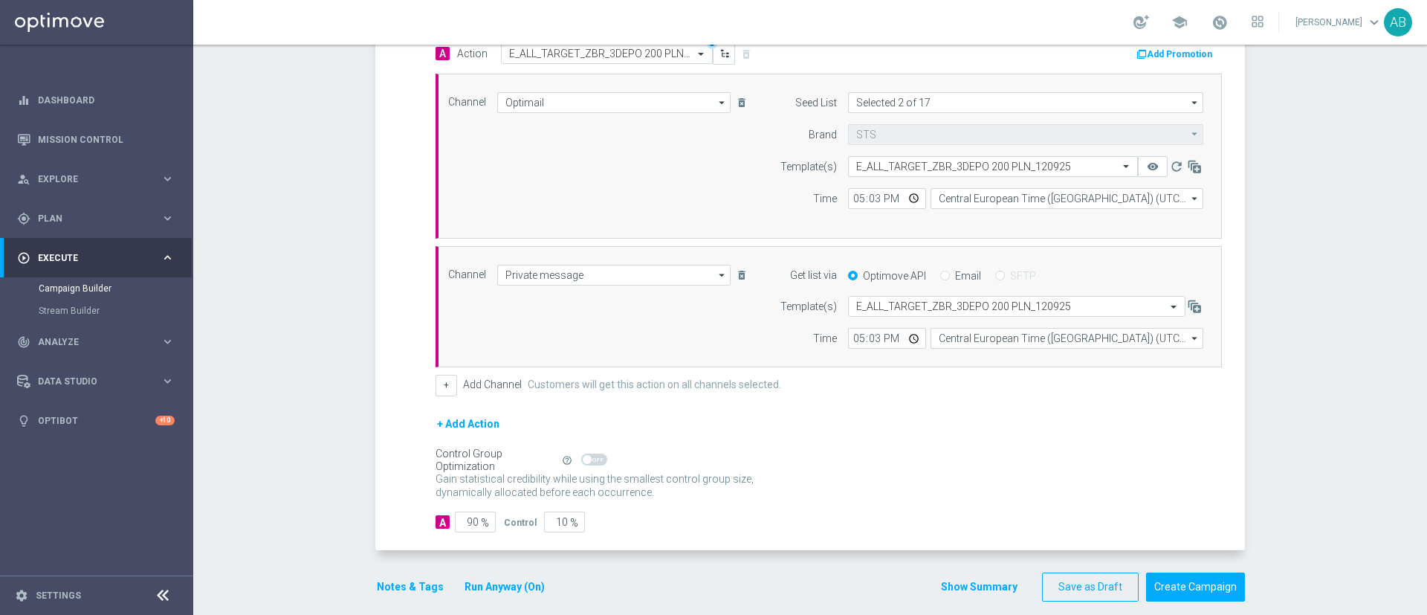
scroll to position [391, 0]
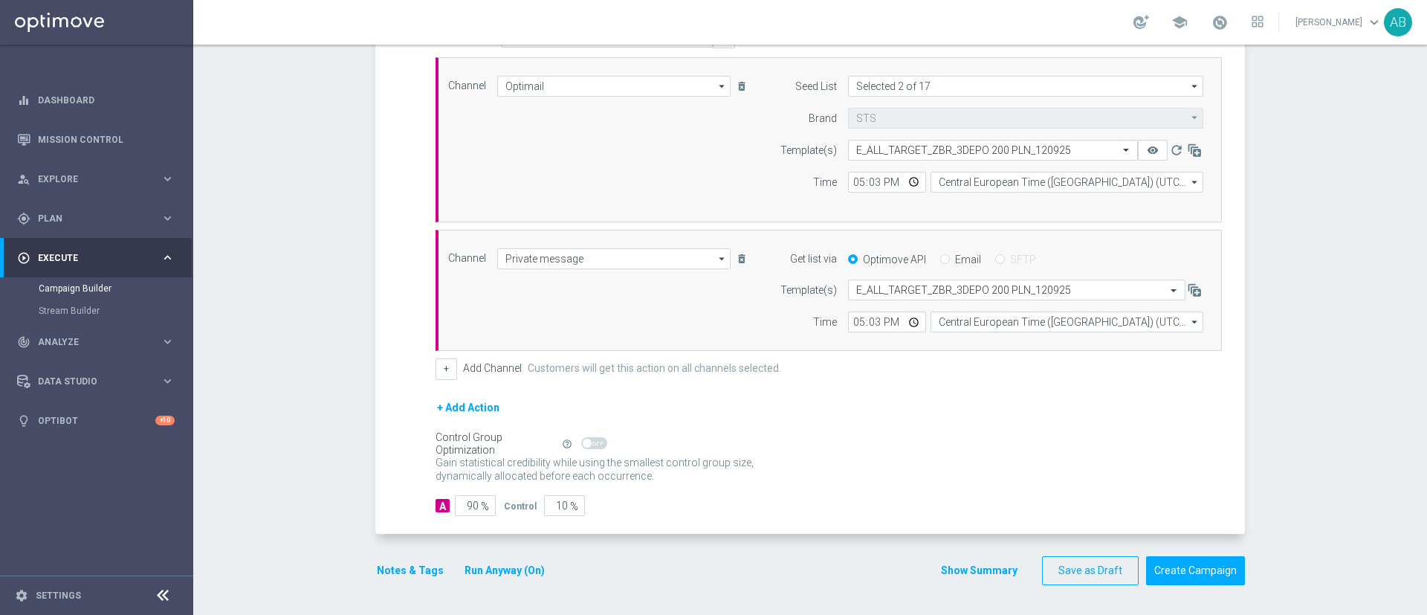
click at [412, 572] on button "Notes & Tags" at bounding box center [410, 570] width 70 height 19
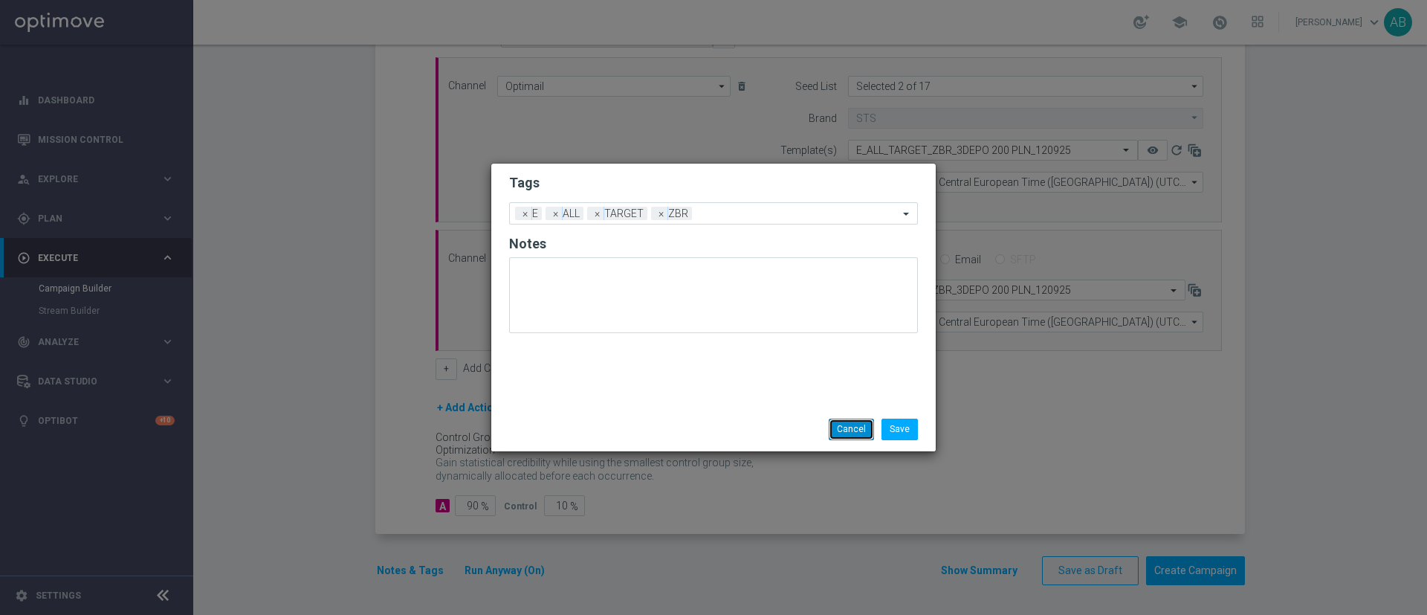
click at [836, 421] on button "Cancel" at bounding box center [851, 429] width 45 height 21
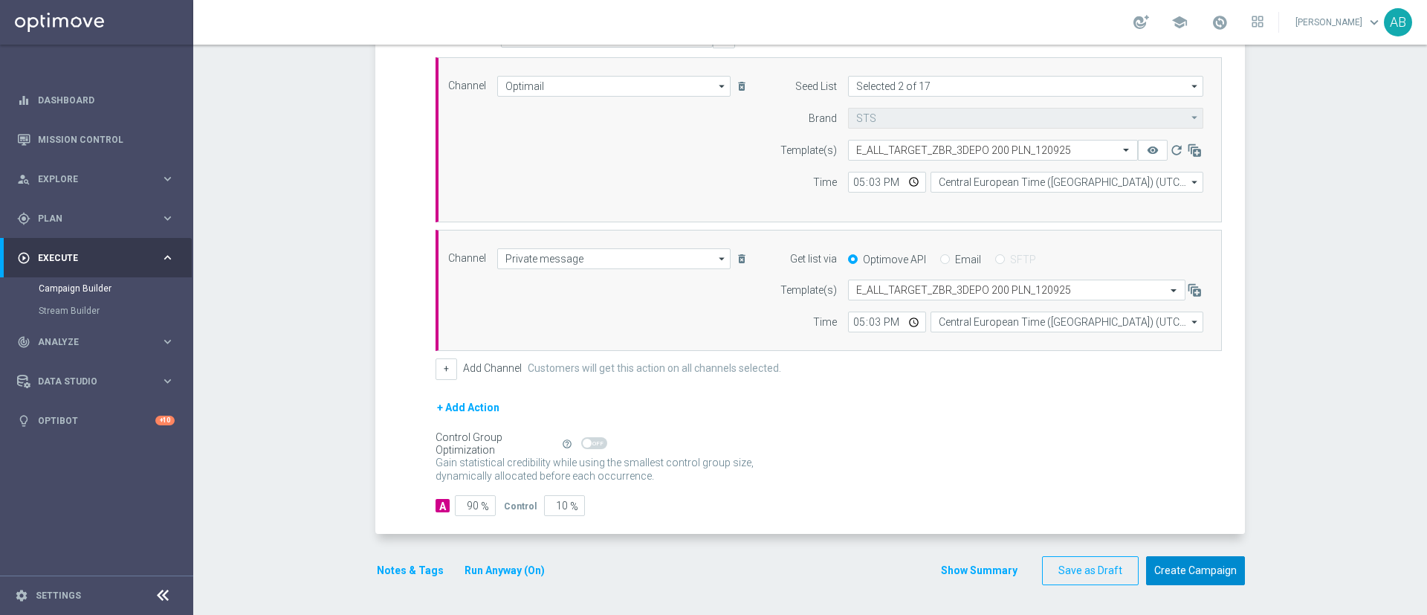
click at [1210, 570] on button "Create Campaign" at bounding box center [1195, 570] width 99 height 29
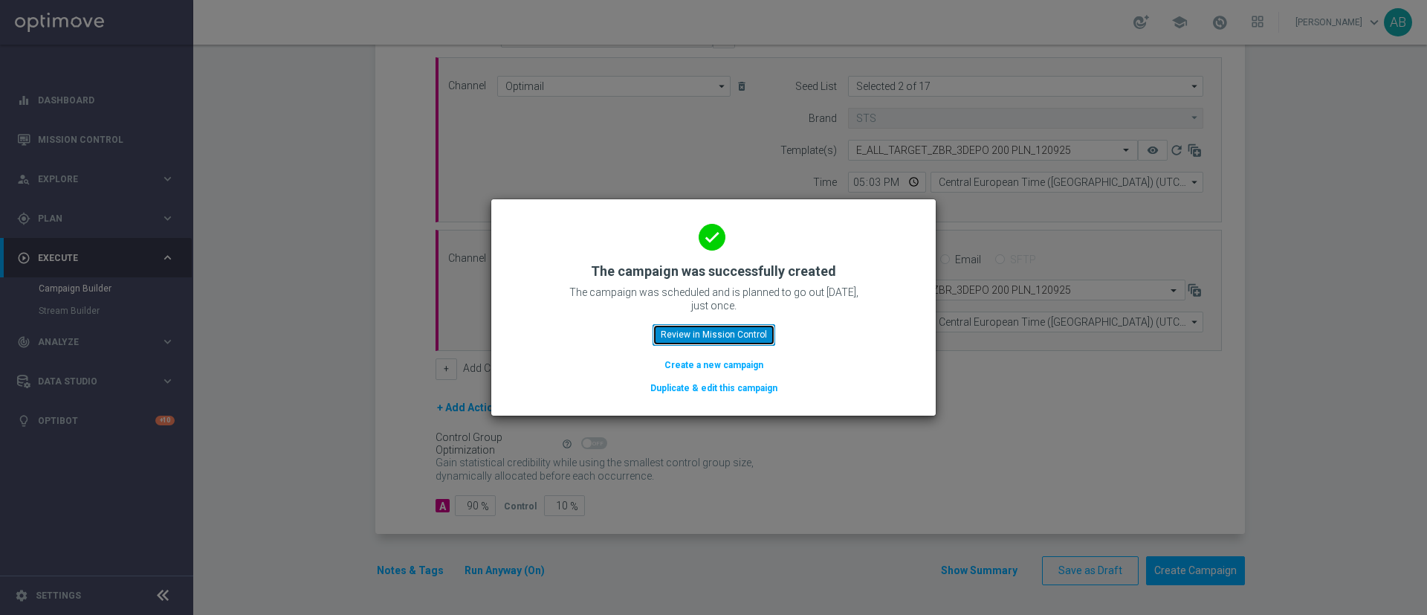
click at [667, 330] on button "Review in Mission Control" at bounding box center [714, 334] width 123 height 21
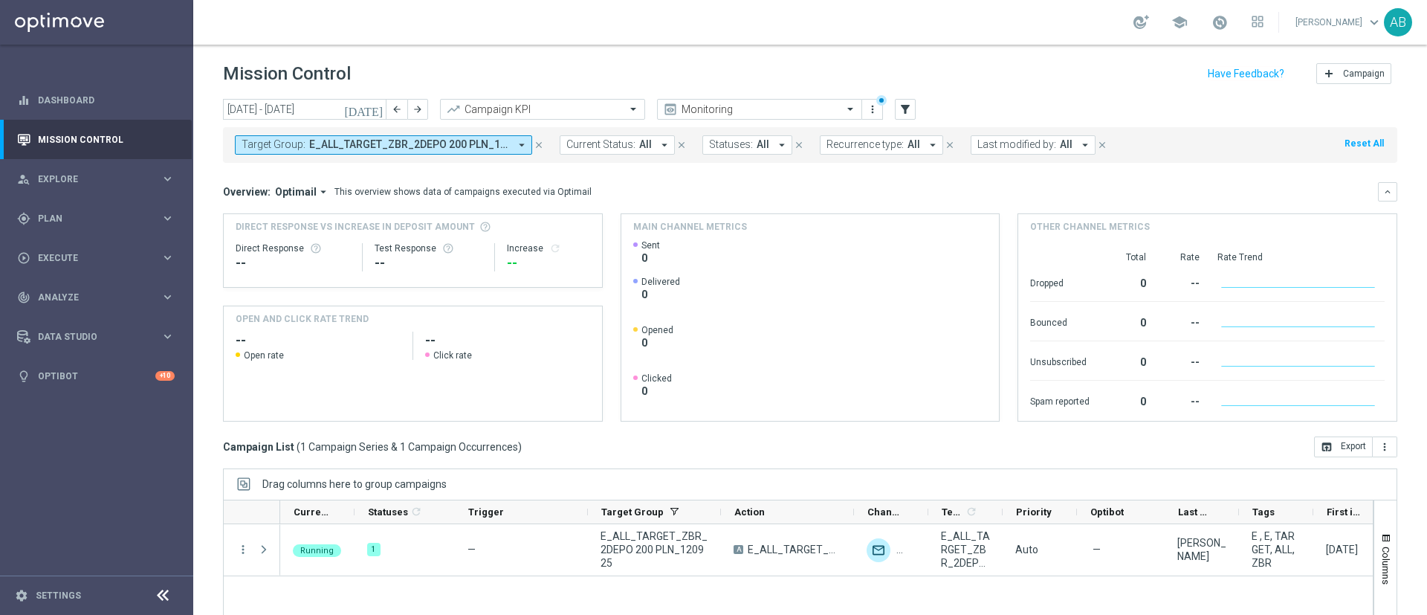
click at [499, 143] on span "E_ALL_TARGET_ZBR_2DEPO 200 PLN_120925" at bounding box center [409, 144] width 200 height 13
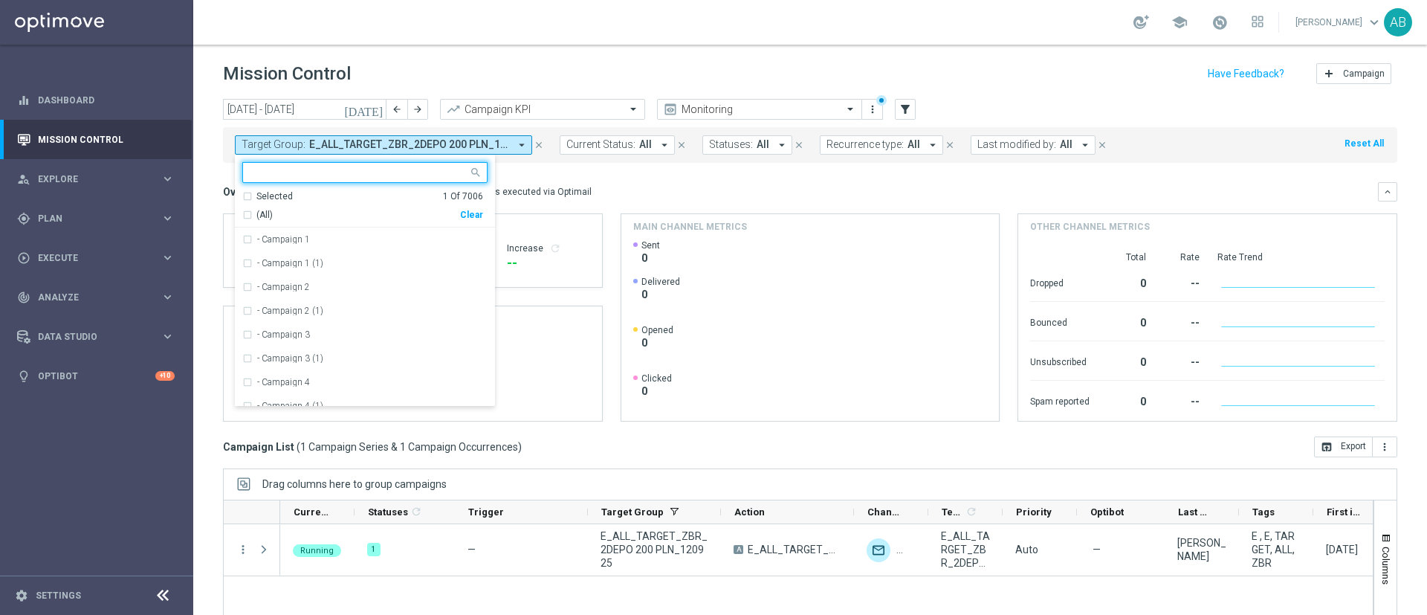
click at [0, 0] on div "Clear" at bounding box center [0, 0] width 0 height 0
click at [438, 160] on div "Selected 0 Of 7006 (All) Clear - Campaign 1 - Campaign 1 (1) - Campaign 2 - Cam…" at bounding box center [365, 281] width 260 height 252
click at [414, 178] on input "text" at bounding box center [360, 173] width 218 height 13
paste input "E_ALL_TARGET_ZBR_3DEPO 200 PLN_120925"
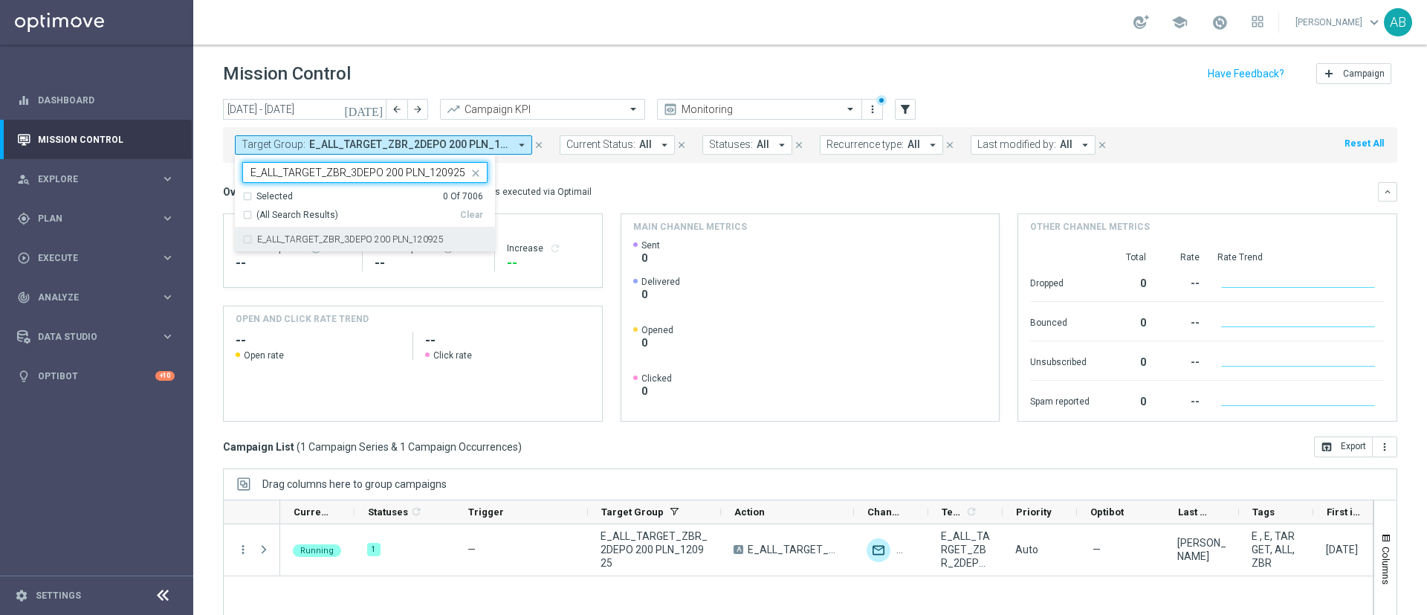
click at [433, 240] on label "E_ALL_TARGET_ZBR_3DEPO 200 PLN_120925" at bounding box center [350, 239] width 187 height 9
type input "E_ALL_TARGET_ZBR_3DEPO 200 PLN_120925"
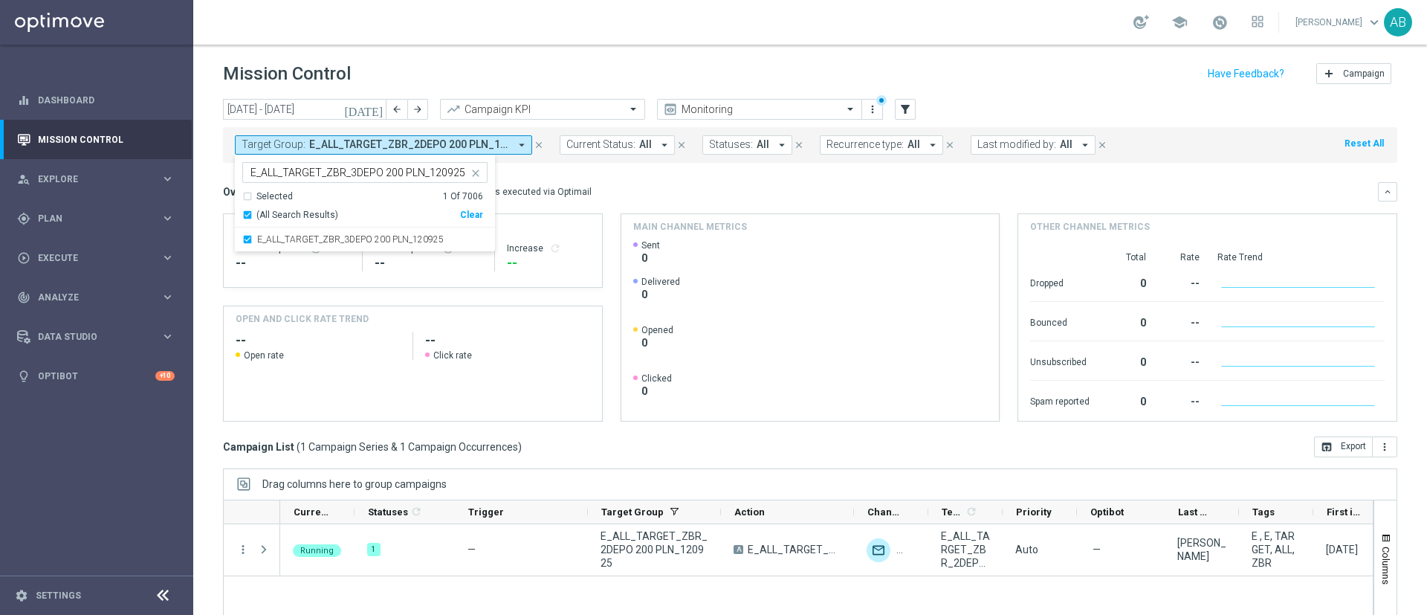
click at [686, 188] on div "Overview: Optimail arrow_drop_down This overview shows data of campaigns execut…" at bounding box center [800, 191] width 1155 height 13
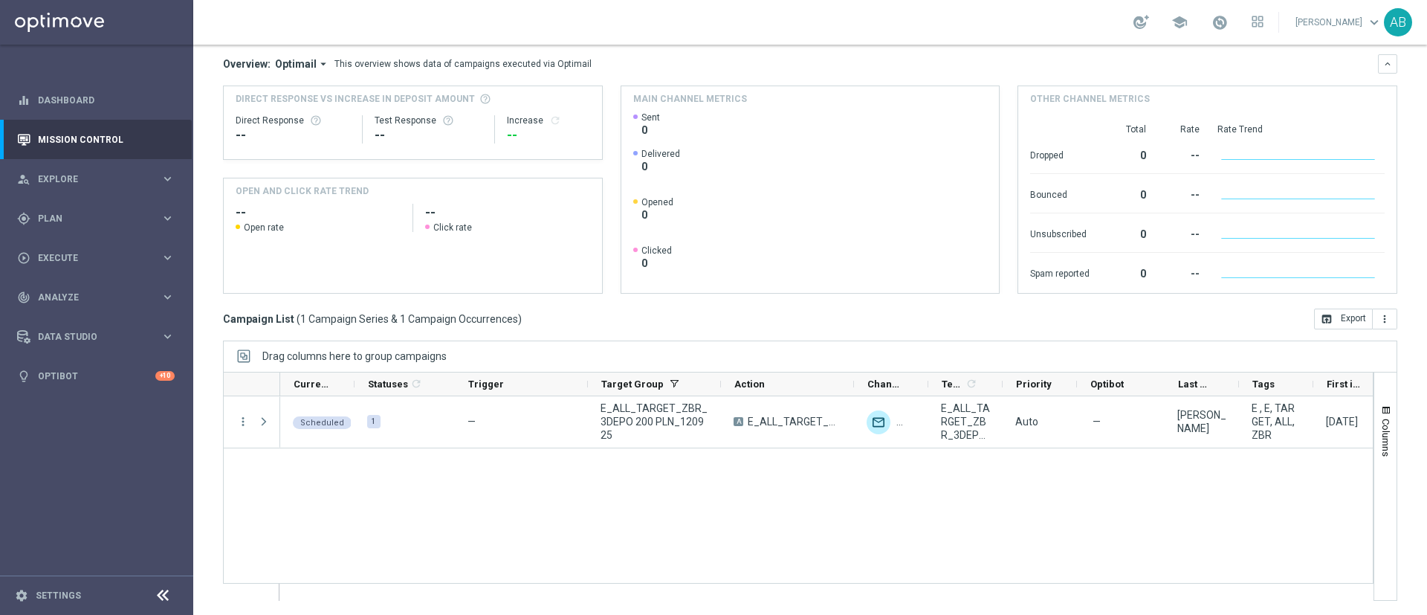
scroll to position [129, 0]
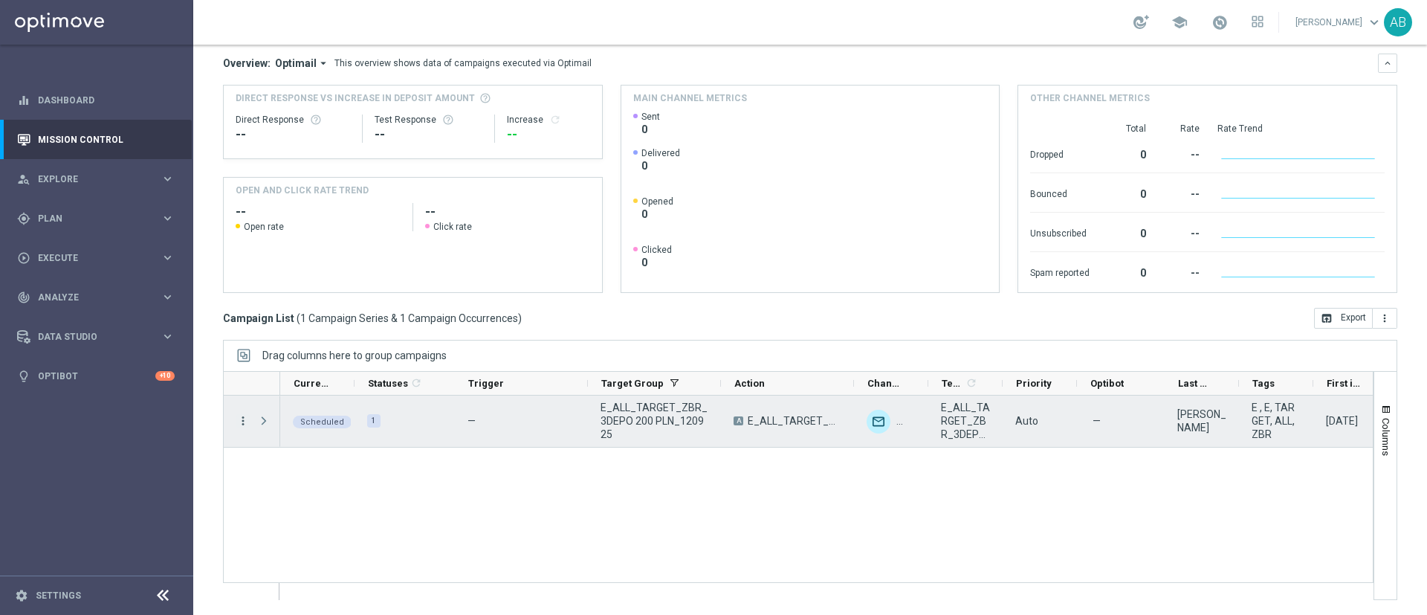
click at [241, 422] on icon "more_vert" at bounding box center [242, 420] width 13 height 13
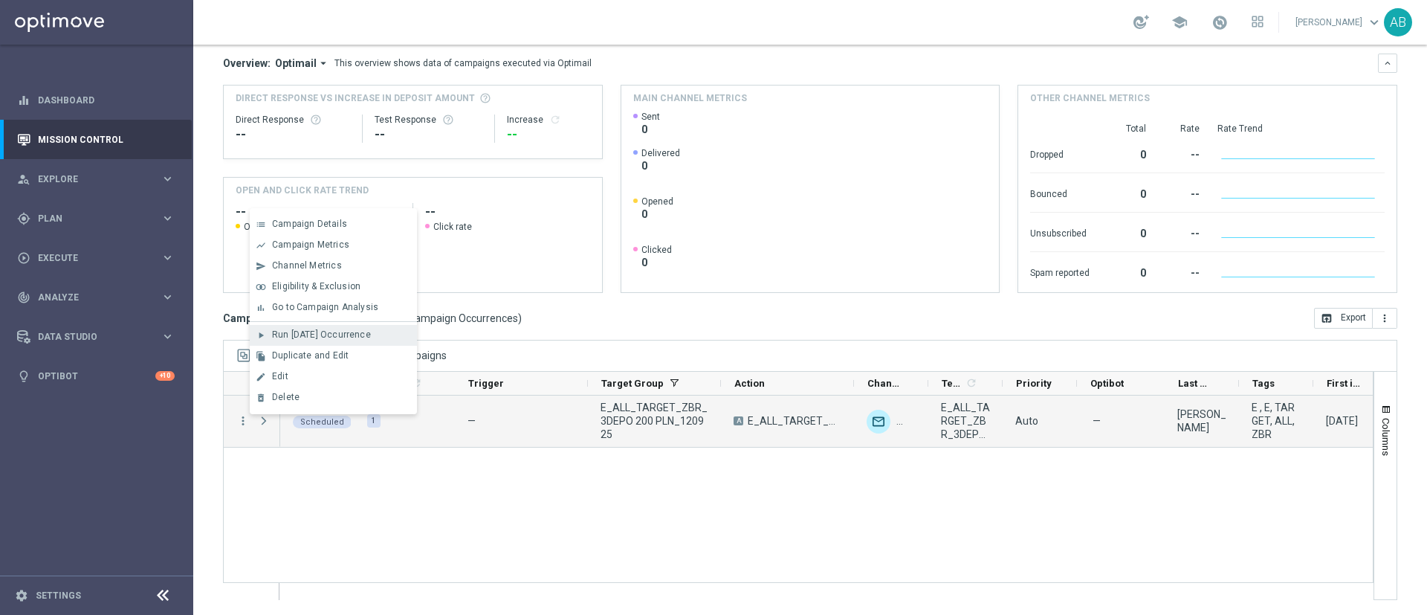
click at [370, 331] on span "Run [DATE] Occurrence" at bounding box center [321, 334] width 99 height 10
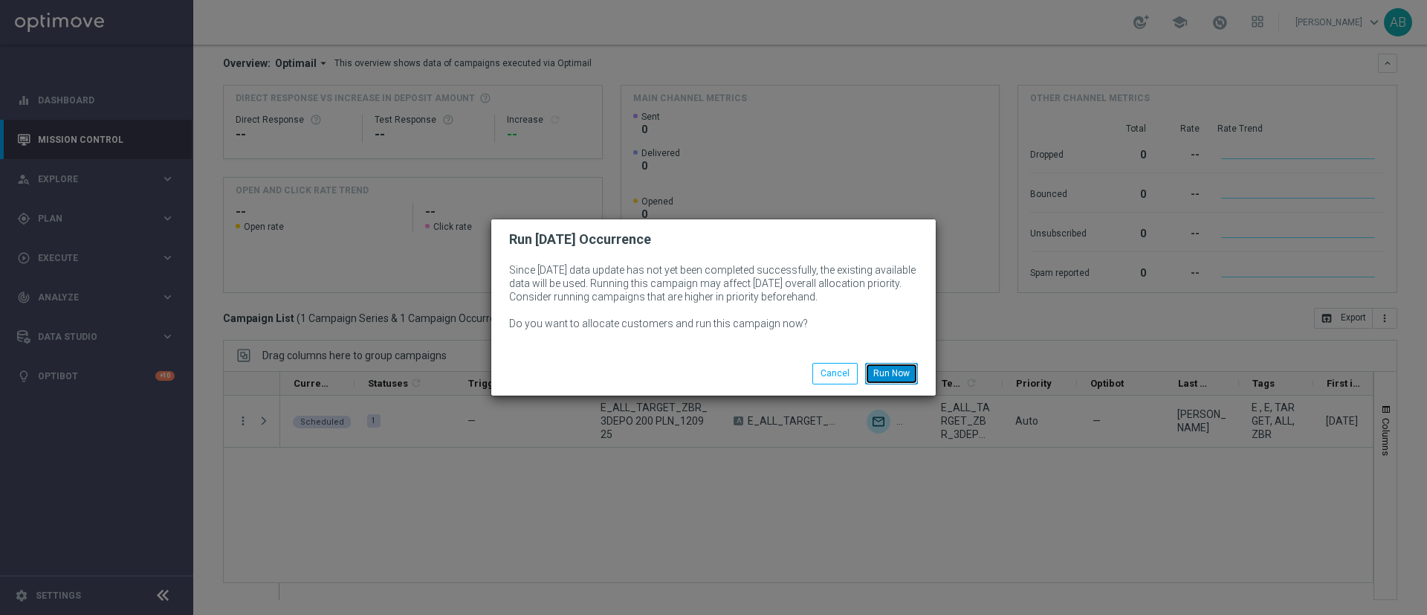
click at [880, 367] on button "Run Now" at bounding box center [891, 373] width 53 height 21
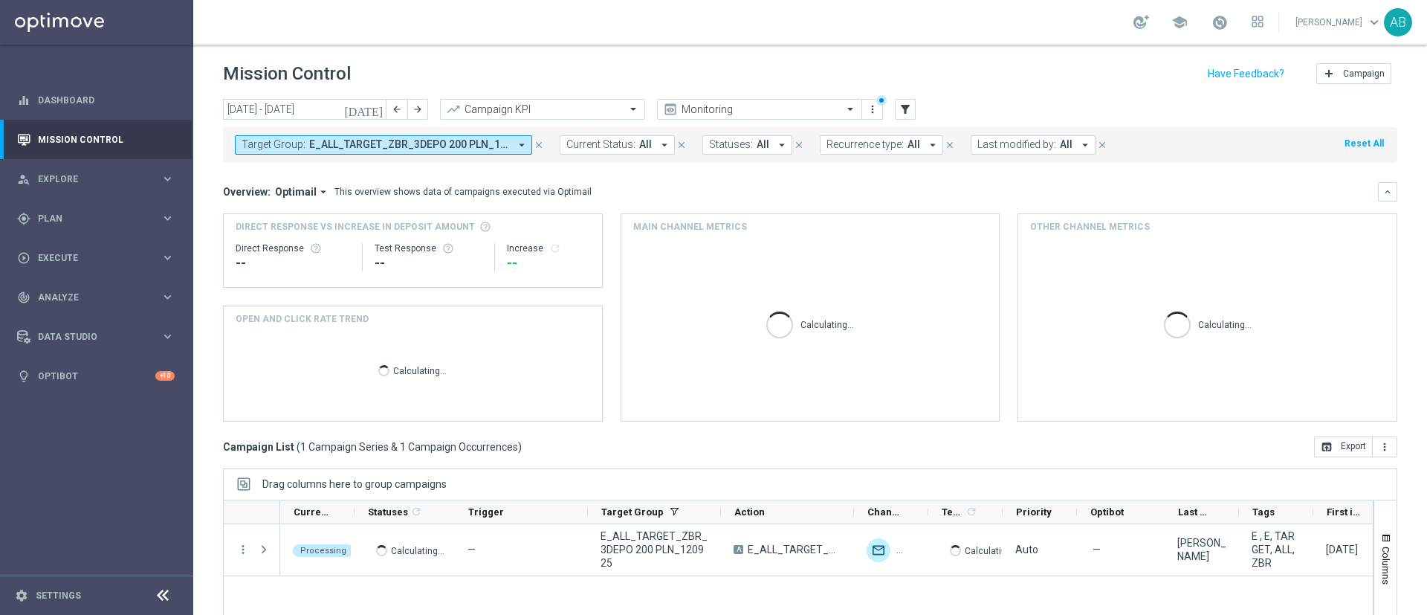
scroll to position [129, 0]
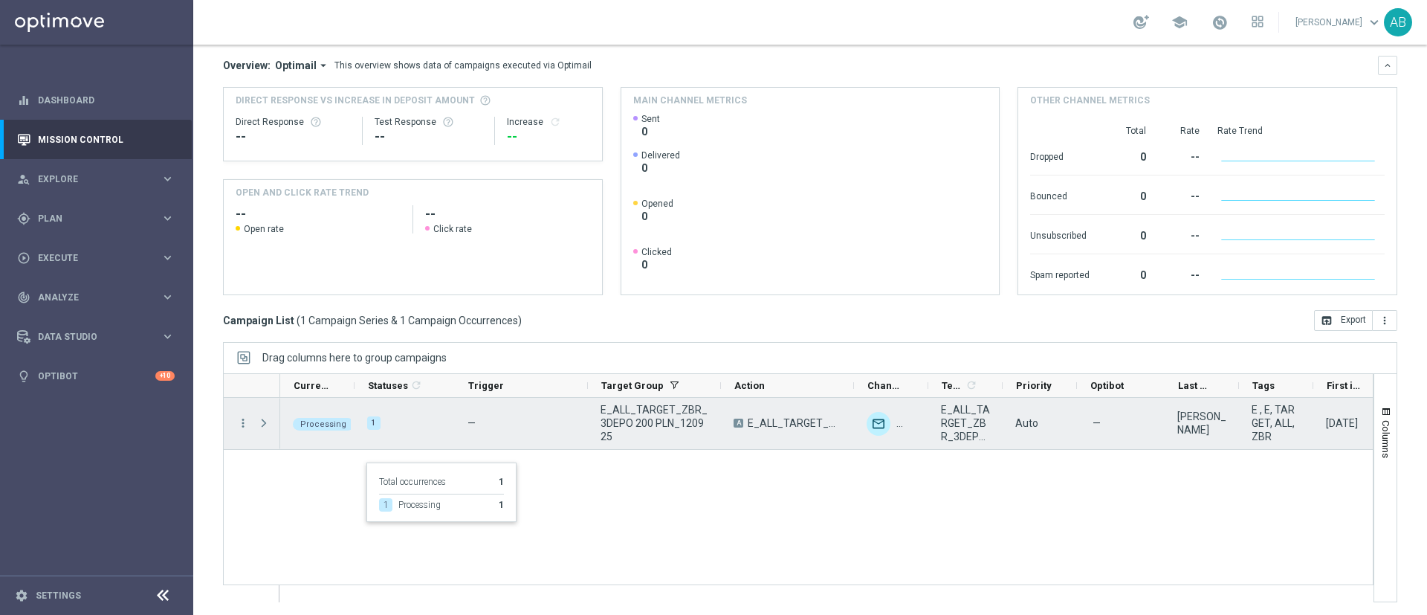
scroll to position [129, 0]
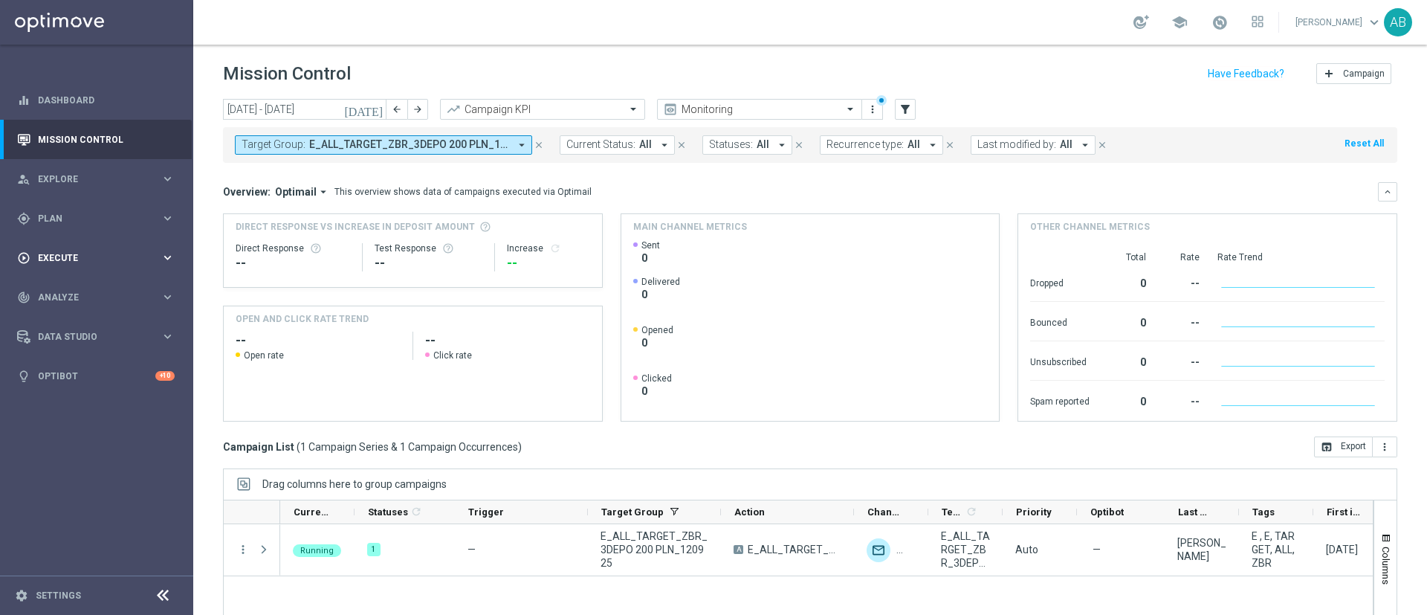
click at [78, 265] on div "play_circle_outline Execute keyboard_arrow_right" at bounding box center [96, 257] width 192 height 39
click at [77, 290] on link "Campaign Builder" at bounding box center [97, 289] width 116 height 12
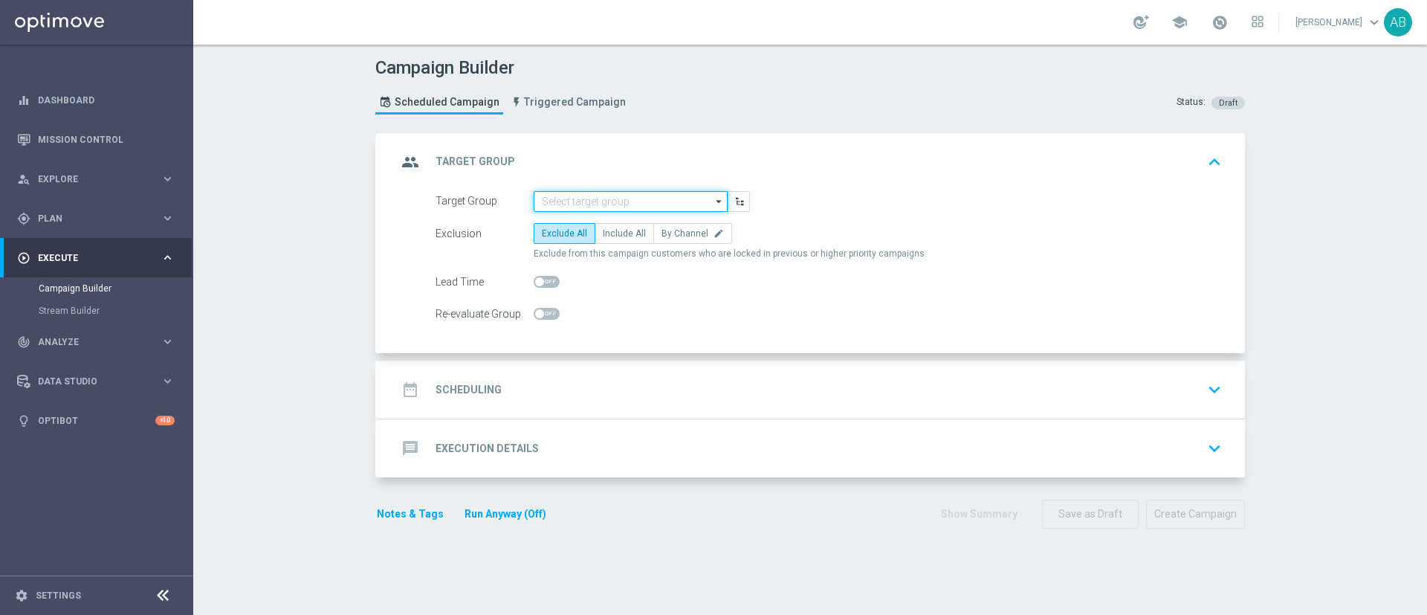
click at [624, 204] on input at bounding box center [631, 201] width 194 height 21
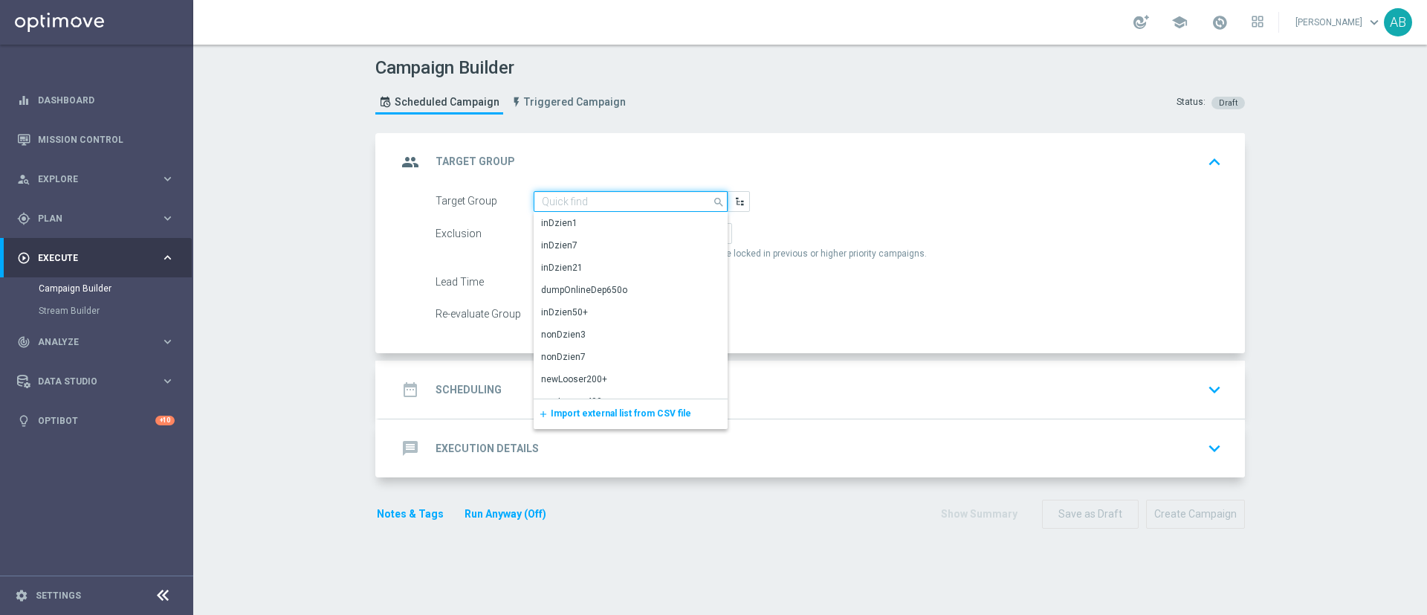
paste input "REACQ_ALL_TARGET_ZBR DO 200 PLN_120925"
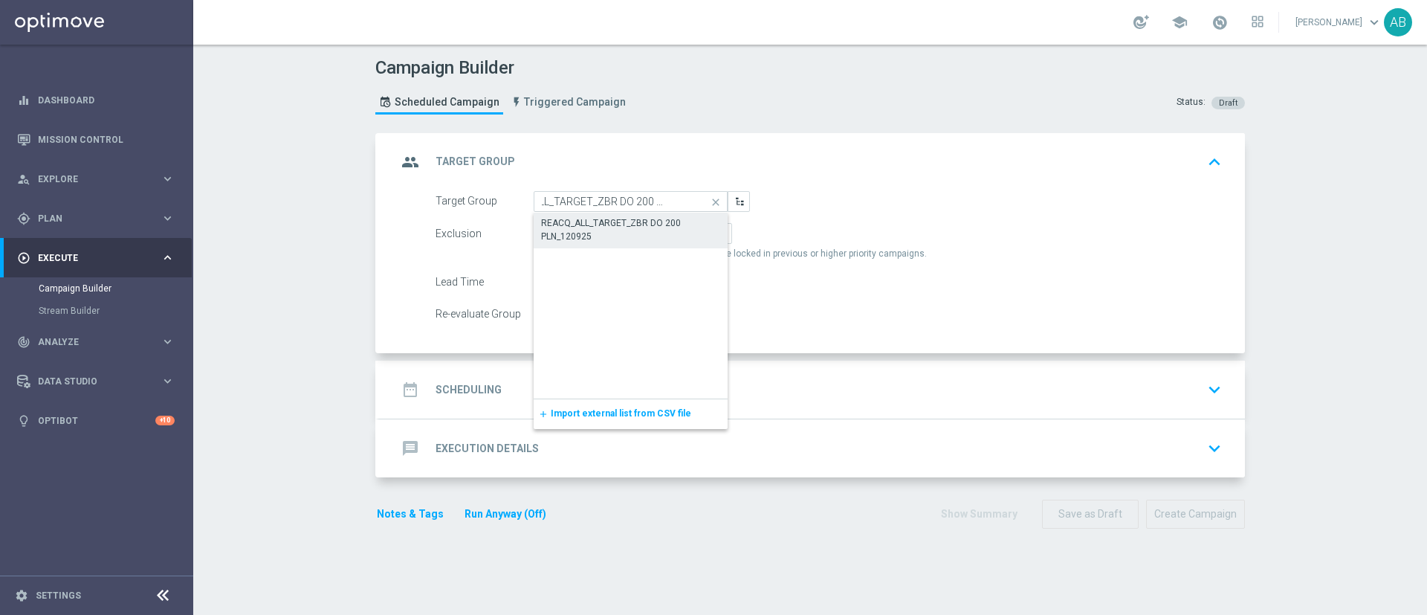
click at [645, 227] on div "REACQ_ALL_TARGET_ZBR DO 200 PLN_120925" at bounding box center [630, 229] width 179 height 27
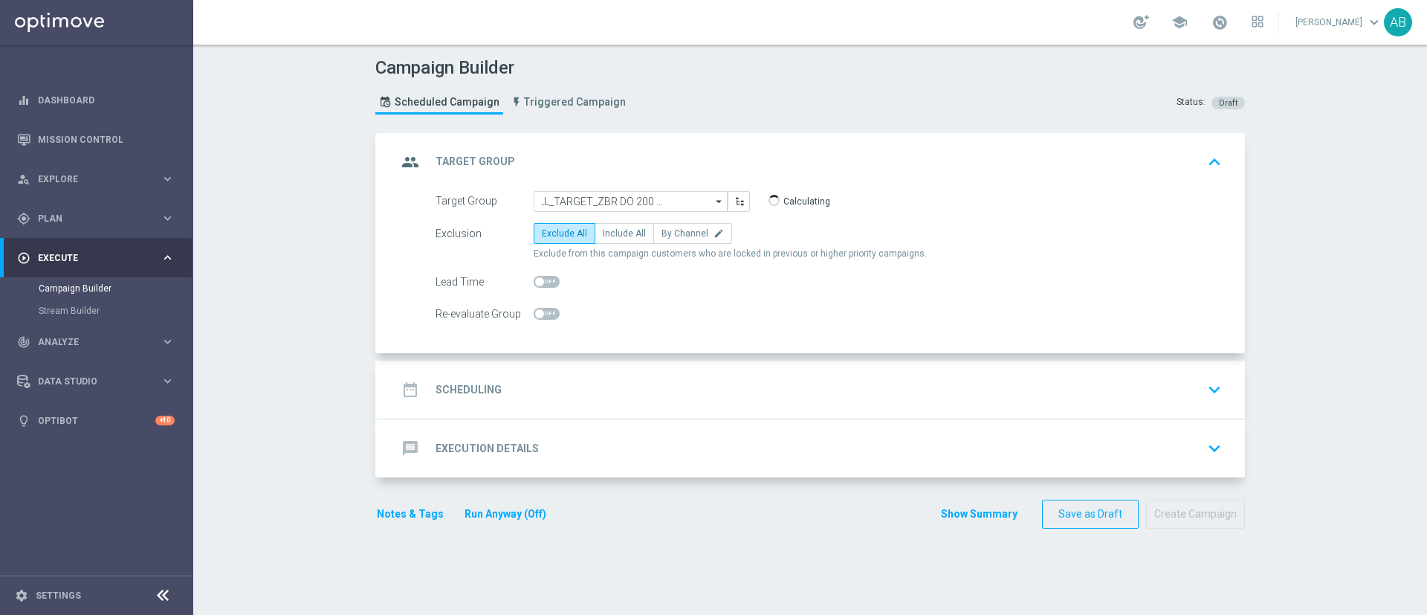
type input "REACQ_ALL_TARGET_ZBR DO 200 PLN_120925"
click at [614, 236] on span "Include All" at bounding box center [624, 233] width 43 height 10
click at [613, 236] on input "Include All" at bounding box center [608, 236] width 10 height 10
radio input "true"
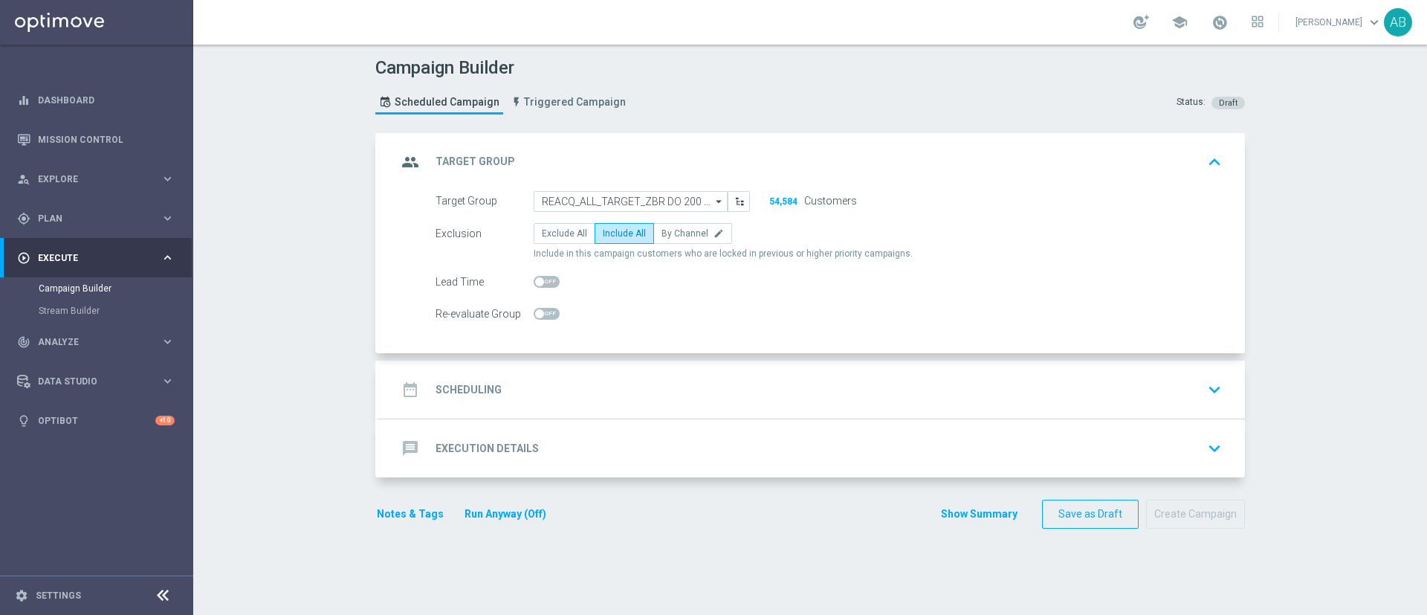
click at [573, 382] on div "date_range Scheduling keyboard_arrow_down" at bounding box center [812, 389] width 830 height 28
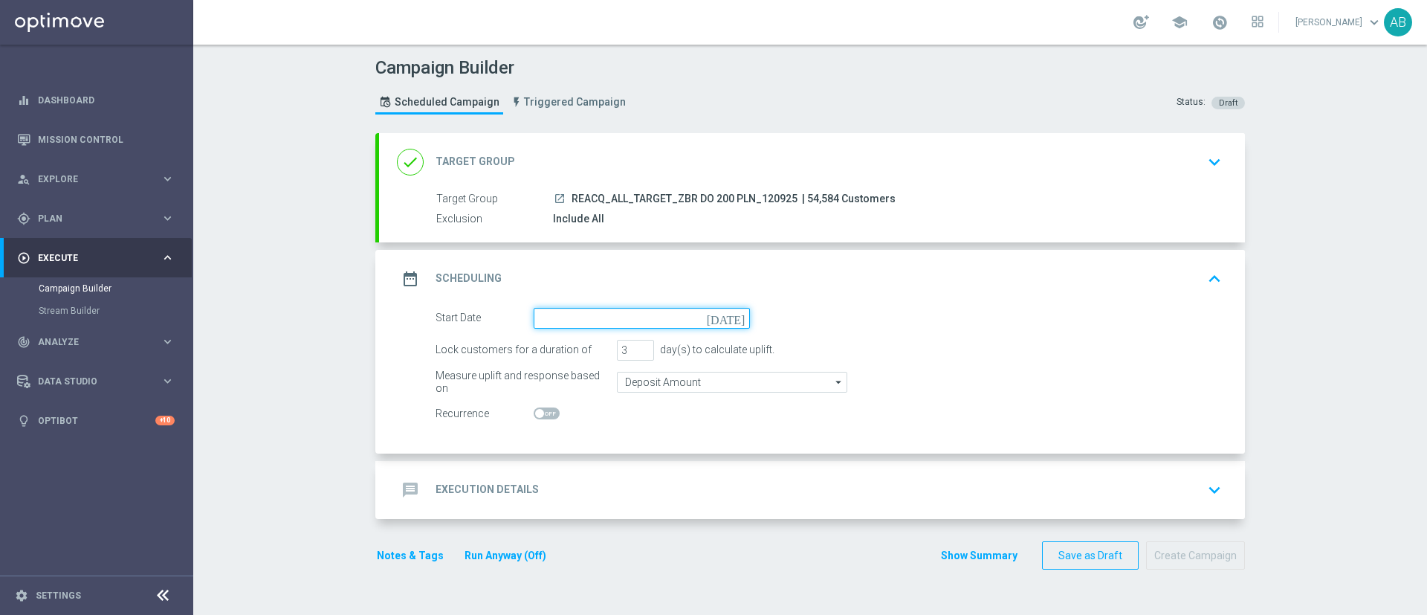
click at [601, 317] on input at bounding box center [642, 318] width 216 height 21
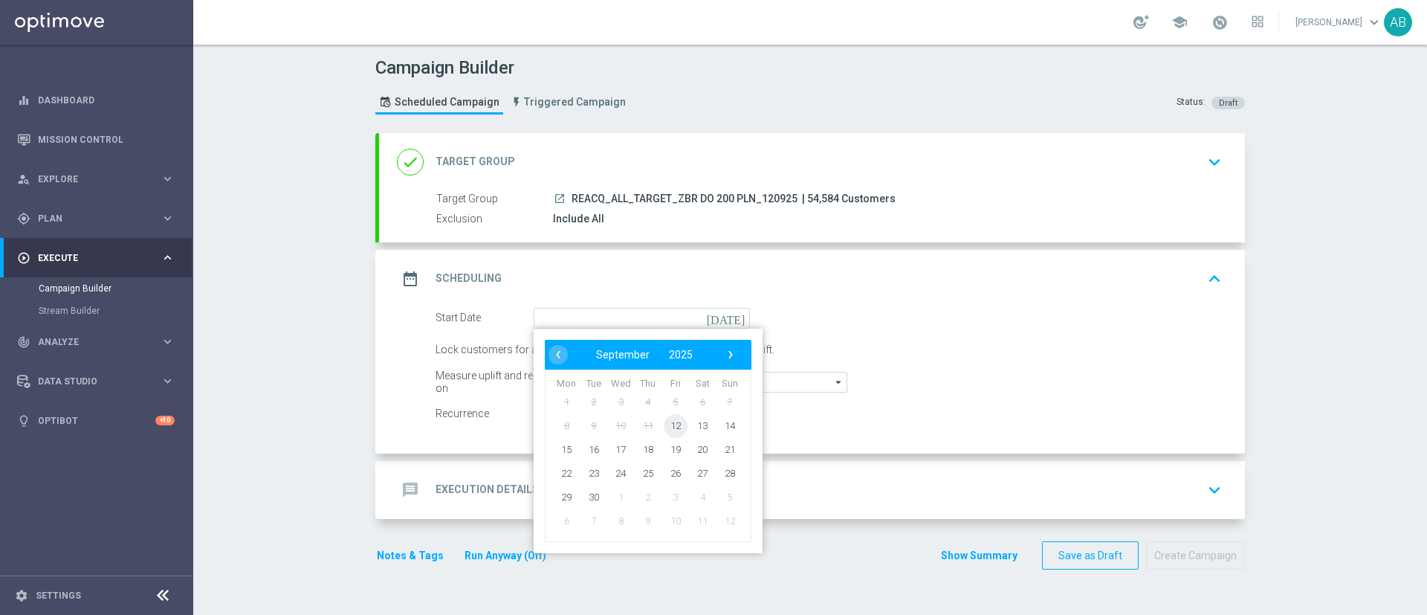
click at [676, 427] on span "12" at bounding box center [676, 425] width 24 height 24
type input "[DATE]"
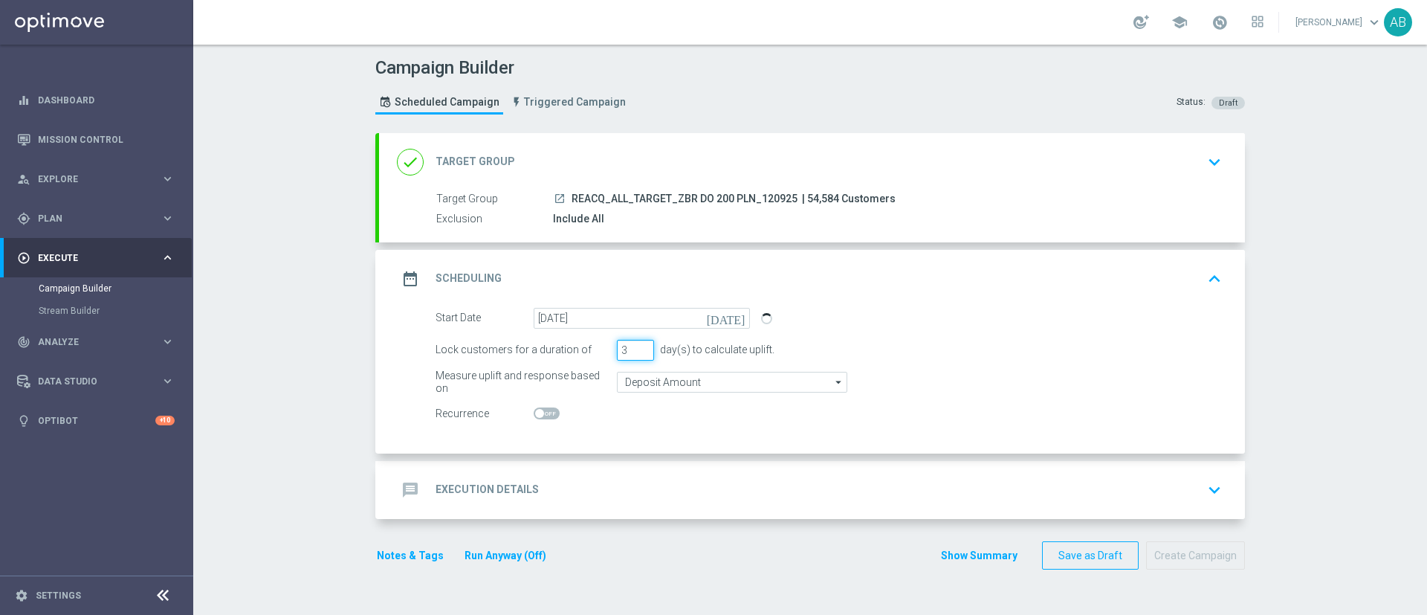
drag, startPoint x: 620, startPoint y: 349, endPoint x: 588, endPoint y: 359, distance: 33.4
click at [589, 359] on div "Lock customers for a duration of 3 day(s) to calculate uplift." at bounding box center [829, 350] width 809 height 21
type input "1"
click at [618, 493] on div "message Execution Details keyboard_arrow_down" at bounding box center [812, 490] width 830 height 28
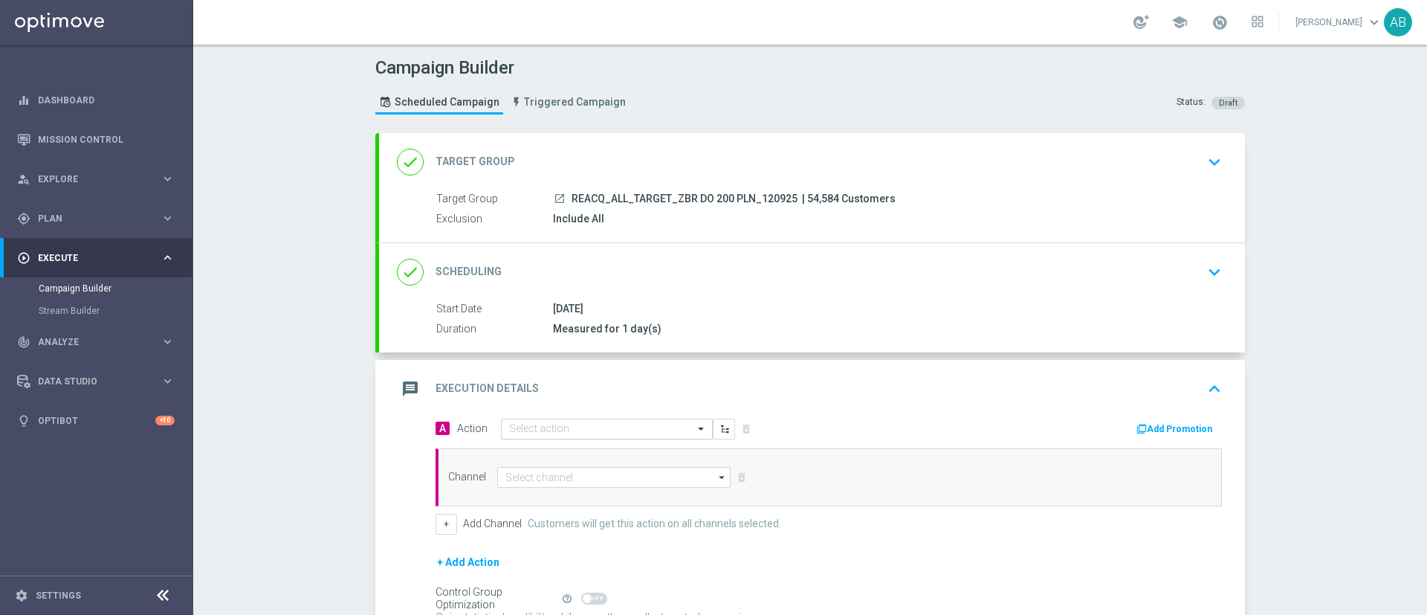
click at [545, 420] on div "Select action" at bounding box center [607, 429] width 212 height 21
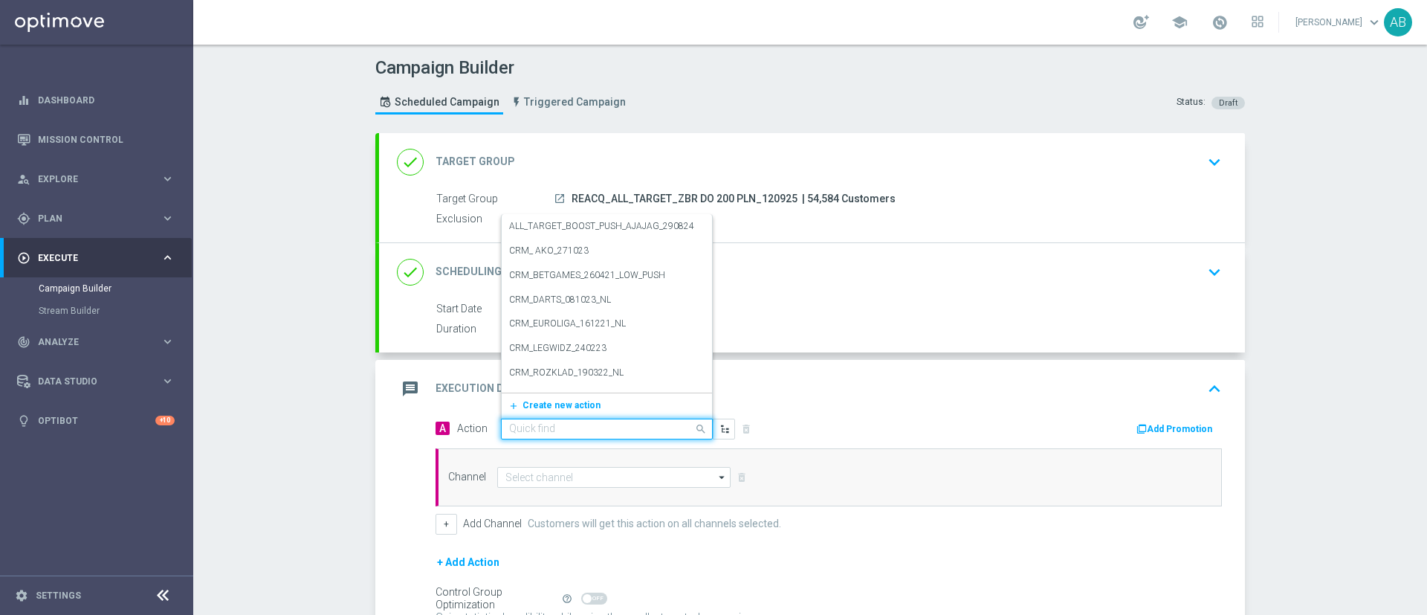
paste input "REACQ_ALL_TARGET_ZBR DO 200 PLN_120925"
type input "REACQ_ALL_TARGET_ZBR DO 200 PLN_120925"
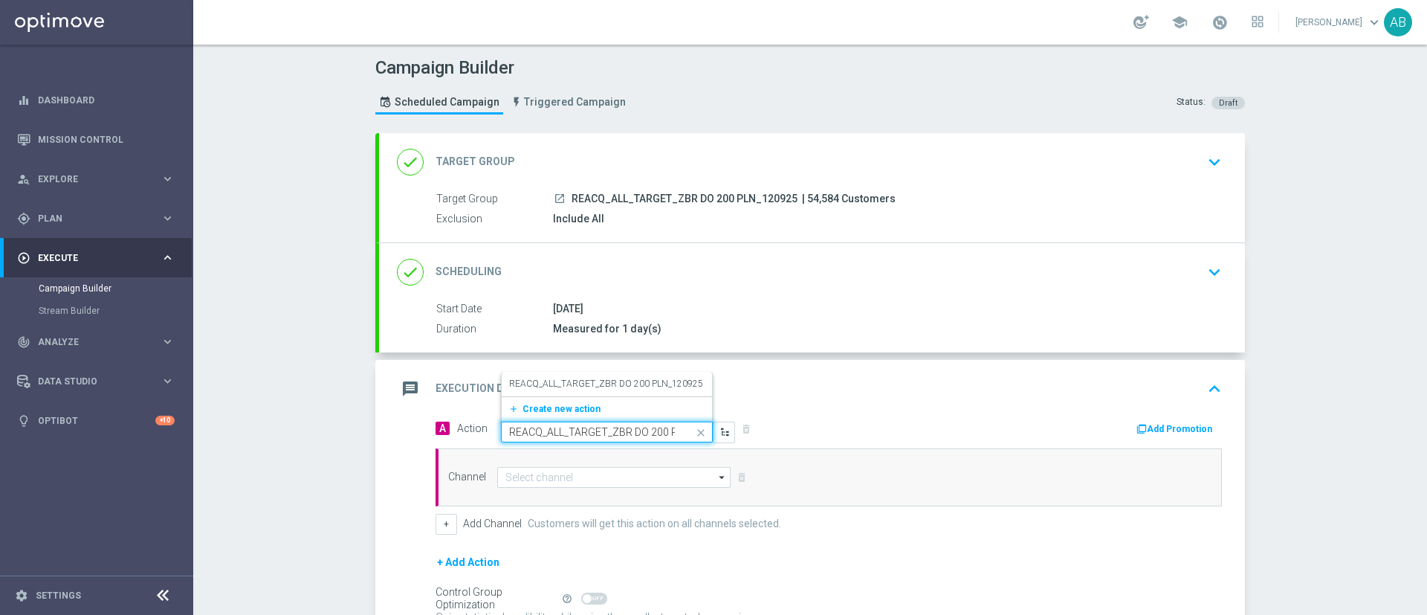
scroll to position [0, 53]
click at [572, 380] on label "REACQ_ALL_TARGET_ZBR DO 200 PLN_120925" at bounding box center [606, 384] width 194 height 13
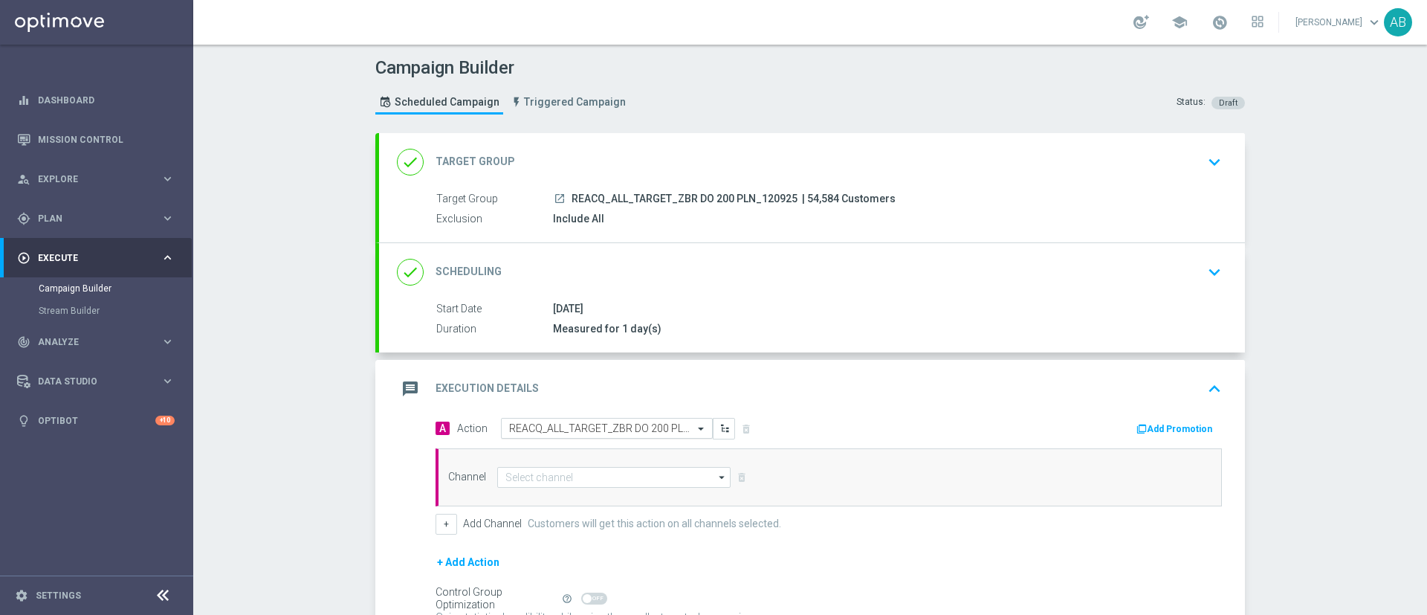
scroll to position [0, 0]
drag, startPoint x: 573, startPoint y: 475, endPoint x: 583, endPoint y: 474, distance: 9.7
click at [572, 475] on input at bounding box center [613, 477] width 233 height 21
click at [575, 503] on div "Optimail" at bounding box center [614, 498] width 234 height 21
type input "Optimail"
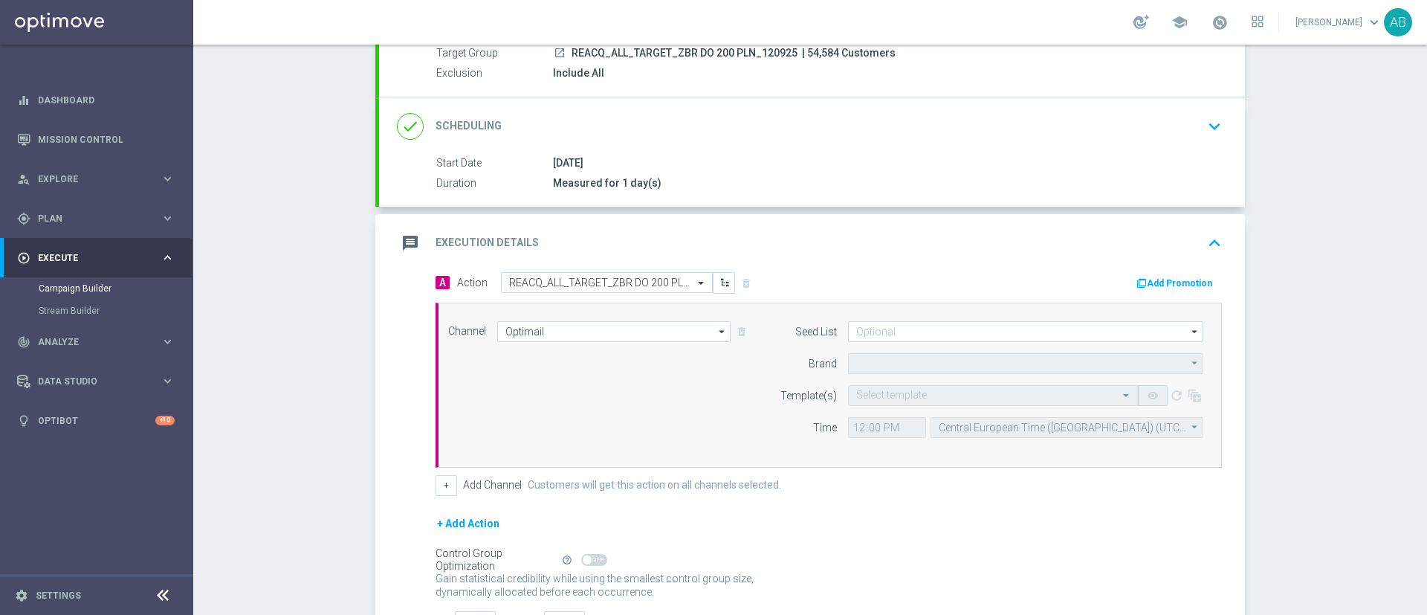
type input "STS"
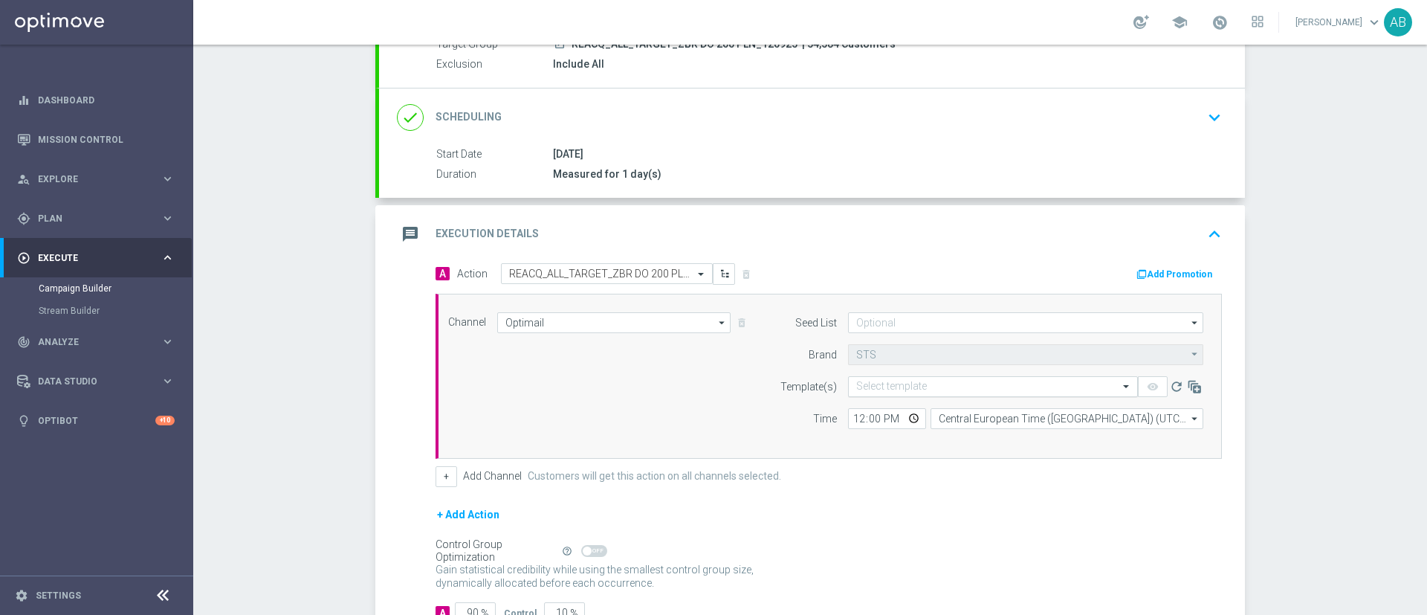
click at [909, 391] on input "text" at bounding box center [978, 387] width 244 height 13
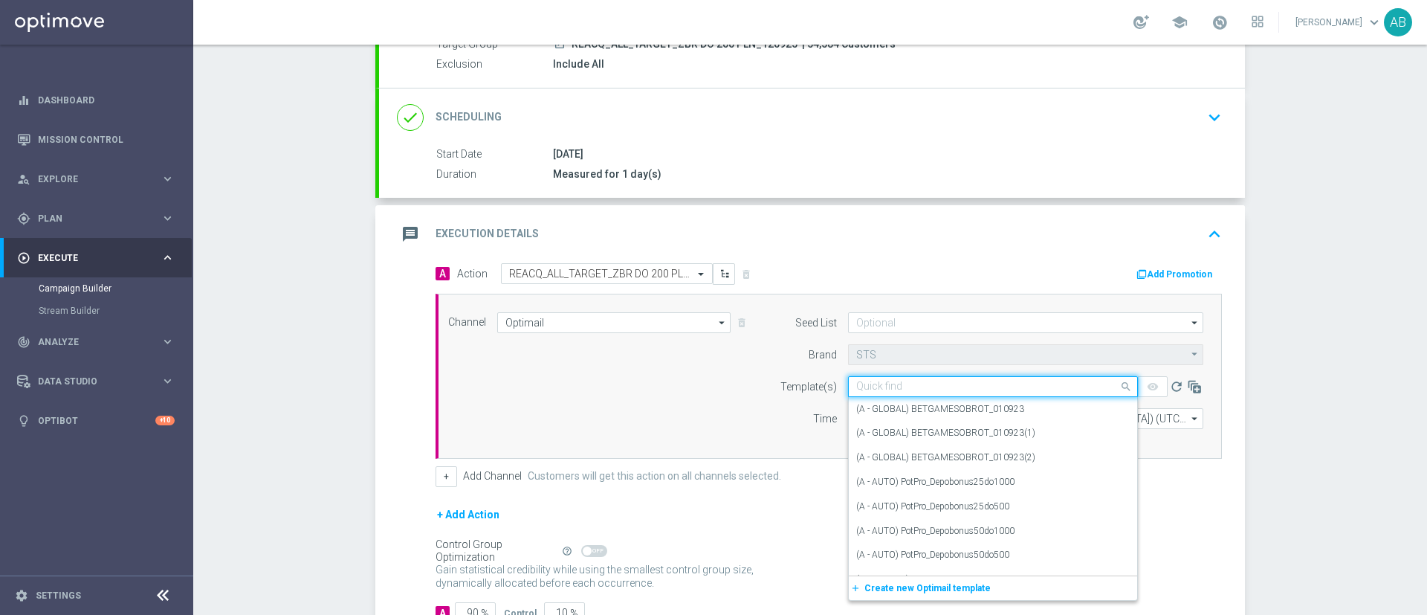
paste input "REACQ_ALL_TARGET_ZBR DO 200 PLN_120925"
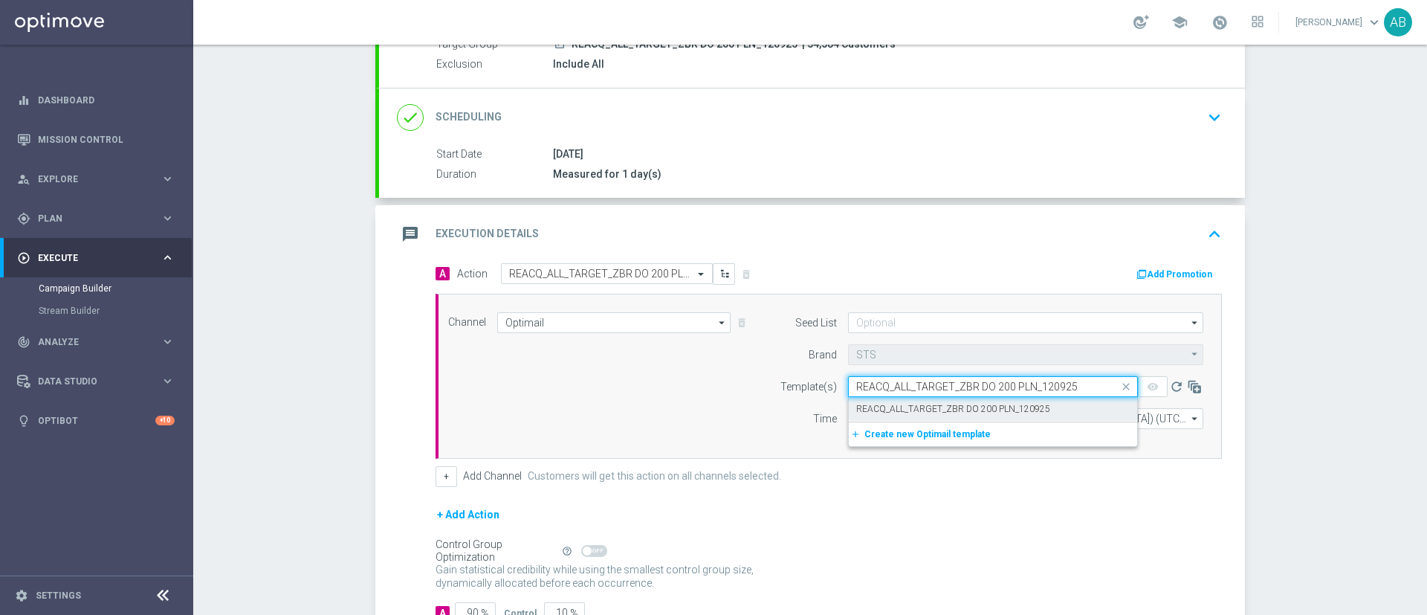
click at [901, 407] on label "REACQ_ALL_TARGET_ZBR DO 200 PLN_120925" at bounding box center [953, 409] width 194 height 13
type input "REACQ_ALL_TARGET_ZBR DO 200 PLN_120925"
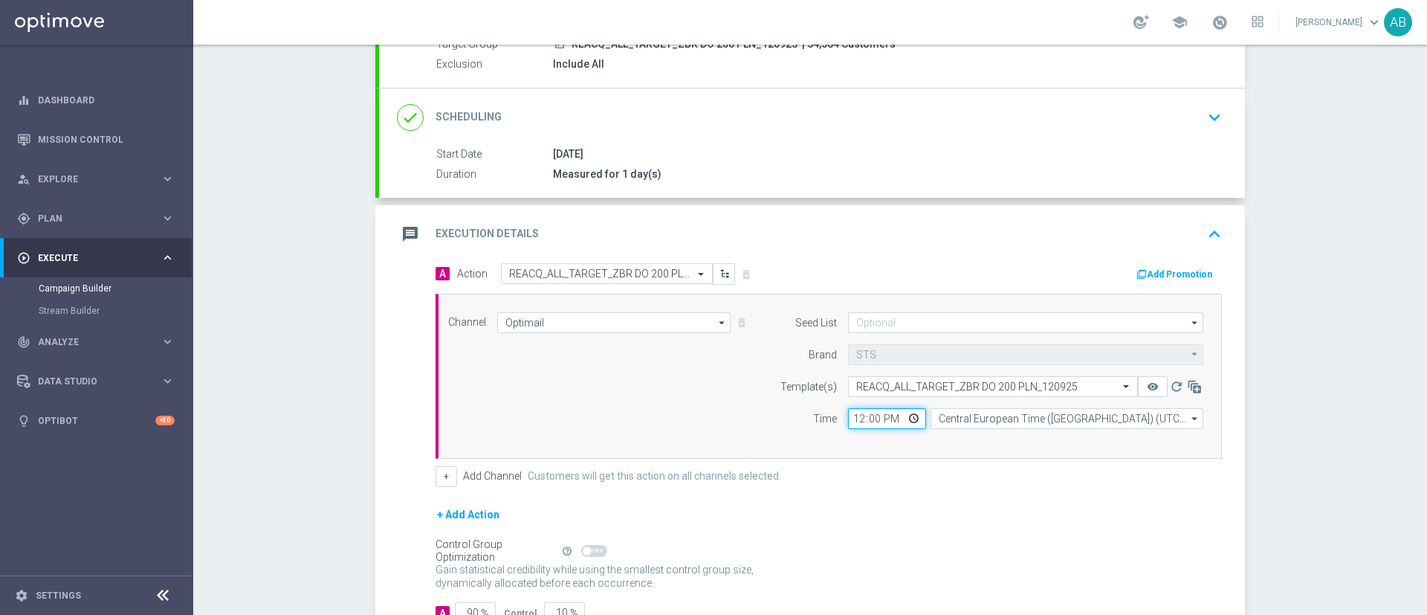
click at [856, 420] on input "12:00" at bounding box center [887, 418] width 78 height 21
type input "17:15"
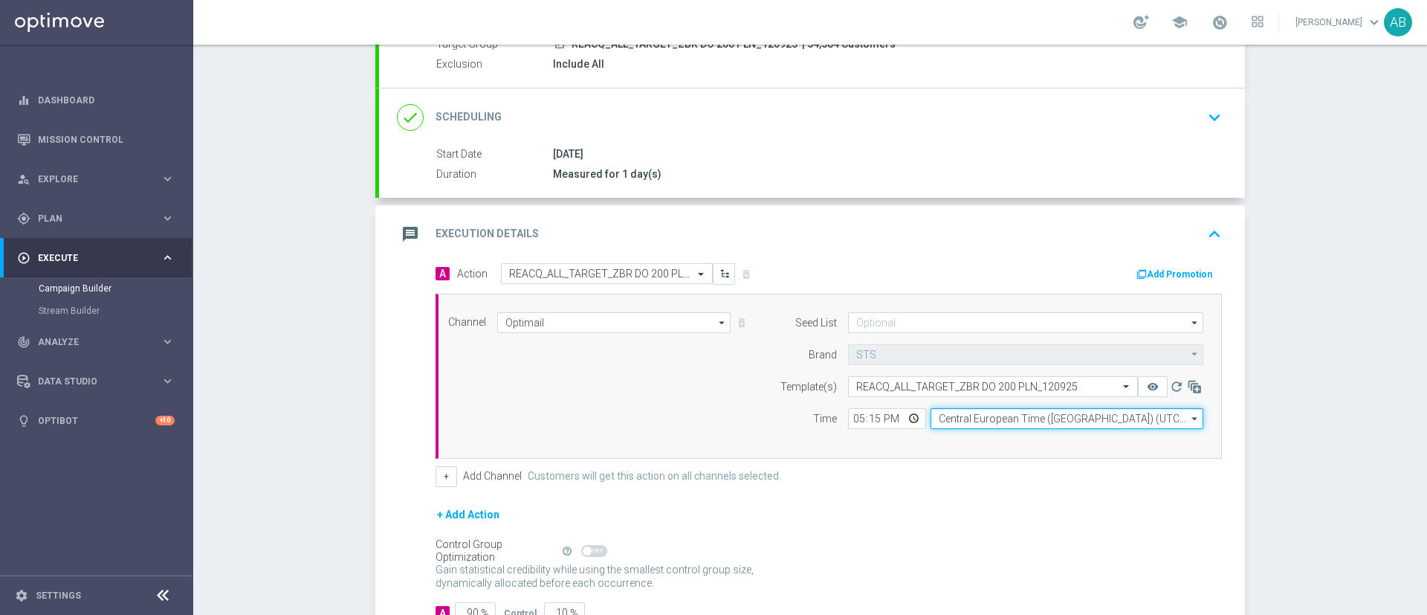
click at [943, 421] on input "Central European Time (Warsaw) (UTC +02:00)" at bounding box center [1067, 418] width 273 height 21
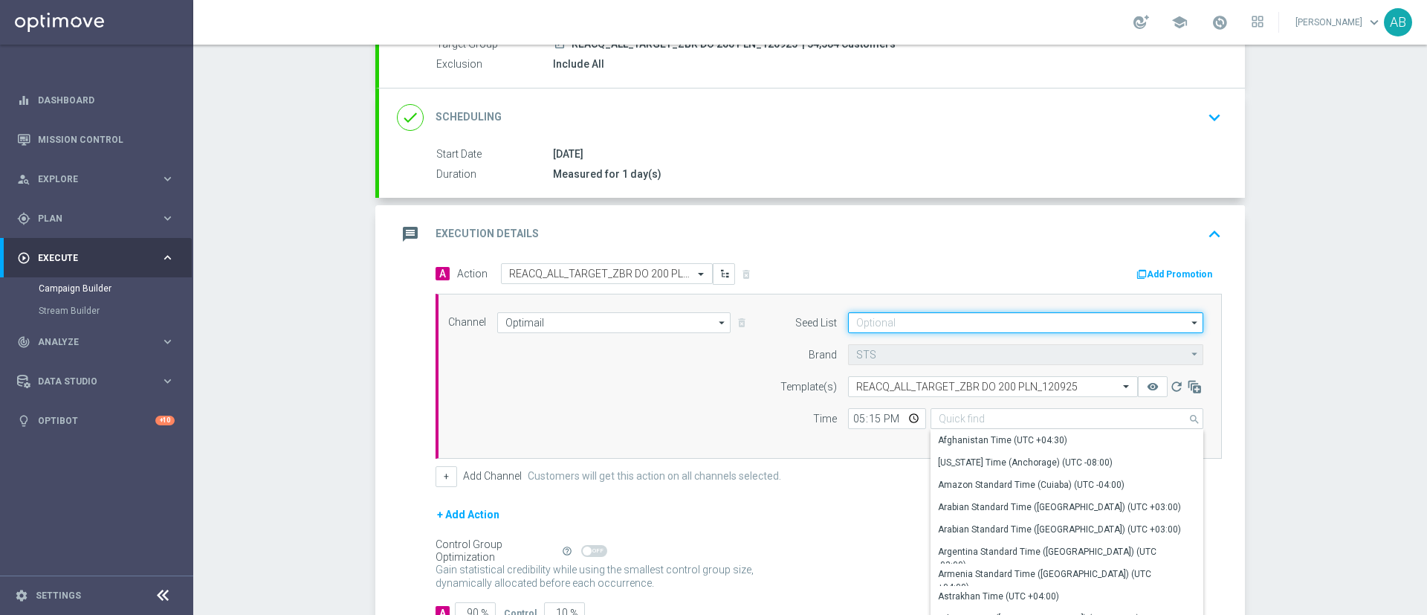
click at [888, 320] on input at bounding box center [1025, 322] width 355 height 21
type input "Central European Time (Warsaw) (UTC +02:00)"
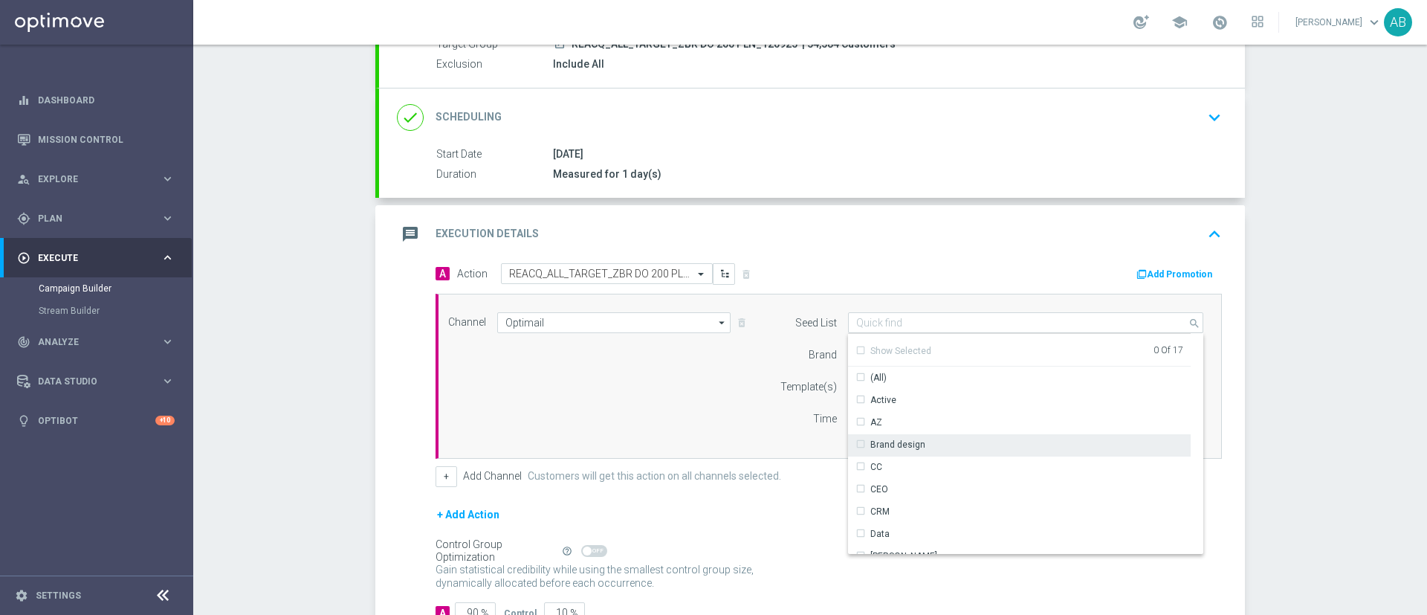
click at [909, 448] on div "Brand design" at bounding box center [898, 444] width 55 height 13
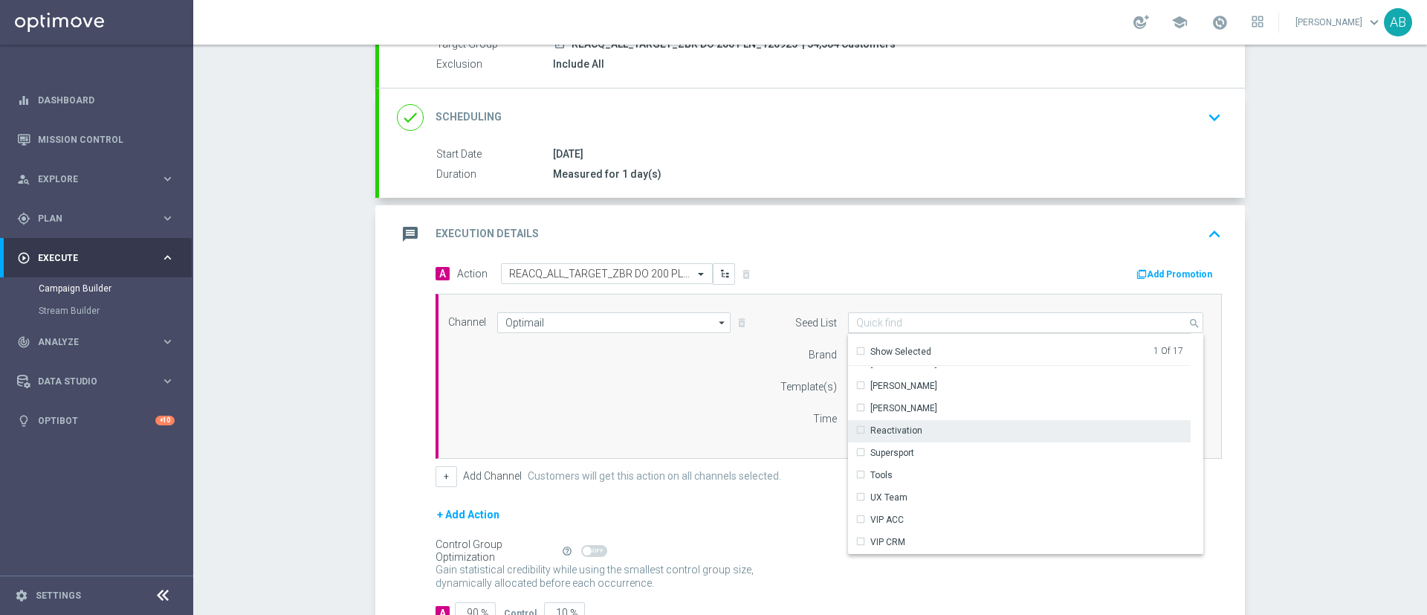
click at [908, 428] on div "Reactivation" at bounding box center [897, 430] width 52 height 13
click at [726, 433] on div "Channel Optimail Optimail arrow_drop_down Drag here to set row groups Drag here…" at bounding box center [826, 376] width 778 height 128
type input "Selected 2 of 17"
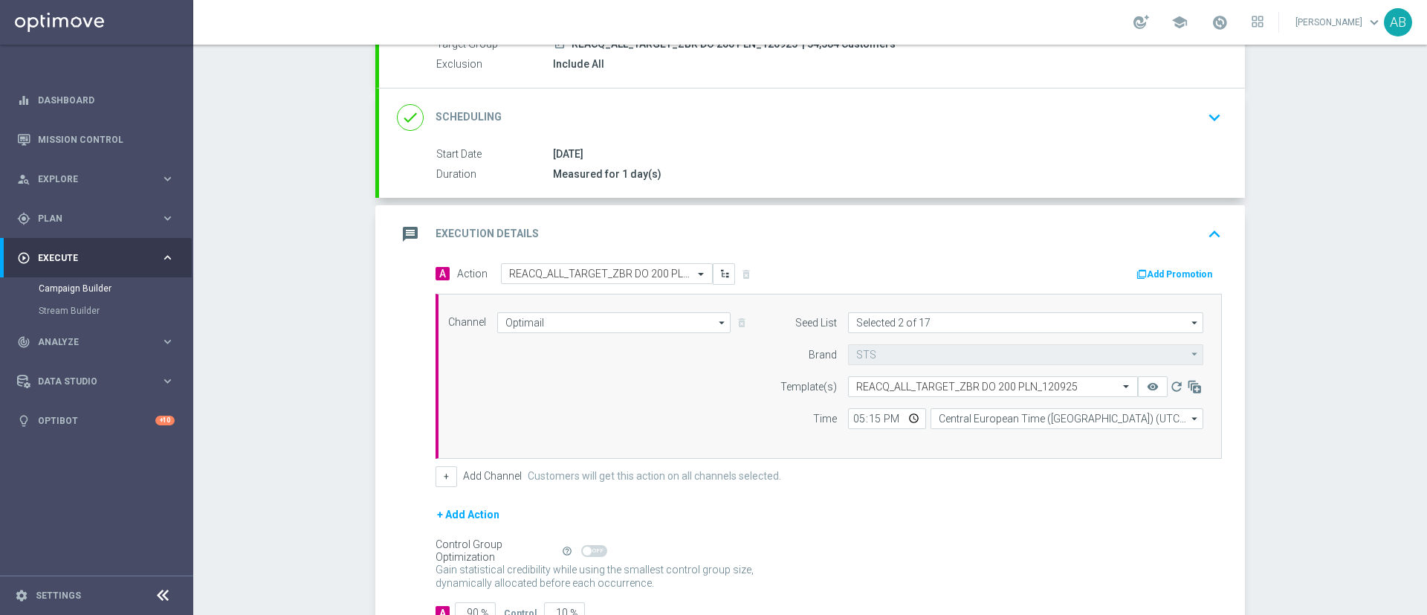
click at [451, 470] on div "+ Add Channel Customers will get this action on all channels selected." at bounding box center [829, 476] width 787 height 21
click at [441, 476] on button "+" at bounding box center [447, 476] width 22 height 21
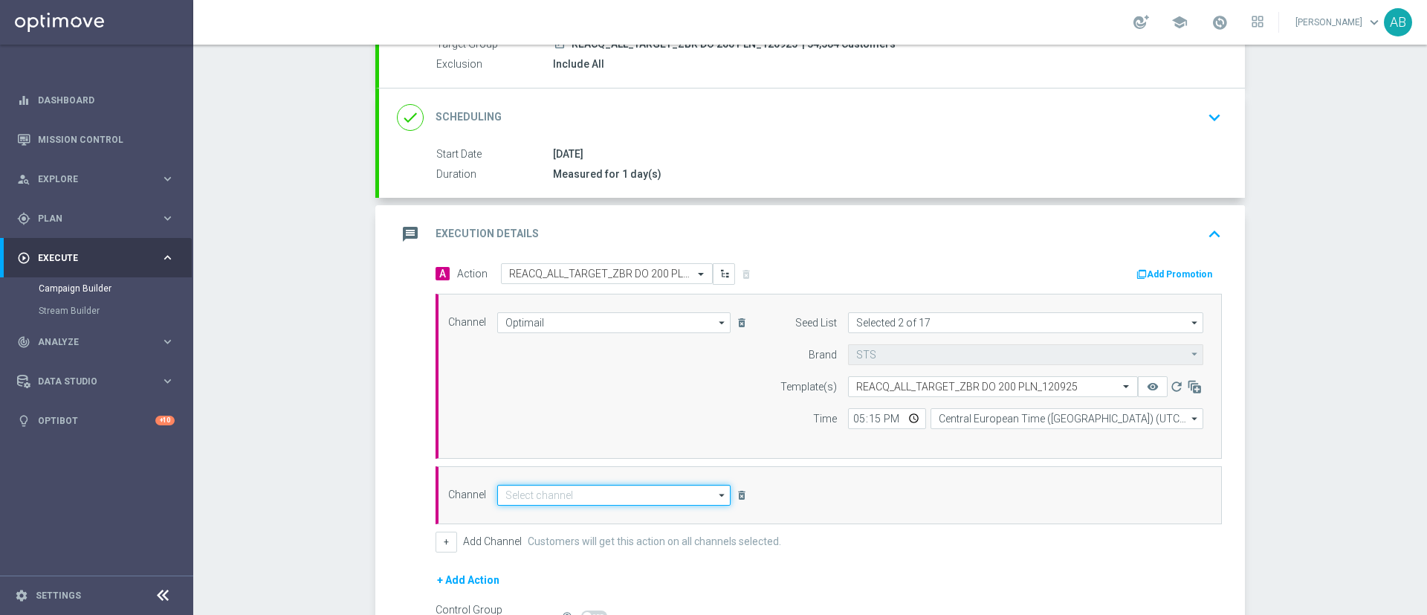
click at [526, 500] on input at bounding box center [613, 495] width 233 height 21
click at [508, 527] on div "Private message" at bounding box center [614, 517] width 234 height 22
click at [597, 519] on div "Private message" at bounding box center [614, 517] width 234 height 22
type input "Private message"
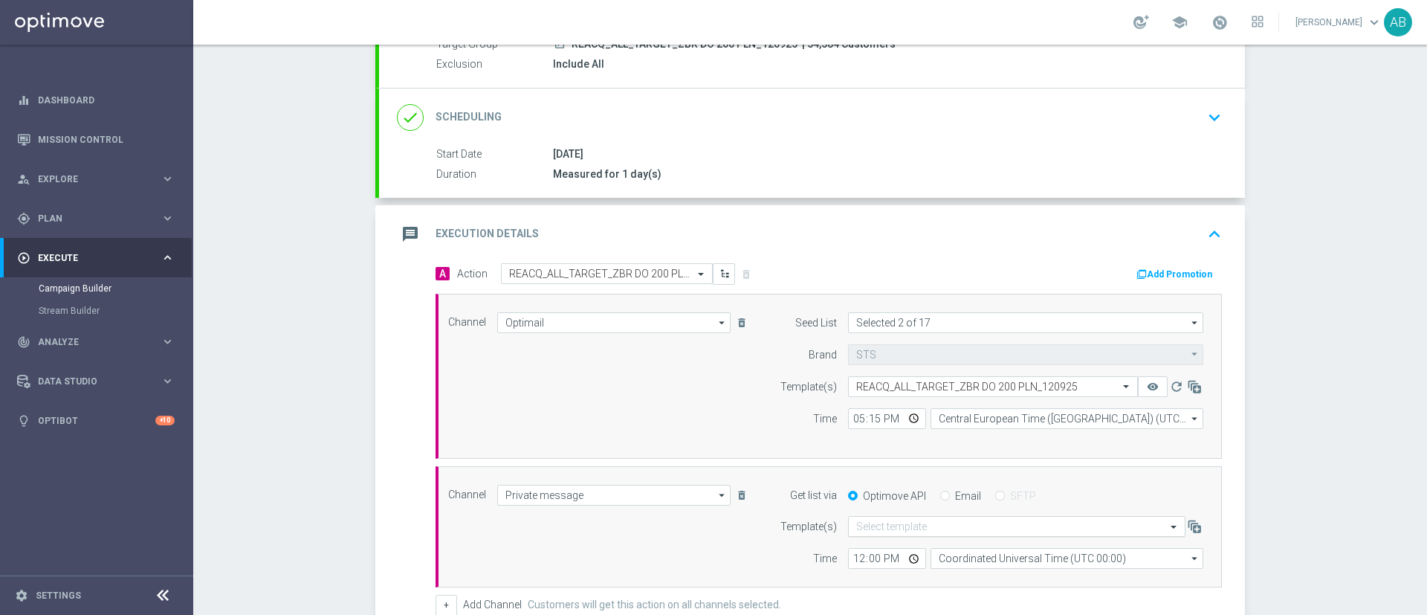
click at [903, 528] on input "text" at bounding box center [1001, 526] width 291 height 13
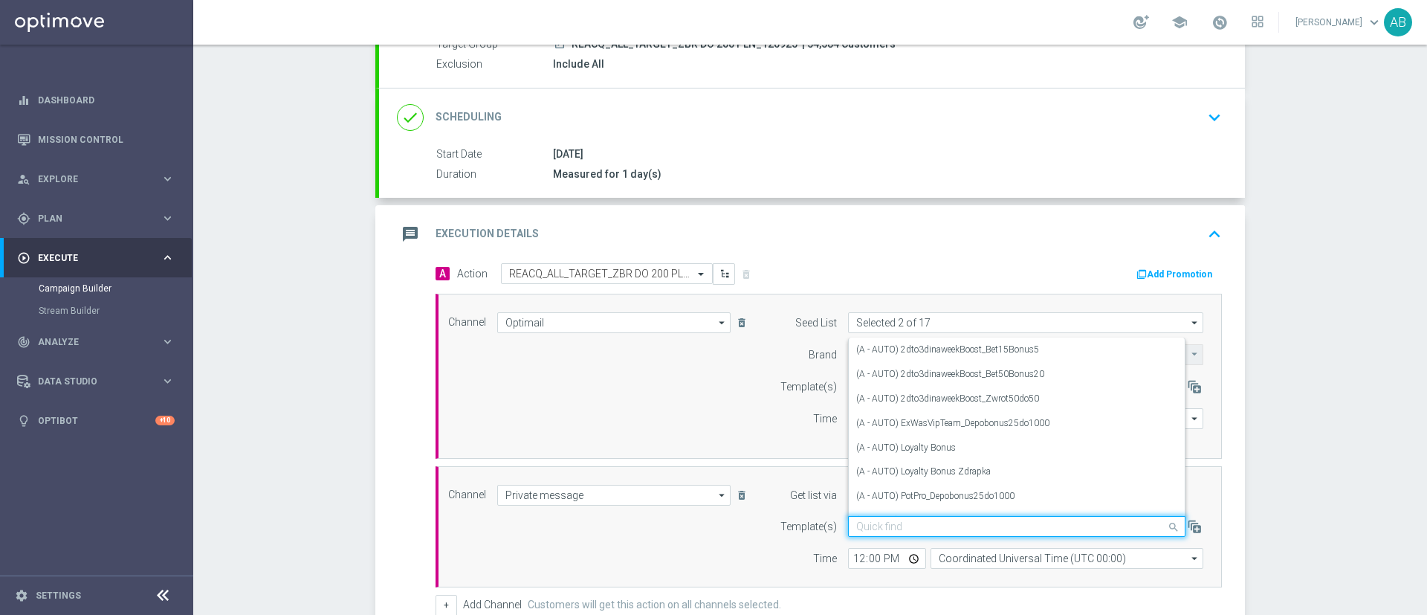
paste input "REACQ_ALL_TARGET_ZBR DO 200 PLN_120925"
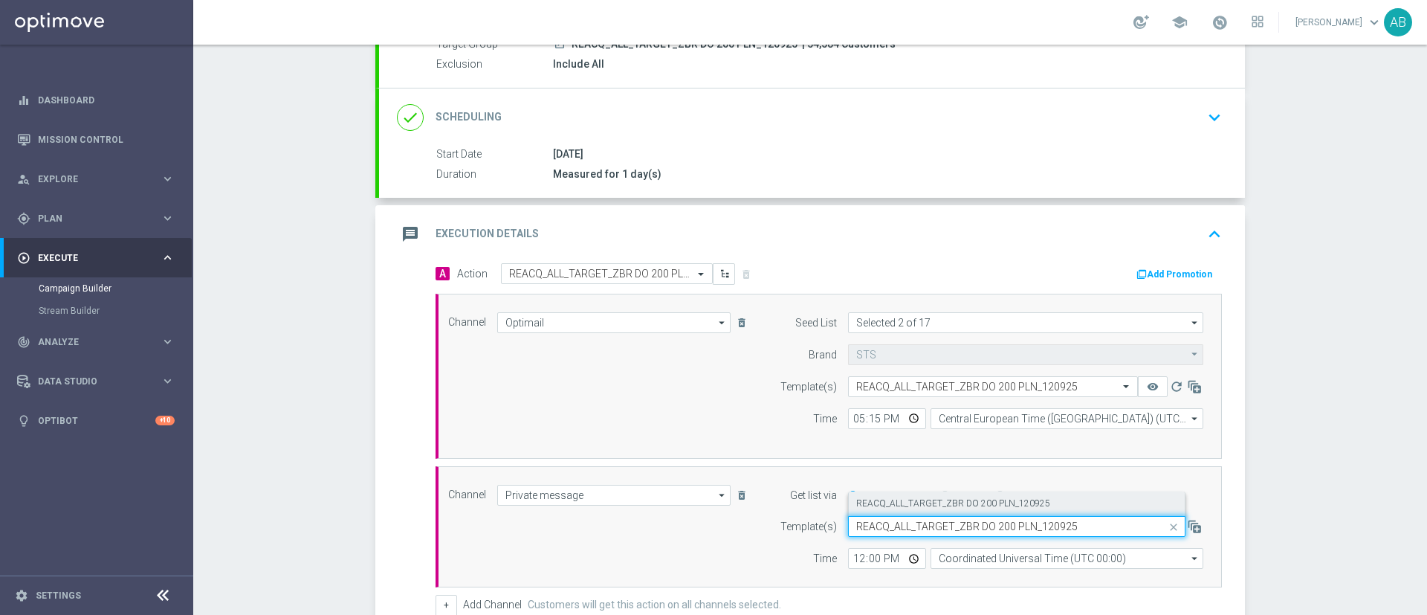
click at [912, 505] on label "REACQ_ALL_TARGET_ZBR DO 200 PLN_120925" at bounding box center [953, 503] width 194 height 13
type input "REACQ_ALL_TARGET_ZBR DO 200 PLN_120925"
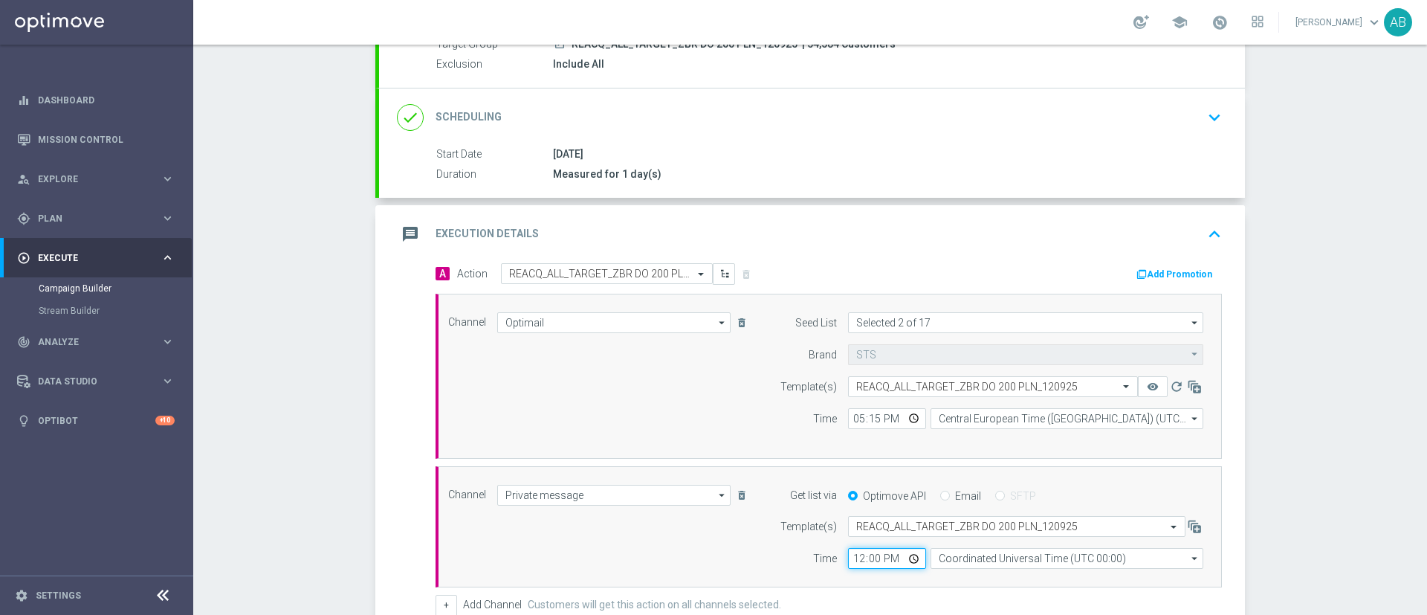
click at [856, 557] on input "12:00" at bounding box center [887, 558] width 78 height 21
type input "17:15"
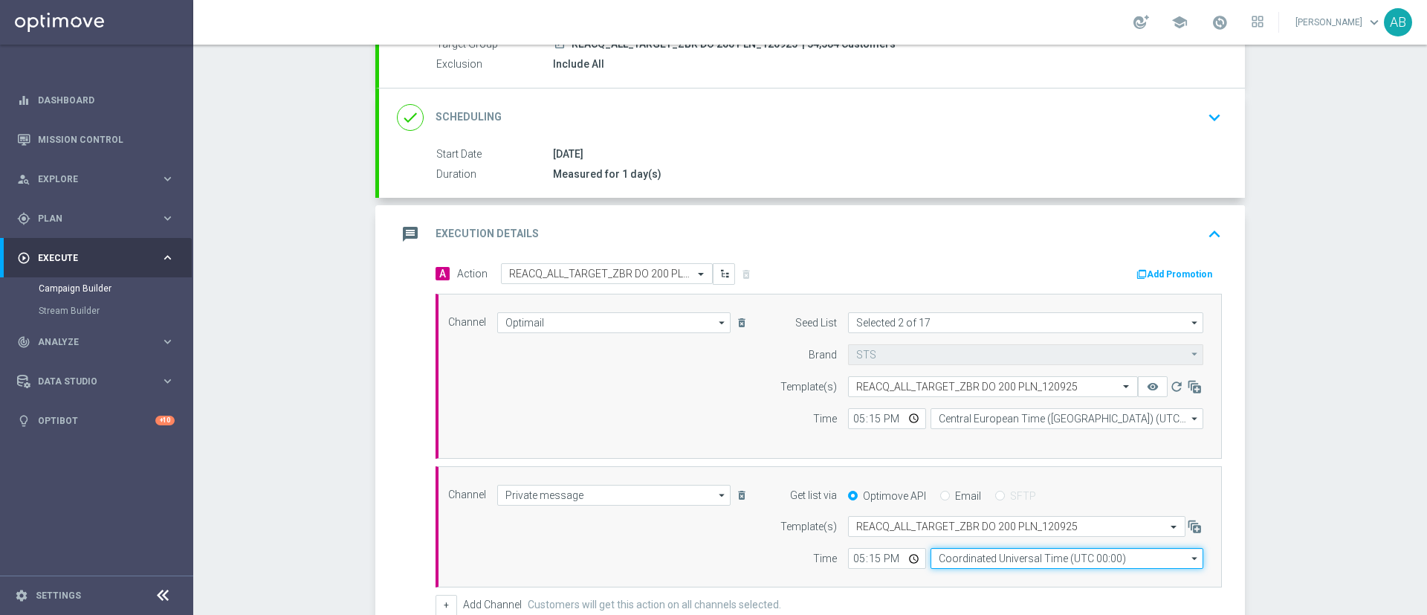
click at [987, 559] on input "Coordinated Universal Time (UTC 00:00)" at bounding box center [1067, 558] width 273 height 21
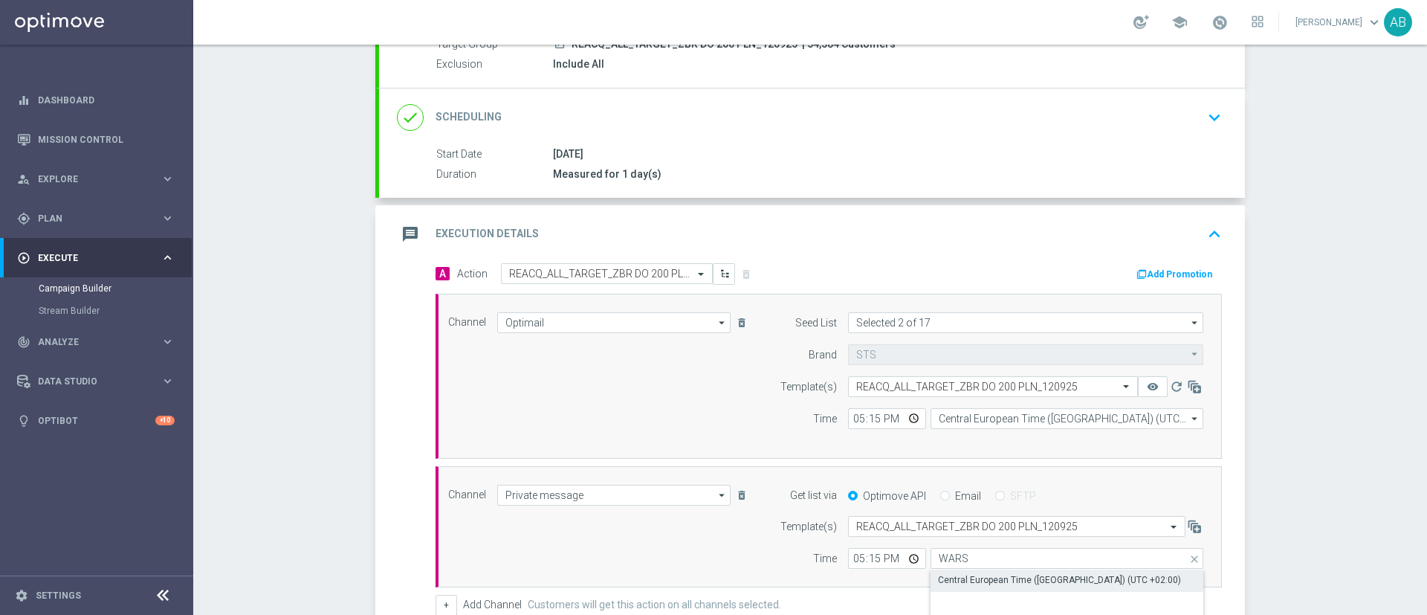
click at [987, 575] on div "Central European Time (Warsaw) (UTC +02:00)" at bounding box center [1059, 579] width 243 height 13
type input "Central European Time (Warsaw) (UTC +02:00)"
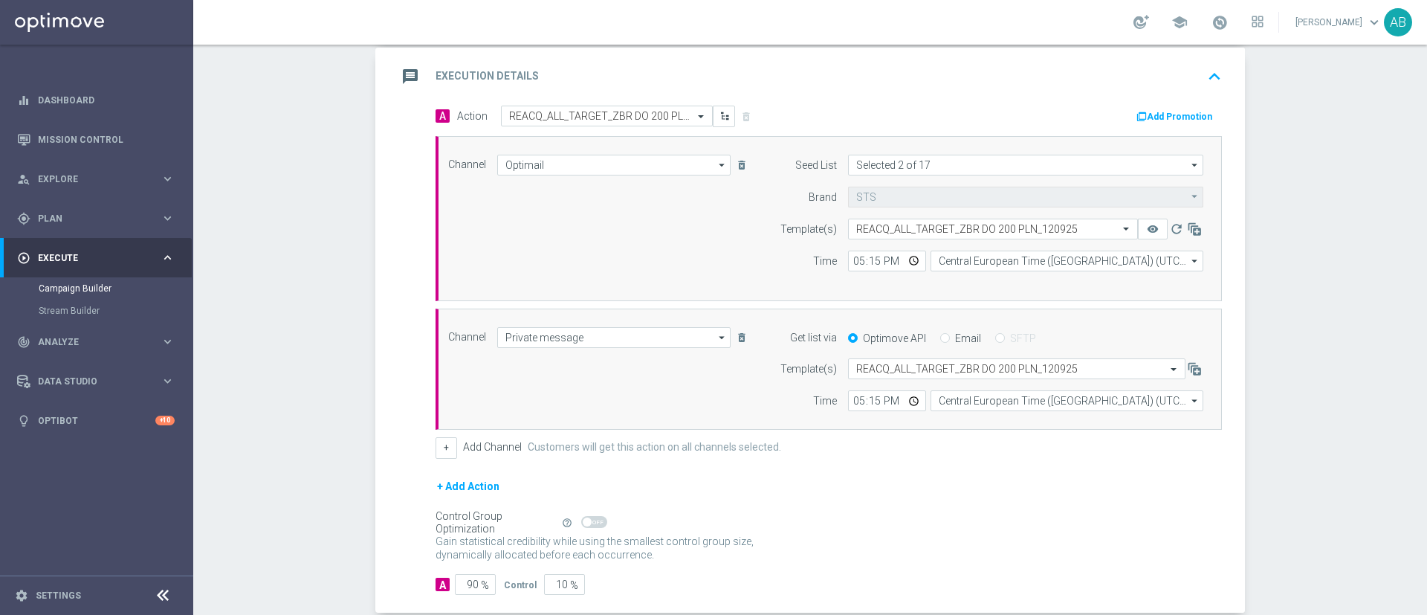
scroll to position [378, 0]
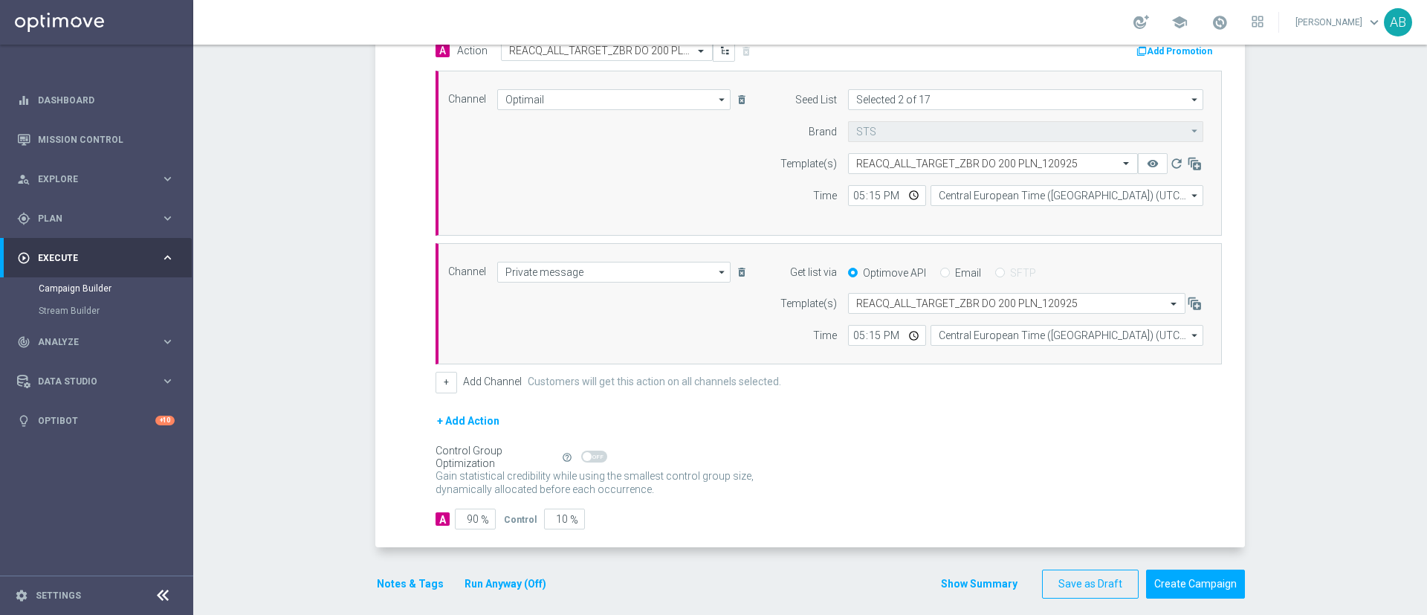
click at [400, 585] on button "Notes & Tags" at bounding box center [410, 584] width 70 height 19
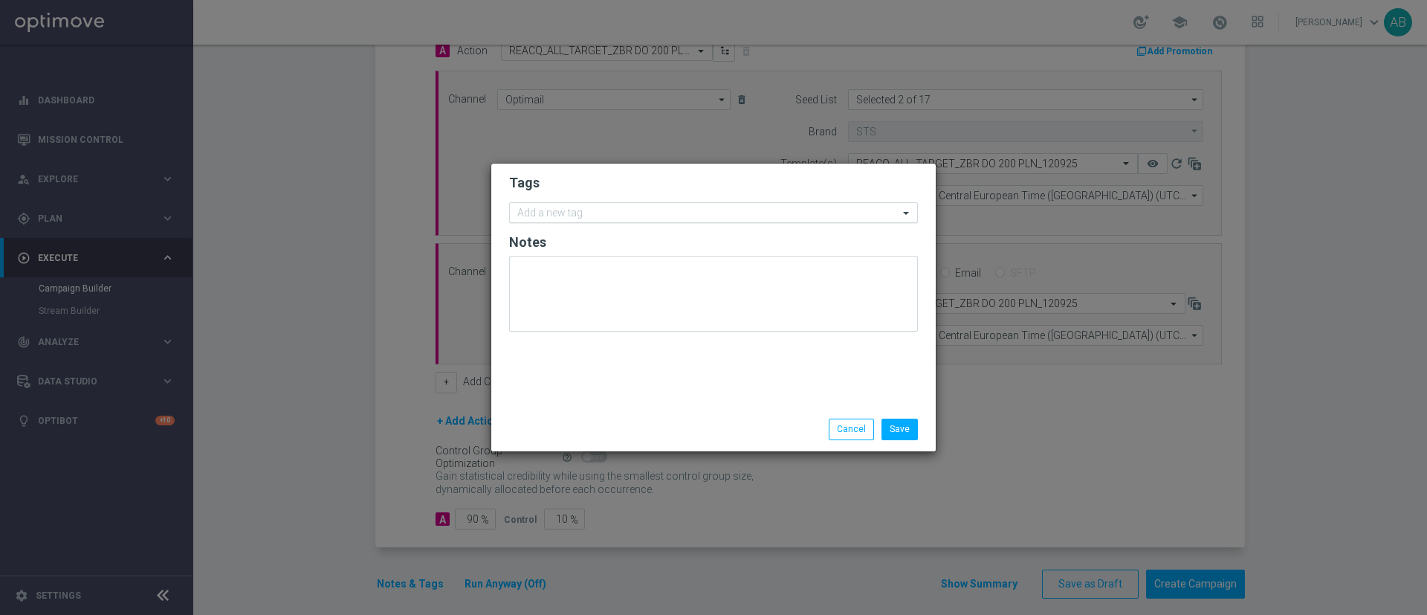
click at [555, 213] on input "text" at bounding box center [707, 213] width 381 height 13
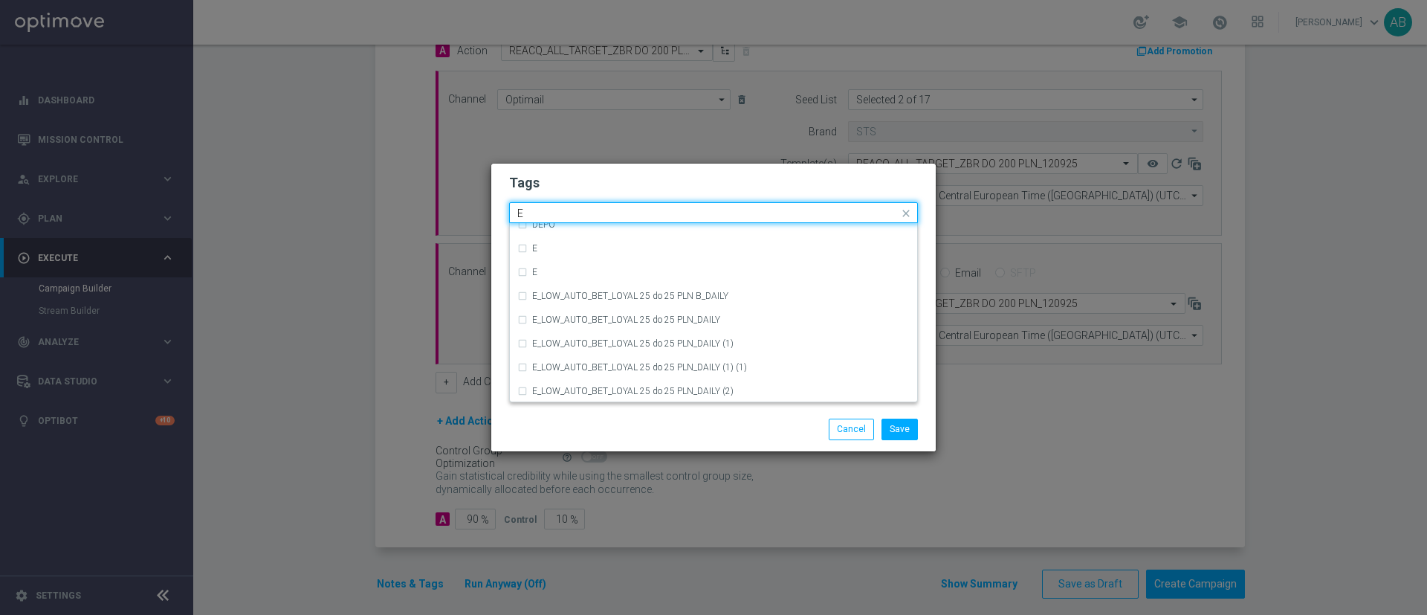
scroll to position [2007, 0]
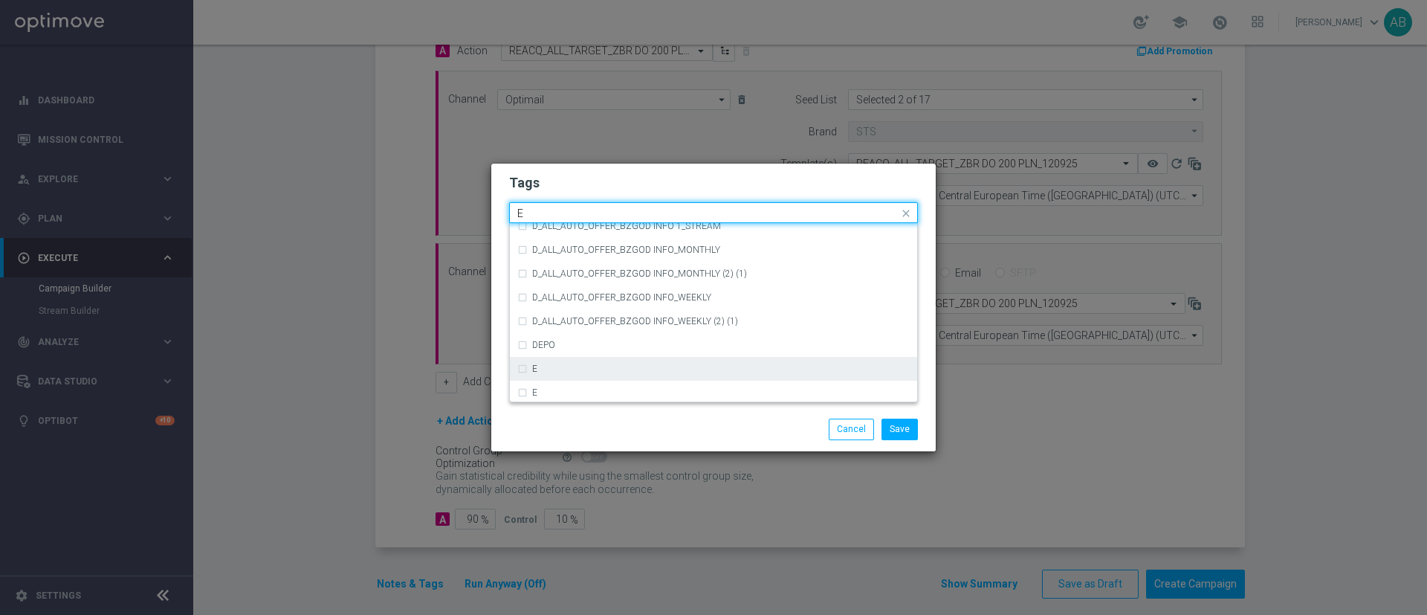
click at [559, 375] on div "E" at bounding box center [713, 369] width 393 height 24
type input "E"
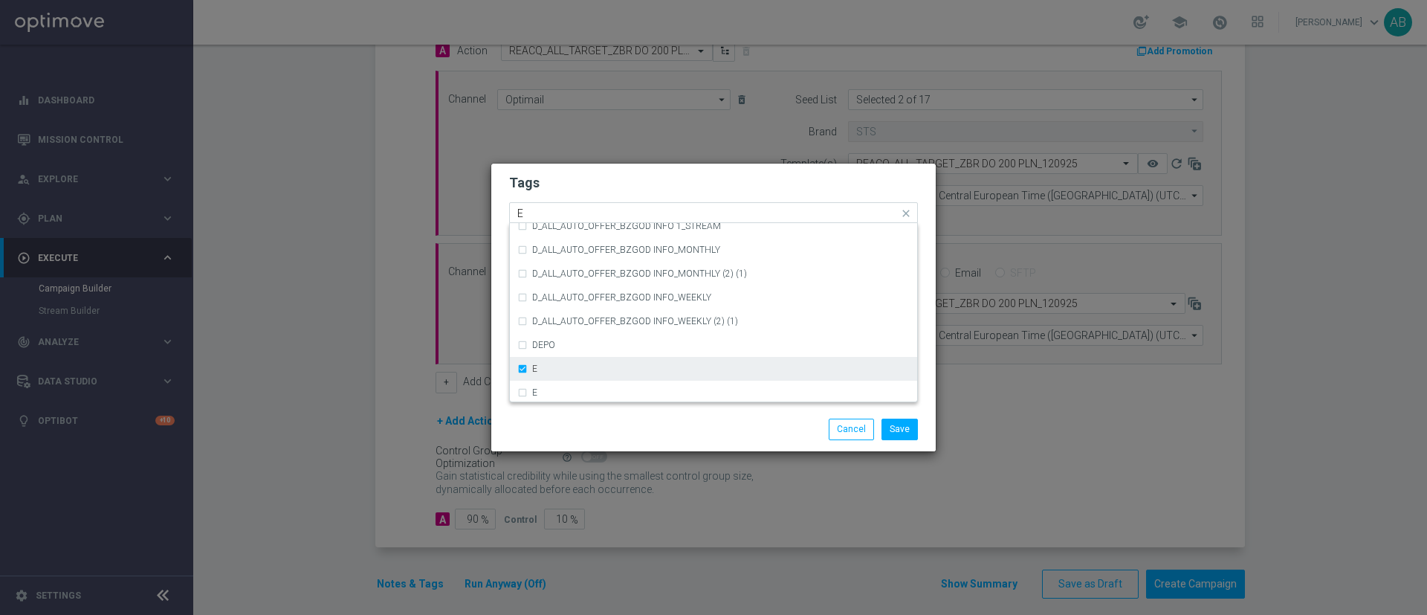
click at [523, 361] on div "E" at bounding box center [713, 369] width 393 height 24
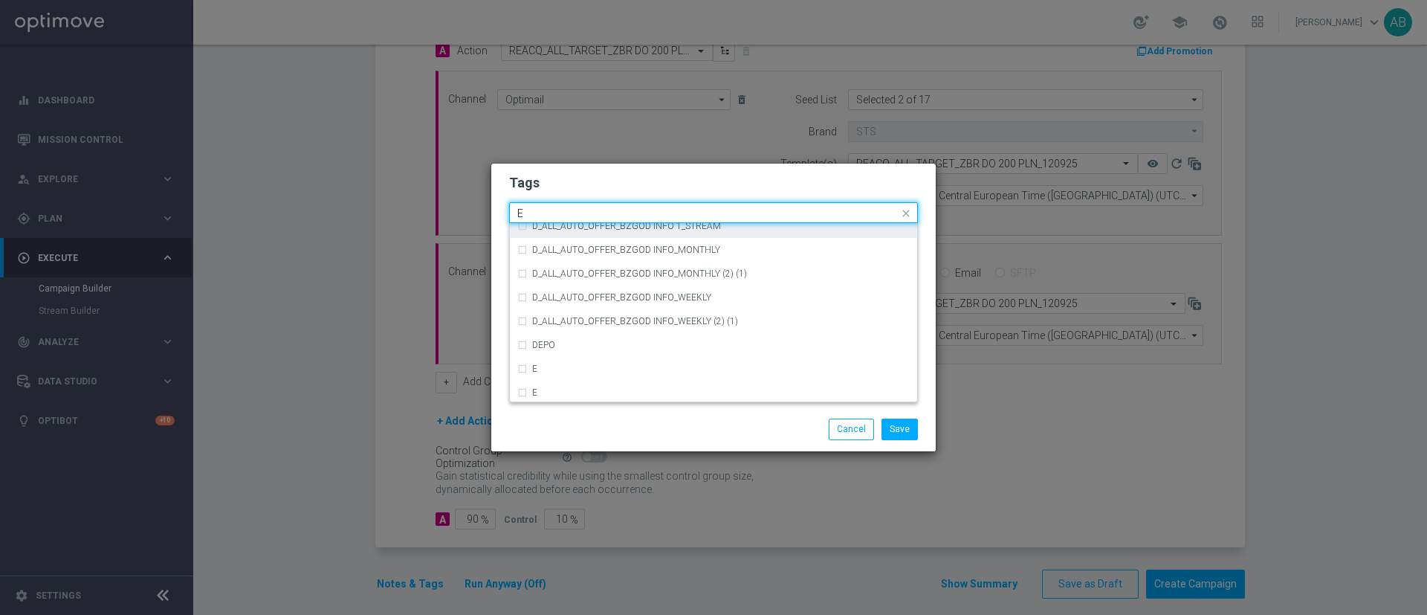
click at [541, 207] on input "E" at bounding box center [707, 213] width 381 height 13
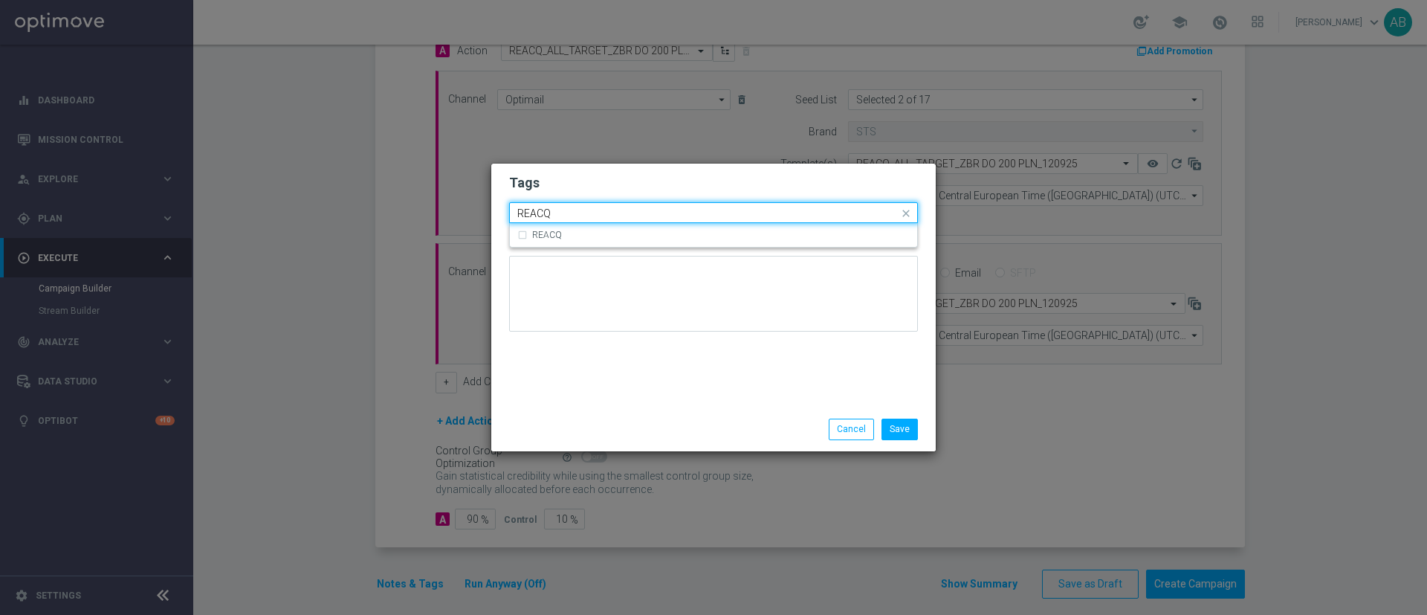
scroll to position [0, 0]
click at [572, 239] on div "REACQ" at bounding box center [713, 235] width 393 height 24
click at [569, 207] on input "REACQ" at bounding box center [707, 213] width 381 height 13
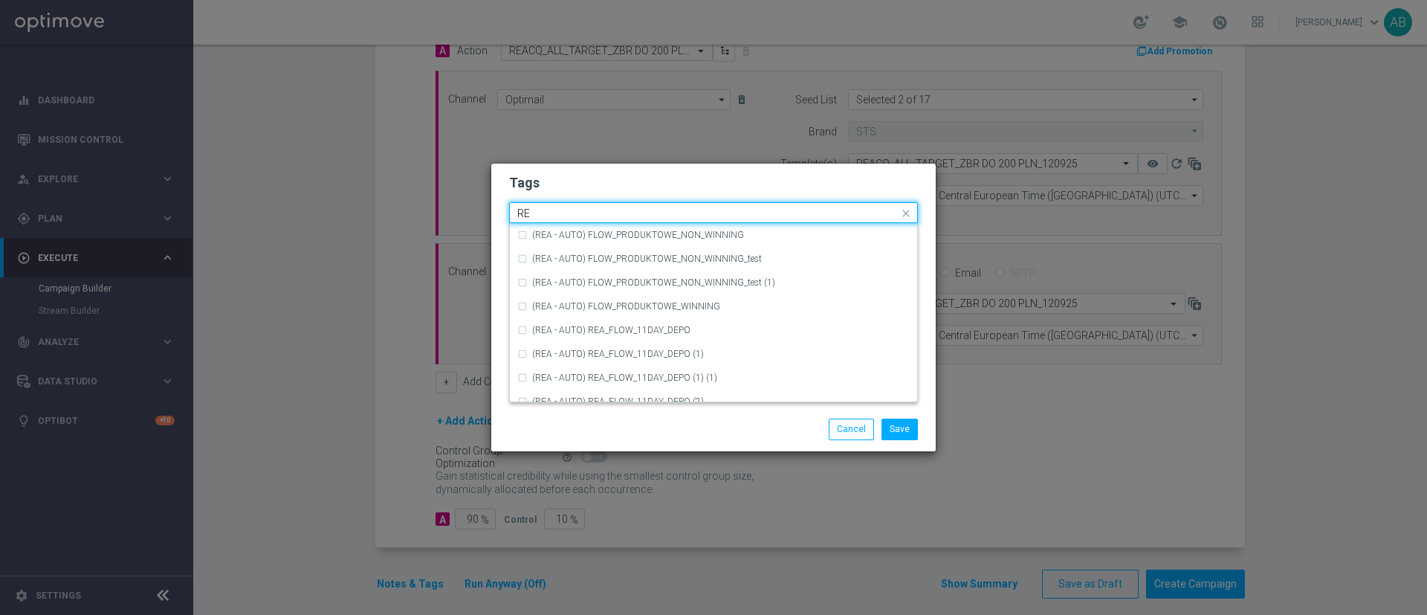
type input "R"
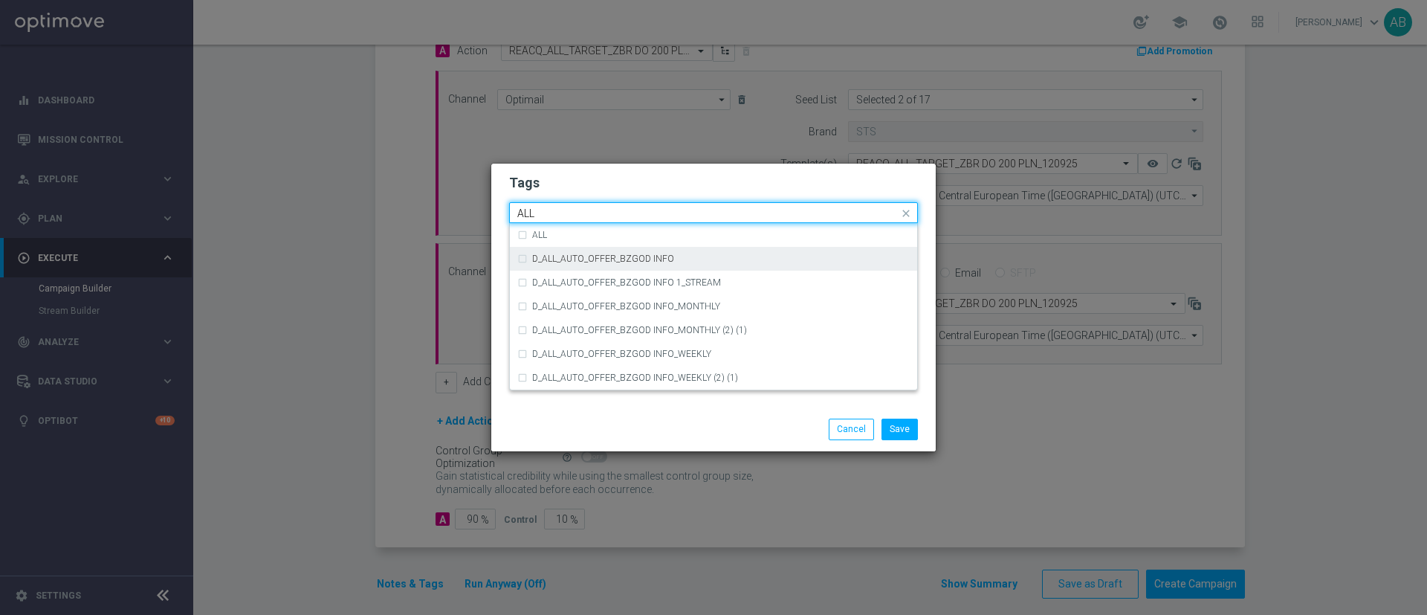
click at [561, 247] on div "D_ALL_AUTO_OFFER_BZGOD INFO" at bounding box center [713, 259] width 393 height 24
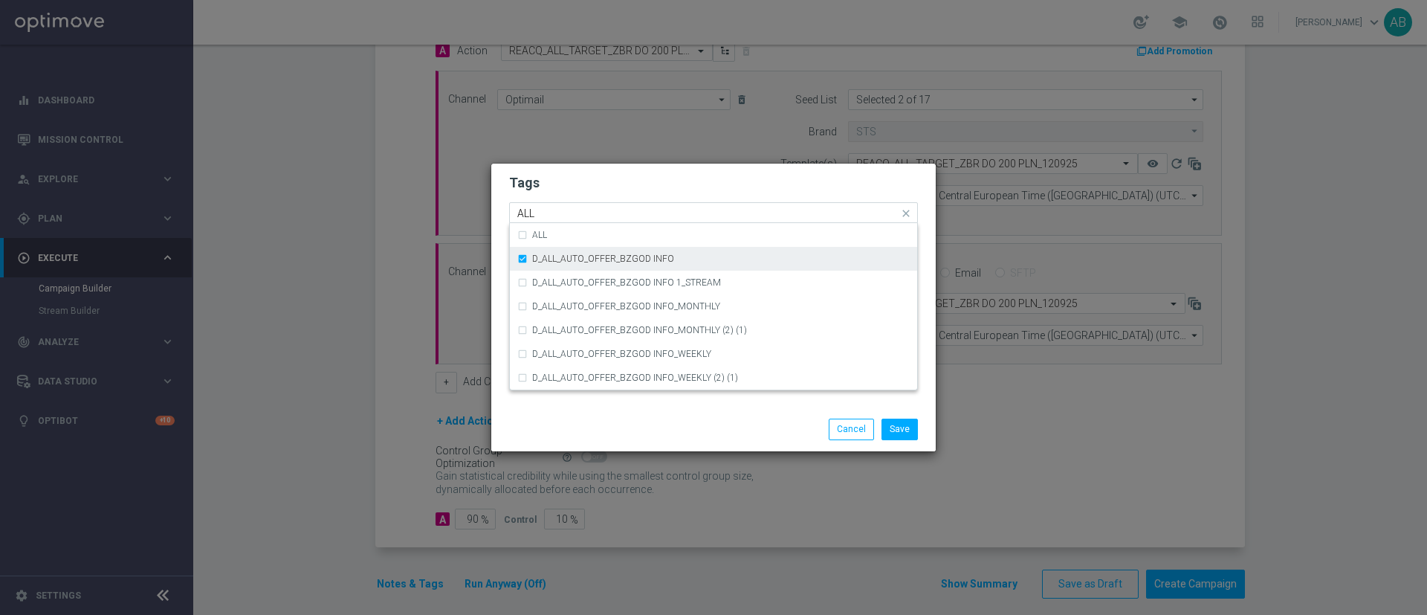
click at [561, 247] on div "D_ALL_AUTO_OFFER_BZGOD INFO" at bounding box center [713, 259] width 393 height 24
click at [558, 230] on div "ALL" at bounding box center [721, 234] width 378 height 9
click at [558, 207] on input "ALL" at bounding box center [707, 213] width 381 height 13
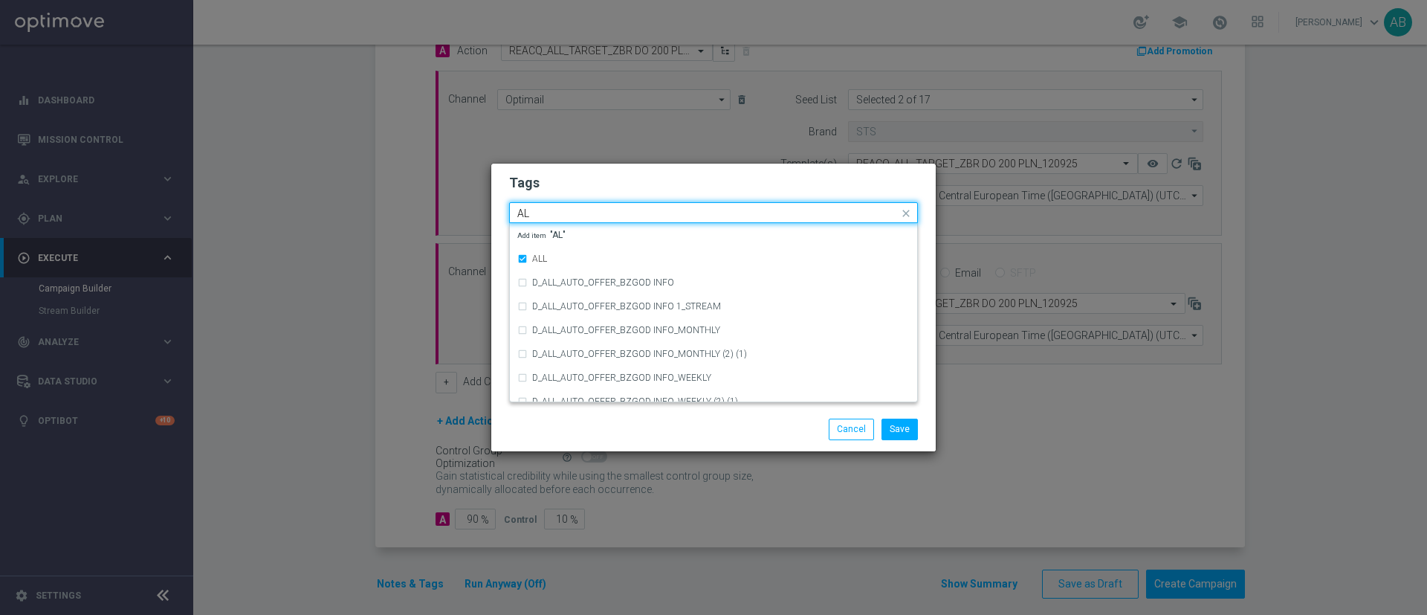
type input "A"
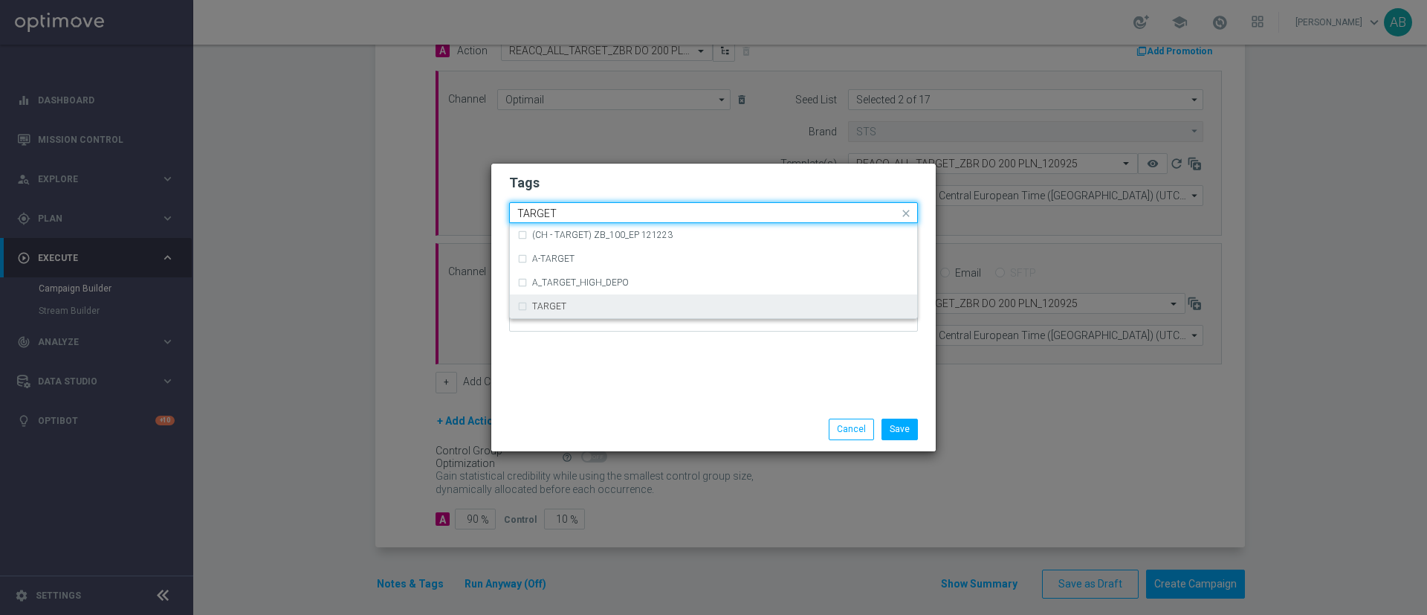
click at [561, 307] on label "TARGET" at bounding box center [549, 306] width 34 height 9
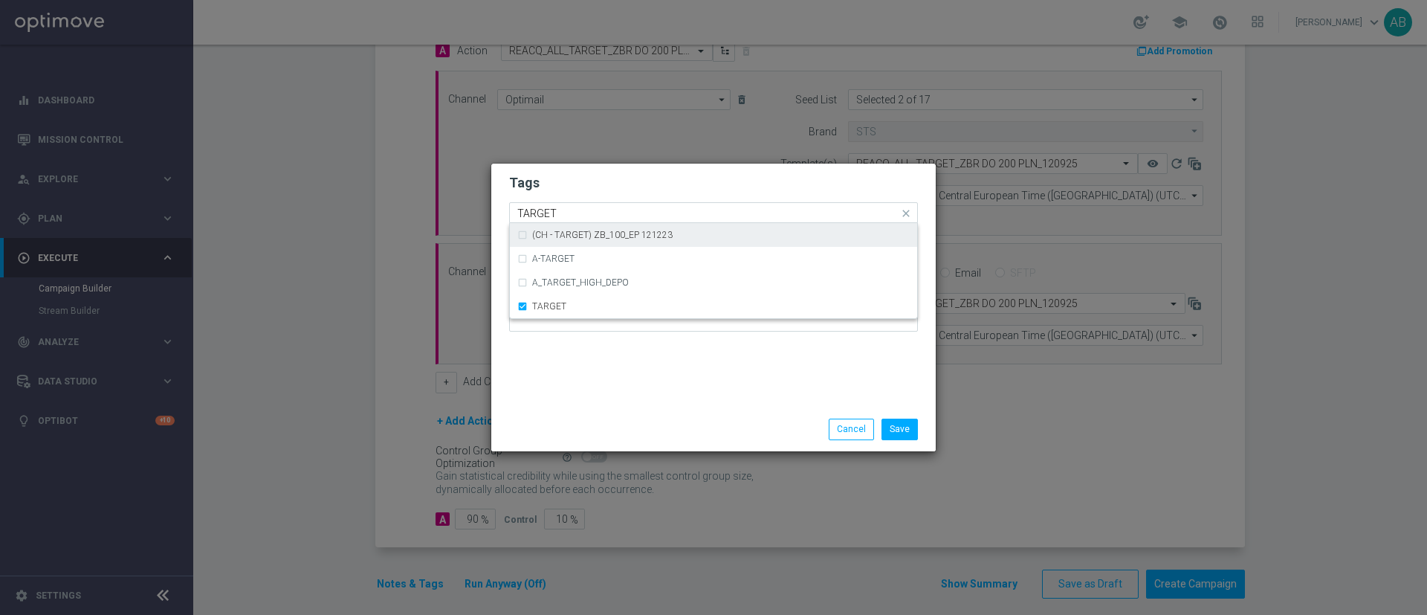
click at [578, 209] on input "TARGET" at bounding box center [707, 213] width 381 height 13
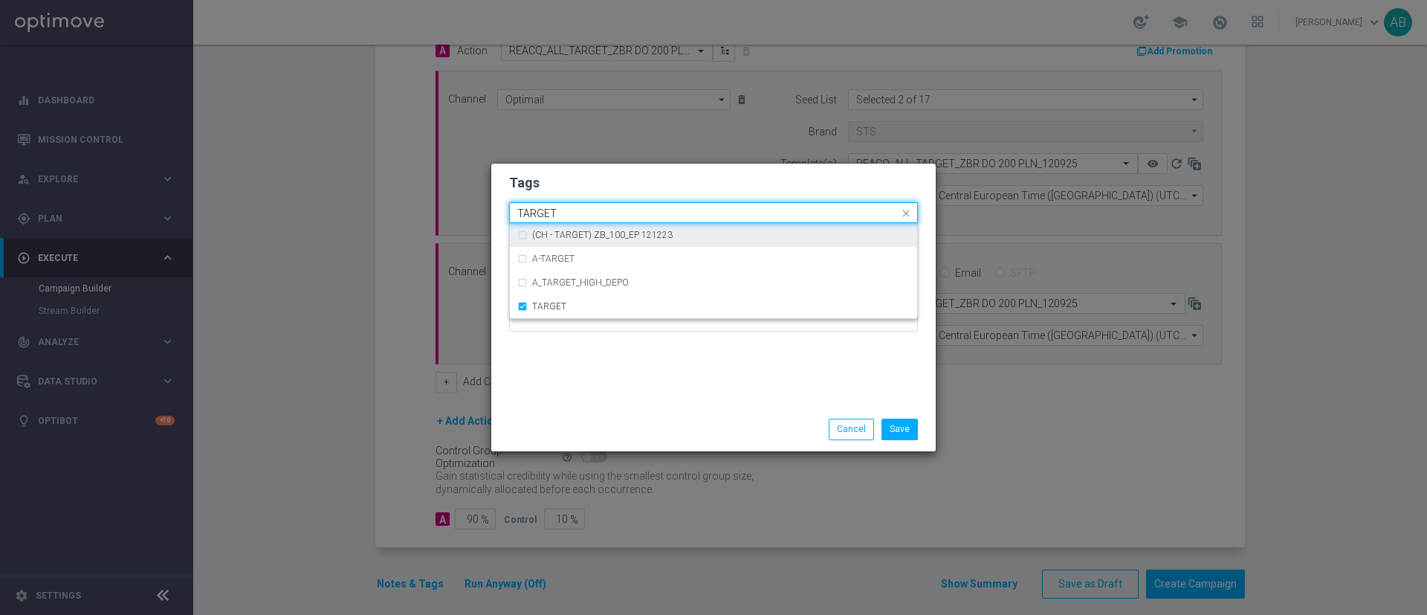
click at [578, 209] on input "TARGET" at bounding box center [707, 213] width 381 height 13
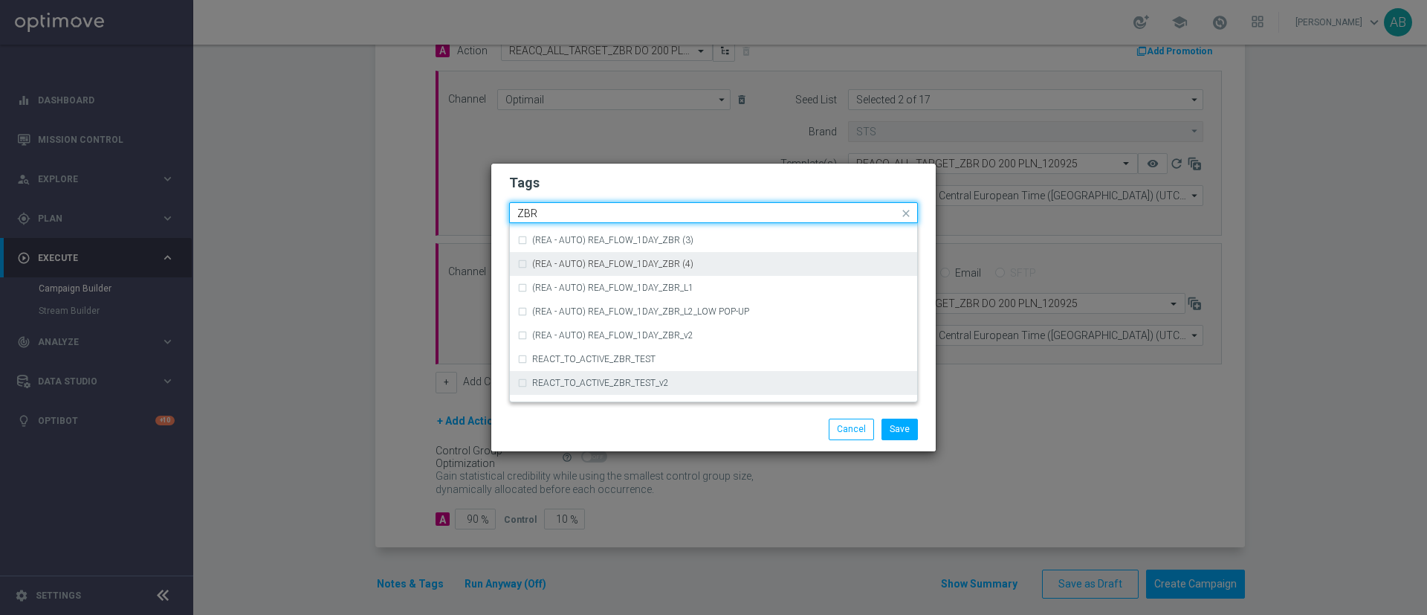
scroll to position [155, 0]
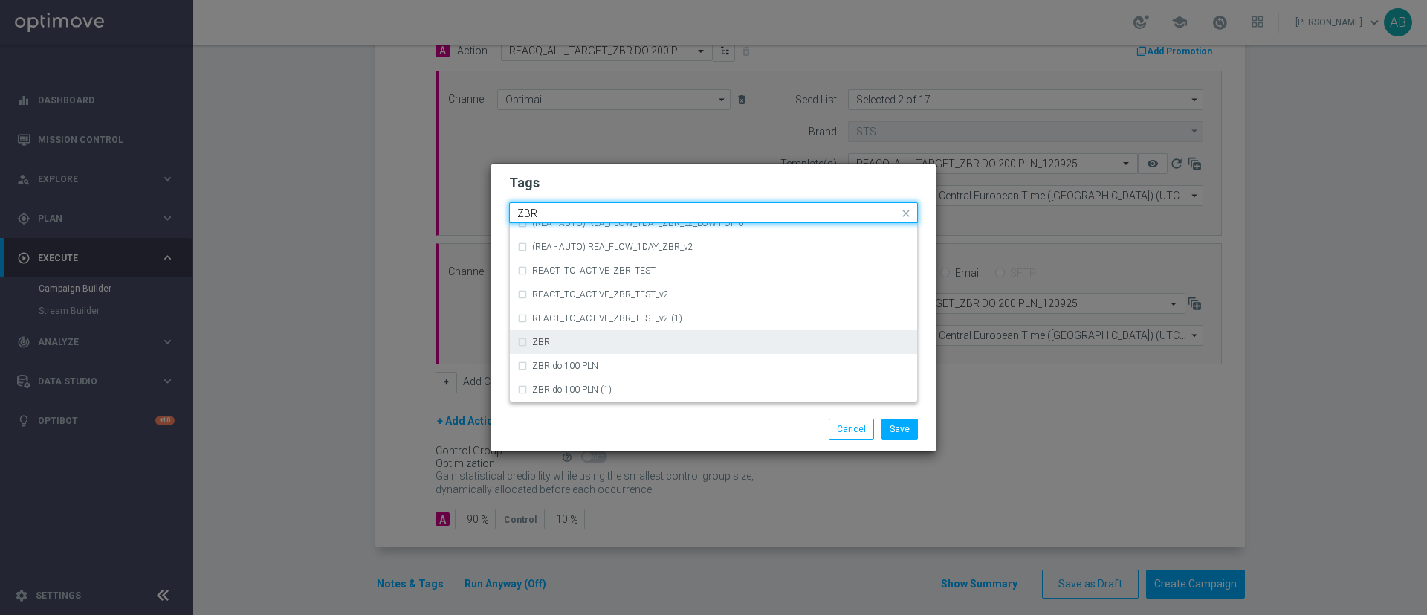
click at [597, 341] on div "ZBR" at bounding box center [721, 342] width 378 height 9
type input "ZBR"
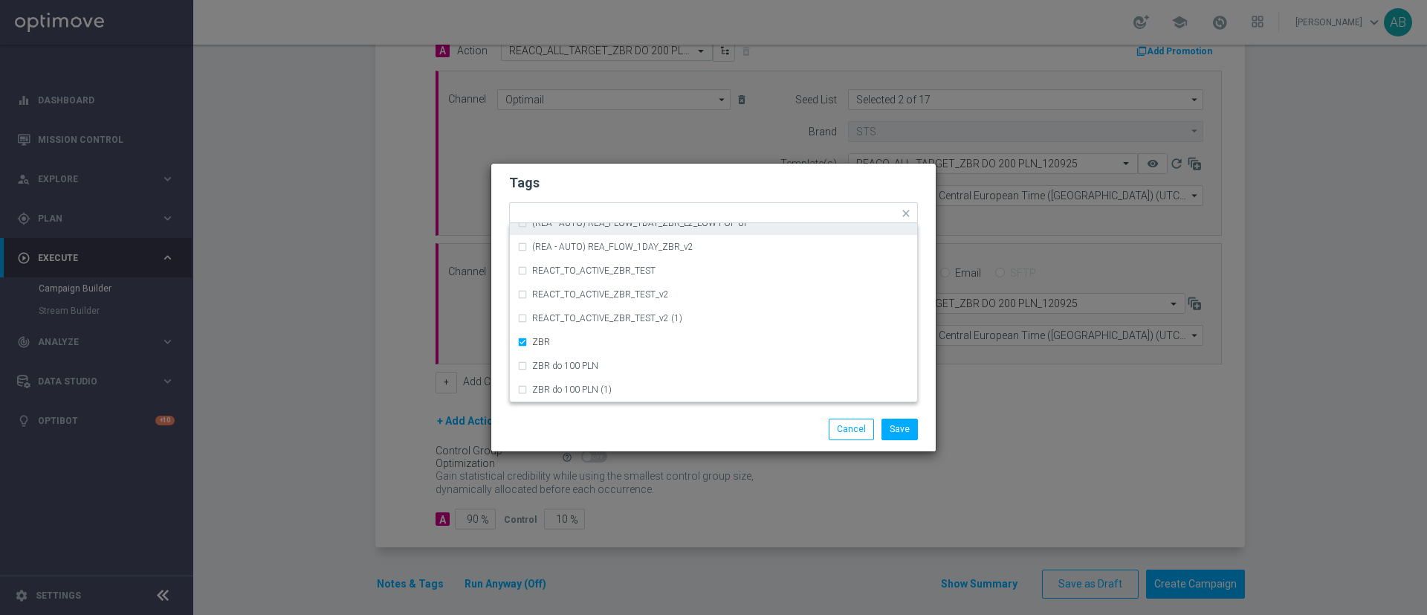
click at [614, 172] on form "Tags Quick find × REACQ × ALL × TARGET × ZBR (REA - AUTO) REA_FLOW_1DAY_ZBR (RE…" at bounding box center [713, 256] width 409 height 172
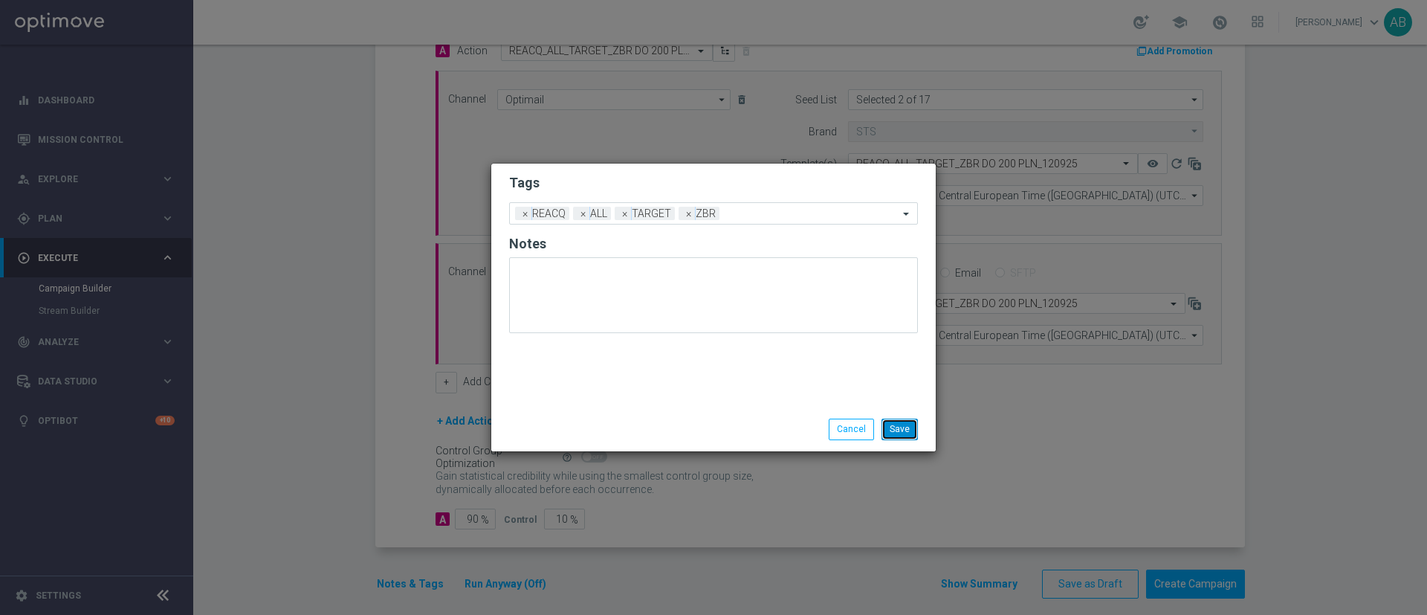
click at [911, 432] on button "Save" at bounding box center [900, 429] width 36 height 21
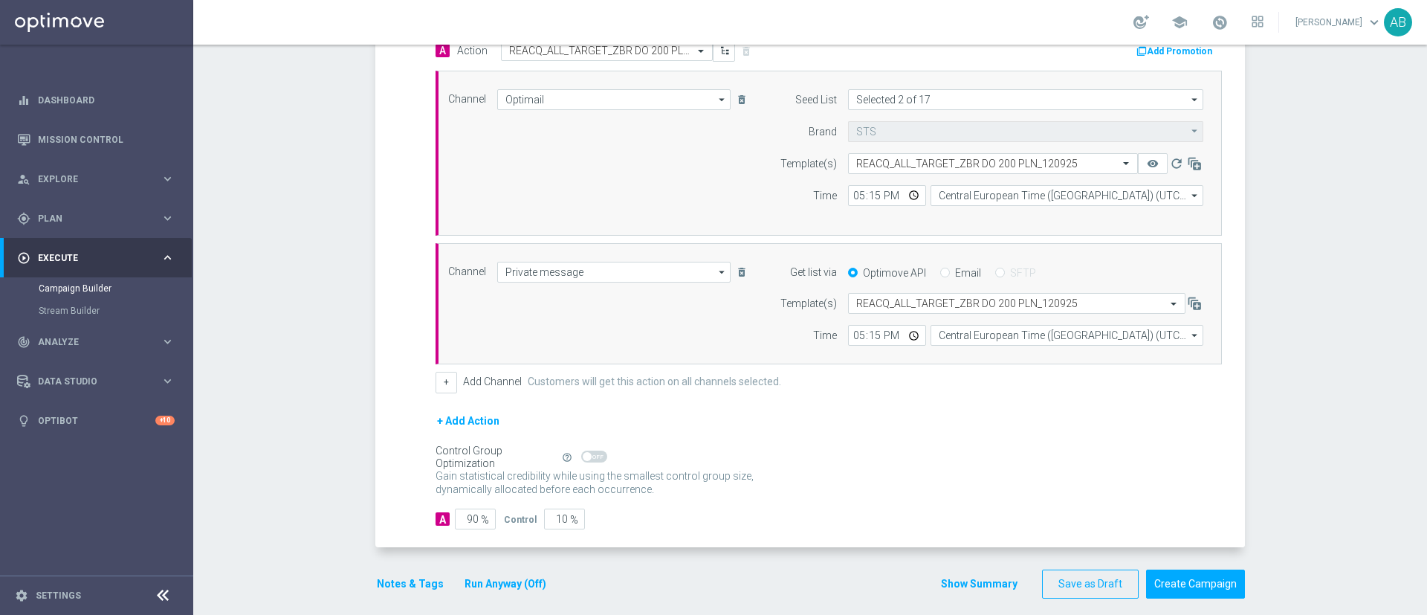
click at [514, 580] on button "Run Anyway (Off)" at bounding box center [505, 584] width 85 height 19
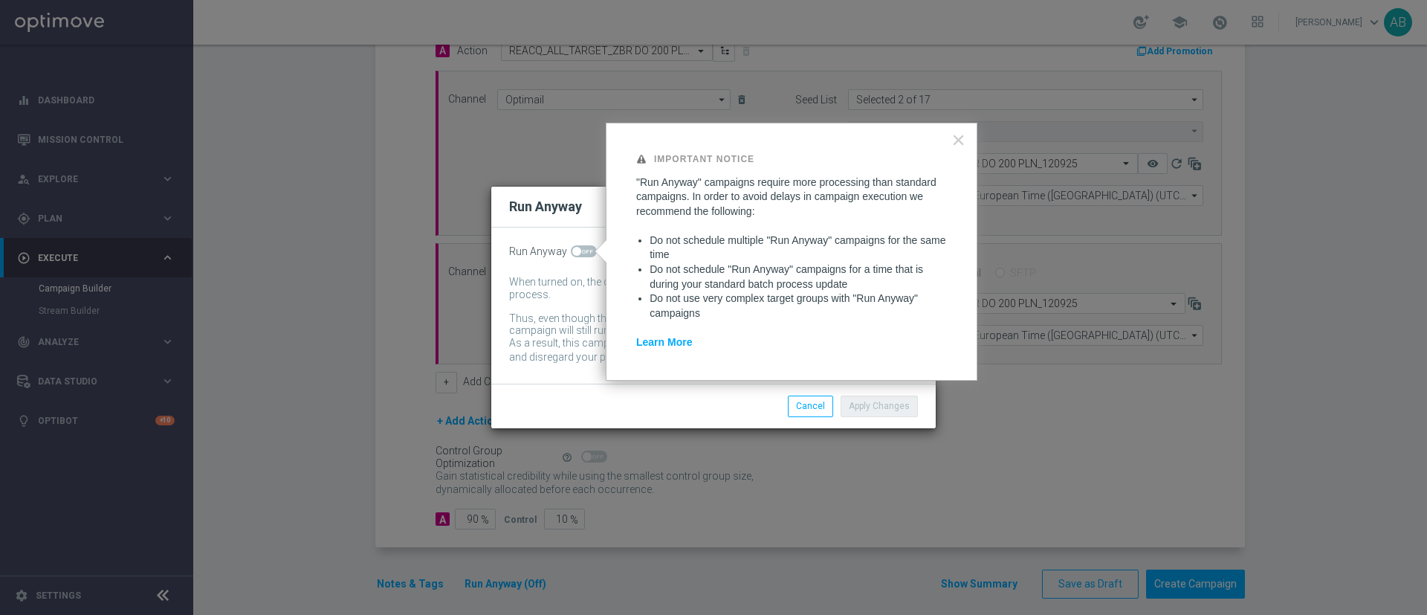
click at [572, 253] on span at bounding box center [576, 251] width 9 height 9
click at [571, 253] on input "checkbox" at bounding box center [584, 251] width 26 height 12
checkbox input "true"
click at [869, 405] on button "Apply Changes" at bounding box center [879, 406] width 77 height 21
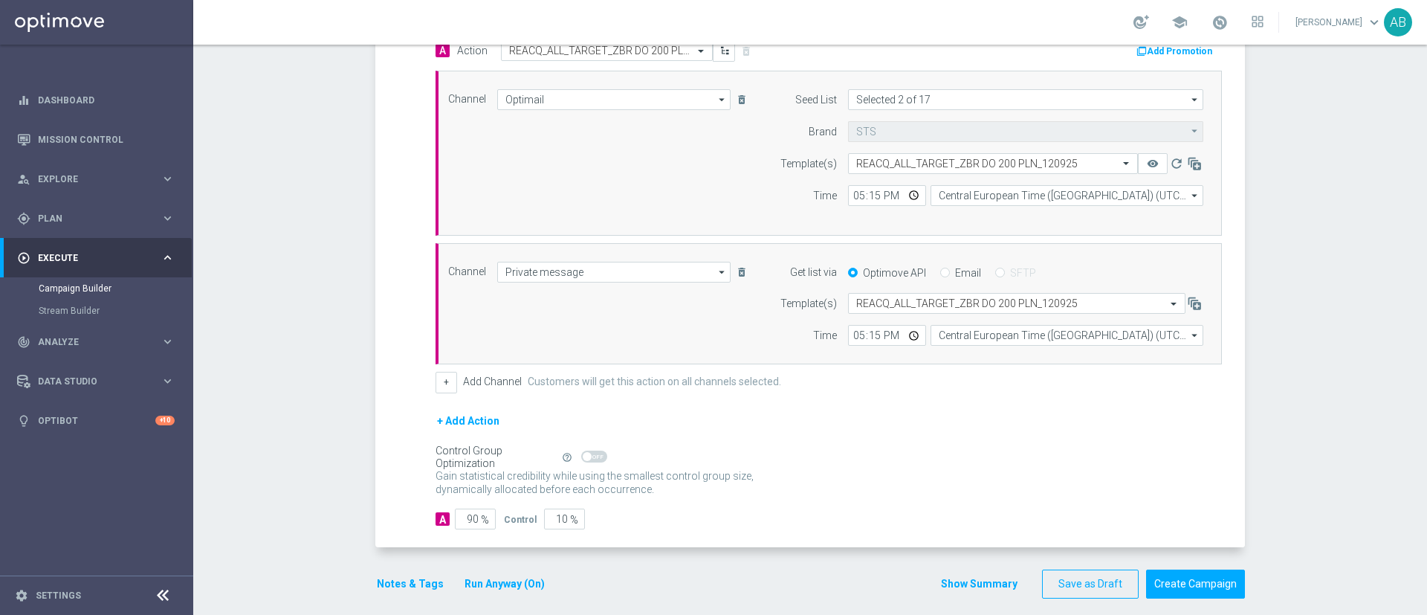
click at [412, 588] on button "Notes & Tags" at bounding box center [410, 584] width 70 height 19
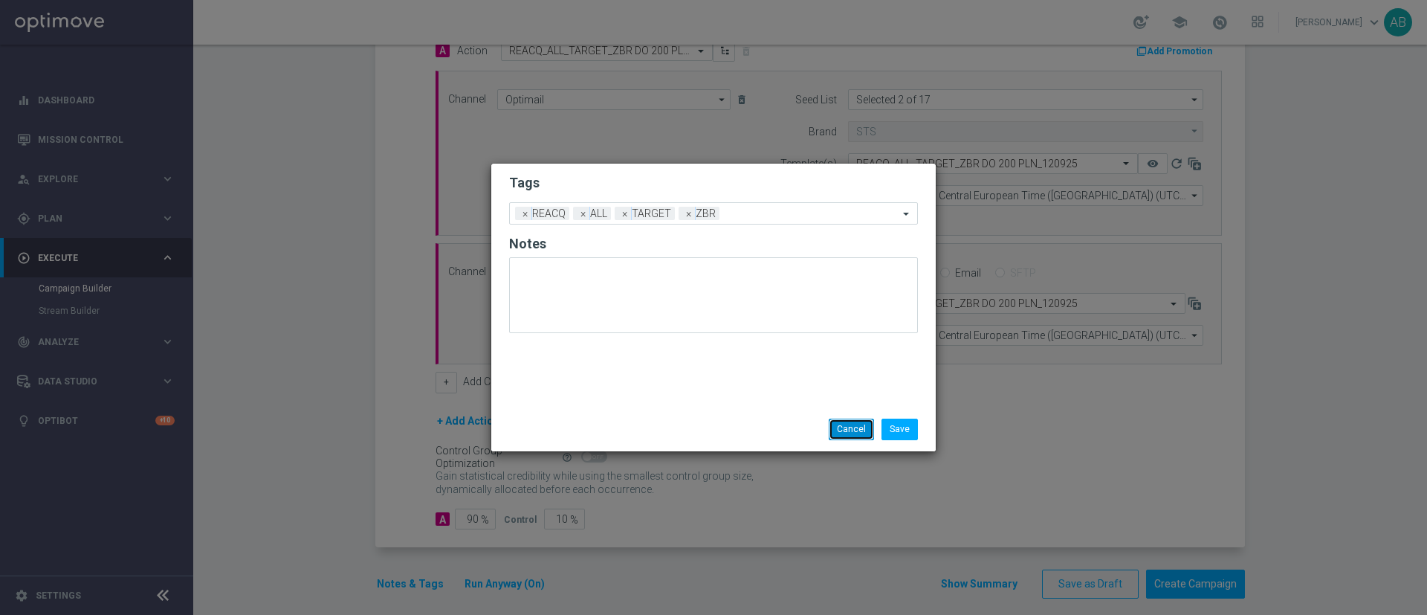
click at [853, 419] on button "Cancel" at bounding box center [851, 429] width 45 height 21
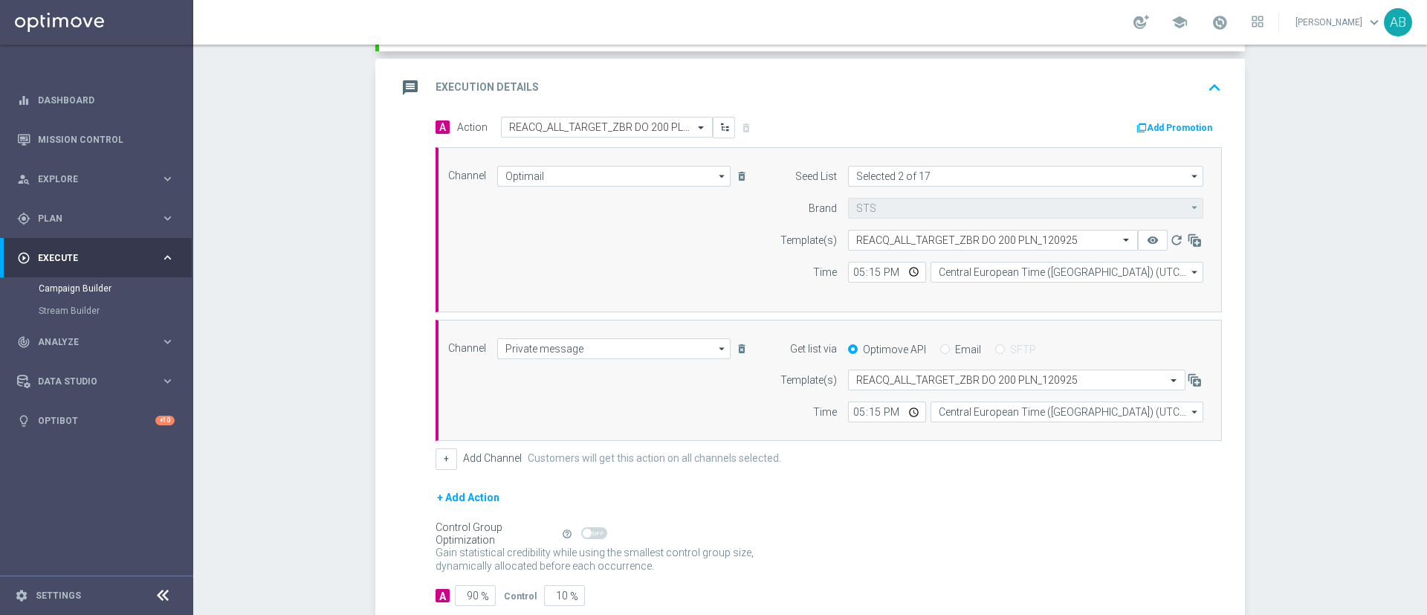
scroll to position [266, 0]
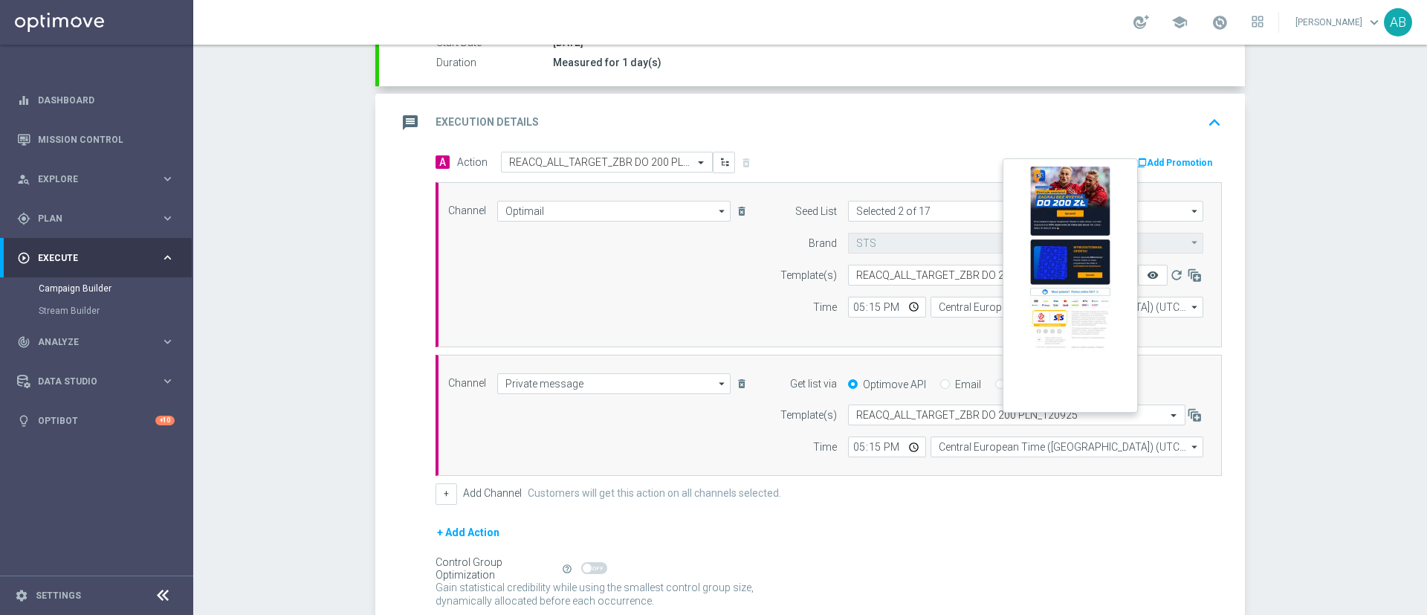
click at [1147, 277] on icon "remove_red_eye" at bounding box center [1153, 275] width 12 height 12
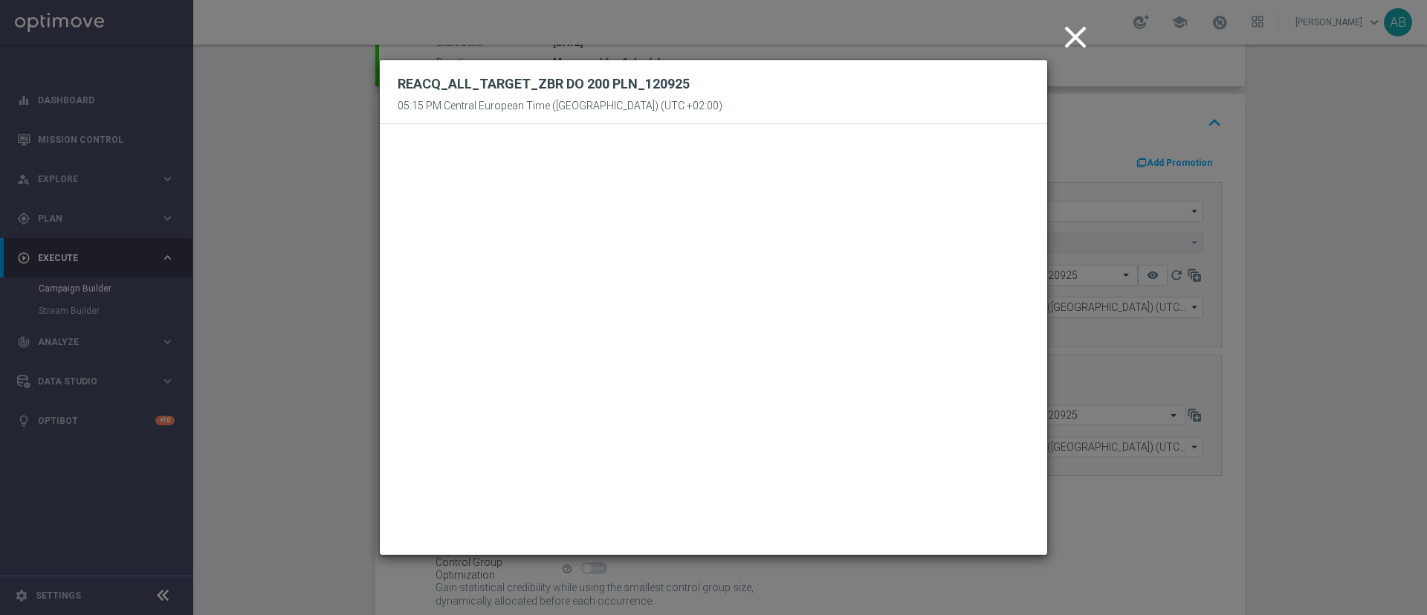
click at [1081, 39] on icon "close" at bounding box center [1075, 37] width 37 height 37
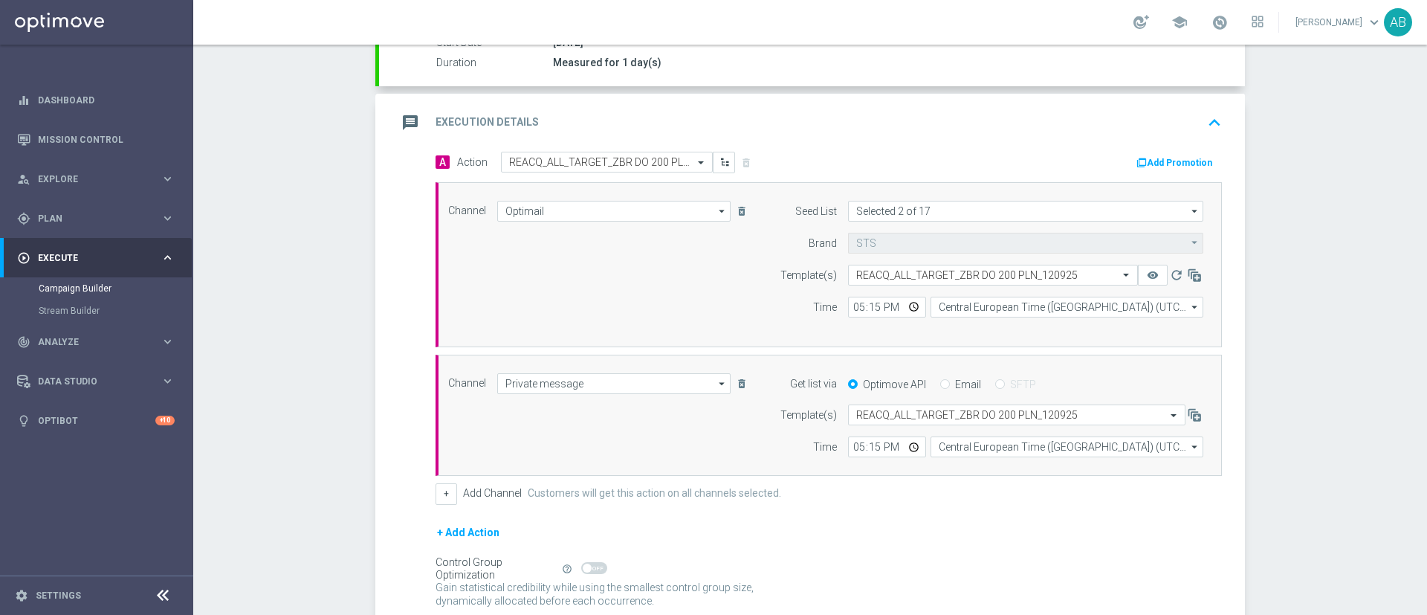
click at [1269, 229] on div "Campaign Builder Scheduled Campaign Triggered Campaign Status: Draft done Targe…" at bounding box center [810, 330] width 1234 height 570
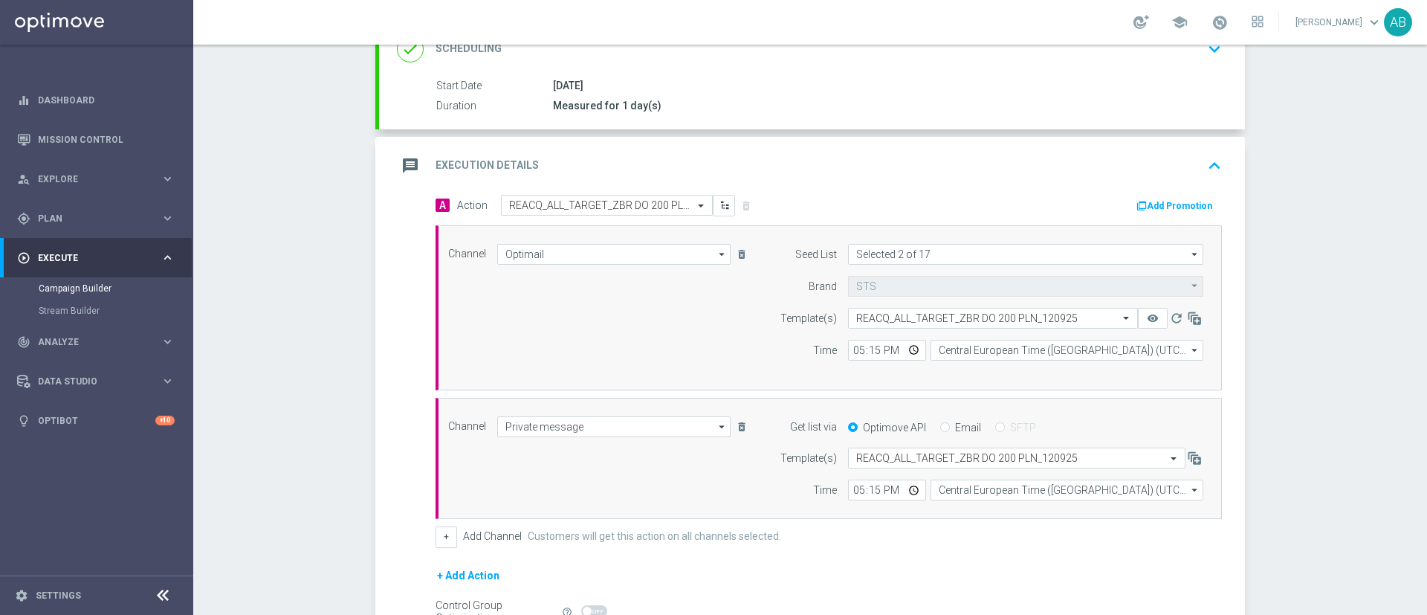
scroll to position [391, 0]
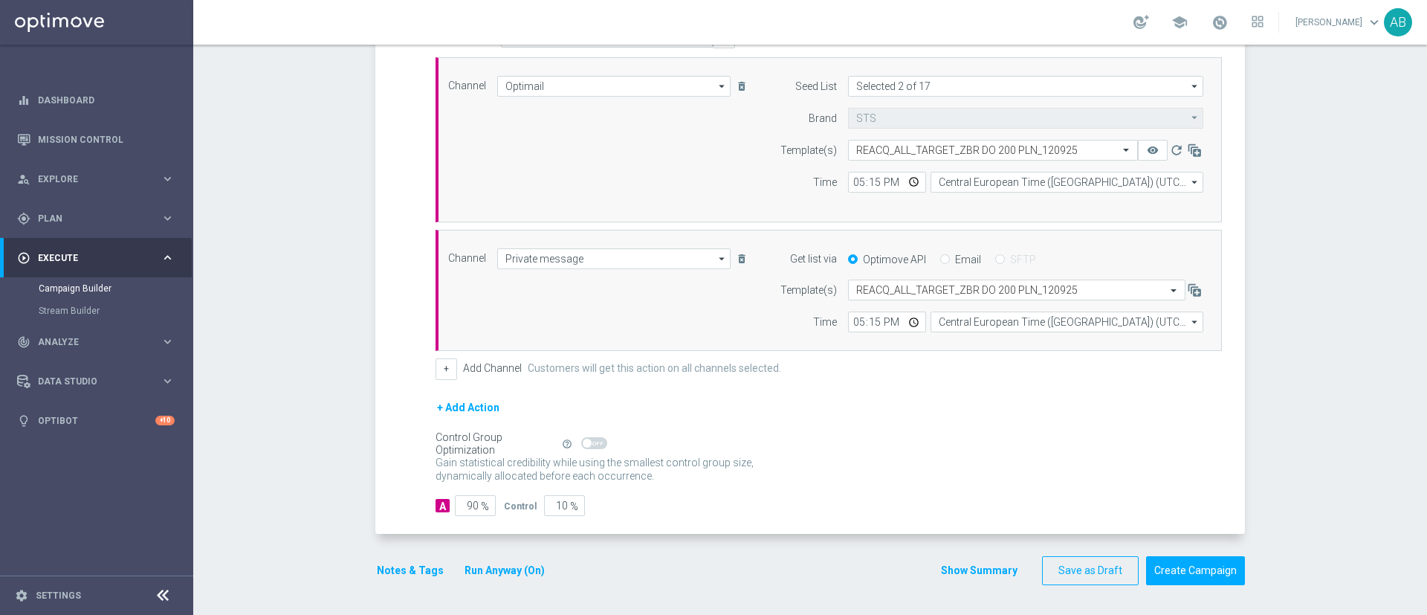
click at [481, 504] on span "%" at bounding box center [485, 506] width 8 height 13
click at [469, 506] on input "90" at bounding box center [475, 505] width 41 height 21
type input "95"
type input "5"
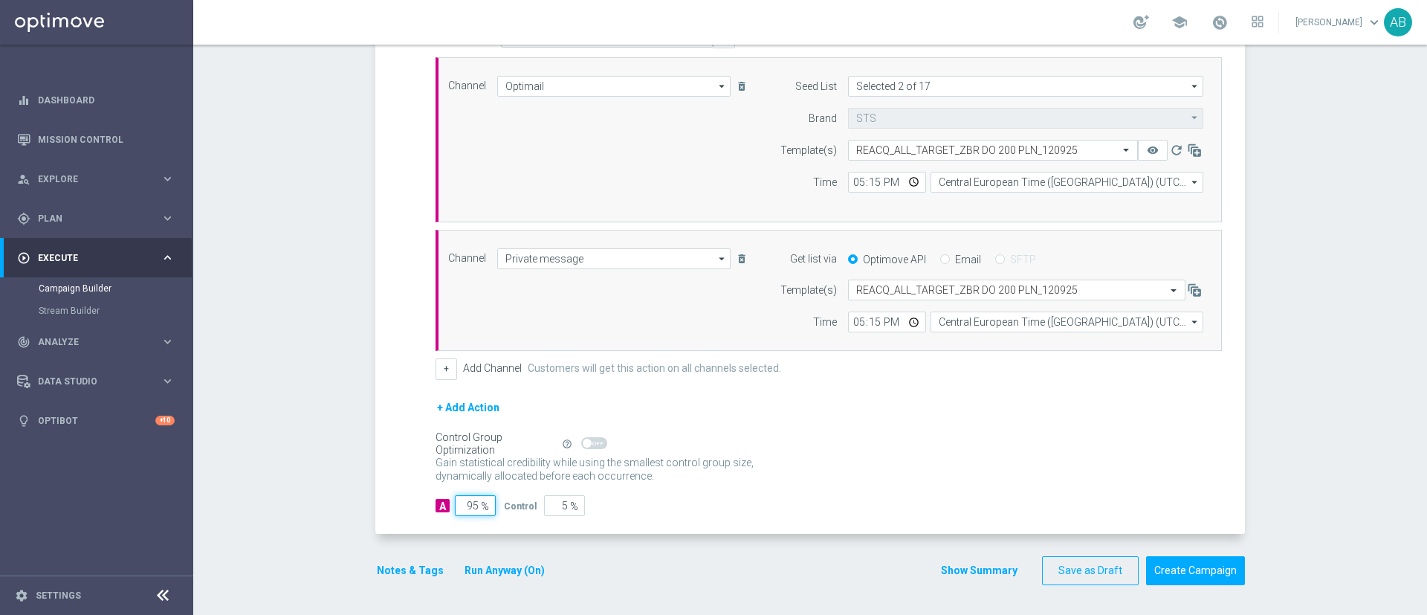
type input "95"
click at [601, 565] on div "Notes & Tags Run Anyway (On) Show Summary Save as Draft Create Campaign" at bounding box center [810, 570] width 870 height 29
click at [384, 564] on button "Notes & Tags" at bounding box center [410, 570] width 70 height 19
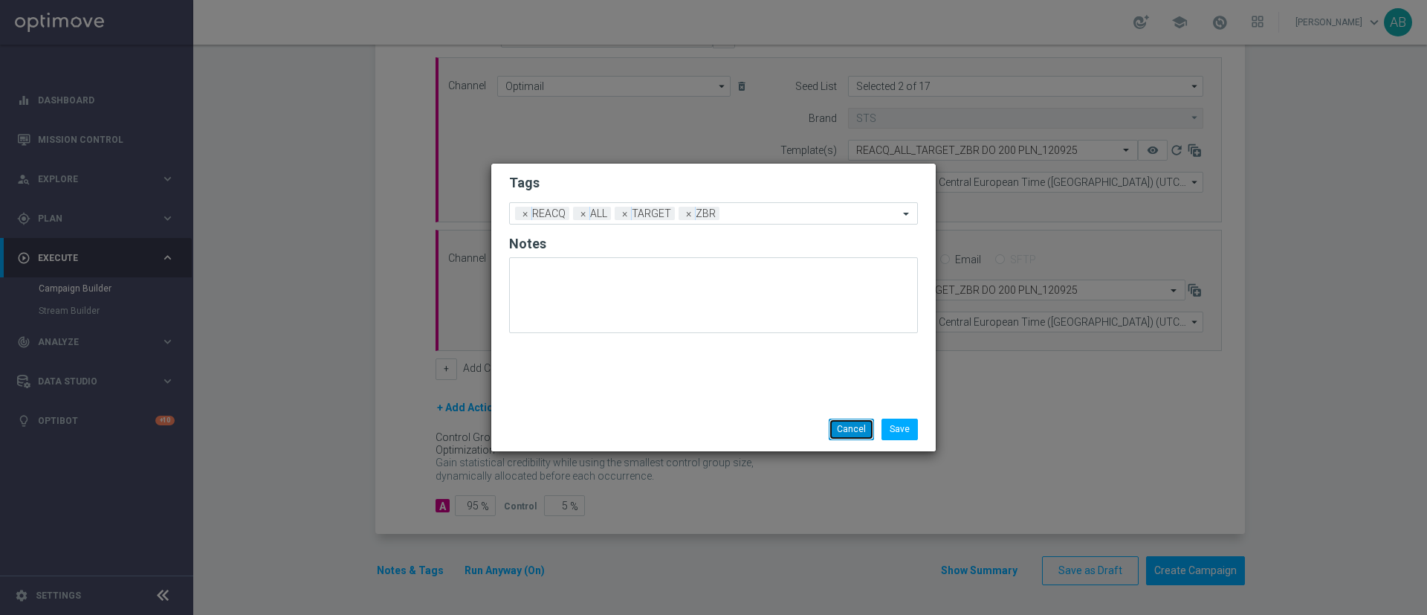
click at [837, 425] on button "Cancel" at bounding box center [851, 429] width 45 height 21
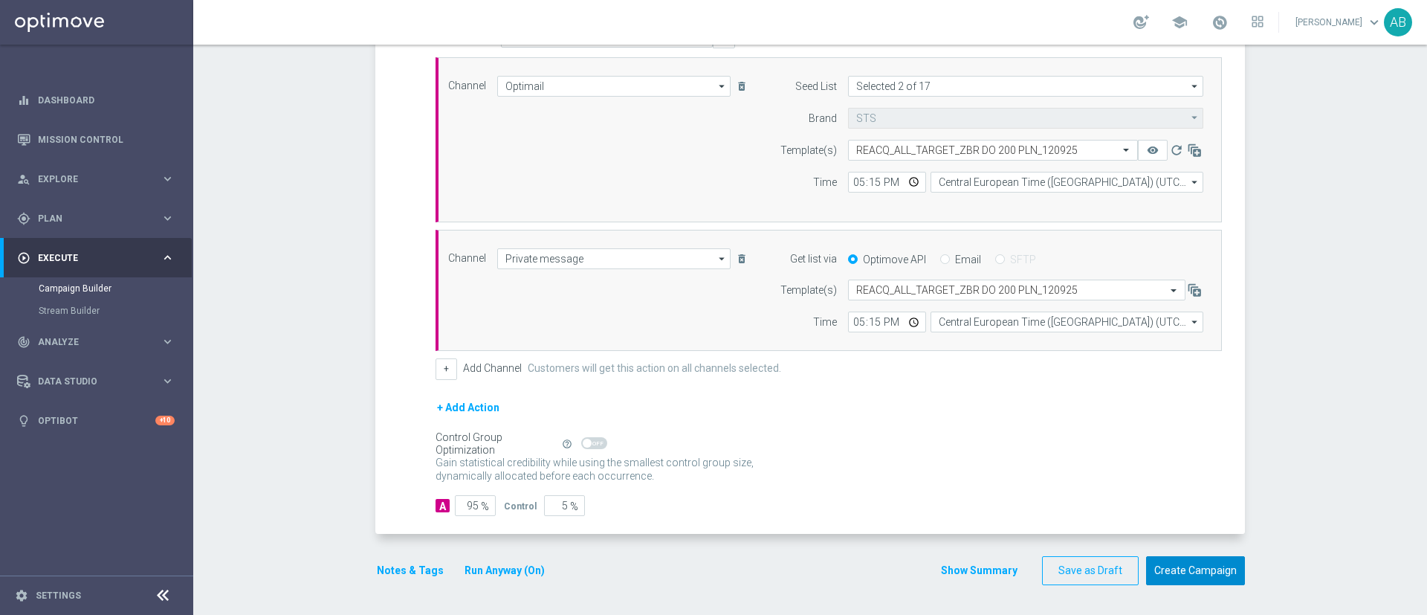
click at [1216, 566] on button "Create Campaign" at bounding box center [1195, 570] width 99 height 29
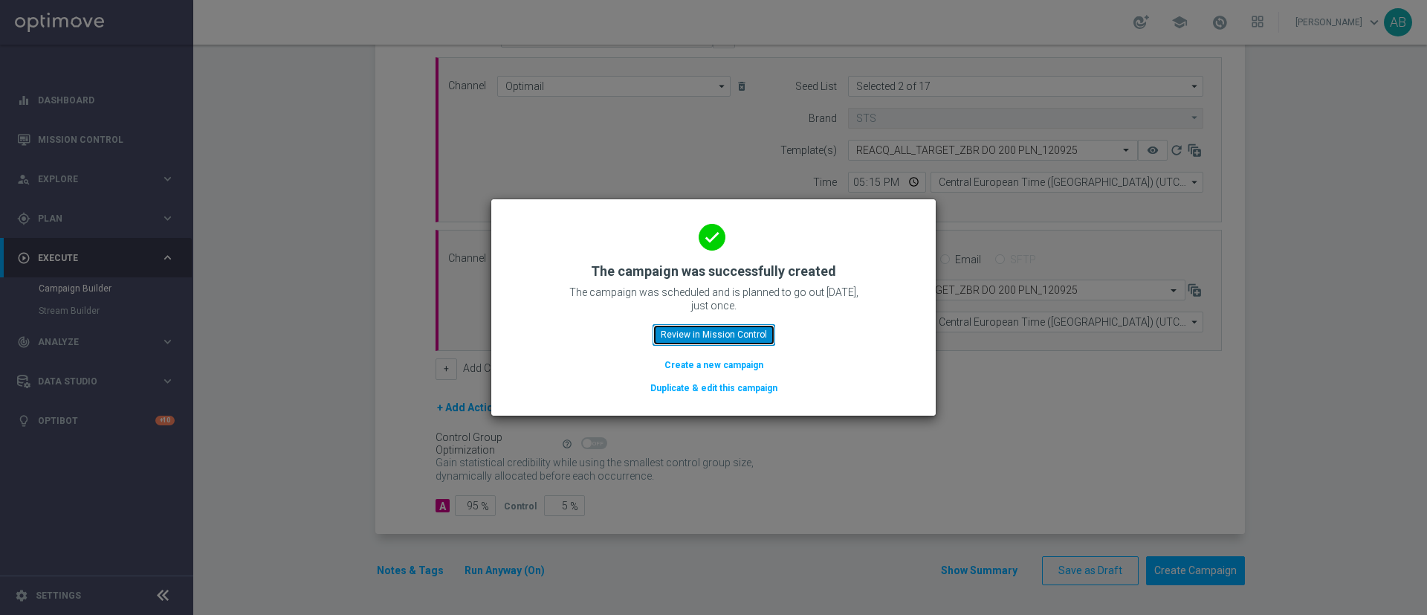
click at [772, 339] on button "Review in Mission Control" at bounding box center [714, 334] width 123 height 21
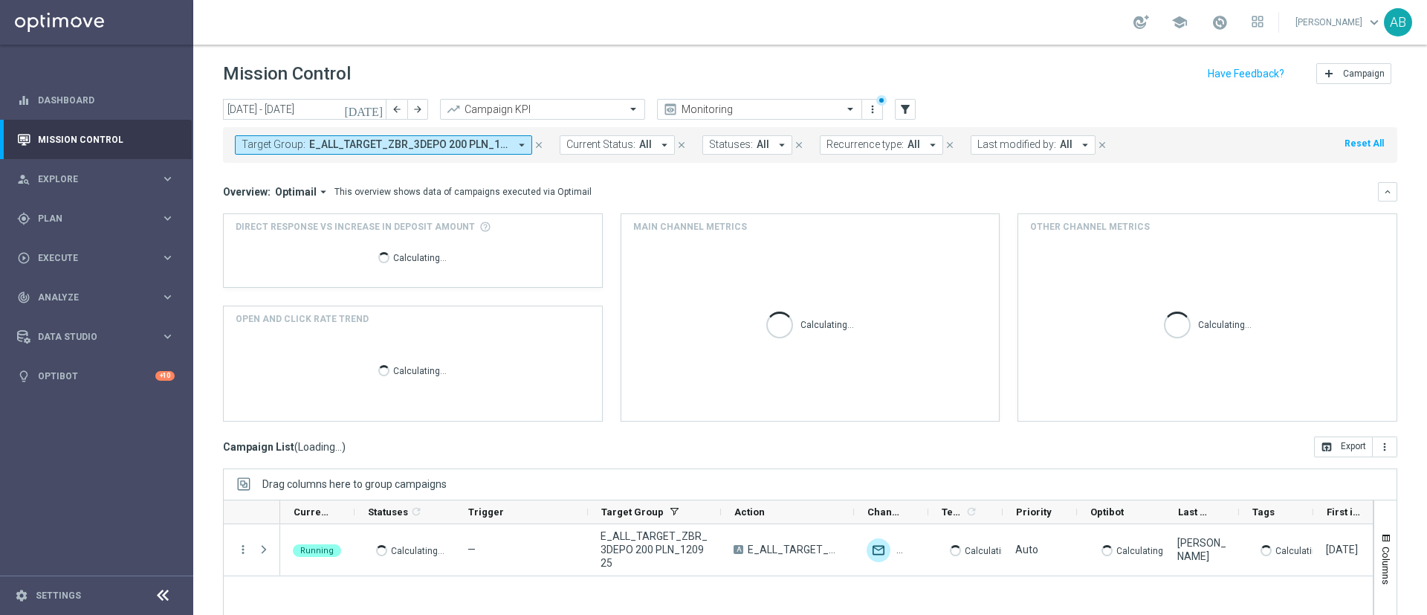
click at [312, 144] on span "E_ALL_TARGET_ZBR_3DEPO 200 PLN_120925" at bounding box center [409, 144] width 200 height 13
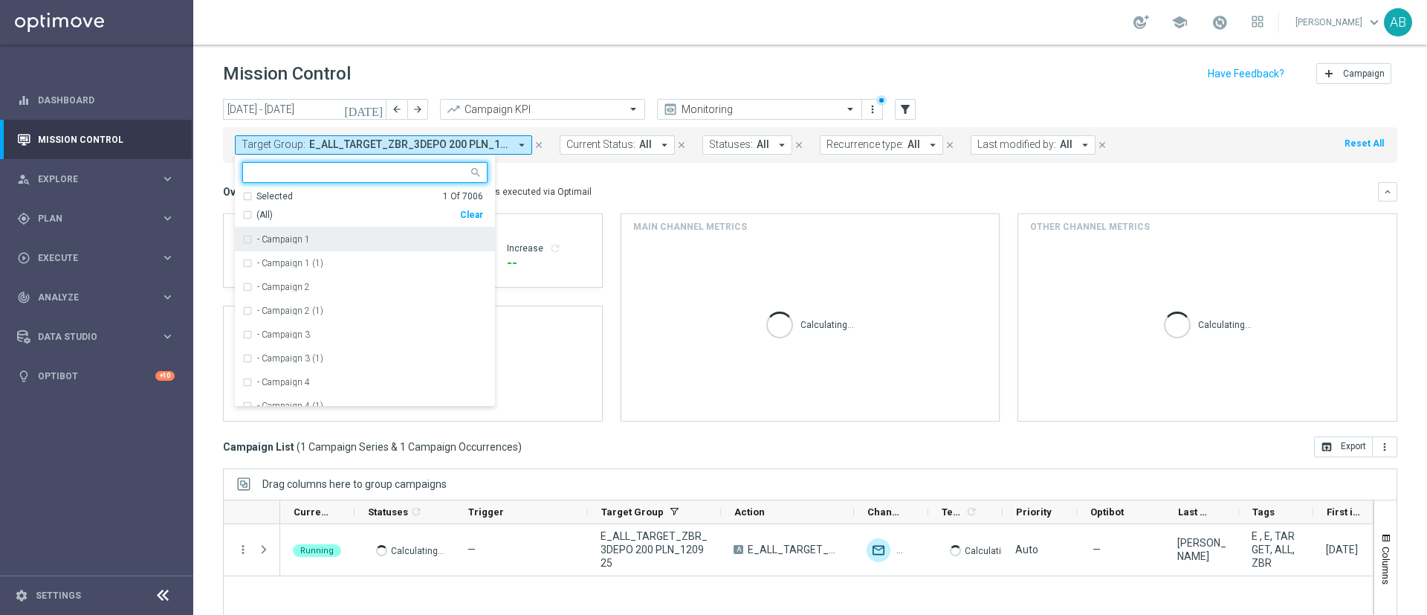
click at [0, 0] on div "Clear" at bounding box center [0, 0] width 0 height 0
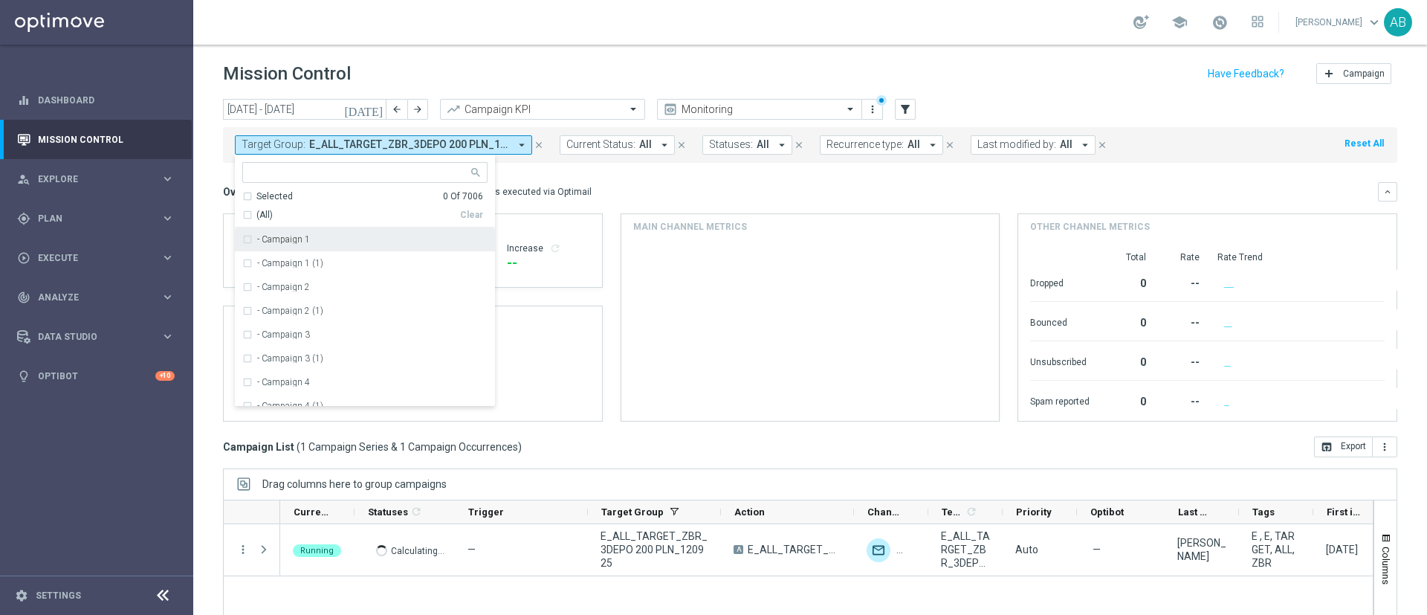
click at [421, 179] on div at bounding box center [358, 174] width 220 height 15
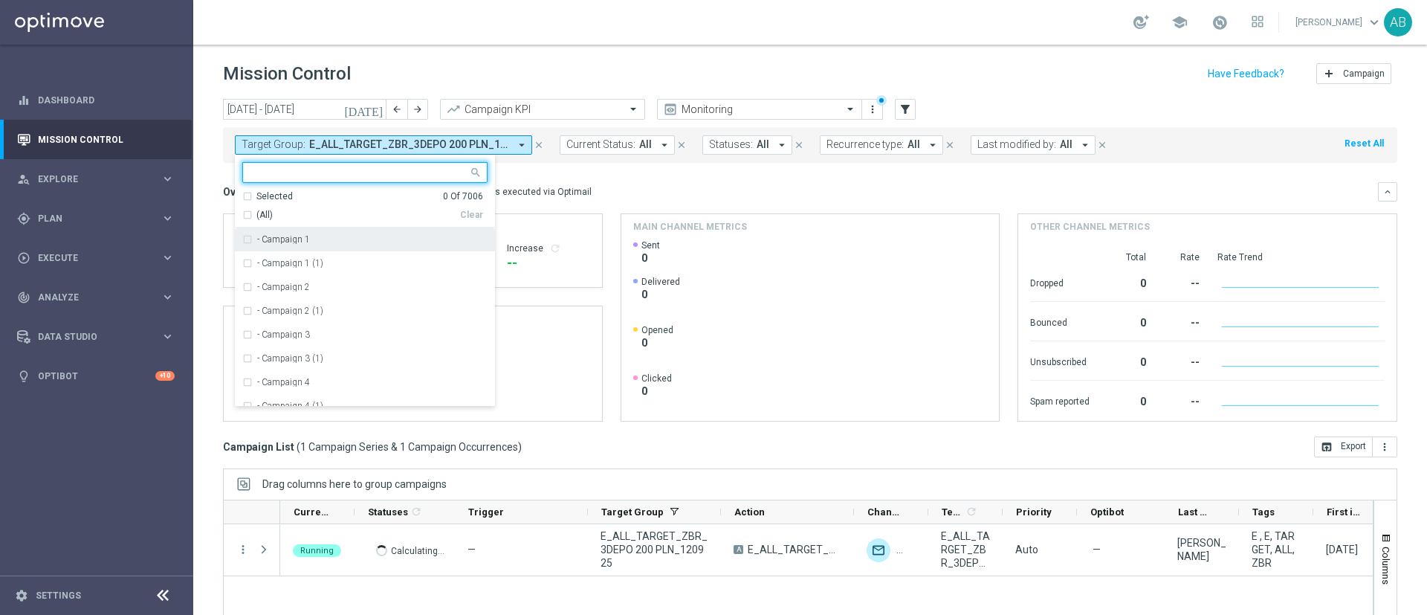
paste input "REACQ_ALL_TARGET_ZBR DO 200 PLN_120925"
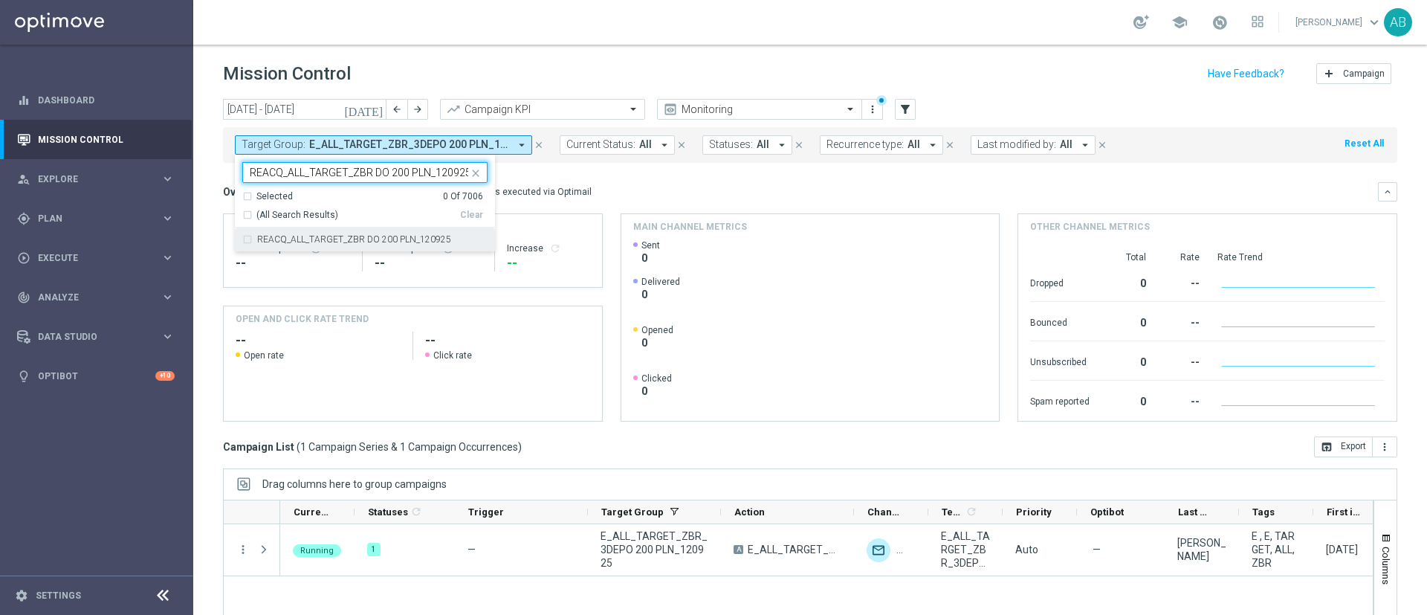
click at [403, 238] on label "REACQ_ALL_TARGET_ZBR DO 200 PLN_120925" at bounding box center [354, 239] width 194 height 9
type input "REACQ_ALL_TARGET_ZBR DO 200 PLN_120925"
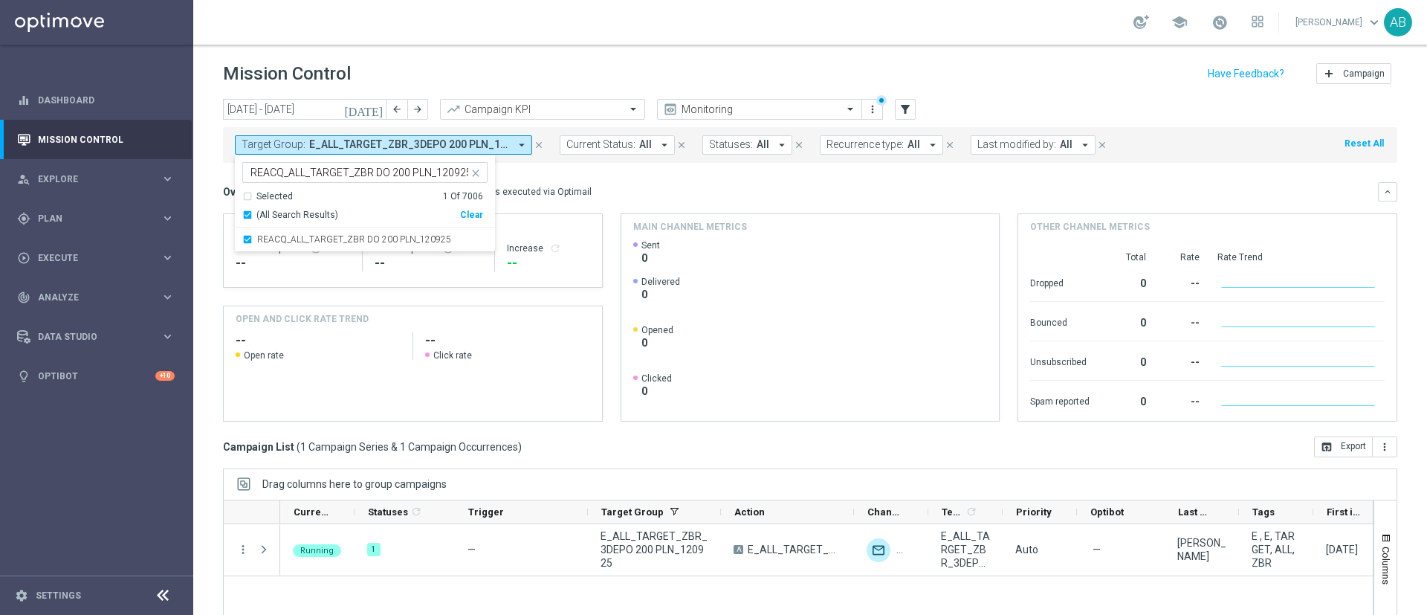
click at [608, 185] on div "Overview: Optimail arrow_drop_down This overview shows data of campaigns execut…" at bounding box center [800, 191] width 1155 height 13
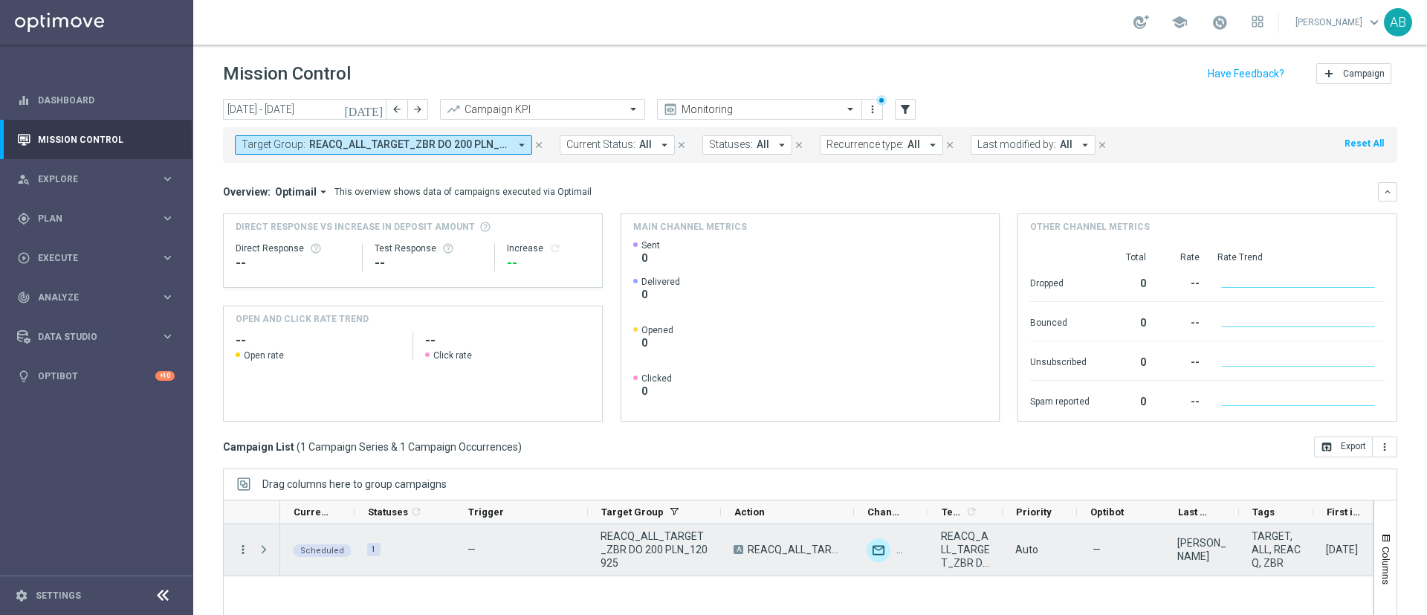
click at [242, 549] on icon "more_vert" at bounding box center [242, 549] width 13 height 13
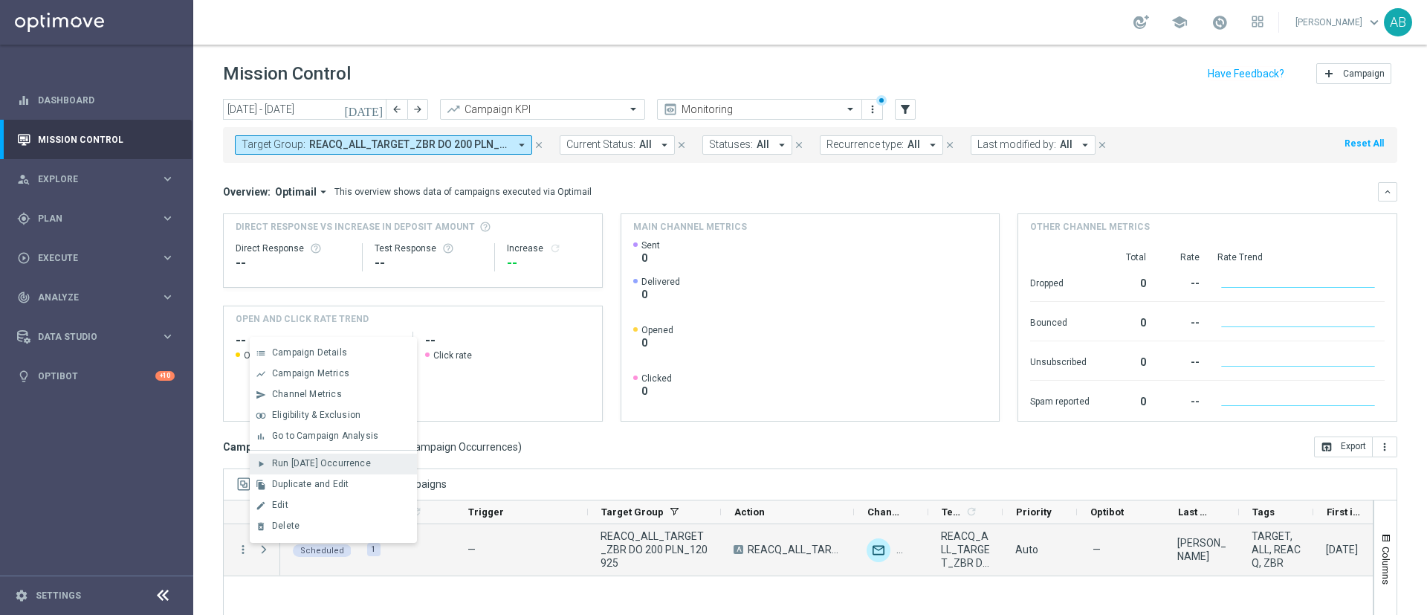
click at [320, 466] on span "Run [DATE] Occurrence" at bounding box center [321, 463] width 99 height 10
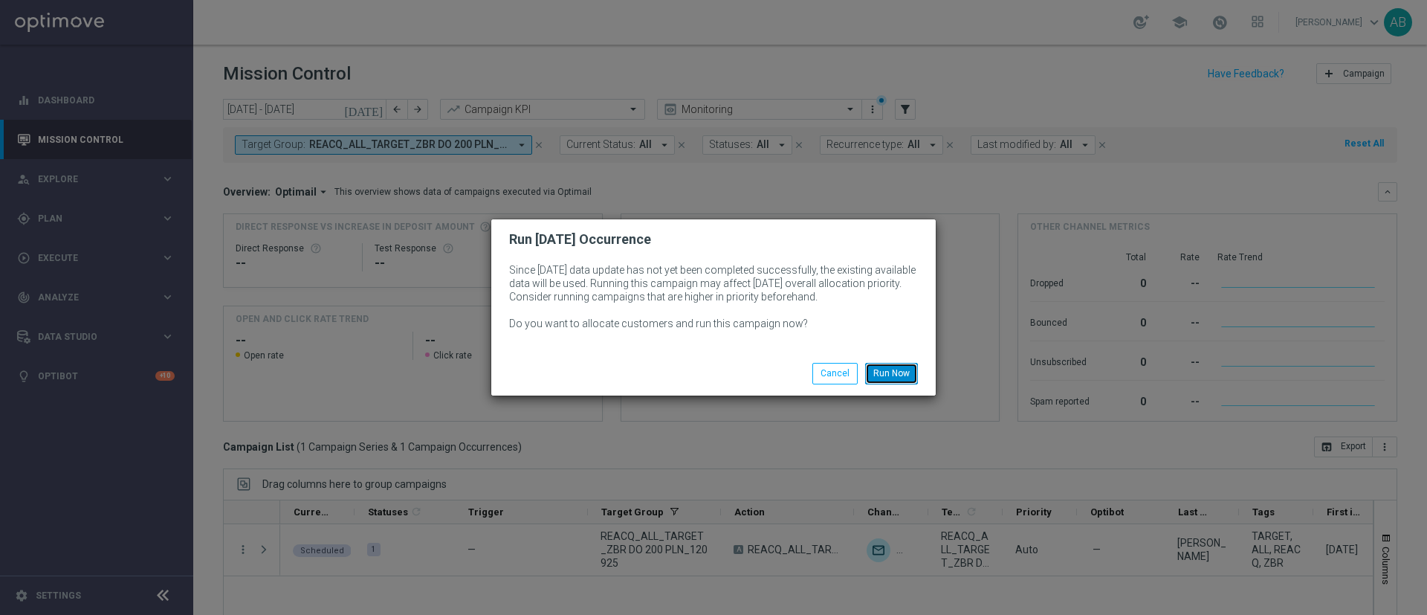
click at [887, 370] on button "Run Now" at bounding box center [891, 373] width 53 height 21
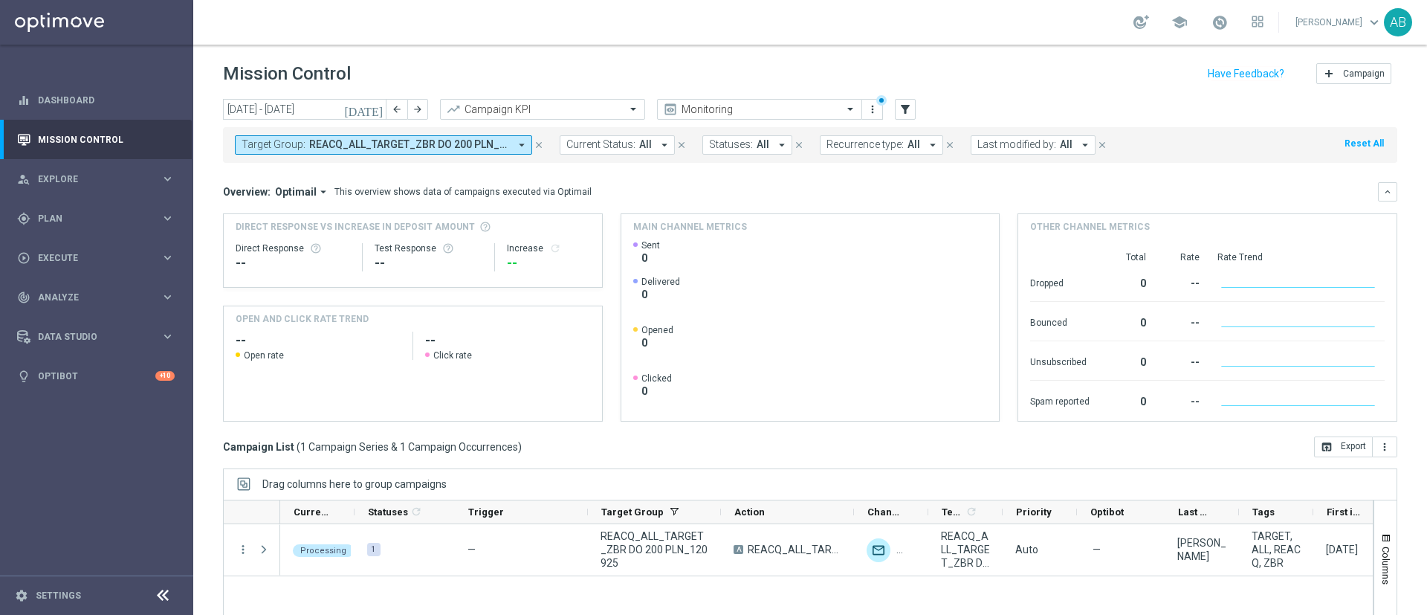
click at [285, 146] on span "Target Group:" at bounding box center [274, 144] width 64 height 13
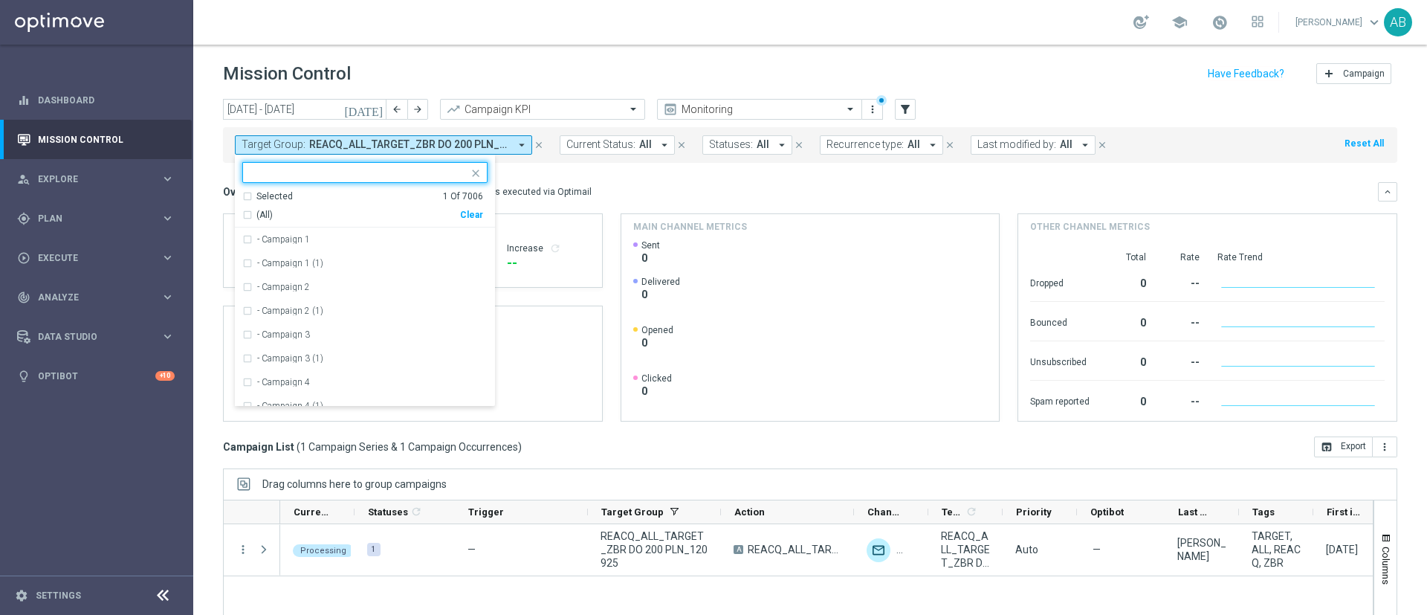
click at [0, 0] on div "Clear" at bounding box center [0, 0] width 0 height 0
click at [419, 169] on input "text" at bounding box center [360, 173] width 218 height 13
paste input "E_ALL_TARGET_ZBR_1DEPO 200 PLN_120925"
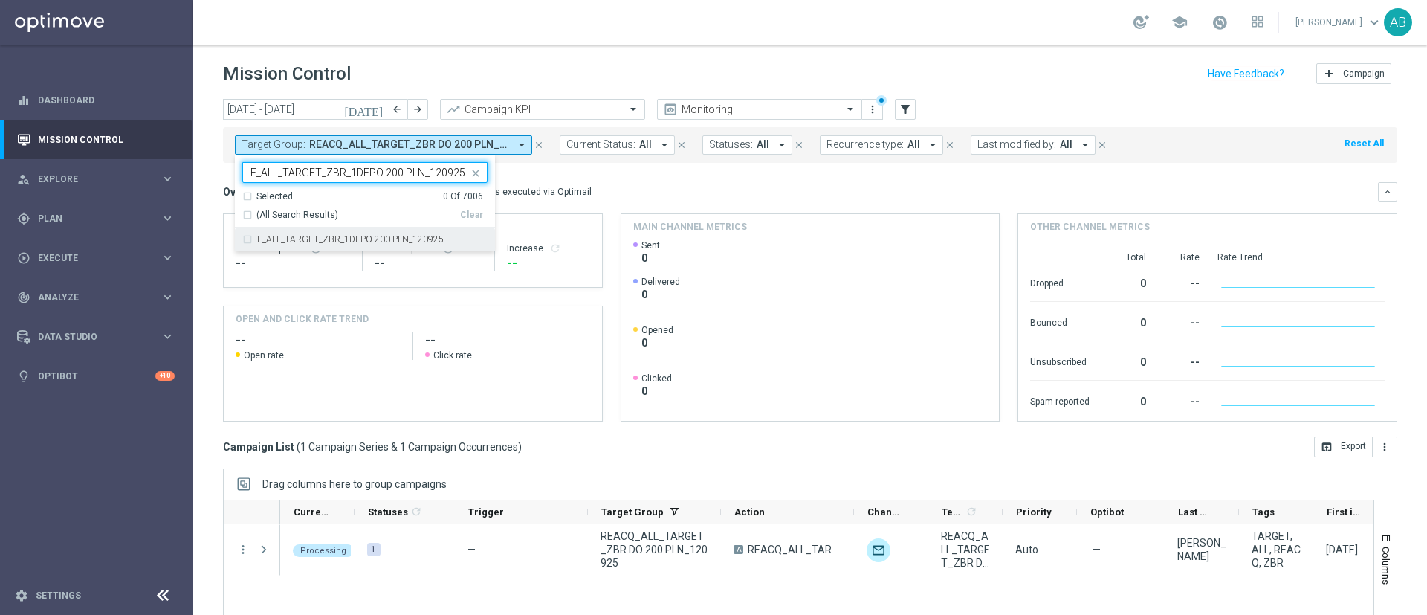
click at [396, 232] on div "E_ALL_TARGET_ZBR_1DEPO 200 PLN_120925" at bounding box center [364, 239] width 245 height 24
type input "E_ALL_TARGET_ZBR_1DEPO 200 PLN_120925"
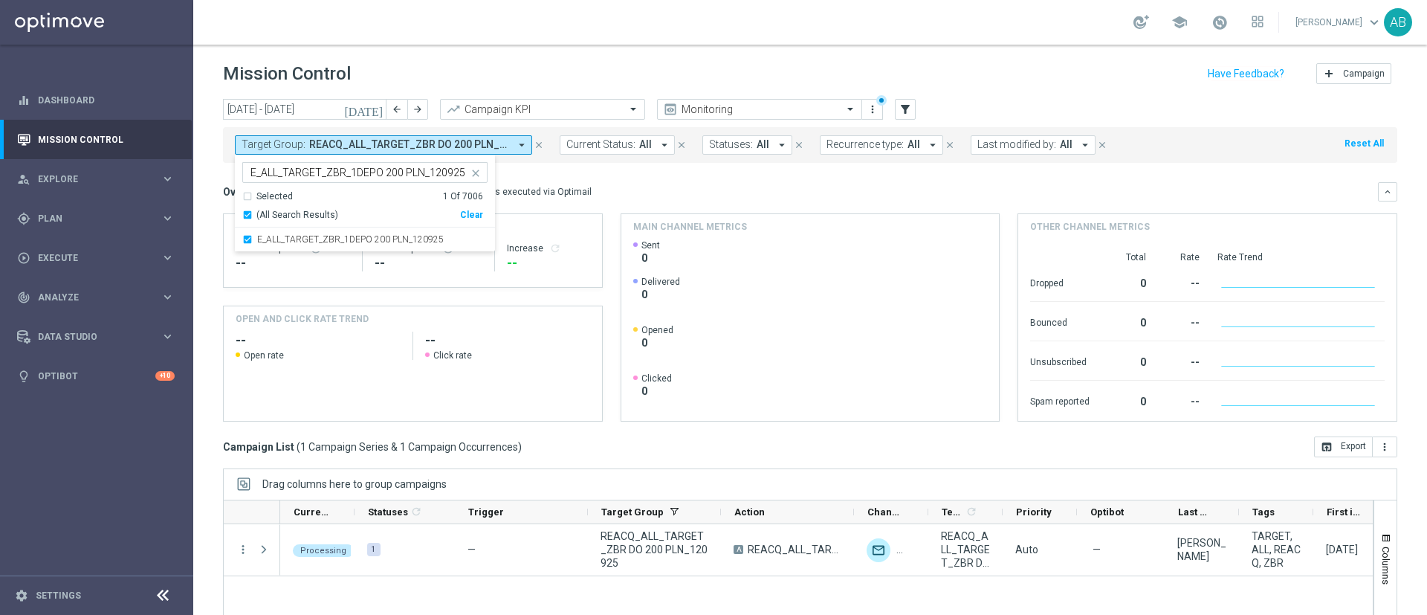
click at [655, 201] on div "Overview: Optimail arrow_drop_down This overview shows data of campaigns execut…" at bounding box center [810, 191] width 1175 height 19
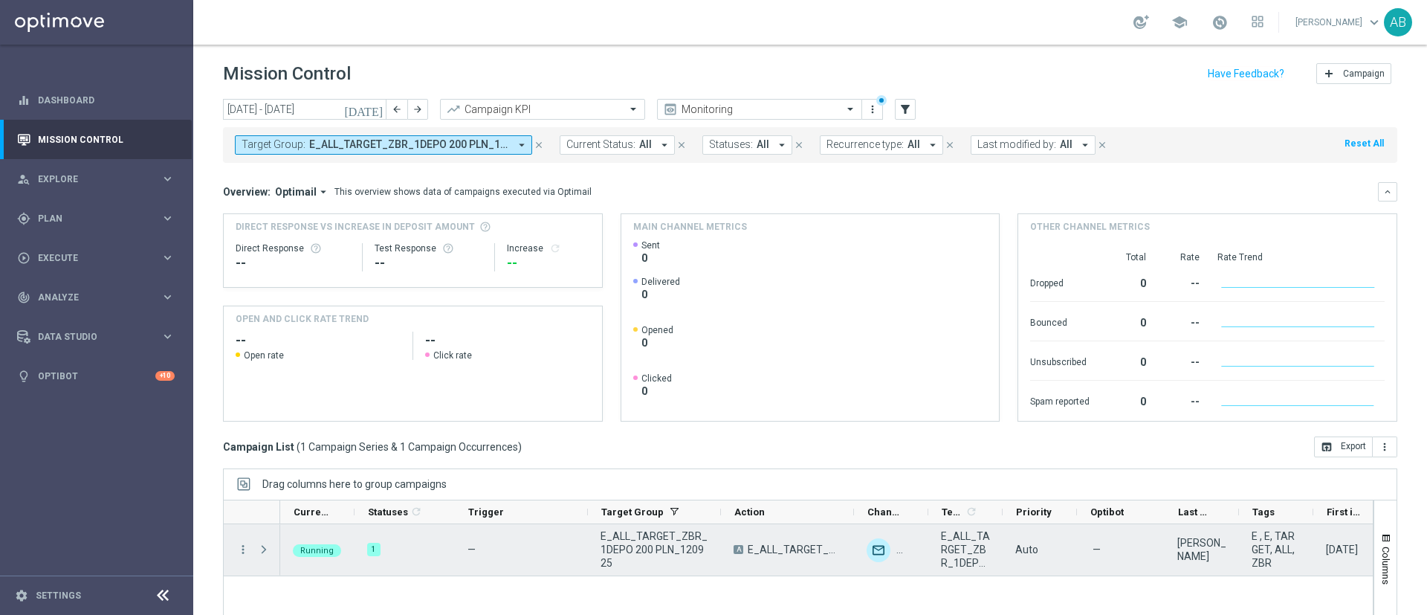
click at [256, 547] on div at bounding box center [266, 549] width 30 height 51
click at [261, 546] on span at bounding box center [263, 549] width 13 height 12
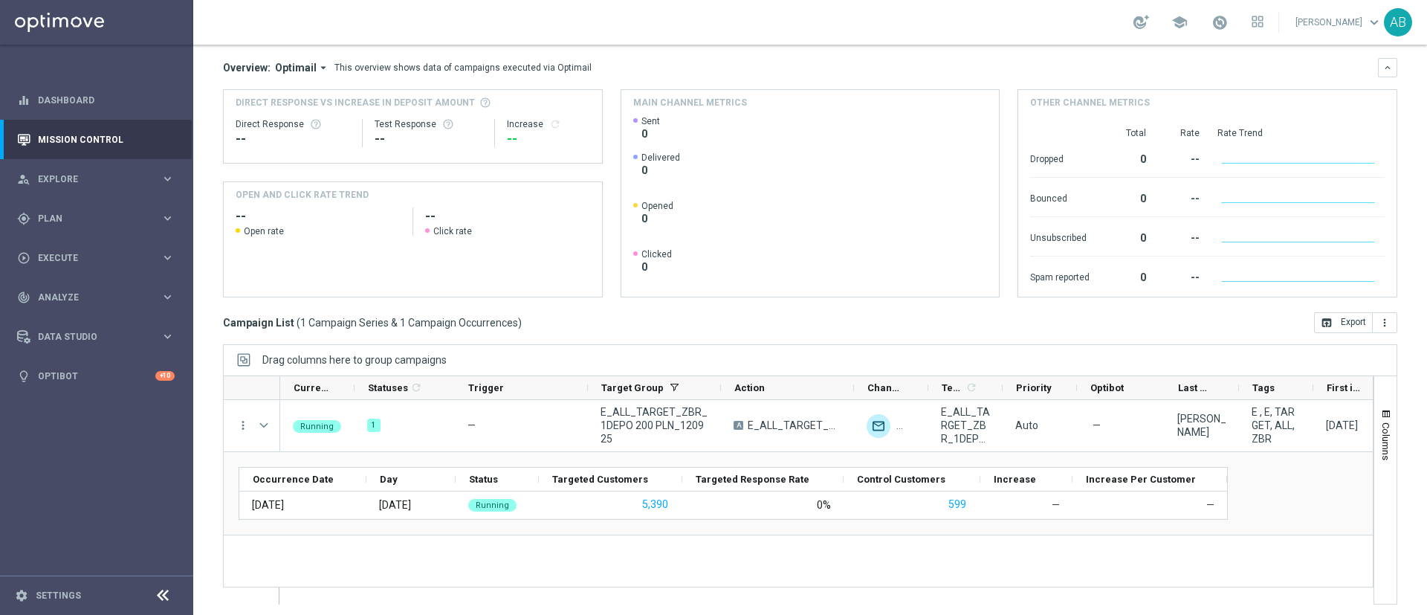
scroll to position [129, 0]
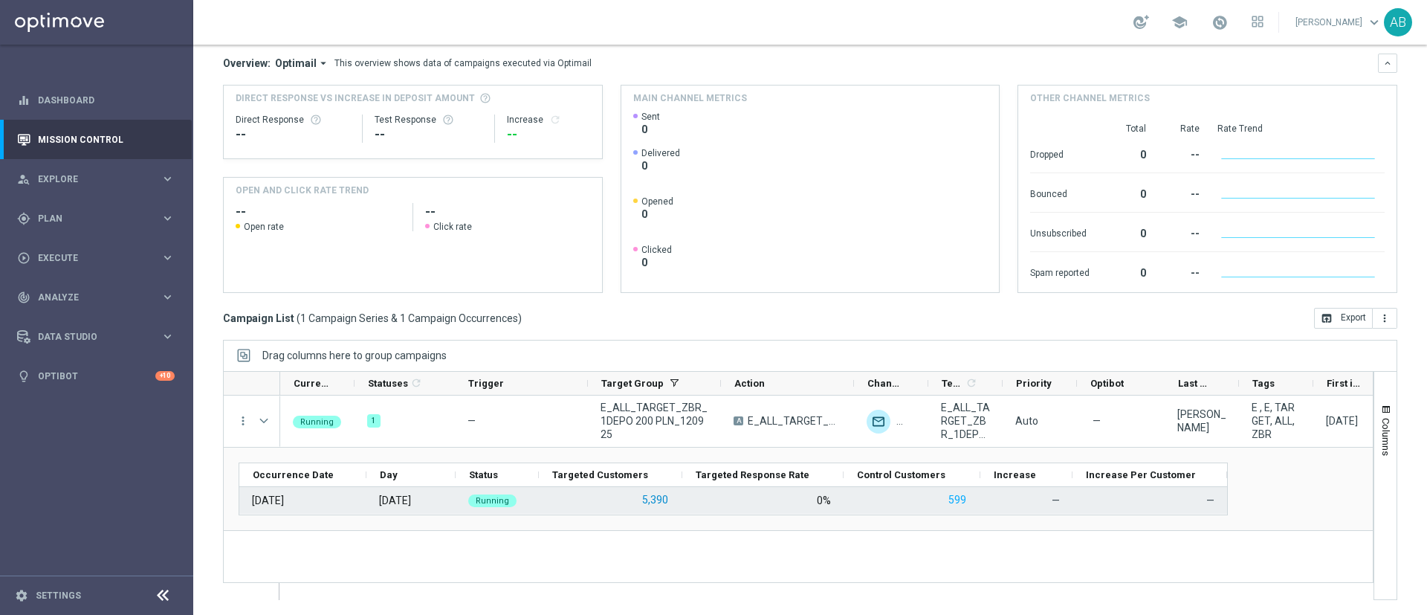
click at [668, 494] on button "5,390" at bounding box center [655, 500] width 29 height 19
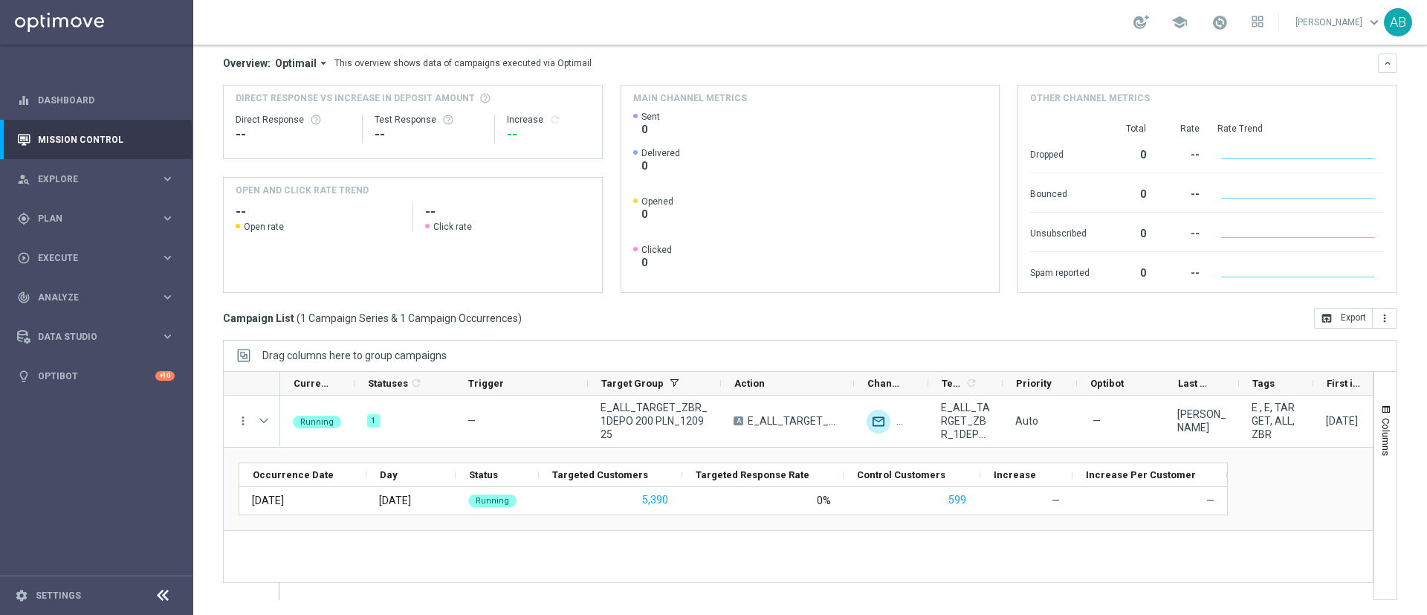
scroll to position [0, 0]
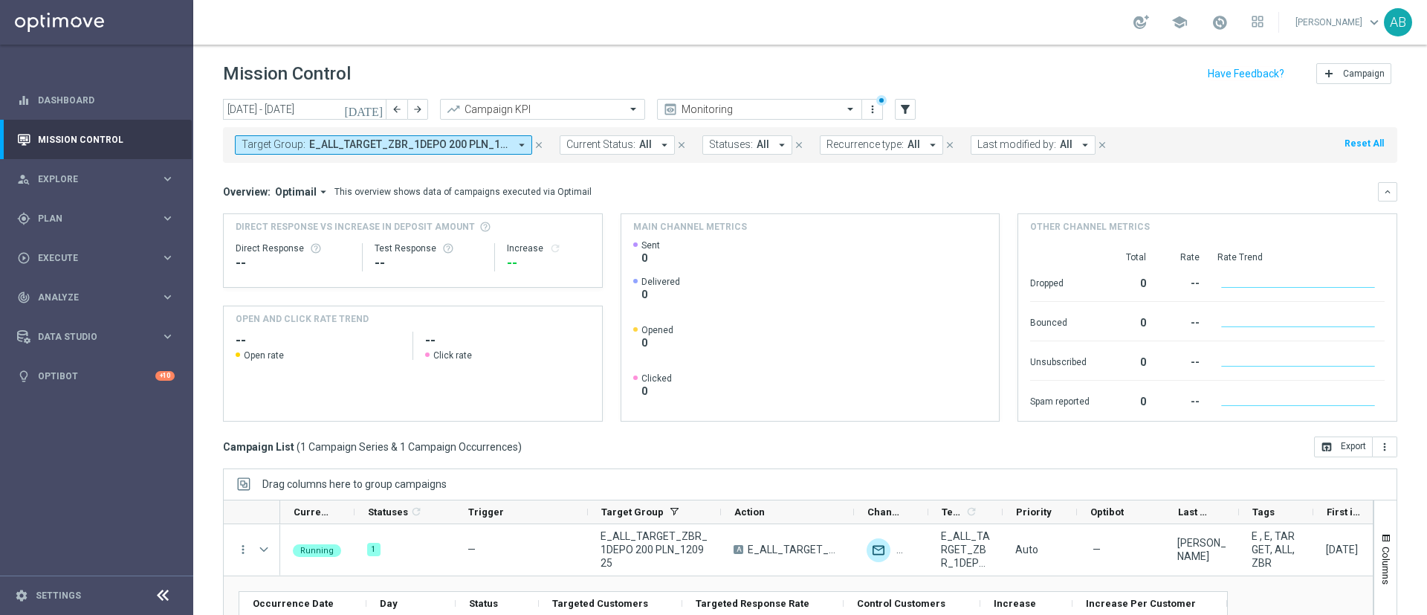
click at [501, 143] on span "E_ALL_TARGET_ZBR_1DEPO 200 PLN_120925" at bounding box center [409, 144] width 200 height 13
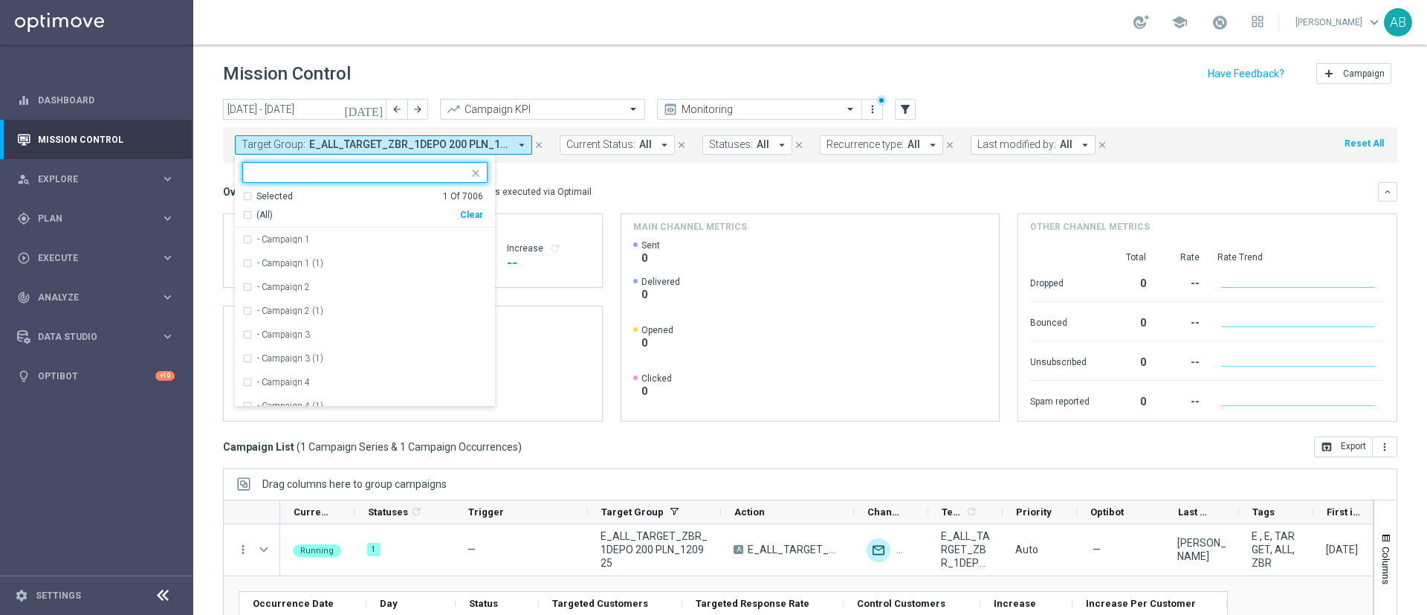
click at [0, 0] on div "Clear" at bounding box center [0, 0] width 0 height 0
click at [422, 178] on input "text" at bounding box center [360, 173] width 218 height 13
paste input "E_ALL_TARGET_ZBR_2DEPO 200 PLN_120925"
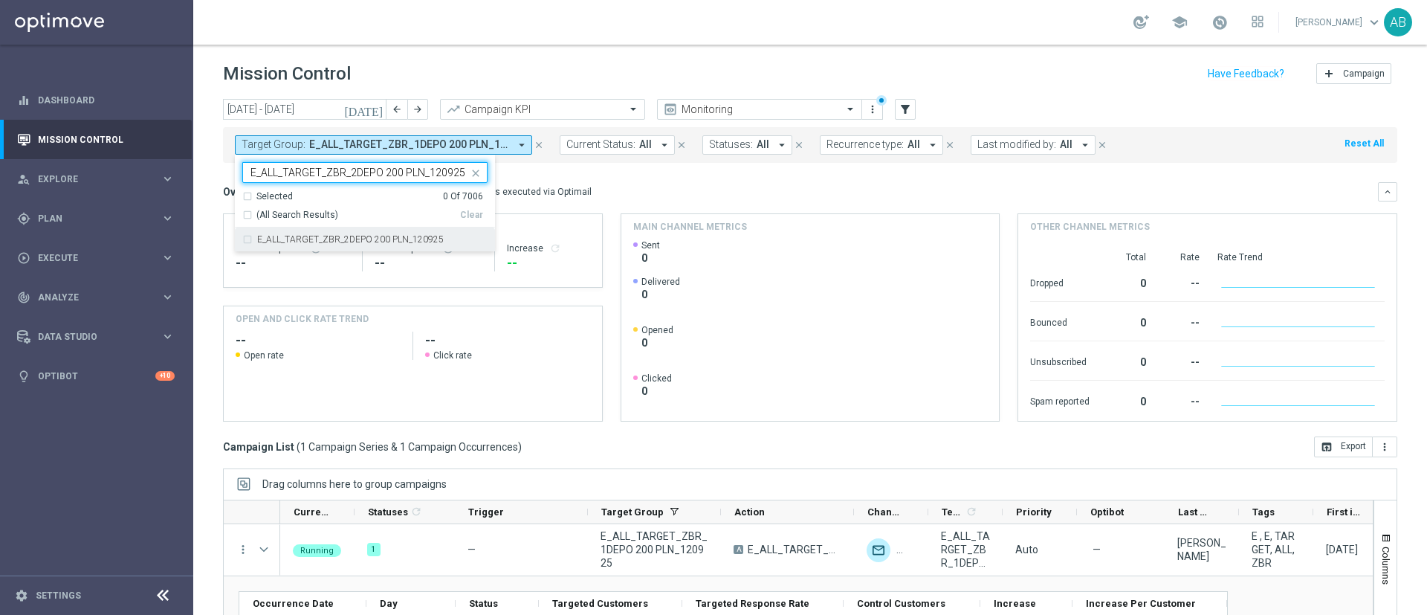
click at [415, 237] on label "E_ALL_TARGET_ZBR_2DEPO 200 PLN_120925" at bounding box center [350, 239] width 187 height 9
type input "E_ALL_TARGET_ZBR_2DEPO 200 PLN_120925"
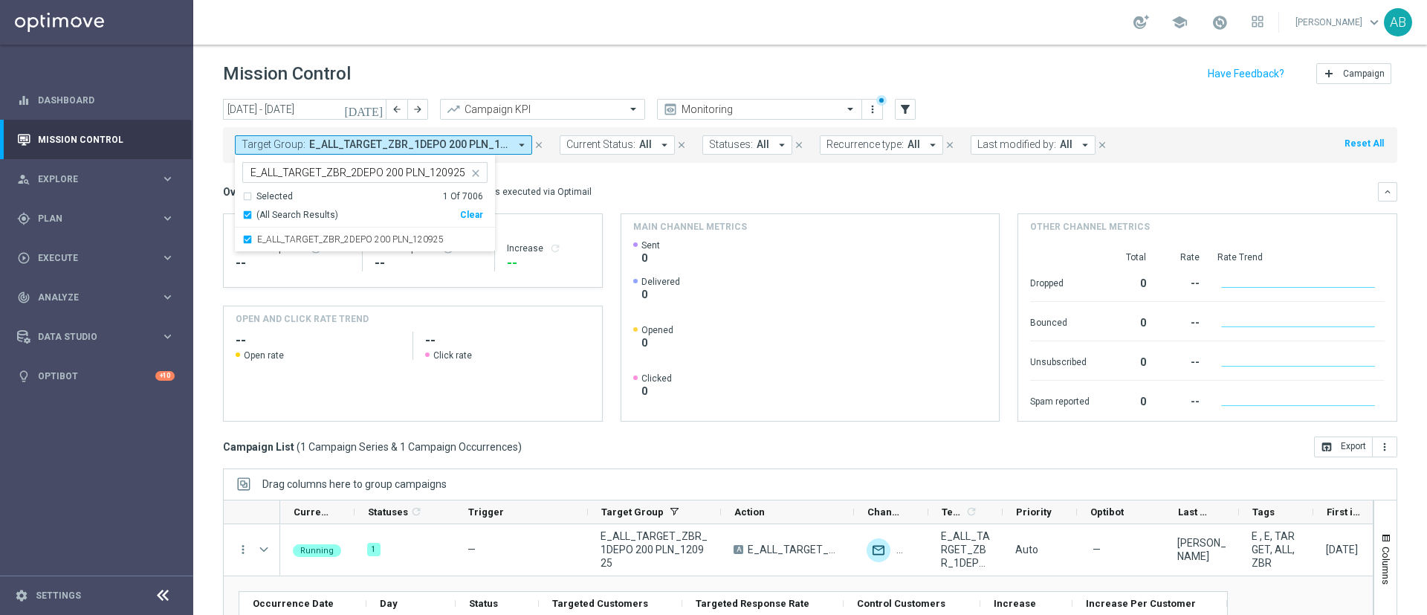
click at [610, 175] on mini-dashboard "Overview: Optimail arrow_drop_down This overview shows data of campaigns execut…" at bounding box center [810, 300] width 1175 height 274
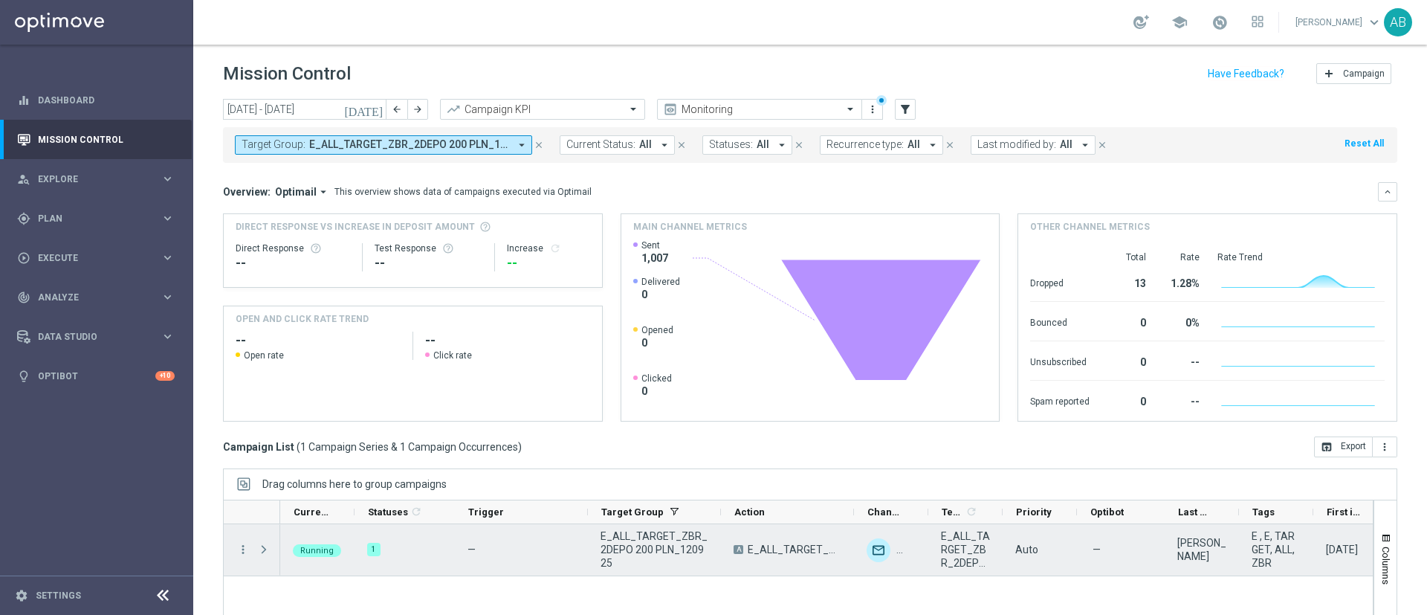
click at [271, 546] on span at bounding box center [265, 550] width 16 height 30
drag, startPoint x: 267, startPoint y: 551, endPoint x: 280, endPoint y: 538, distance: 18.4
click at [266, 551] on span at bounding box center [263, 549] width 13 height 12
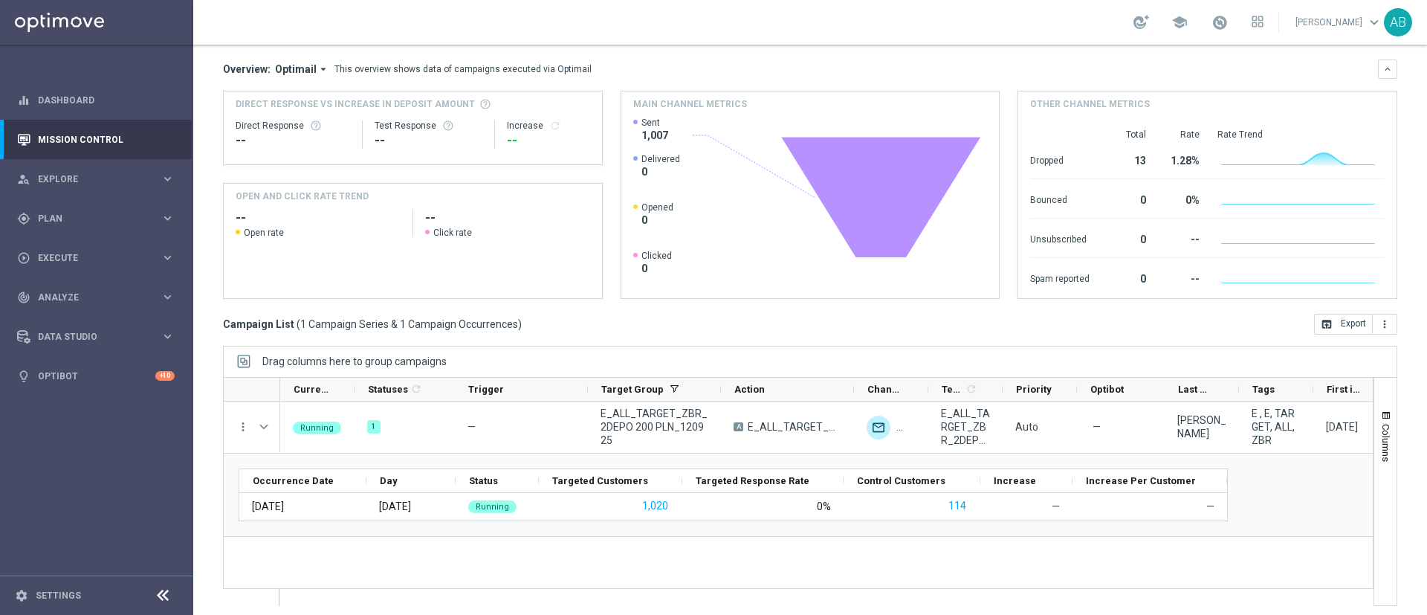
scroll to position [129, 0]
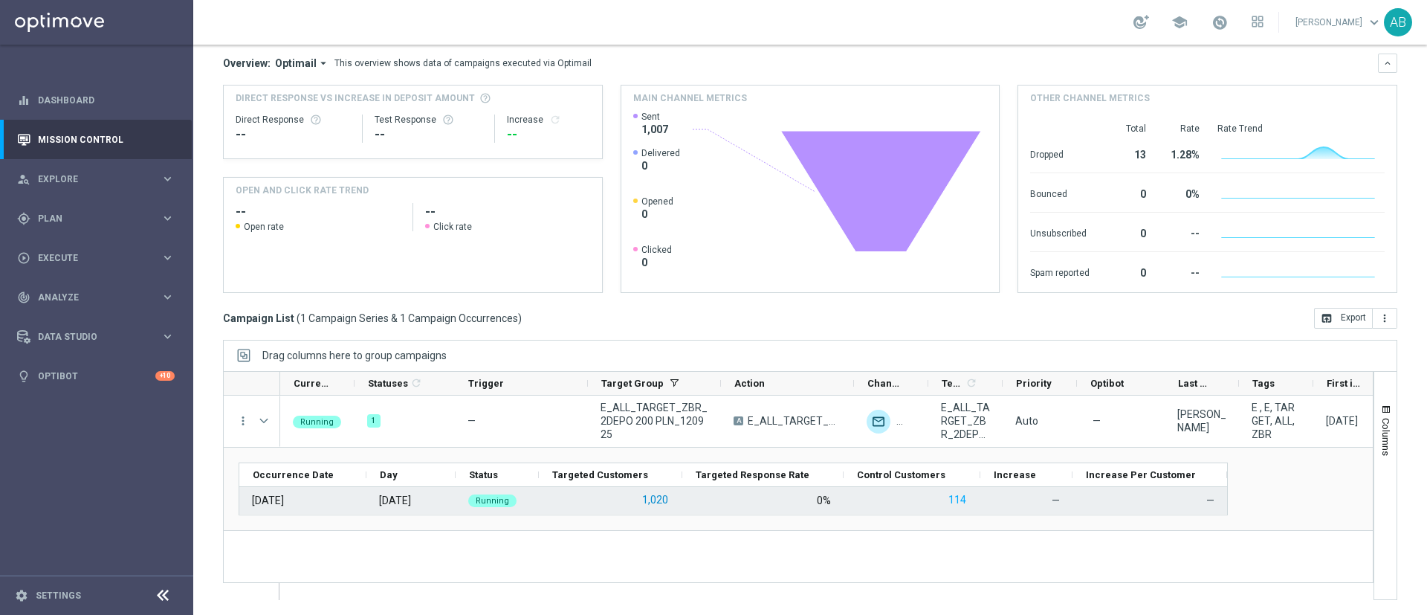
click at [651, 500] on button "1,020" at bounding box center [655, 500] width 29 height 19
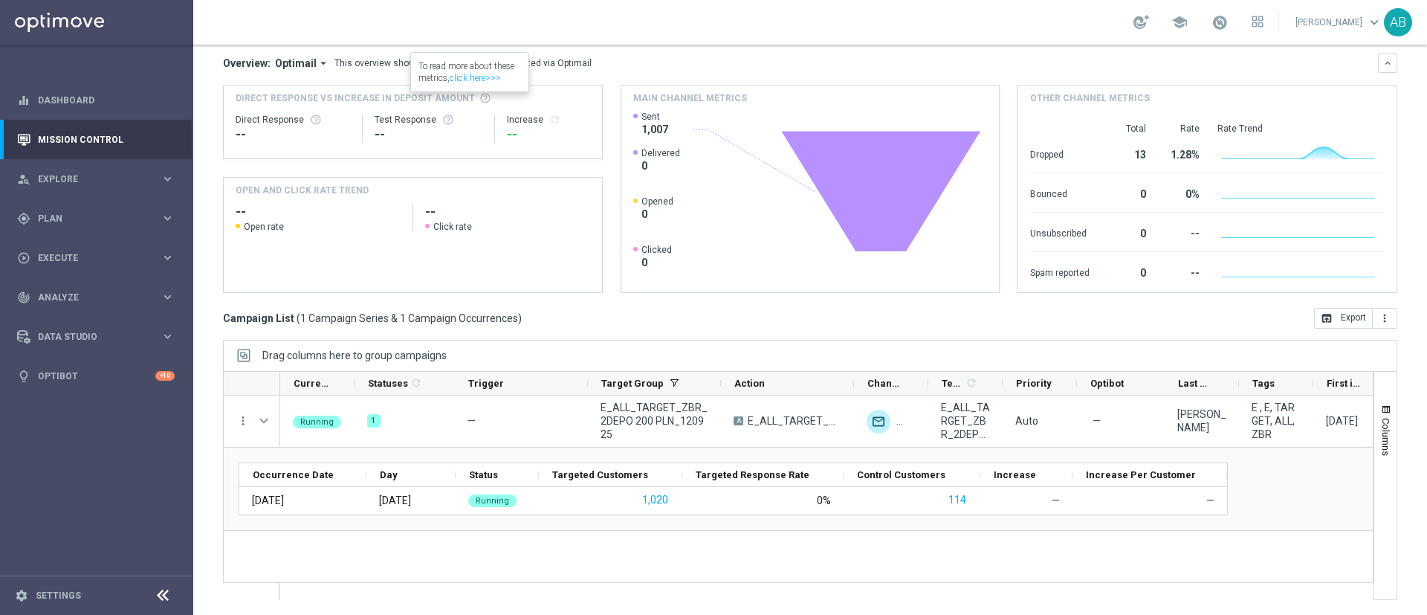
scroll to position [0, 0]
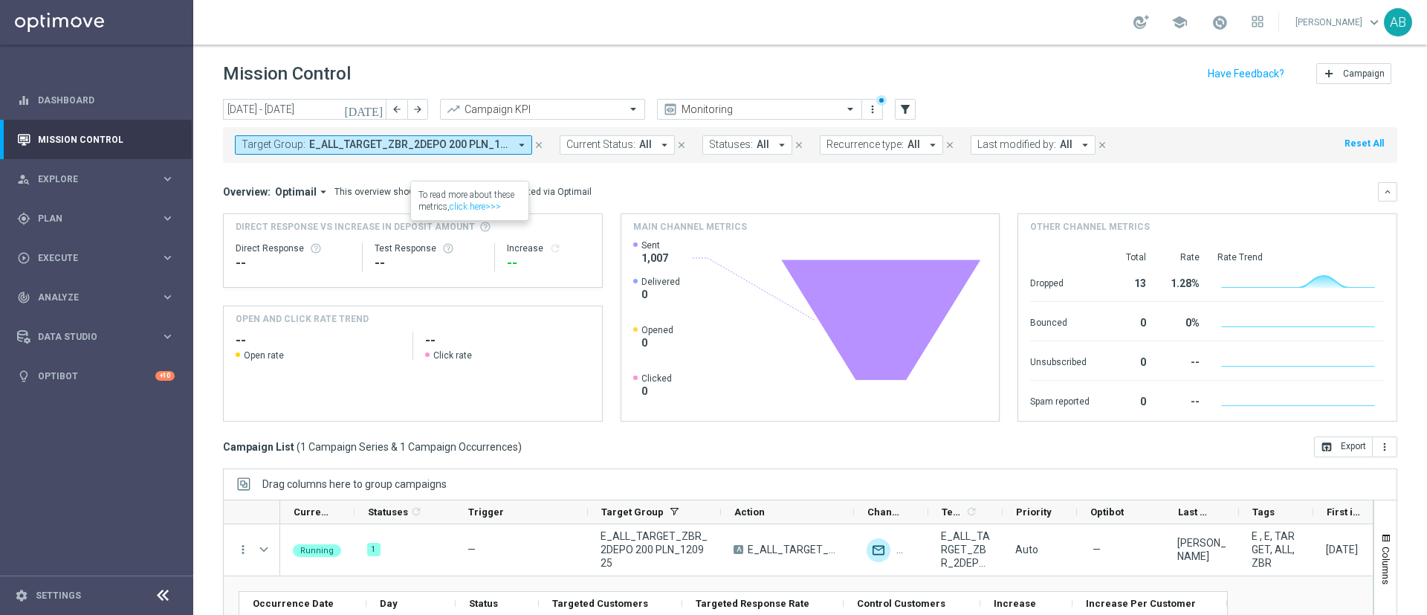
click at [404, 147] on span "E_ALL_TARGET_ZBR_2DEPO 200 PLN_120925" at bounding box center [409, 144] width 200 height 13
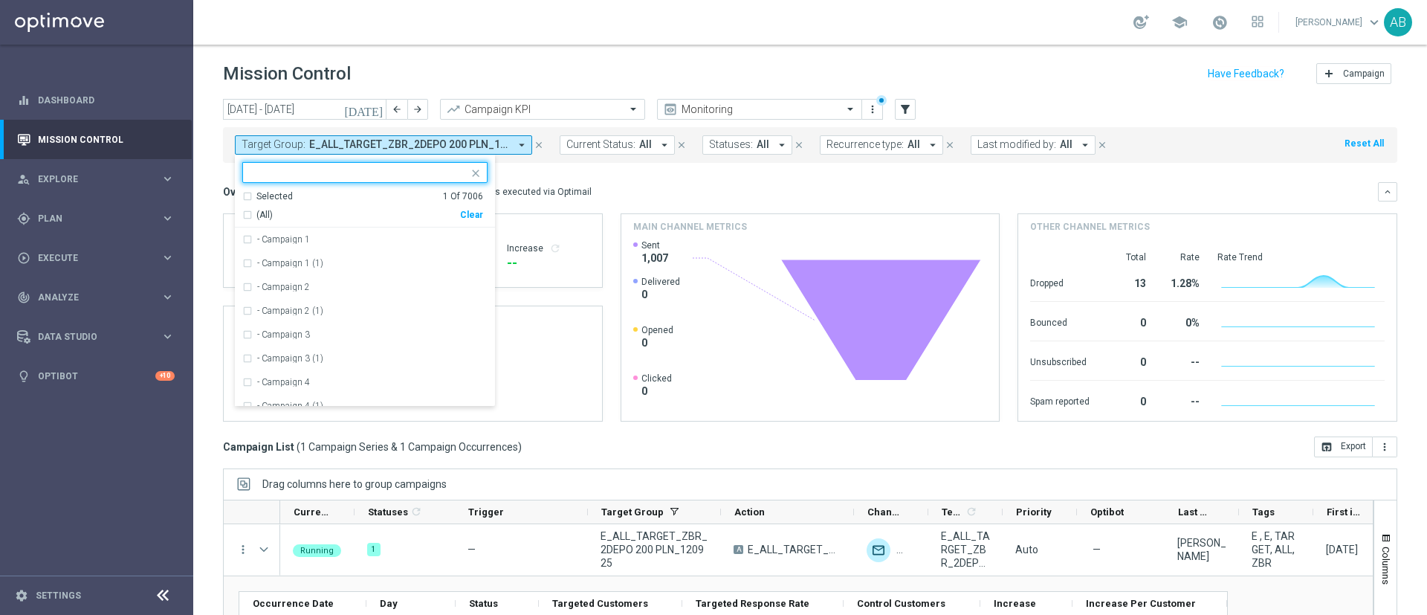
click at [460, 172] on input "text" at bounding box center [360, 173] width 218 height 13
click at [0, 0] on div "Clear" at bounding box center [0, 0] width 0 height 0
click at [445, 177] on input "text" at bounding box center [360, 173] width 218 height 13
paste input "E_ALL_TARGET_ZBR_3DEPO 200 PLN_120925"
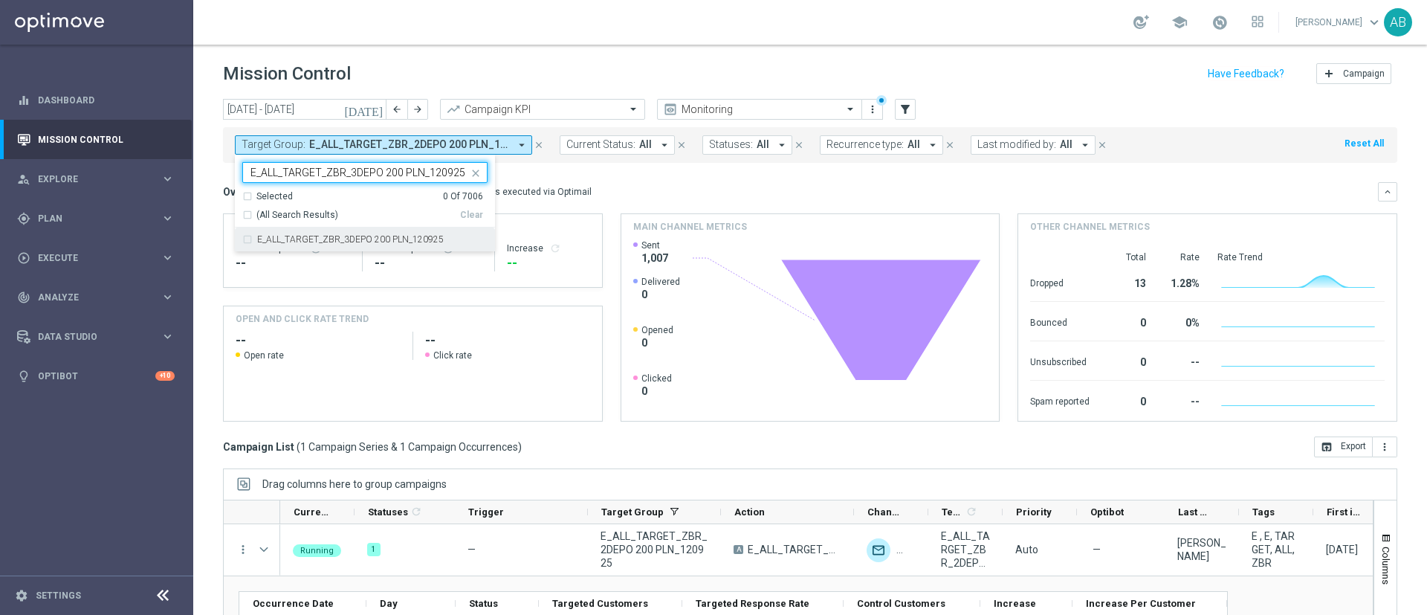
click at [448, 232] on div "E_ALL_TARGET_ZBR_3DEPO 200 PLN_120925" at bounding box center [364, 239] width 245 height 24
type input "E_ALL_TARGET_ZBR_3DEPO 200 PLN_120925"
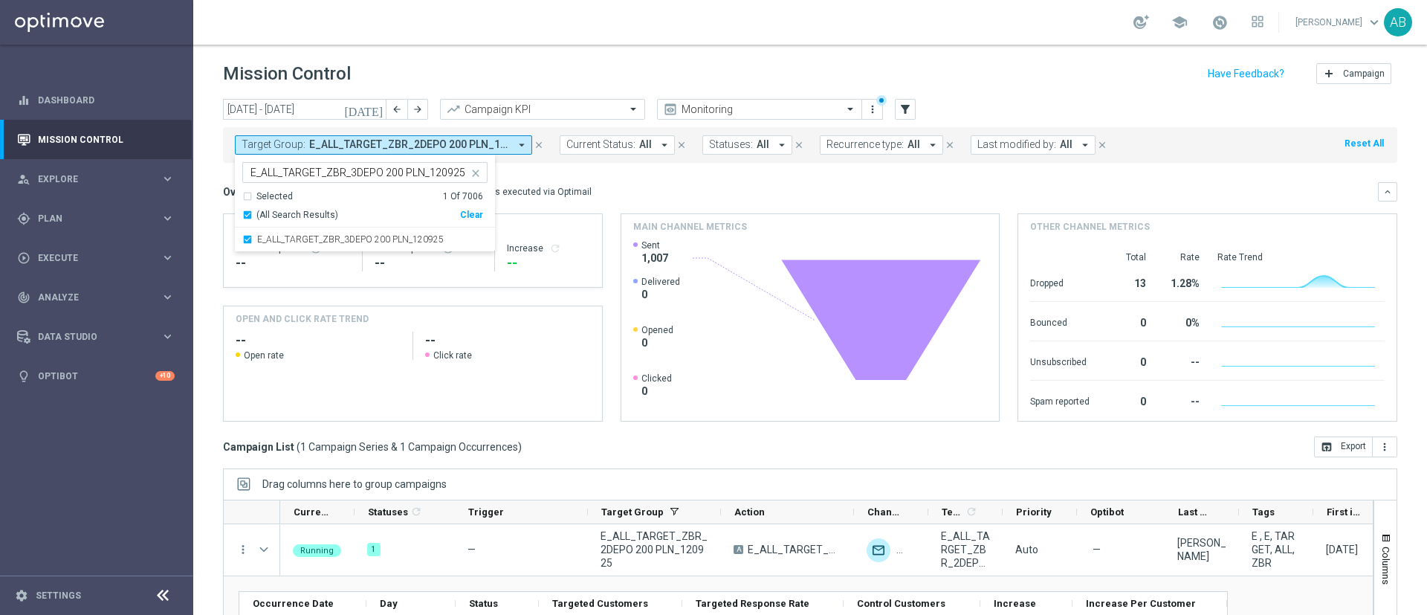
click at [591, 180] on mini-dashboard "Overview: Optimail arrow_drop_down This overview shows data of campaigns execut…" at bounding box center [810, 300] width 1175 height 274
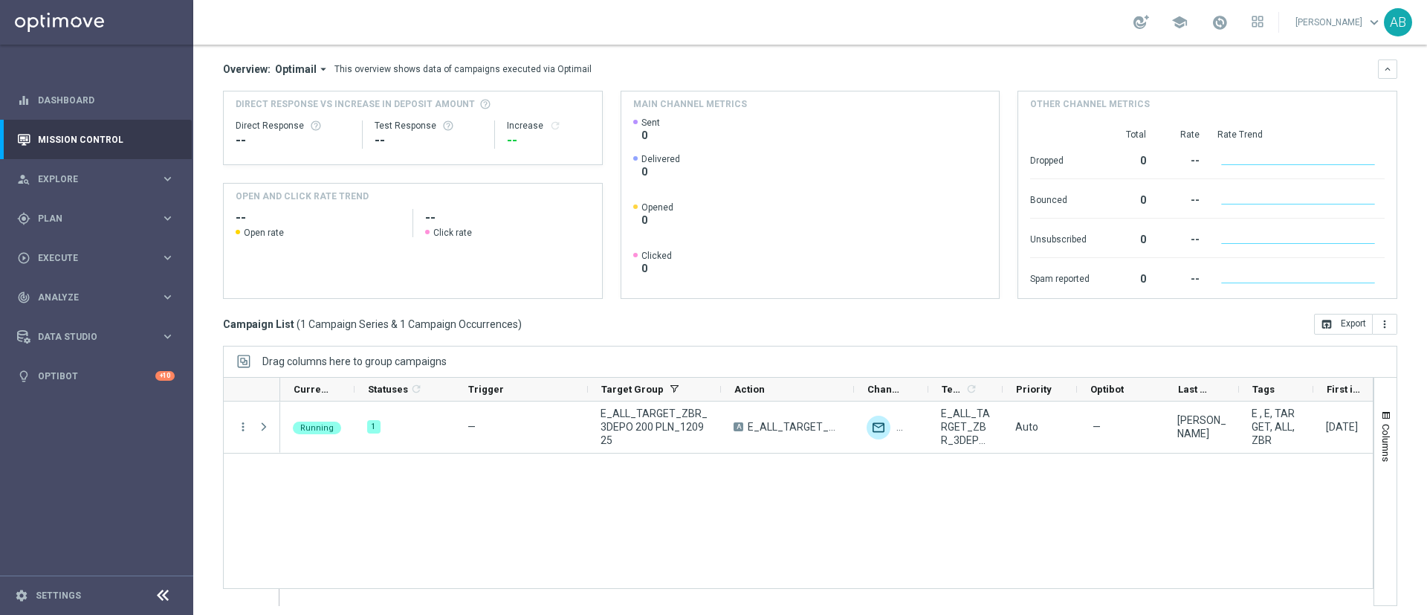
scroll to position [129, 0]
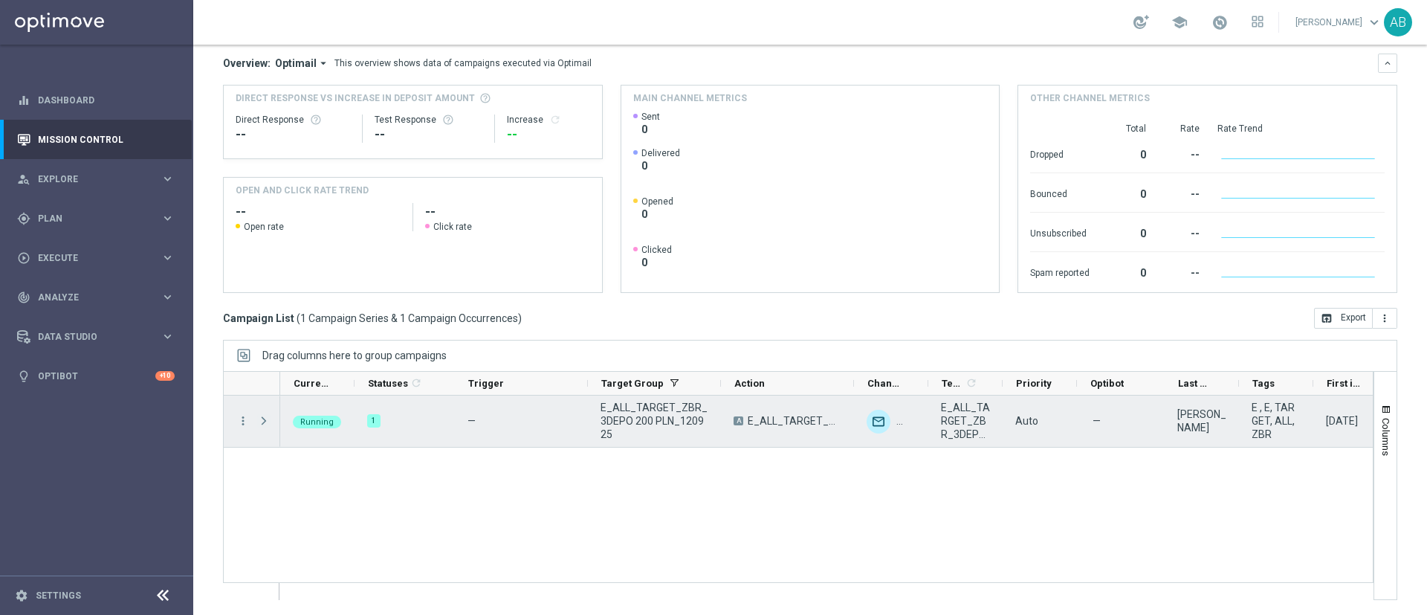
click at [268, 424] on span at bounding box center [263, 421] width 13 height 12
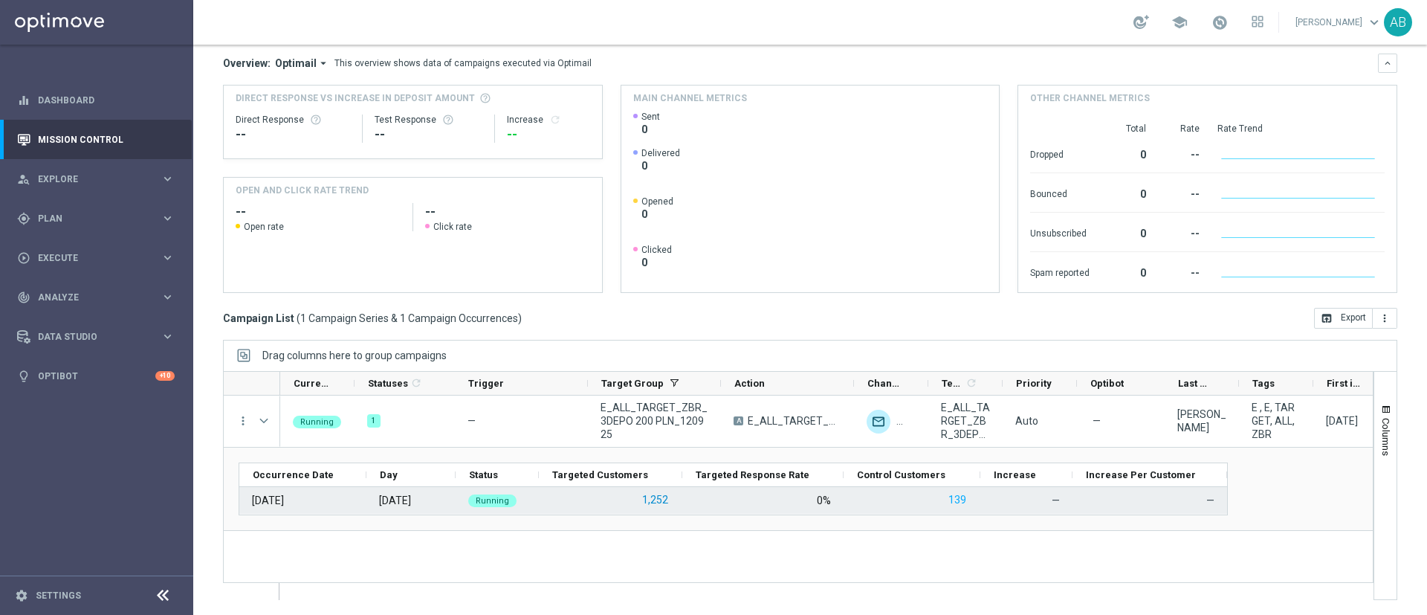
click at [654, 500] on button "1,252" at bounding box center [655, 500] width 29 height 19
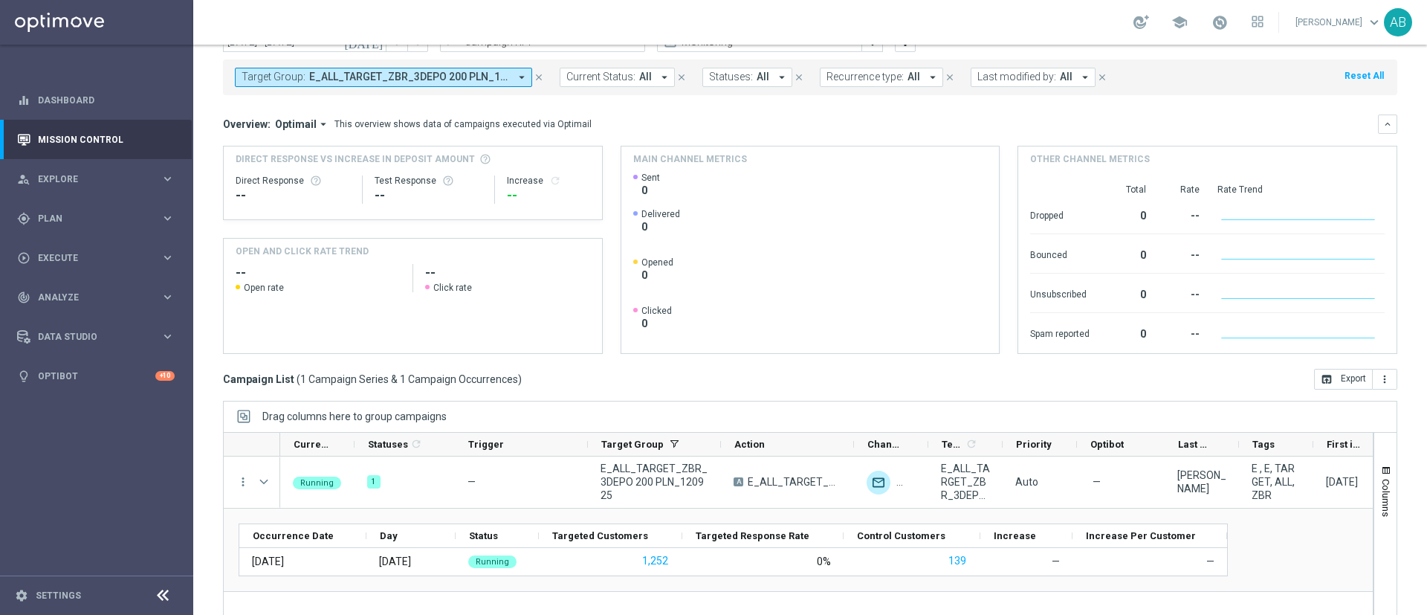
scroll to position [0, 0]
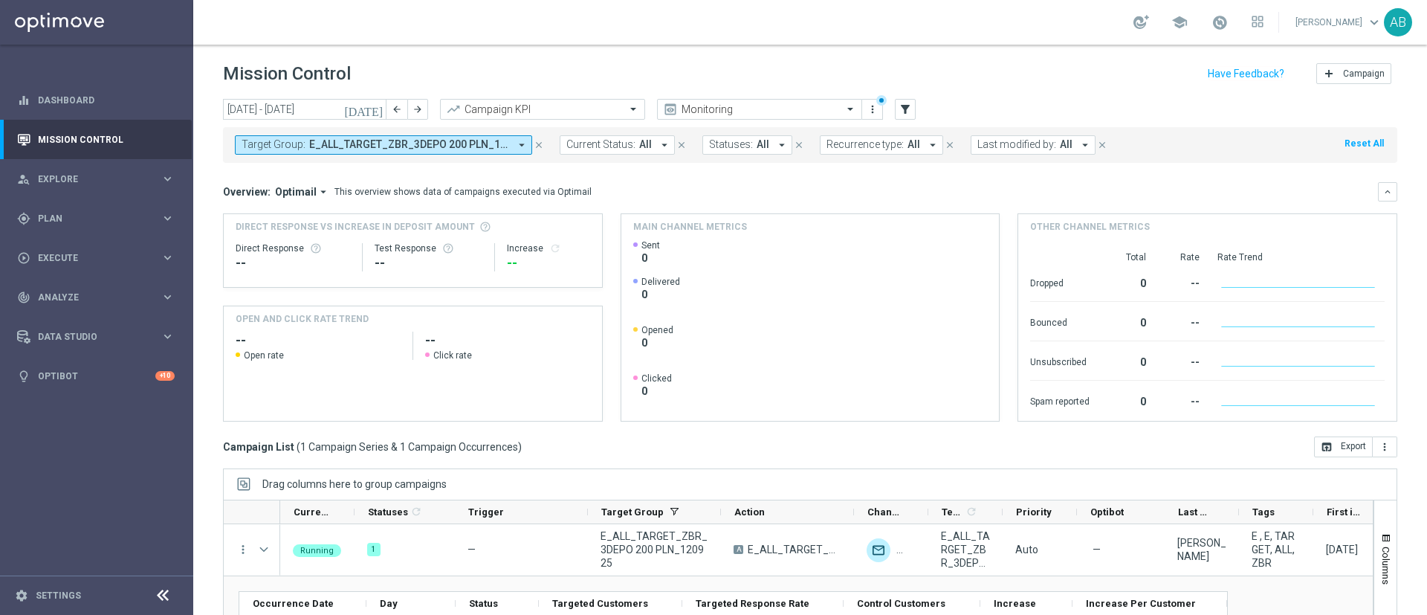
click at [428, 142] on span "E_ALL_TARGET_ZBR_3DEPO 200 PLN_120925" at bounding box center [409, 144] width 200 height 13
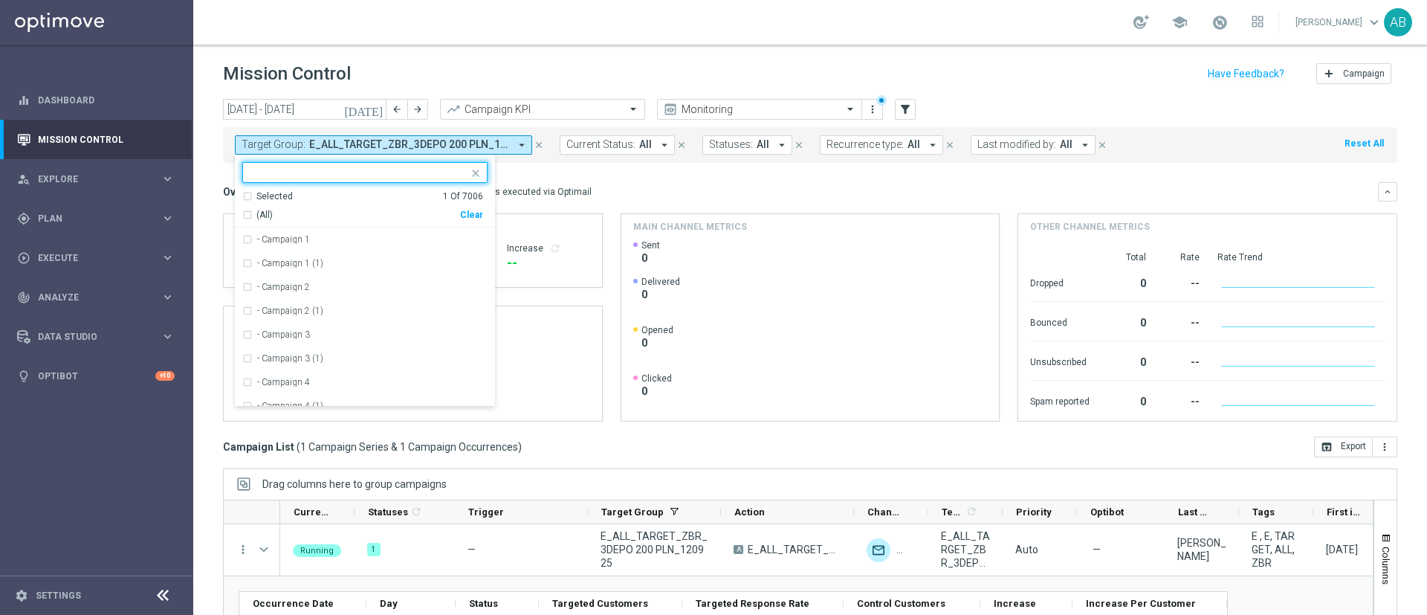
click at [0, 0] on div "Clear" at bounding box center [0, 0] width 0 height 0
click at [451, 172] on input "text" at bounding box center [360, 173] width 218 height 13
paste input "REACQ_ALL_TARGET_ZBR DO 200 PLN_120925"
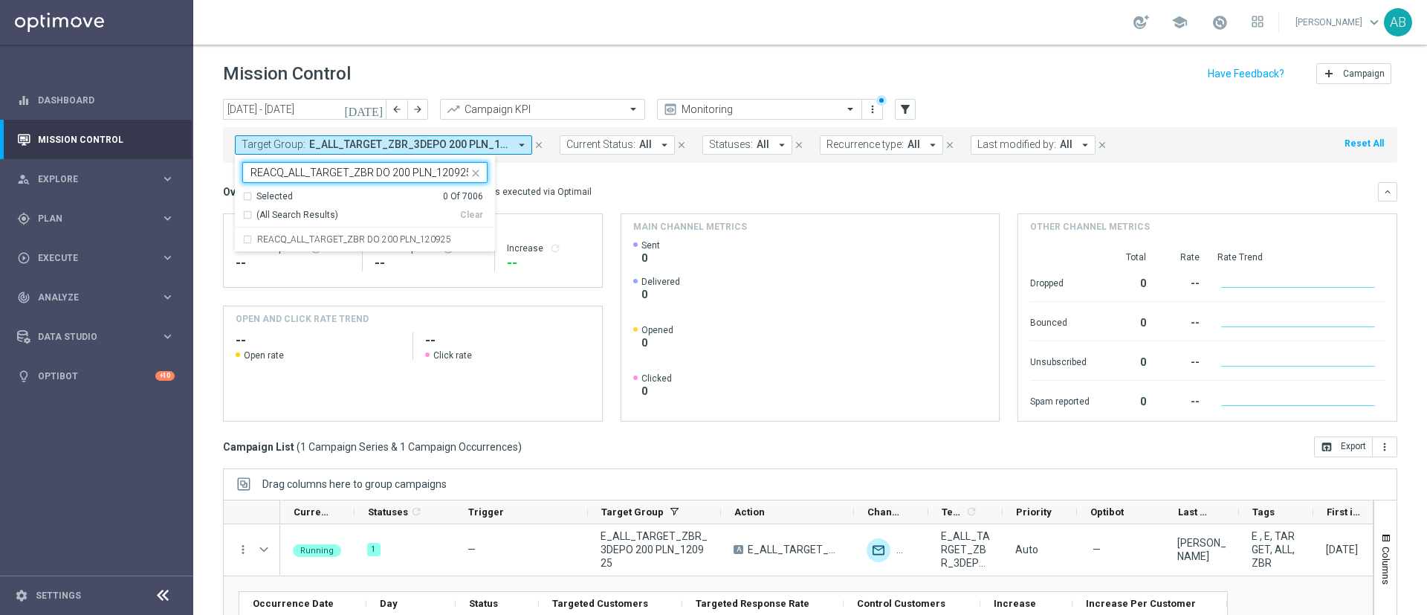
scroll to position [0, 1]
click at [448, 231] on div "REACQ_ALL_TARGET_ZBR DO 200 PLN_120925" at bounding box center [364, 239] width 245 height 24
type input "REACQ_ALL_TARGET_ZBR DO 200 PLN_120925"
click at [665, 203] on div "Overview: Optimail arrow_drop_down This overview shows data of campaigns execut…" at bounding box center [810, 301] width 1175 height 239
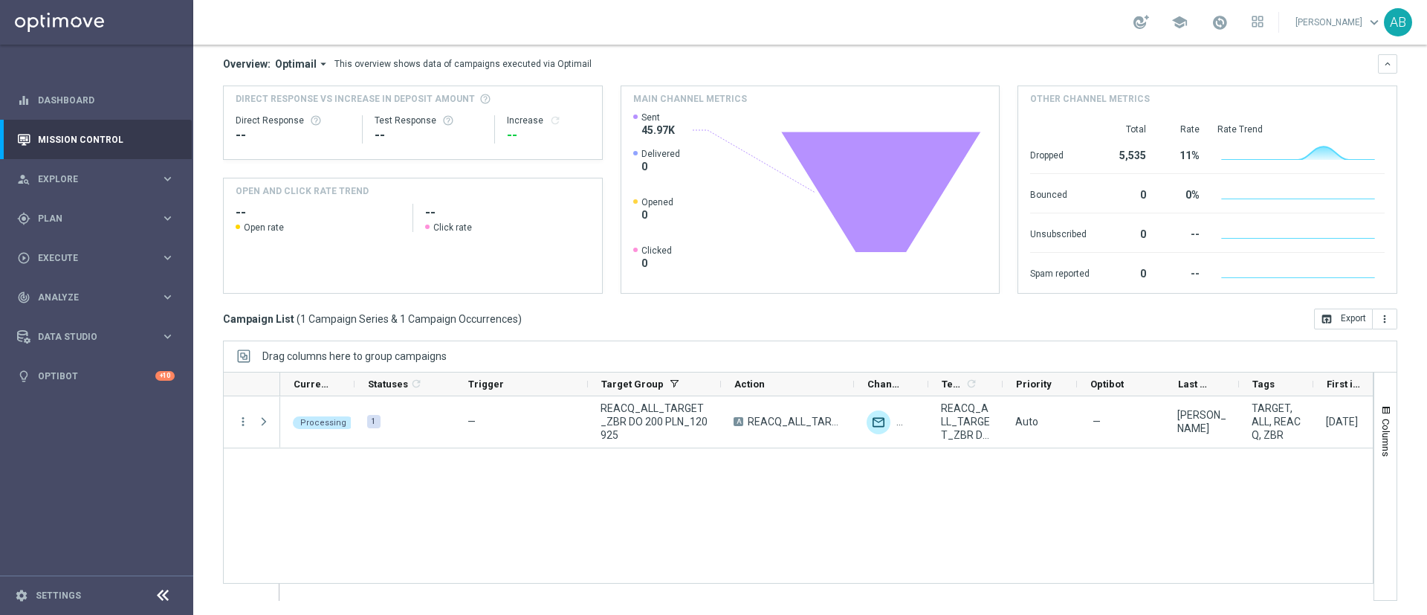
scroll to position [129, 0]
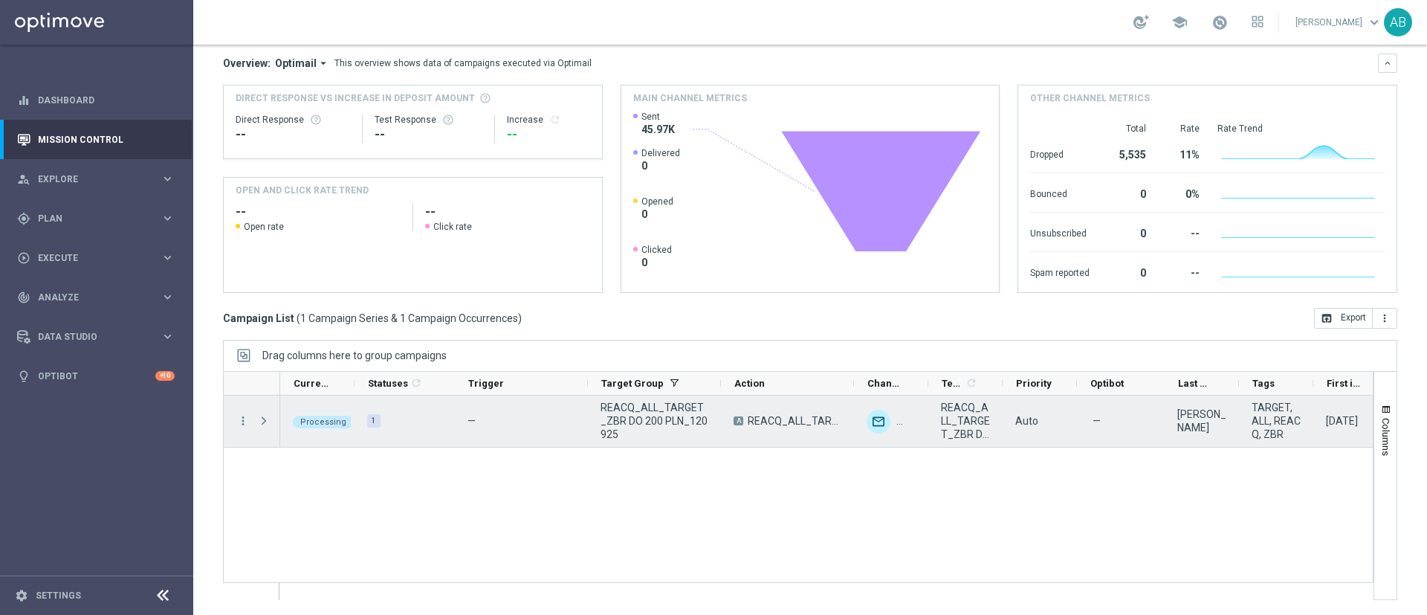
click at [260, 419] on span at bounding box center [263, 421] width 13 height 12
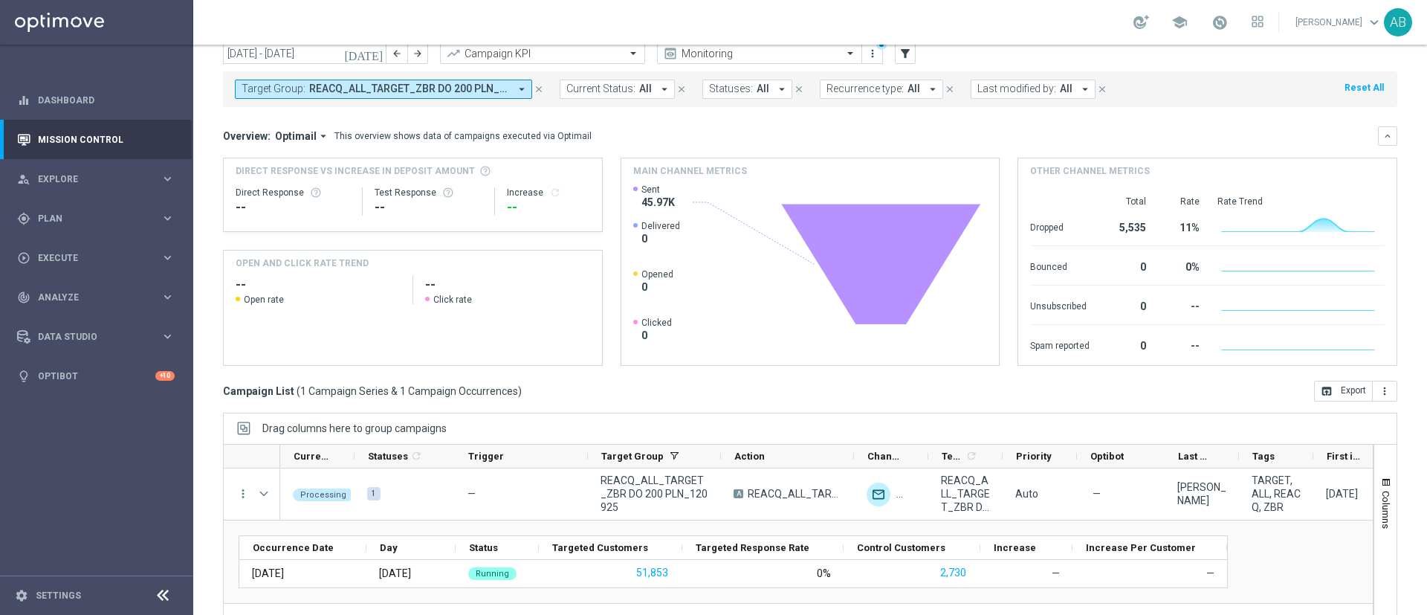
scroll to position [0, 0]
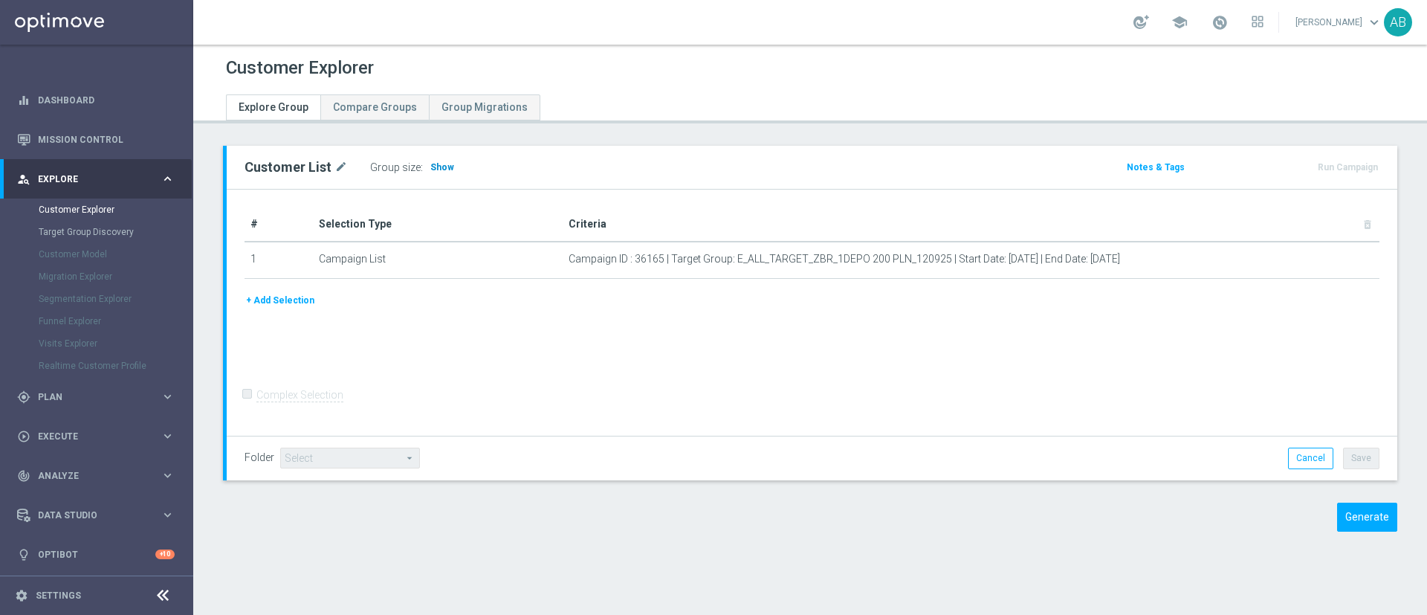
click at [433, 167] on span "Show" at bounding box center [442, 167] width 24 height 10
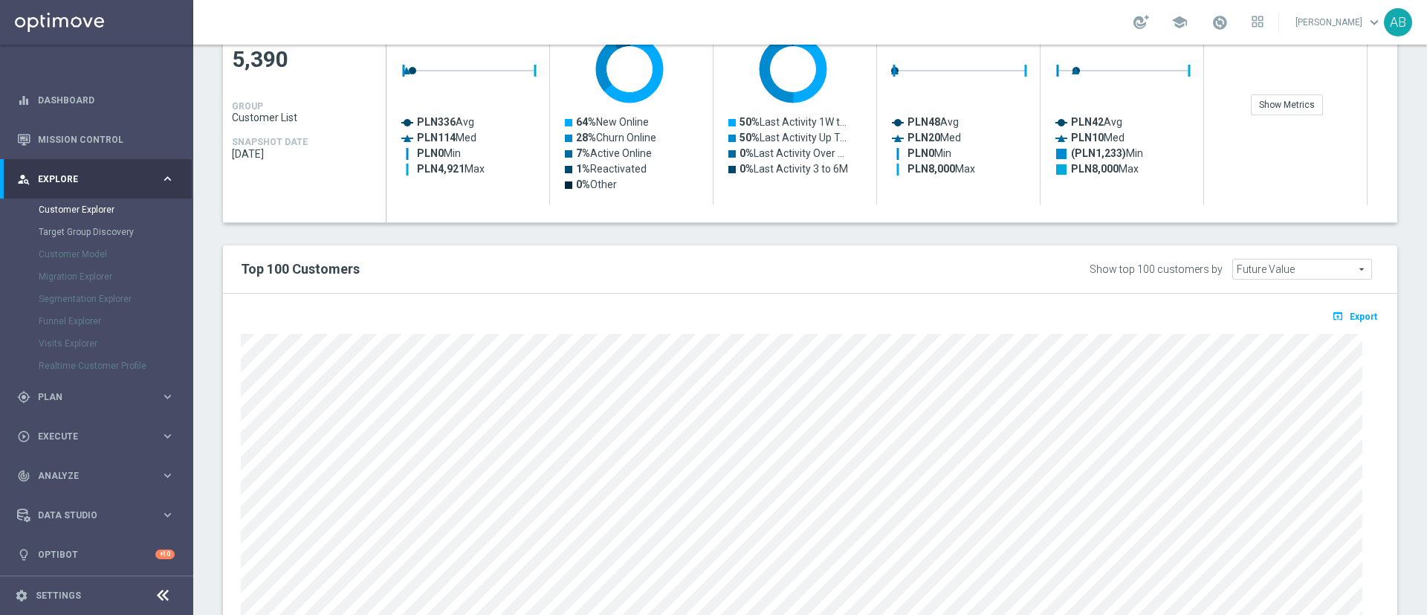
scroll to position [793, 0]
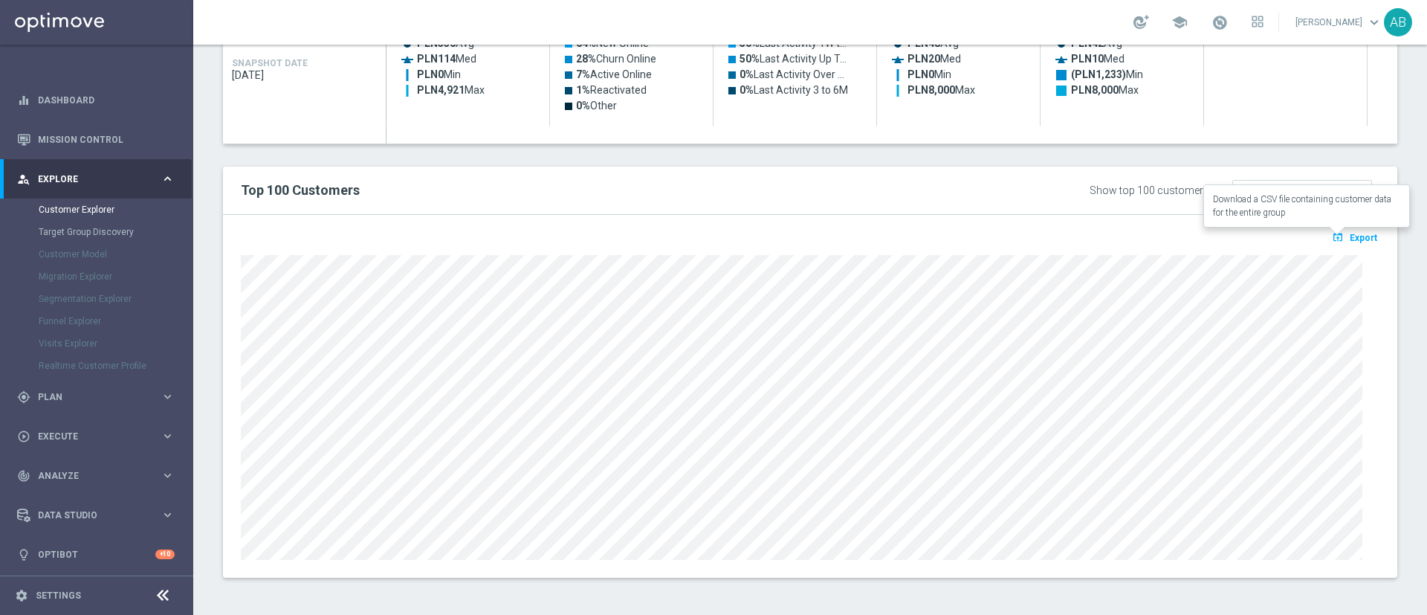
click at [1350, 239] on span "Export" at bounding box center [1364, 238] width 28 height 10
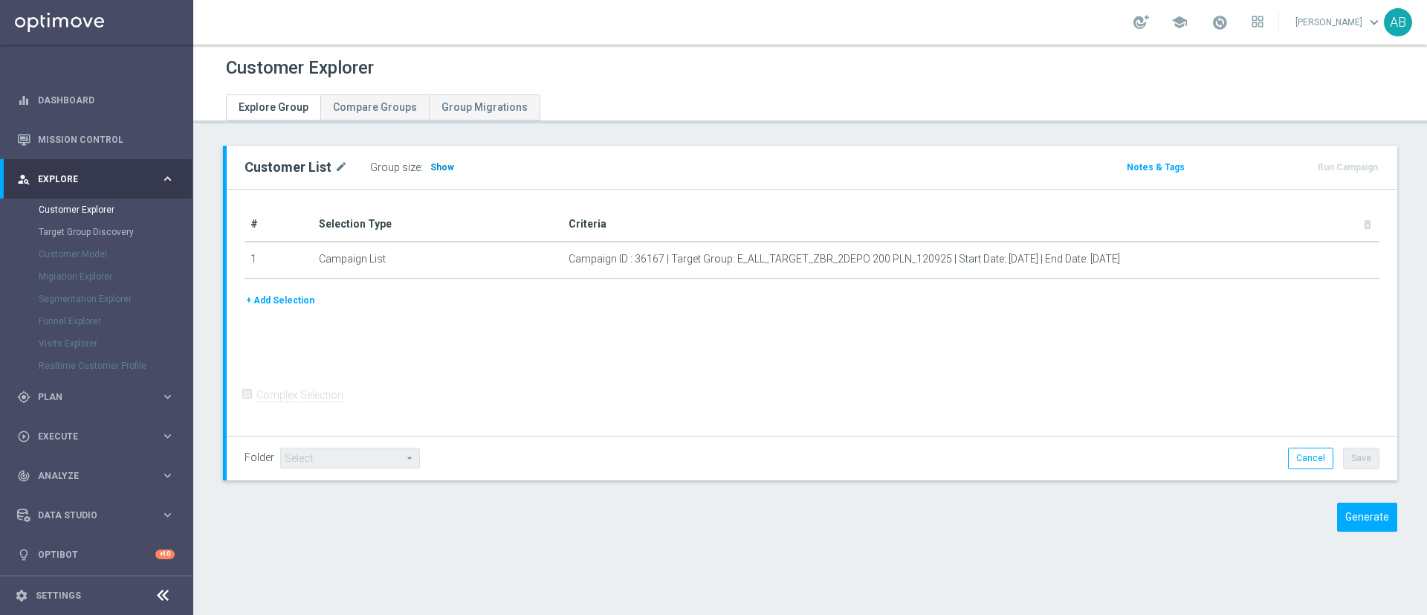
click at [430, 172] on span "Show" at bounding box center [442, 167] width 24 height 10
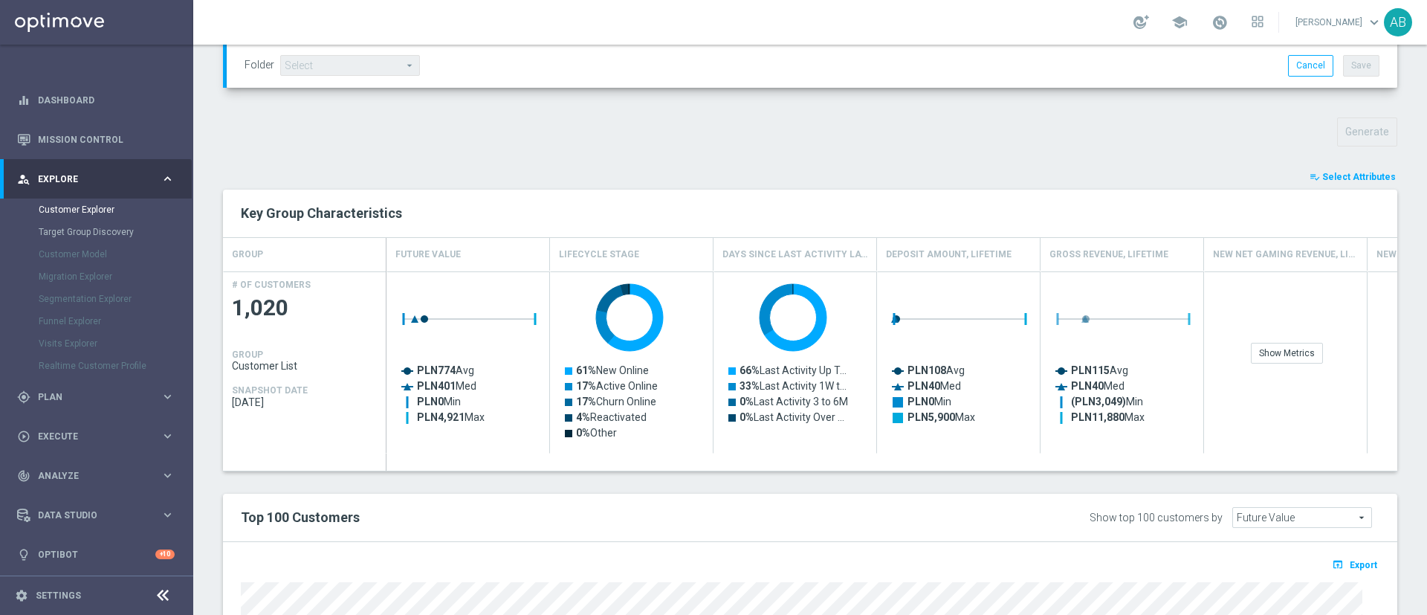
scroll to position [793, 0]
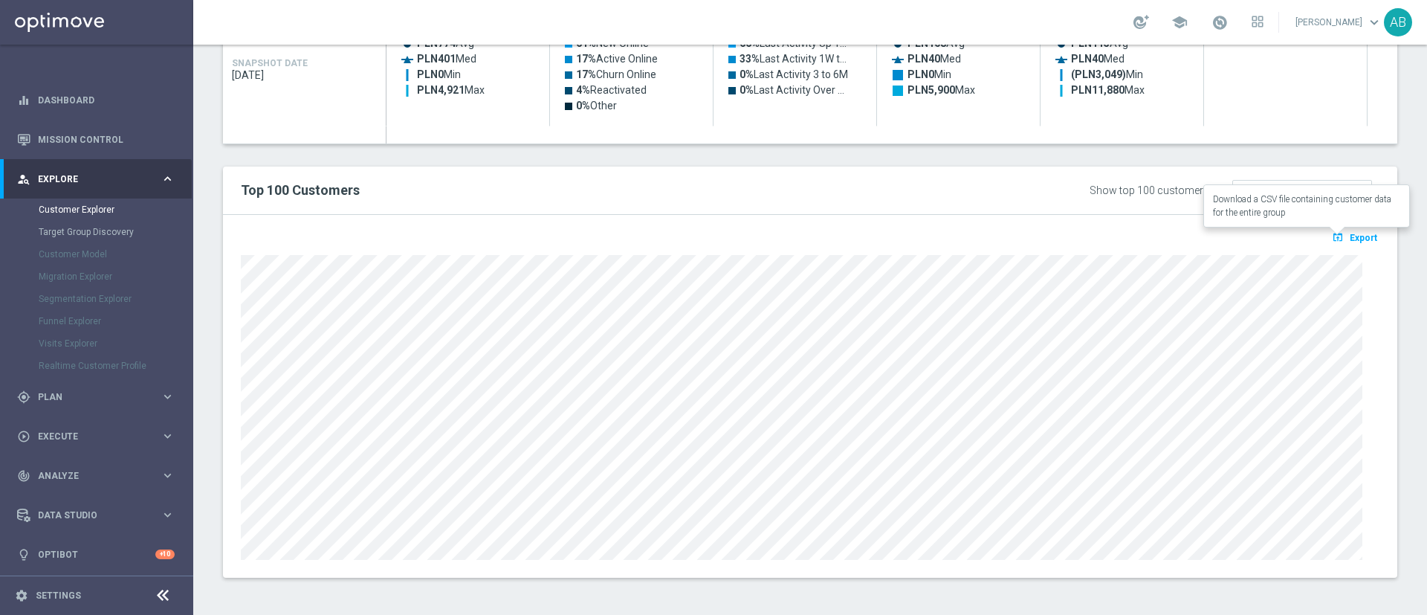
click at [1332, 233] on icon "open_in_browser" at bounding box center [1340, 237] width 16 height 12
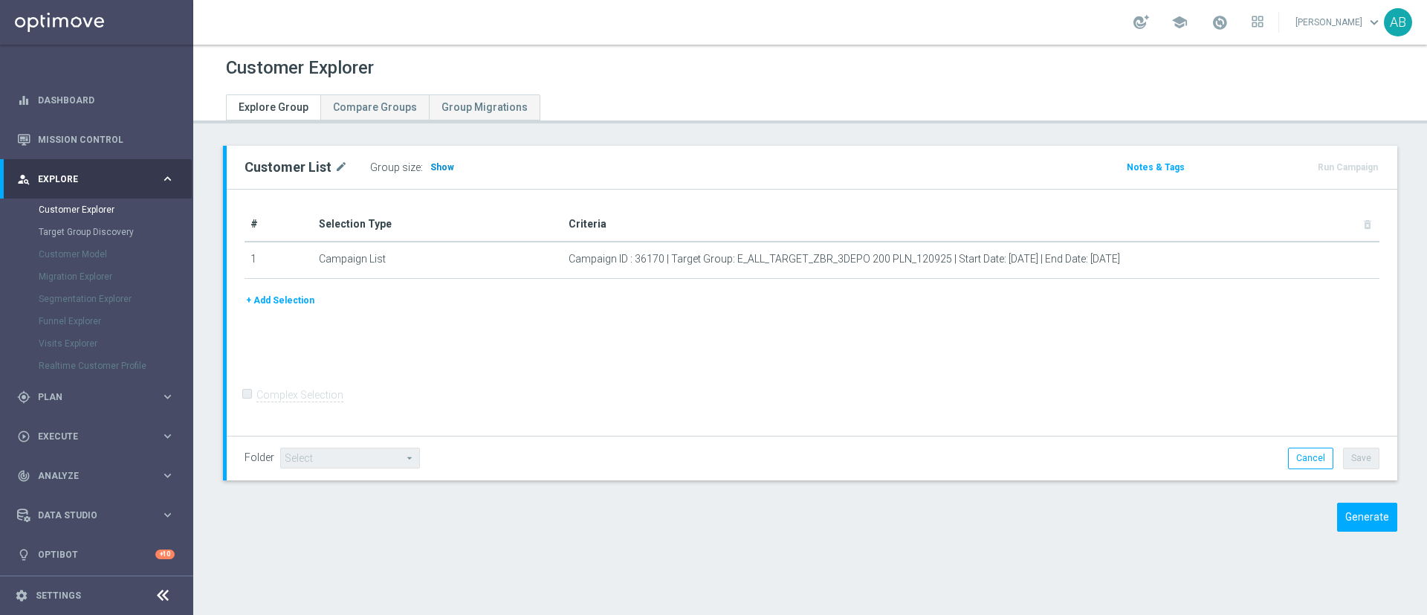
click at [442, 167] on span "Show" at bounding box center [442, 167] width 24 height 10
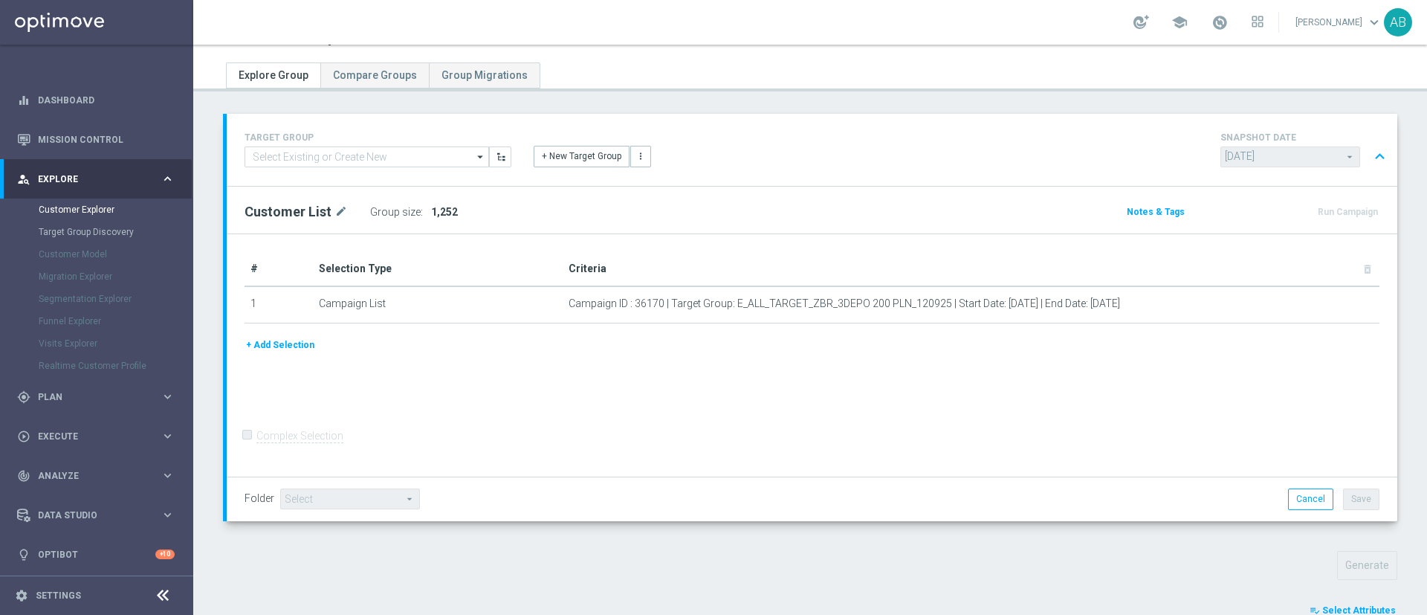
scroll to position [478, 0]
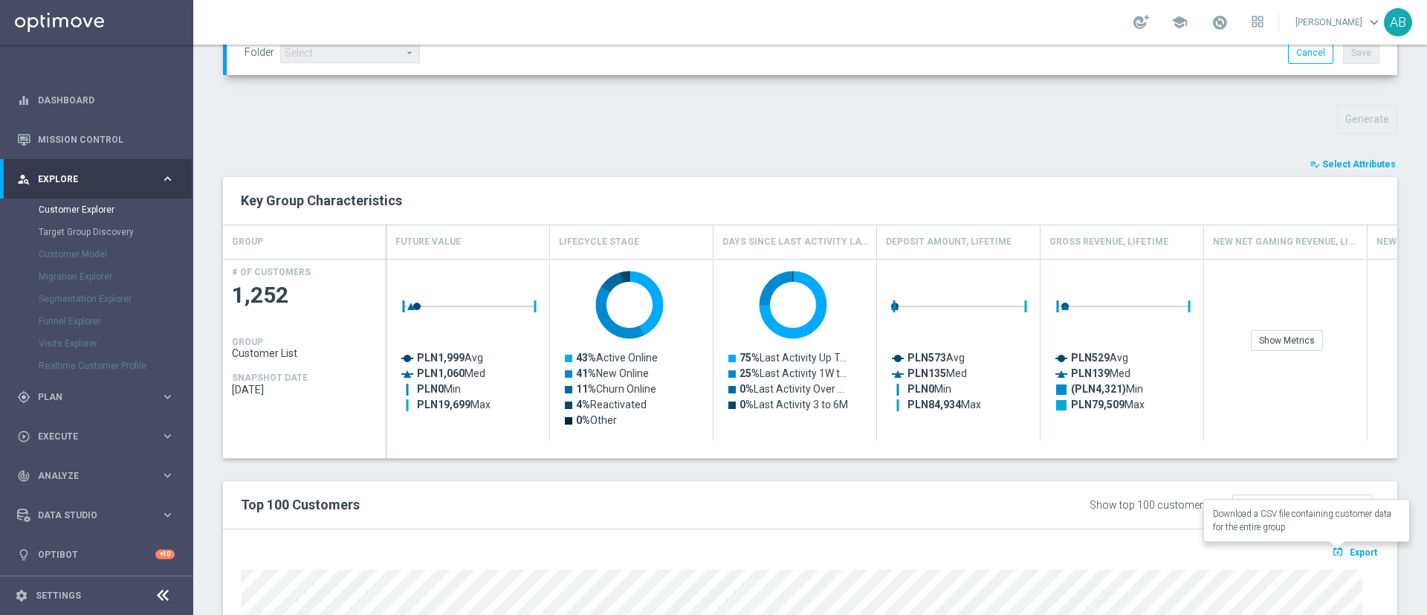
click at [1350, 554] on span "Export" at bounding box center [1364, 552] width 28 height 10
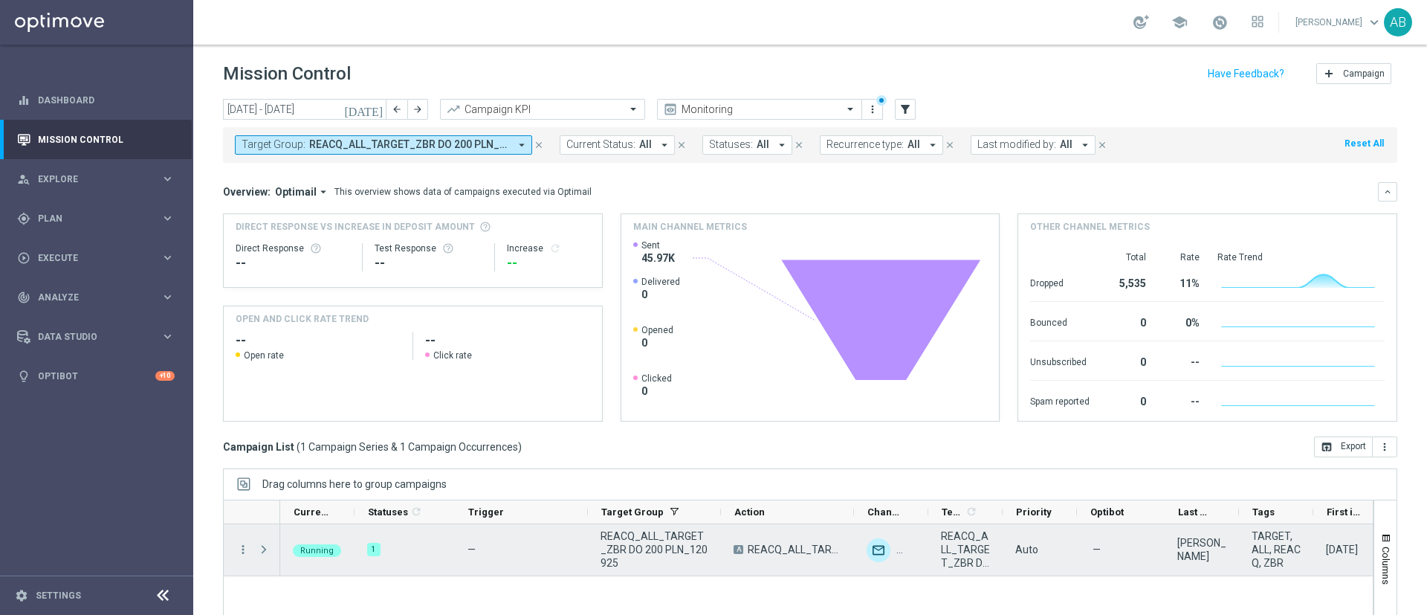
click at [261, 544] on span "Press SPACE to select this row." at bounding box center [263, 549] width 13 height 12
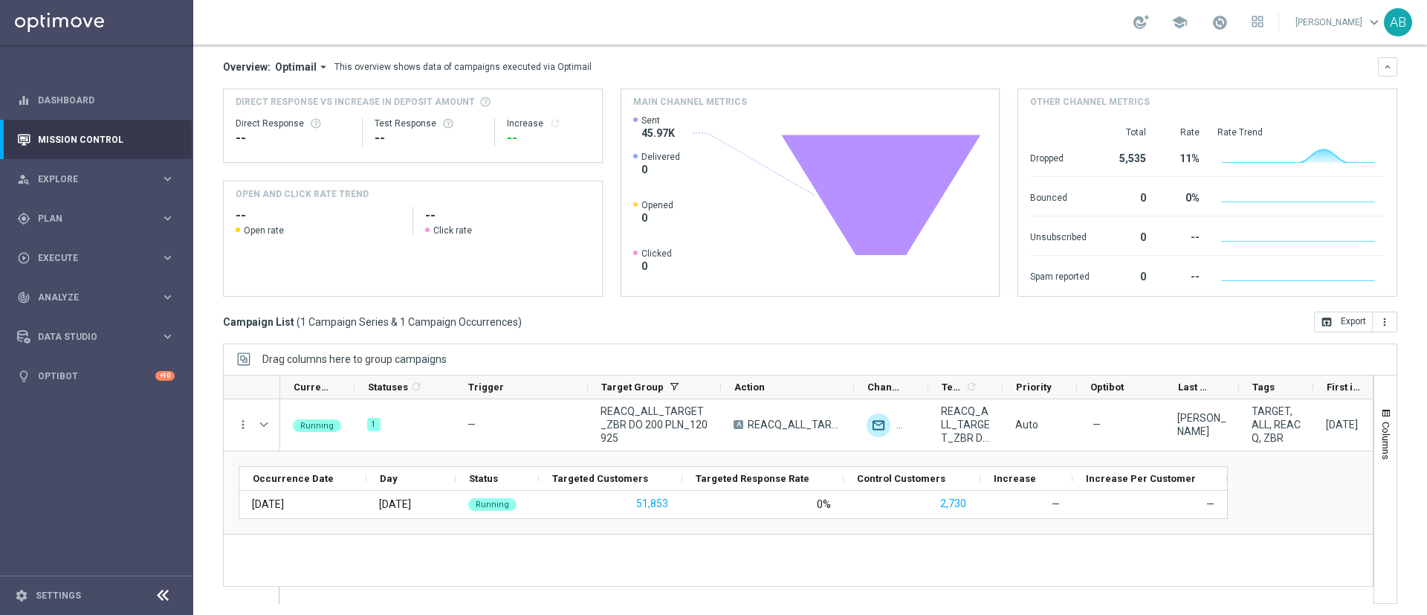
scroll to position [129, 0]
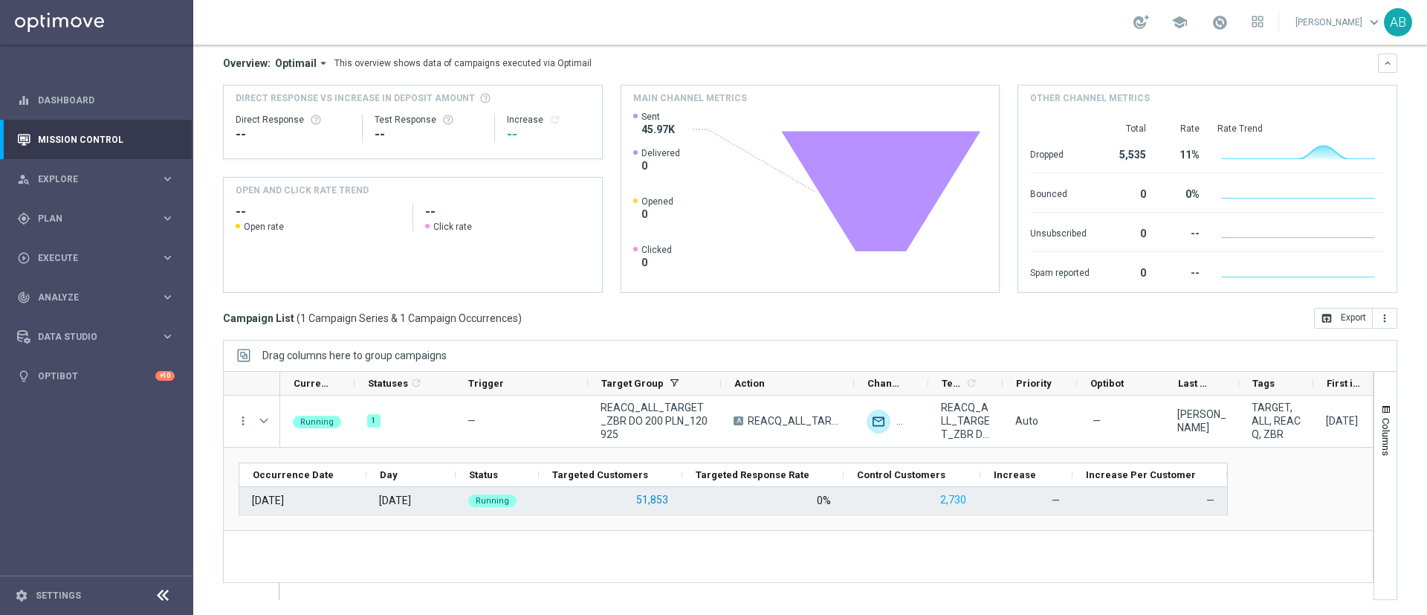
click at [665, 498] on button "51,853" at bounding box center [652, 500] width 35 height 19
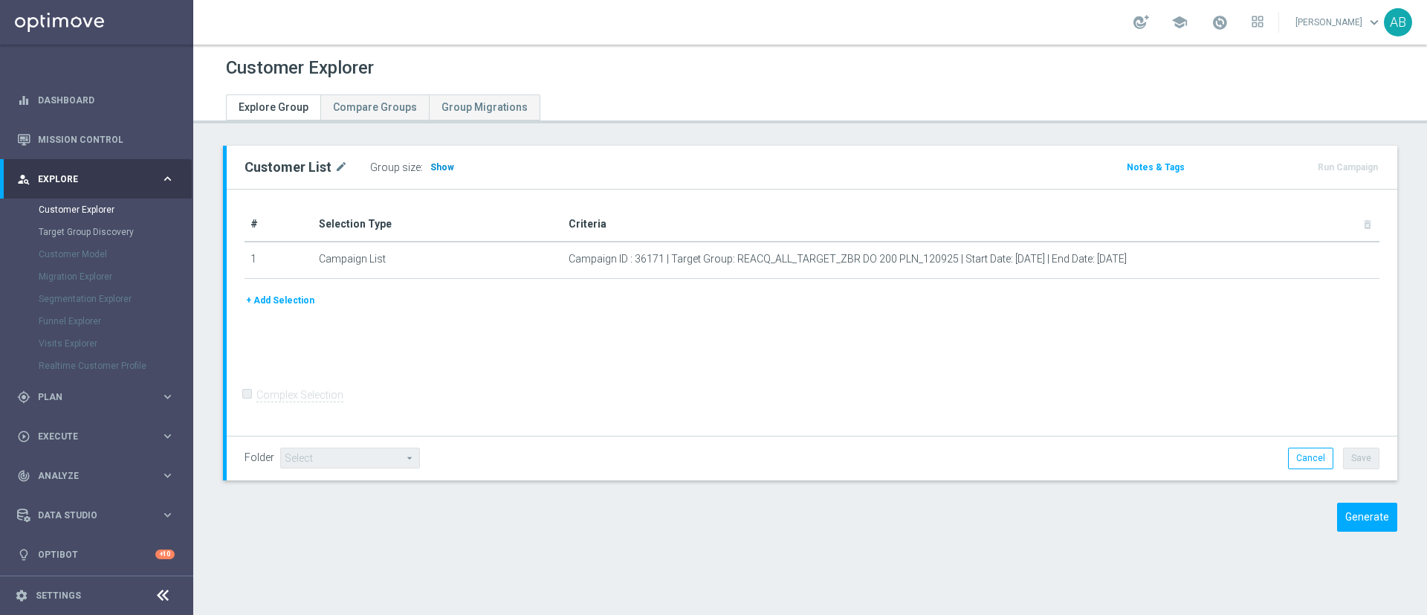
click at [430, 163] on span "Show" at bounding box center [442, 167] width 24 height 10
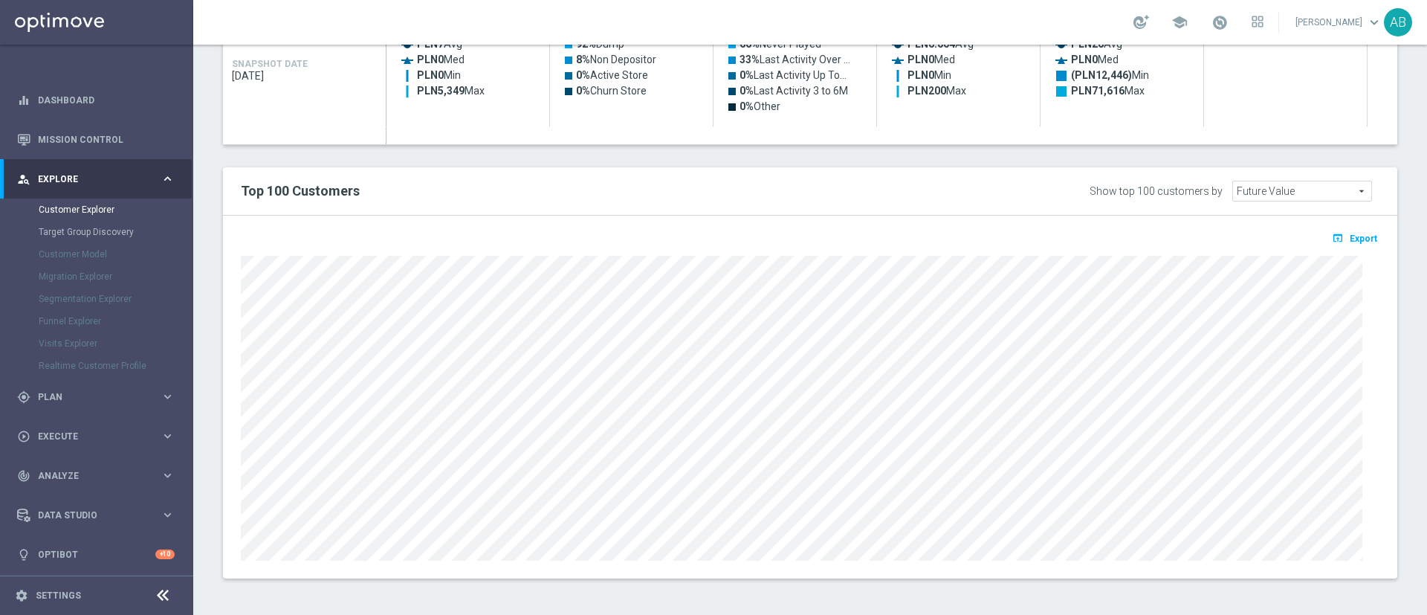
scroll to position [793, 0]
click at [1332, 234] on icon "open_in_browser" at bounding box center [1340, 237] width 16 height 12
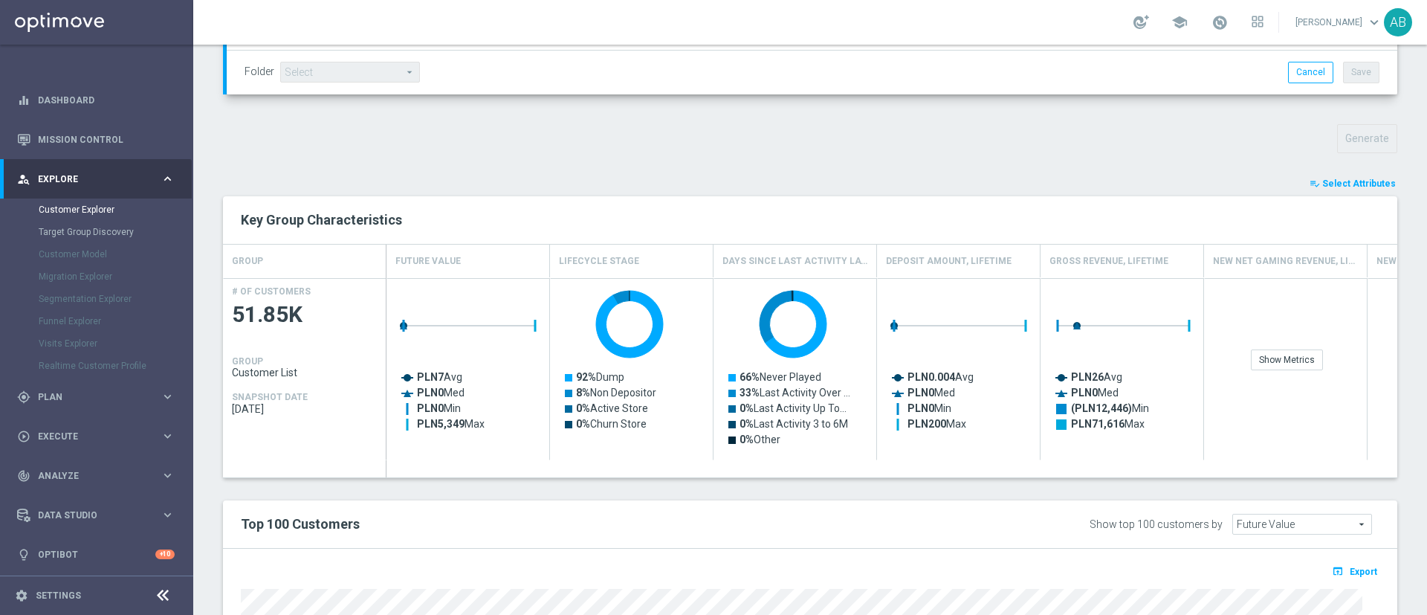
scroll to position [123, 0]
